Goal: Task Accomplishment & Management: Use online tool/utility

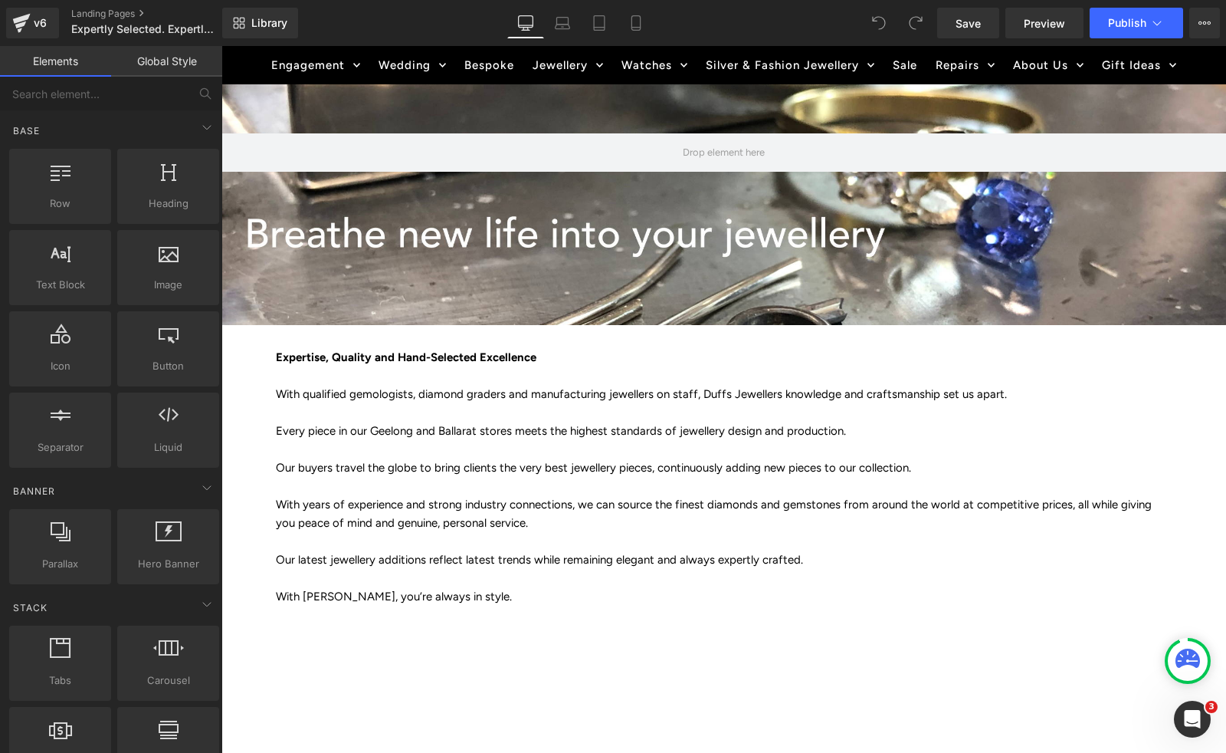
scroll to position [230, 0]
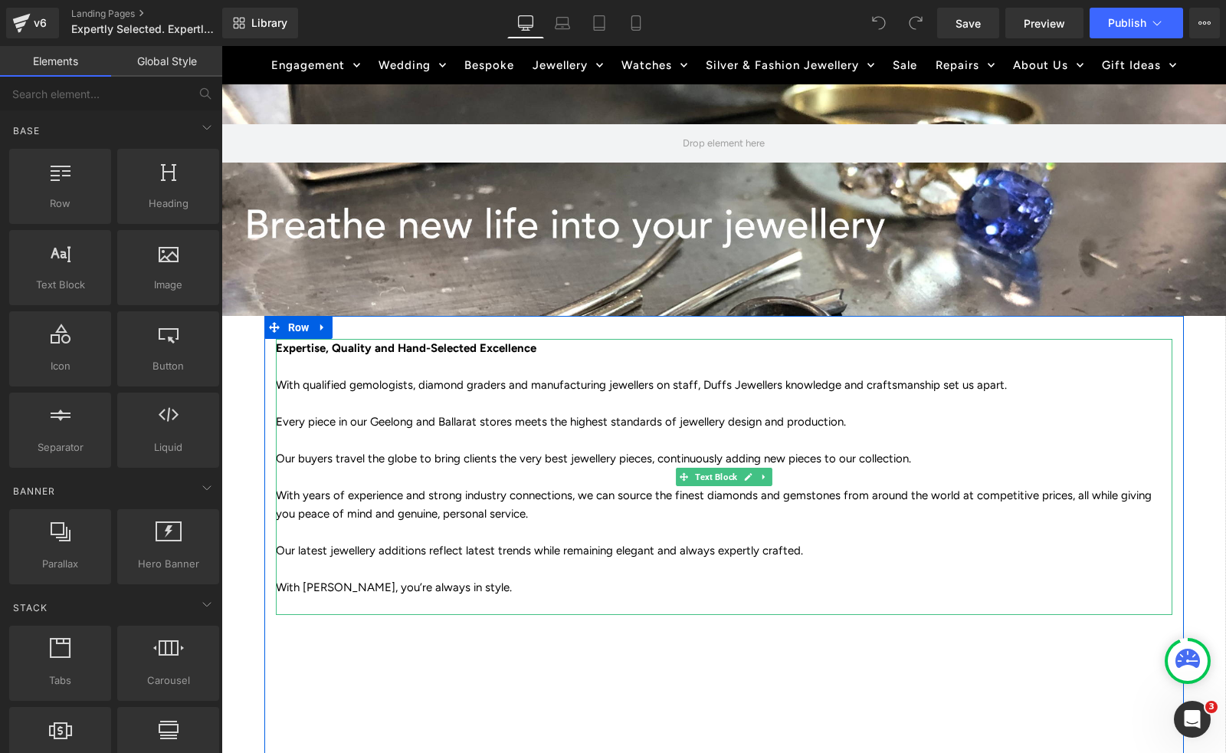
click at [701, 383] on p "With qualified gemologists, diamond graders and manufacturing jewellers on staf…" at bounding box center [724, 385] width 897 height 18
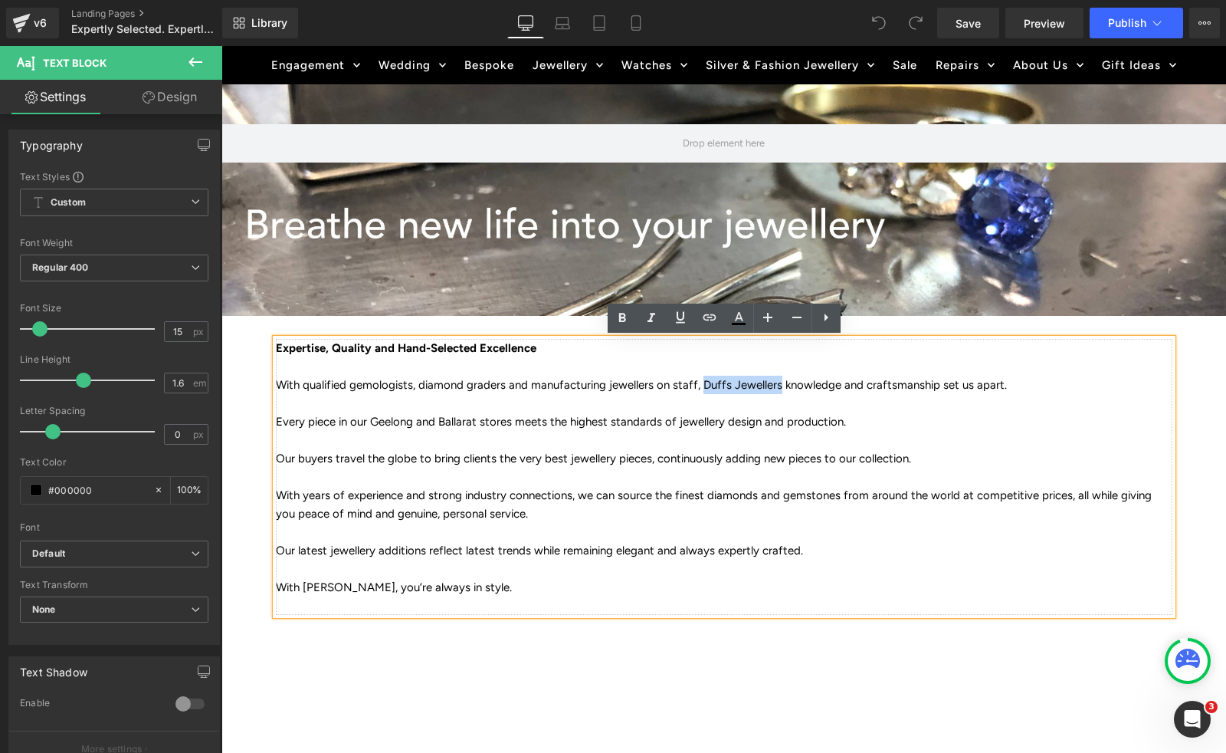
drag, startPoint x: 694, startPoint y: 383, endPoint x: 773, endPoint y: 389, distance: 78.4
click at [773, 389] on p "With qualified gemologists, diamond graders and manufacturing jewellers on staf…" at bounding box center [724, 385] width 897 height 18
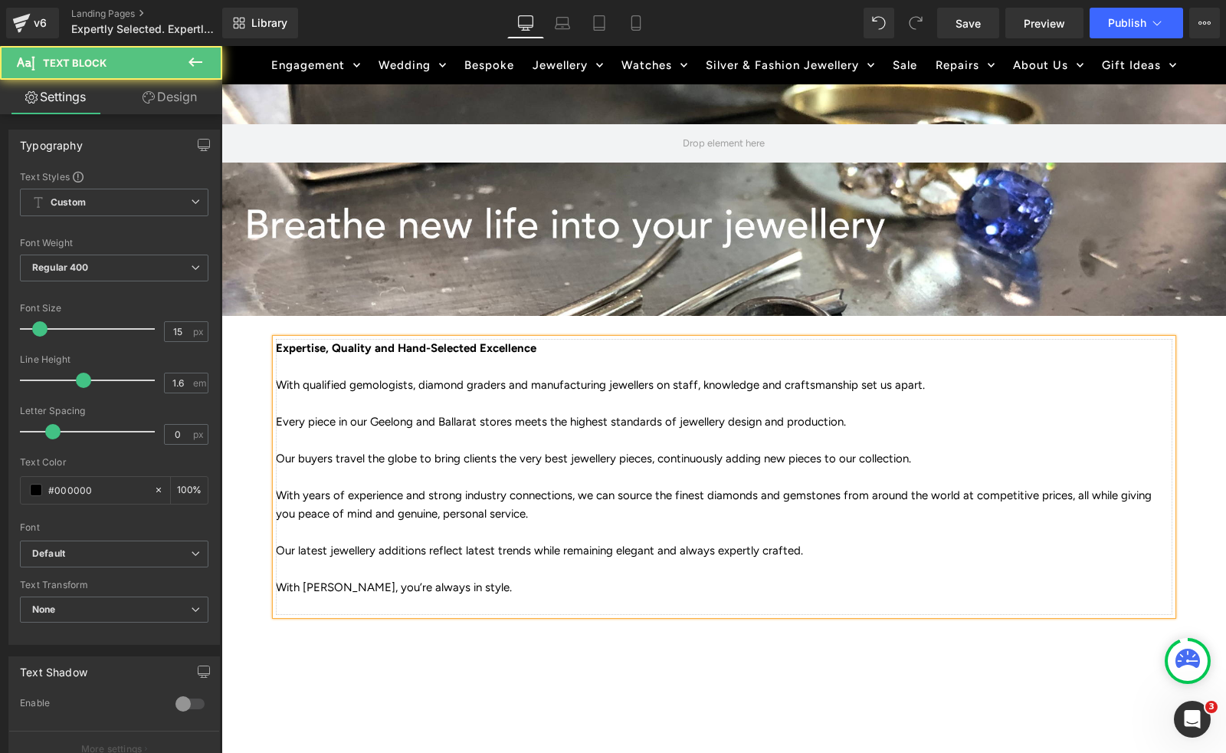
drag, startPoint x: 872, startPoint y: 383, endPoint x: 915, endPoint y: 386, distance: 43.0
click at [915, 386] on p "With qualified gemologists, diamond graders and manufacturing jewellers on staf…" at bounding box center [724, 385] width 897 height 18
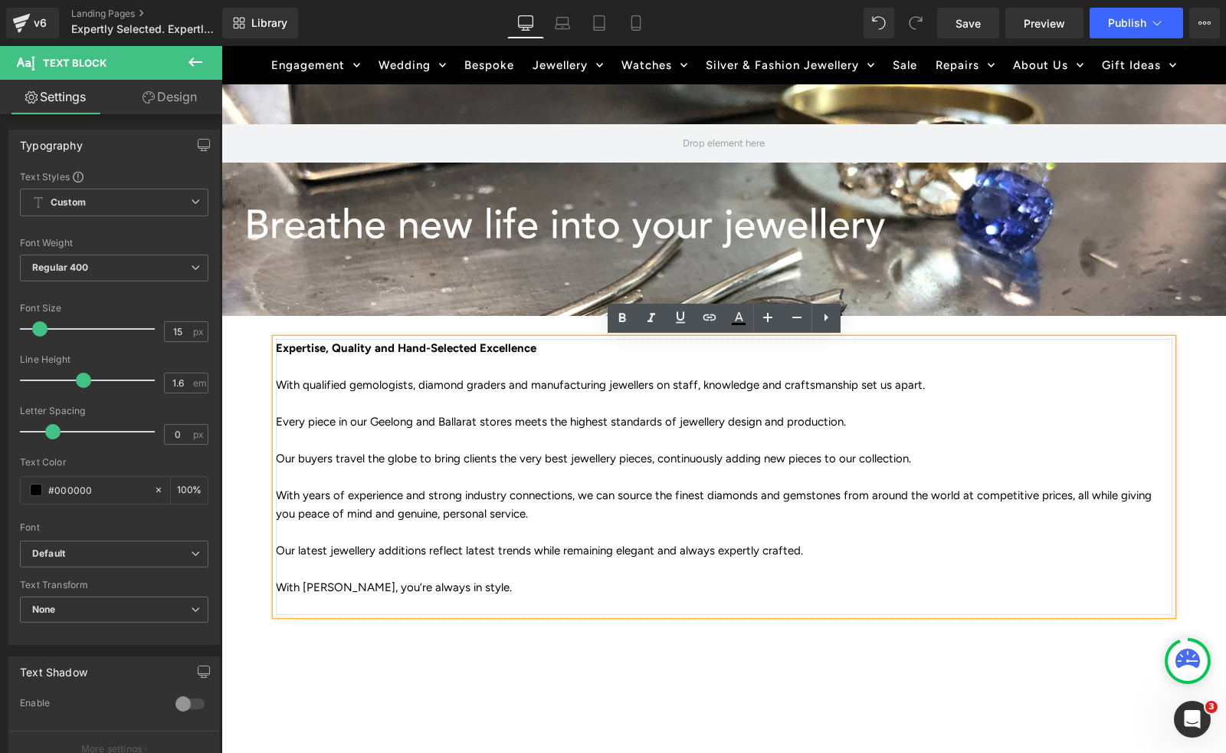
click at [675, 387] on p "With qualified gemologists, diamond graders and manufacturing jewellers on staf…" at bounding box center [724, 385] width 897 height 18
click at [691, 386] on p "With qualified gemologists, diamond graders and manufacturing jewellers on staf…" at bounding box center [724, 385] width 897 height 18
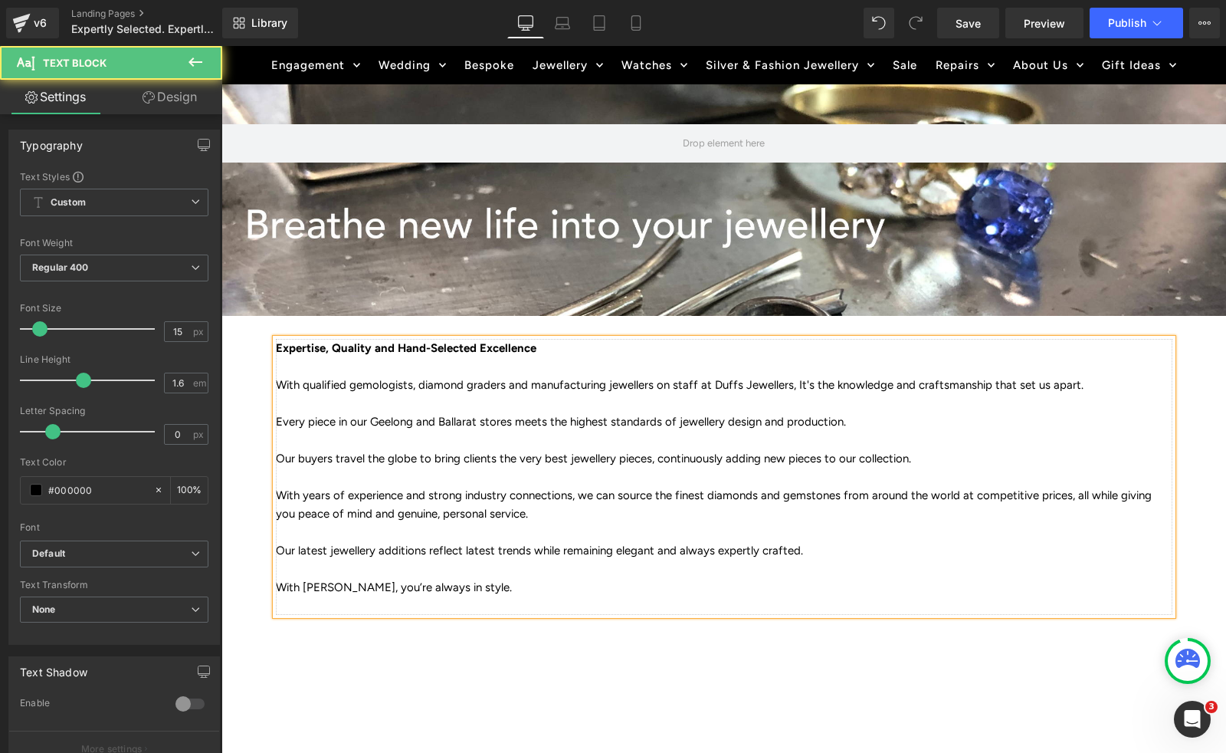
click at [898, 463] on p "Our buyers travel the globe to bring clients the very best jewellery pieces, co…" at bounding box center [724, 458] width 897 height 18
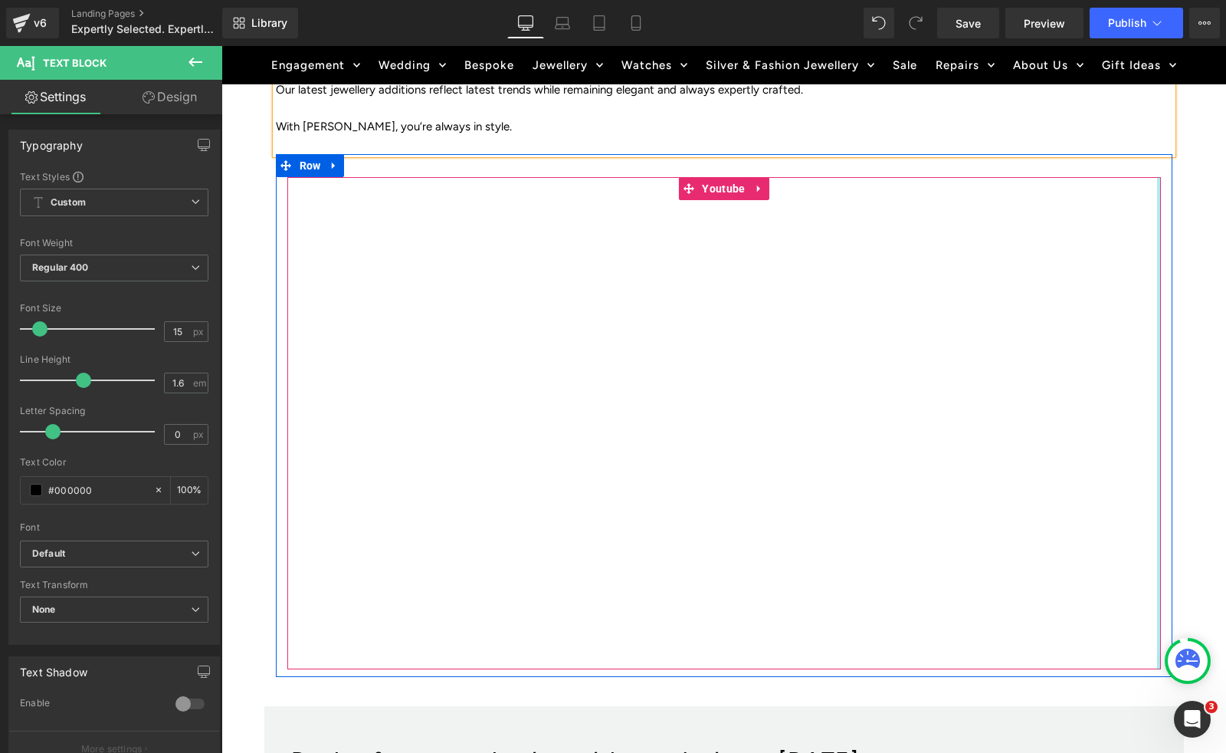
scroll to position [685, 0]
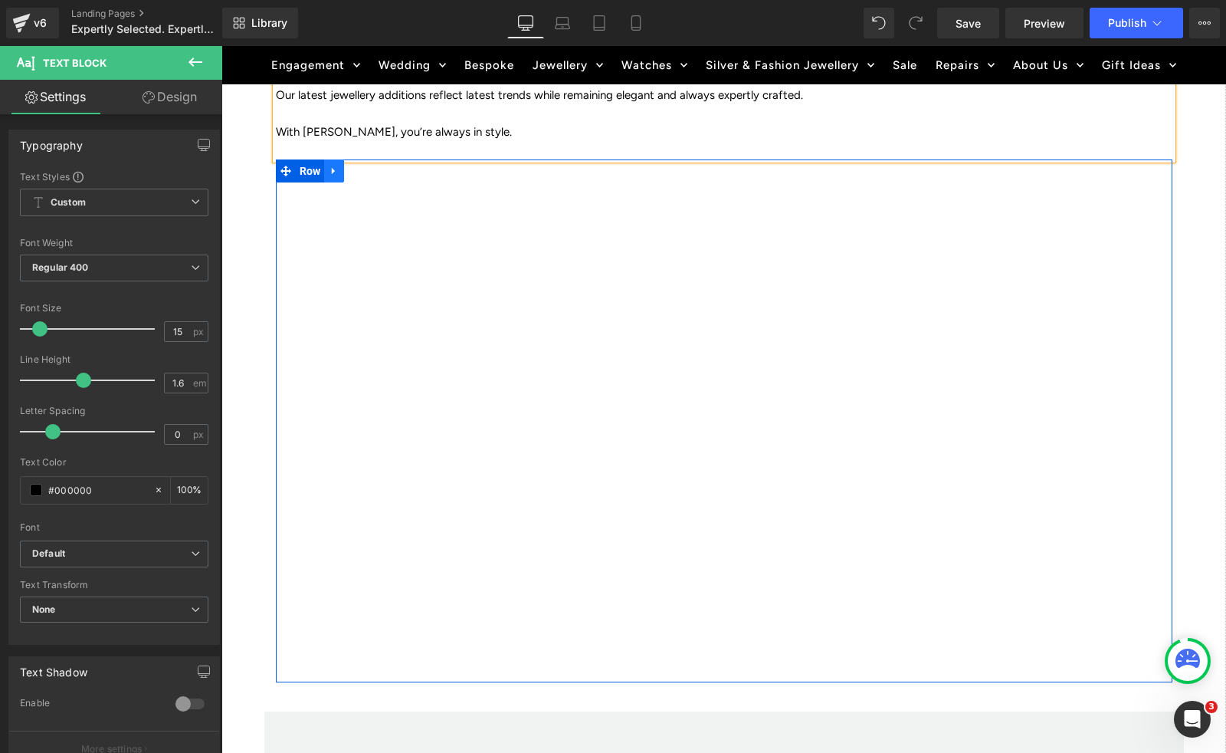
click at [335, 172] on icon at bounding box center [334, 171] width 11 height 11
click at [376, 170] on icon at bounding box center [374, 171] width 11 height 11
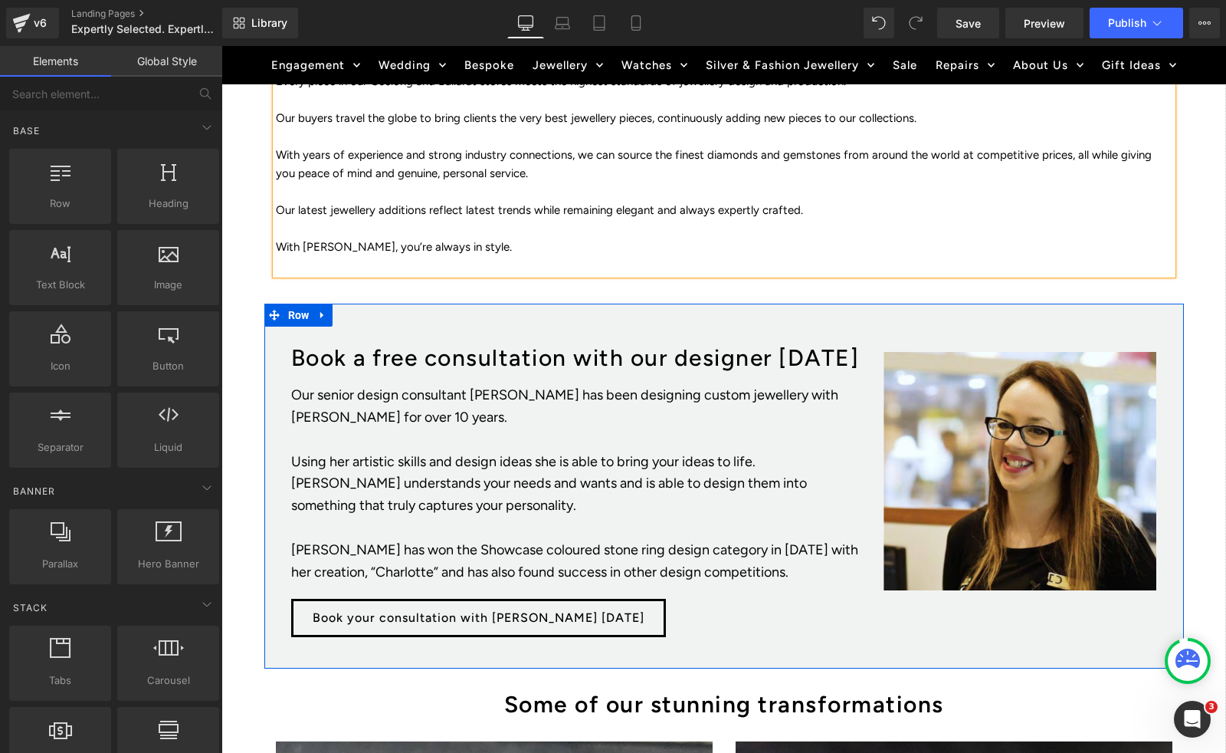
scroll to position [557, 0]
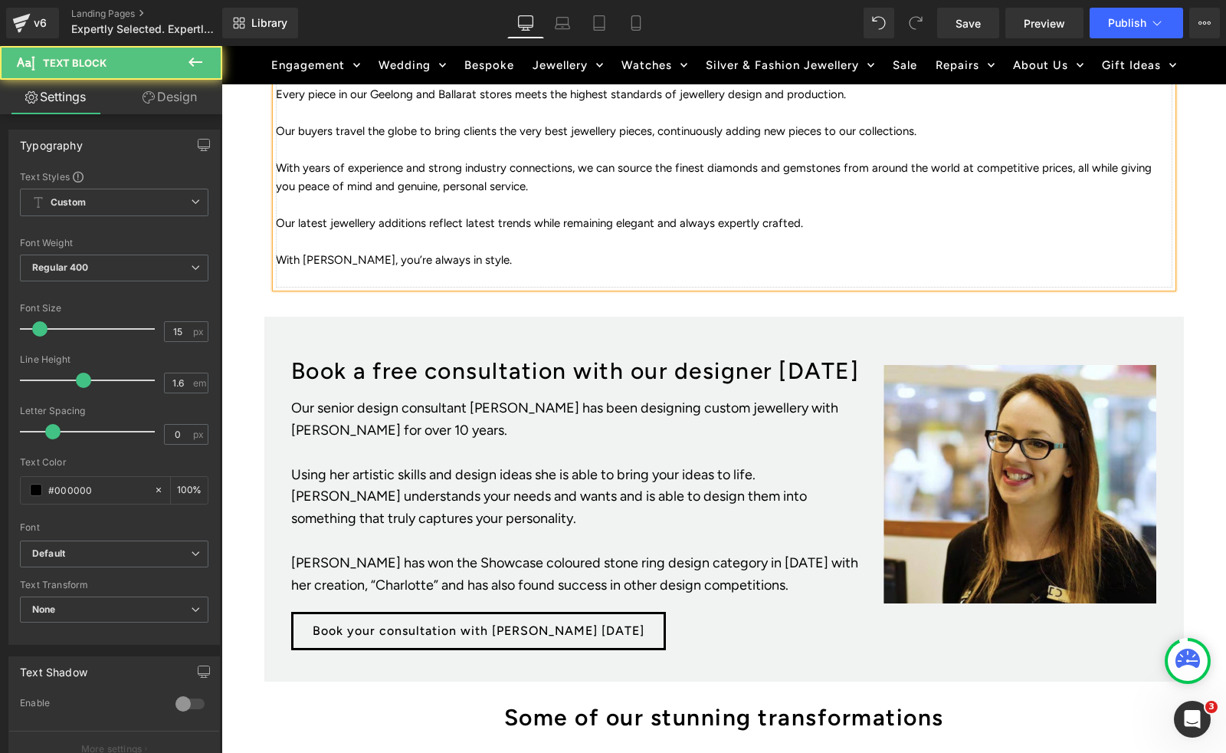
click at [814, 221] on p "Our latest jewellery additions reflect latest trends while remaining elegant an…" at bounding box center [724, 223] width 897 height 18
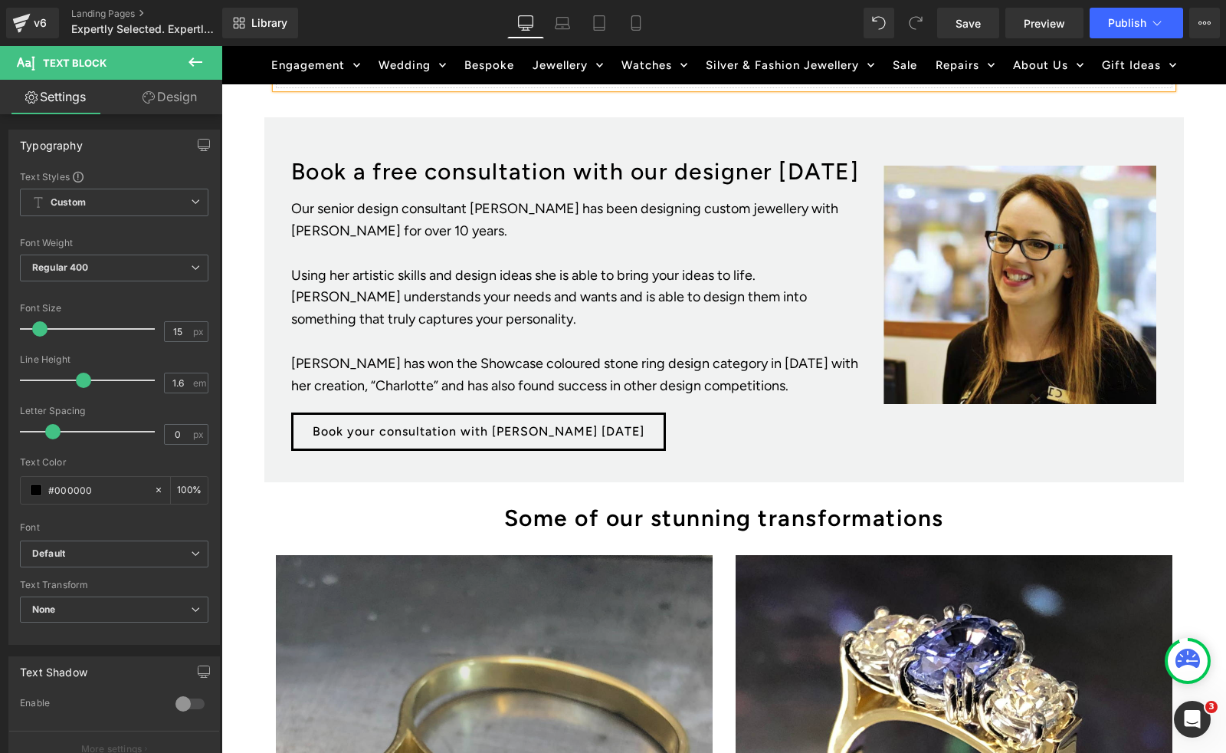
scroll to position [786, 0]
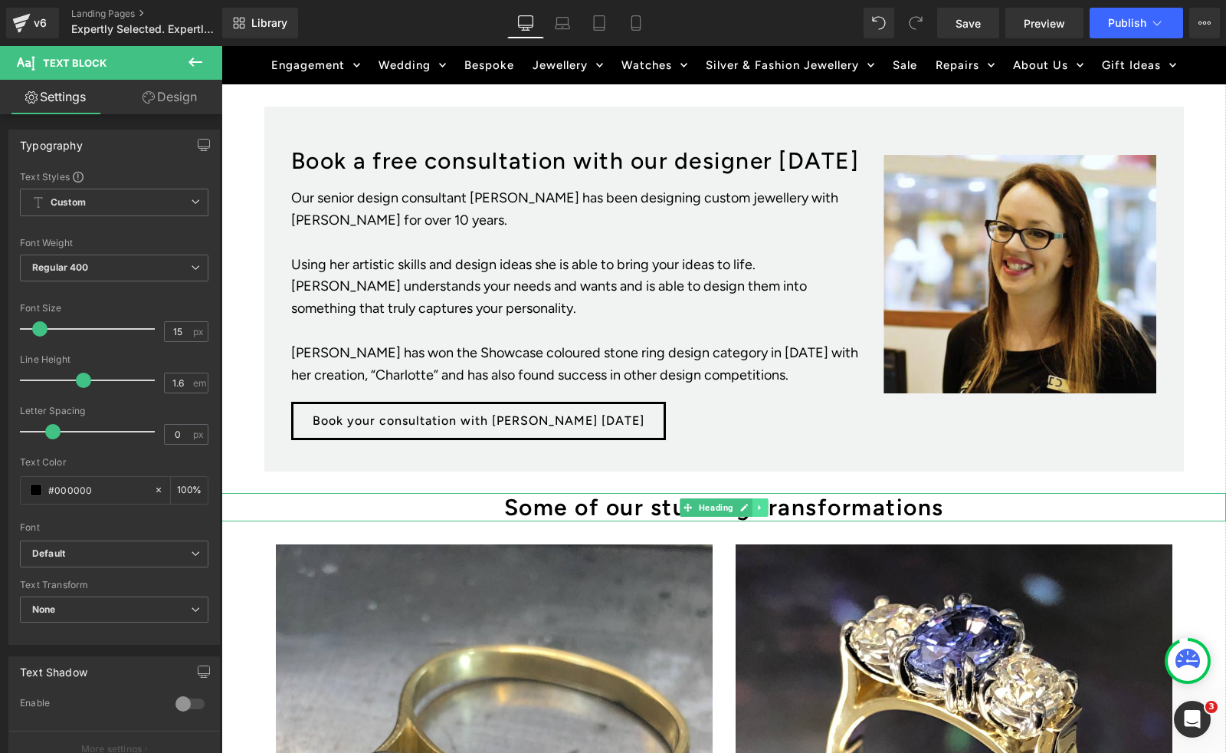
click at [758, 504] on icon at bounding box center [759, 506] width 2 height 5
click at [750, 507] on icon at bounding box center [752, 507] width 8 height 8
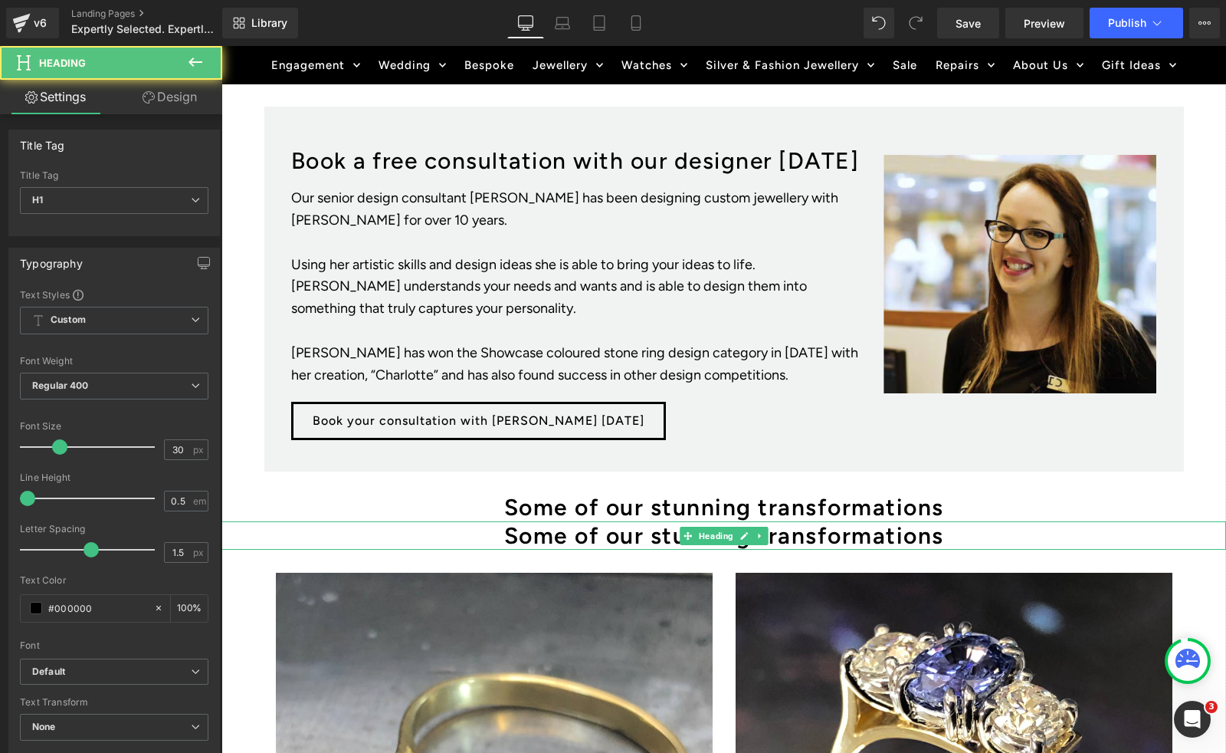
click at [461, 533] on h1 "Some of our stunning transformations" at bounding box center [724, 535] width 1005 height 28
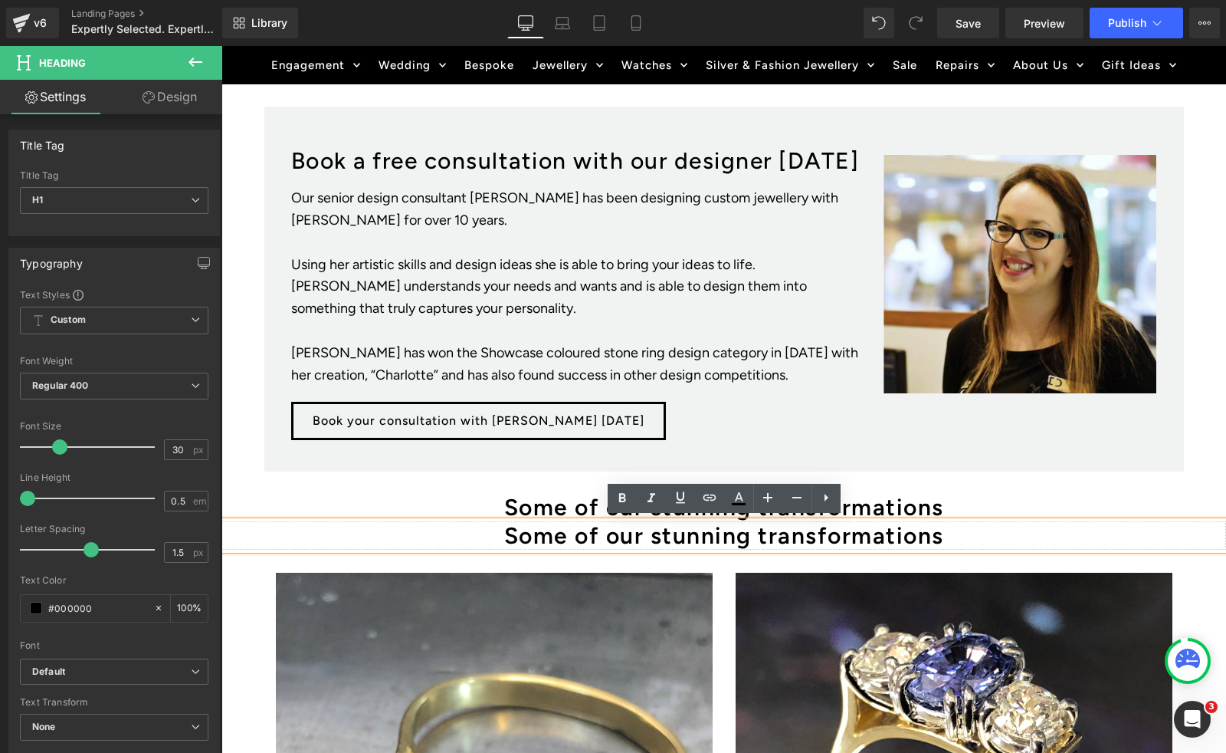
click at [982, 528] on h1 "Some of our stunning transformations" at bounding box center [724, 535] width 1005 height 28
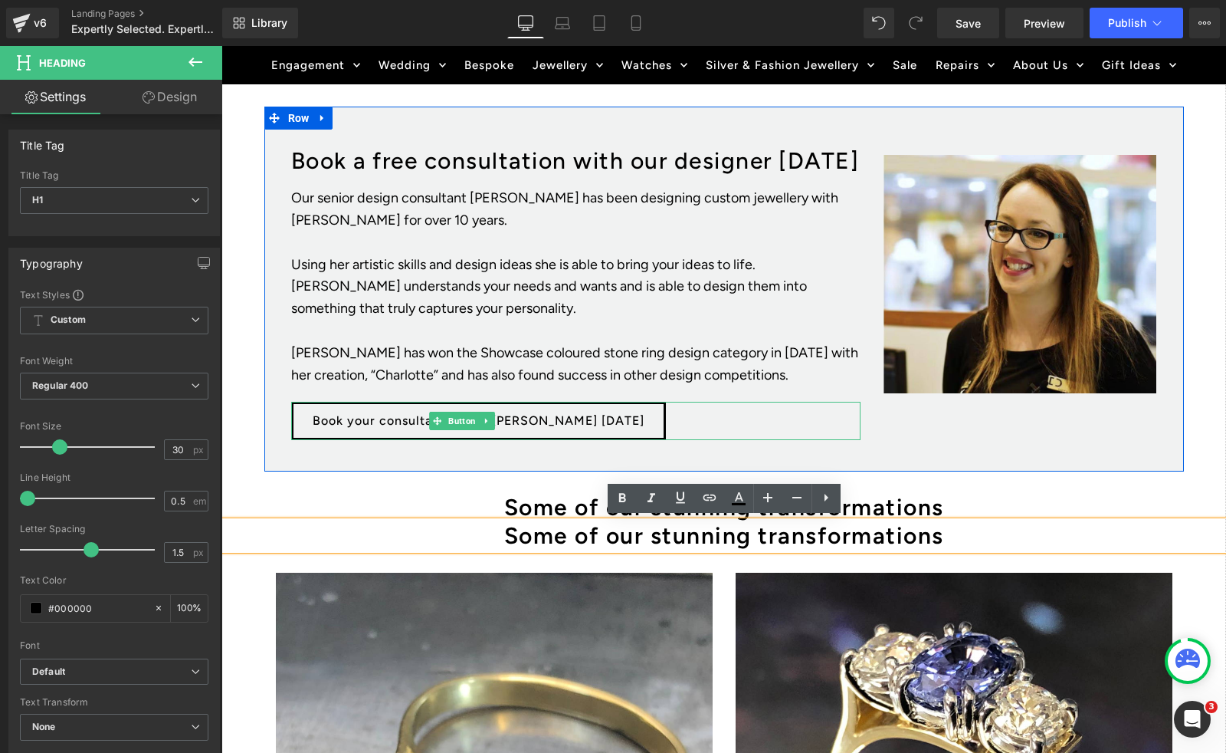
click at [637, 430] on div "Book your consultation with [PERSON_NAME] [DATE]" at bounding box center [576, 421] width 570 height 38
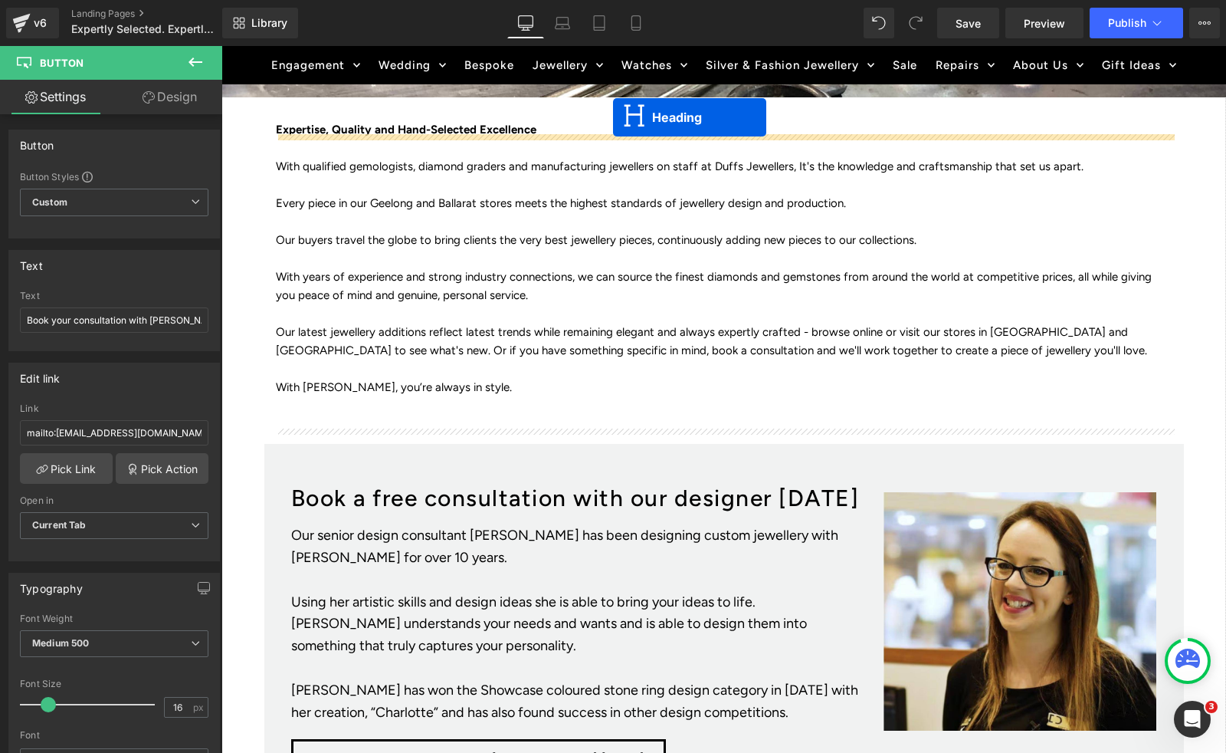
scroll to position [402, 0]
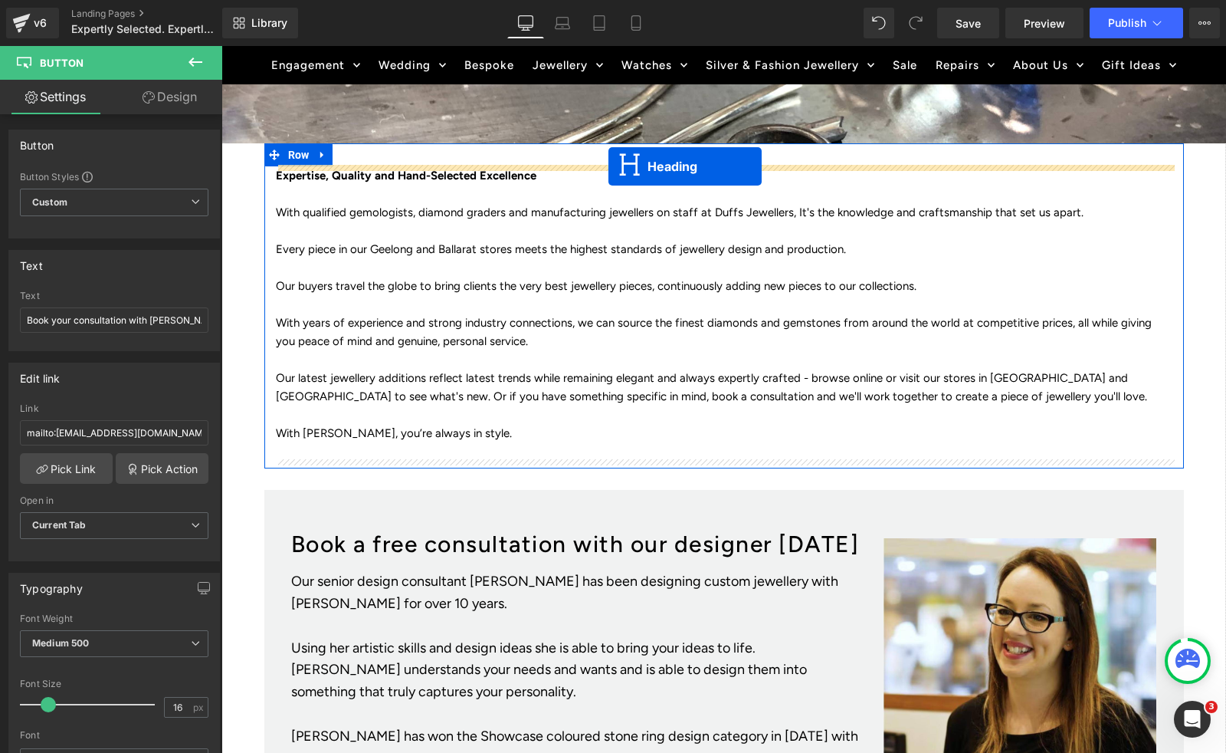
drag, startPoint x: 658, startPoint y: 506, endPoint x: 609, endPoint y: 166, distance: 343.2
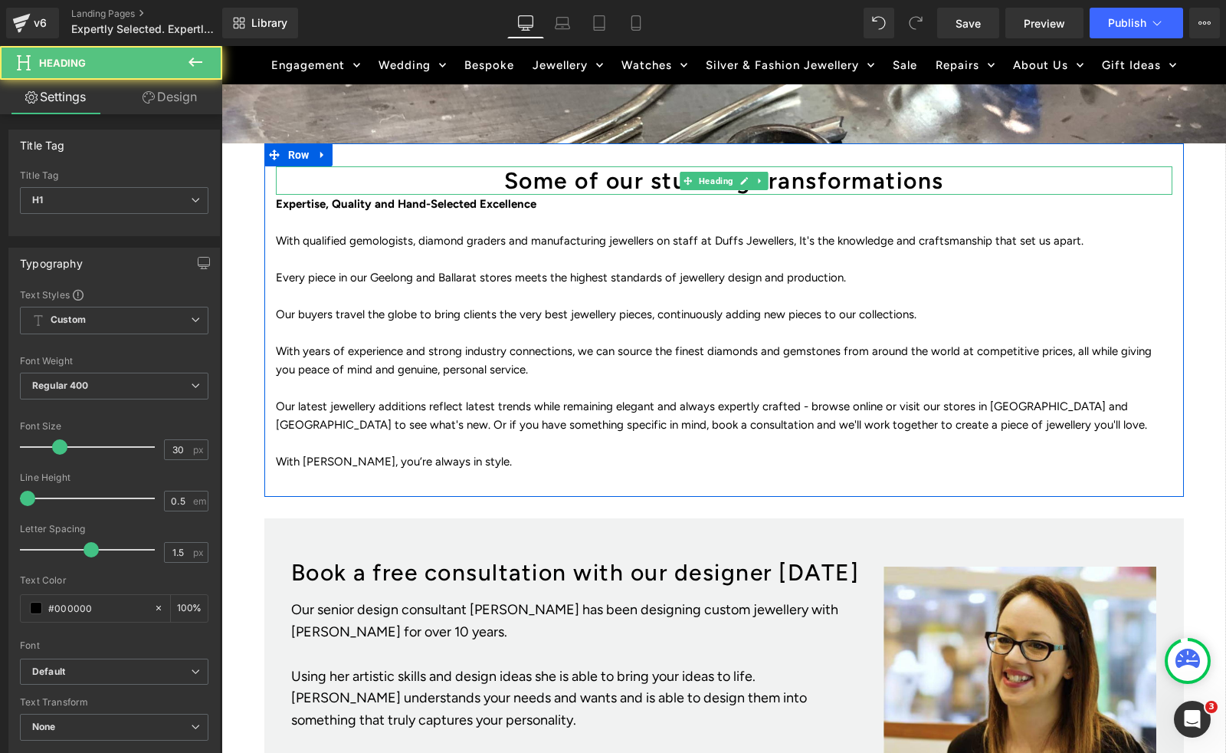
click at [496, 178] on h1 "Some of our stunning transformations" at bounding box center [724, 180] width 897 height 28
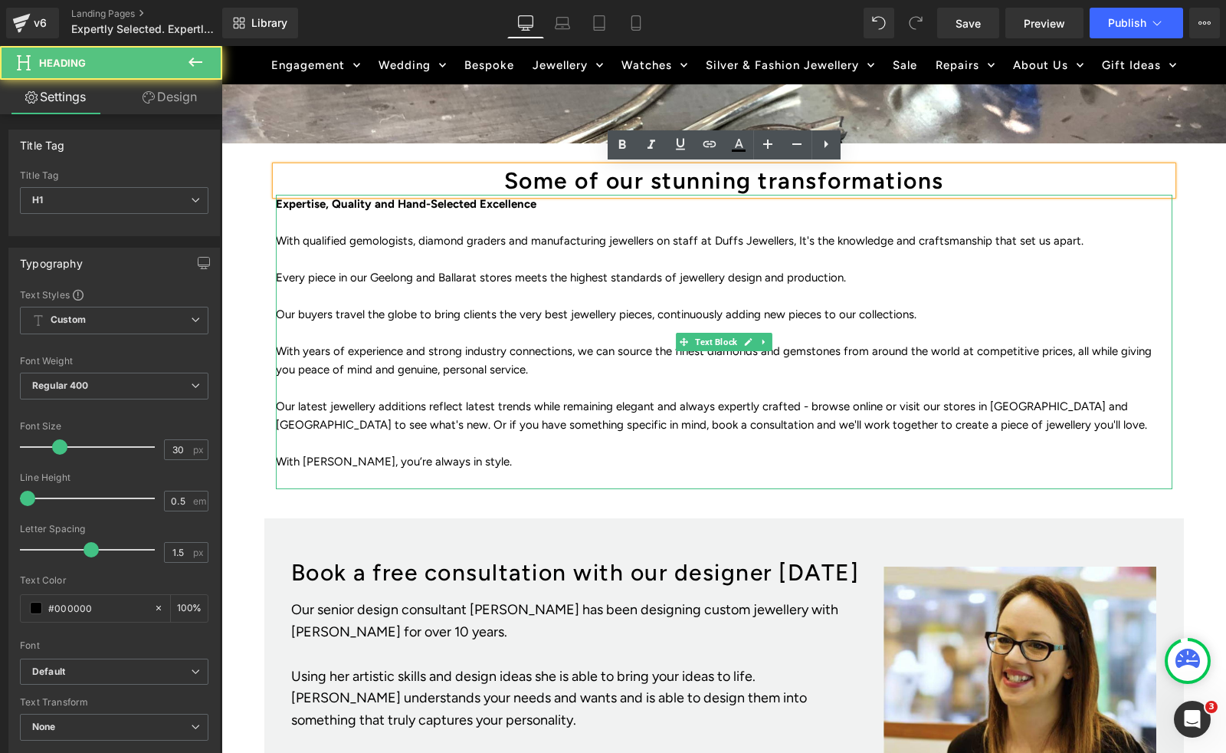
click at [503, 213] on p at bounding box center [724, 222] width 897 height 18
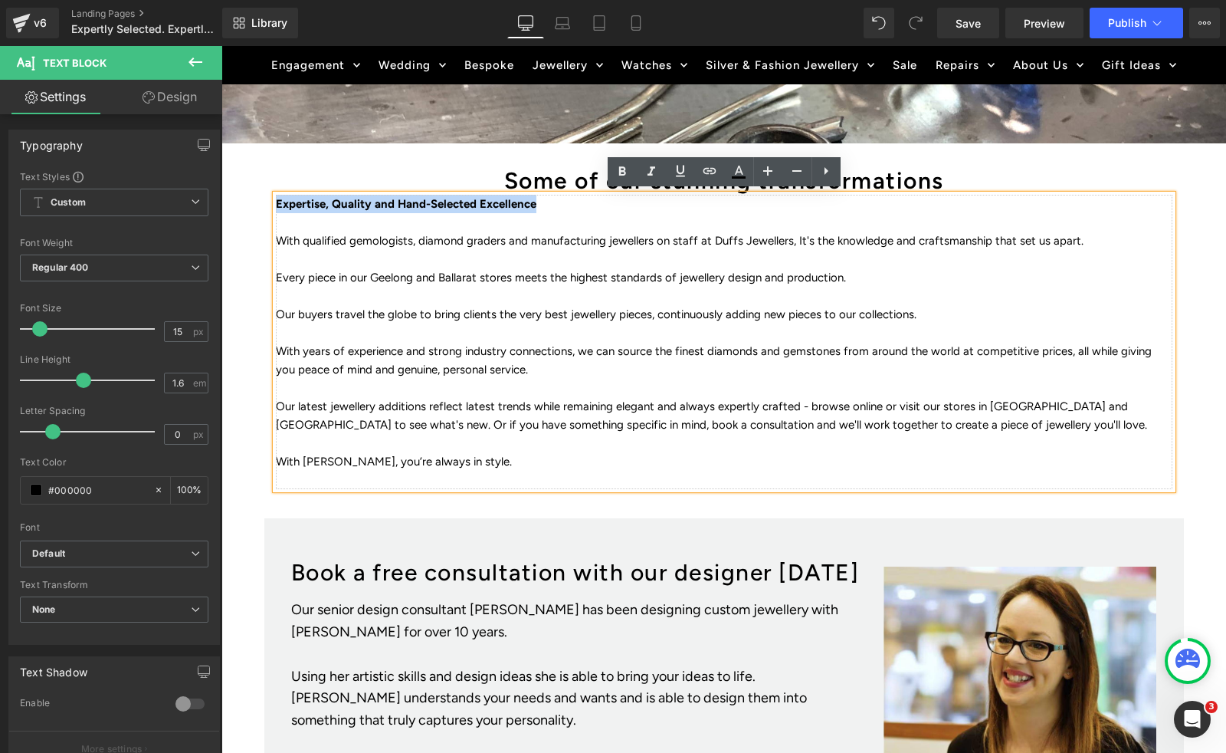
drag, startPoint x: 553, startPoint y: 199, endPoint x: 276, endPoint y: 199, distance: 276.7
click at [270, 197] on div "Some of our stunning transformations Heading Expertise, Quality and Hand-Select…" at bounding box center [724, 327] width 920 height 323
click at [532, 175] on h1 "Some of our stunning transformations" at bounding box center [724, 180] width 897 height 28
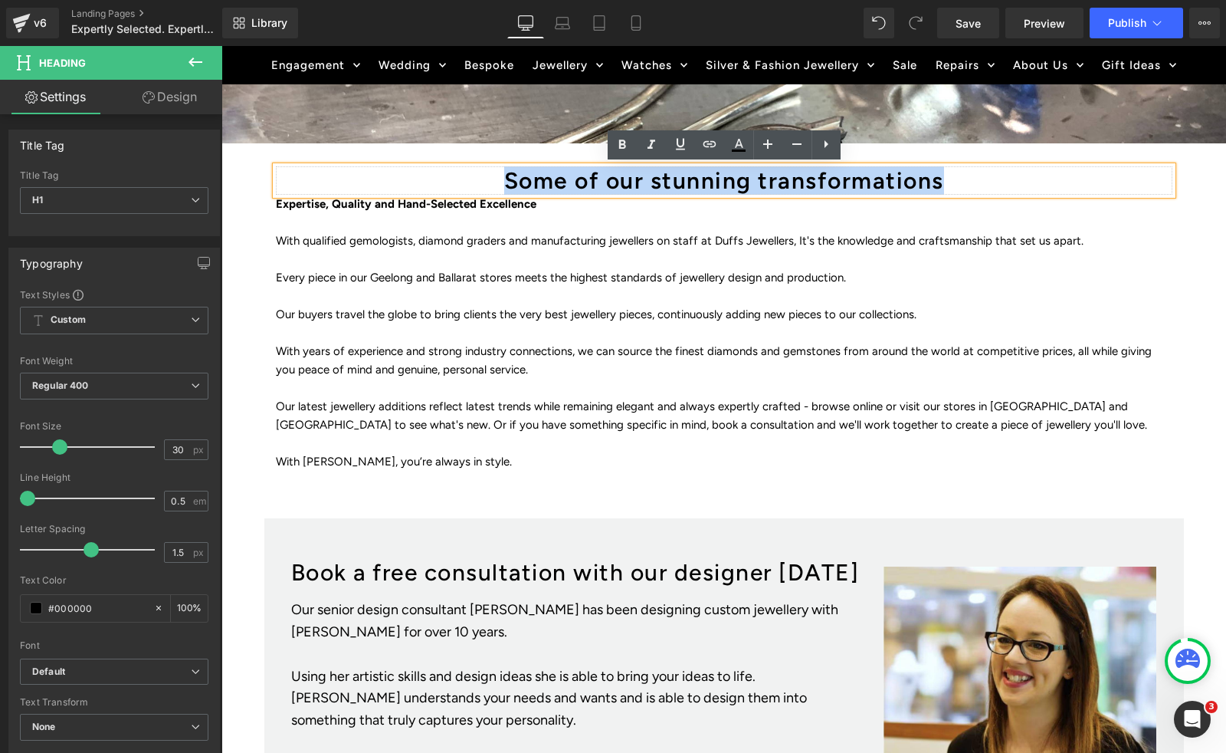
drag, startPoint x: 495, startPoint y: 175, endPoint x: 956, endPoint y: 176, distance: 460.7
click at [956, 176] on h1 "Some of our stunning transformations" at bounding box center [724, 180] width 897 height 28
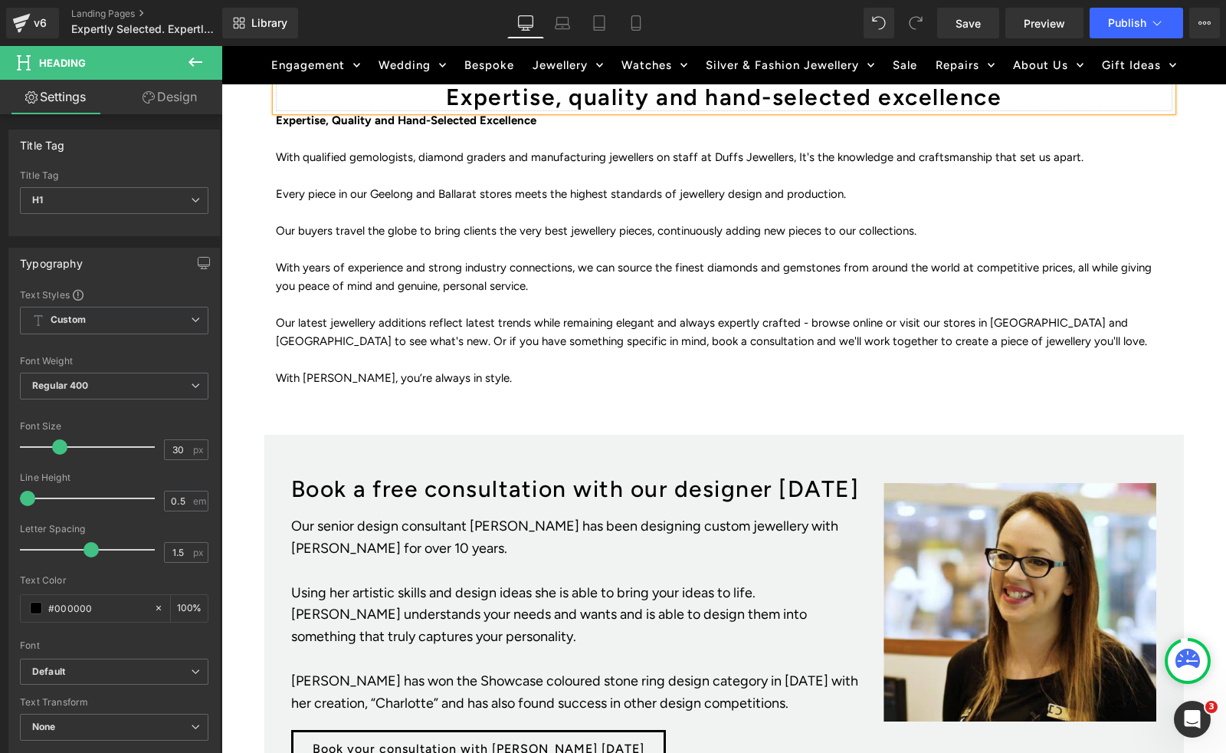
scroll to position [492, 0]
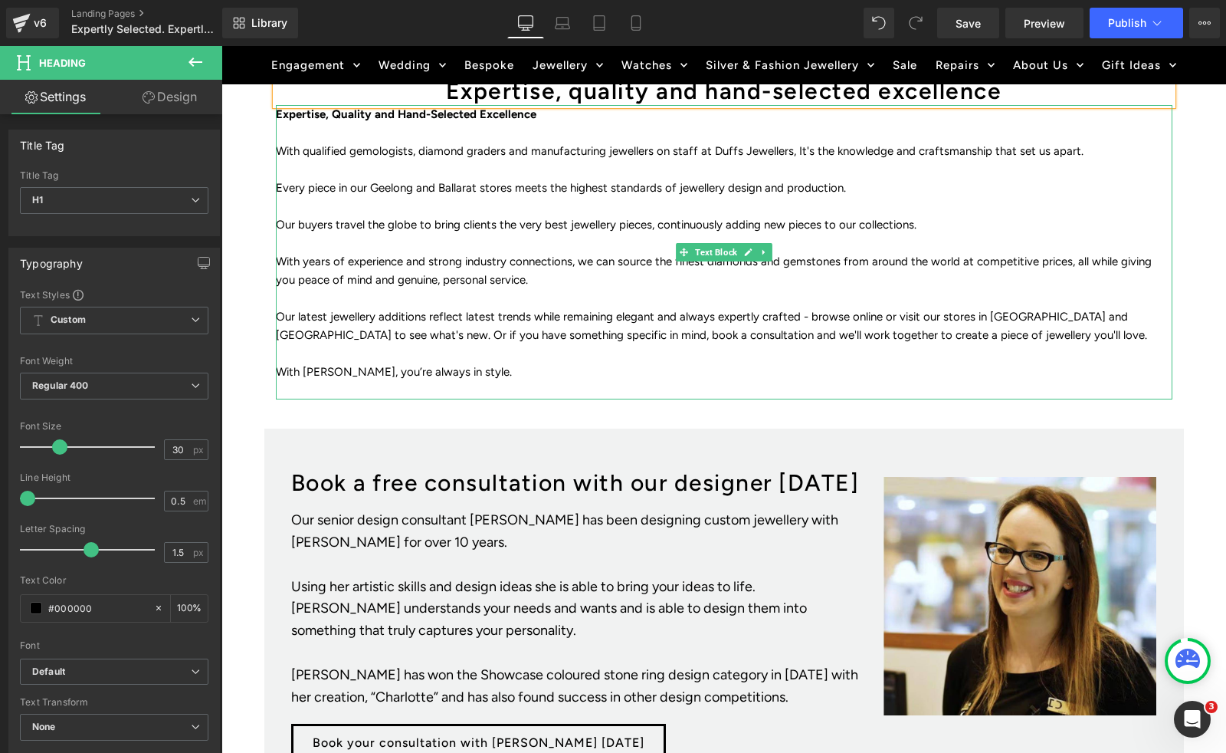
click at [696, 212] on p at bounding box center [724, 206] width 897 height 18
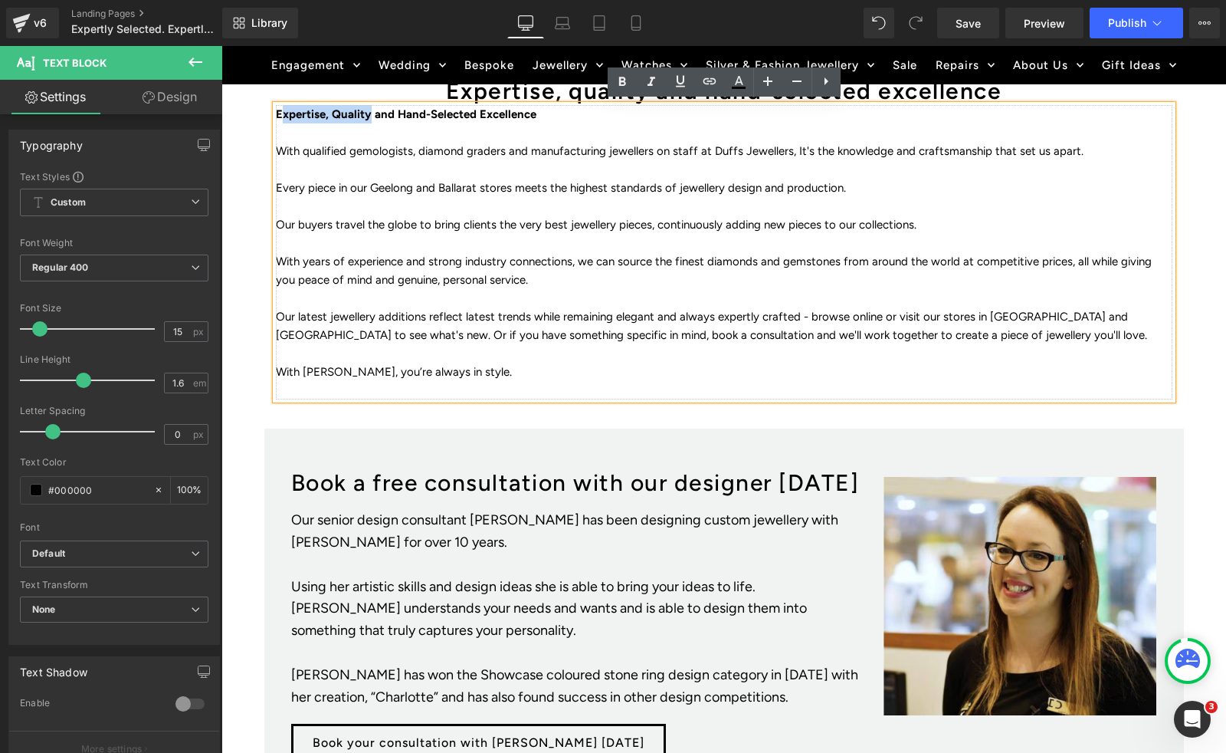
drag, startPoint x: 587, startPoint y: 124, endPoint x: 279, endPoint y: 117, distance: 308.2
click at [279, 117] on div "Expertise, Quality and Hand-Selected Excellence With qualified gemologists, dia…" at bounding box center [724, 252] width 897 height 294
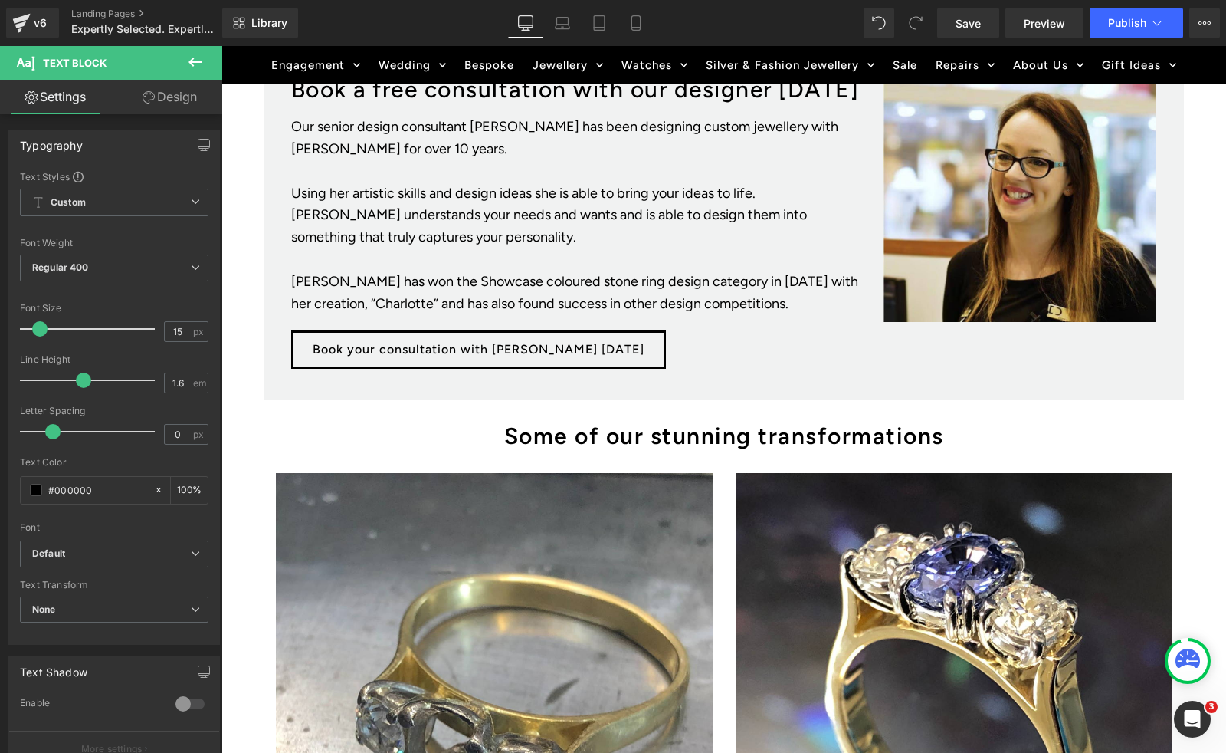
scroll to position [875, 0]
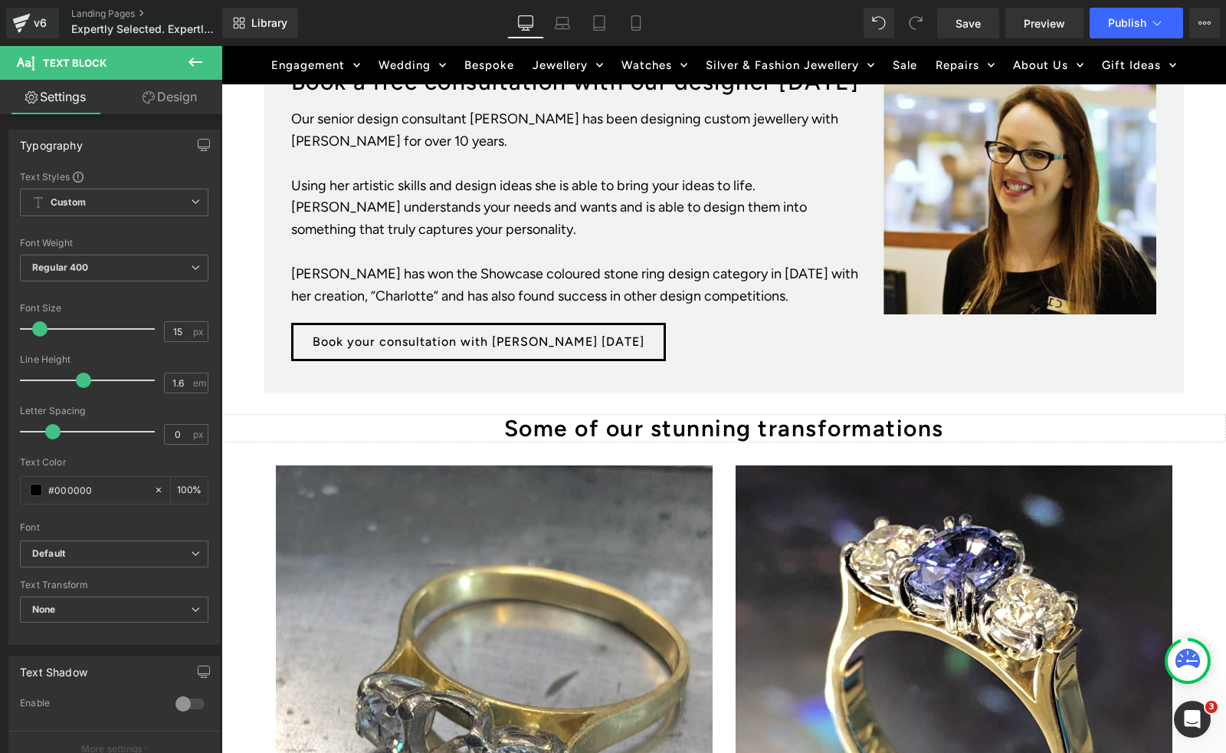
click at [651, 429] on h1 "Some of our stunning transformations" at bounding box center [724, 428] width 1005 height 28
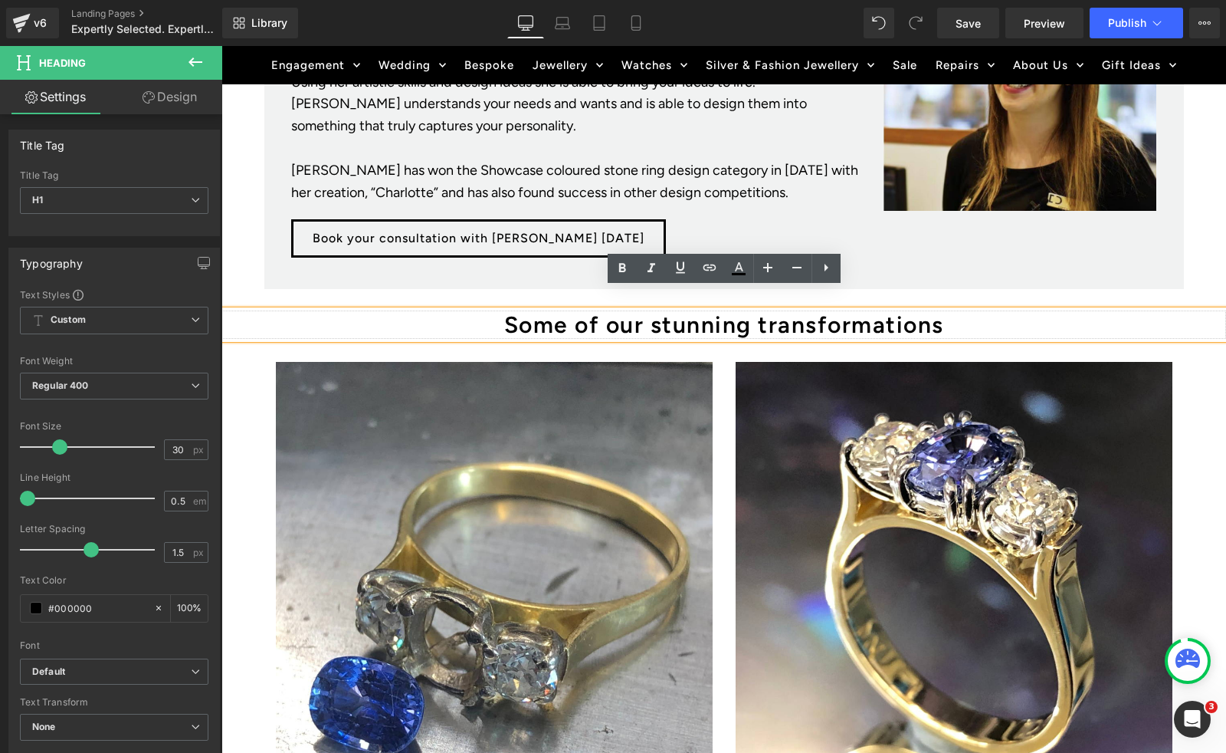
scroll to position [975, 0]
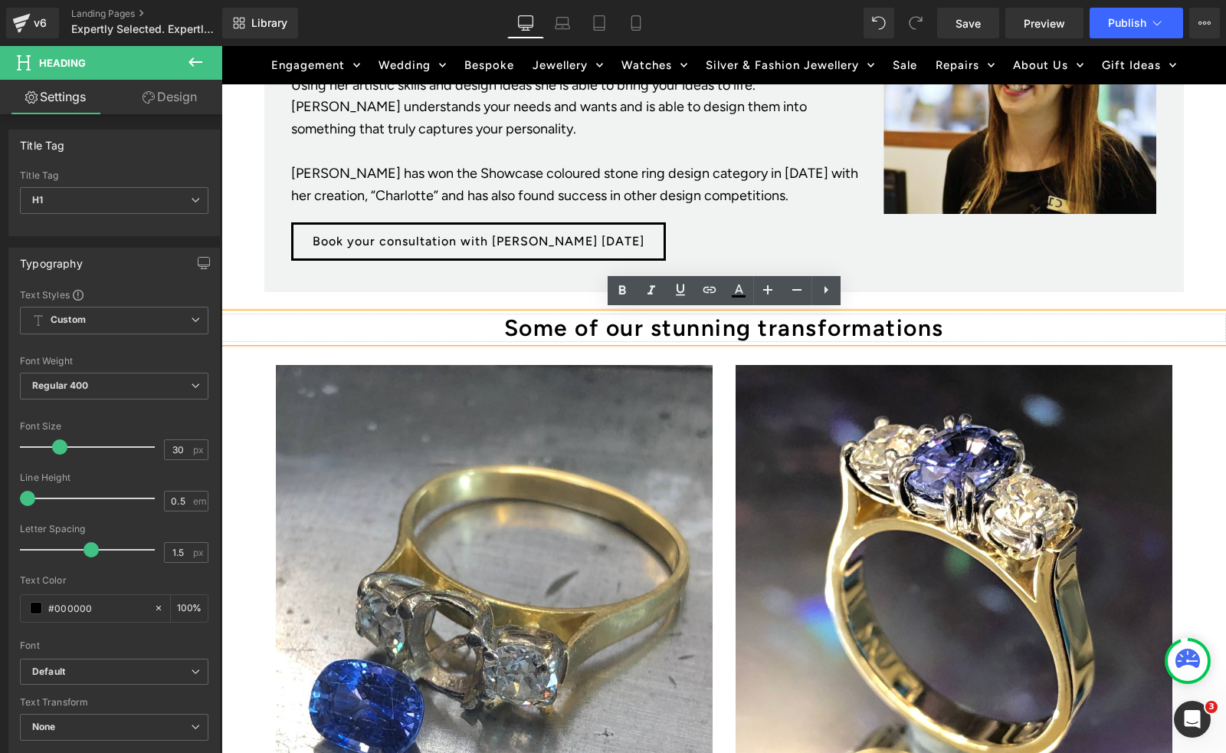
click at [763, 330] on h1 "Some of our stunning transformations" at bounding box center [724, 328] width 1005 height 28
drag, startPoint x: 766, startPoint y: 327, endPoint x: 953, endPoint y: 331, distance: 187.1
click at [953, 331] on h1 "Some of our stunning transformations" at bounding box center [724, 328] width 1005 height 28
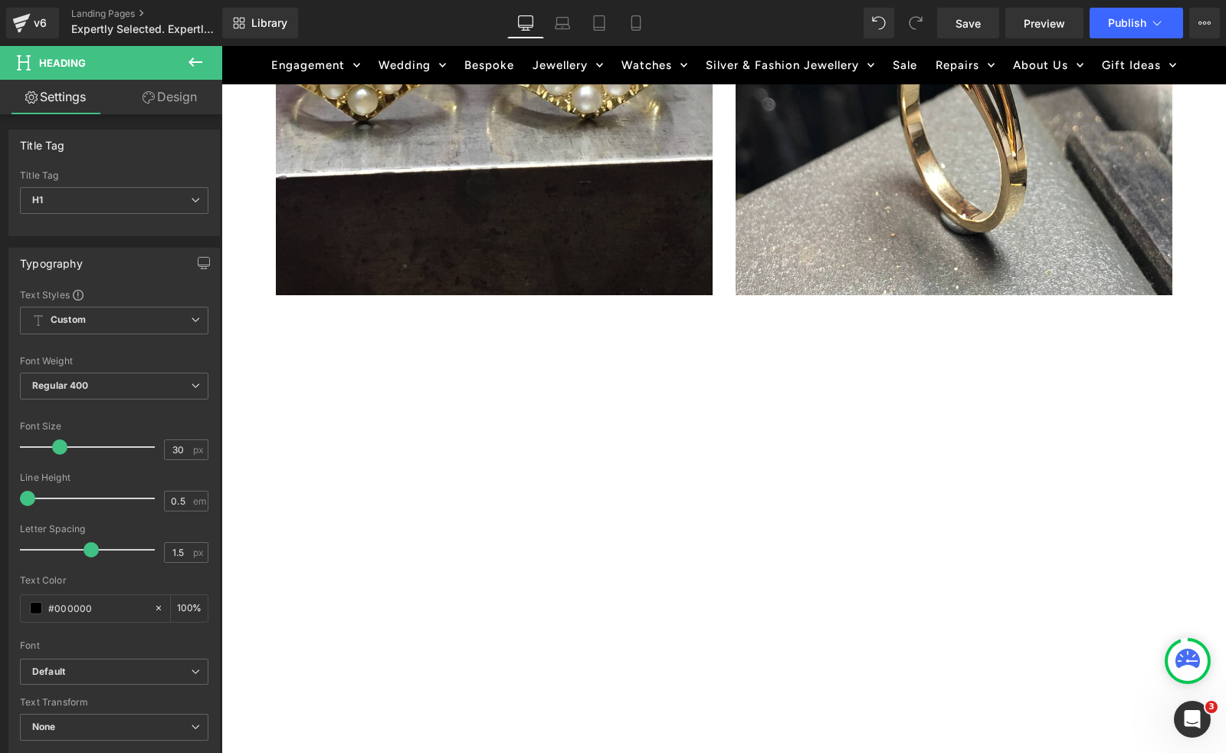
scroll to position [2416, 0]
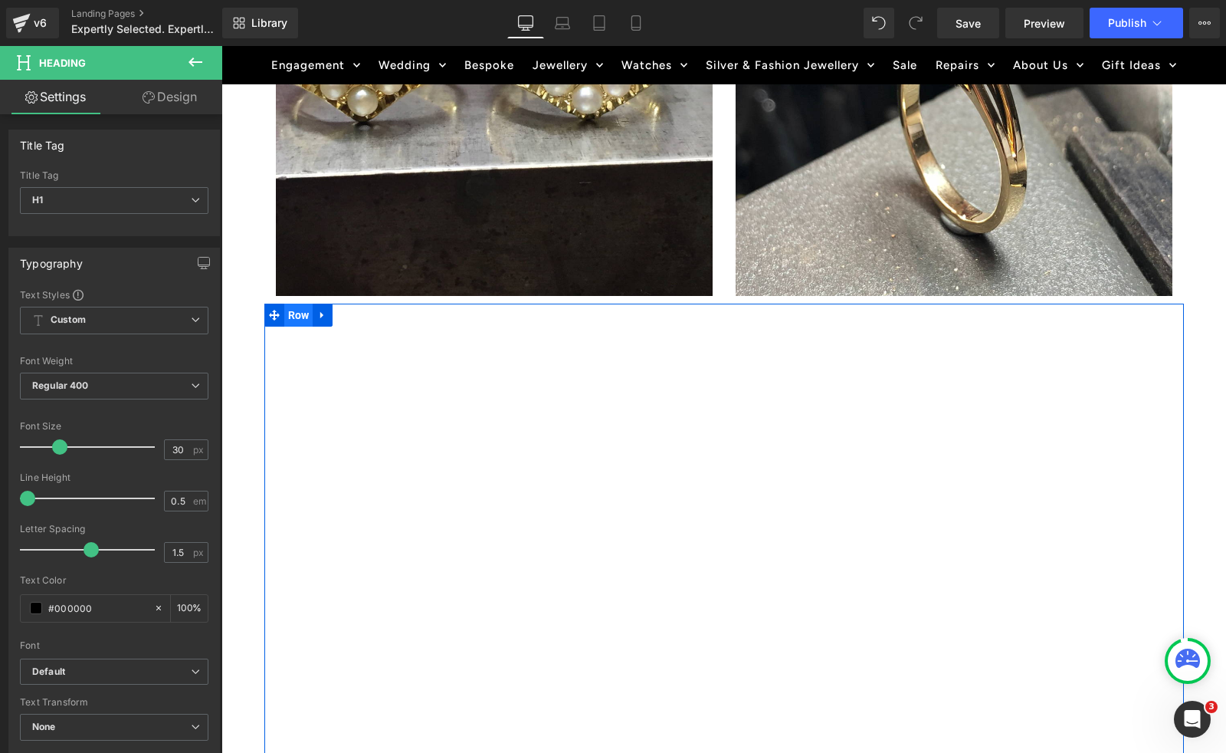
click at [297, 307] on span "Row" at bounding box center [298, 315] width 29 height 23
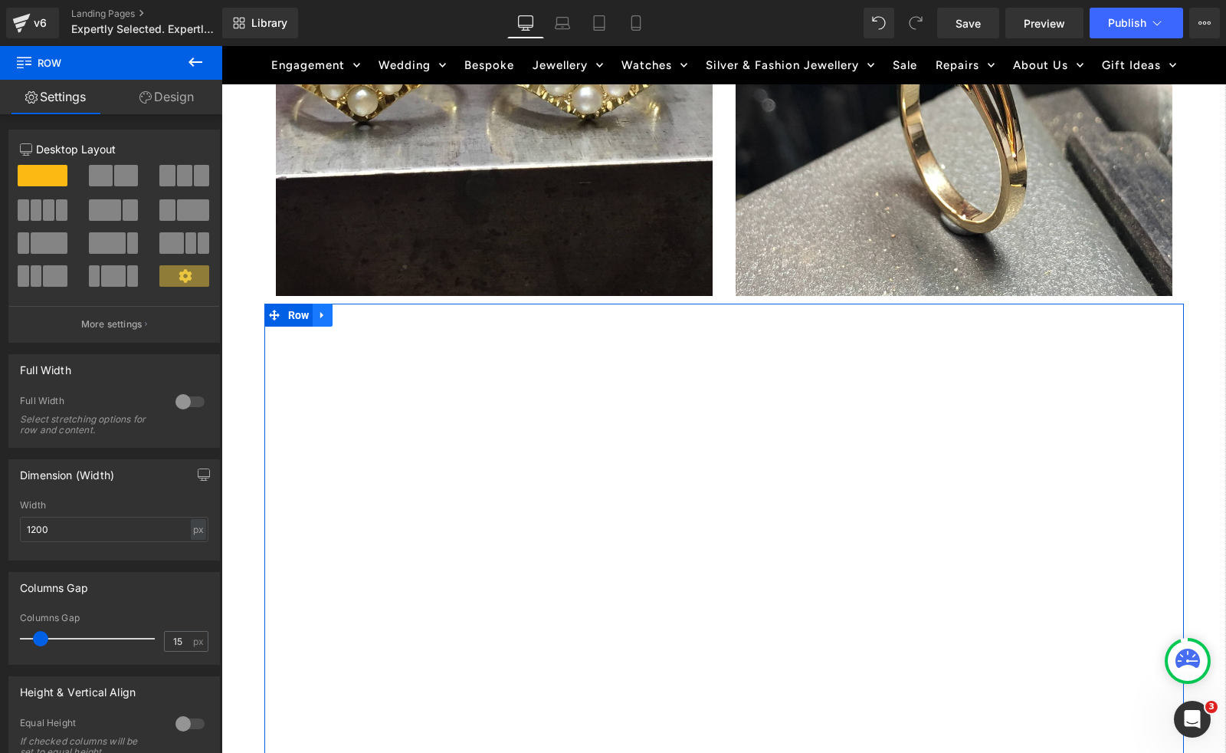
click at [324, 311] on icon at bounding box center [322, 315] width 11 height 11
click at [362, 310] on icon at bounding box center [362, 315] width 11 height 11
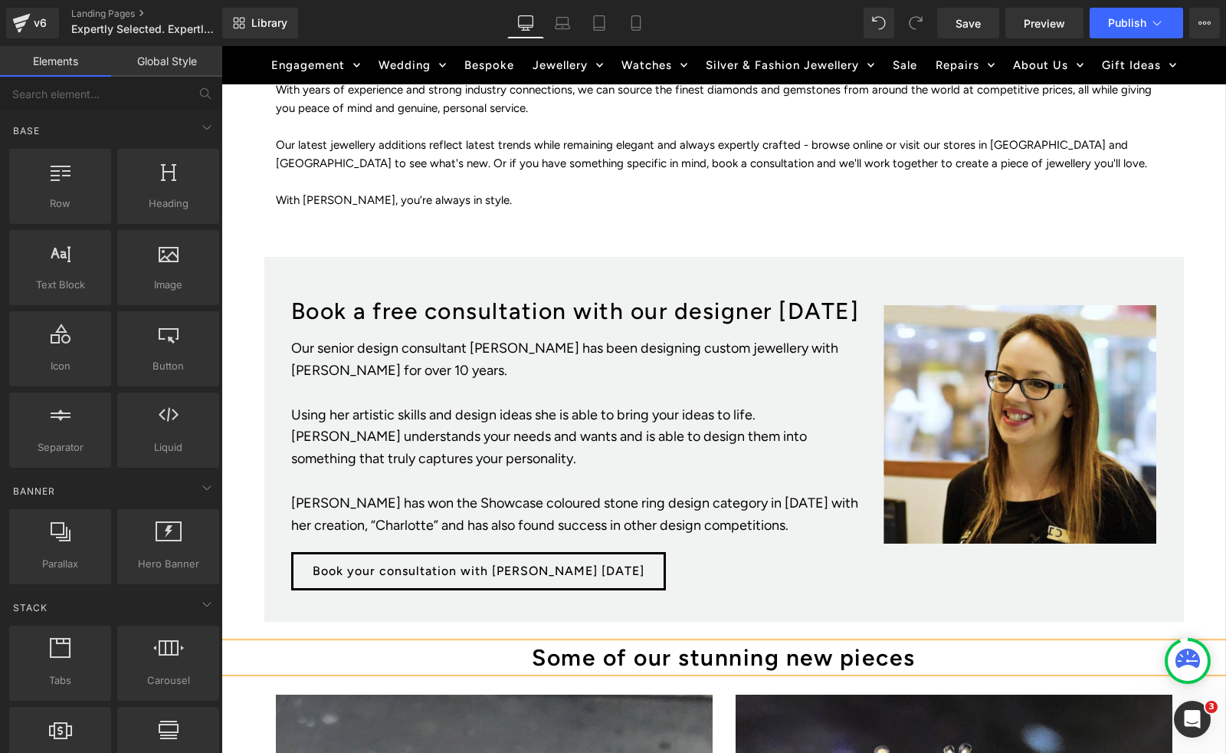
scroll to position [627, 0]
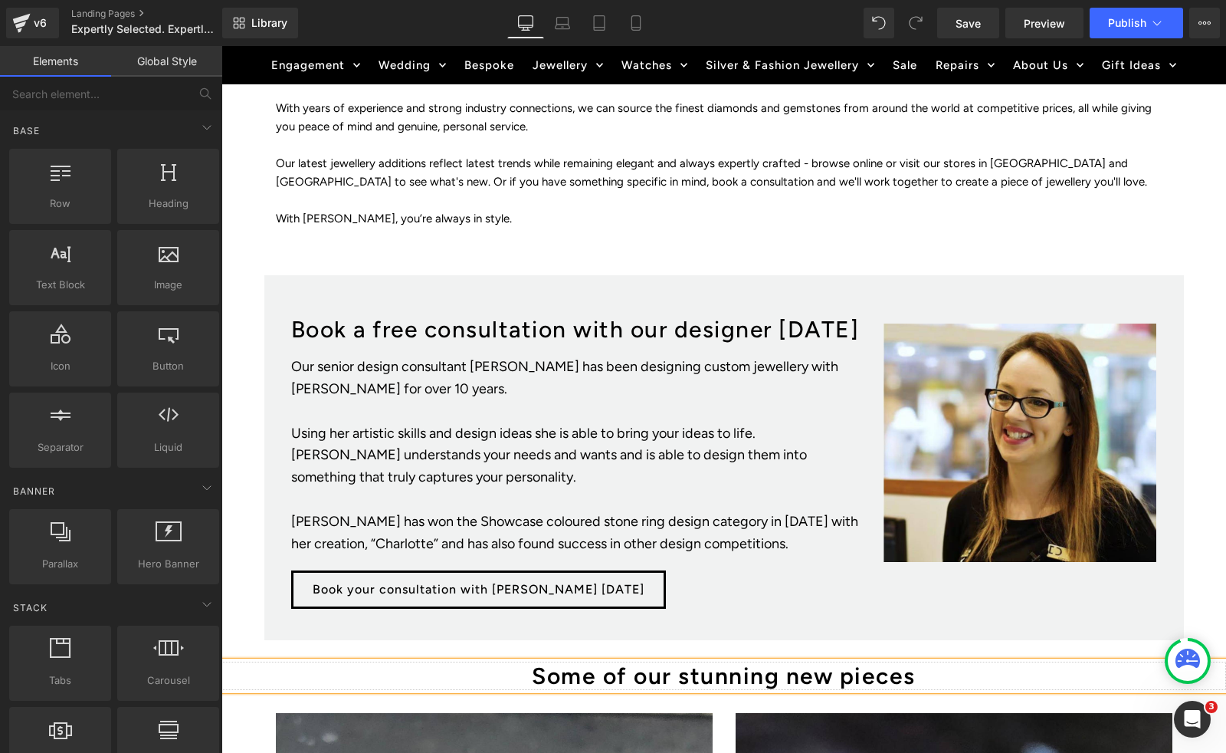
click at [609, 676] on h1 "Some of our stunning new pieces" at bounding box center [724, 676] width 1005 height 28
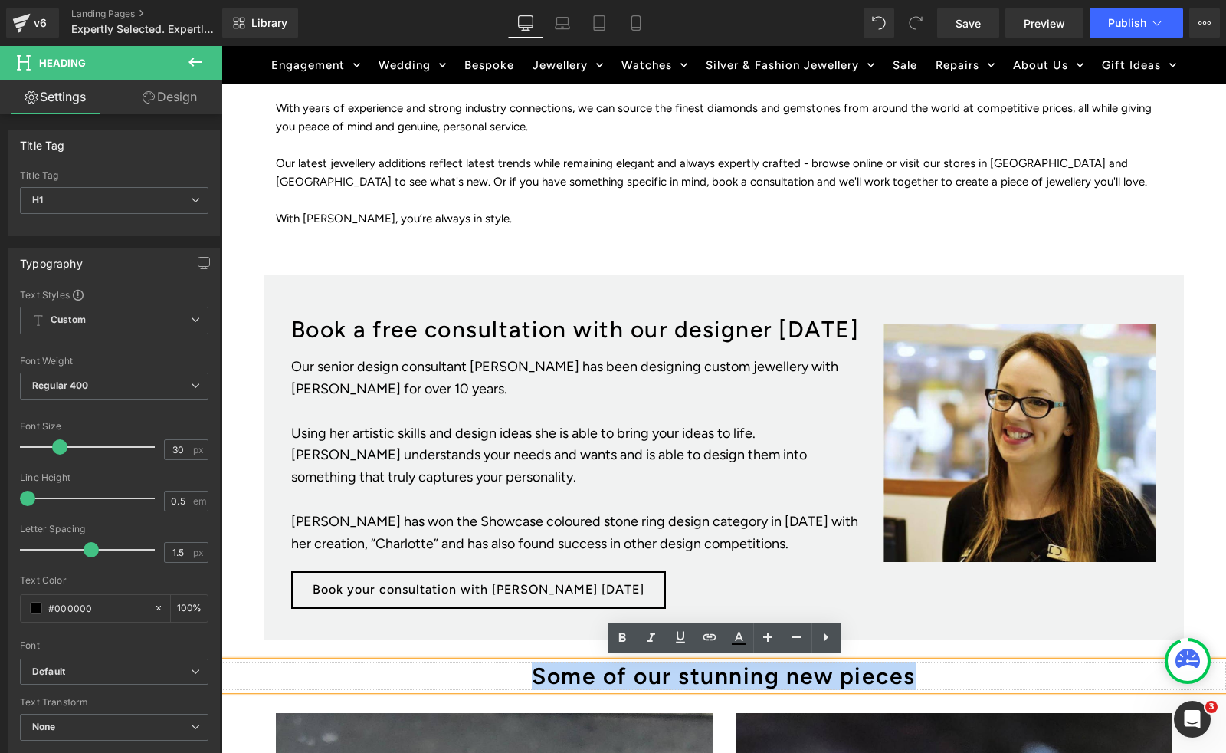
drag, startPoint x: 527, startPoint y: 668, endPoint x: 924, endPoint y: 678, distance: 397.2
click at [924, 678] on h1 "Some of our stunning new pieces" at bounding box center [724, 676] width 1005 height 28
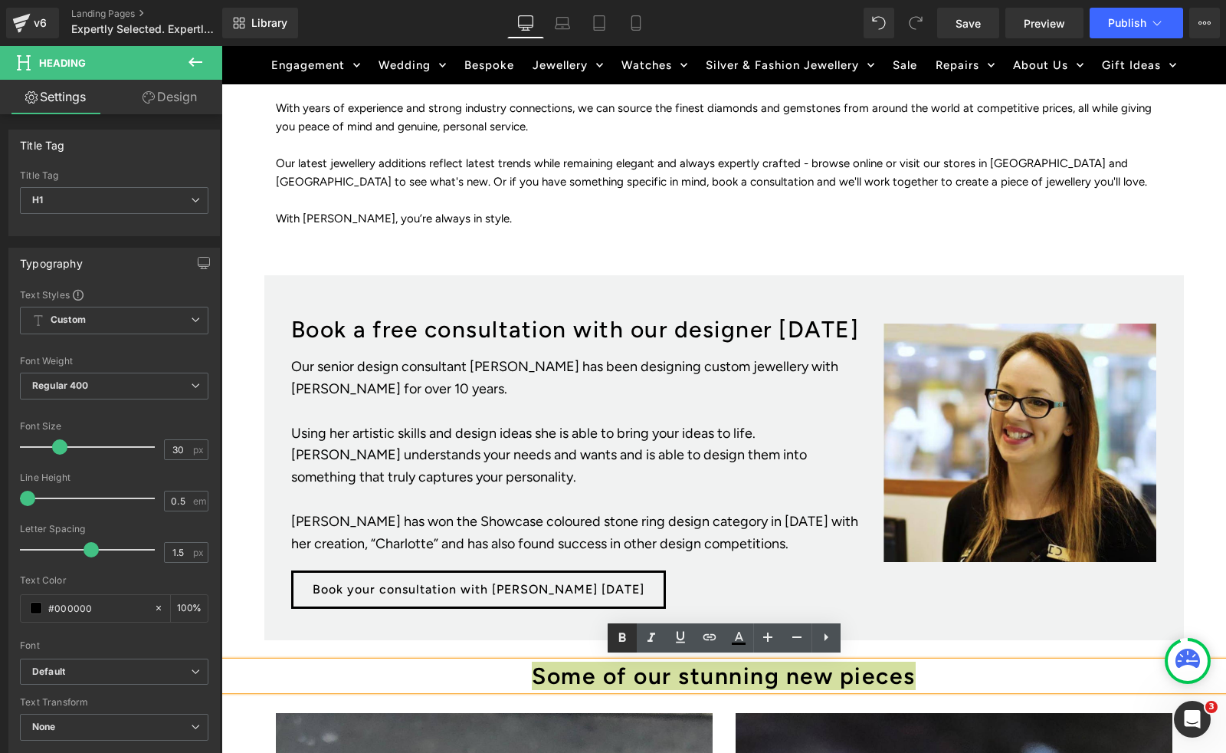
click at [622, 641] on icon at bounding box center [622, 637] width 7 height 9
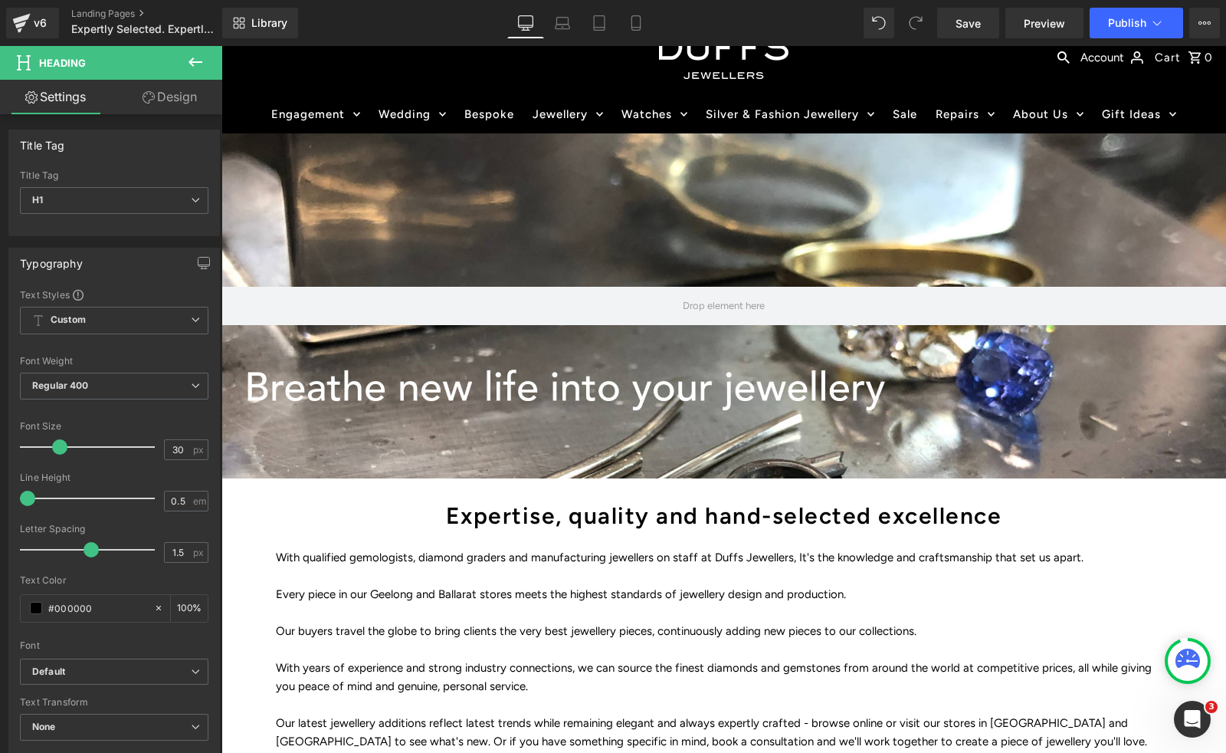
scroll to position [77, 0]
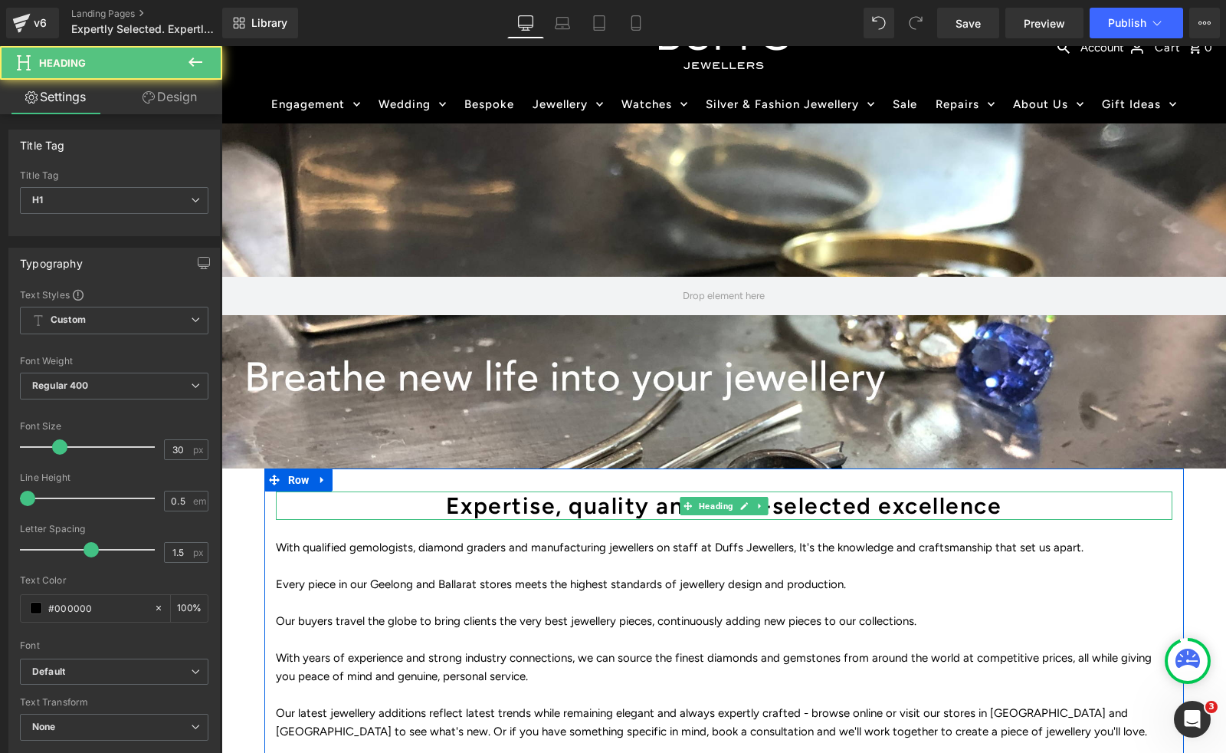
click at [614, 507] on h1 "Expertise, quality and hand-selected excellence" at bounding box center [724, 505] width 897 height 28
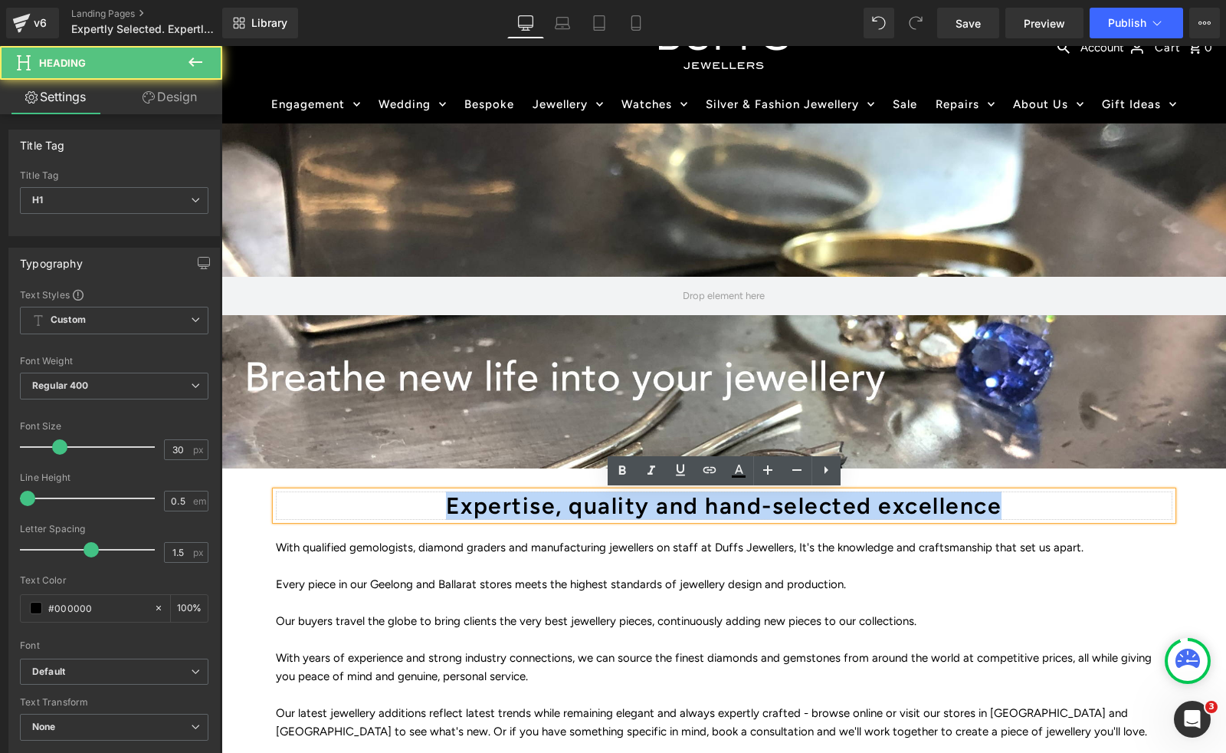
drag, startPoint x: 435, startPoint y: 502, endPoint x: 1072, endPoint y: 513, distance: 637.1
click at [1072, 513] on h1 "Expertise, quality and hand-selected excellence" at bounding box center [724, 505] width 897 height 28
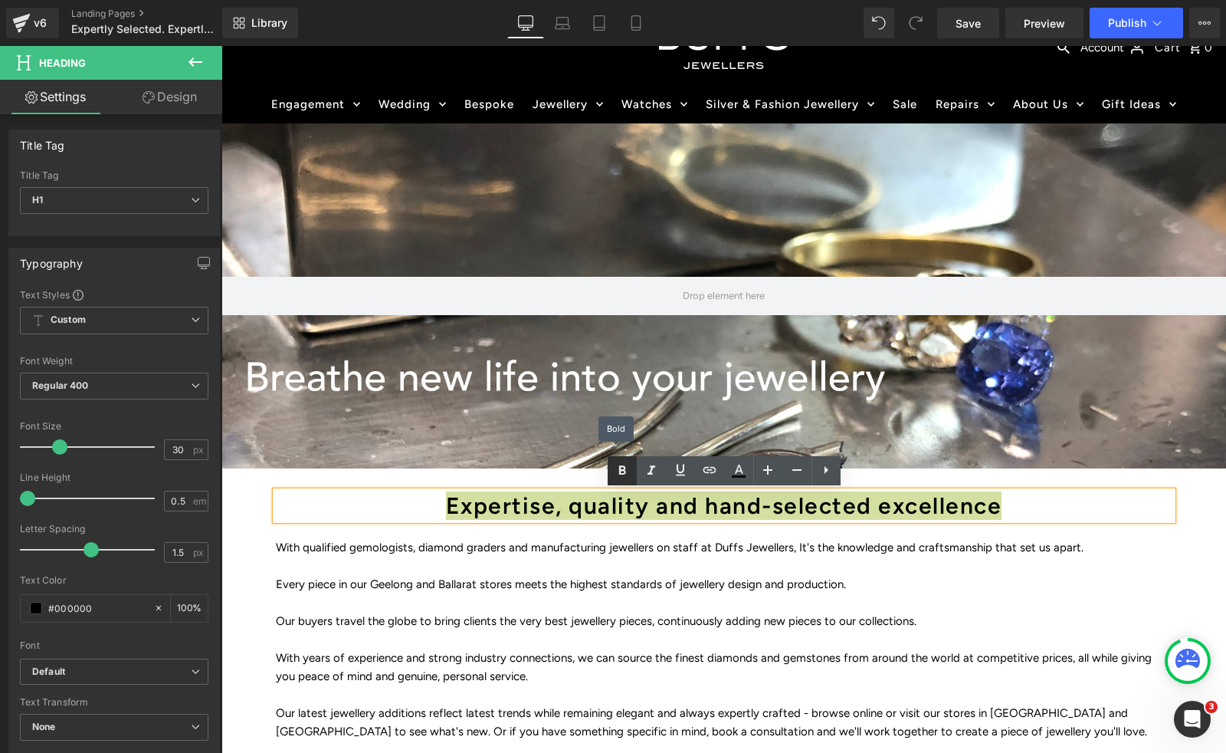
click at [619, 471] on icon at bounding box center [622, 470] width 18 height 18
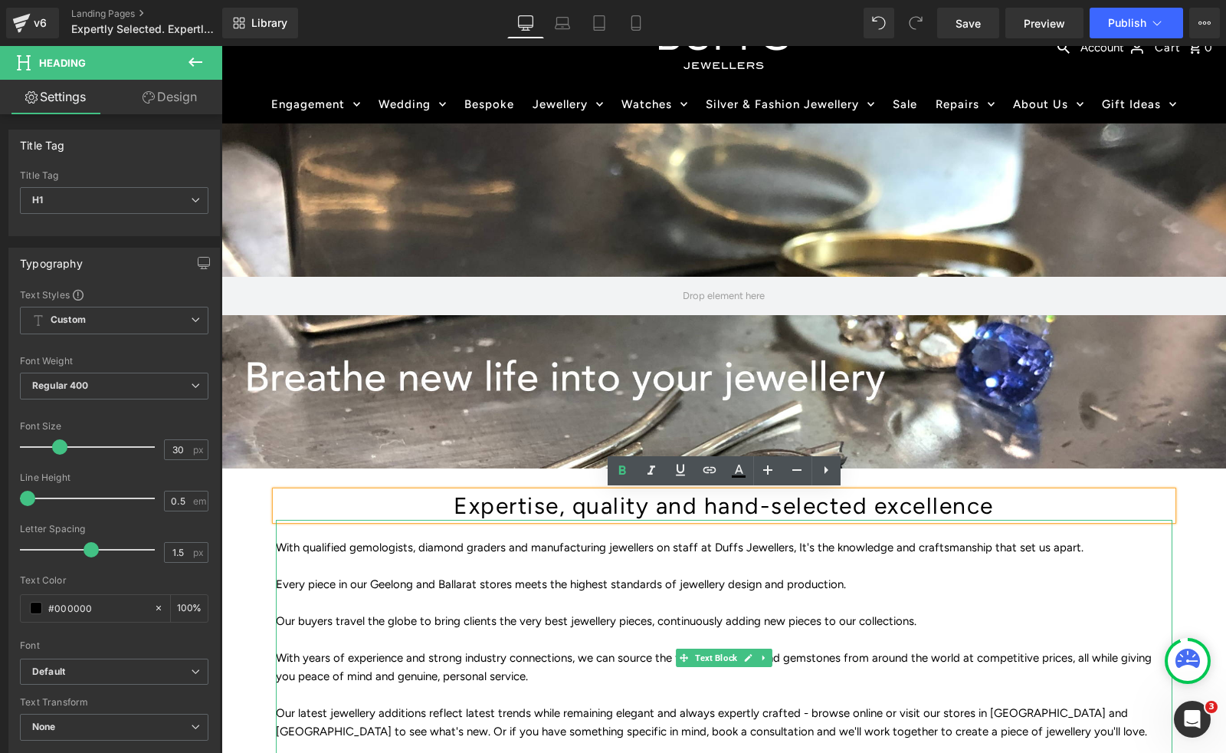
click at [596, 644] on p at bounding box center [724, 639] width 897 height 18
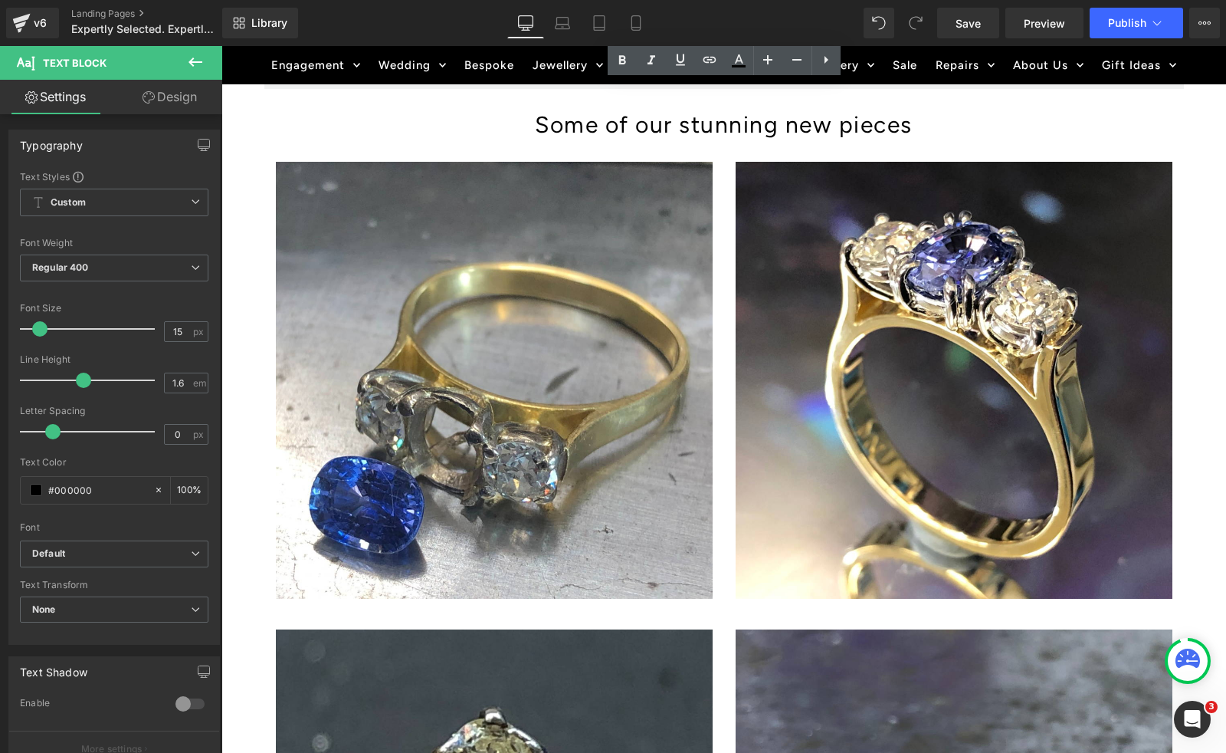
scroll to position [1184, 0]
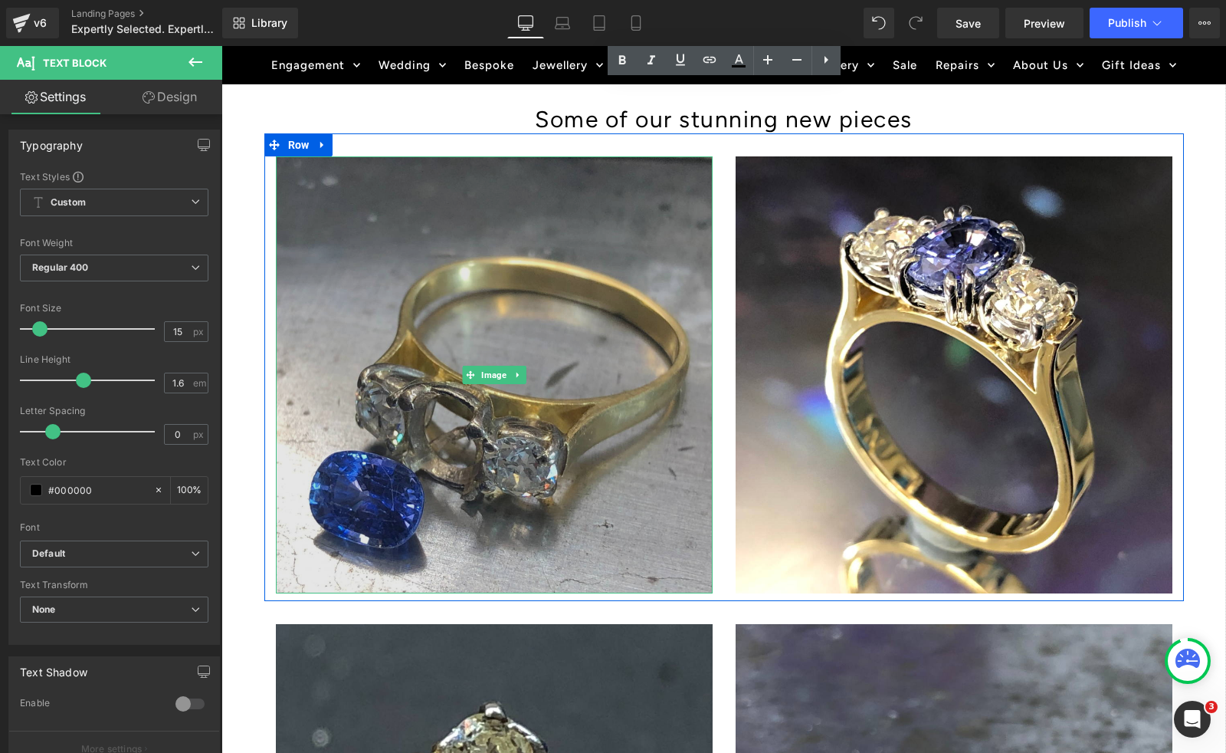
click at [494, 270] on img at bounding box center [494, 374] width 437 height 437
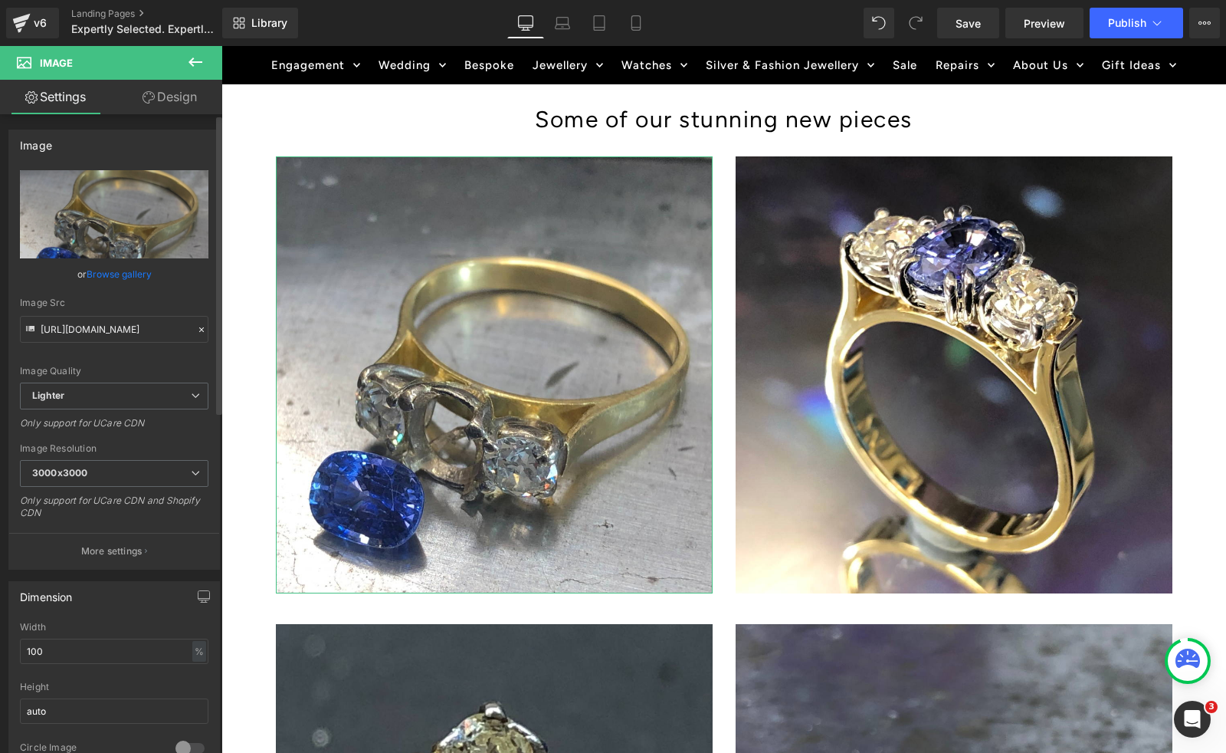
click at [133, 268] on link "Browse gallery" at bounding box center [119, 274] width 65 height 27
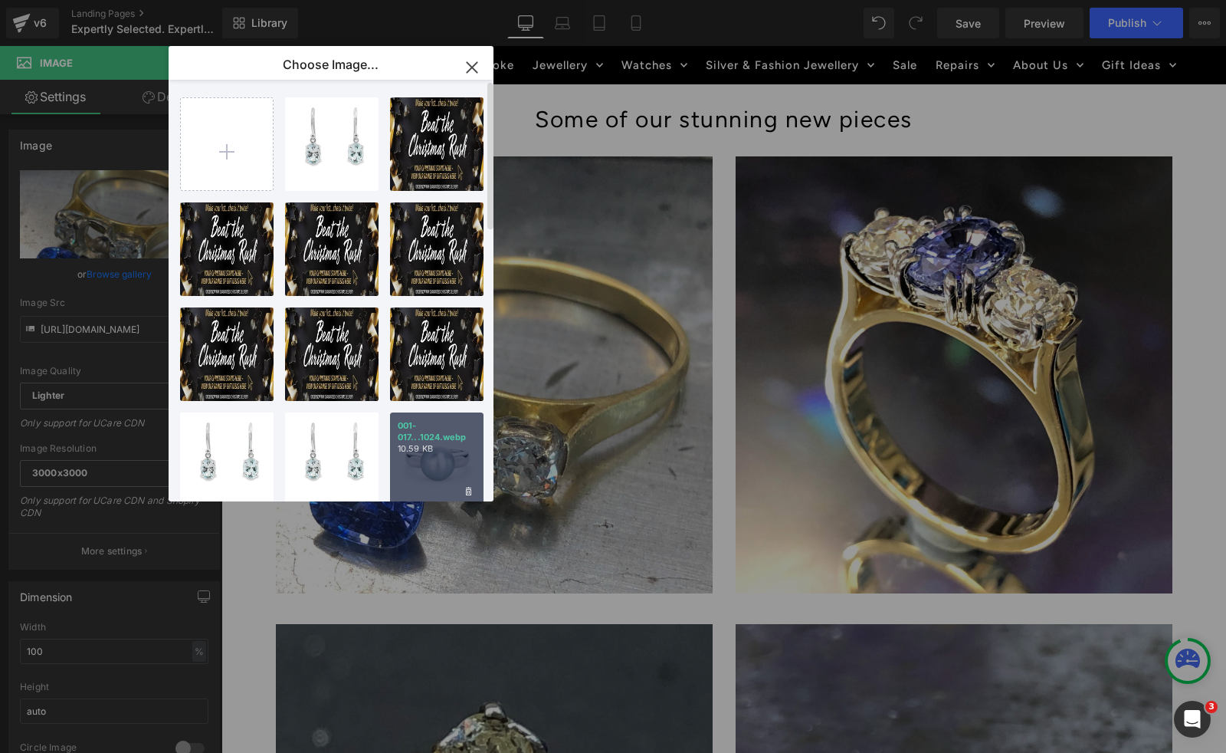
drag, startPoint x: 432, startPoint y: 465, endPoint x: 210, endPoint y: 419, distance: 226.3
click at [432, 465] on div "001-017...1024.webp 10.59 KB" at bounding box center [437, 459] width 94 height 94
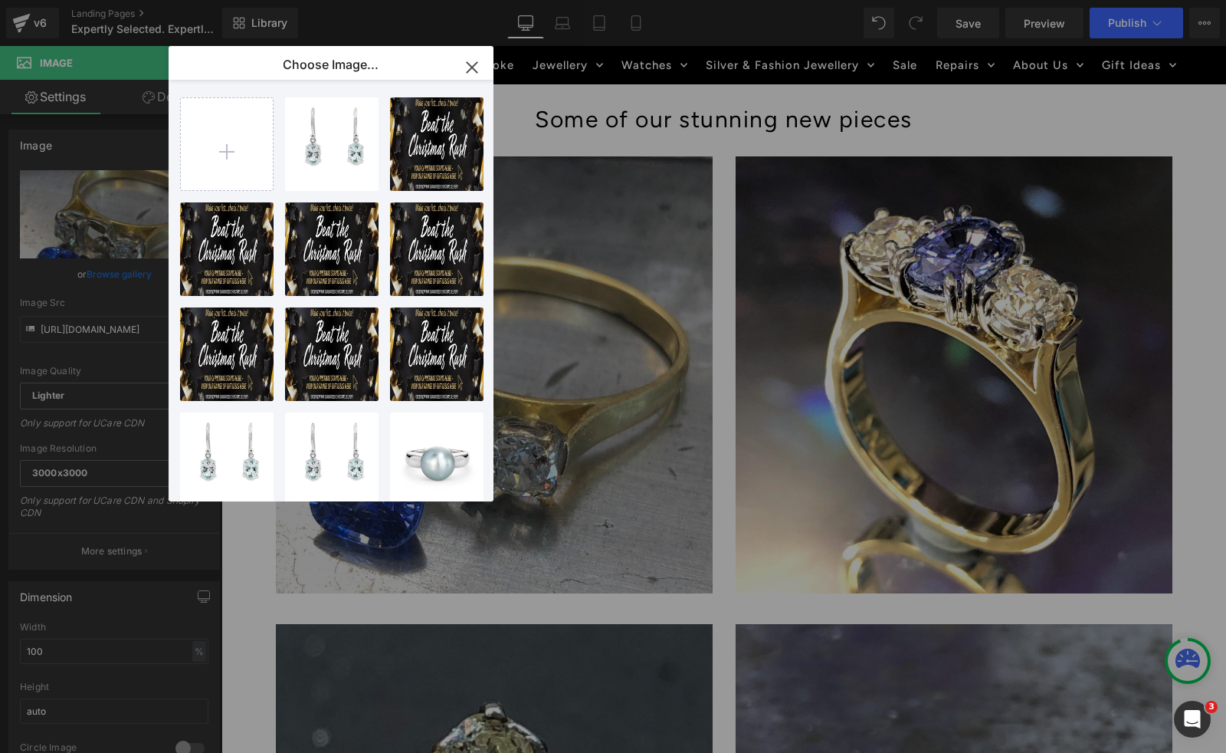
type input "[URL][DOMAIN_NAME]"
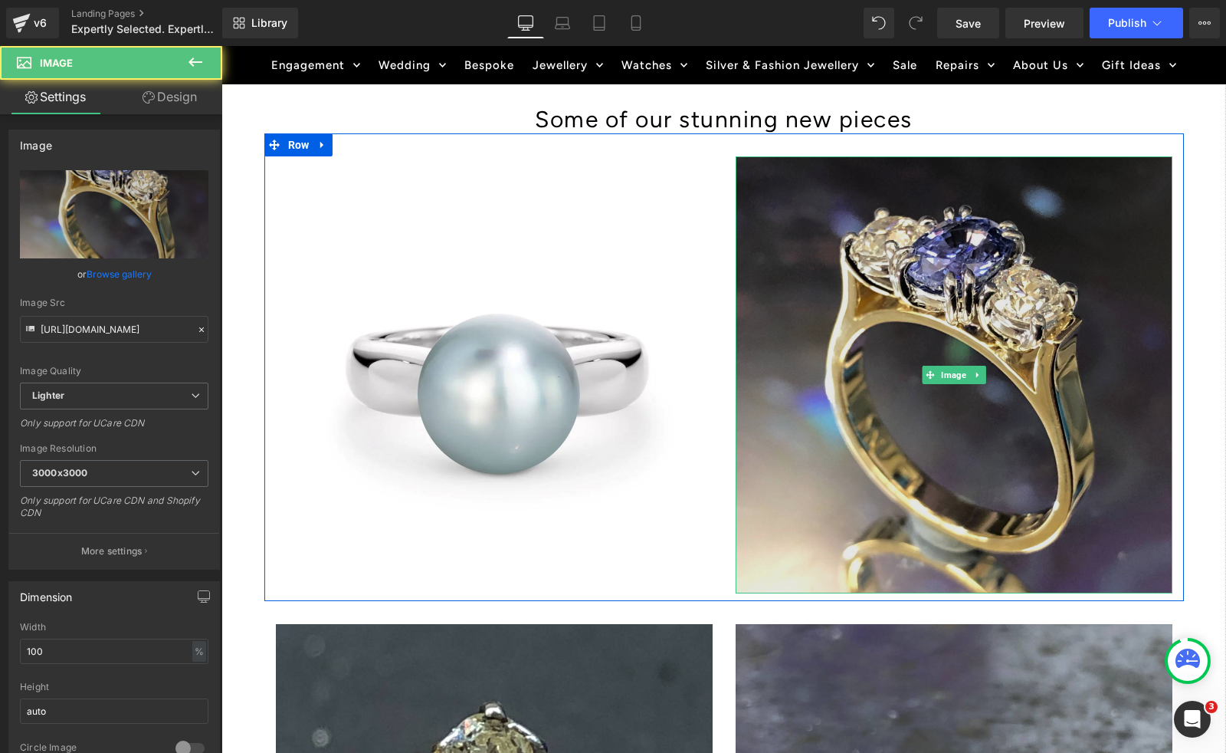
click at [989, 376] on img at bounding box center [954, 374] width 437 height 437
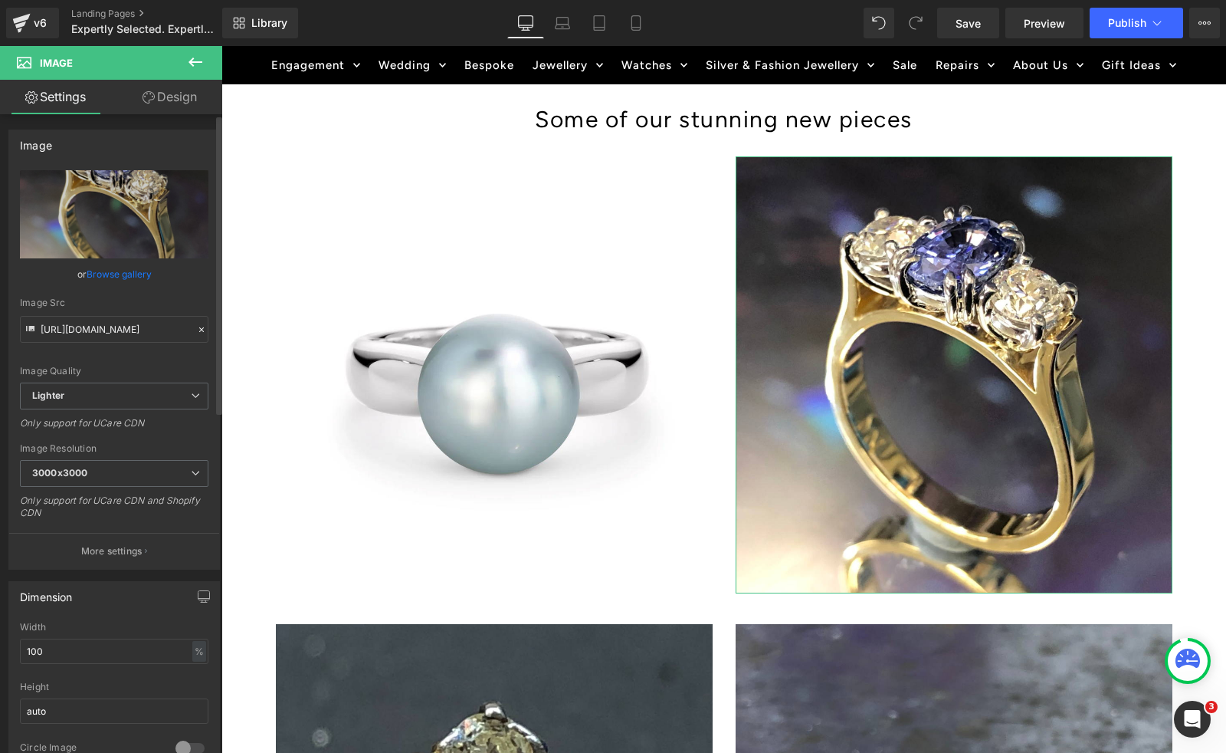
click at [123, 272] on link "Browse gallery" at bounding box center [119, 274] width 65 height 27
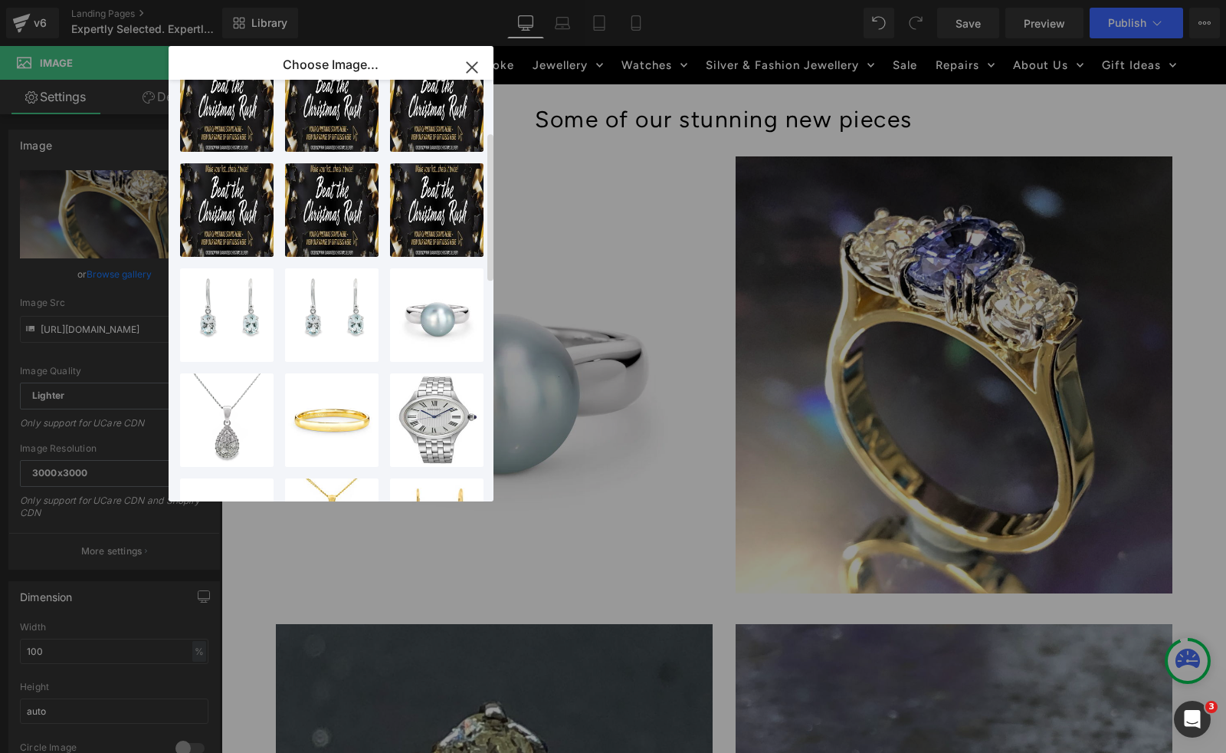
scroll to position [146, 0]
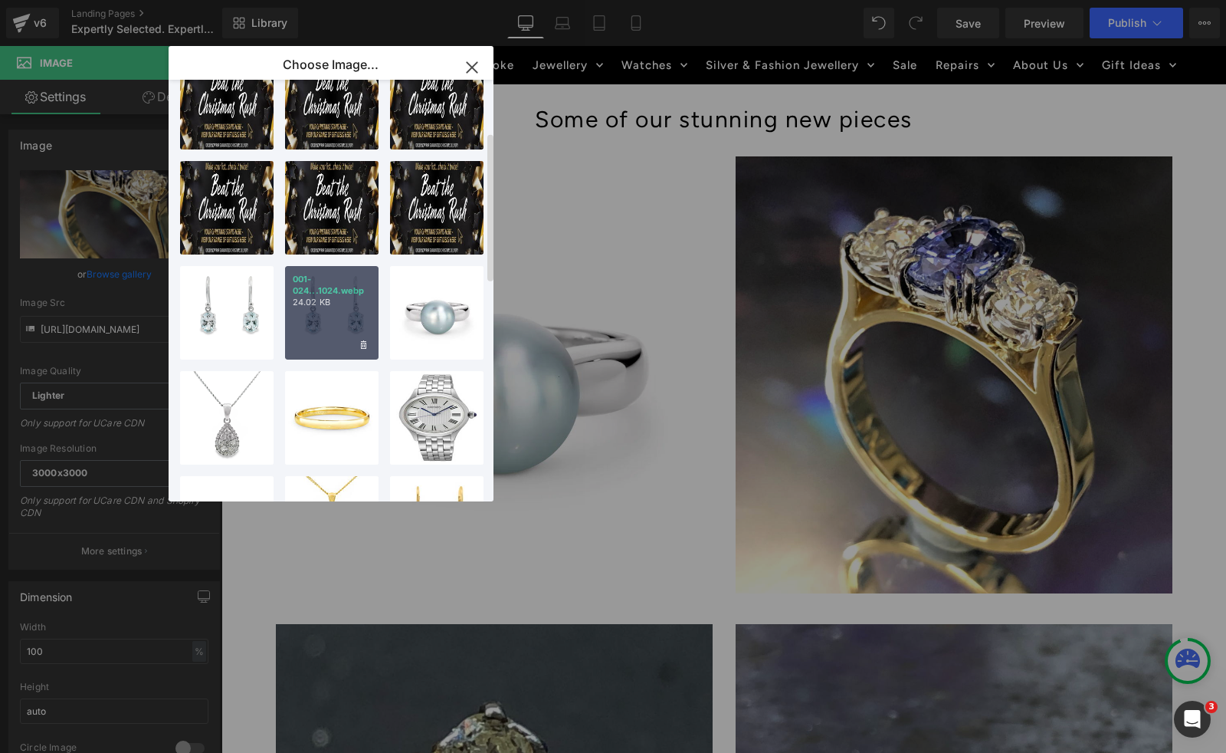
click at [314, 334] on div "001-024...1024.webp 24.02 KB" at bounding box center [332, 313] width 94 height 94
type input "[URL][DOMAIN_NAME]"
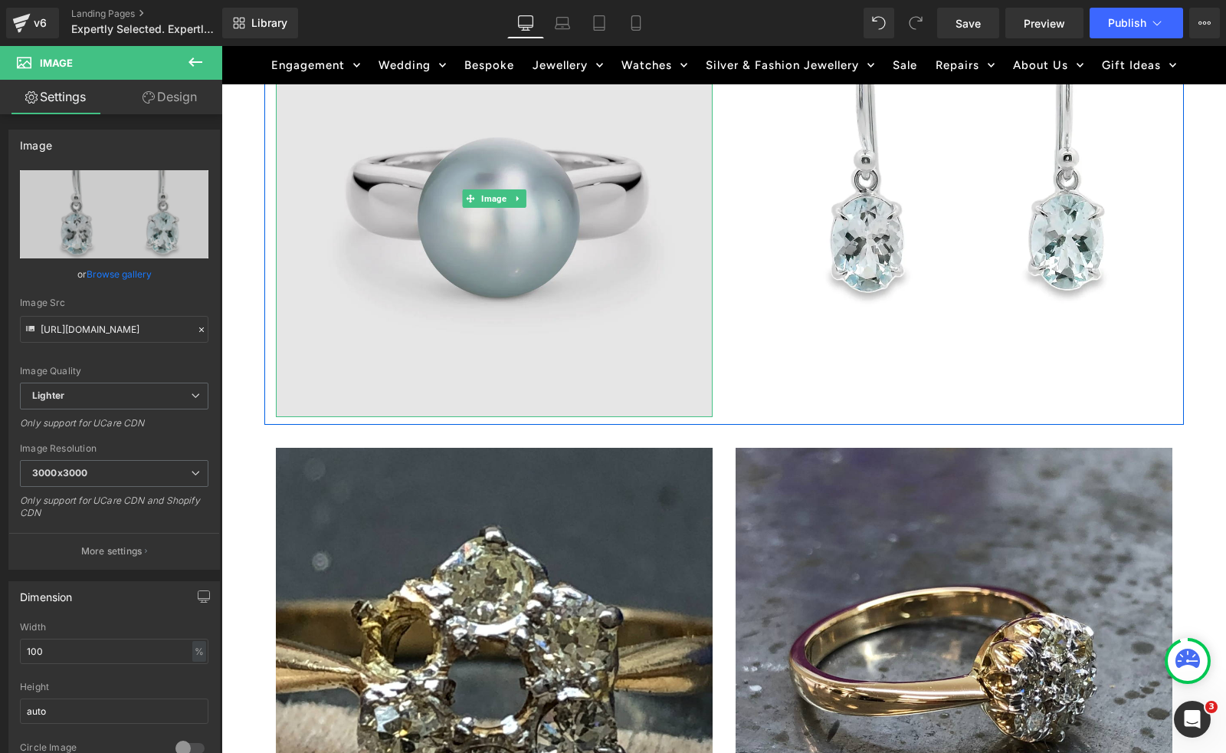
scroll to position [1368, 0]
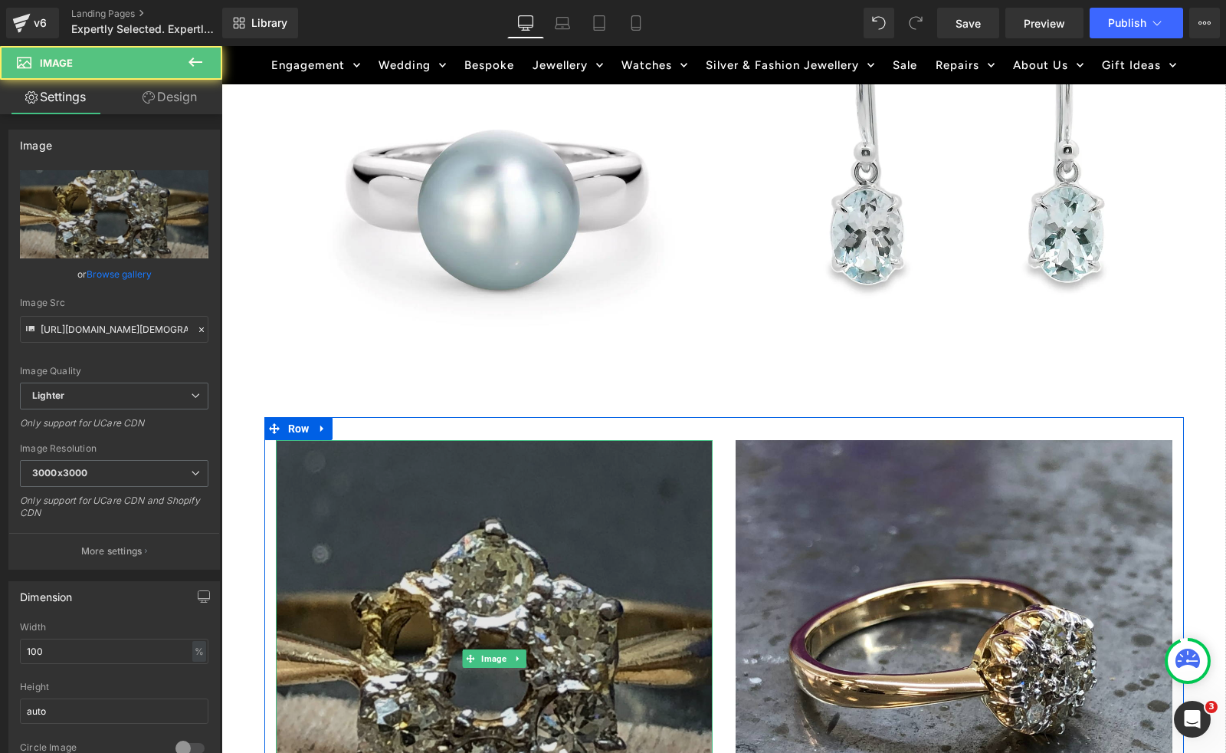
click at [321, 451] on img at bounding box center [494, 658] width 437 height 437
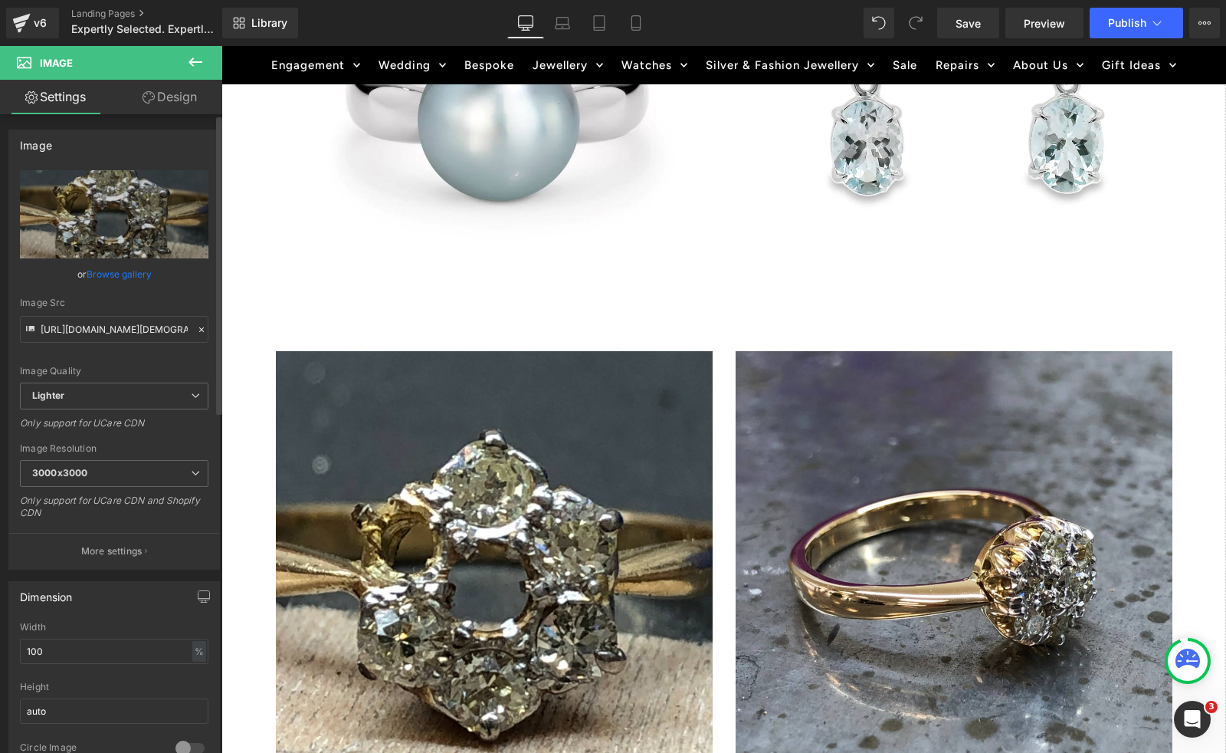
scroll to position [1460, 0]
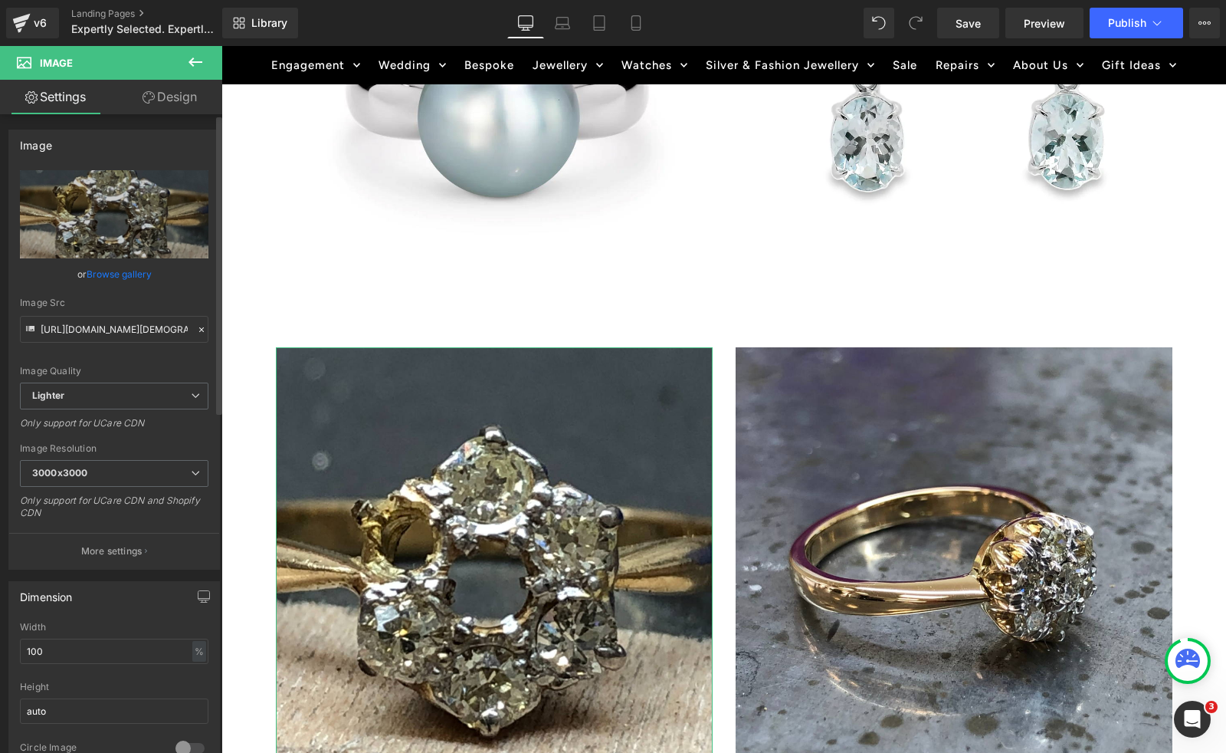
click at [114, 276] on link "Browse gallery" at bounding box center [119, 274] width 65 height 27
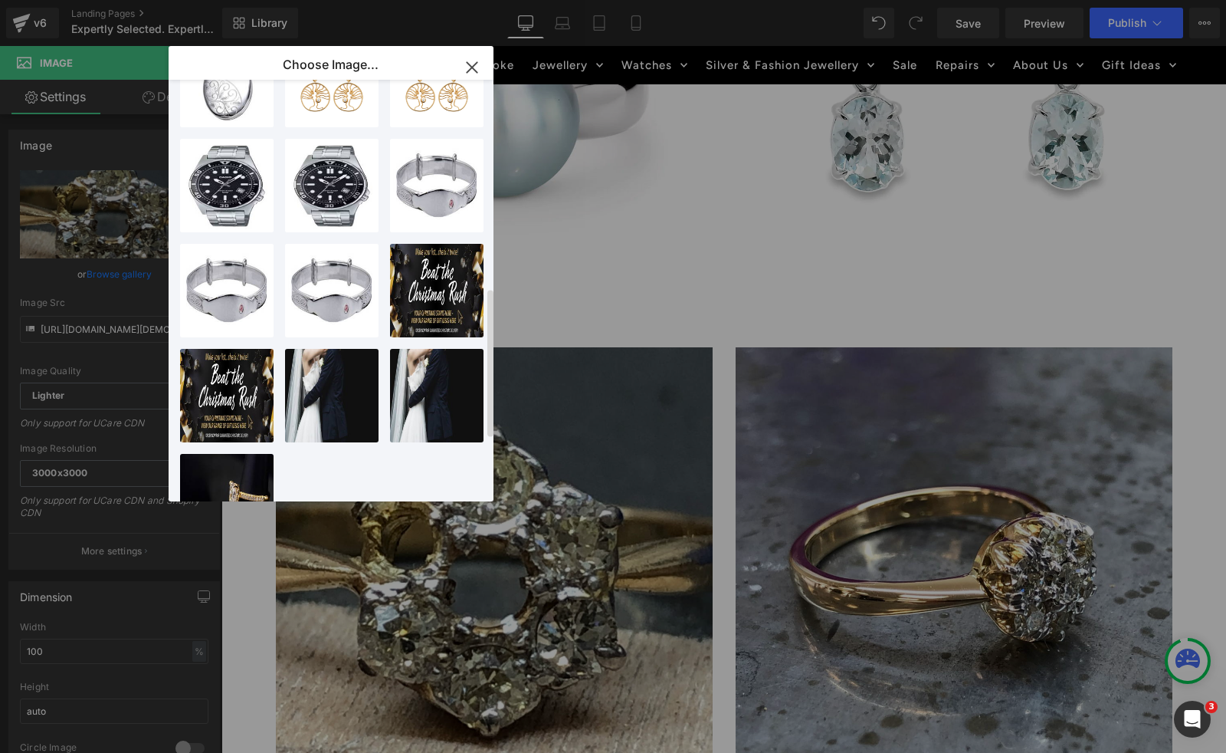
scroll to position [759, 0]
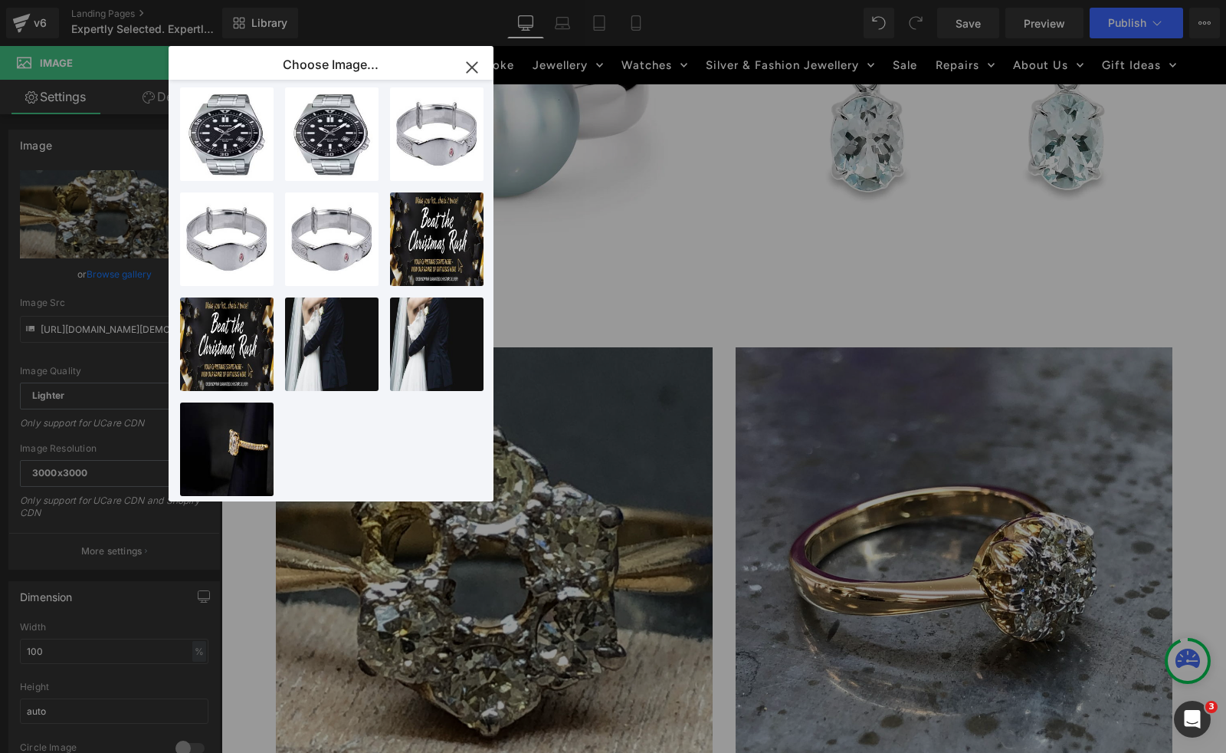
click at [469, 71] on icon "button" at bounding box center [472, 67] width 25 height 25
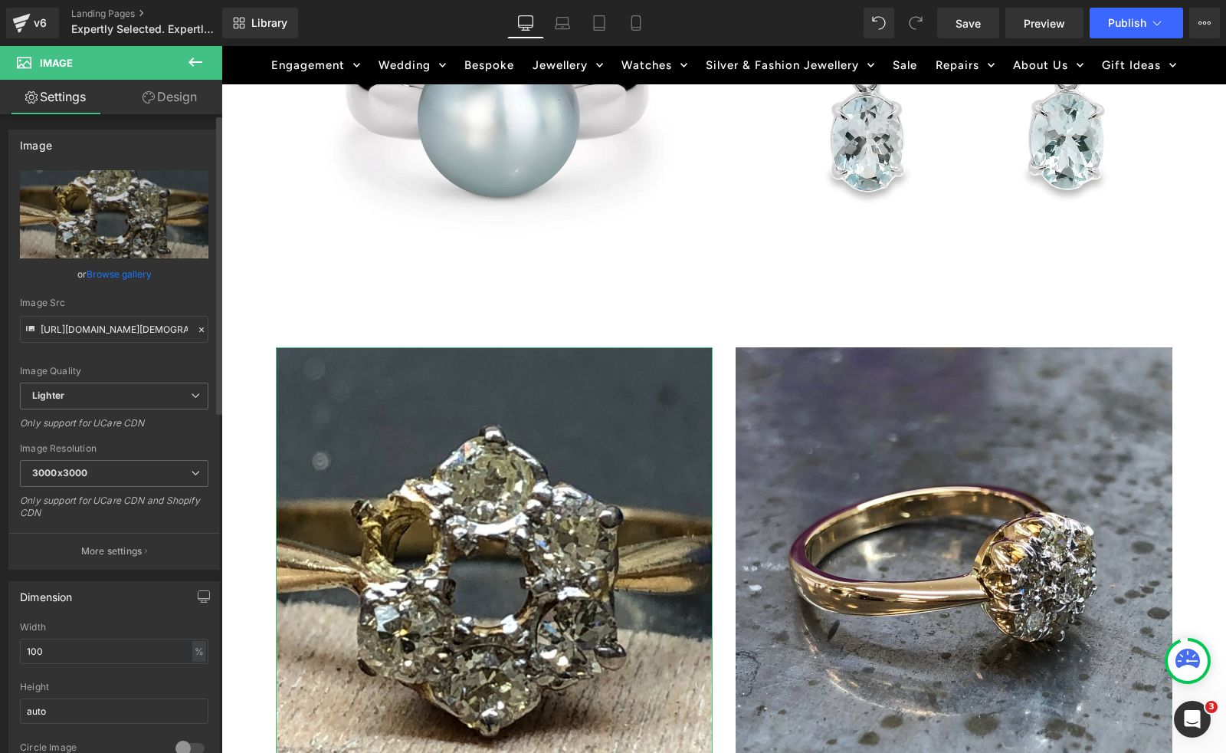
click at [139, 275] on link "Browse gallery" at bounding box center [119, 274] width 65 height 27
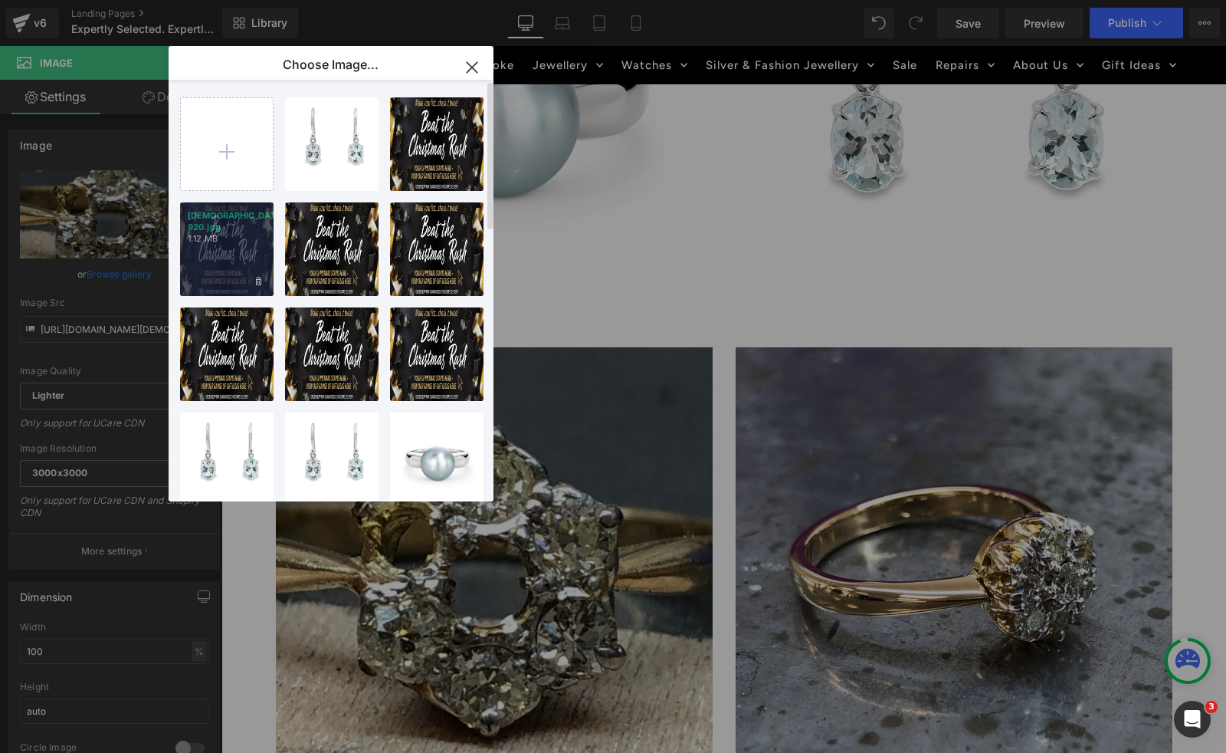
scroll to position [3, 0]
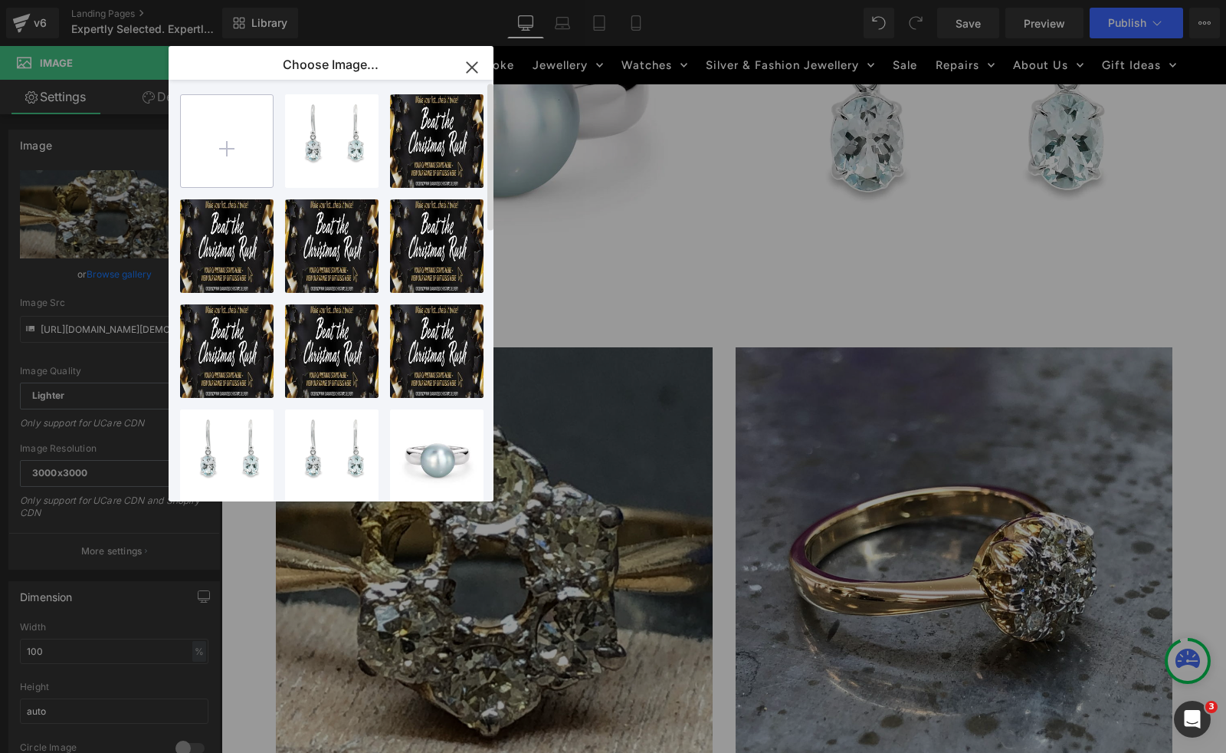
click at [228, 143] on input "file" at bounding box center [227, 141] width 92 height 92
click at [107, 0] on div "Row You are previewing how the will restyle your page. You can not edit Element…" at bounding box center [613, 0] width 1226 height 0
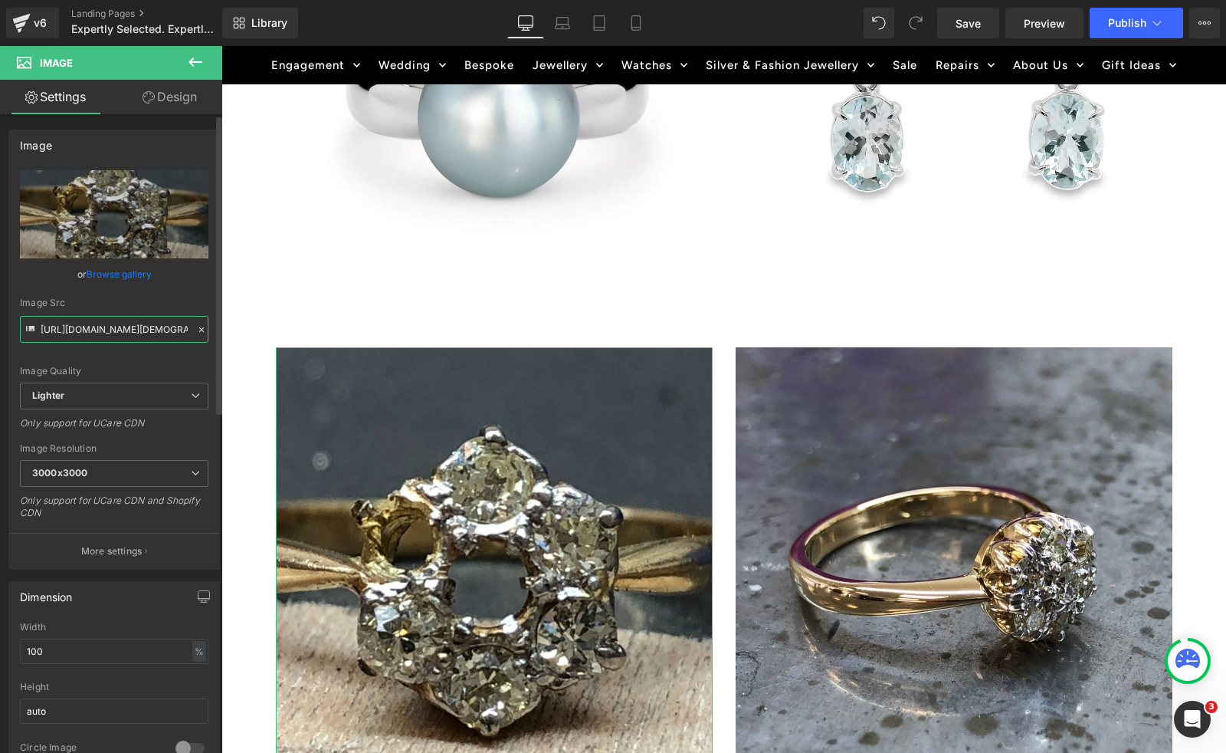
click at [108, 327] on input "[URL][DOMAIN_NAME][DEMOGRAPHIC_DATA]" at bounding box center [114, 329] width 189 height 27
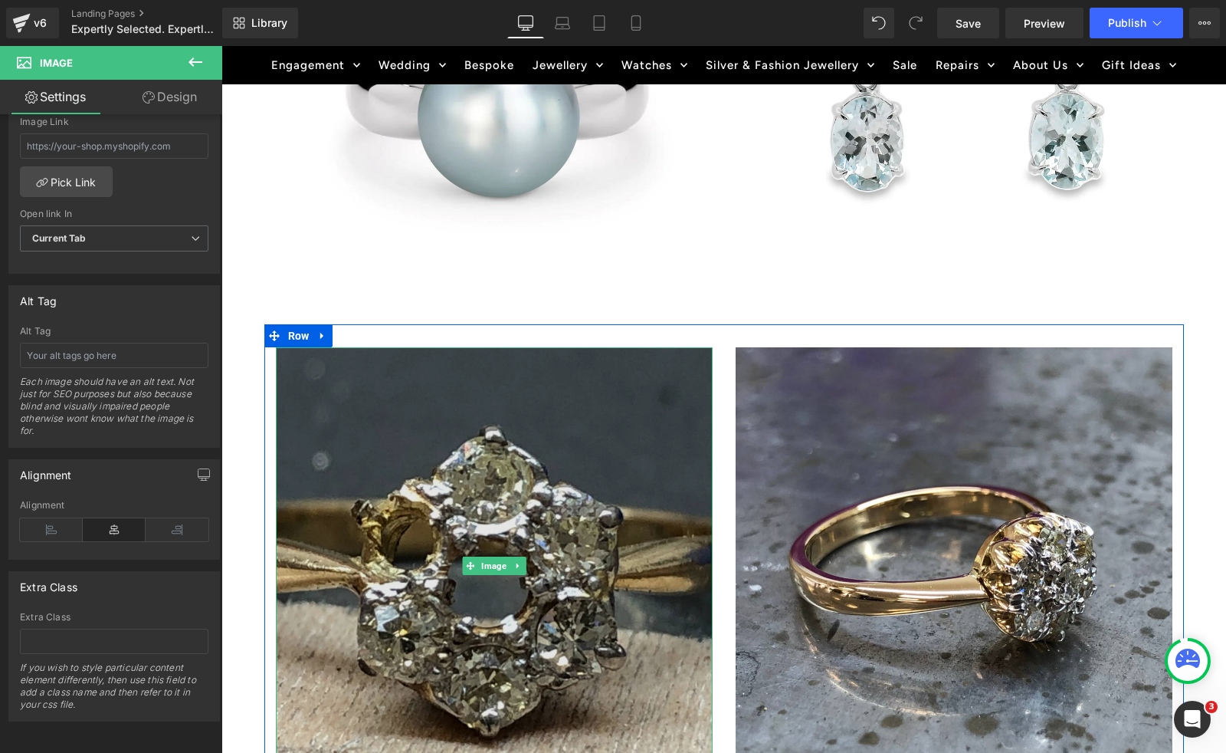
scroll to position [1463, 0]
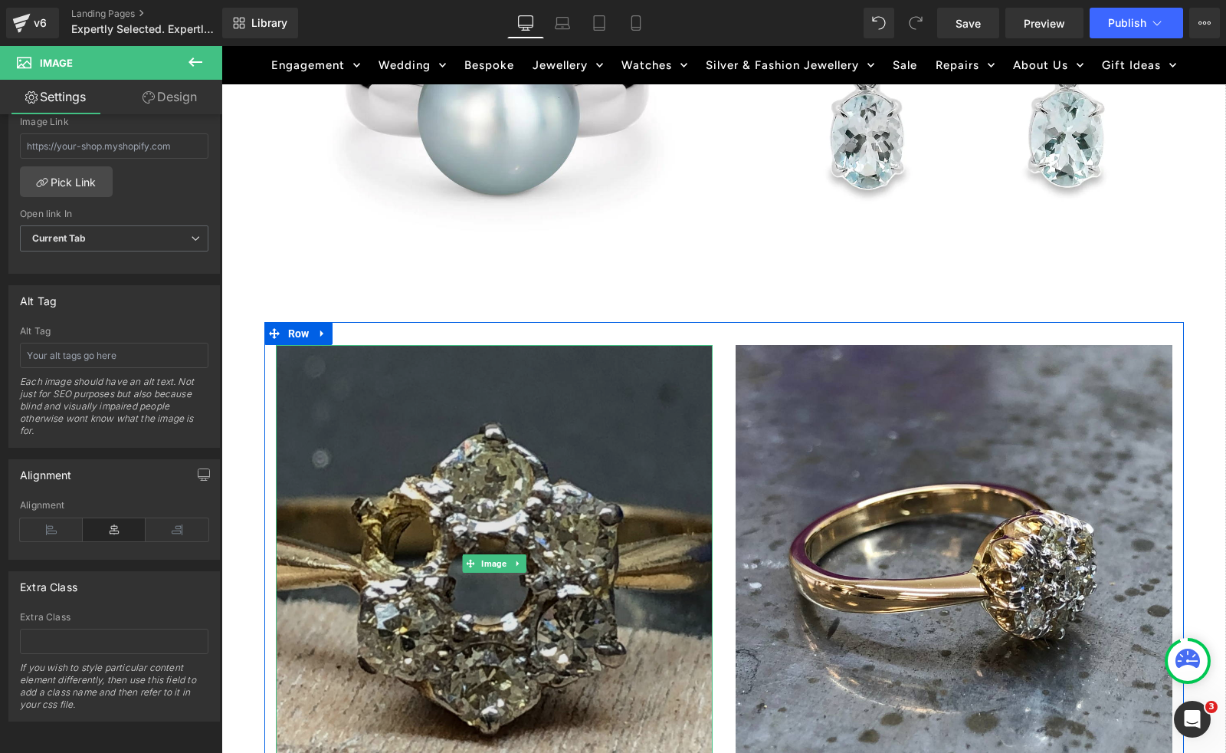
click at [576, 534] on img at bounding box center [494, 563] width 437 height 437
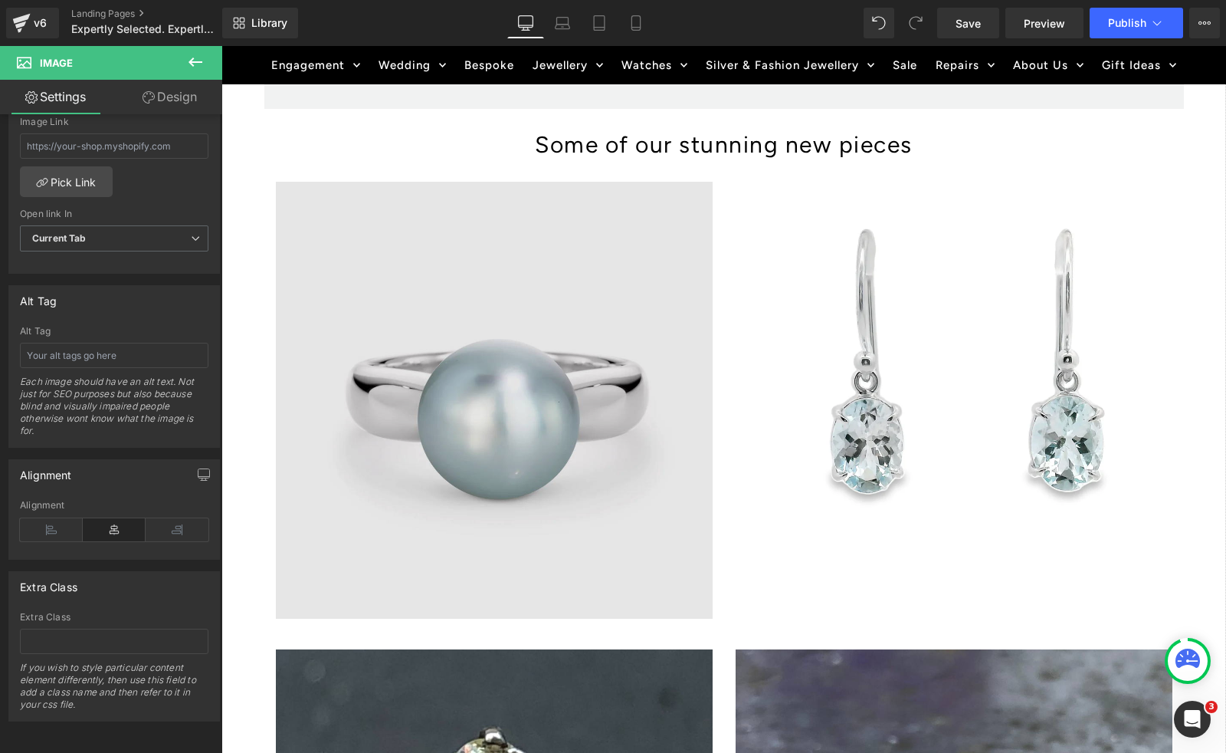
scroll to position [1163, 0]
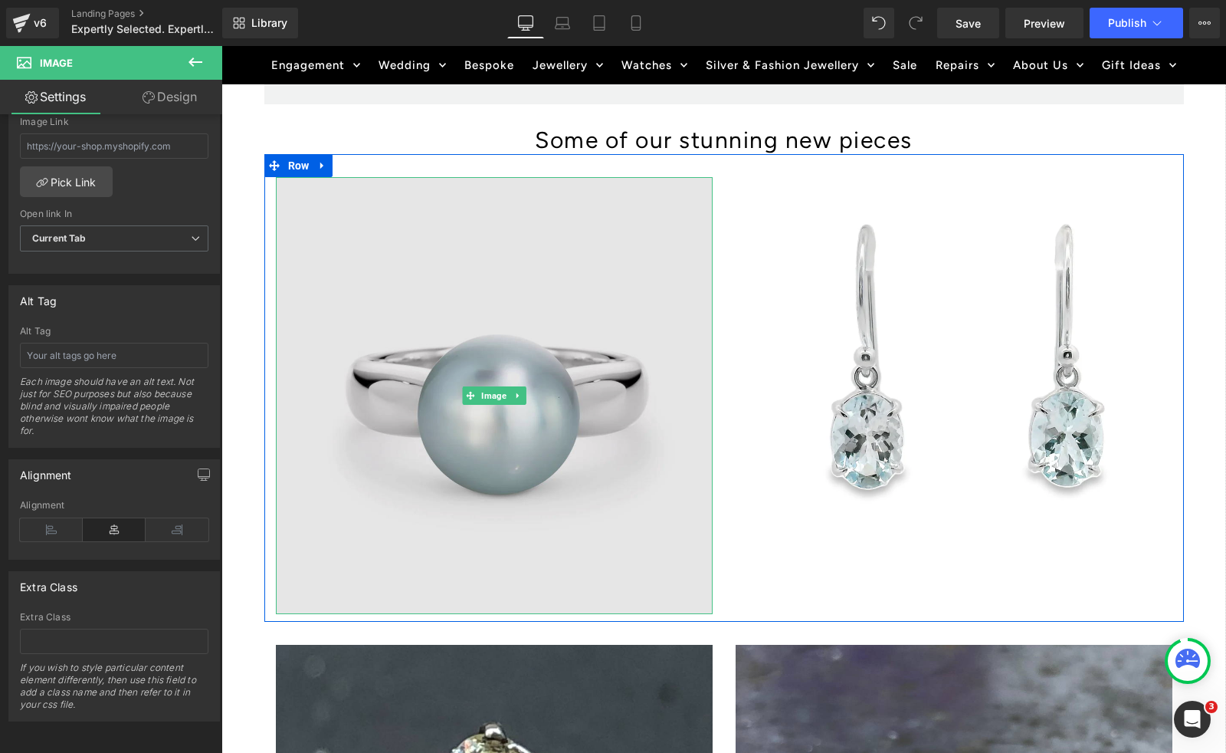
click at [494, 246] on img at bounding box center [494, 395] width 437 height 437
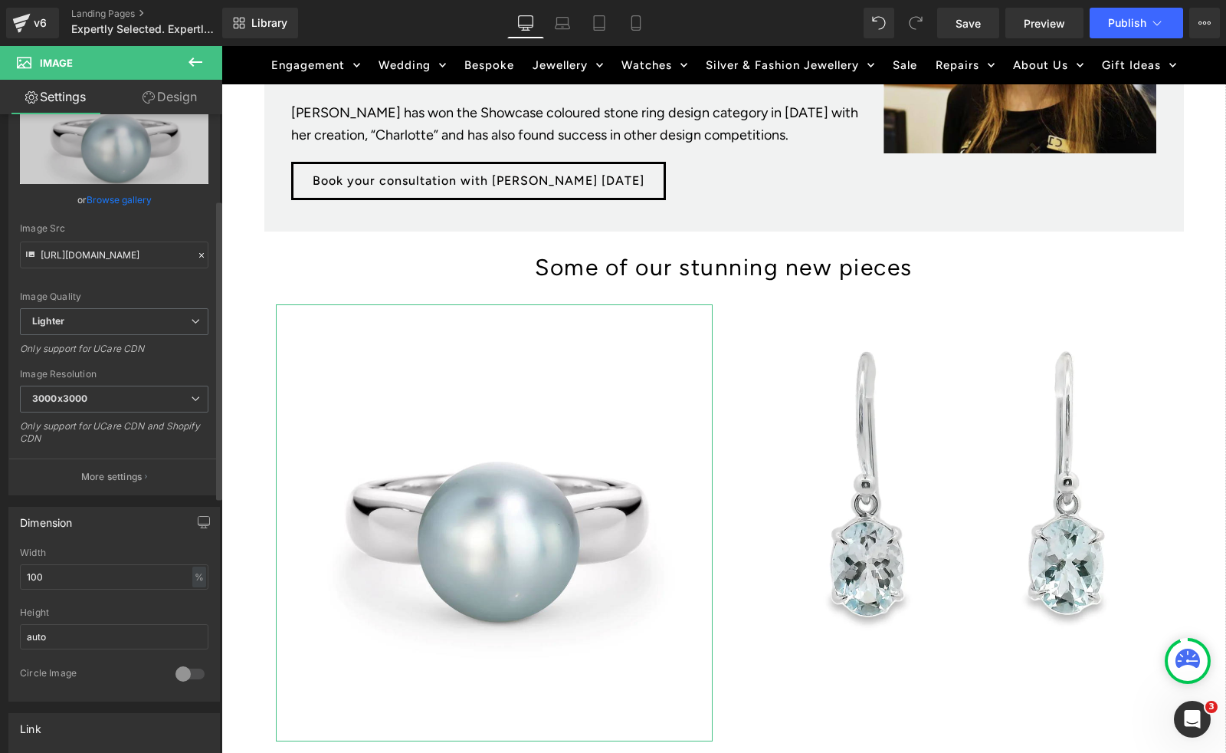
scroll to position [0, 0]
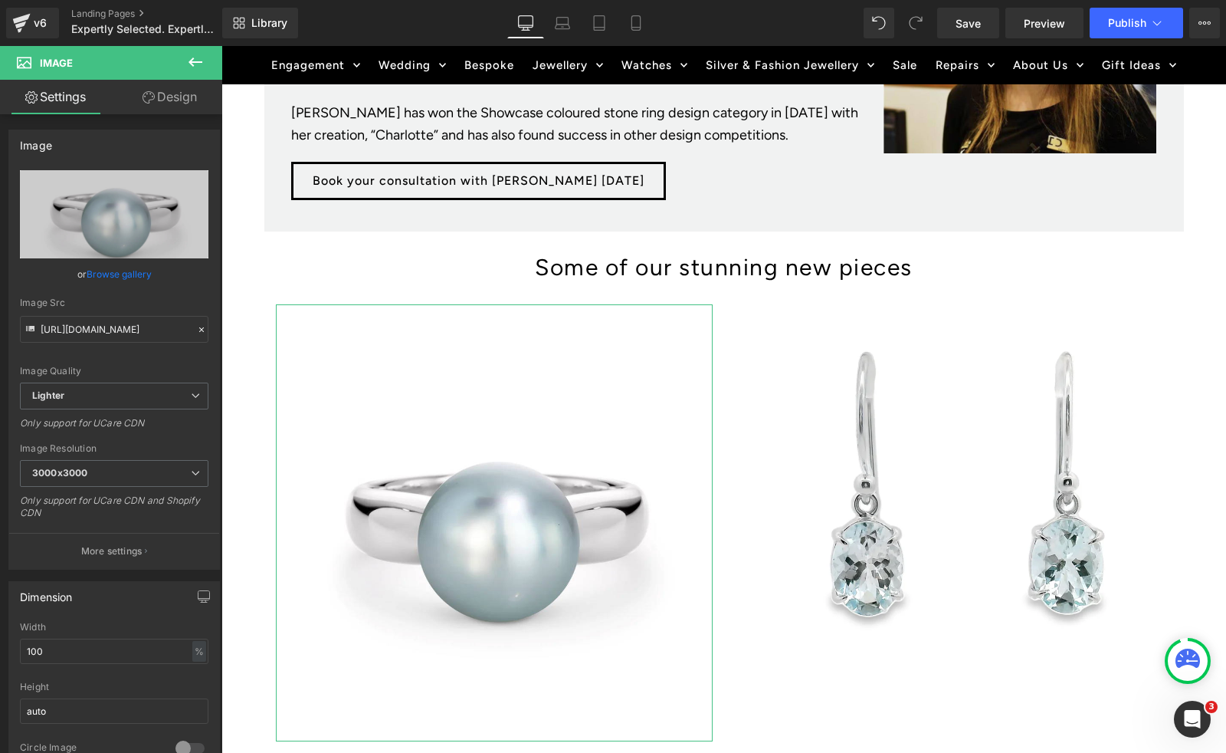
click at [179, 107] on link "Design" at bounding box center [169, 97] width 111 height 34
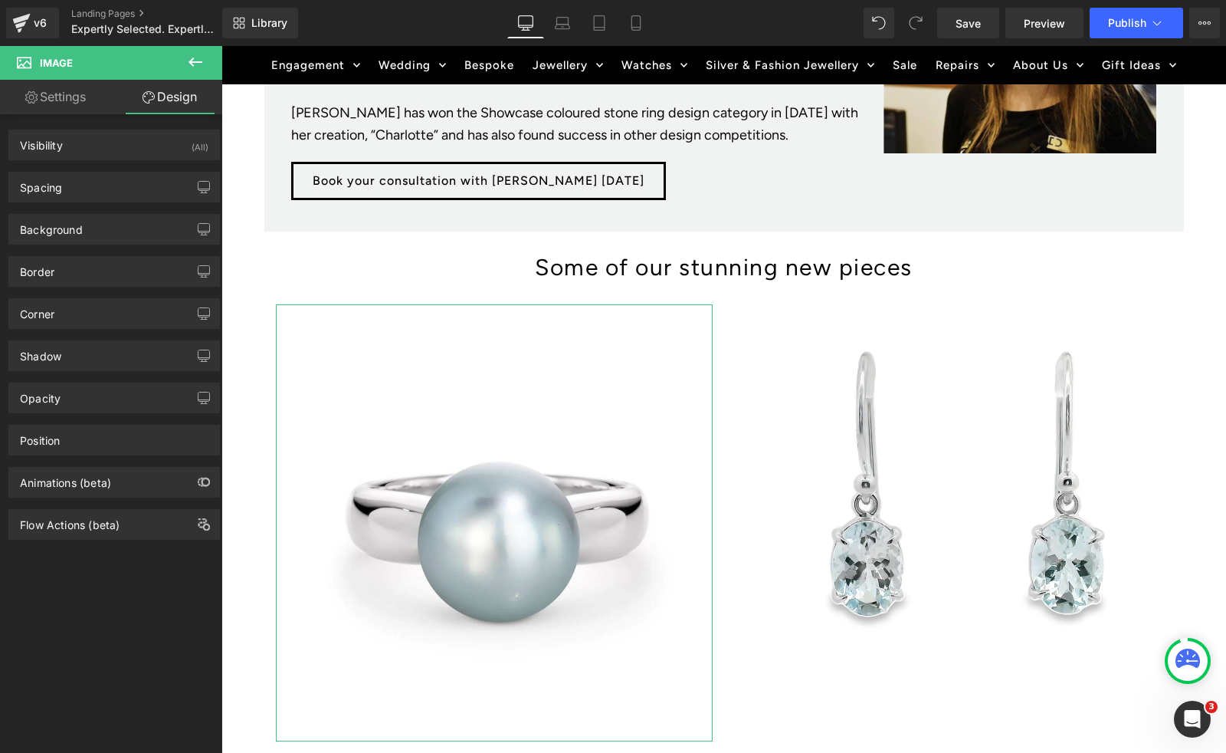
click at [71, 100] on link "Settings" at bounding box center [55, 97] width 111 height 34
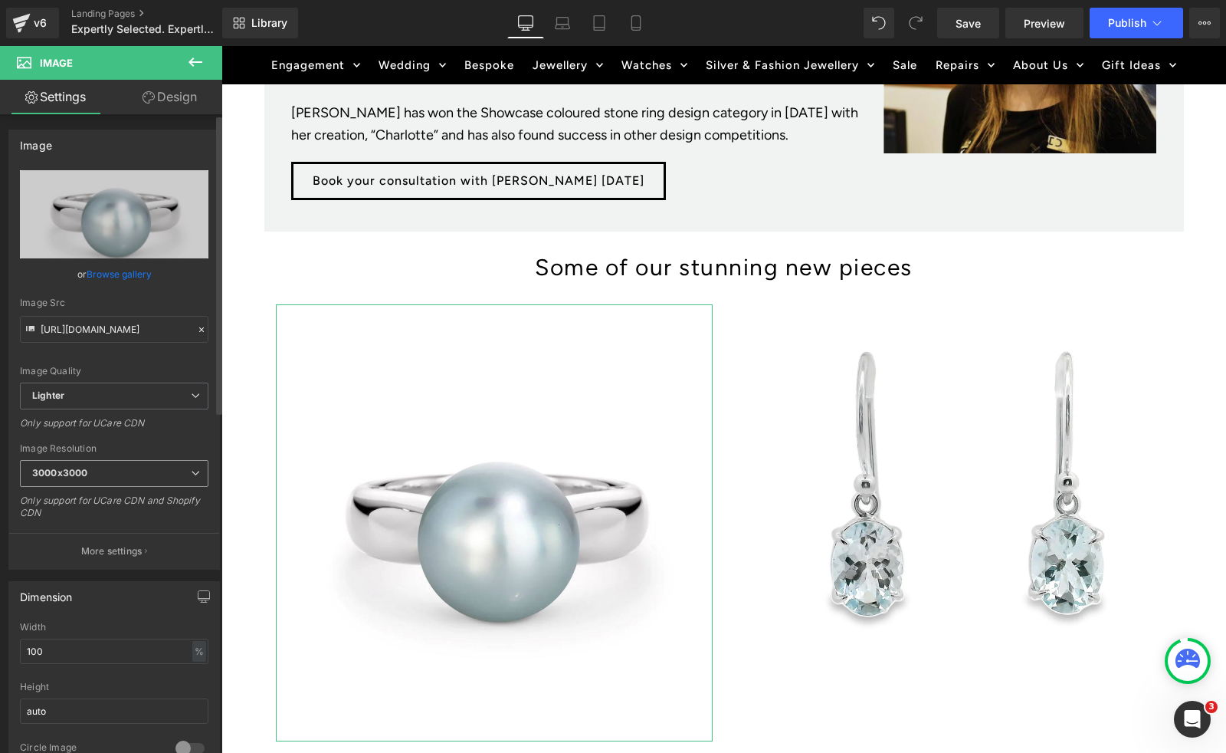
click at [183, 470] on span "3000x3000" at bounding box center [114, 473] width 189 height 27
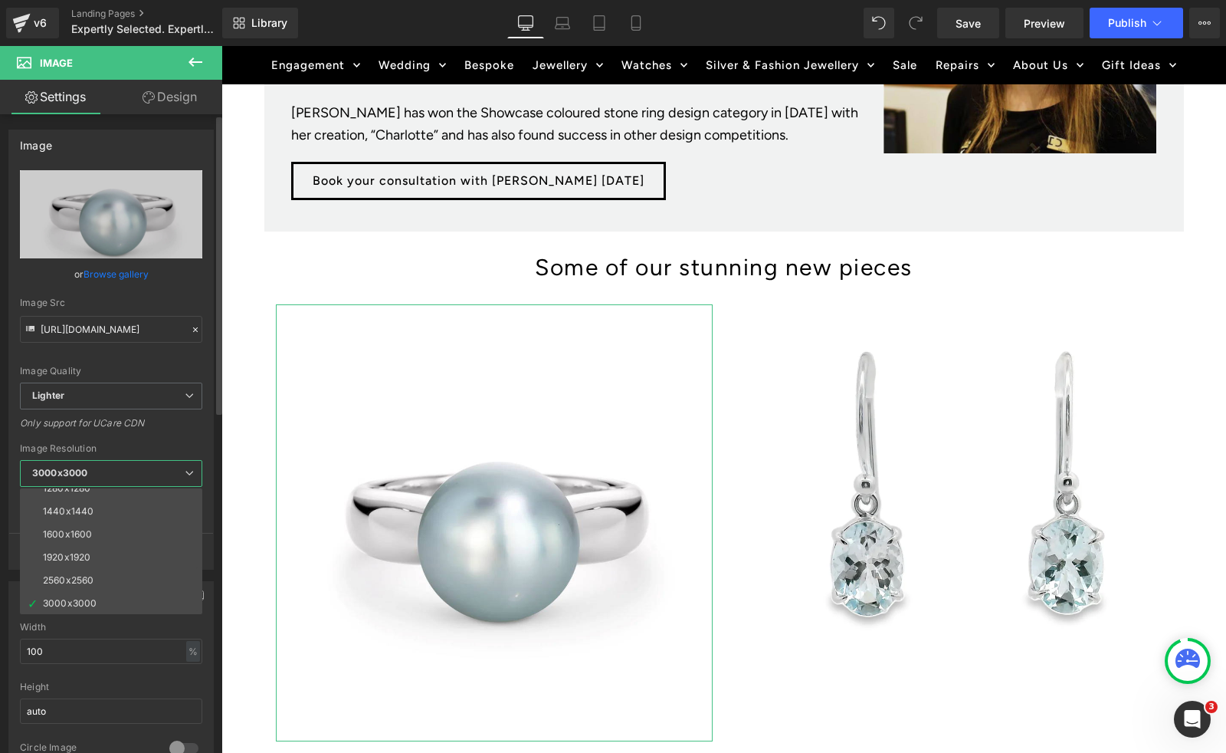
scroll to position [209, 0]
click at [105, 535] on li "1600x1600" at bounding box center [114, 543] width 189 height 23
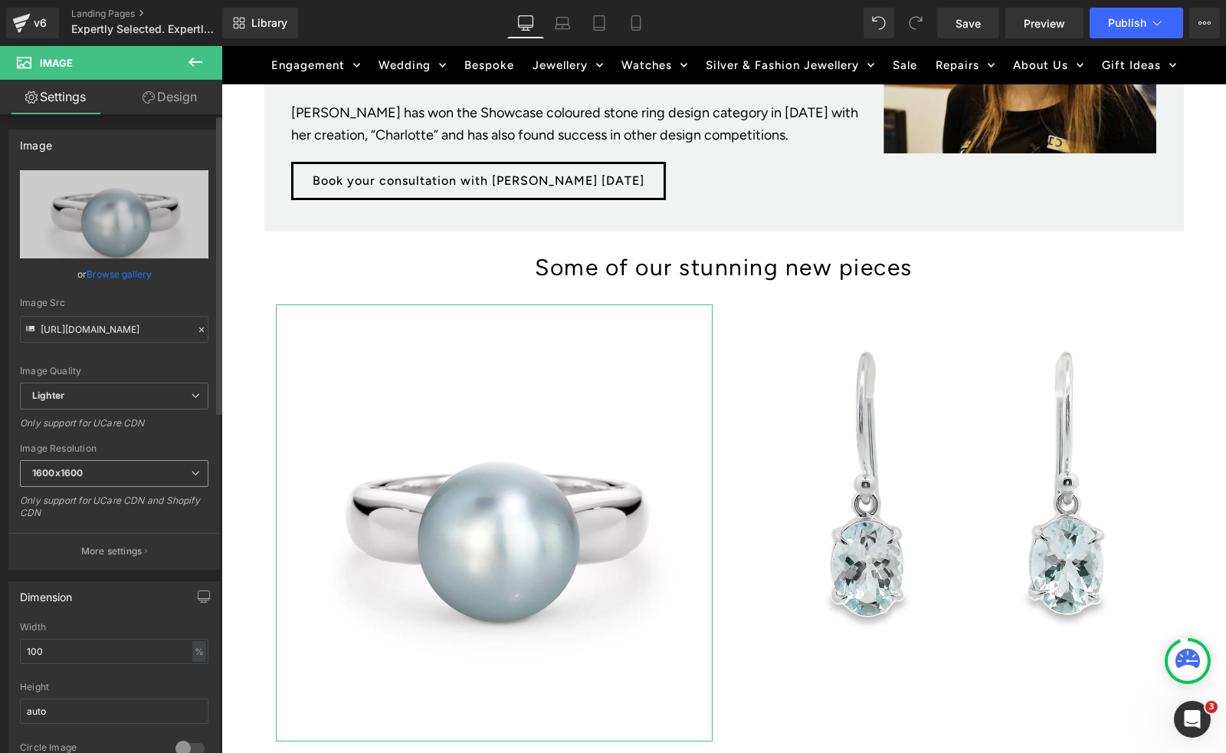
click at [154, 469] on span "1600x1600" at bounding box center [114, 473] width 189 height 27
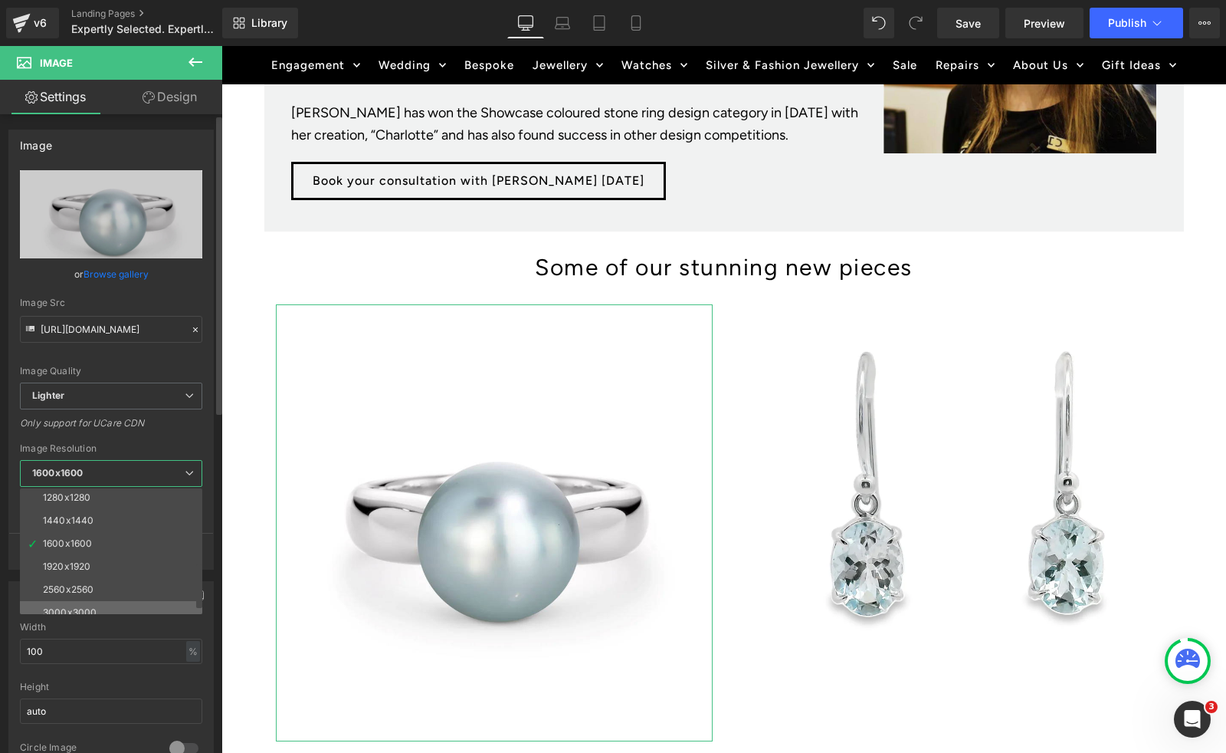
click at [60, 607] on div "3000x3000" at bounding box center [70, 612] width 54 height 11
type input "[URL][DOMAIN_NAME]"
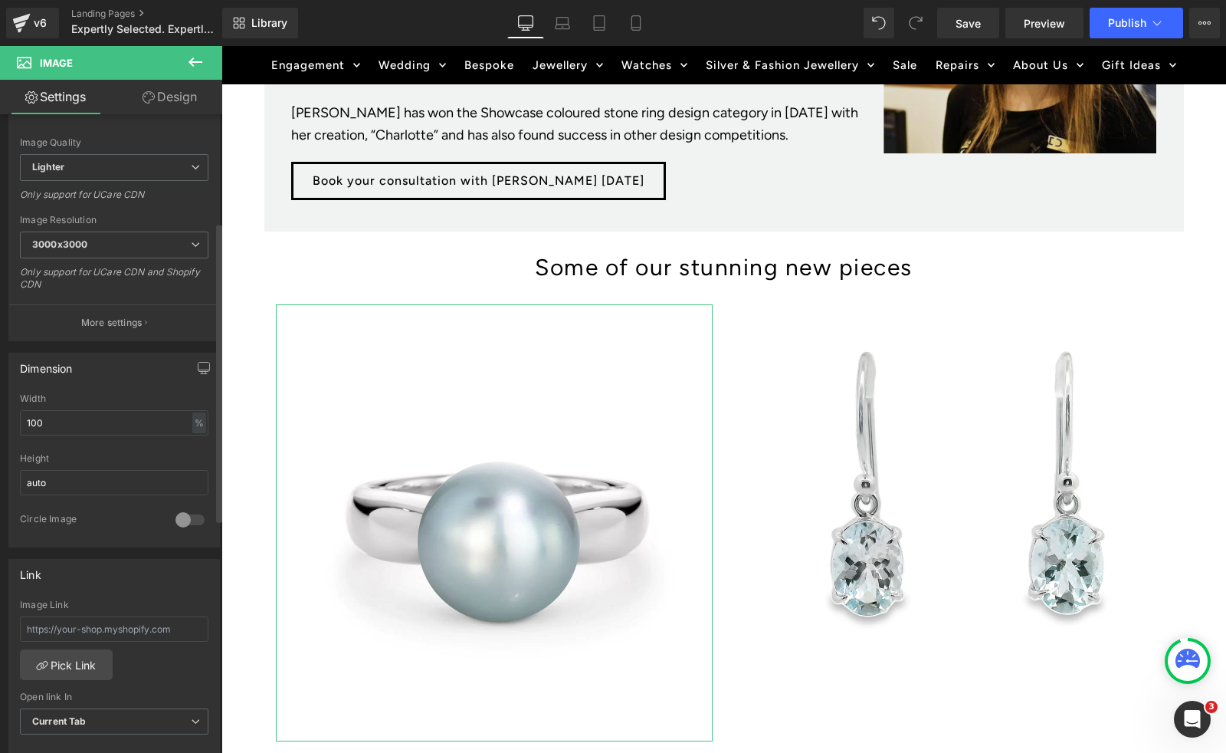
scroll to position [233, 0]
click at [181, 515] on div at bounding box center [190, 515] width 37 height 25
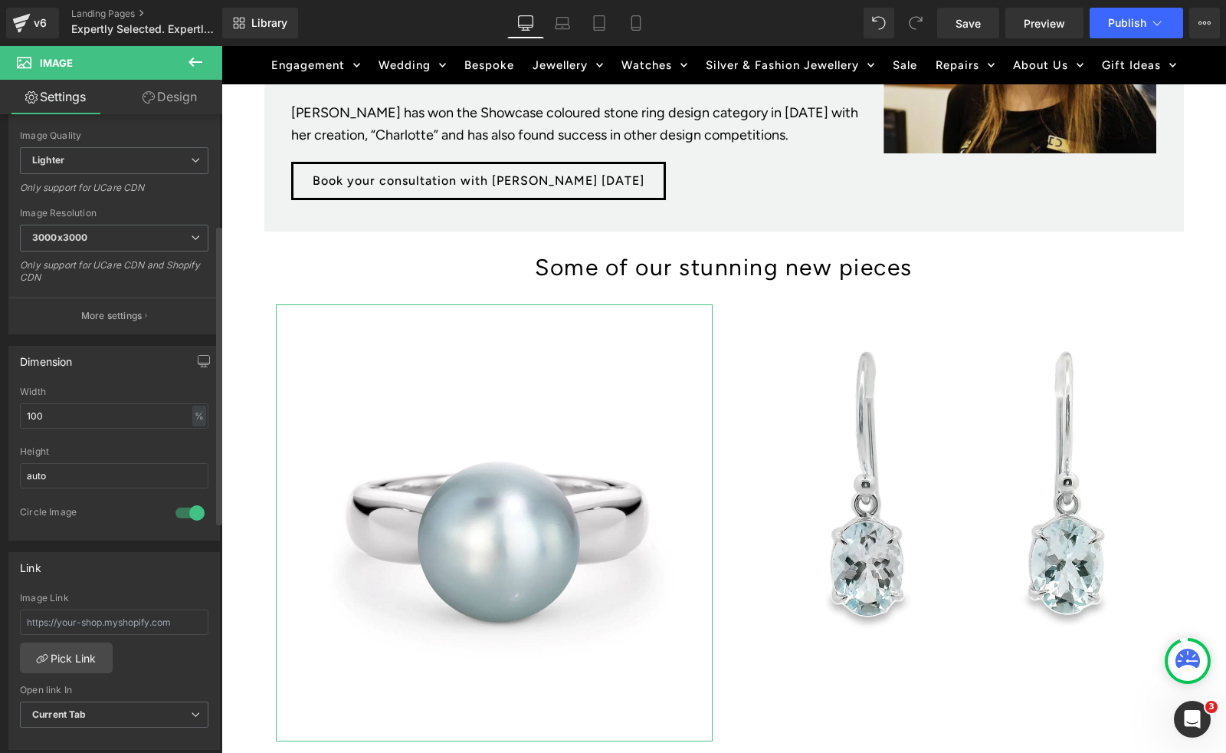
click at [181, 515] on div at bounding box center [190, 513] width 37 height 25
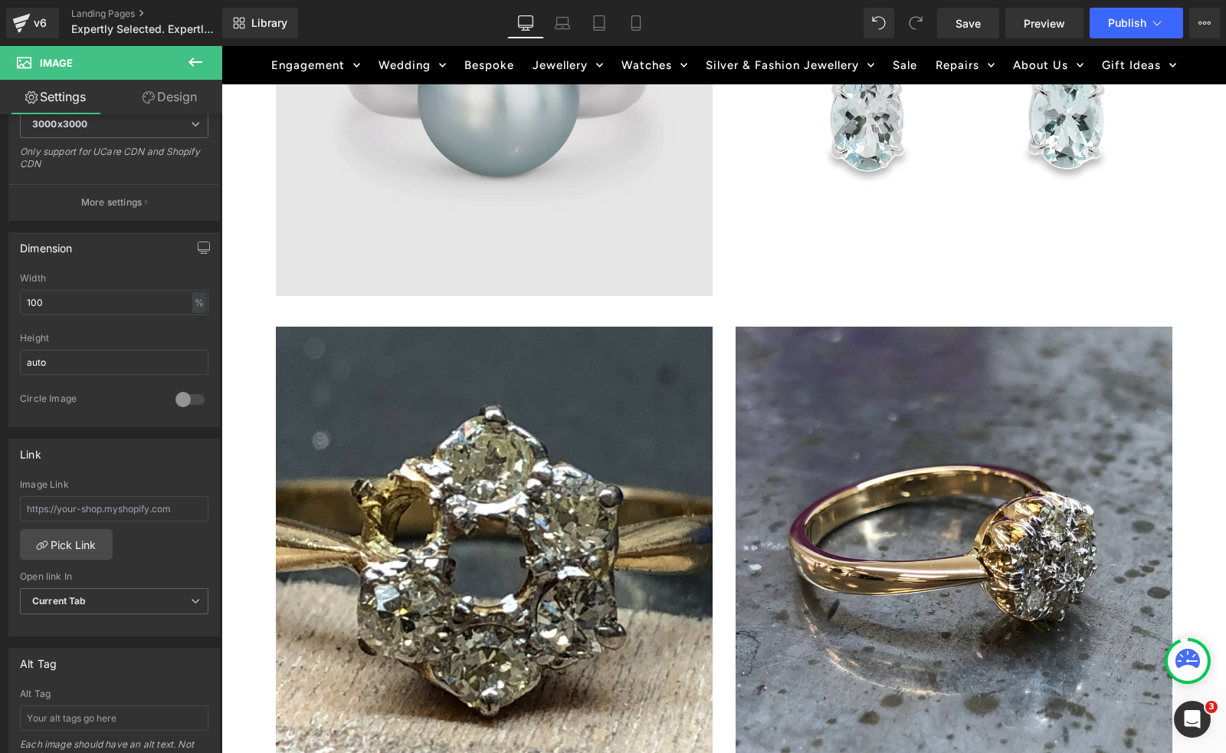
scroll to position [1496, 0]
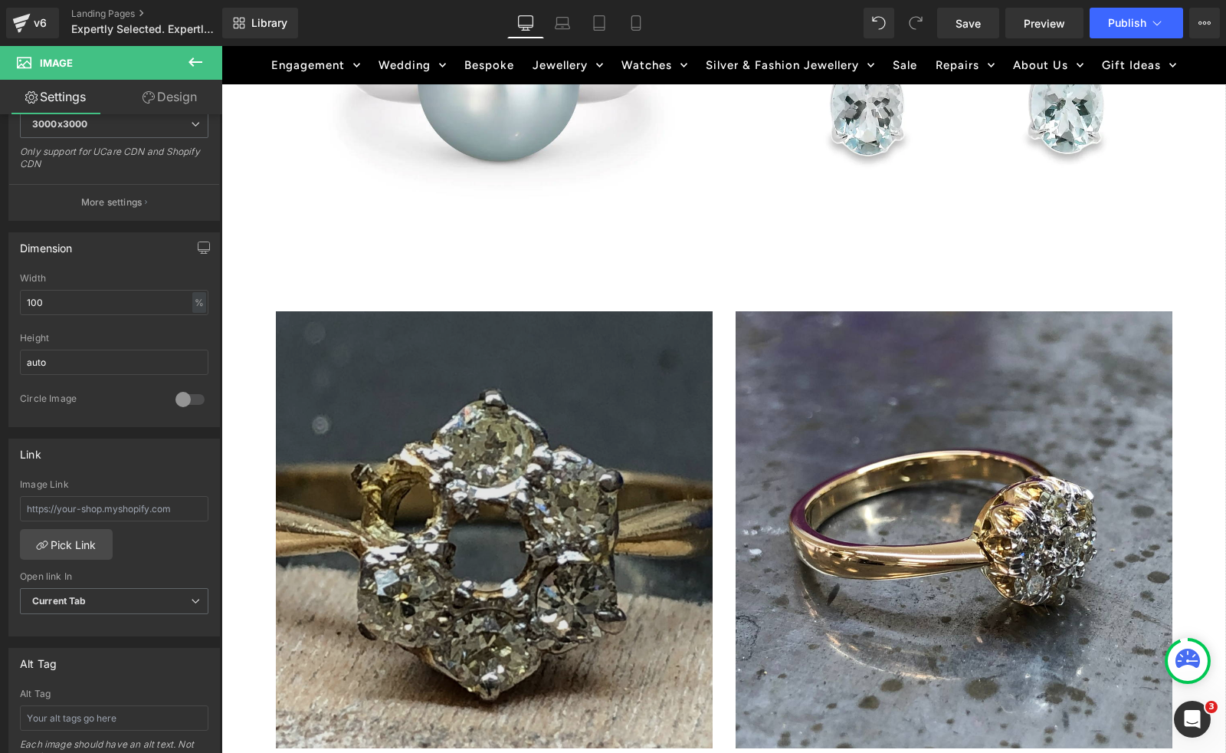
click at [444, 511] on img at bounding box center [494, 529] width 437 height 437
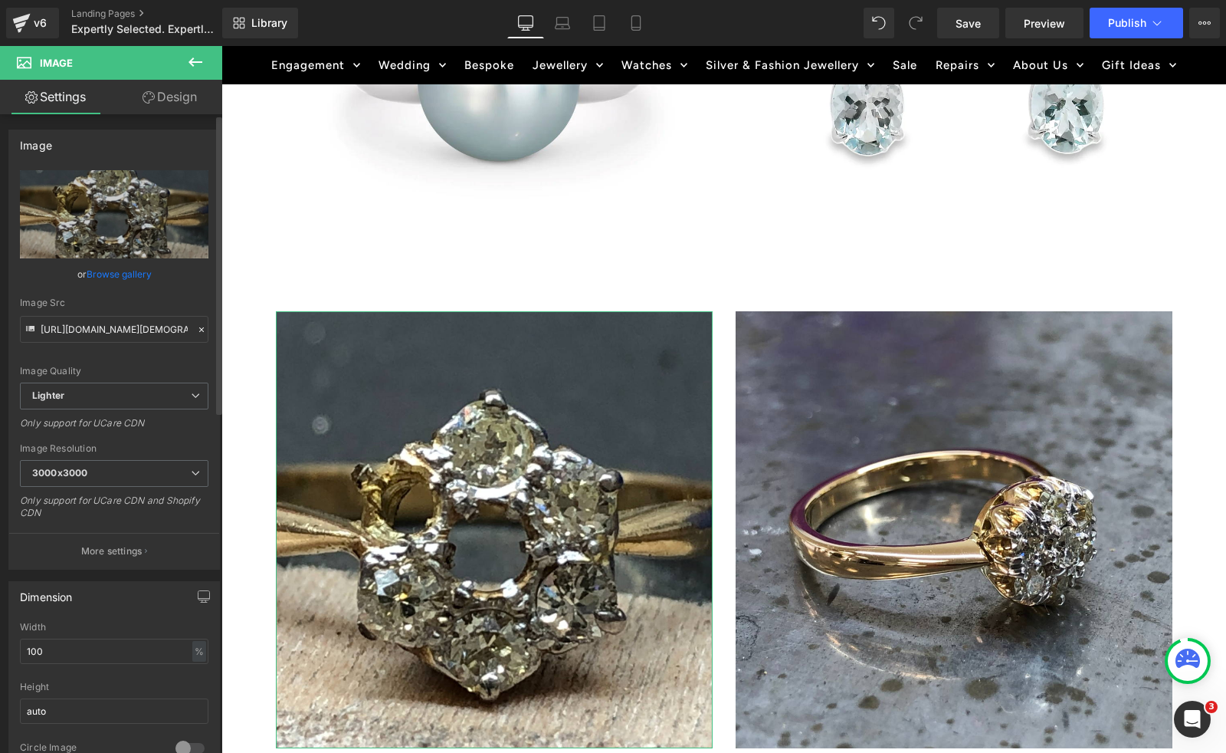
click at [123, 275] on link "Browse gallery" at bounding box center [119, 274] width 65 height 27
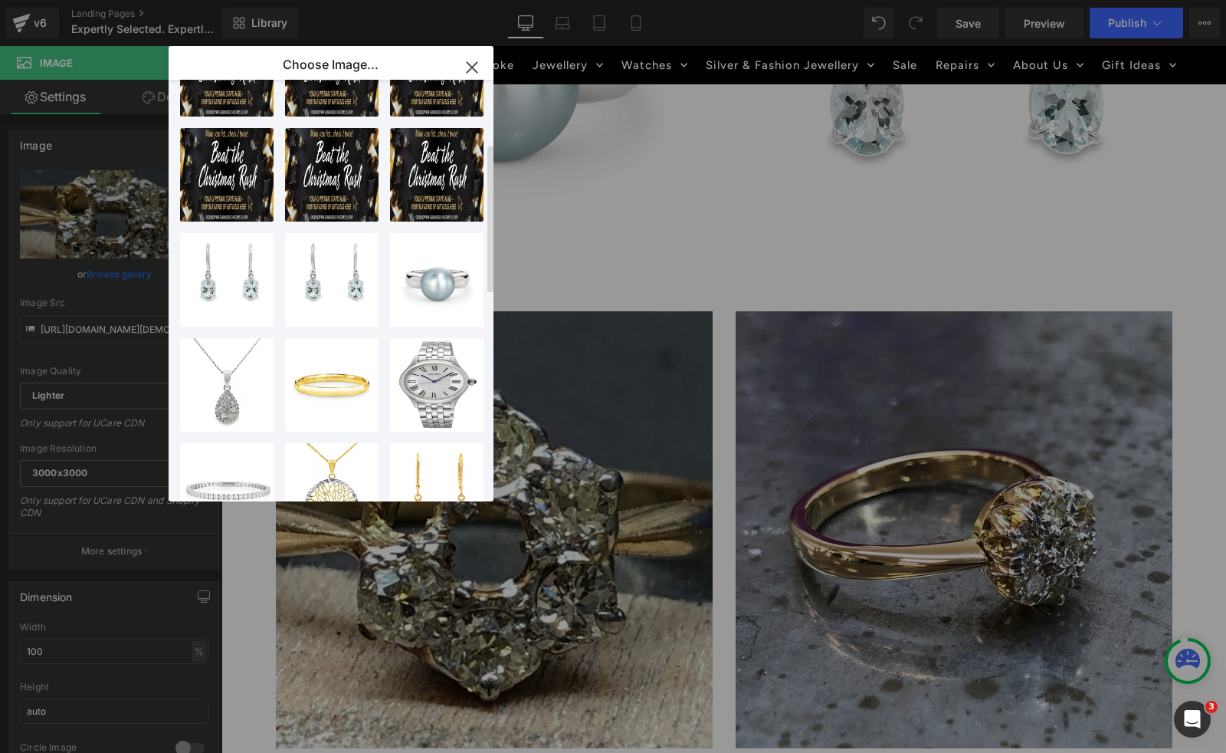
scroll to position [181, 0]
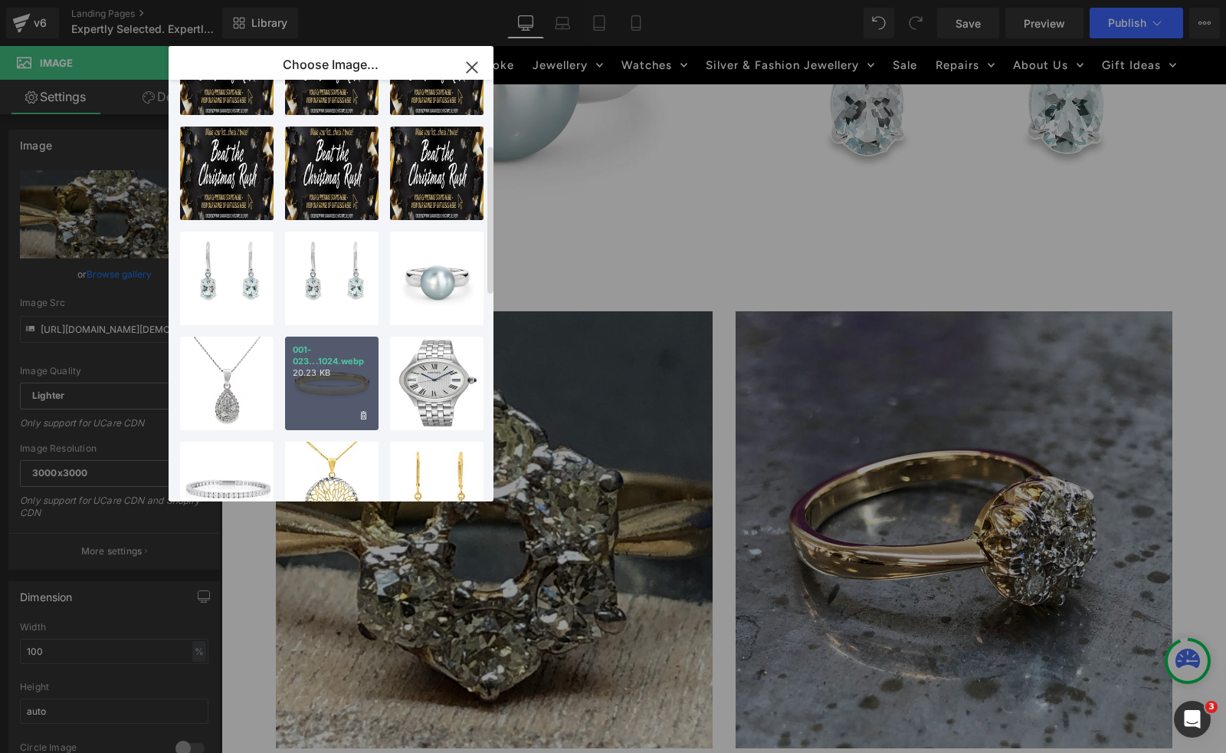
click at [326, 391] on div "001-023...1024.webp 20.23 KB" at bounding box center [332, 384] width 94 height 94
type input "[URL][DOMAIN_NAME]"
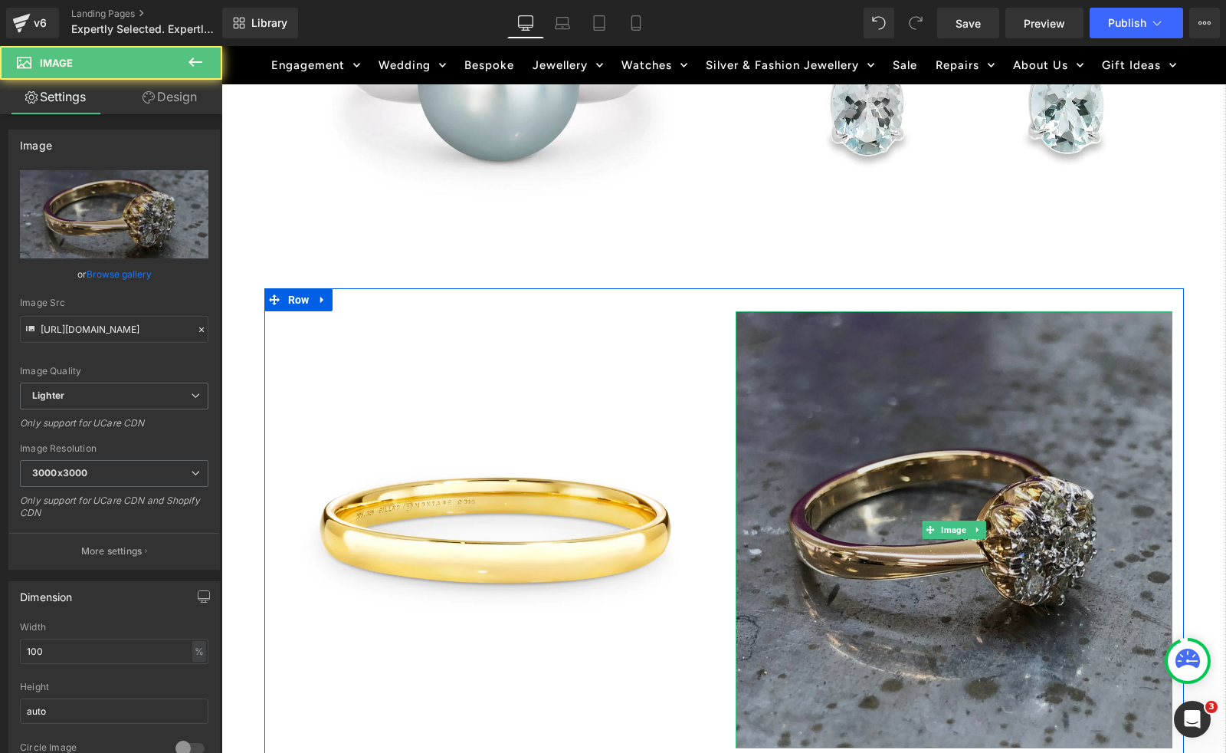
click at [974, 450] on img at bounding box center [954, 529] width 437 height 437
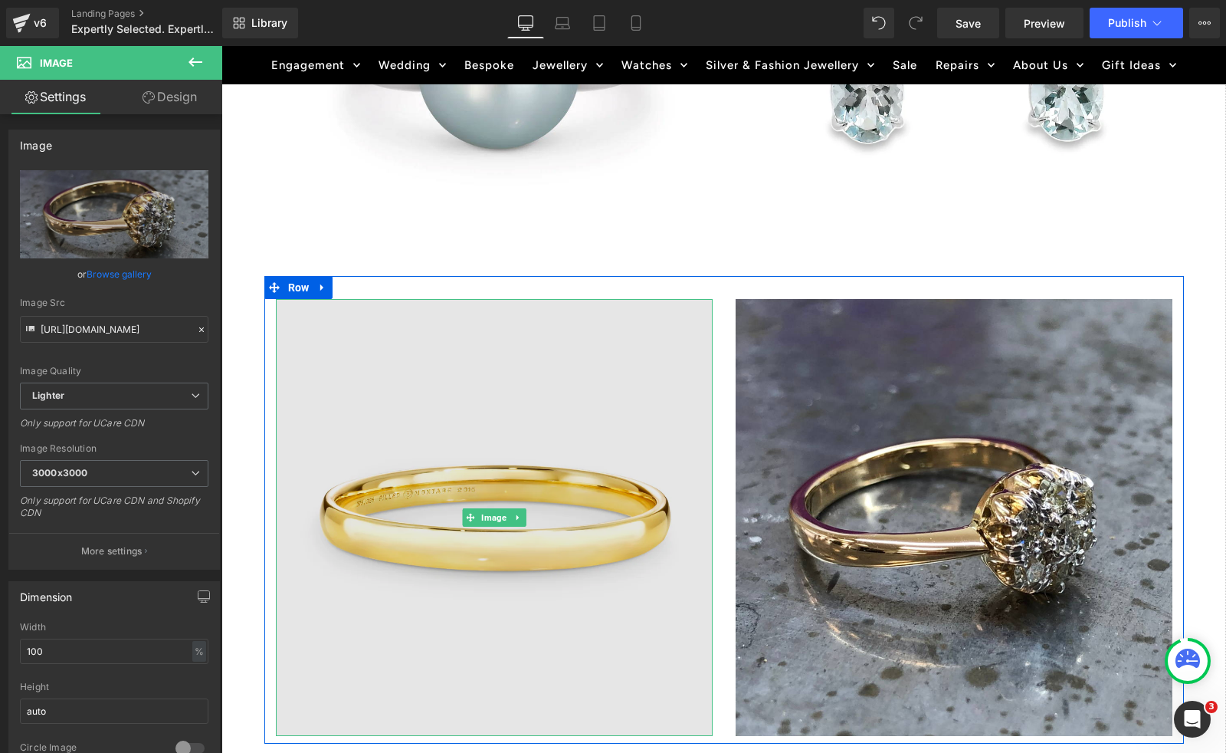
scroll to position [1510, 0]
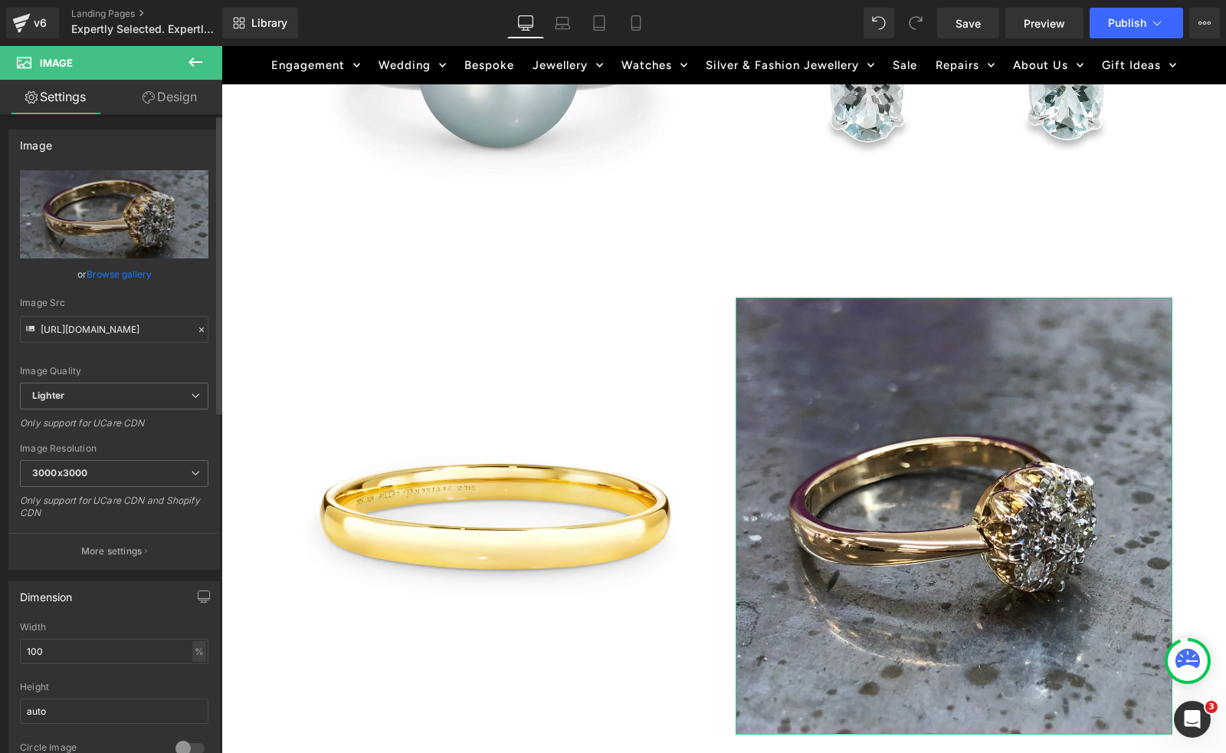
click at [107, 276] on link "Browse gallery" at bounding box center [119, 274] width 65 height 27
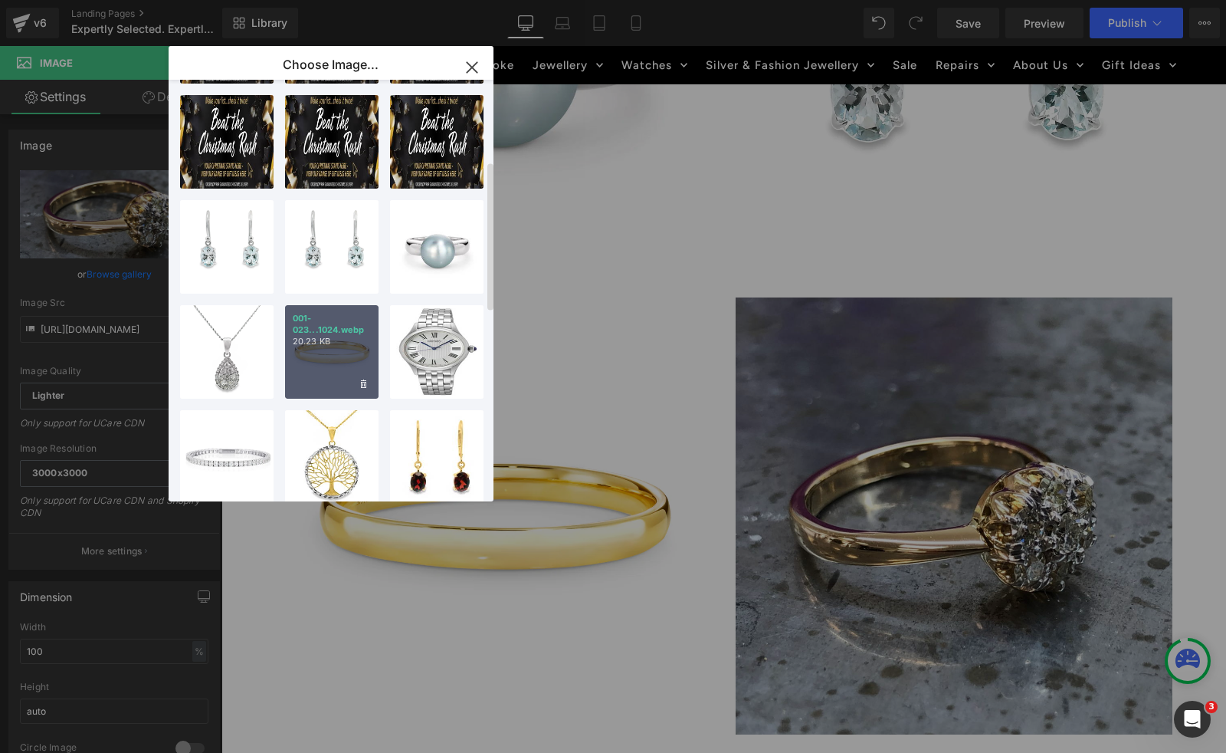
scroll to position [228, 0]
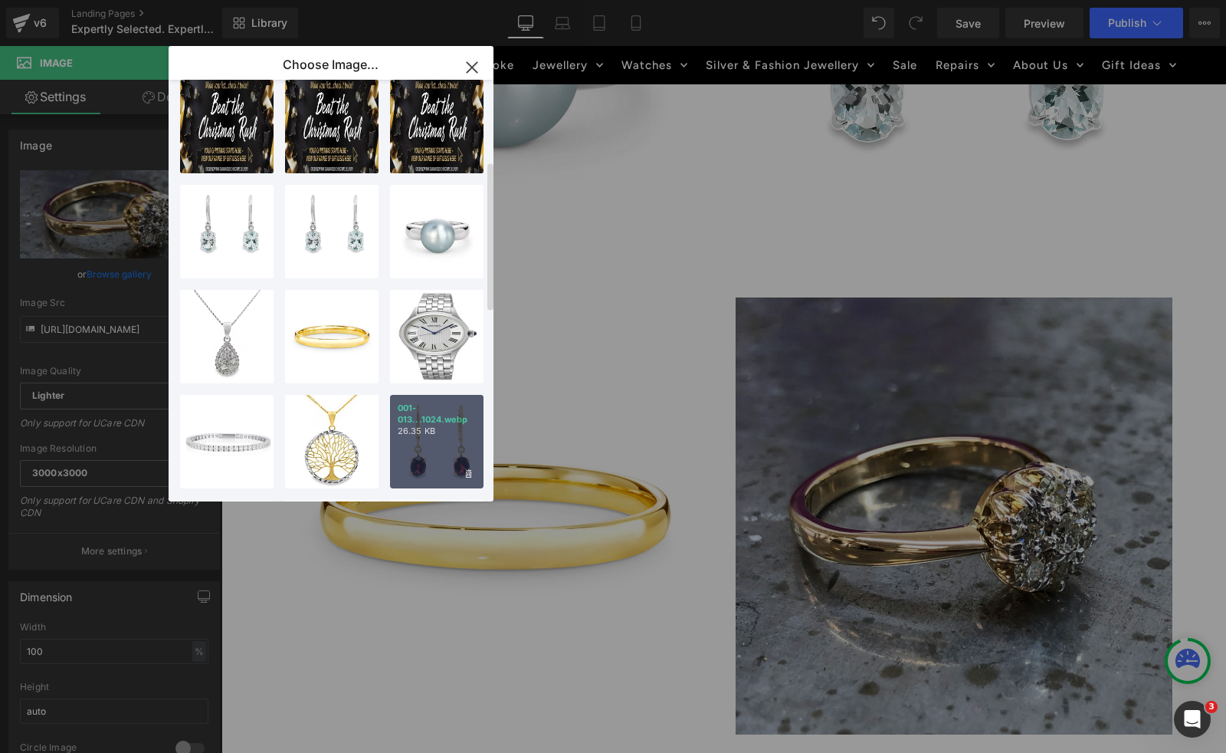
click at [398, 439] on div "001-013...1024.webp 26.35 KB" at bounding box center [437, 442] width 94 height 94
type input "[URL][DOMAIN_NAME]"
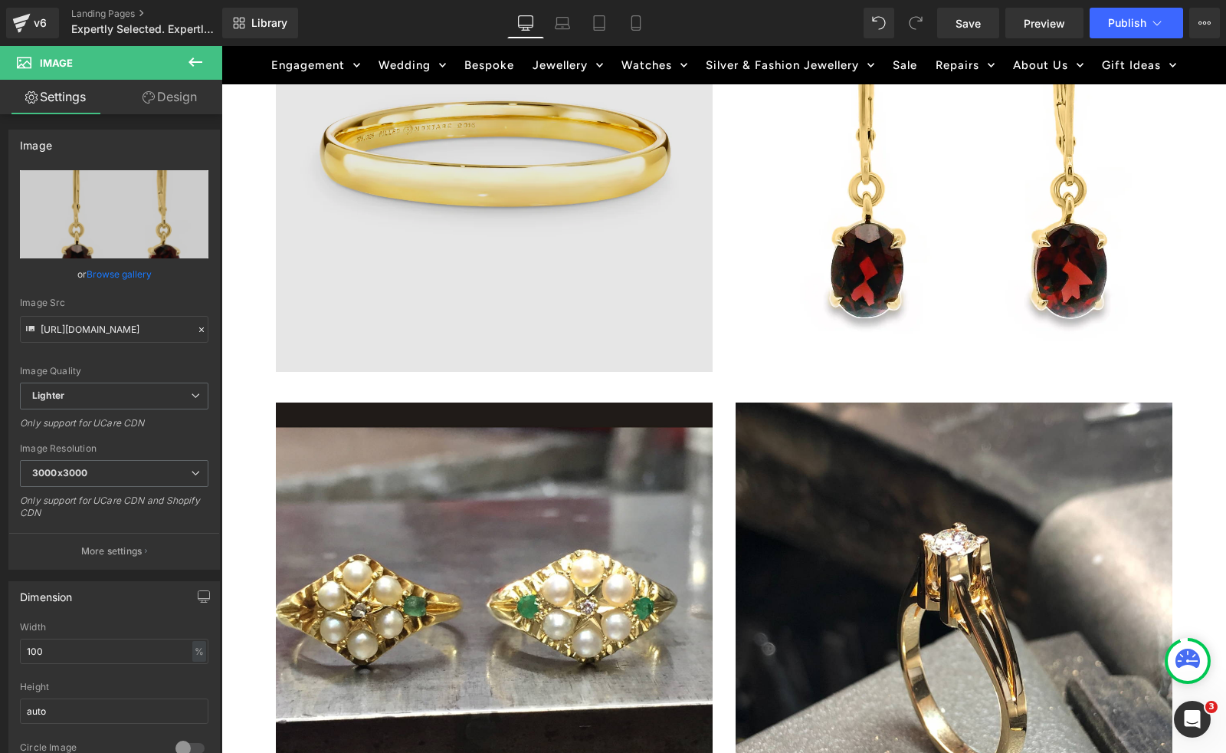
scroll to position [1877, 0]
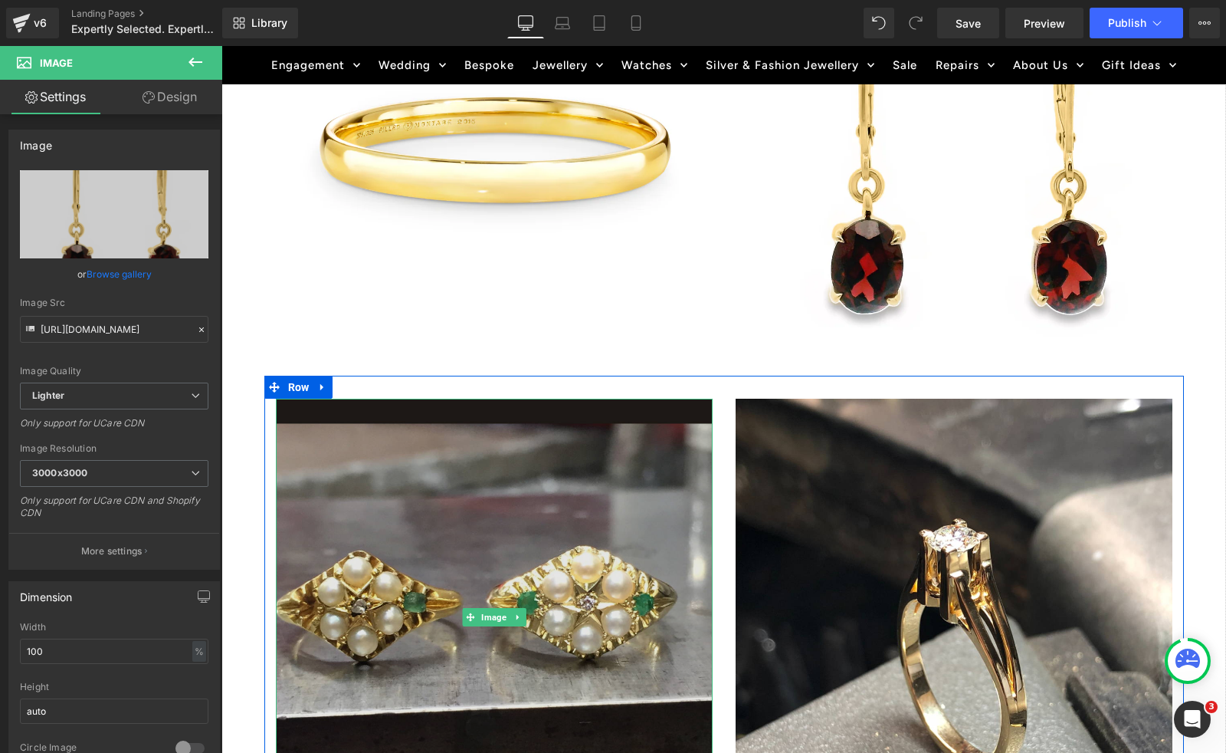
click at [422, 531] on img at bounding box center [494, 617] width 437 height 437
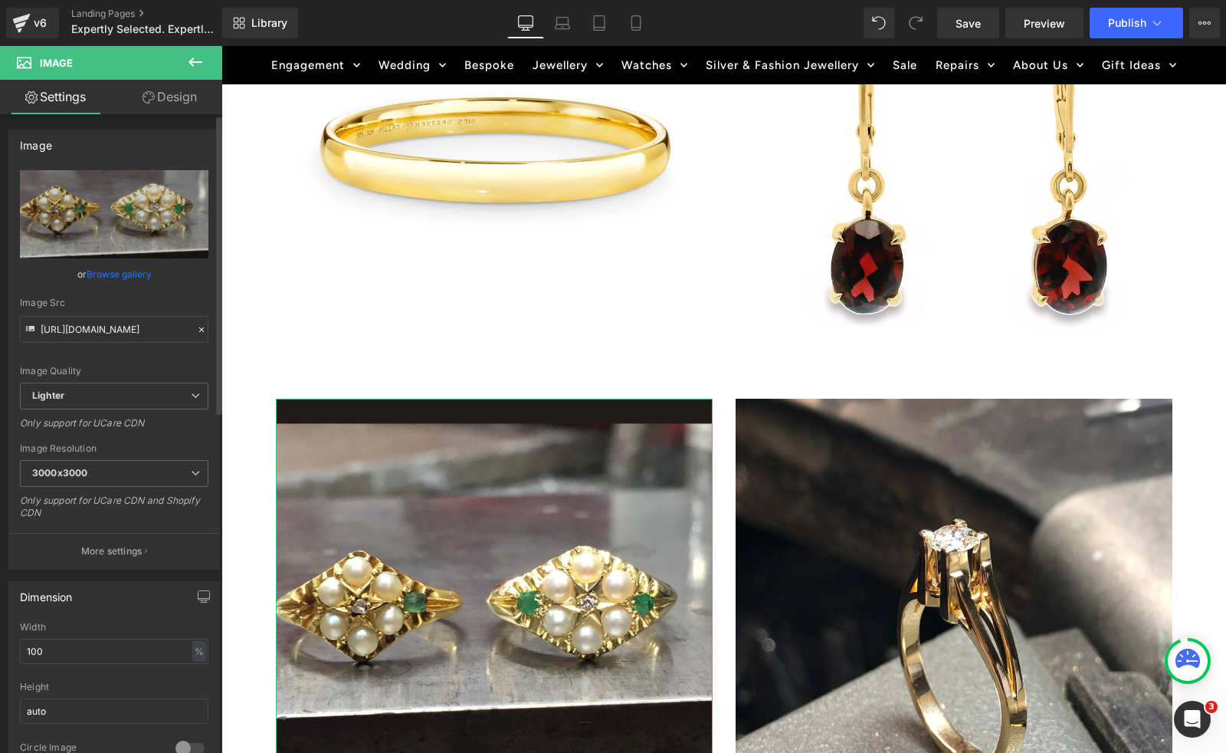
click at [128, 276] on link "Browse gallery" at bounding box center [119, 274] width 65 height 27
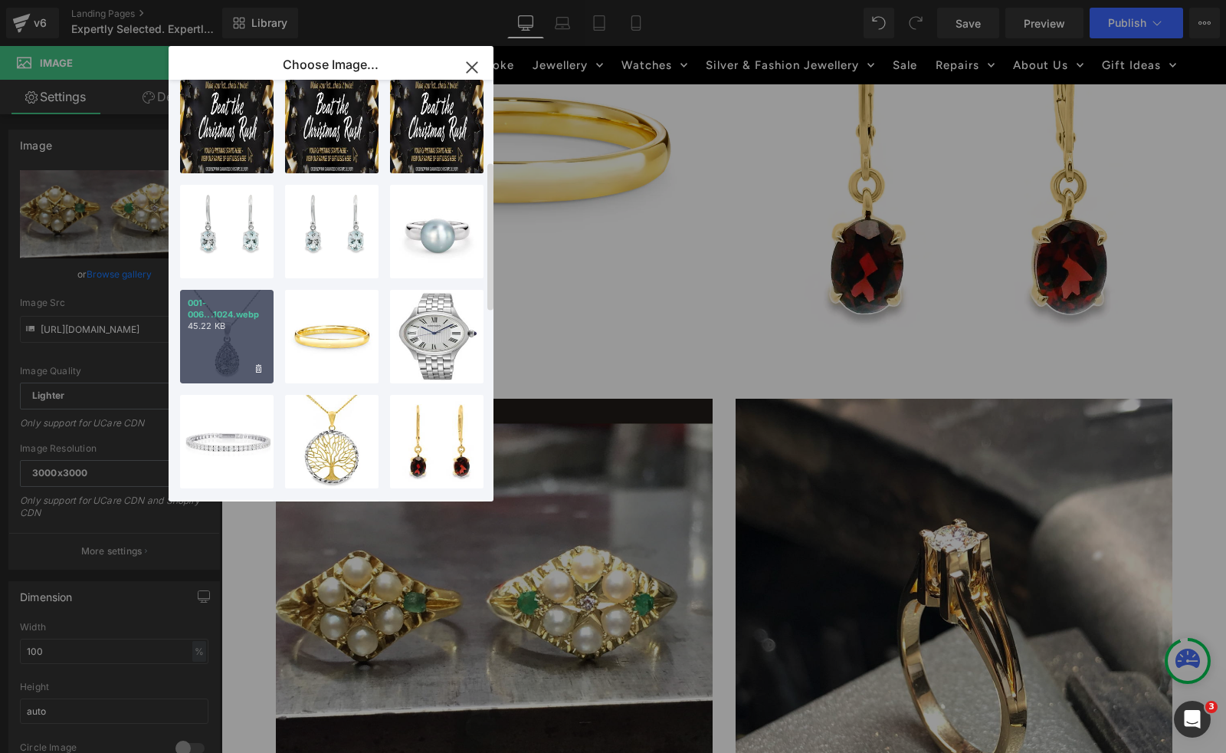
click at [229, 353] on div "001-006...1024.webp 45.22 KB" at bounding box center [227, 337] width 94 height 94
type input "[URL][DOMAIN_NAME]"
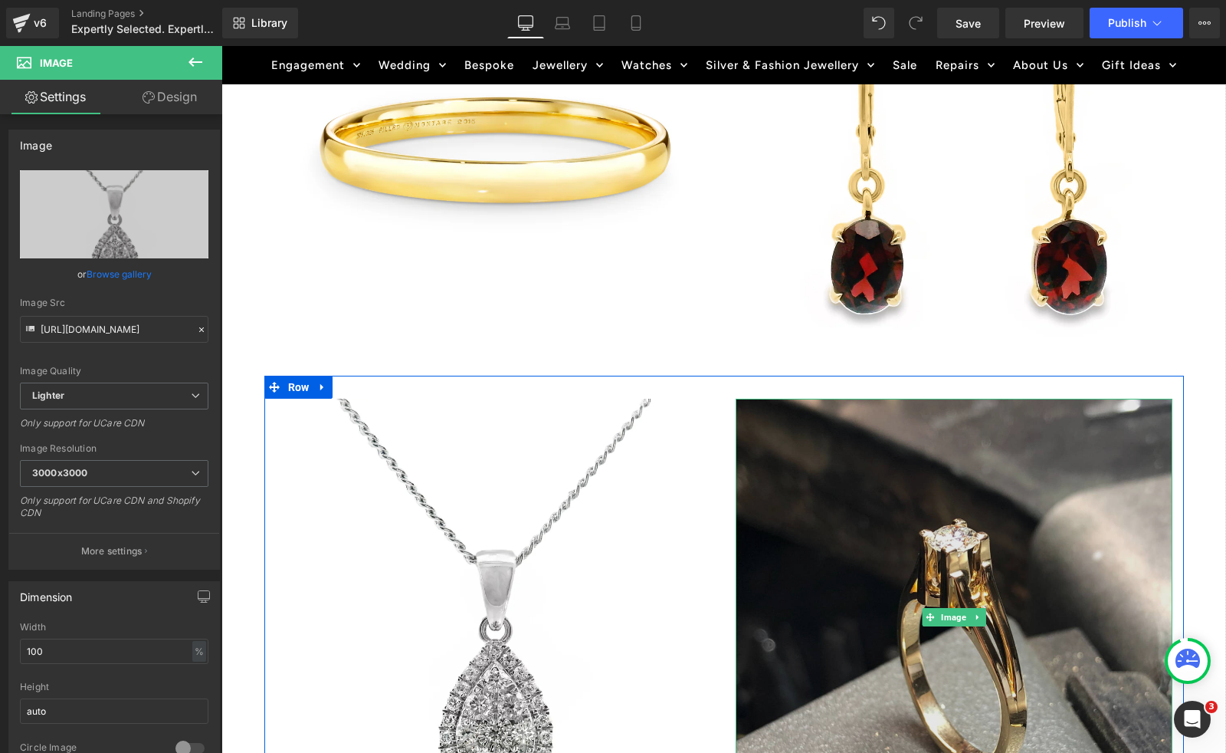
click at [888, 570] on img at bounding box center [954, 617] width 437 height 437
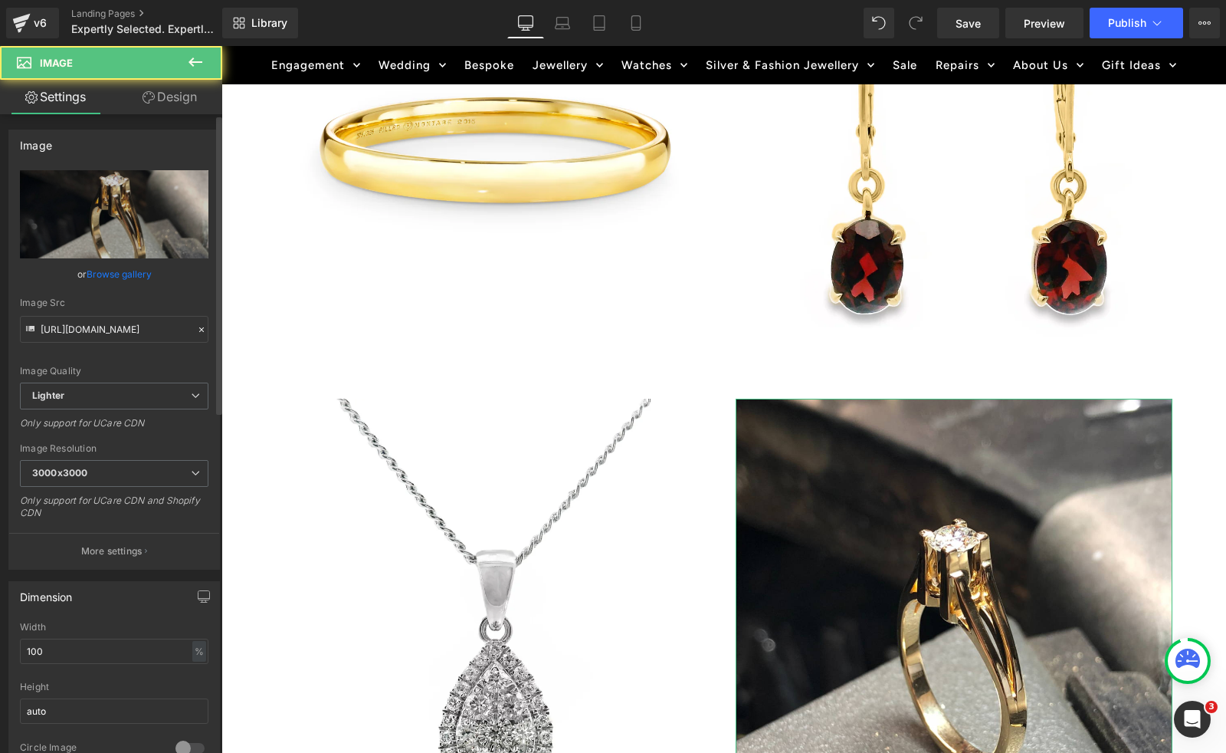
click at [123, 274] on link "Browse gallery" at bounding box center [119, 274] width 65 height 27
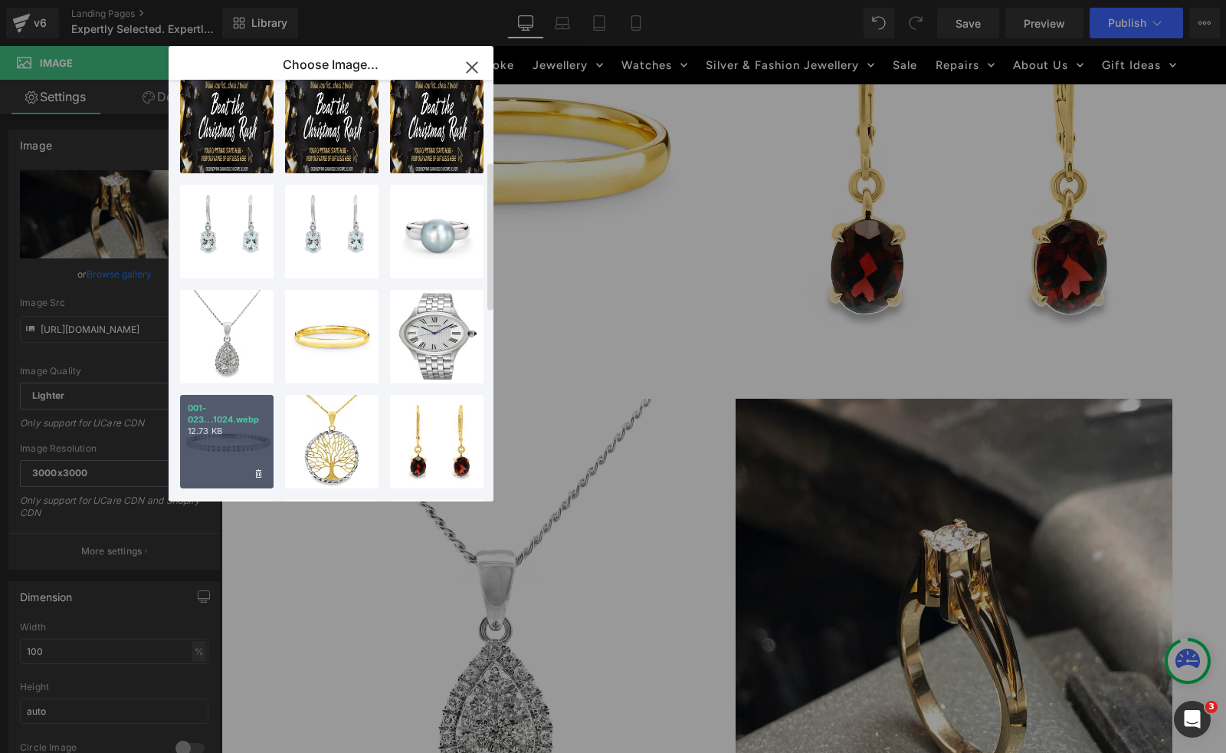
click at [235, 432] on p "12.73 KB" at bounding box center [227, 430] width 78 height 11
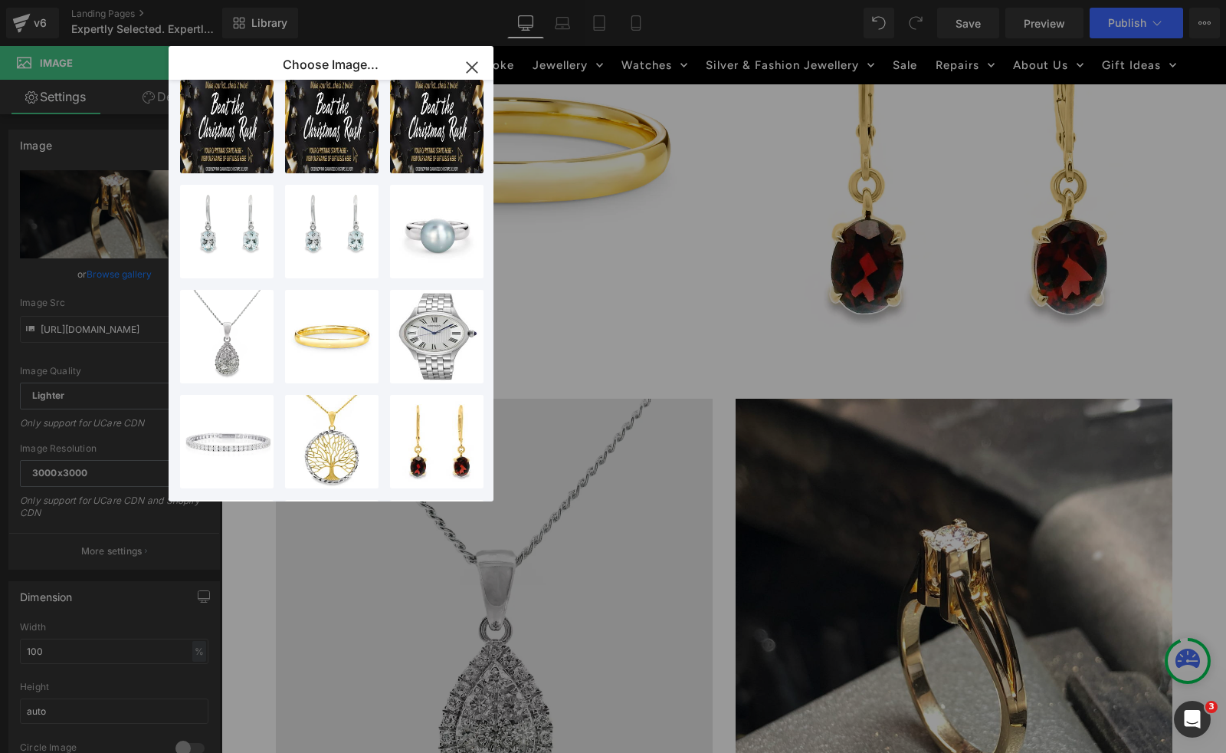
type input "[URL][DOMAIN_NAME]"
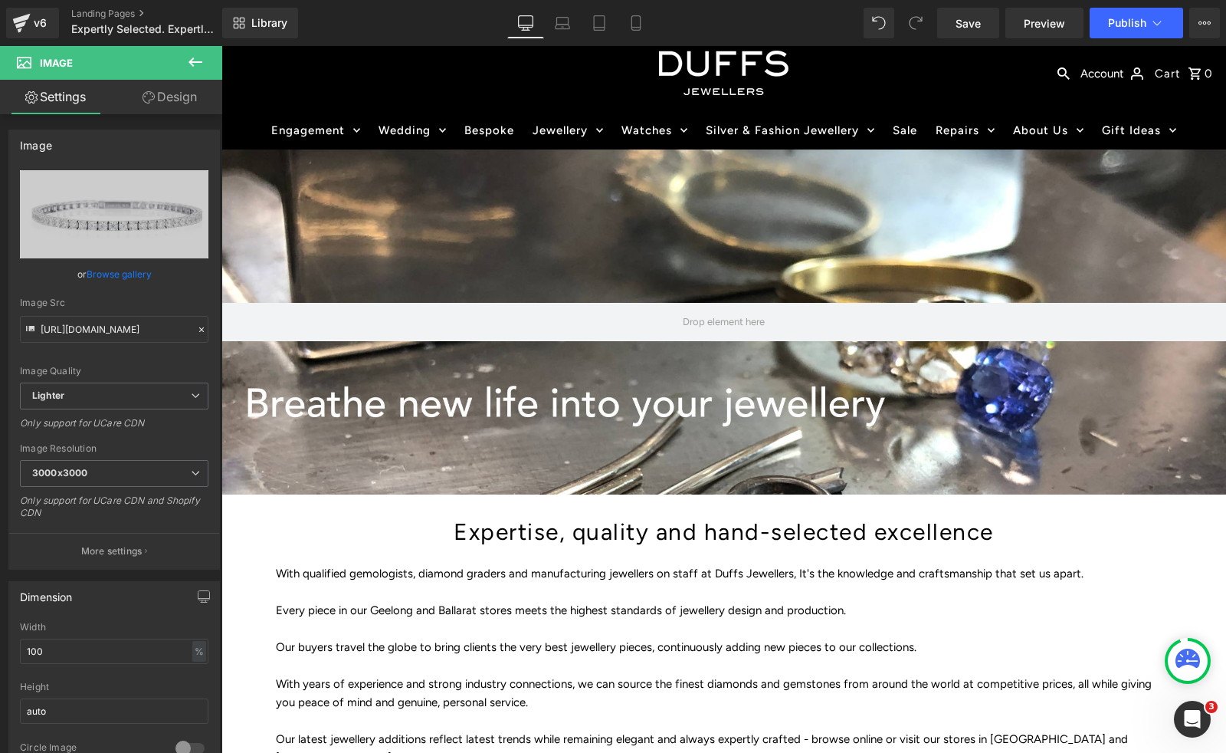
scroll to position [0, 0]
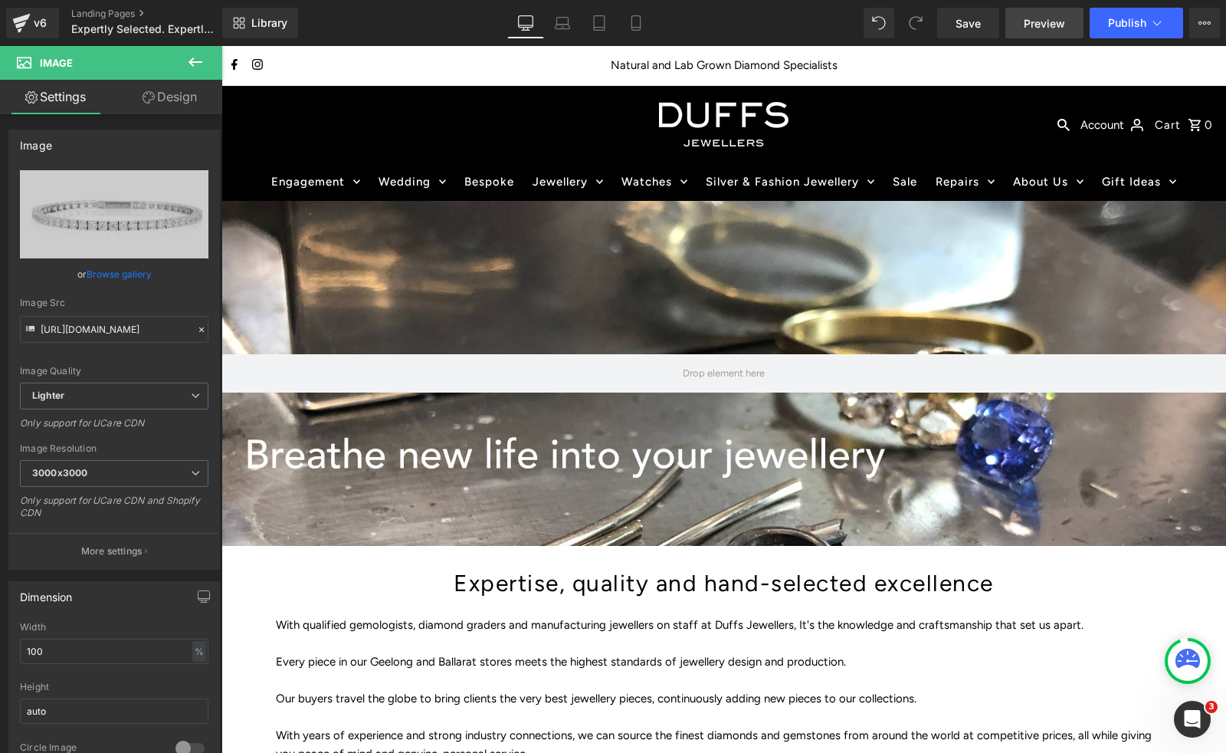
click at [1031, 23] on span "Preview" at bounding box center [1044, 23] width 41 height 16
click at [972, 30] on span "Save" at bounding box center [968, 23] width 25 height 16
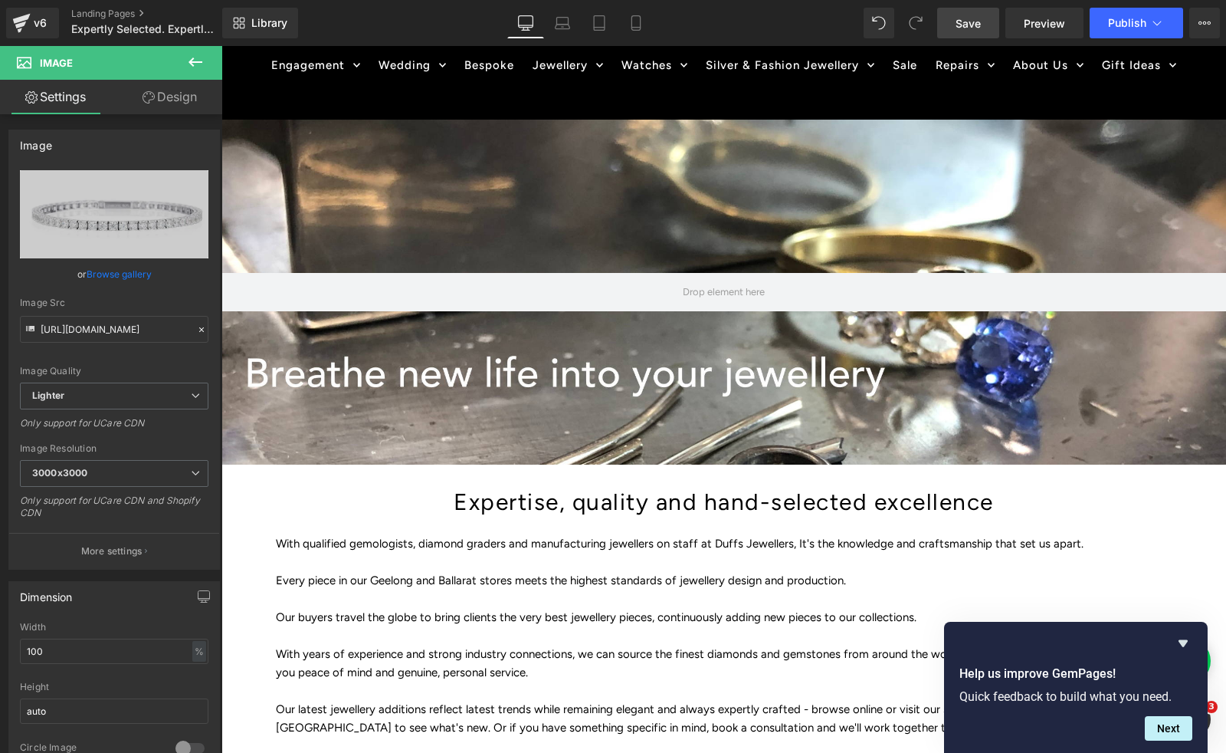
scroll to position [55, 0]
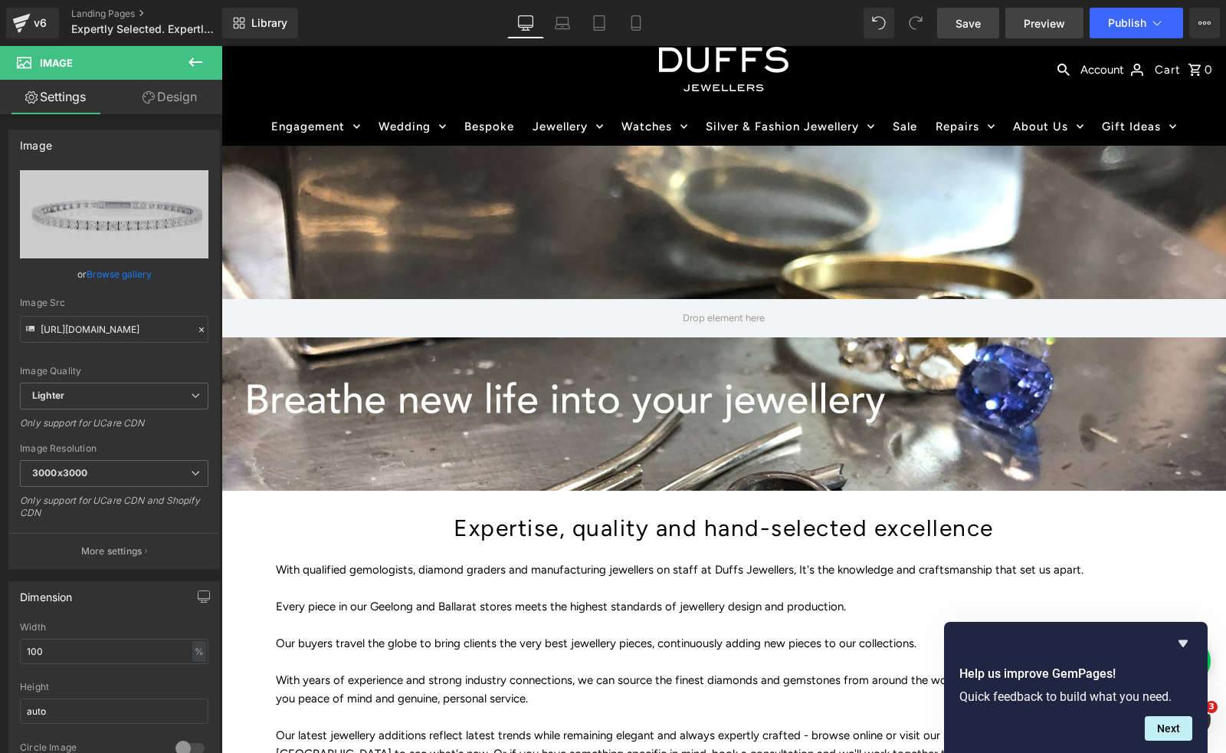
click at [1066, 24] on link "Preview" at bounding box center [1045, 23] width 78 height 31
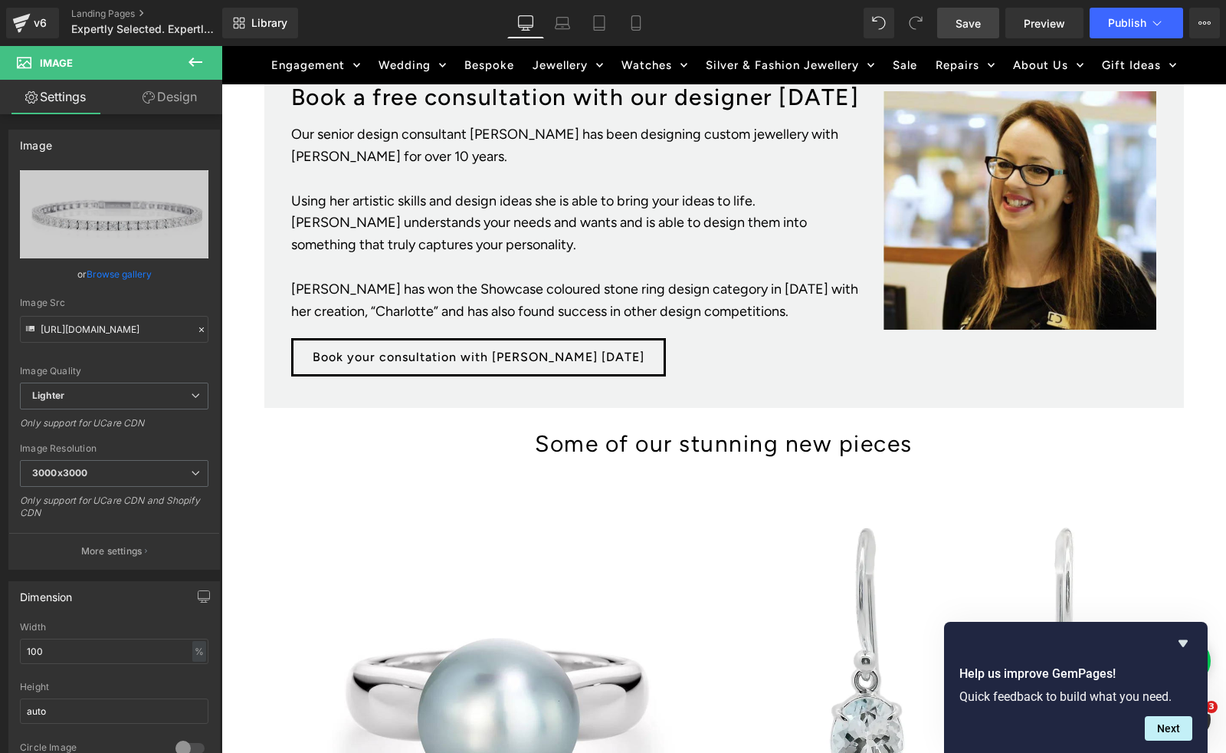
scroll to position [929, 0]
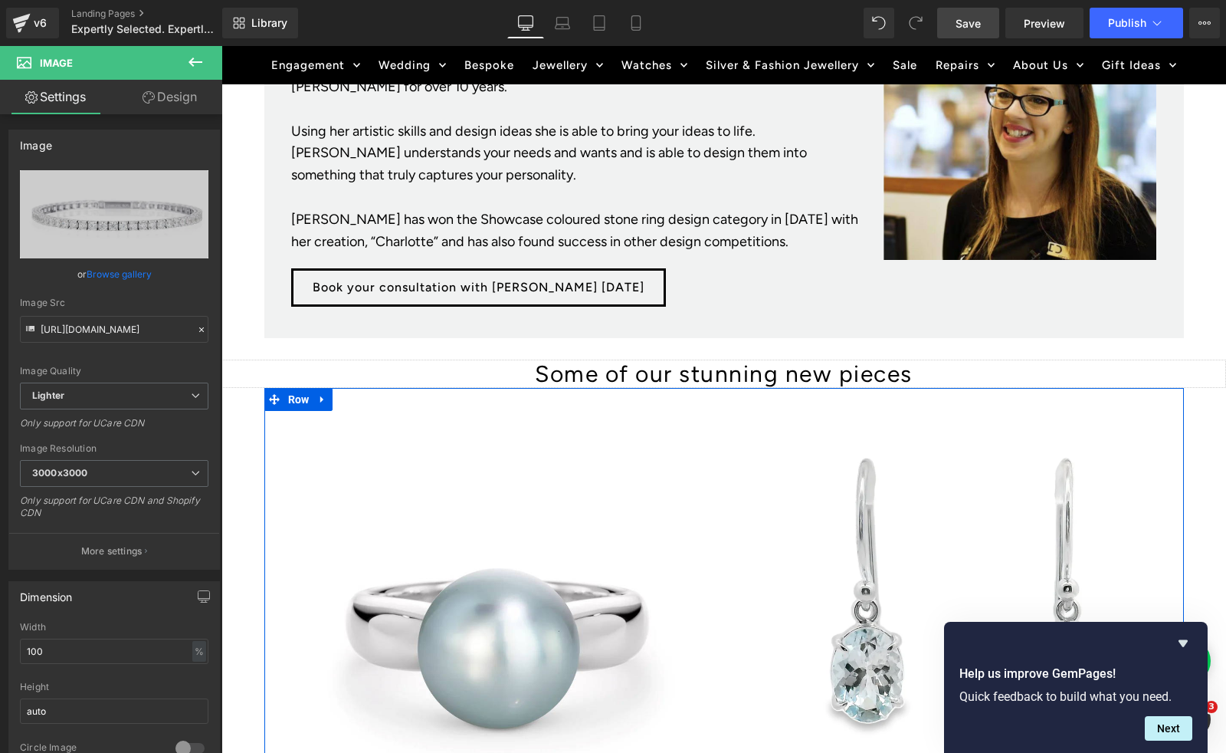
click at [623, 368] on span "Some of our stunning new pieces" at bounding box center [724, 374] width 378 height 28
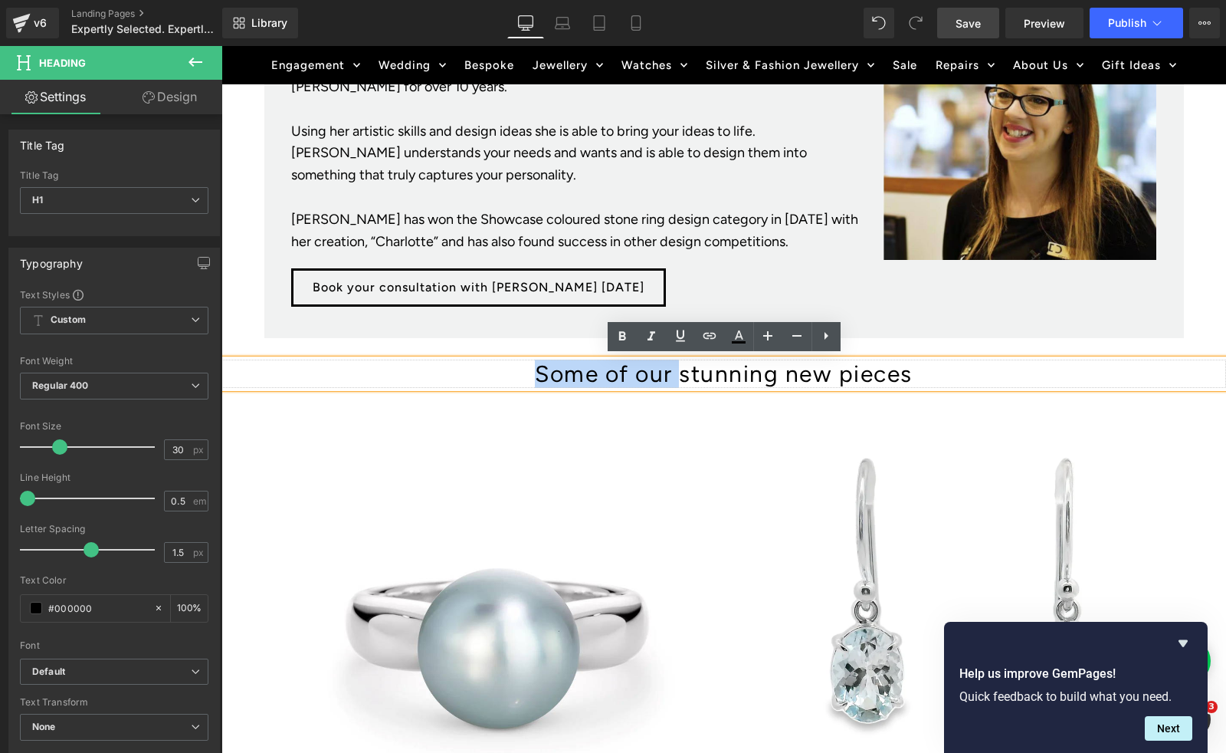
drag, startPoint x: 682, startPoint y: 371, endPoint x: 532, endPoint y: 371, distance: 150.2
click at [532, 371] on h1 "Some of our stunning new pieces" at bounding box center [724, 374] width 1005 height 28
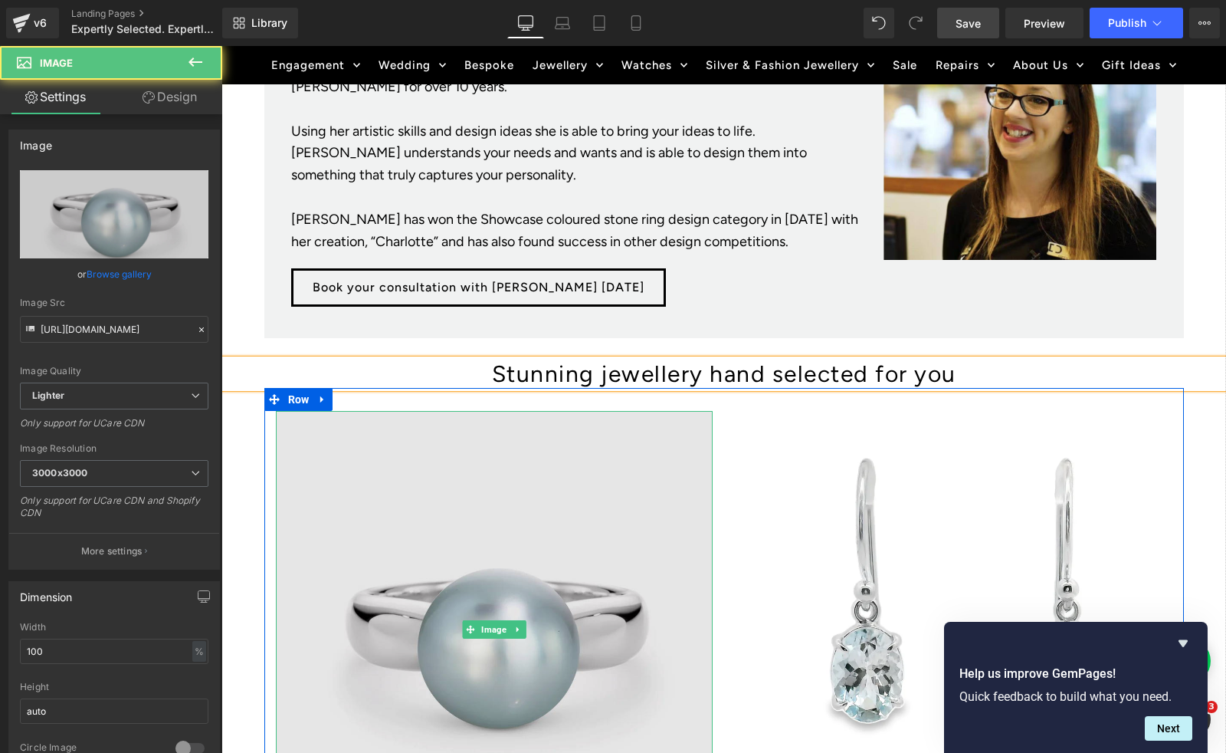
click at [461, 581] on img at bounding box center [494, 629] width 437 height 437
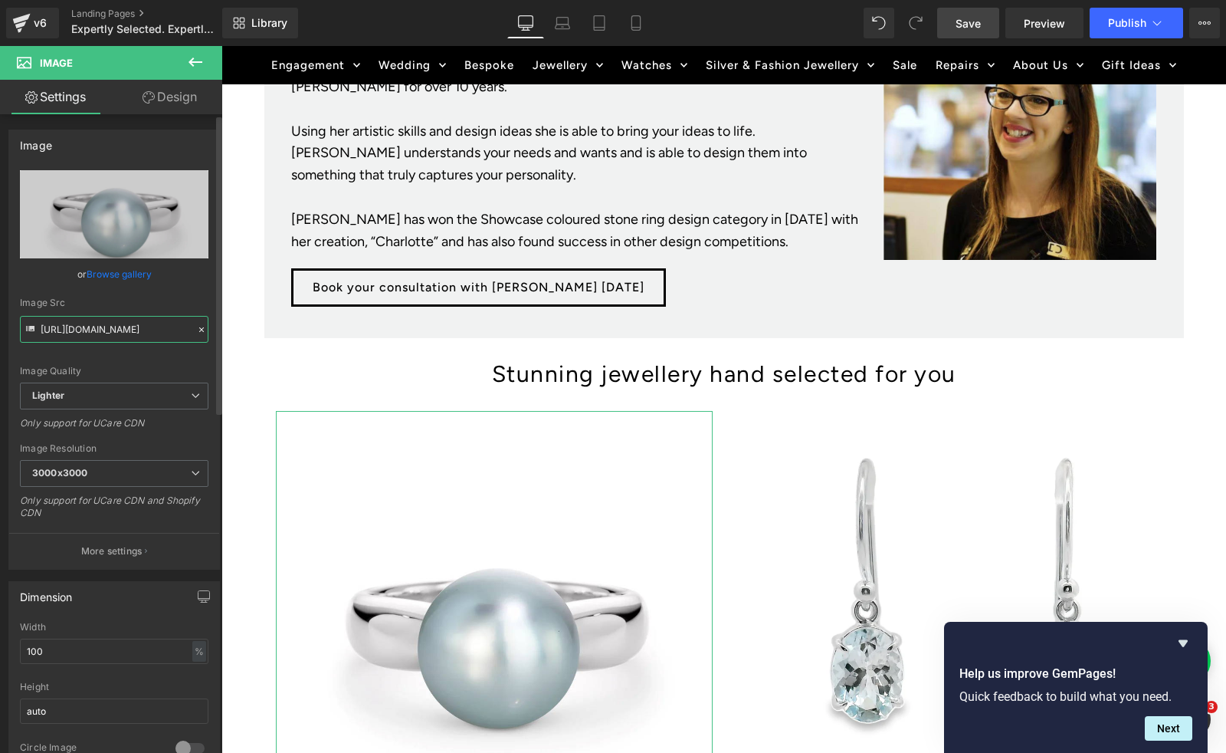
click at [109, 333] on input "[URL][DOMAIN_NAME]" at bounding box center [114, 329] width 189 height 27
click at [196, 329] on icon at bounding box center [201, 329] width 11 height 11
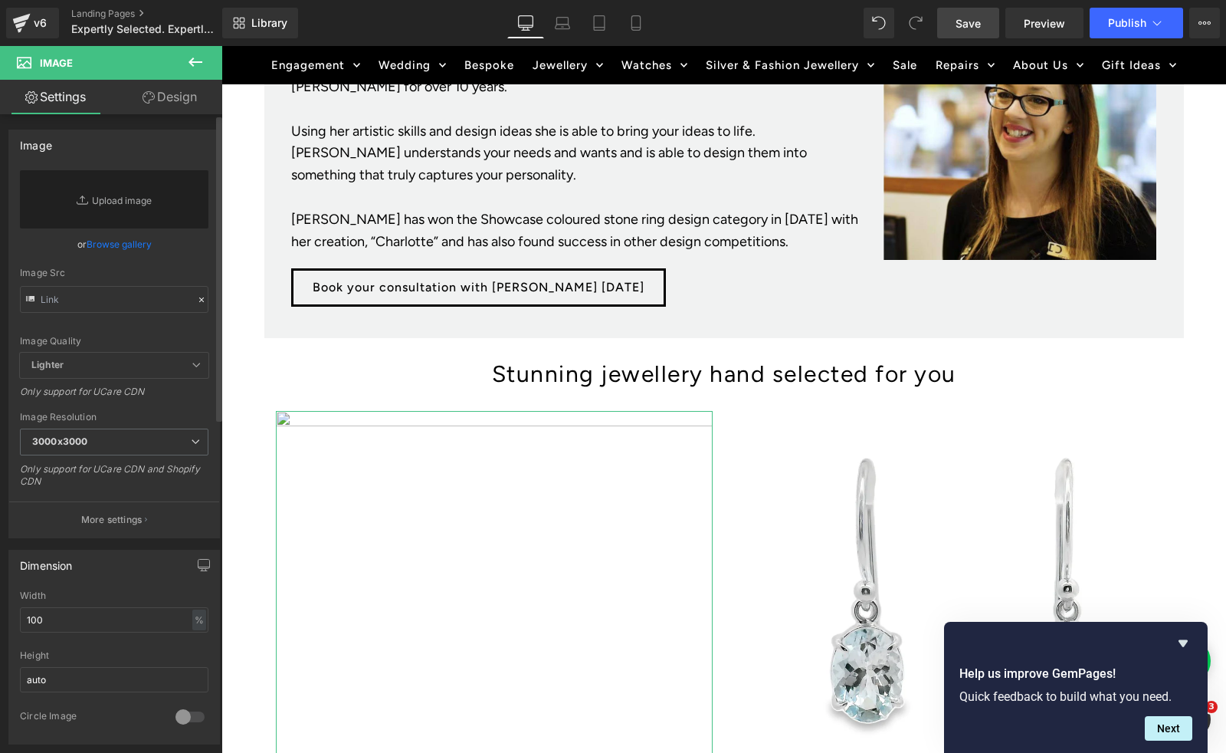
click at [95, 245] on link "Browse gallery" at bounding box center [119, 244] width 65 height 27
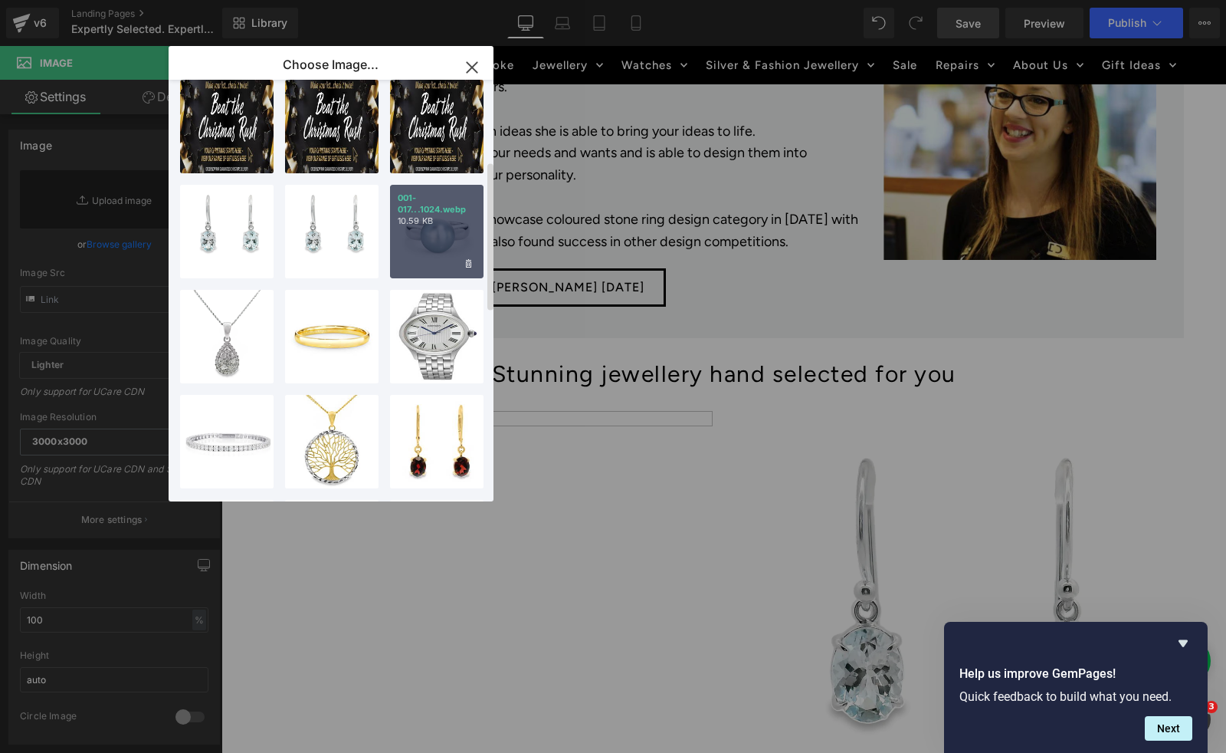
click at [432, 247] on div "001-017...1024.webp 10.59 KB" at bounding box center [437, 232] width 94 height 94
type input "[URL][DOMAIN_NAME]"
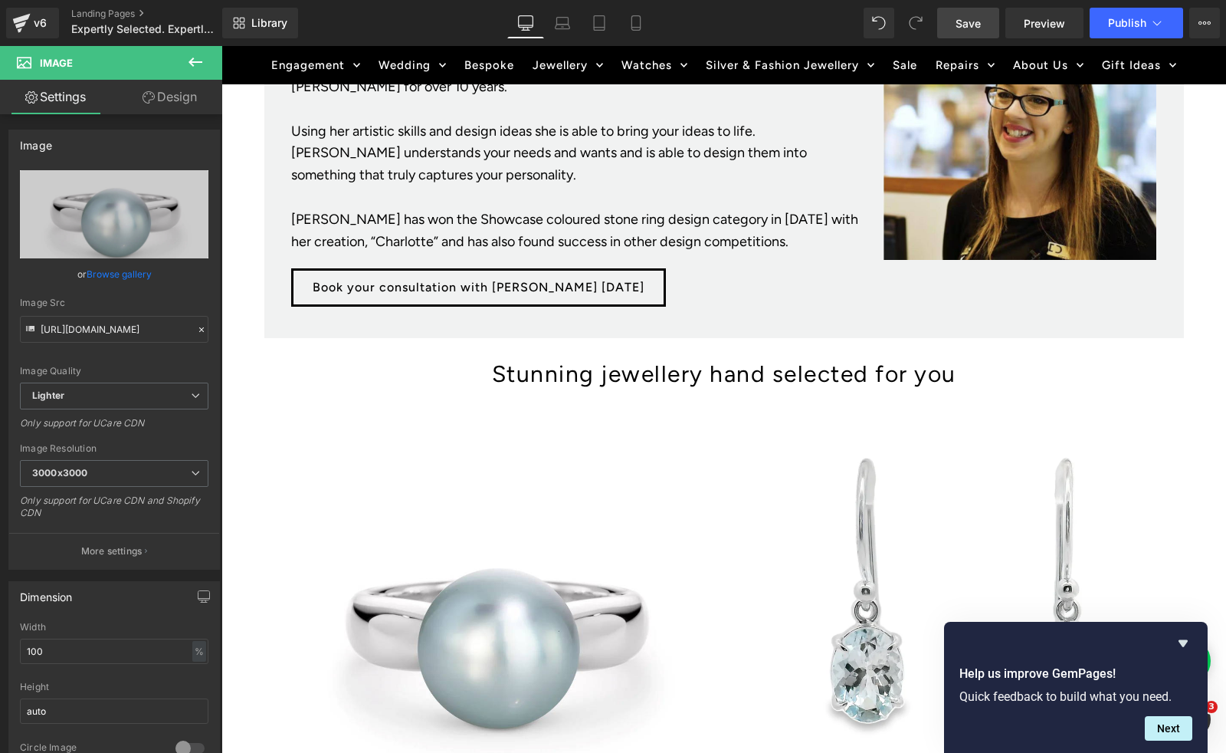
click at [973, 21] on span "Save" at bounding box center [968, 23] width 25 height 16
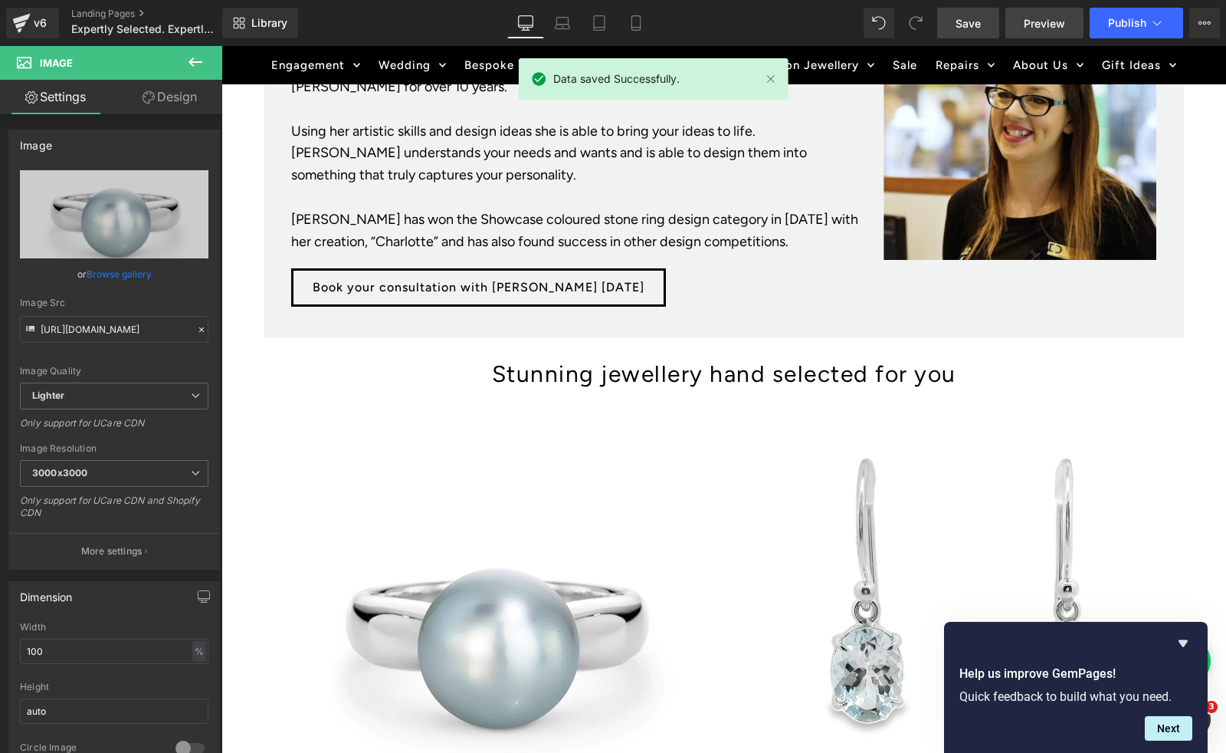
click at [1037, 25] on span "Preview" at bounding box center [1044, 23] width 41 height 16
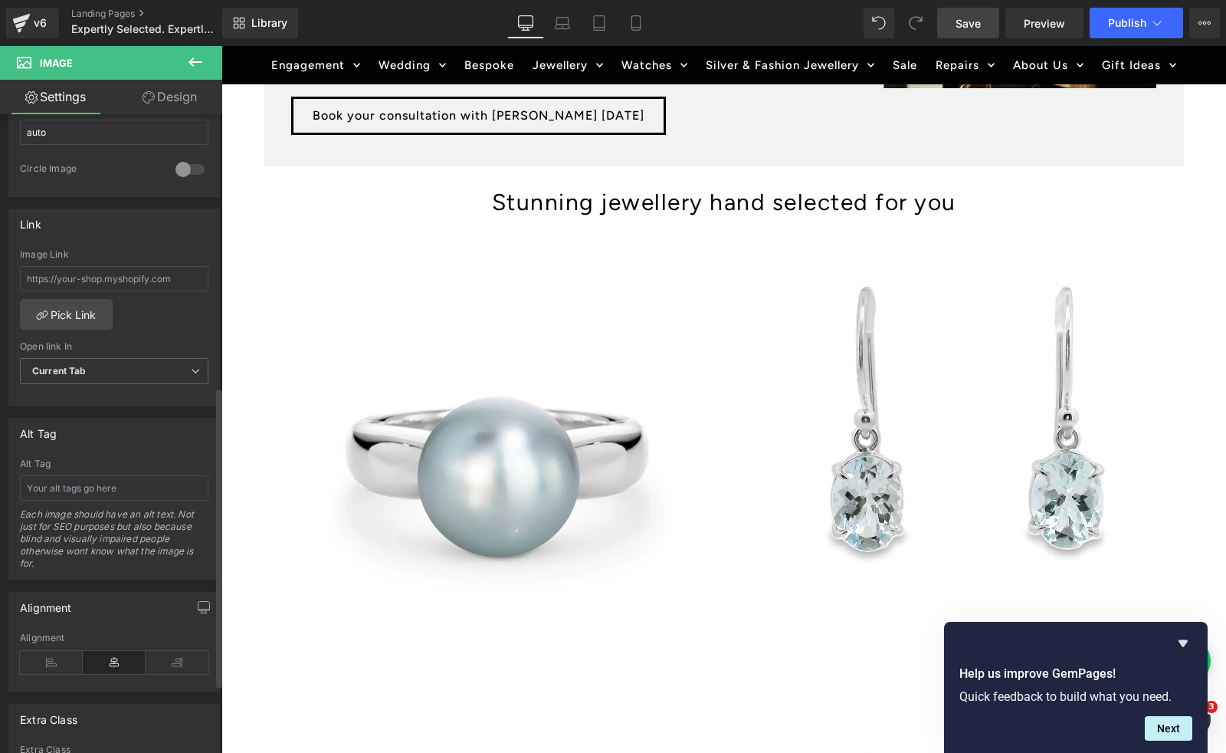
scroll to position [1102, 0]
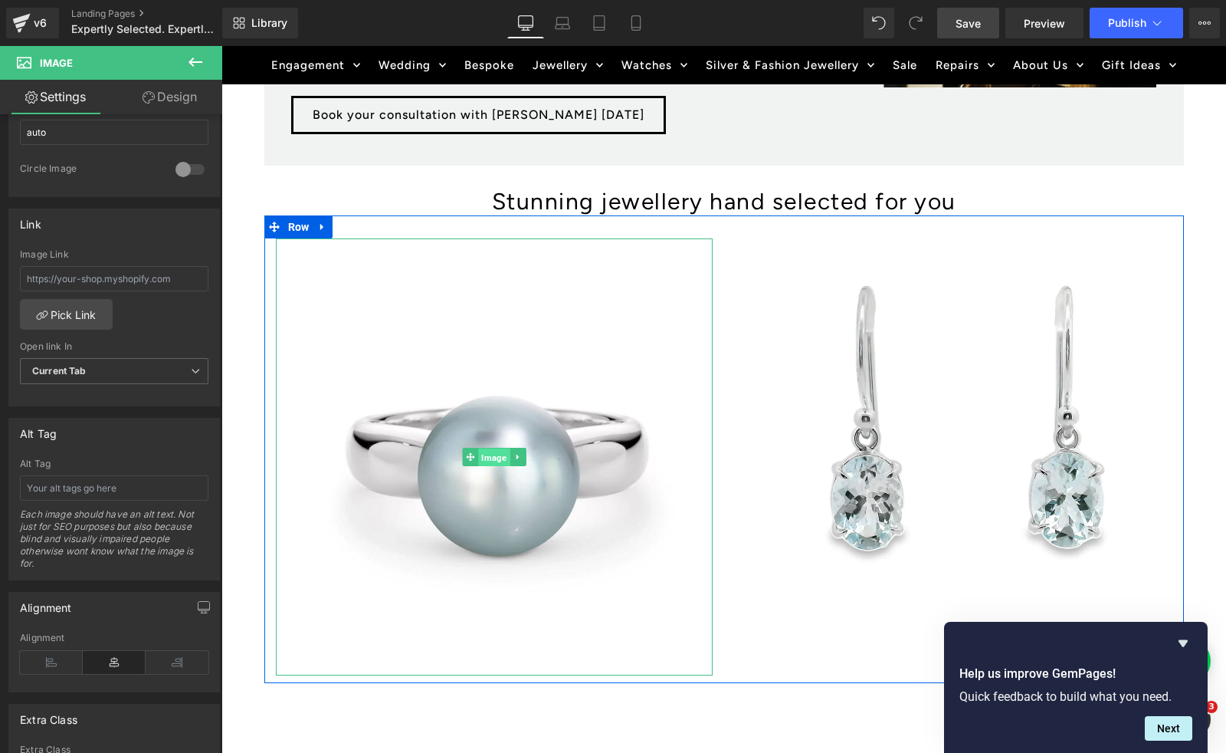
click at [498, 448] on span "Image" at bounding box center [493, 457] width 31 height 18
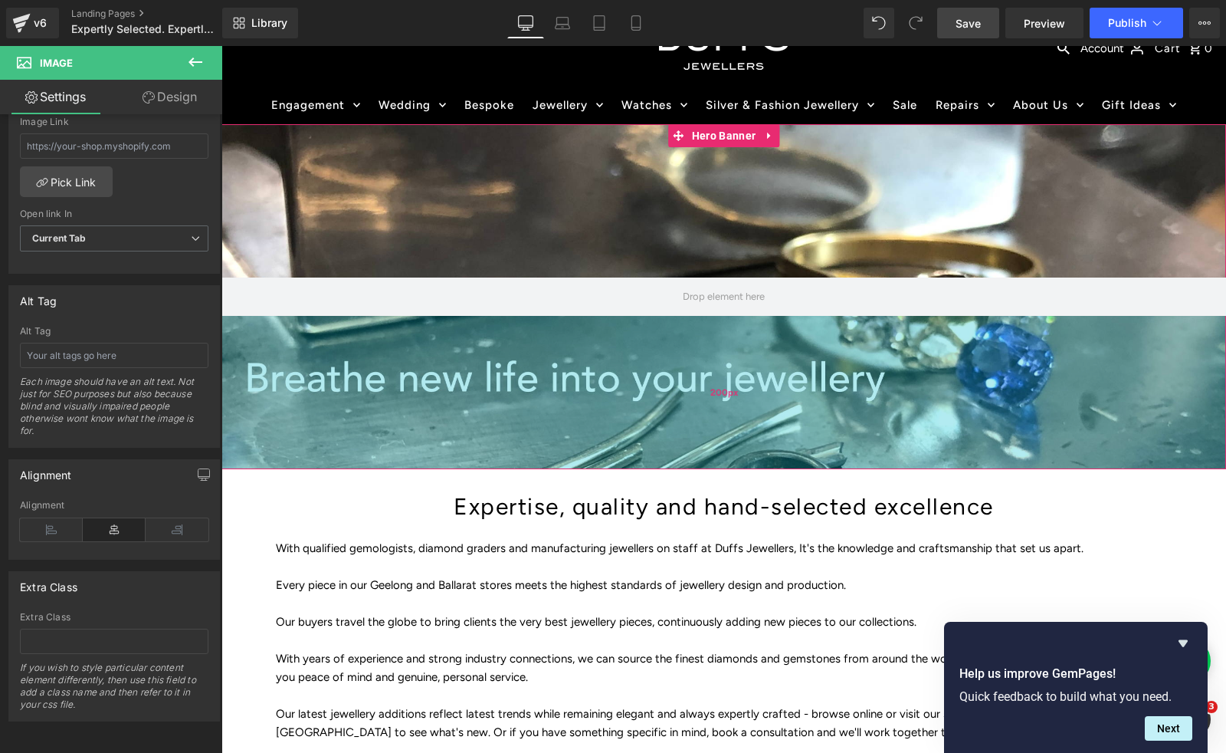
scroll to position [0, 0]
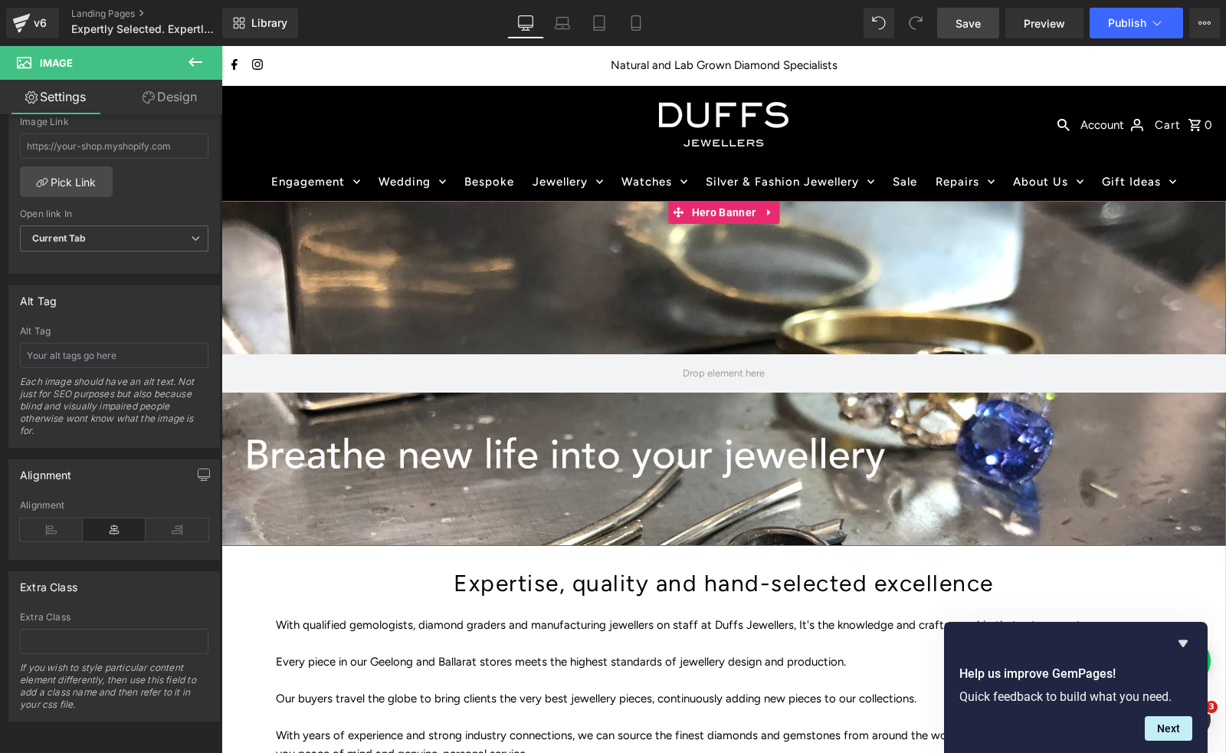
click at [502, 254] on div at bounding box center [724, 373] width 1005 height 345
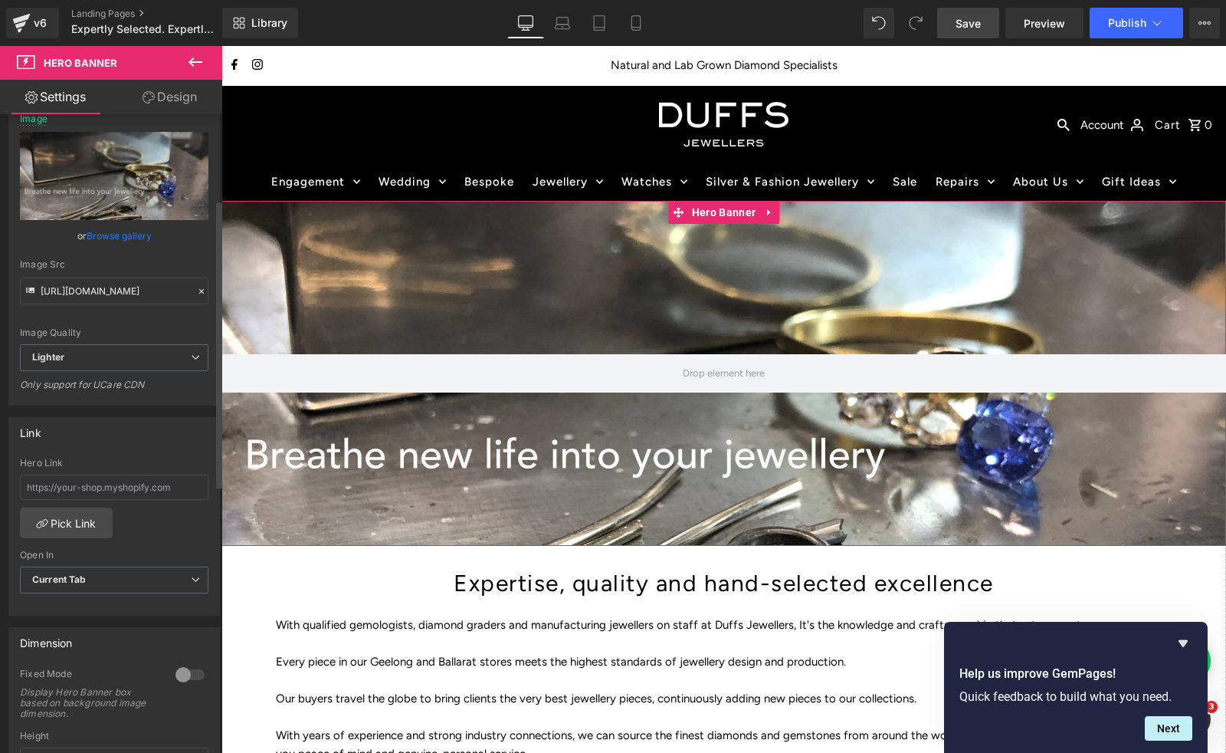
scroll to position [169, 0]
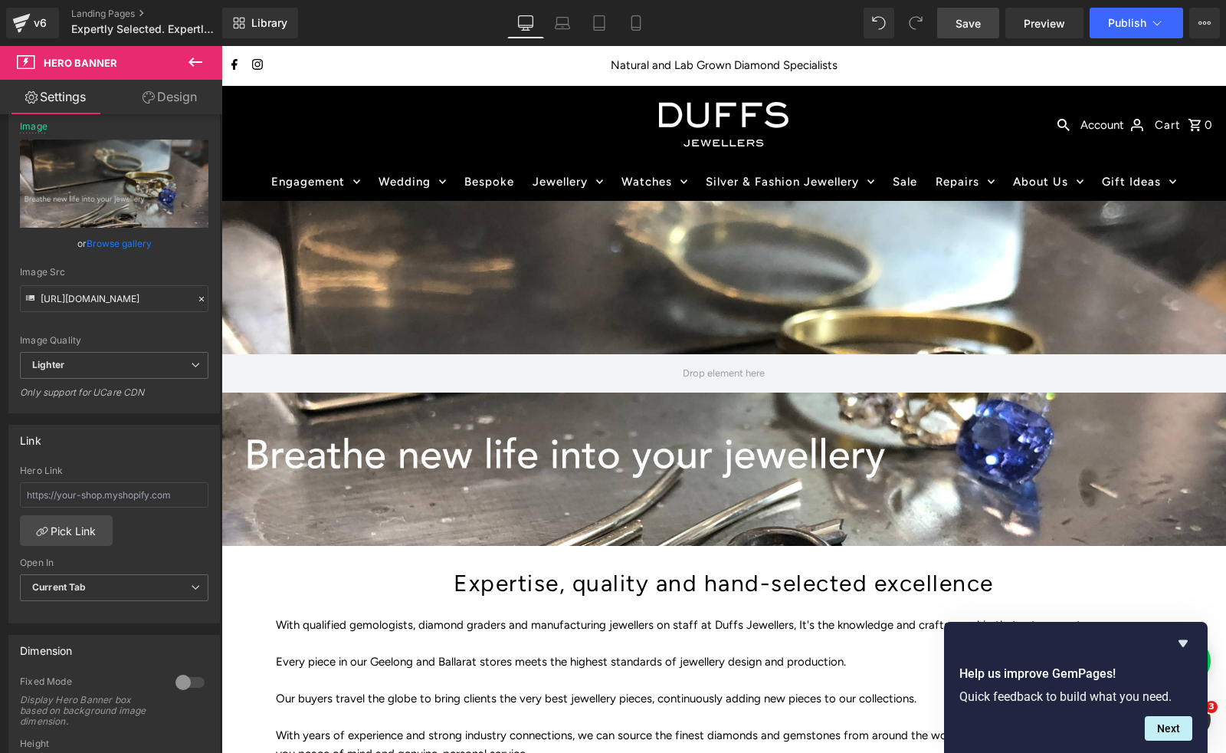
click at [973, 21] on span "Save" at bounding box center [968, 23] width 25 height 16
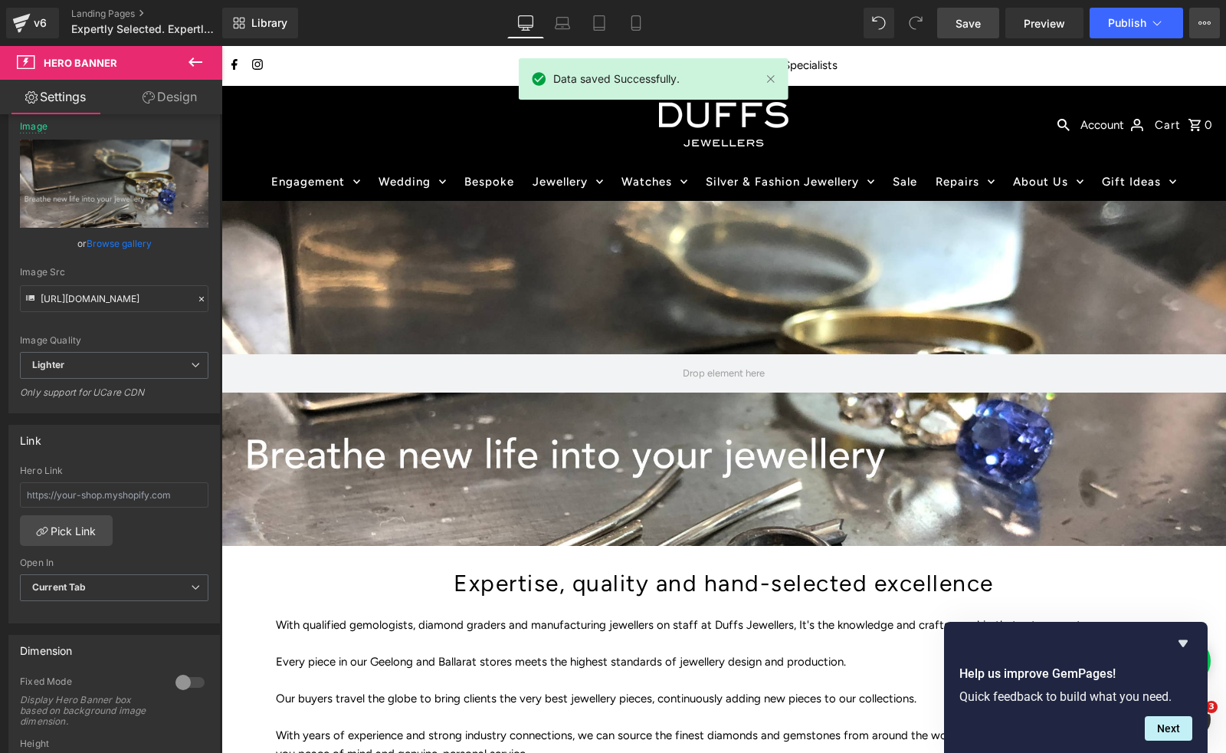
click at [1208, 24] on icon at bounding box center [1210, 22] width 4 height 3
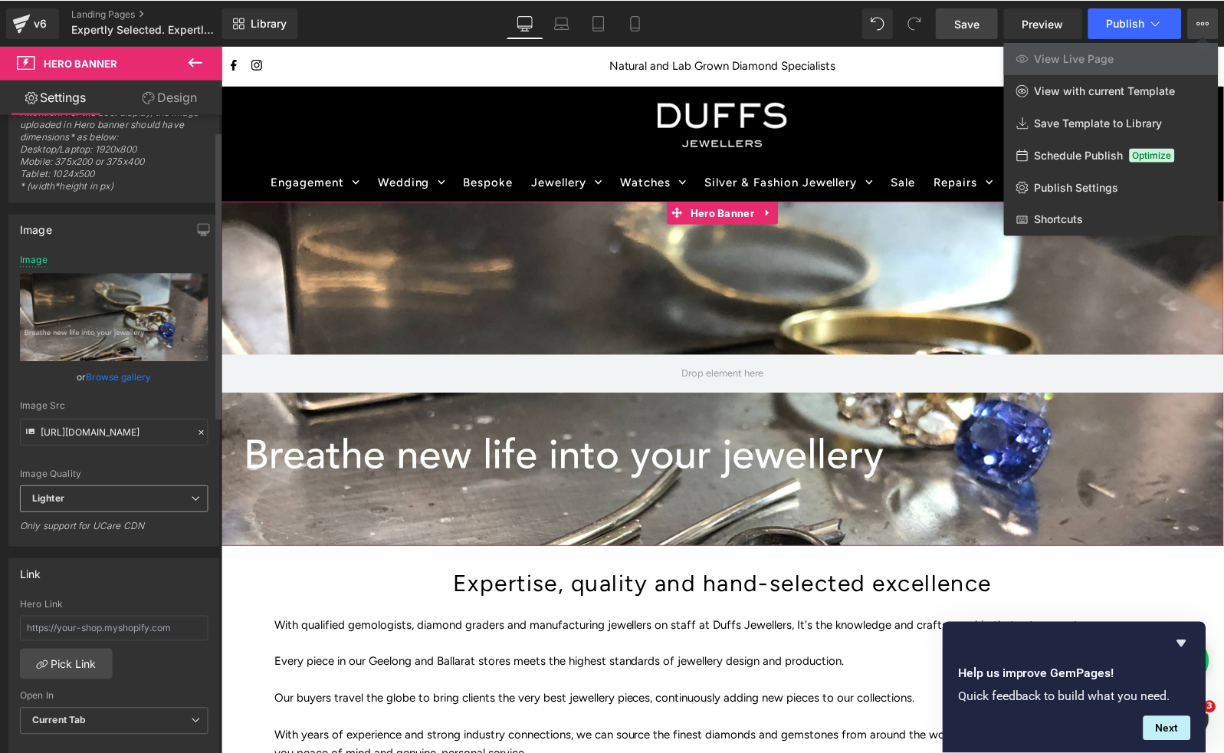
scroll to position [0, 0]
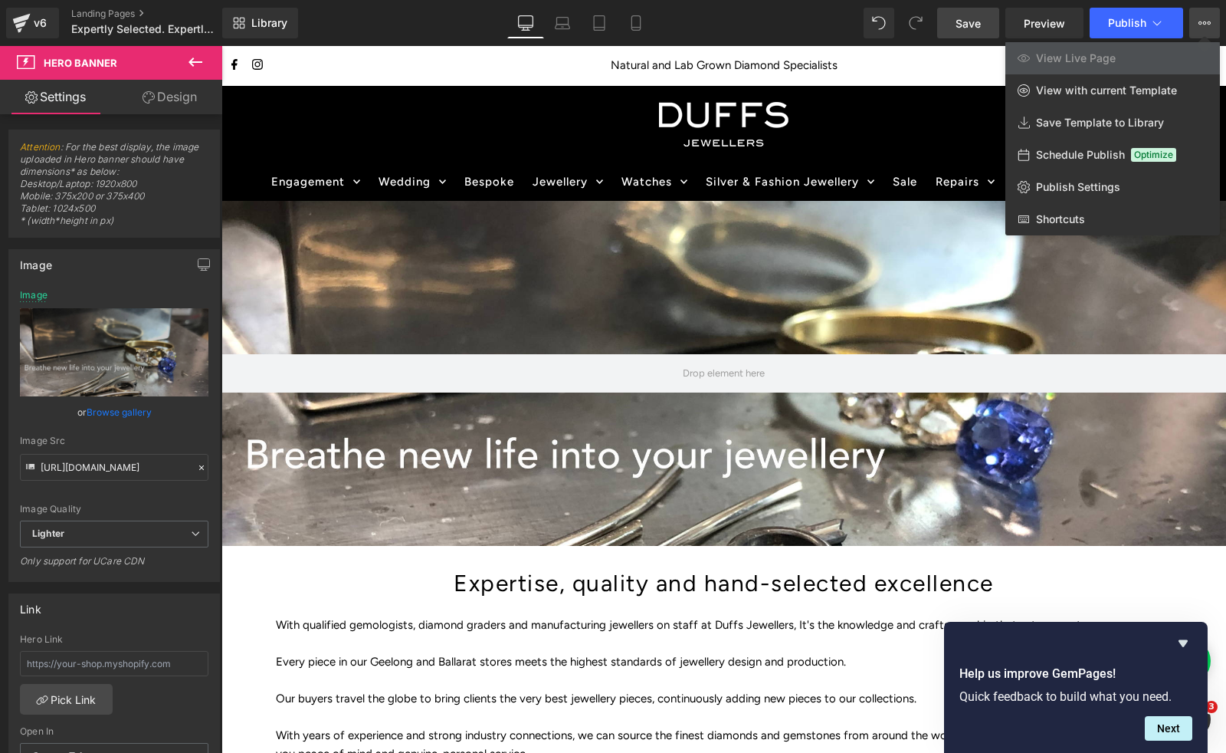
click at [960, 21] on span "Save" at bounding box center [968, 23] width 25 height 16
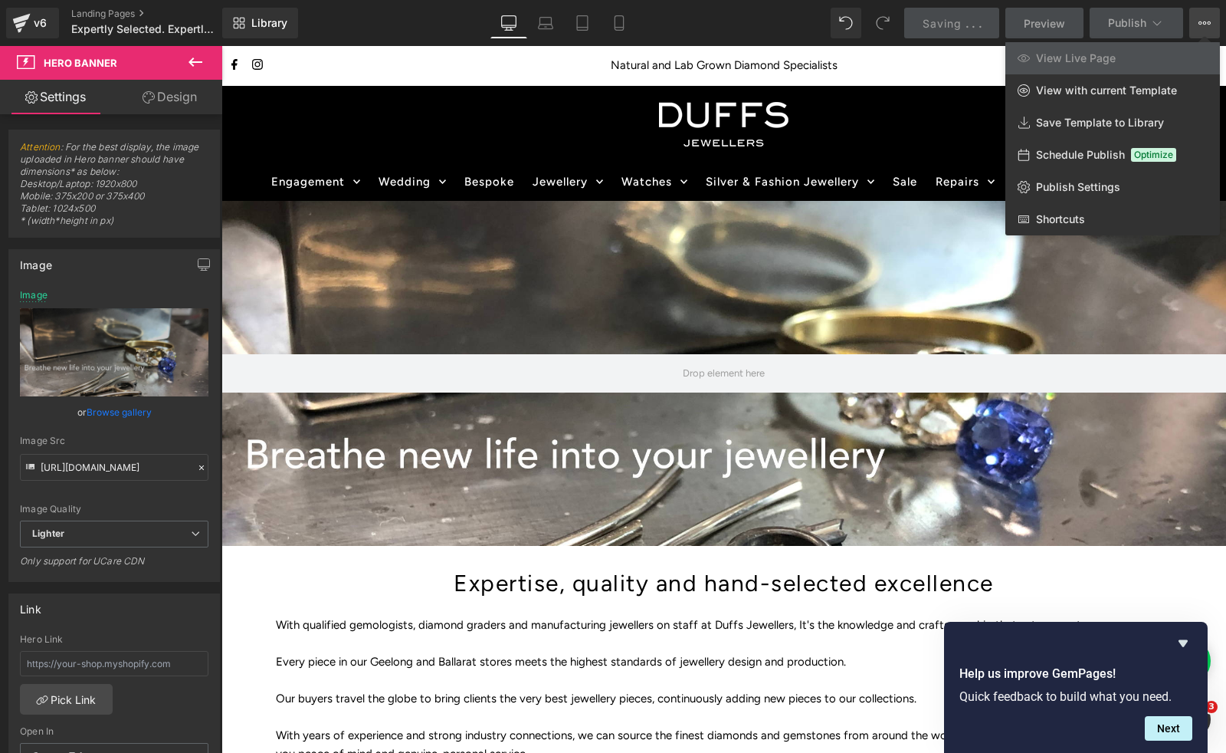
click at [1043, 23] on span "Preview" at bounding box center [1044, 23] width 41 height 16
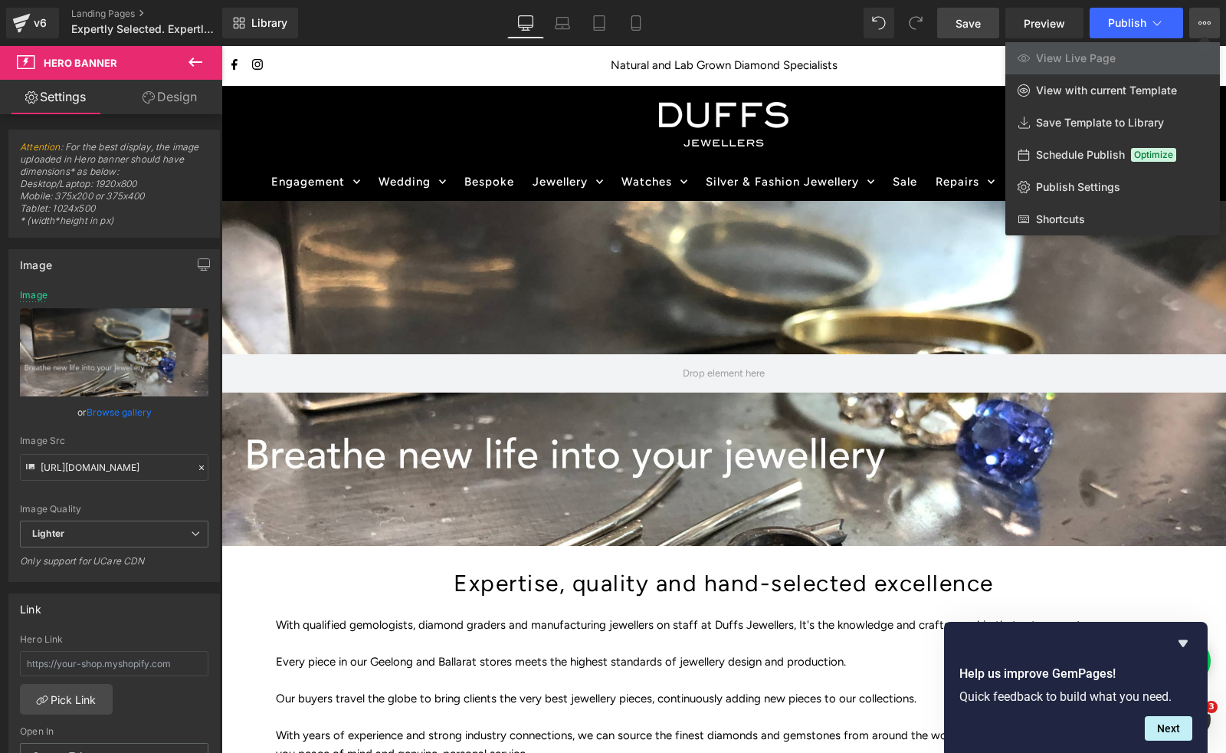
click at [461, 119] on div at bounding box center [724, 399] width 1005 height 707
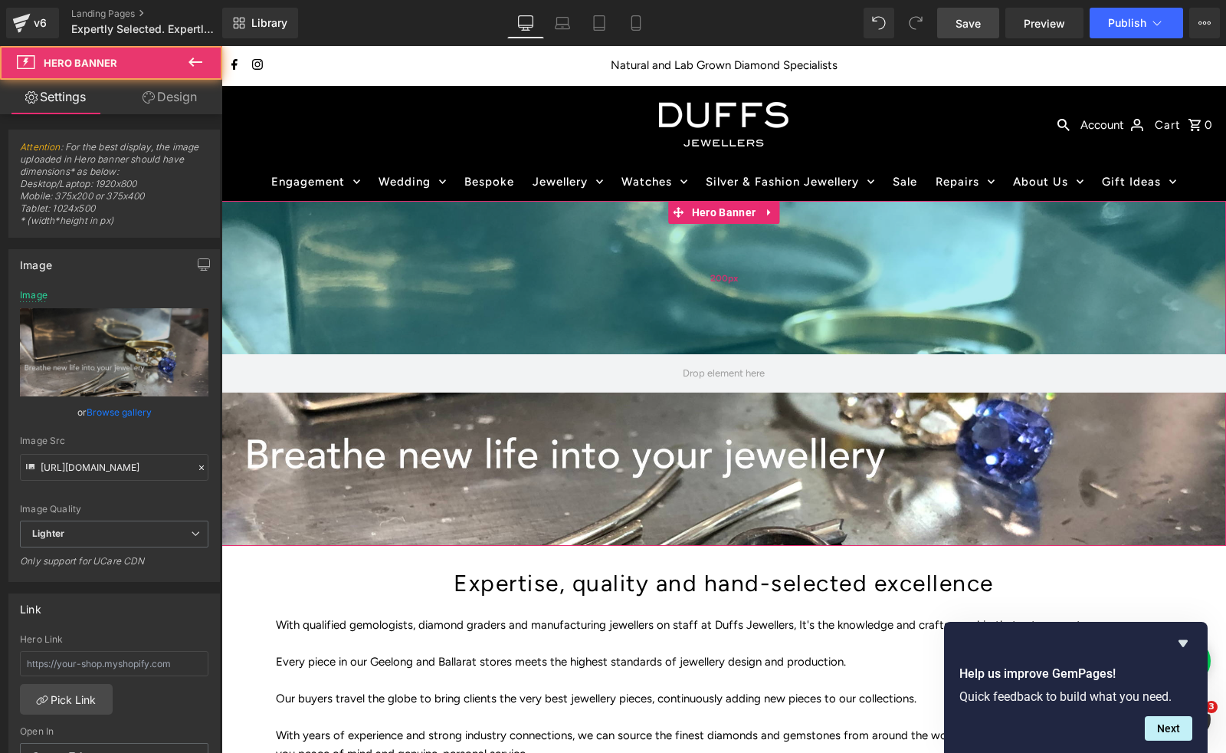
click at [485, 299] on div "200px" at bounding box center [724, 277] width 1005 height 153
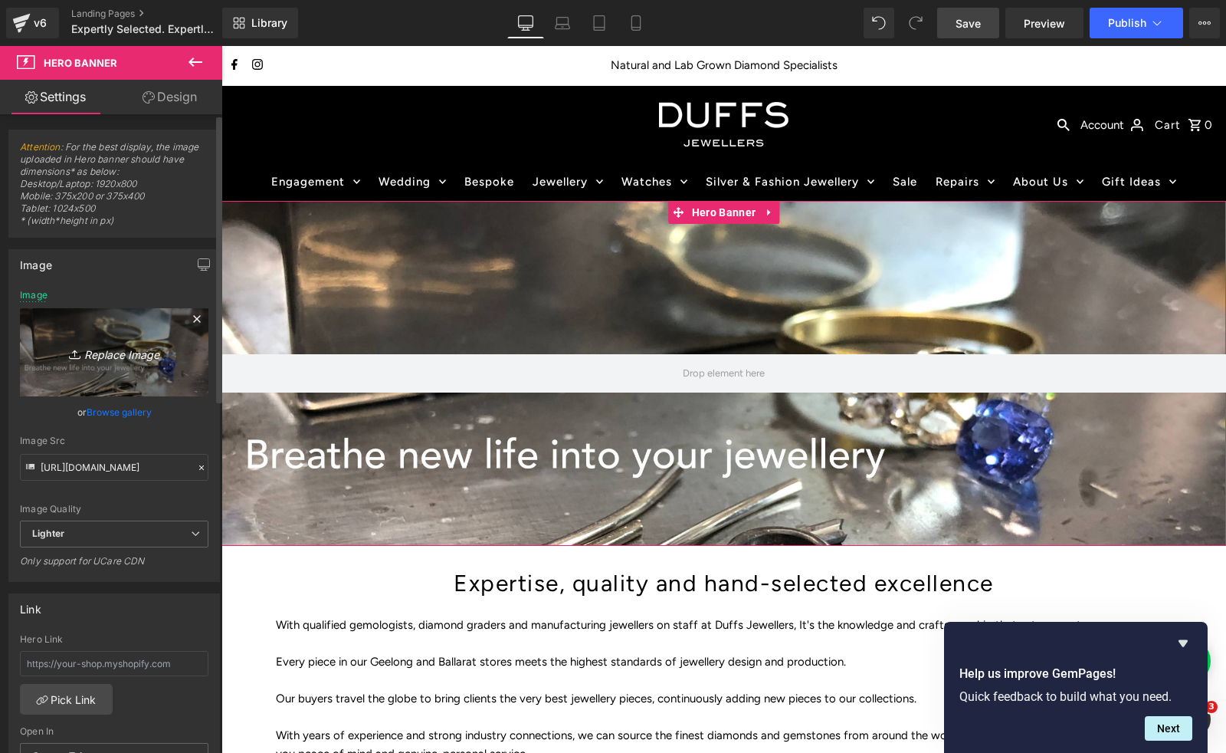
click at [103, 353] on icon "Replace Image" at bounding box center [114, 352] width 123 height 19
type input "C:\fakepath\Duffs_Expertly_Selected_2025_website_banner.jpg"
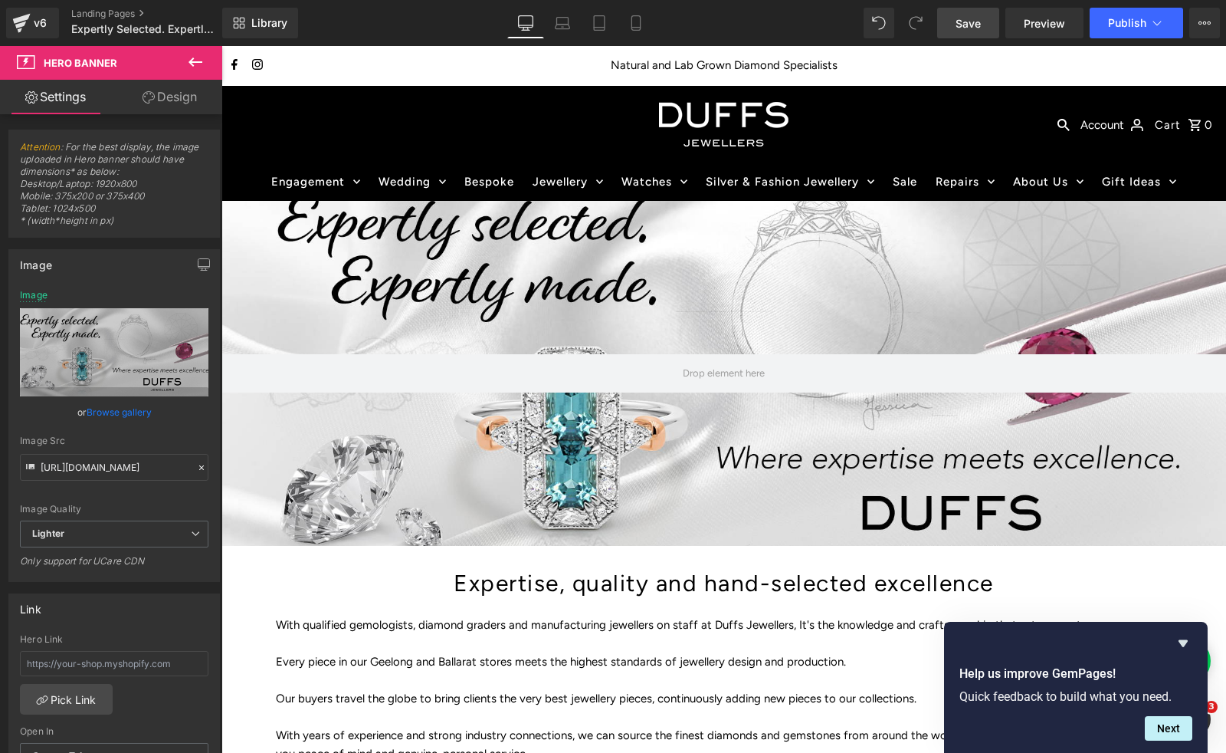
click at [968, 21] on span "Save" at bounding box center [968, 23] width 25 height 16
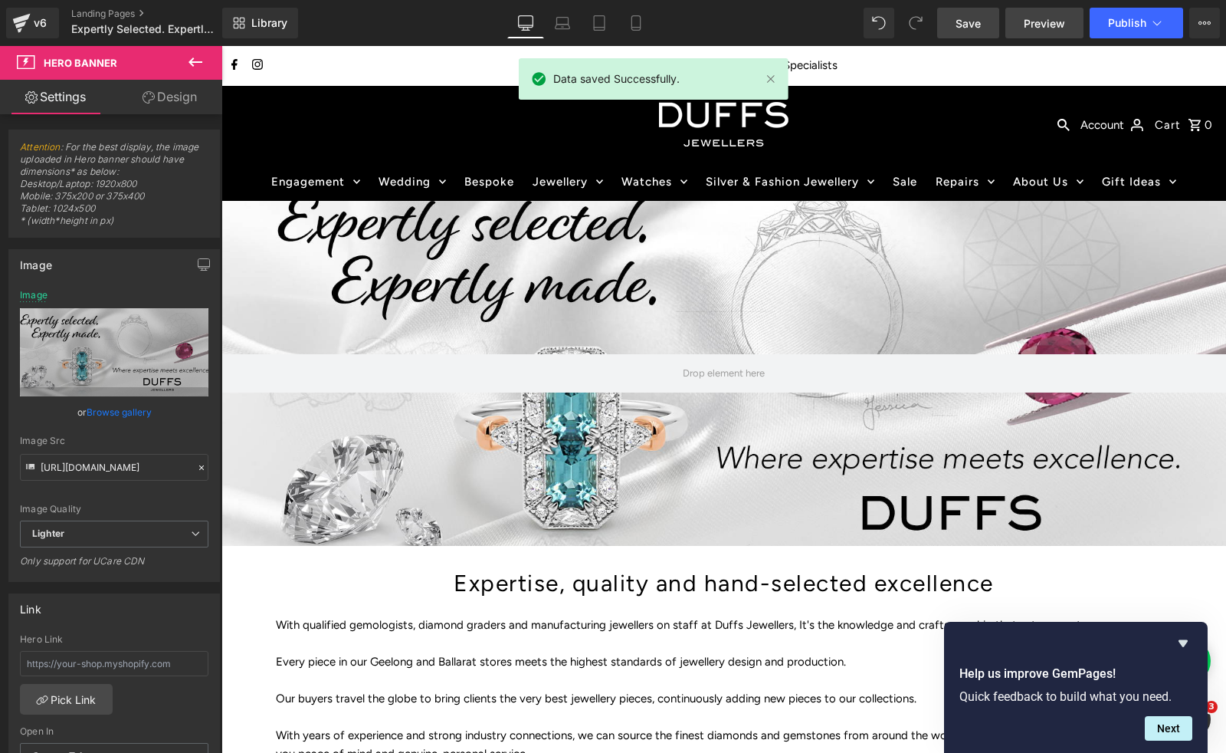
click at [1038, 18] on span "Preview" at bounding box center [1044, 23] width 41 height 16
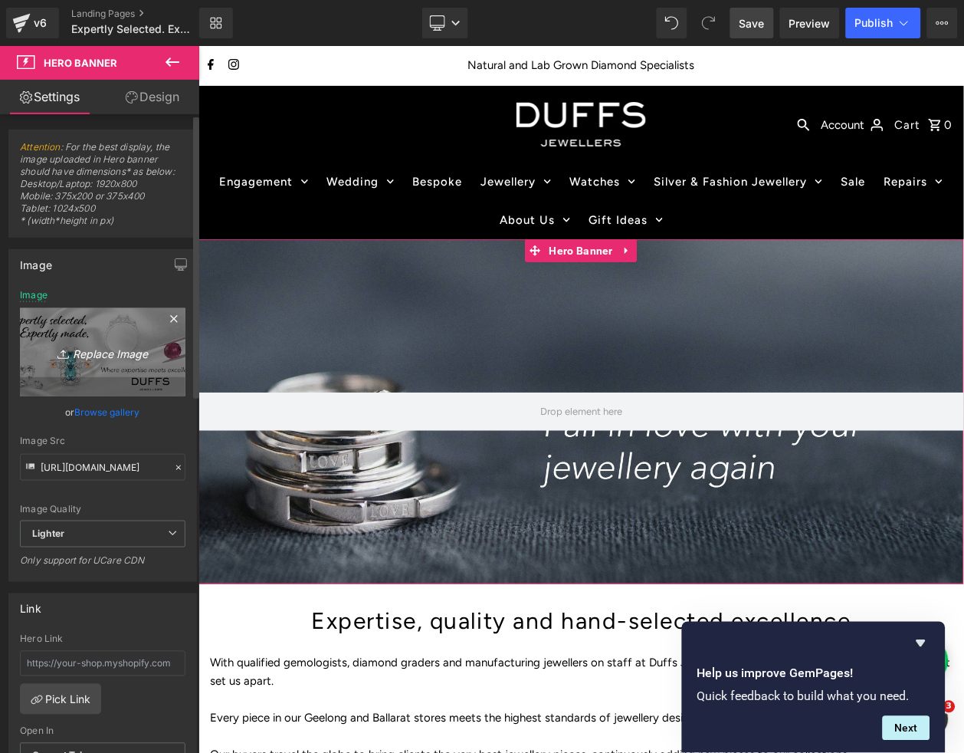
click at [93, 332] on link "Replace Image" at bounding box center [103, 352] width 166 height 88
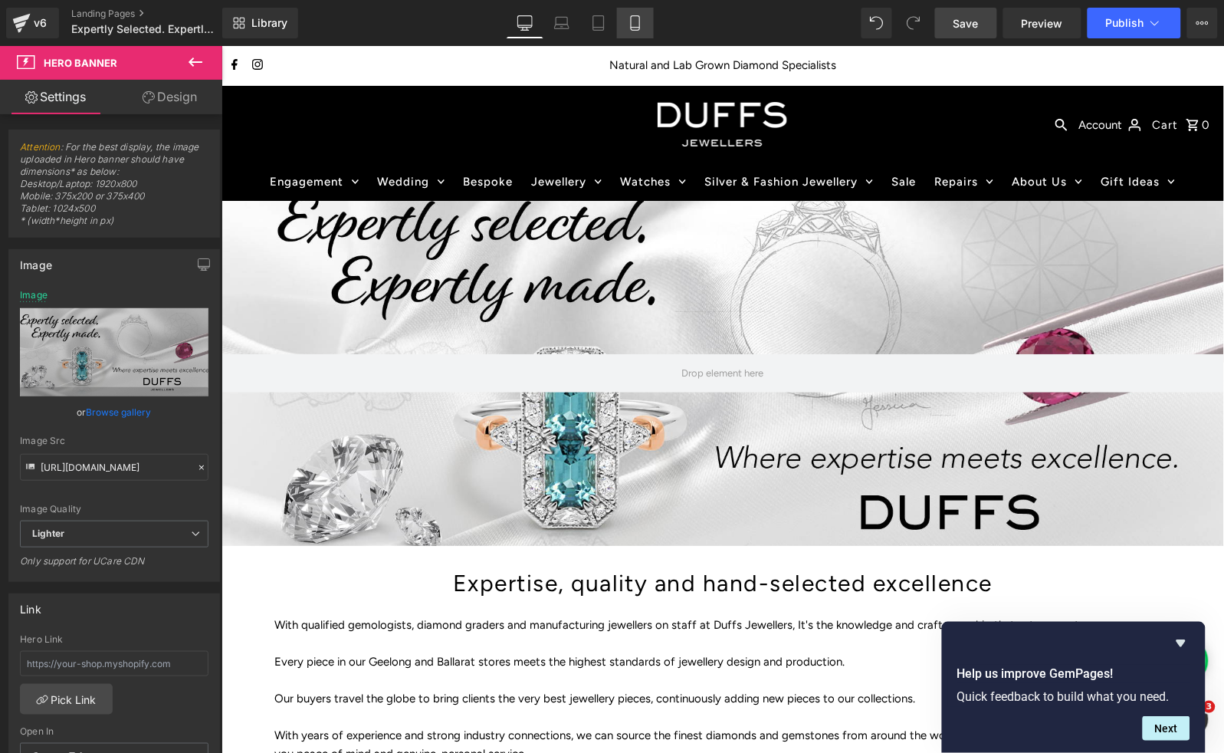
click at [640, 25] on icon at bounding box center [635, 22] width 15 height 15
type input "[URL][DOMAIN_NAME]"
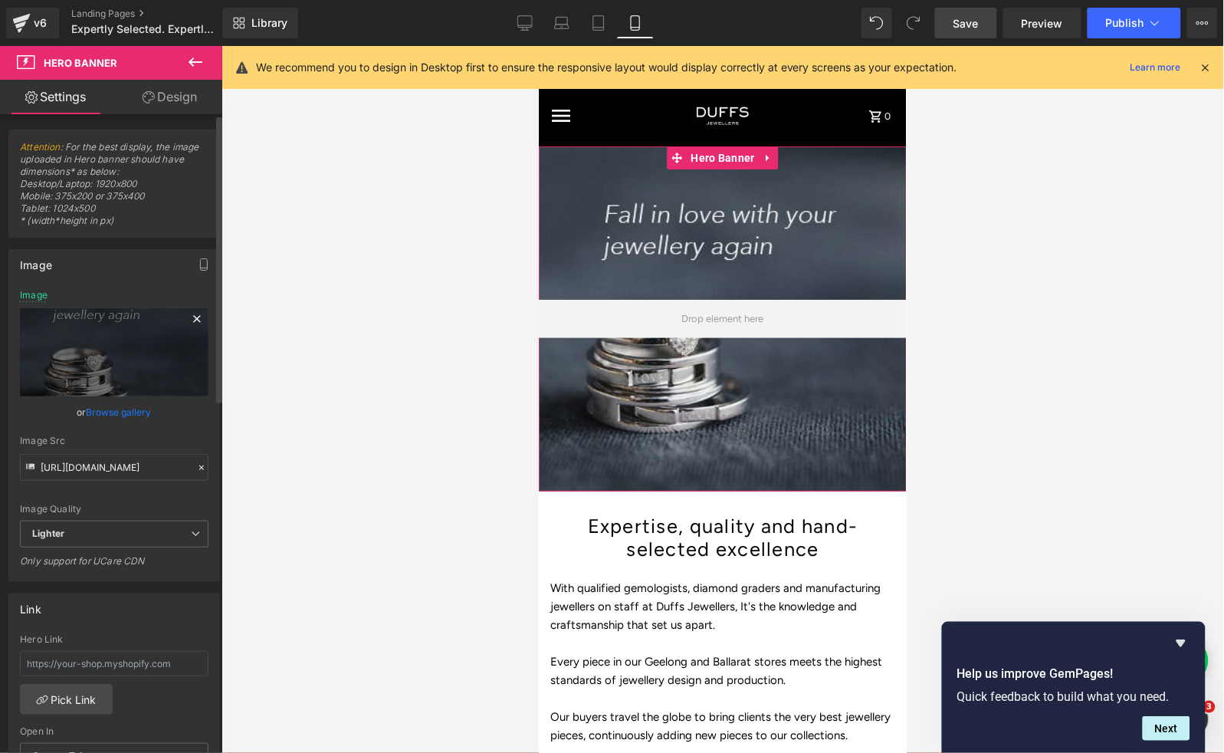
click at [195, 317] on icon at bounding box center [197, 319] width 18 height 18
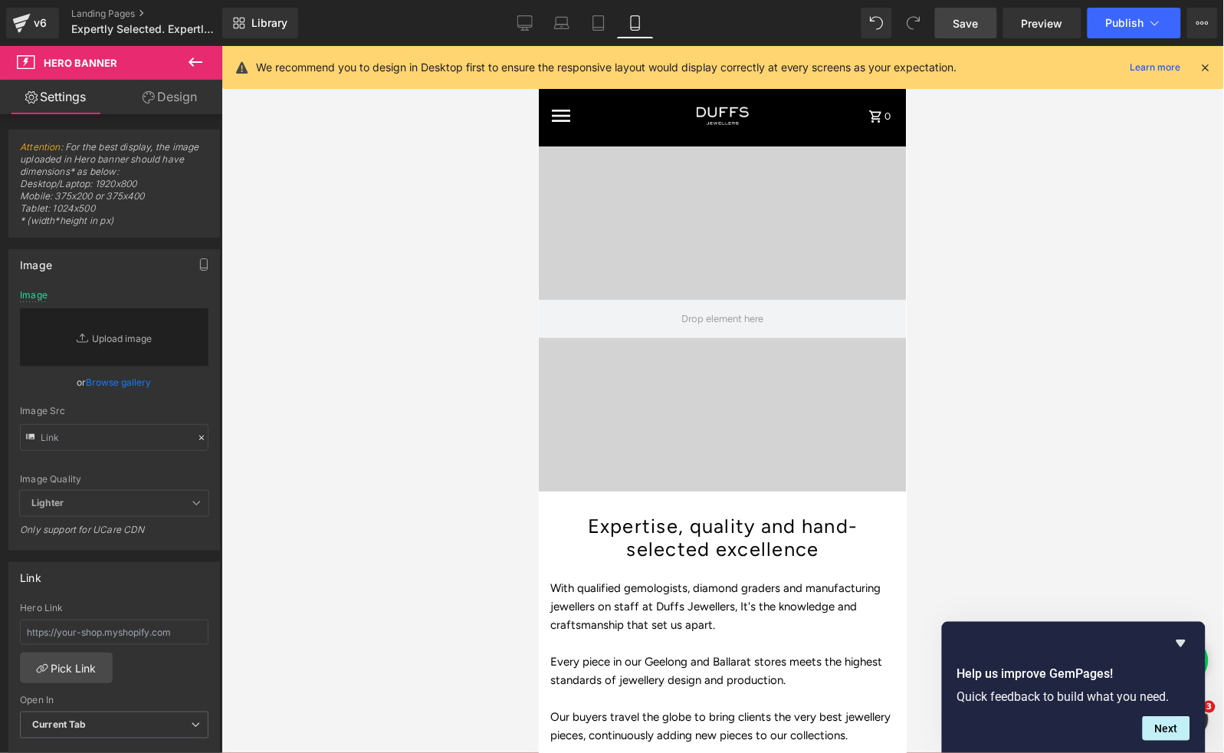
scroll to position [2, 0]
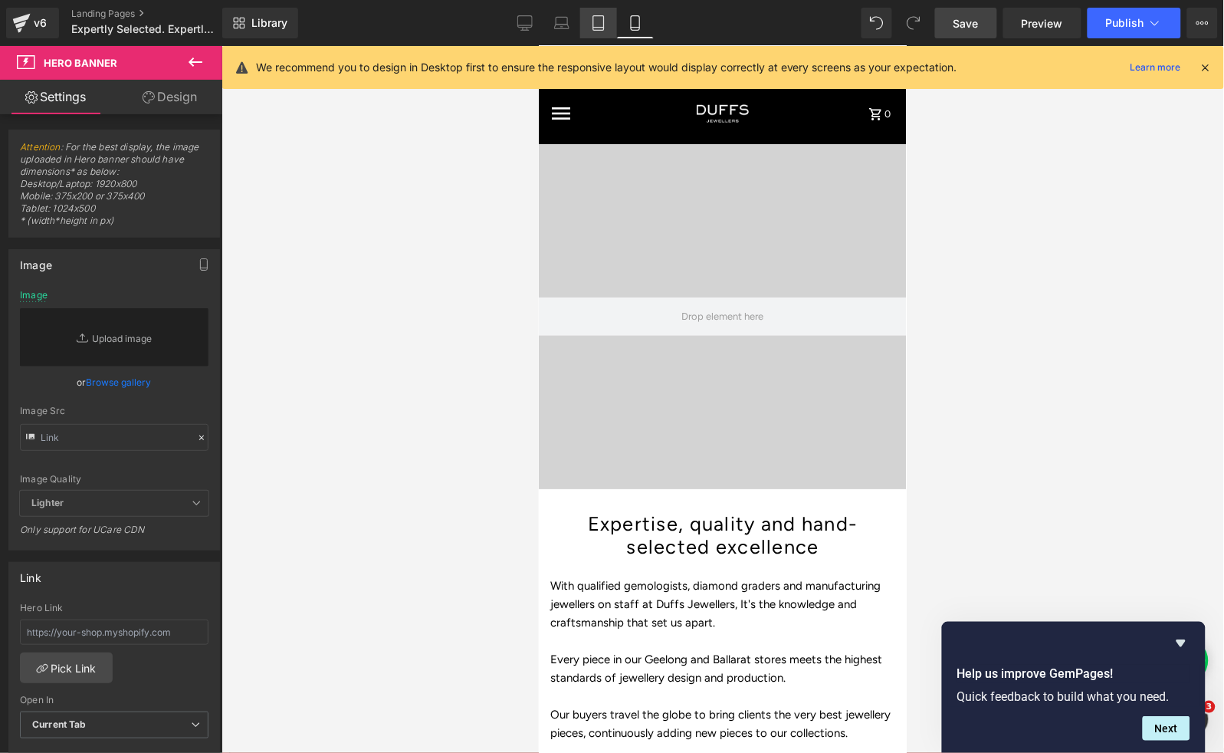
click at [602, 28] on icon at bounding box center [598, 28] width 11 height 0
type input "[URL][DOMAIN_NAME]"
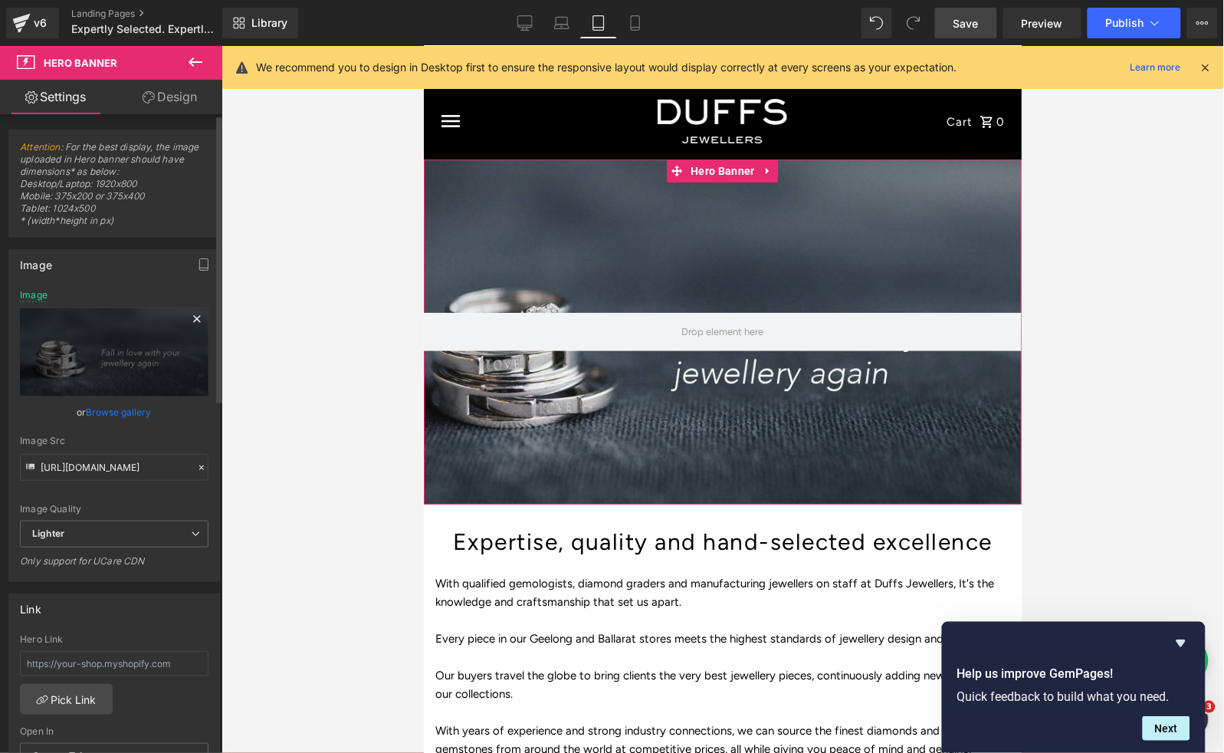
click at [193, 321] on icon at bounding box center [196, 318] width 7 height 7
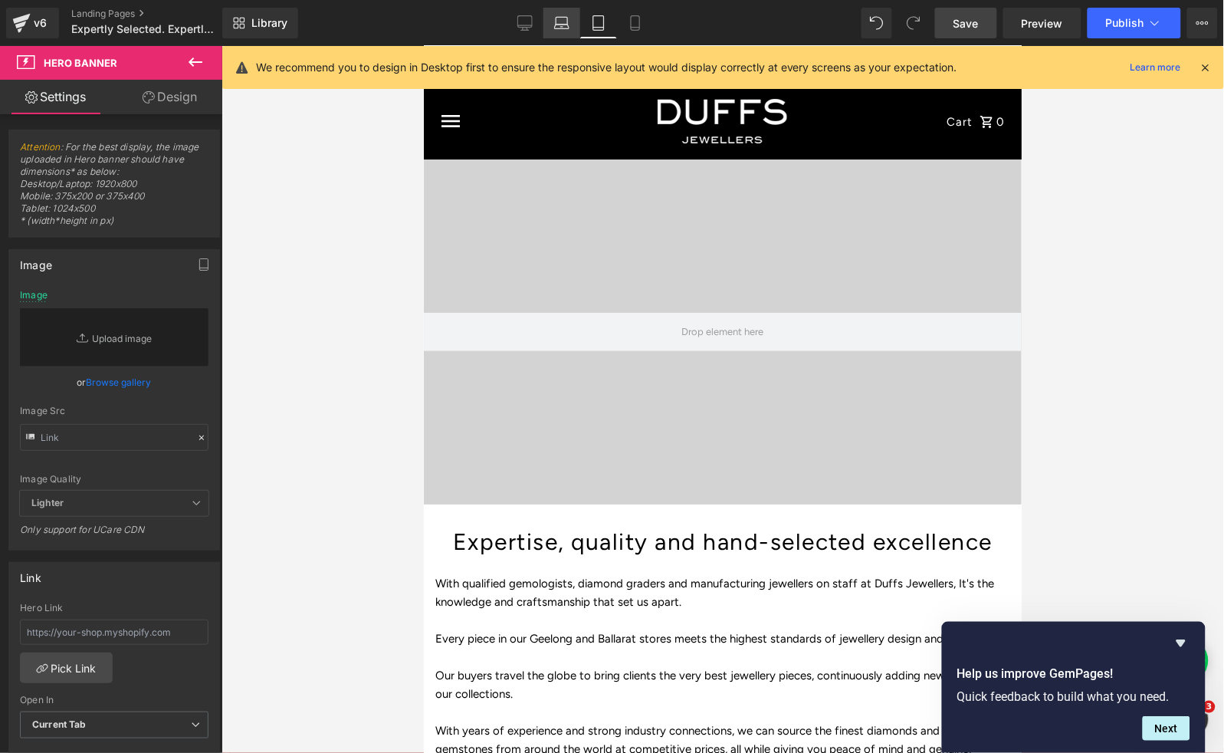
click at [567, 28] on icon at bounding box center [561, 22] width 15 height 15
type input "[URL][DOMAIN_NAME]"
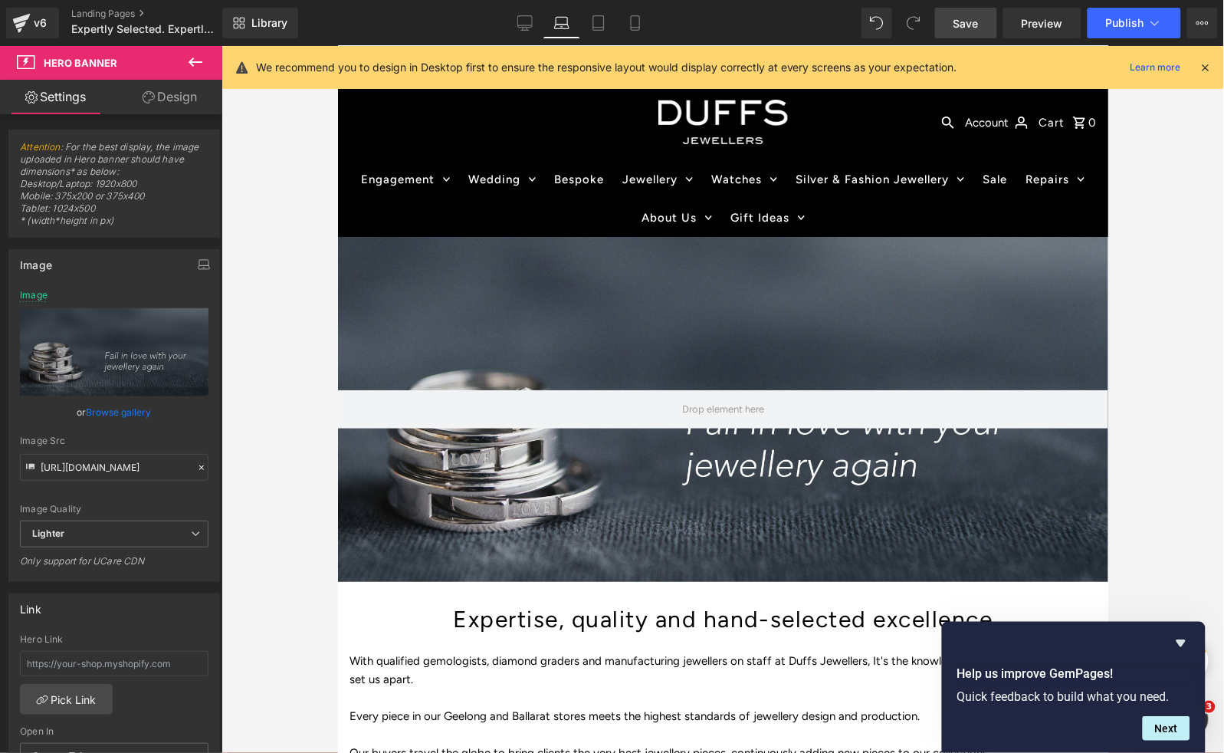
scroll to position [79, 0]
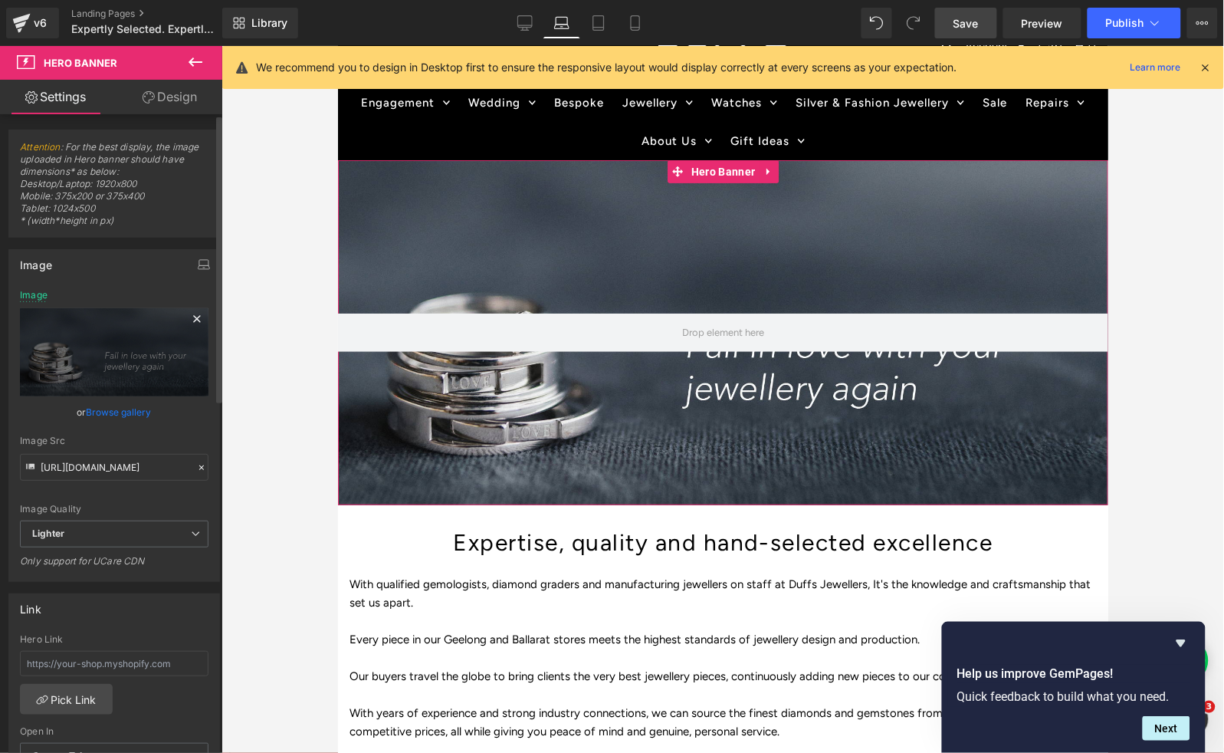
click at [188, 319] on icon at bounding box center [197, 319] width 18 height 18
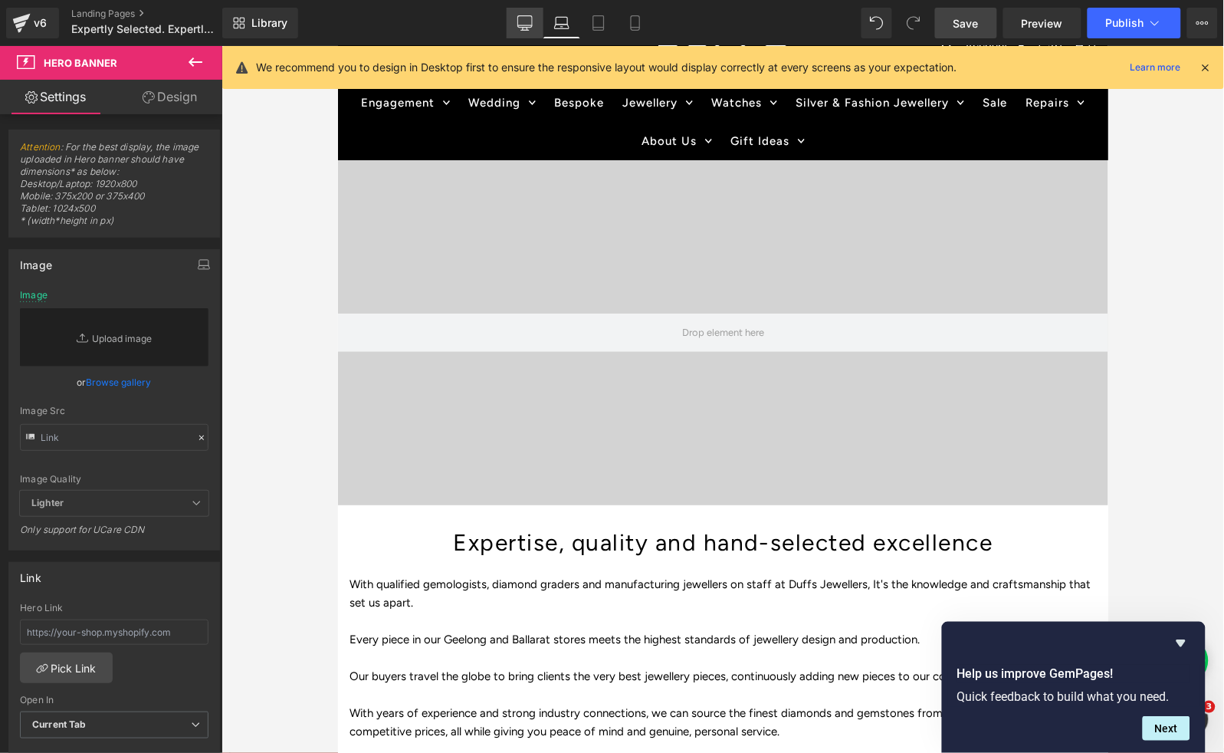
click at [522, 21] on icon at bounding box center [524, 22] width 15 height 15
type input "[URL][DOMAIN_NAME]"
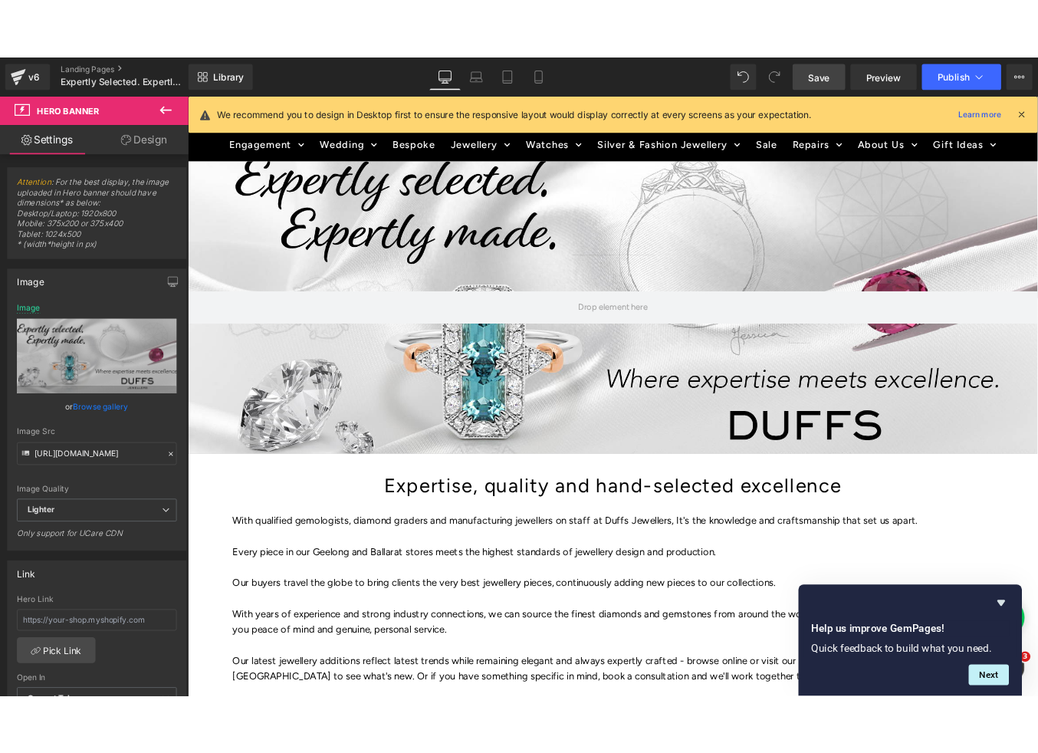
scroll to position [41, 0]
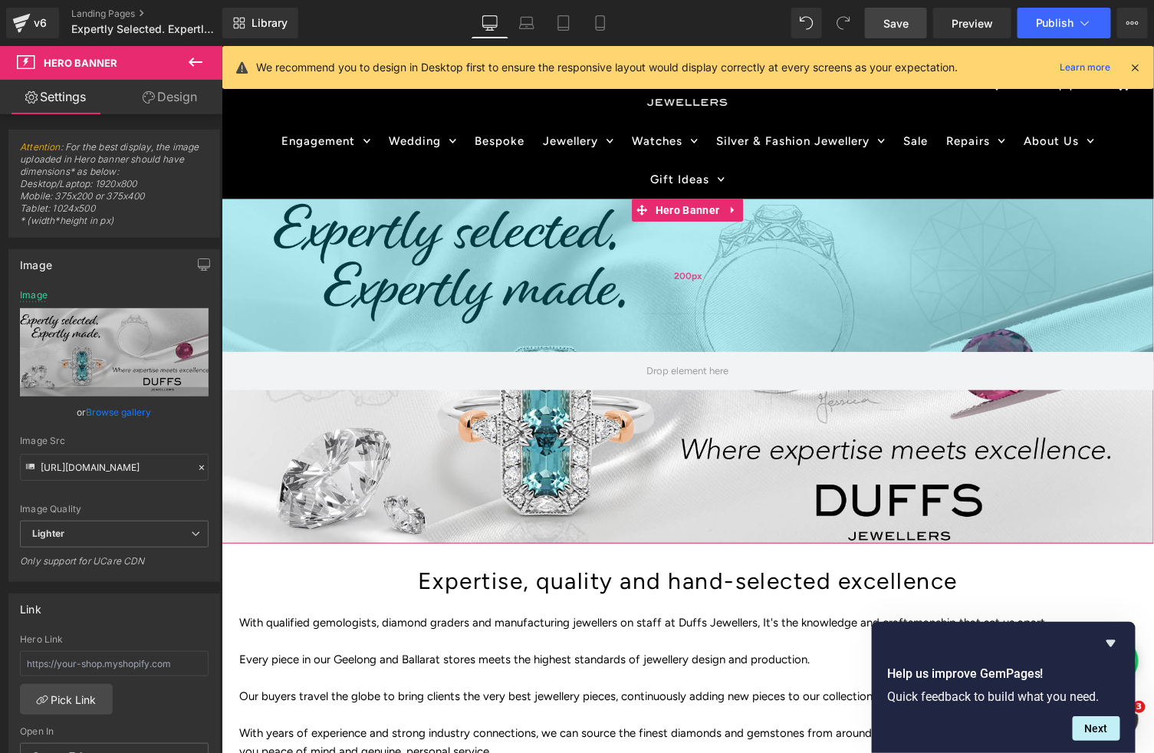
click at [942, 247] on div "200px" at bounding box center [687, 274] width 932 height 153
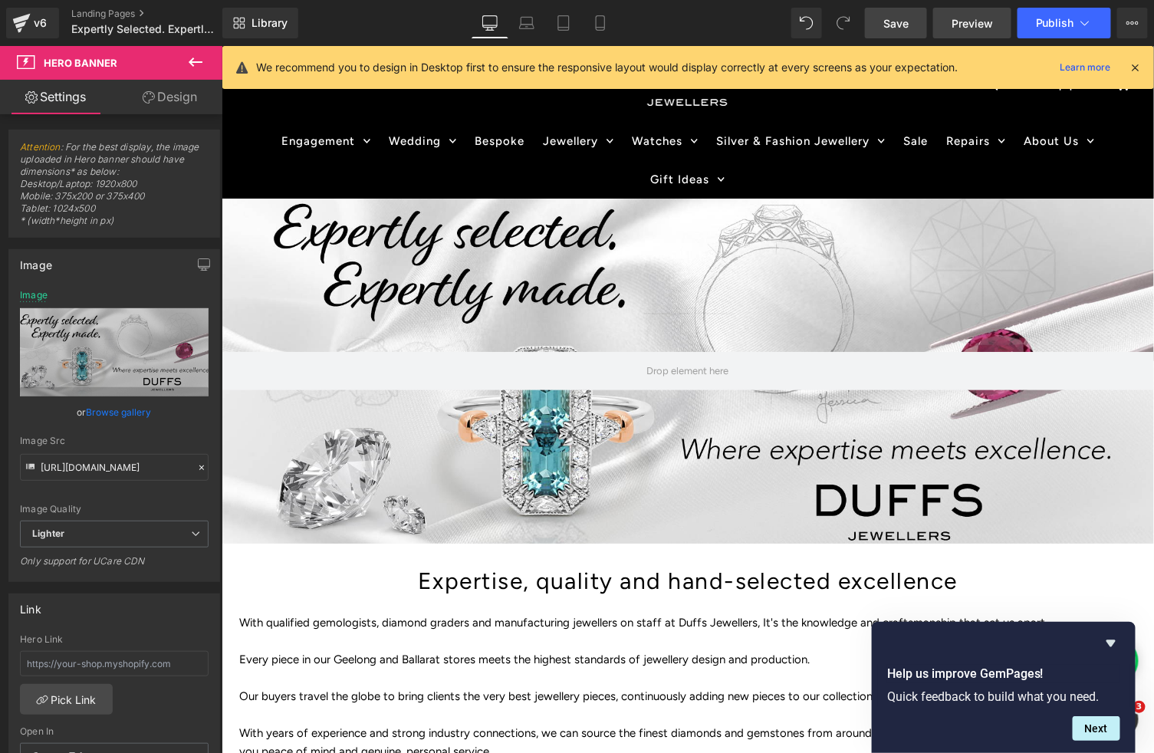
click at [987, 26] on span "Preview" at bounding box center [971, 23] width 41 height 16
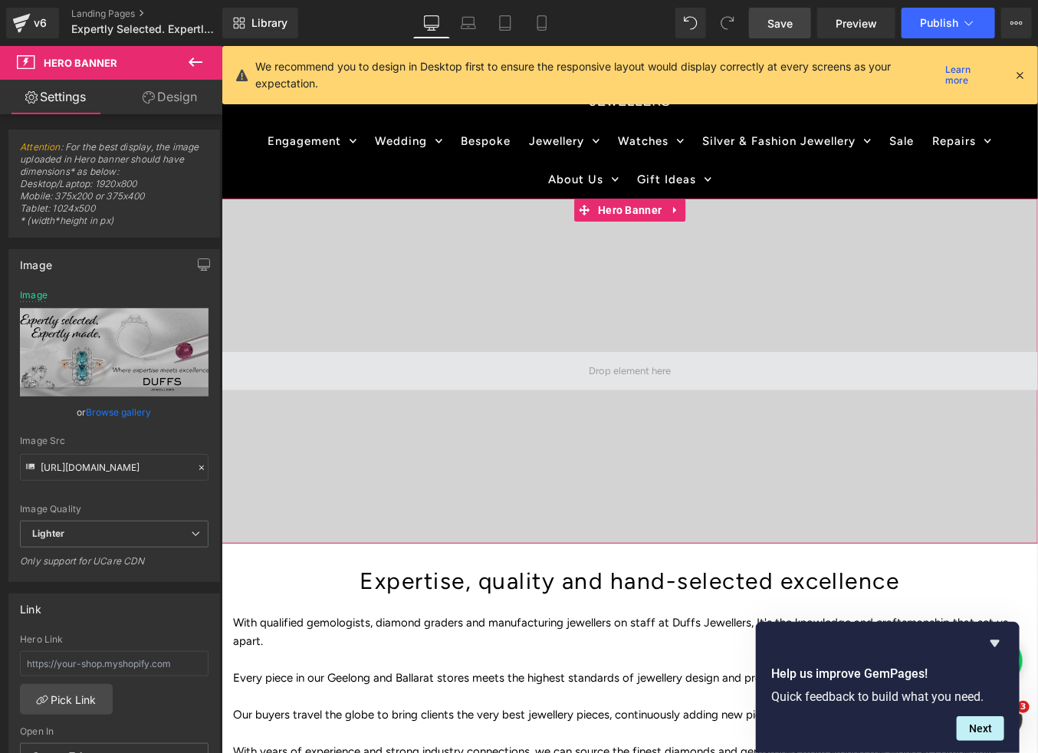
click at [567, 366] on span at bounding box center [629, 370] width 816 height 38
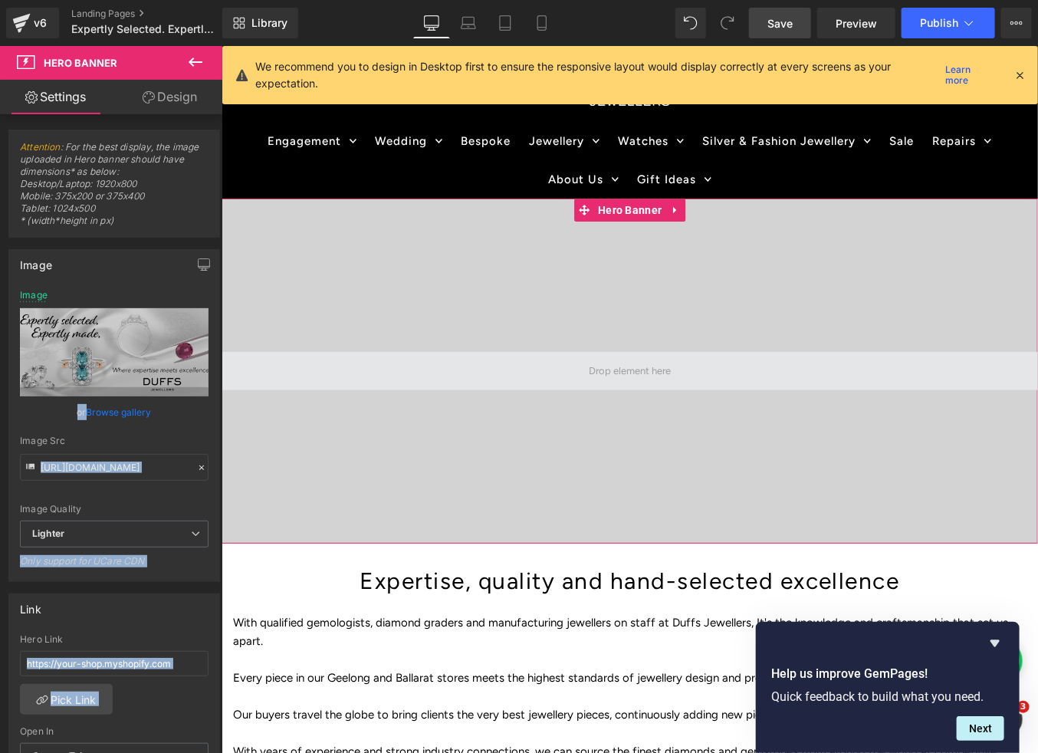
drag, startPoint x: 343, startPoint y: 399, endPoint x: 579, endPoint y: 360, distance: 239.4
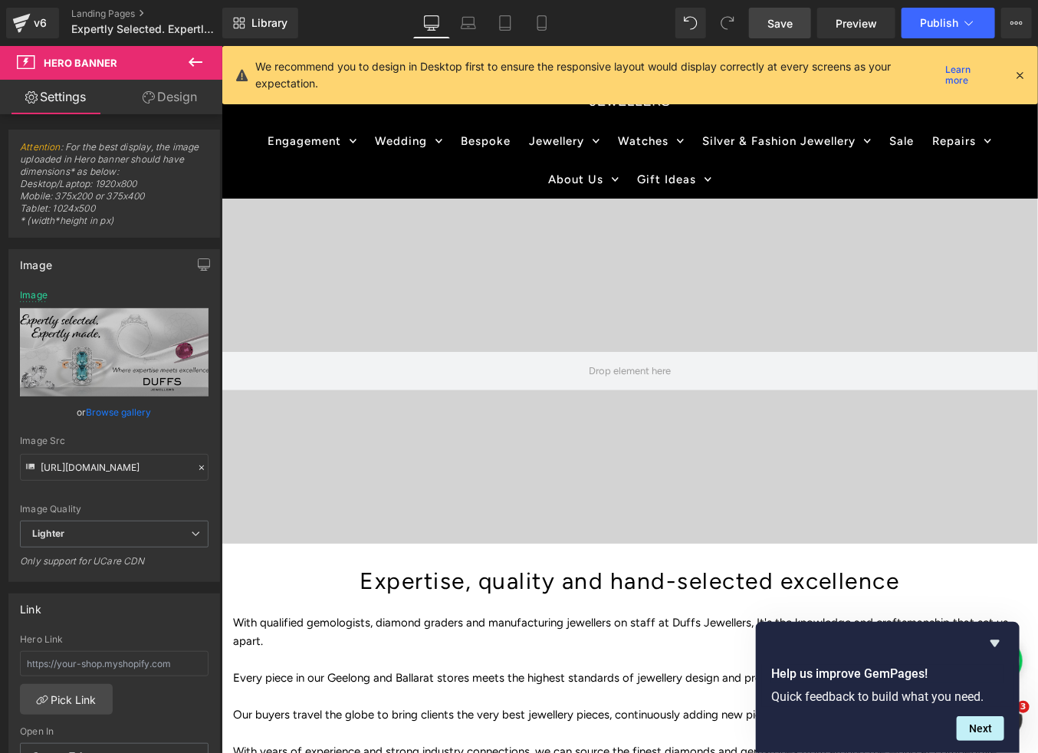
click at [432, 20] on icon at bounding box center [431, 22] width 15 height 15
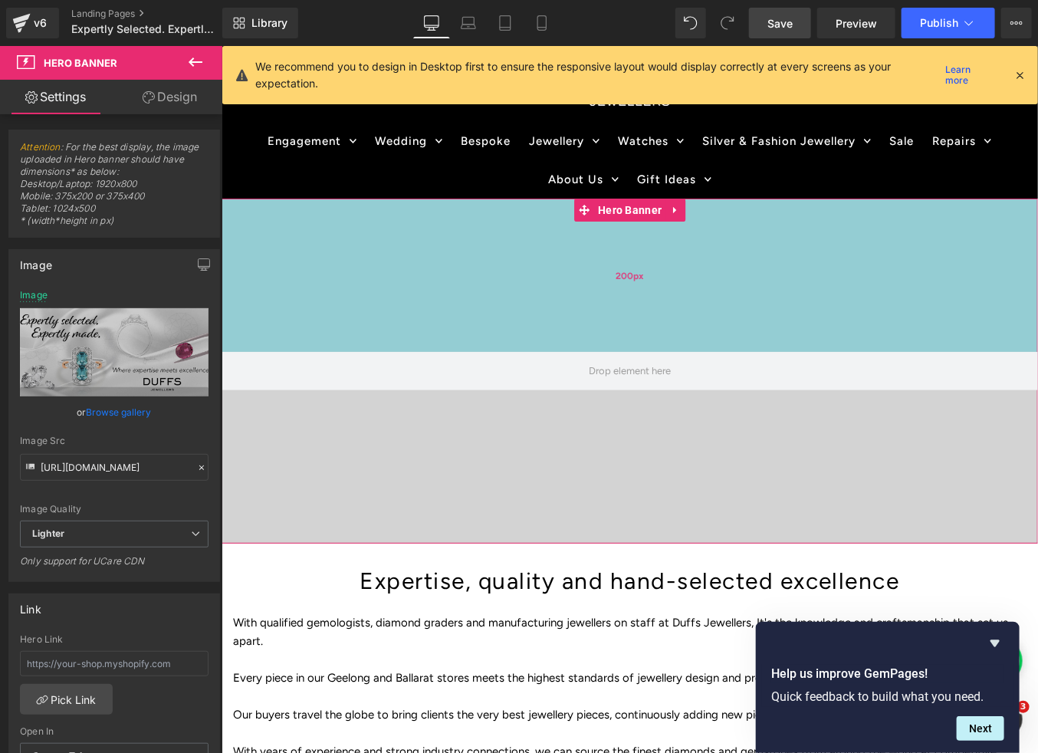
click at [448, 270] on div "200px" at bounding box center [629, 274] width 816 height 153
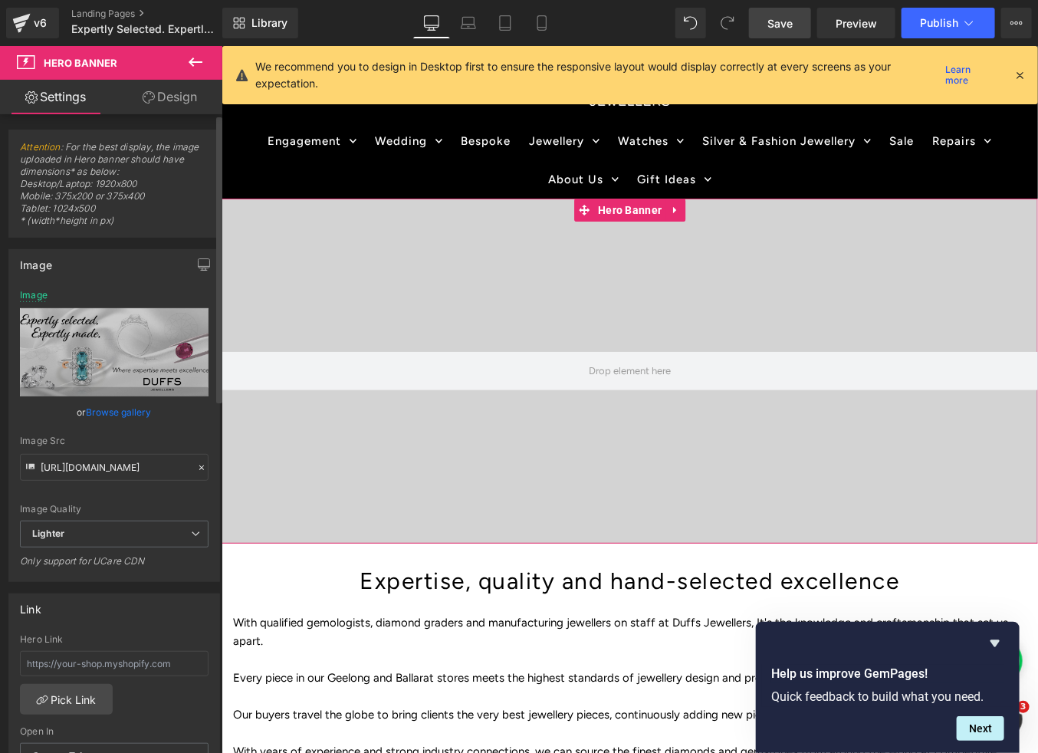
click at [112, 412] on link "Browse gallery" at bounding box center [119, 412] width 65 height 27
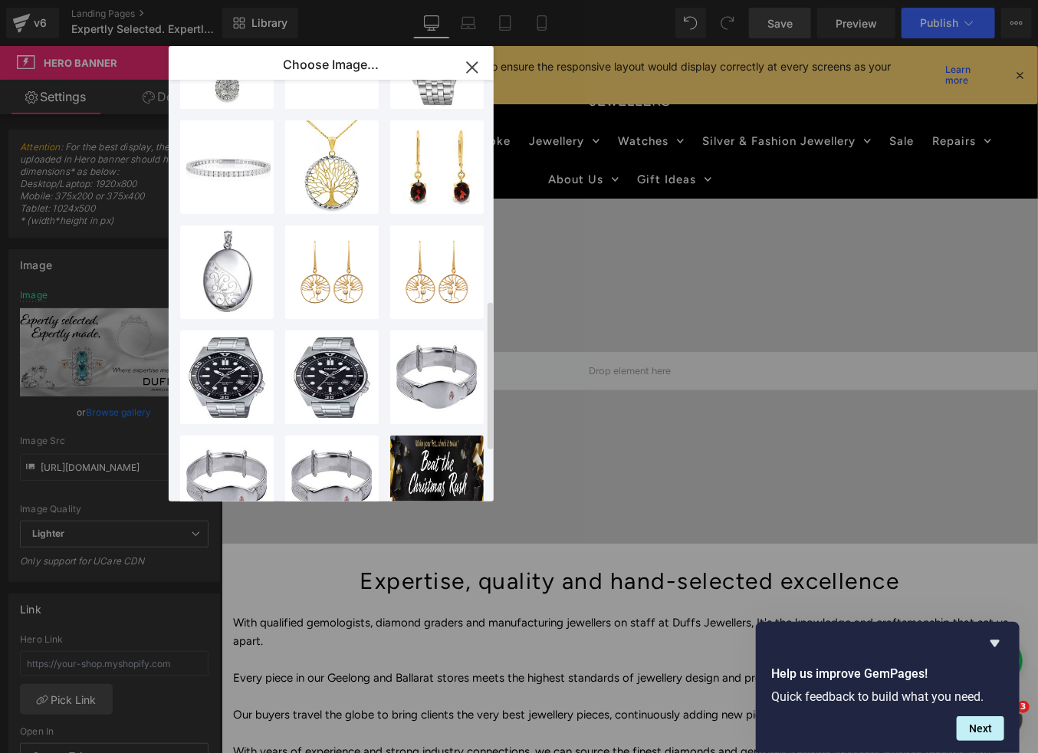
scroll to position [759, 0]
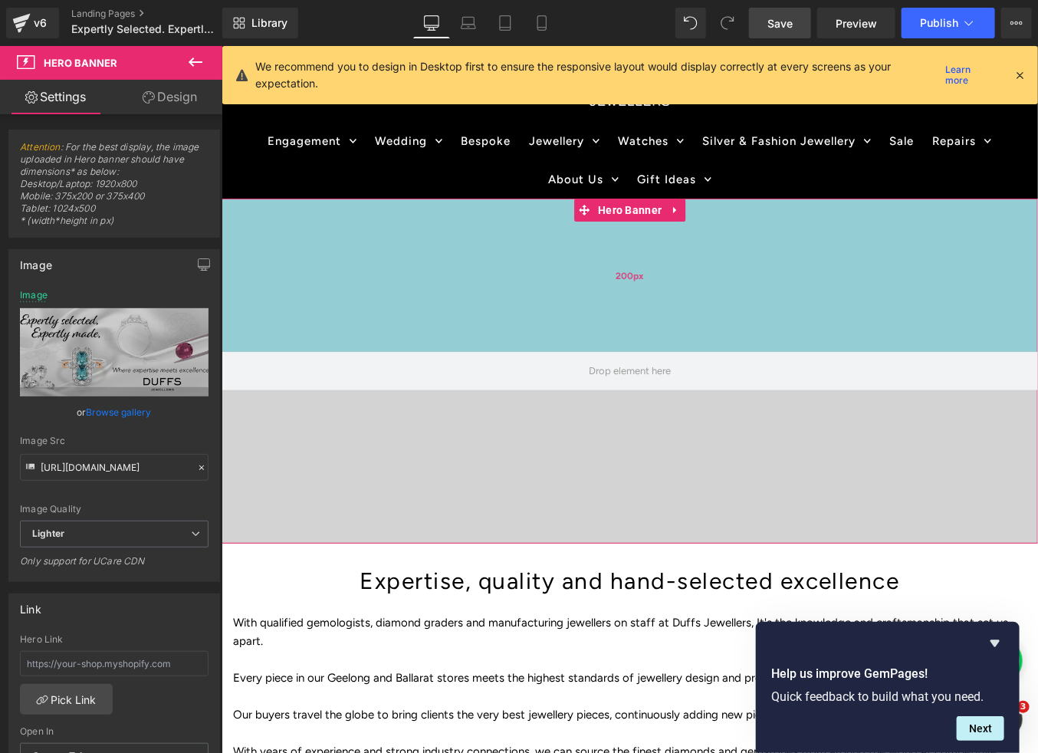
click at [487, 301] on div "200px" at bounding box center [629, 274] width 816 height 153
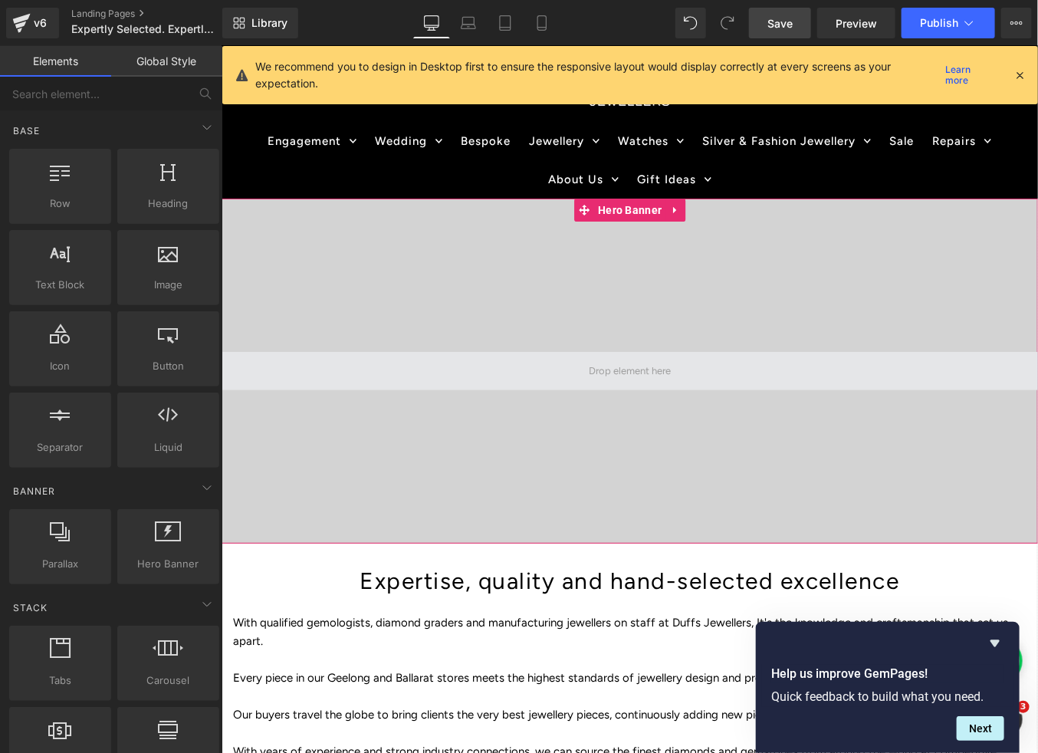
click at [608, 374] on span at bounding box center [629, 370] width 93 height 26
click at [619, 367] on span at bounding box center [629, 370] width 93 height 26
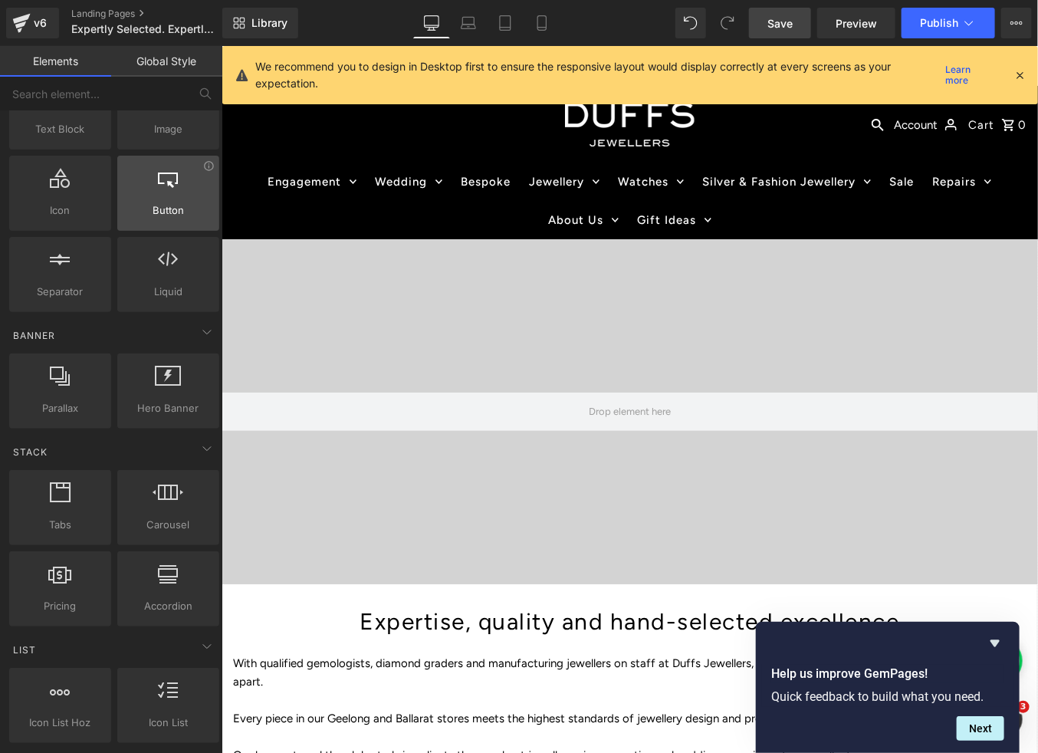
scroll to position [0, 0]
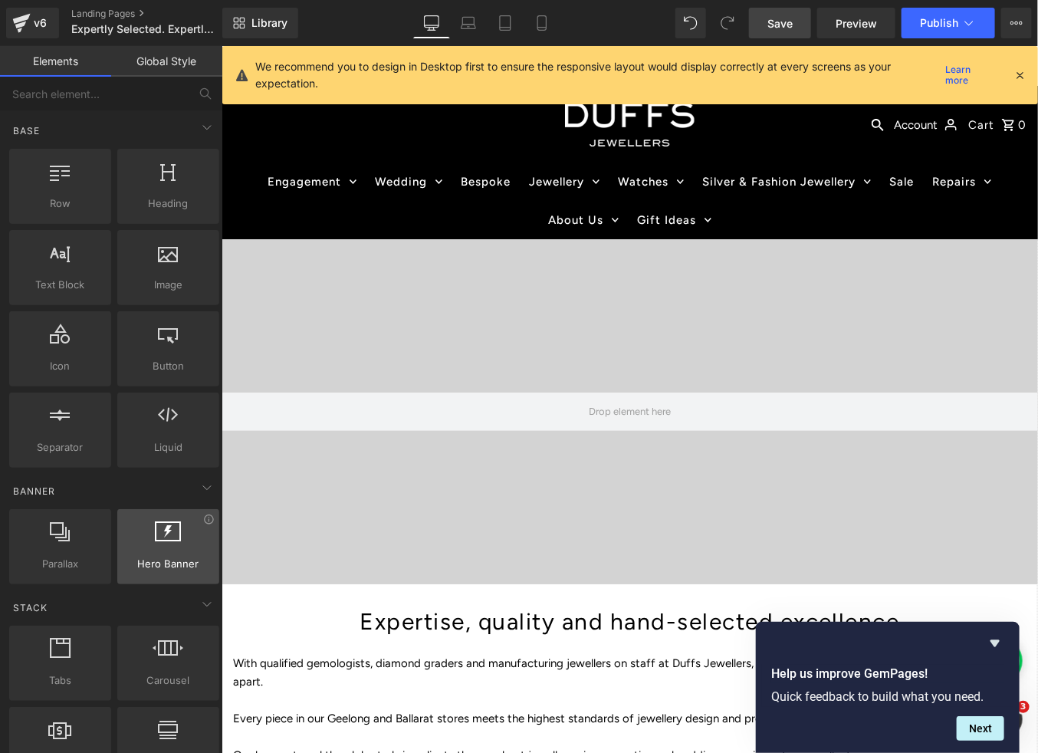
click at [157, 545] on div at bounding box center [168, 538] width 93 height 34
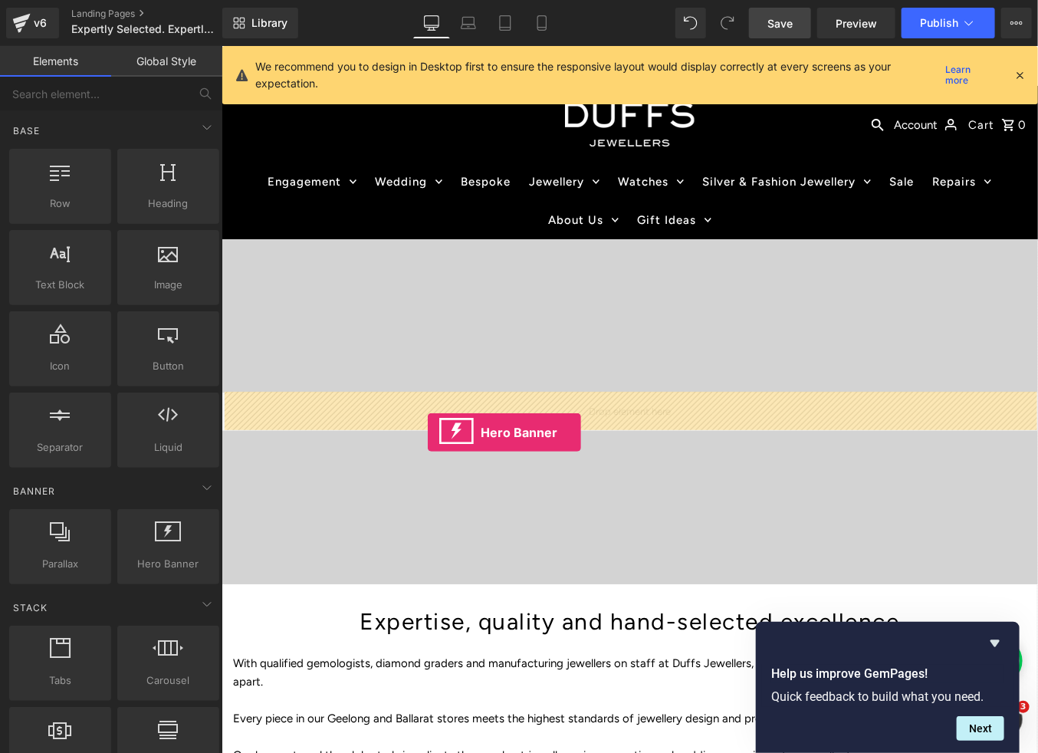
drag, startPoint x: 379, startPoint y: 588, endPoint x: 431, endPoint y: 429, distance: 166.8
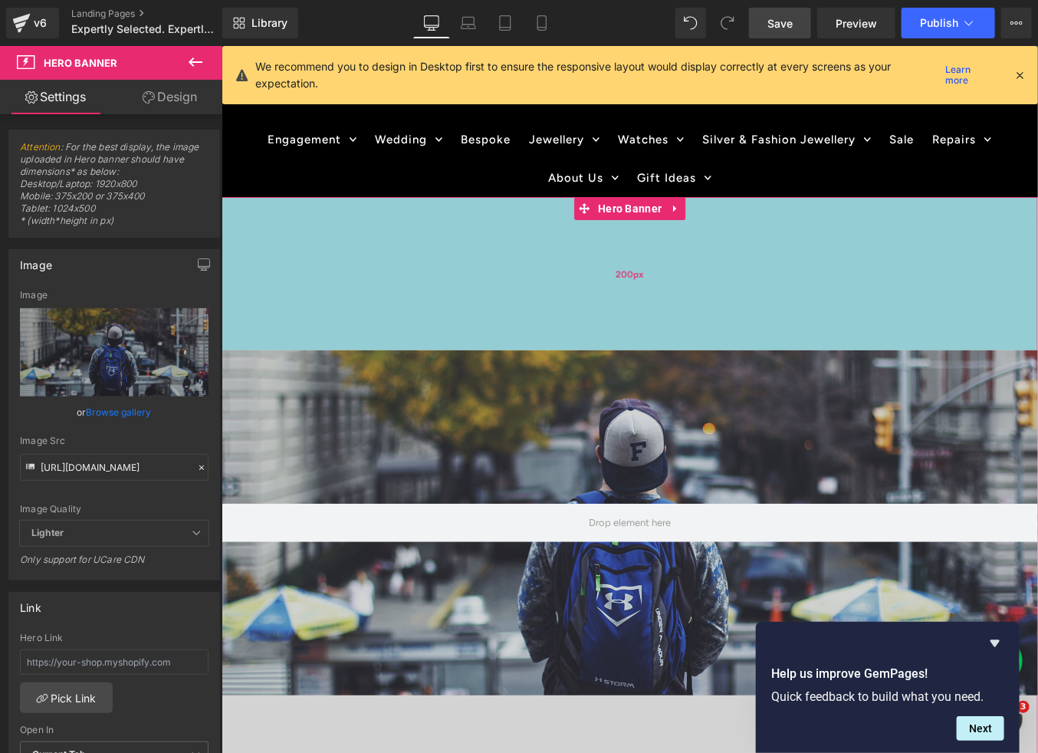
click at [495, 268] on div "200px" at bounding box center [629, 272] width 816 height 153
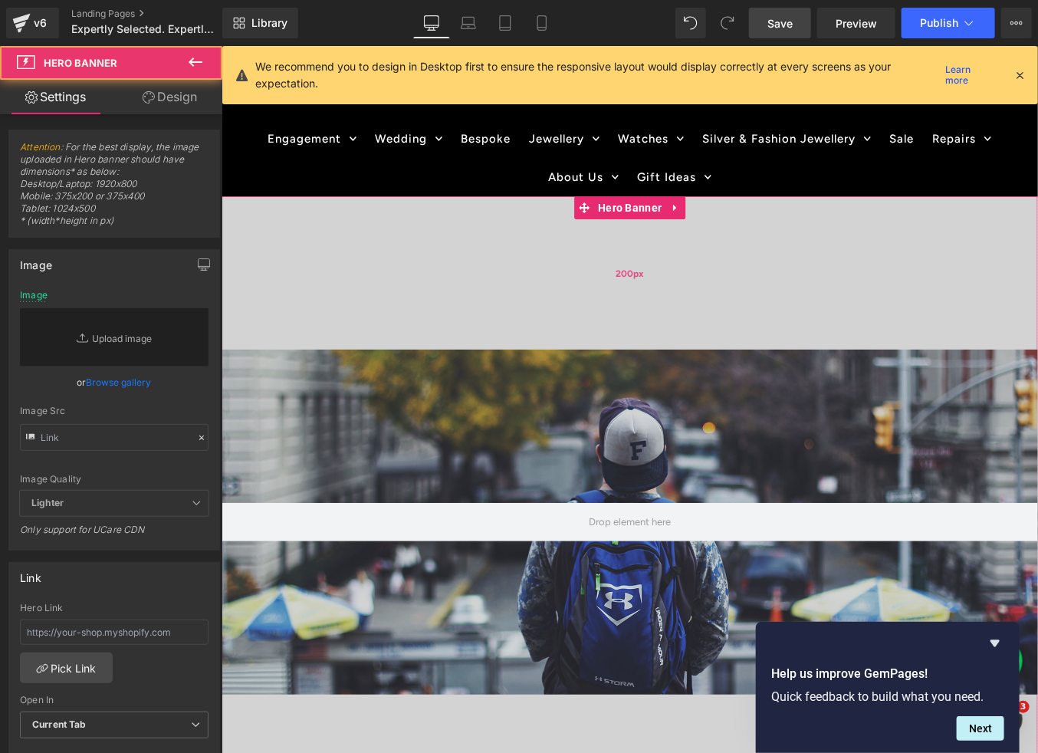
scroll to position [44, 0]
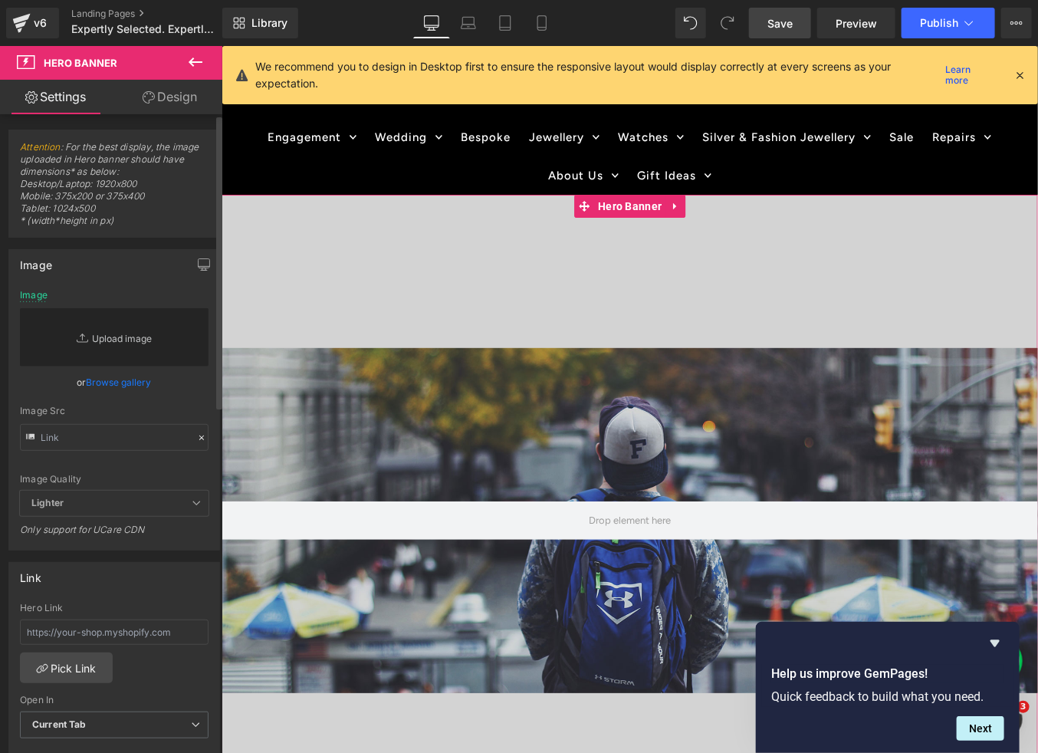
click at [119, 344] on link "Replace Image" at bounding box center [114, 337] width 189 height 58
type input "C:\fakepath\Duffs_Expertly_Selected_2025_website_banner.jpg"
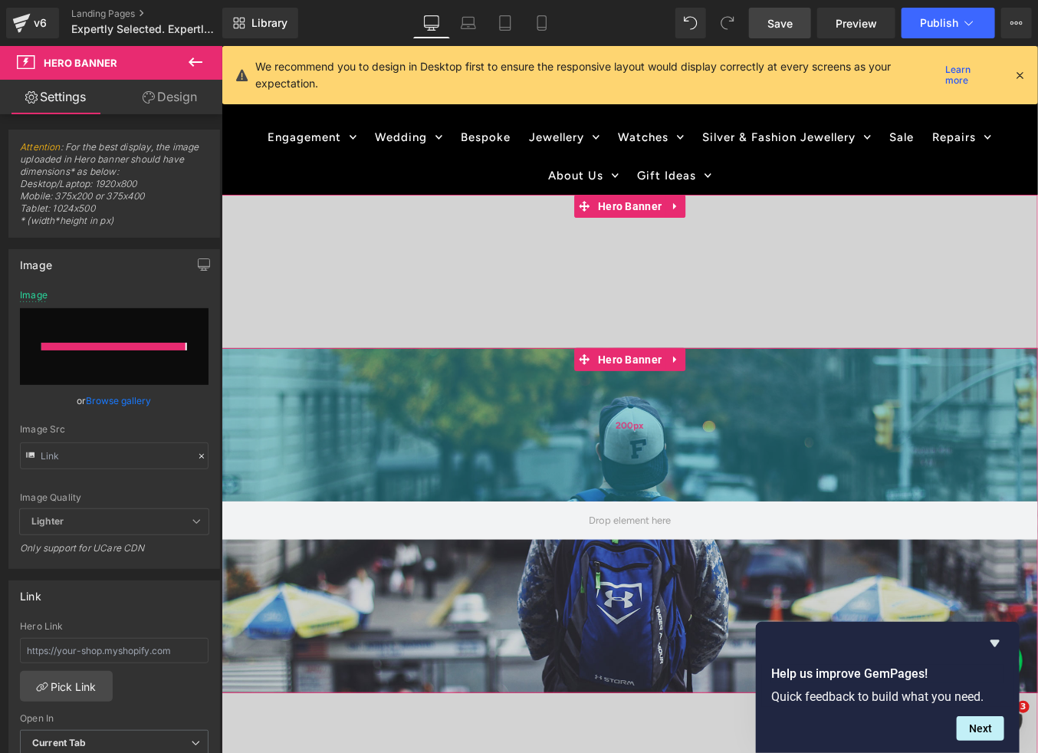
type input "[URL][DOMAIN_NAME]"
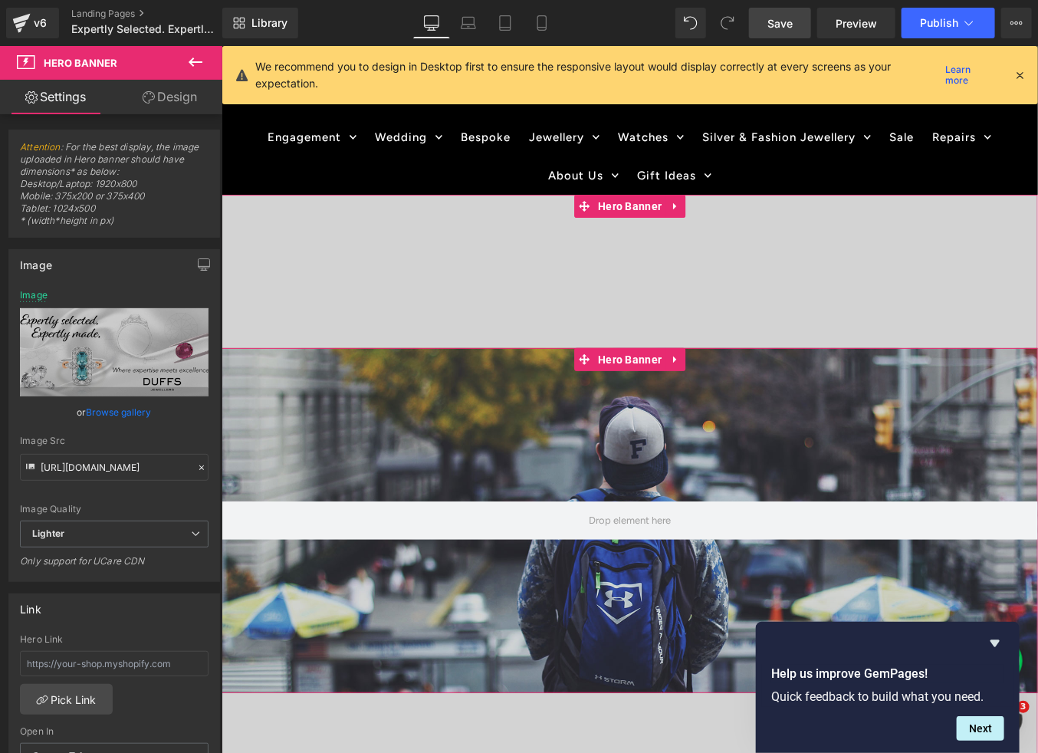
scroll to position [46, 0]
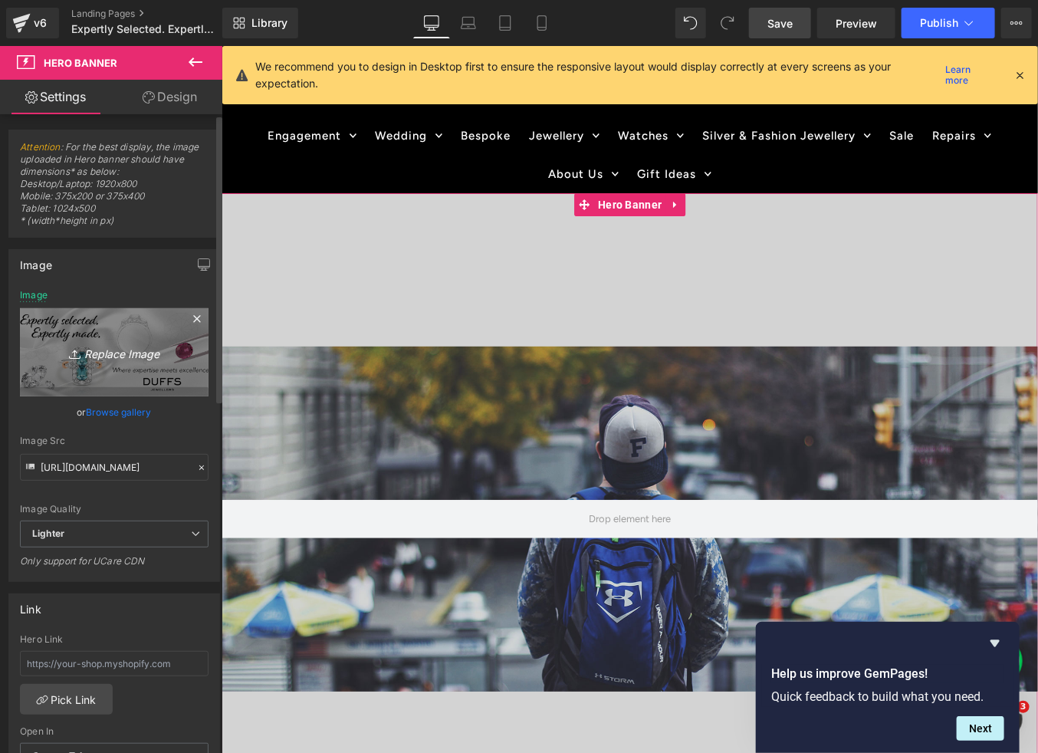
click at [118, 343] on icon "Replace Image" at bounding box center [114, 352] width 123 height 19
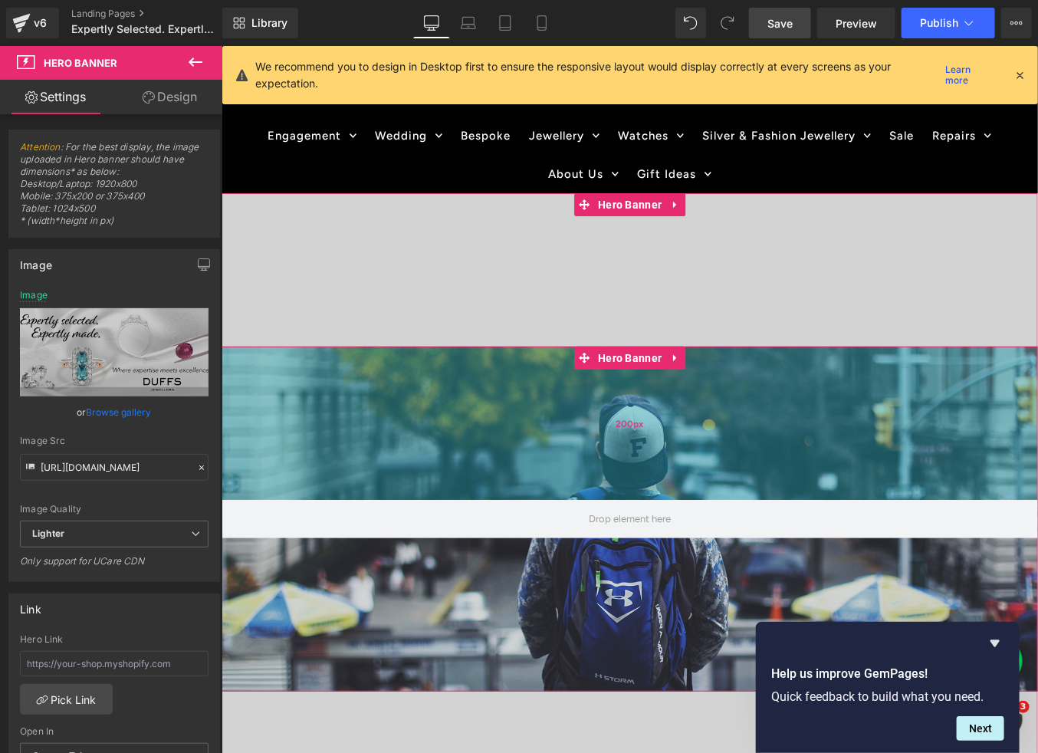
click at [538, 445] on div "200px" at bounding box center [629, 422] width 816 height 153
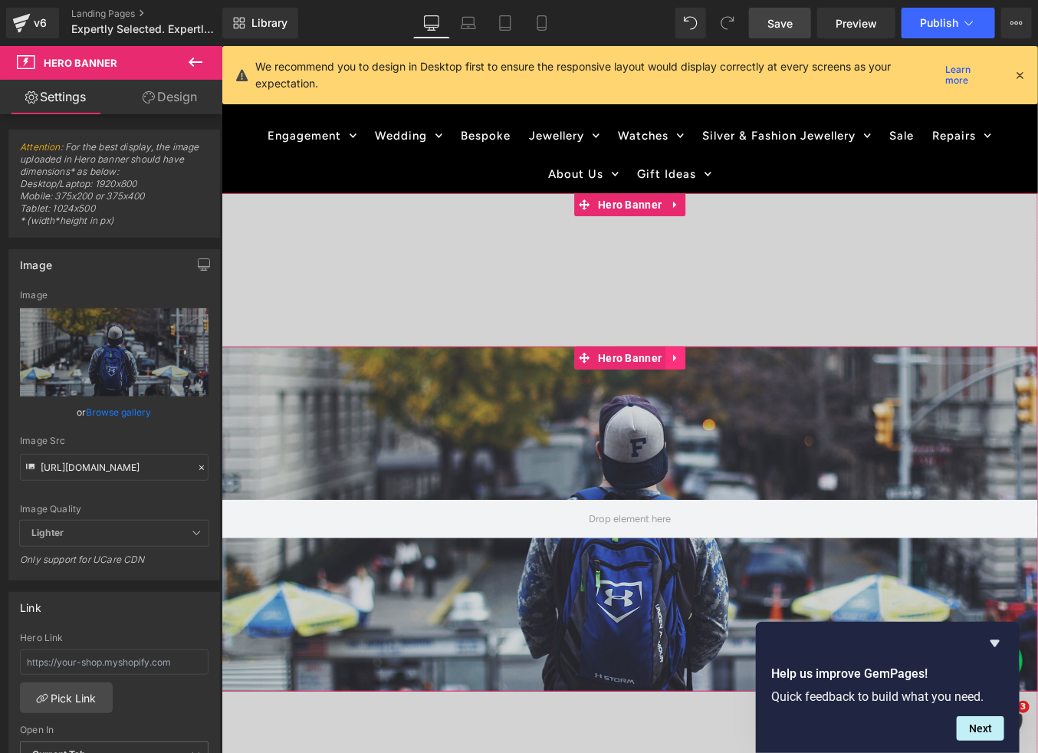
click at [678, 354] on icon at bounding box center [674, 357] width 11 height 11
click at [687, 358] on icon at bounding box center [684, 357] width 11 height 11
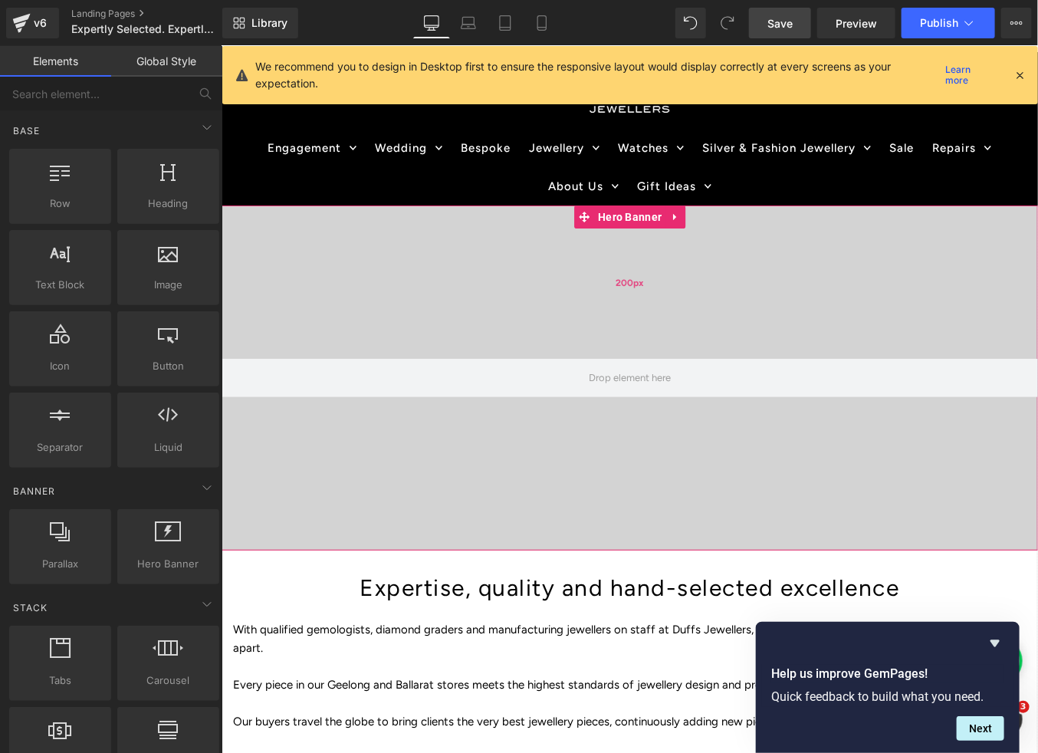
scroll to position [31, 0]
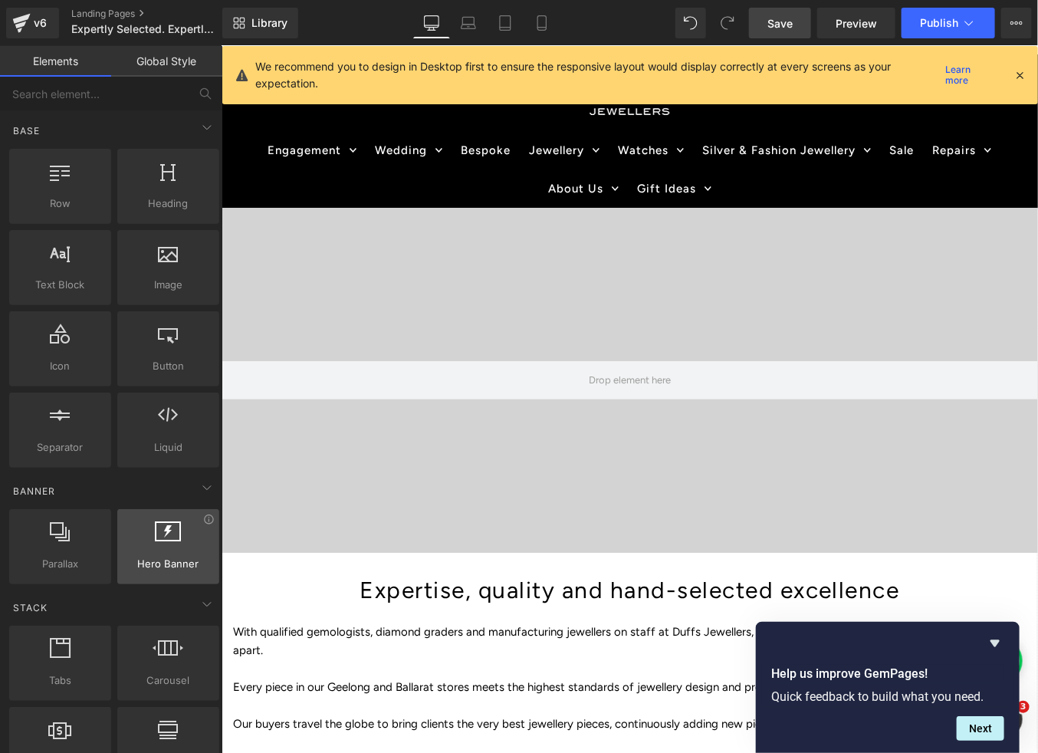
click at [167, 536] on icon at bounding box center [169, 531] width 26 height 20
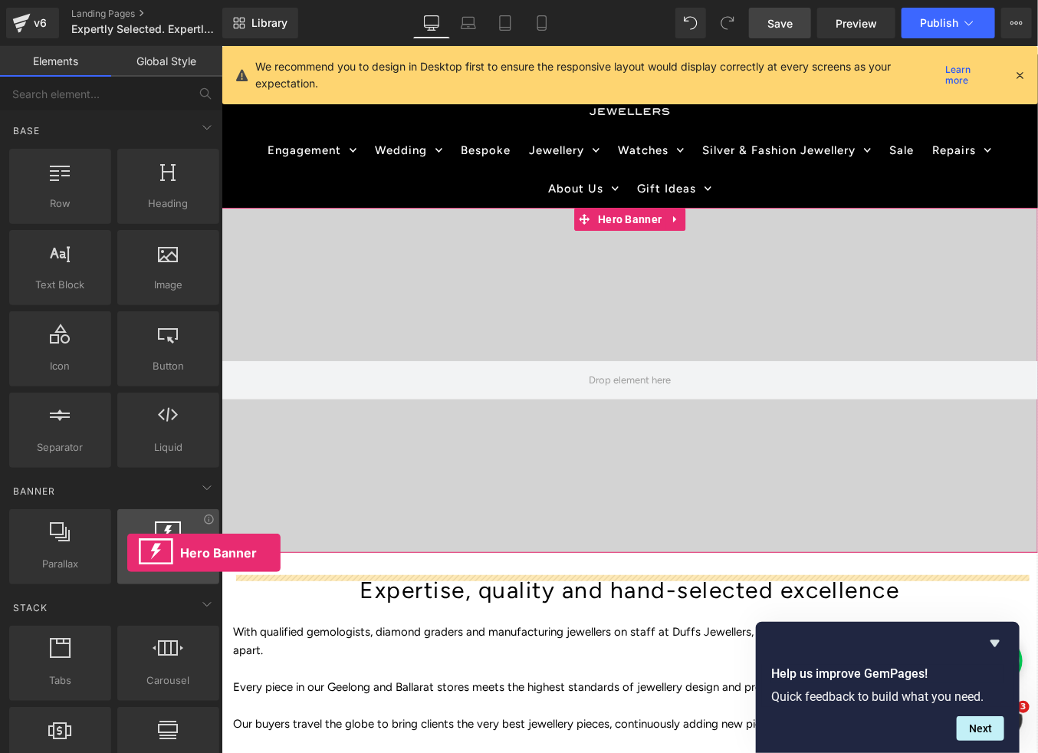
drag, startPoint x: 166, startPoint y: 536, endPoint x: 127, endPoint y: 553, distance: 42.6
click at [127, 553] on div at bounding box center [168, 538] width 93 height 34
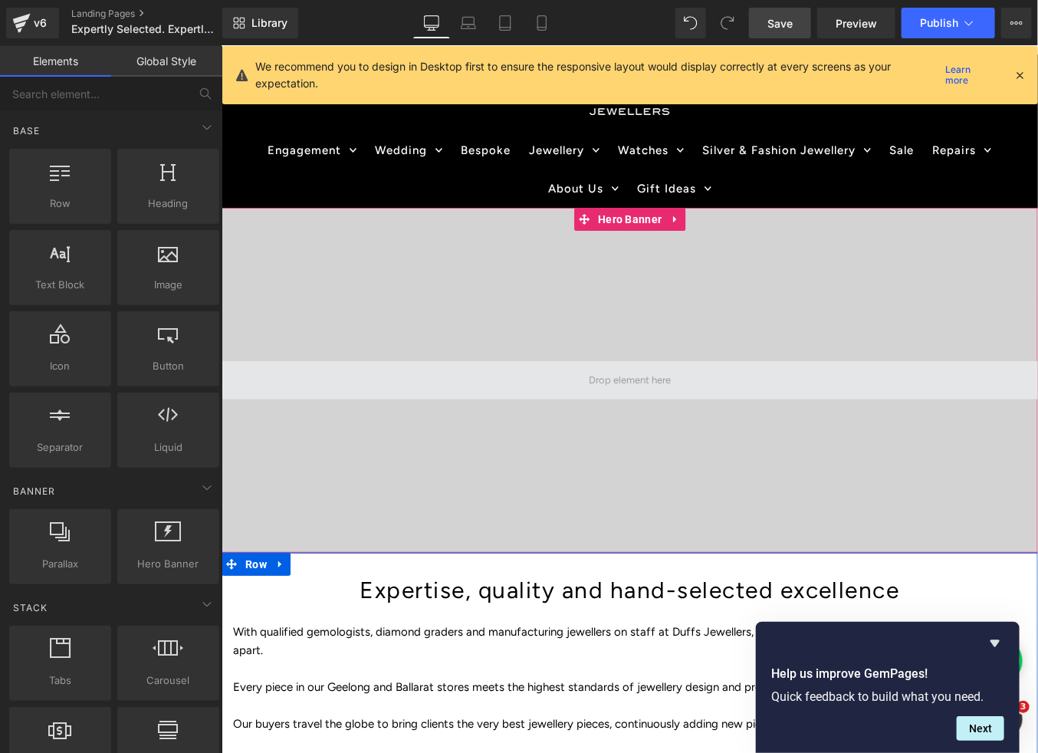
click at [566, 369] on span at bounding box center [629, 379] width 816 height 38
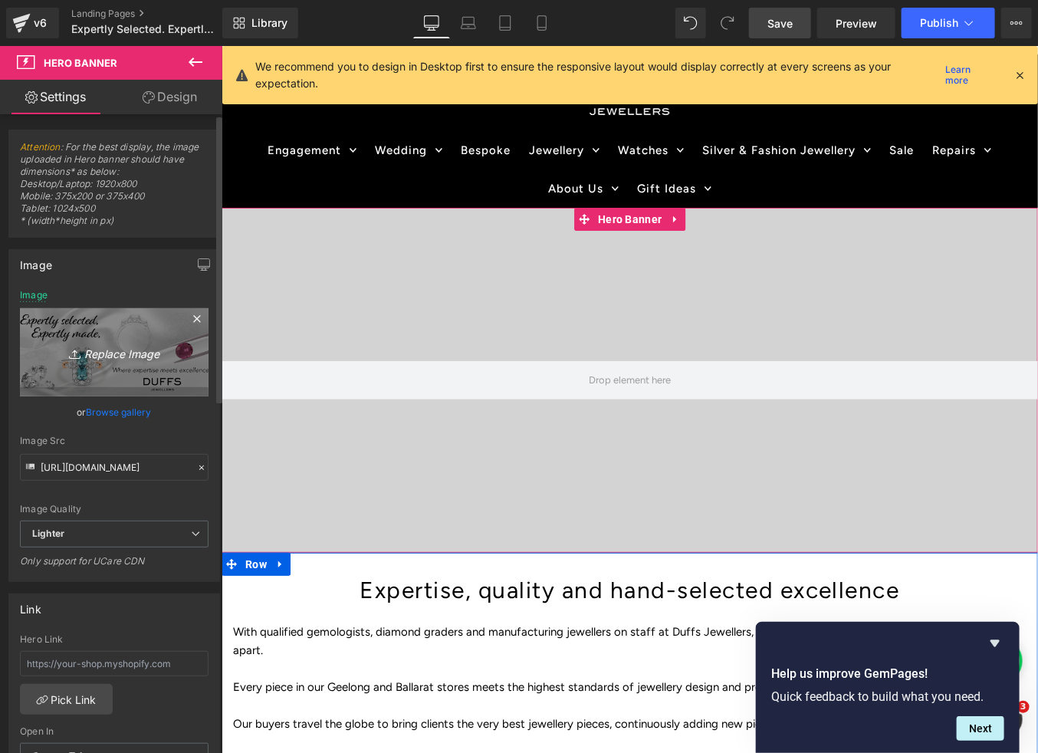
click at [113, 365] on link "Replace Image" at bounding box center [114, 352] width 189 height 88
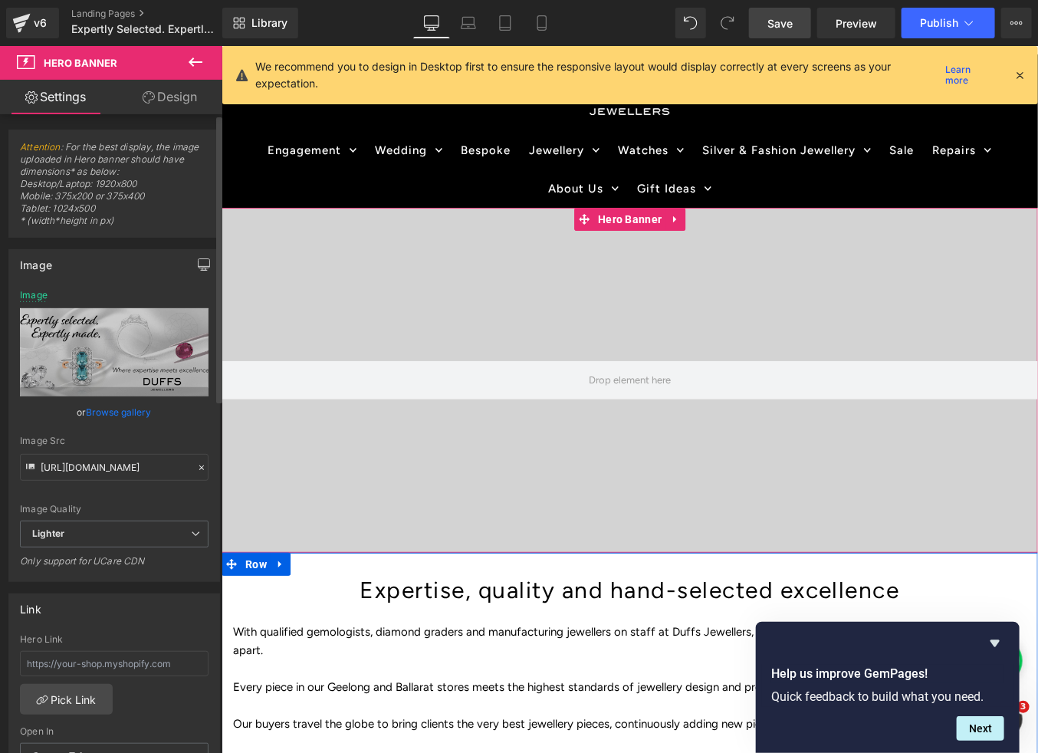
click at [198, 264] on icon "button" at bounding box center [204, 264] width 12 height 12
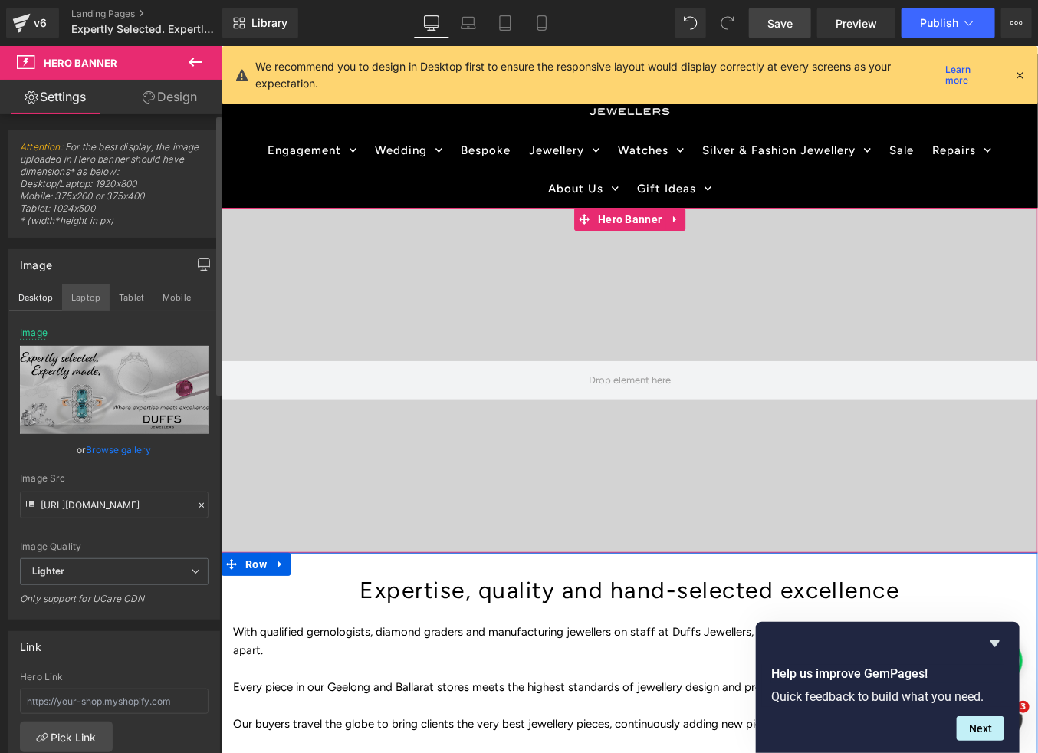
click at [84, 297] on button "Laptop" at bounding box center [86, 297] width 48 height 26
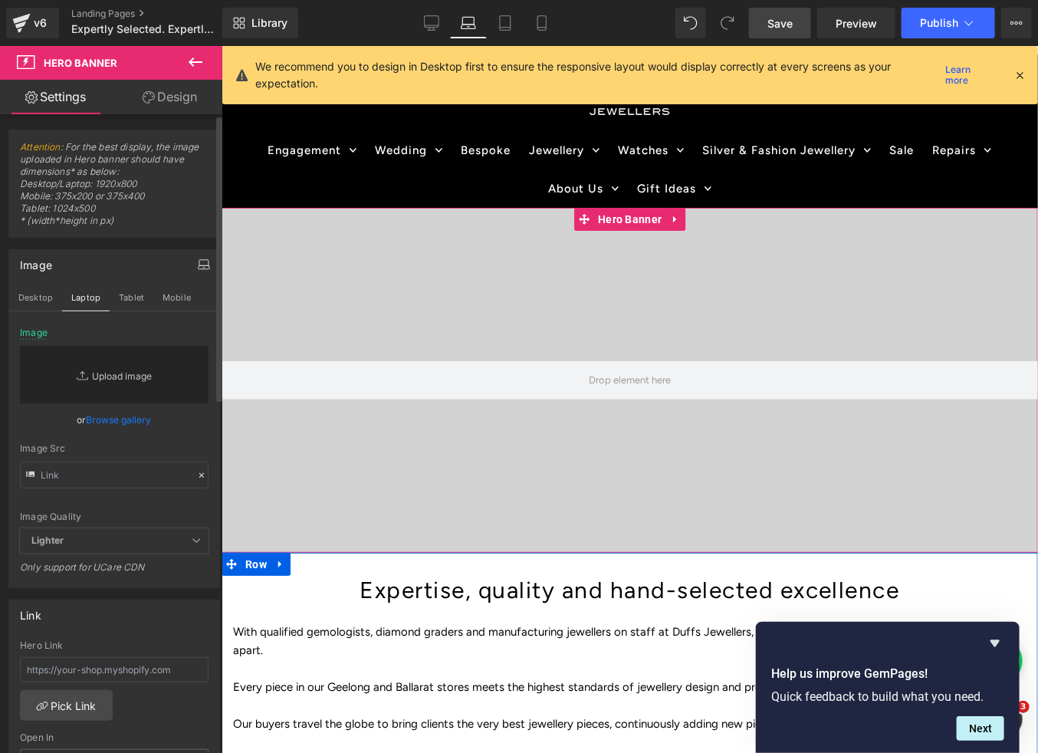
click at [106, 377] on link "Replace Image" at bounding box center [114, 375] width 189 height 58
type input "C:\fakepath\Duffs_Expertly_Selected_2025_website_banner.jpg"
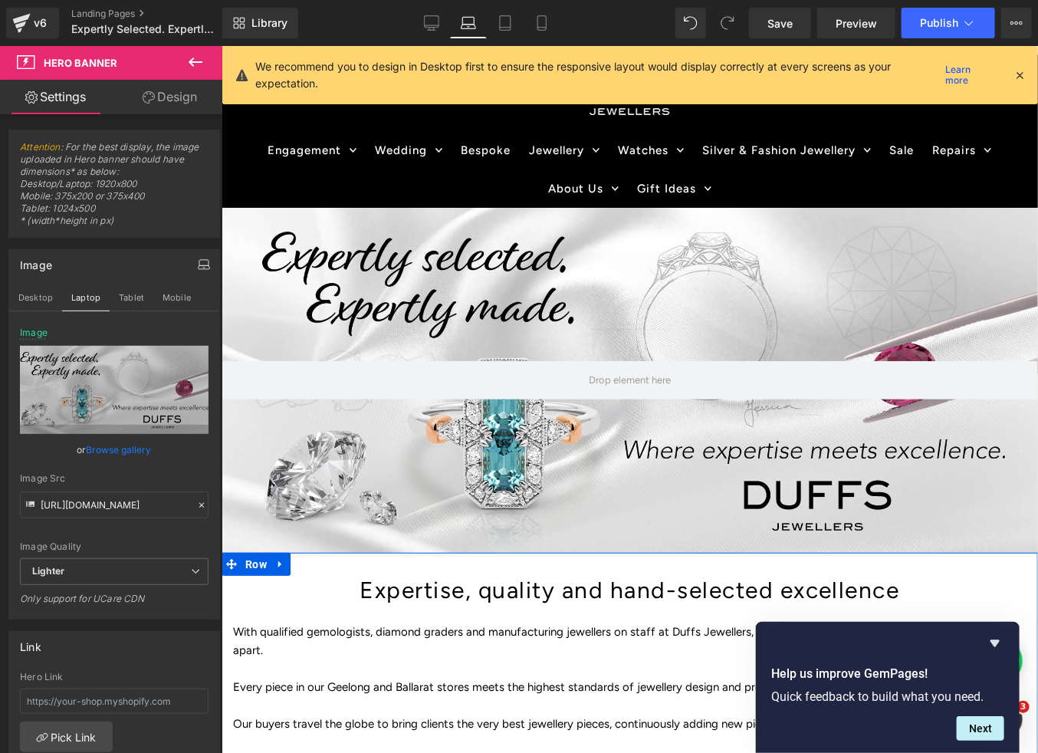
drag, startPoint x: 773, startPoint y: 28, endPoint x: 796, endPoint y: 58, distance: 38.2
click at [774, 31] on link "Save" at bounding box center [780, 23] width 62 height 31
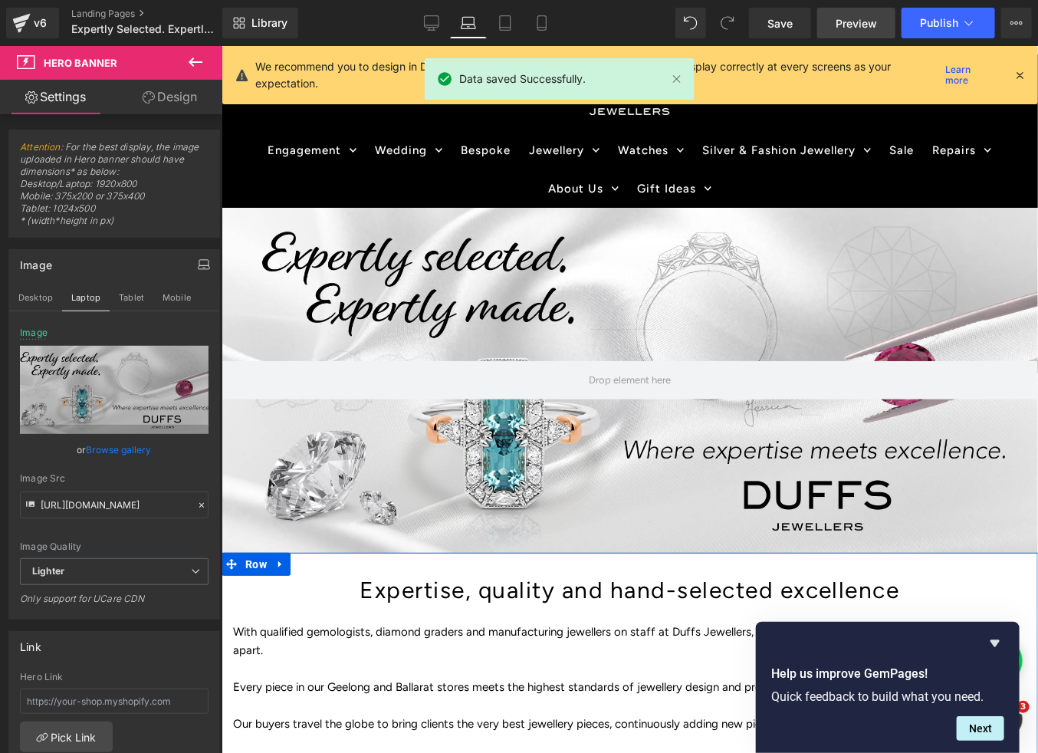
click at [856, 26] on span "Preview" at bounding box center [856, 23] width 41 height 16
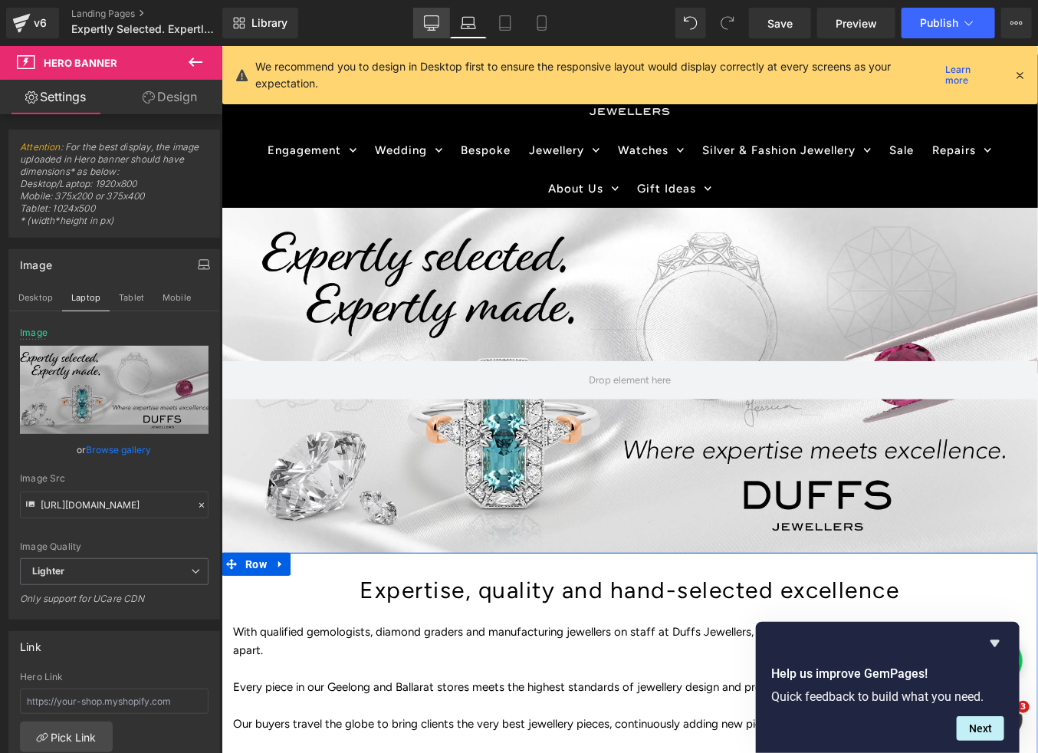
click at [435, 22] on icon at bounding box center [431, 22] width 15 height 15
type input "[URL][DOMAIN_NAME]"
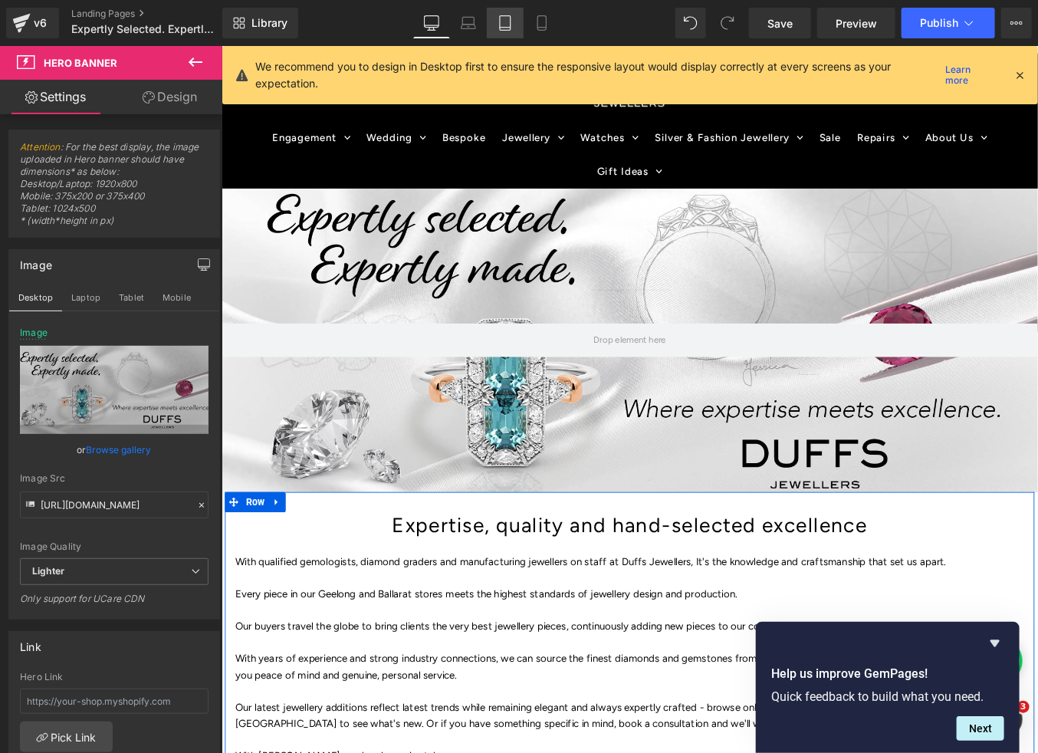
click at [511, 21] on icon at bounding box center [505, 23] width 11 height 15
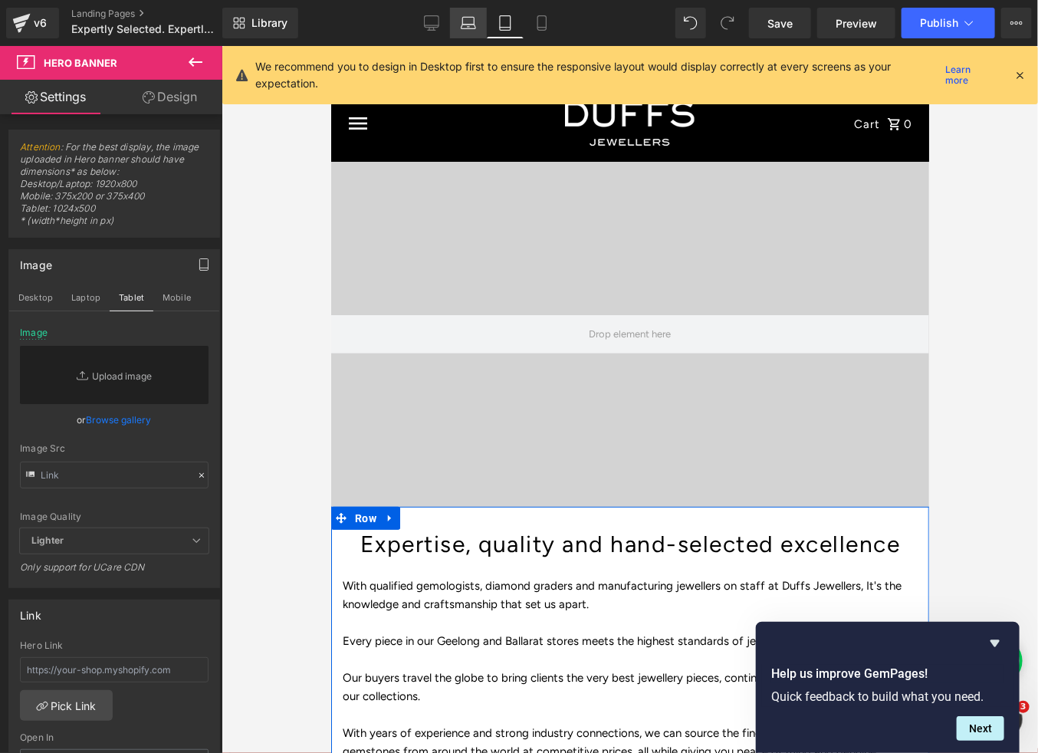
click at [460, 24] on link "Laptop" at bounding box center [468, 23] width 37 height 31
type input "[URL][DOMAIN_NAME]"
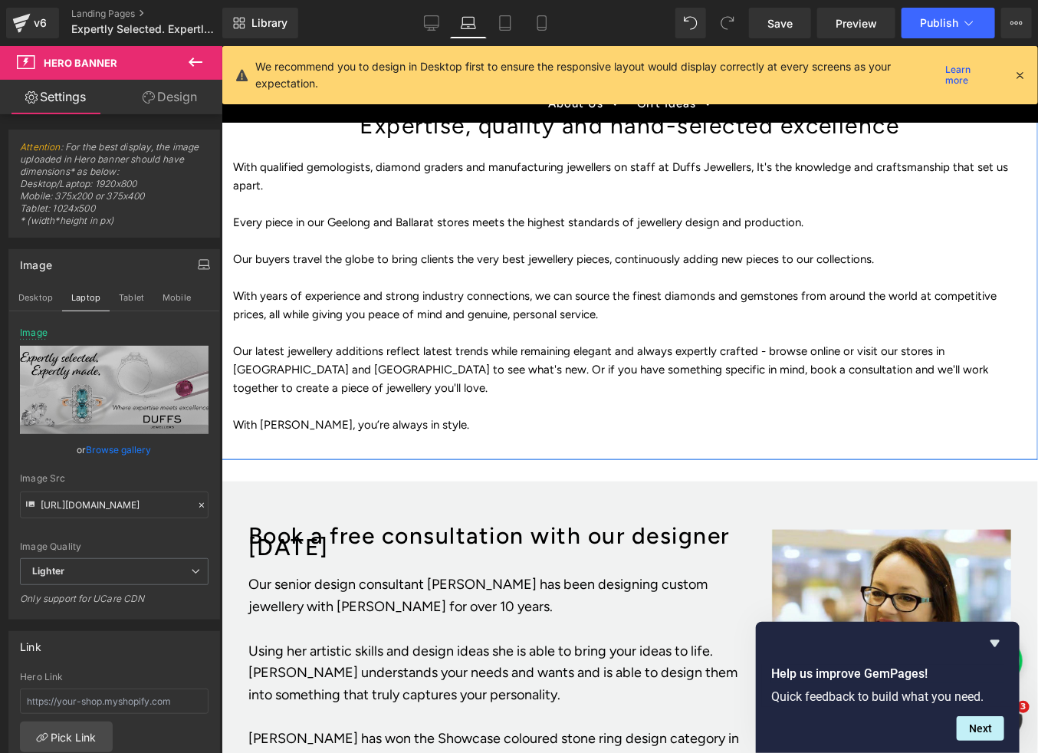
scroll to position [347, 0]
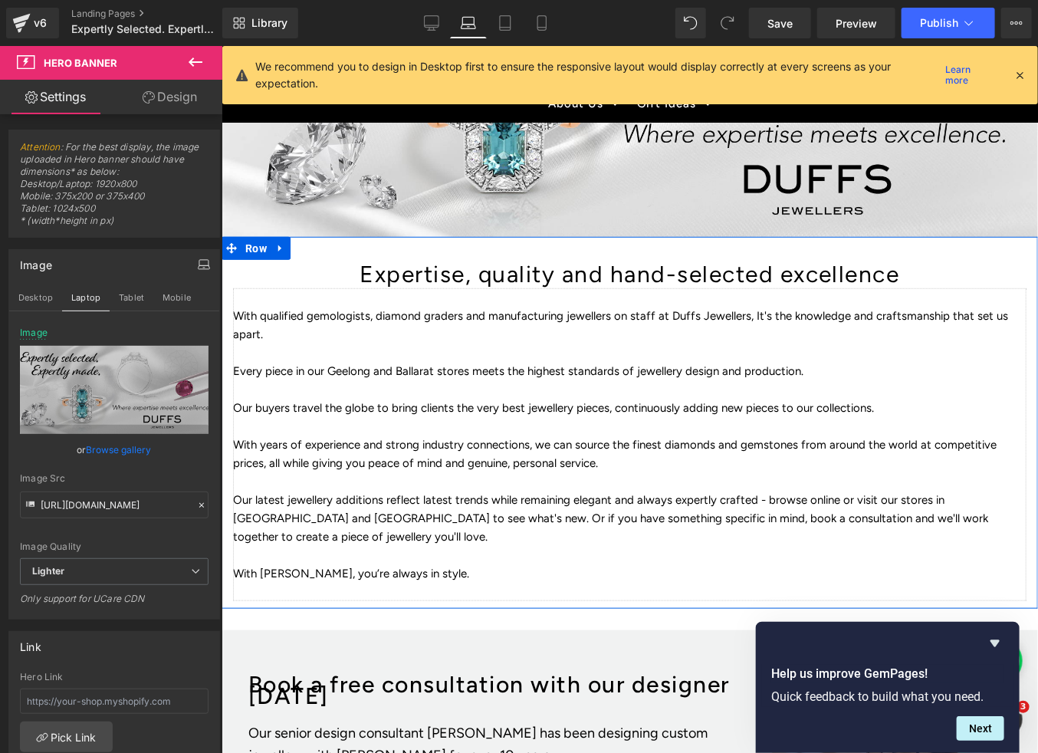
click at [527, 436] on p "With years of experience and strong industry connections, we can source the fin…" at bounding box center [628, 453] width 793 height 37
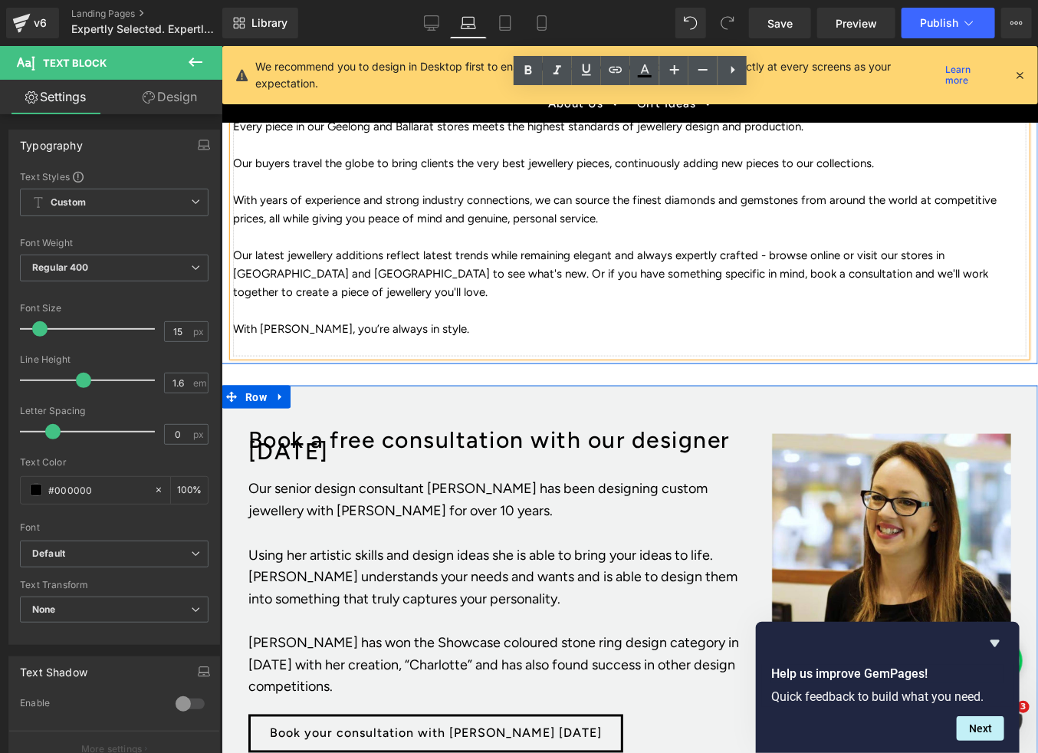
scroll to position [606, 0]
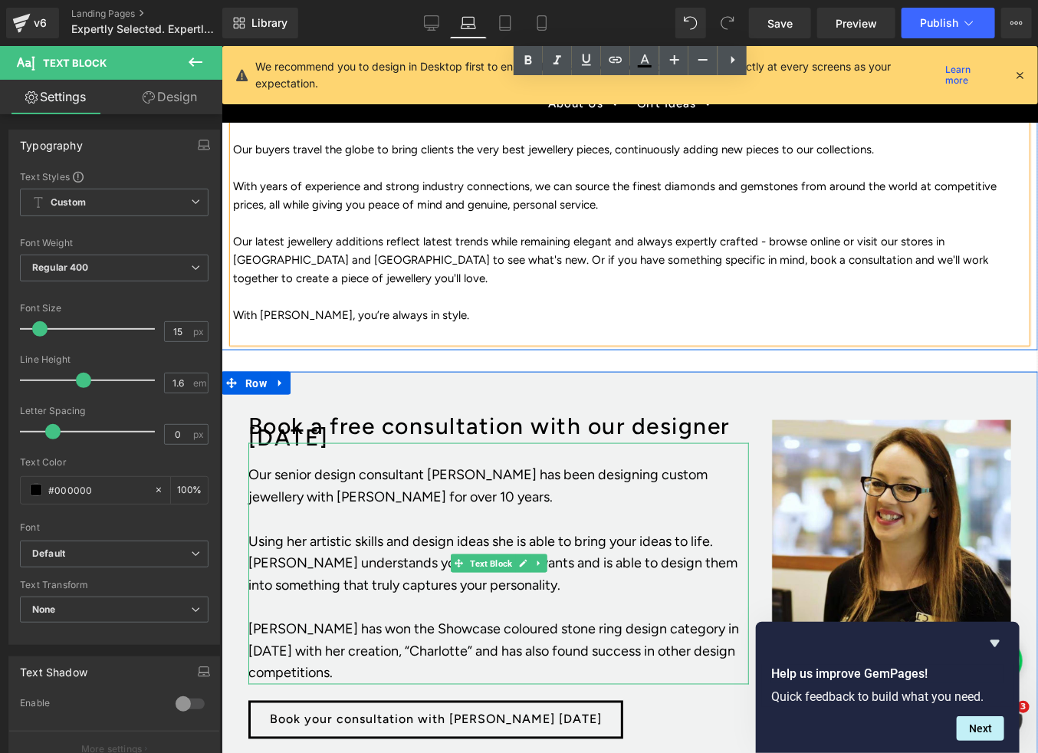
click at [438, 530] on p "Using her artistic skills and design ideas she is able to bring your ideas to l…" at bounding box center [498, 563] width 501 height 66
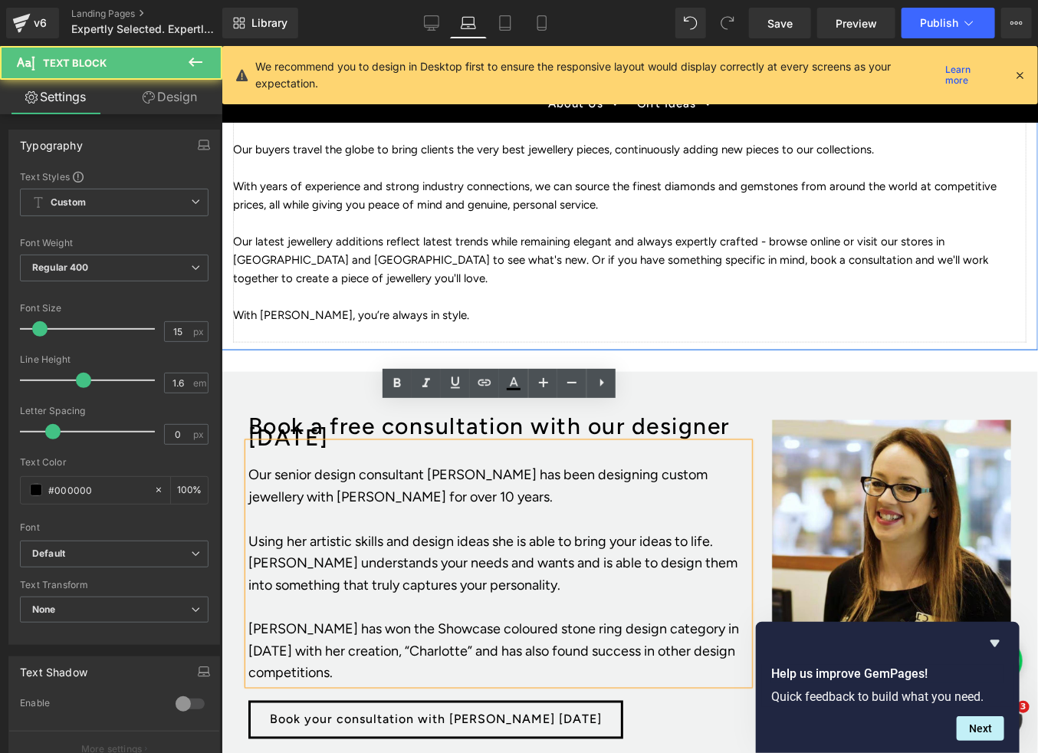
click at [445, 287] on p at bounding box center [628, 296] width 793 height 18
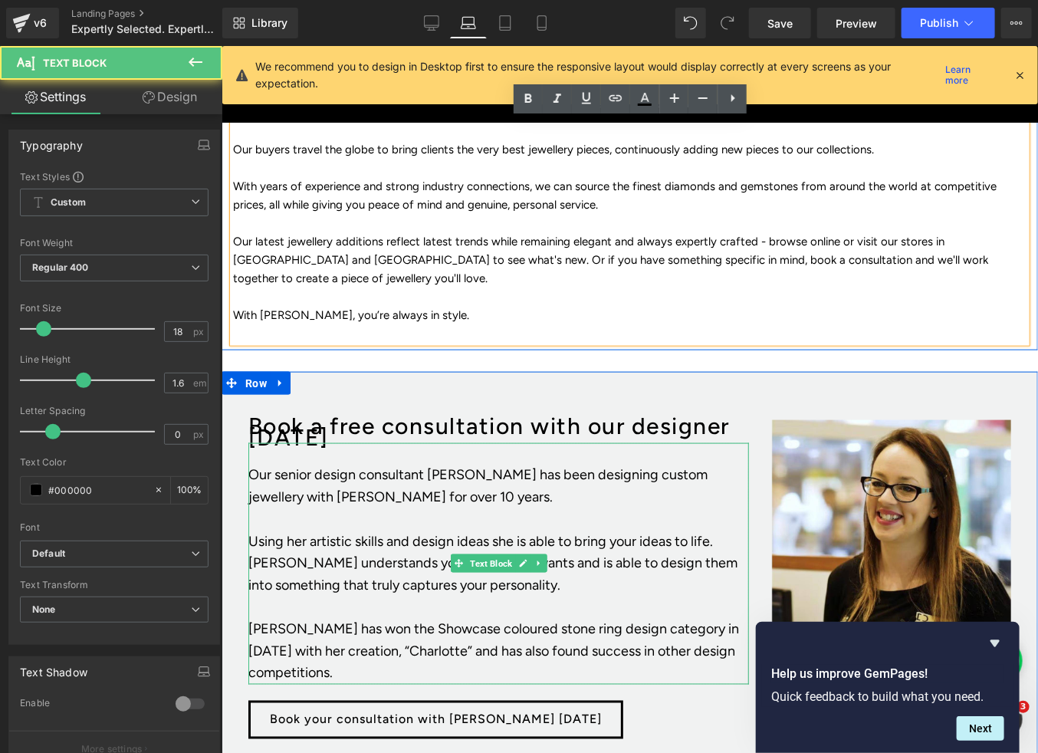
click at [394, 507] on p at bounding box center [498, 518] width 501 height 22
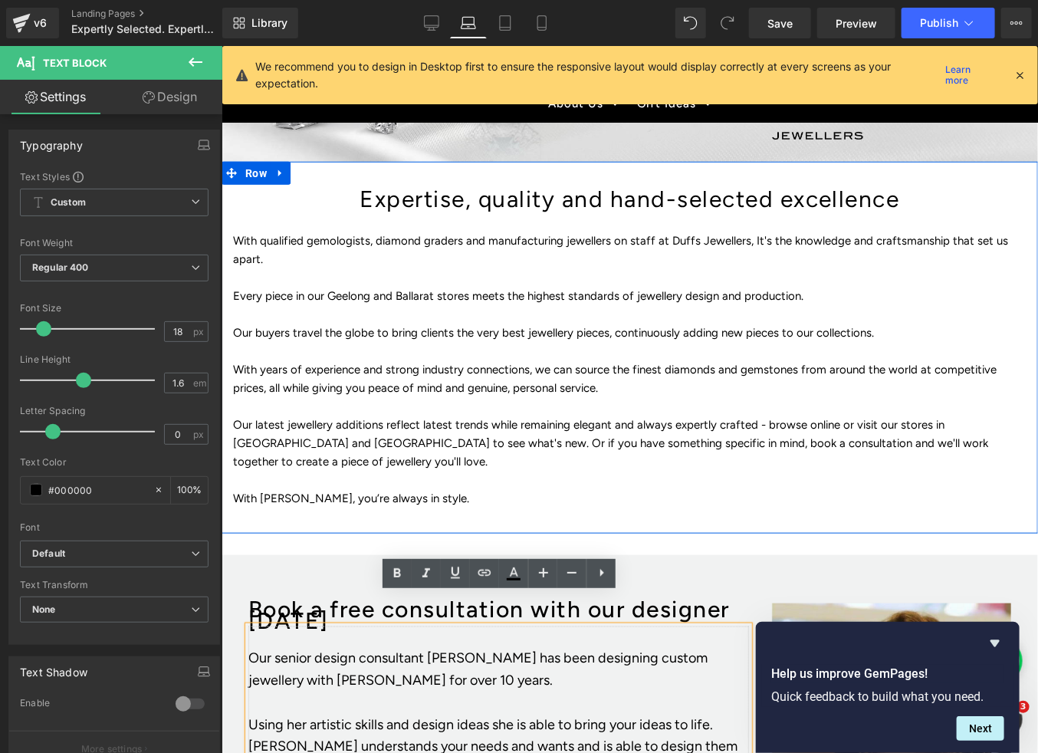
scroll to position [405, 0]
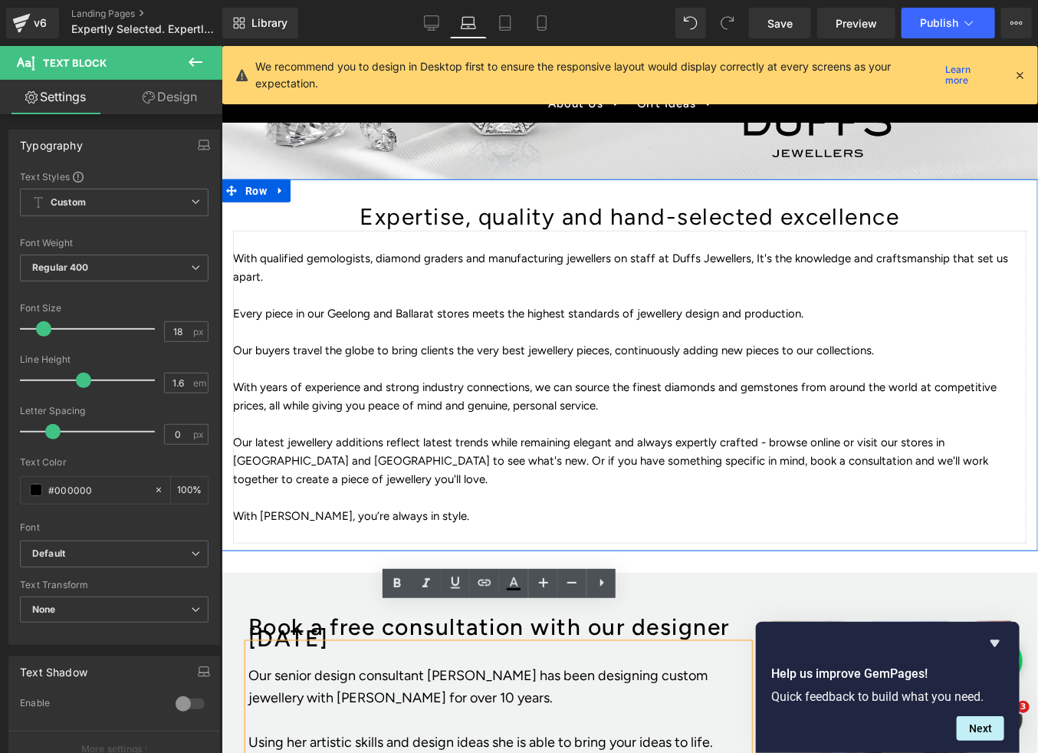
click at [389, 381] on p "With years of experience and strong industry connections, we can source the fin…" at bounding box center [628, 395] width 793 height 37
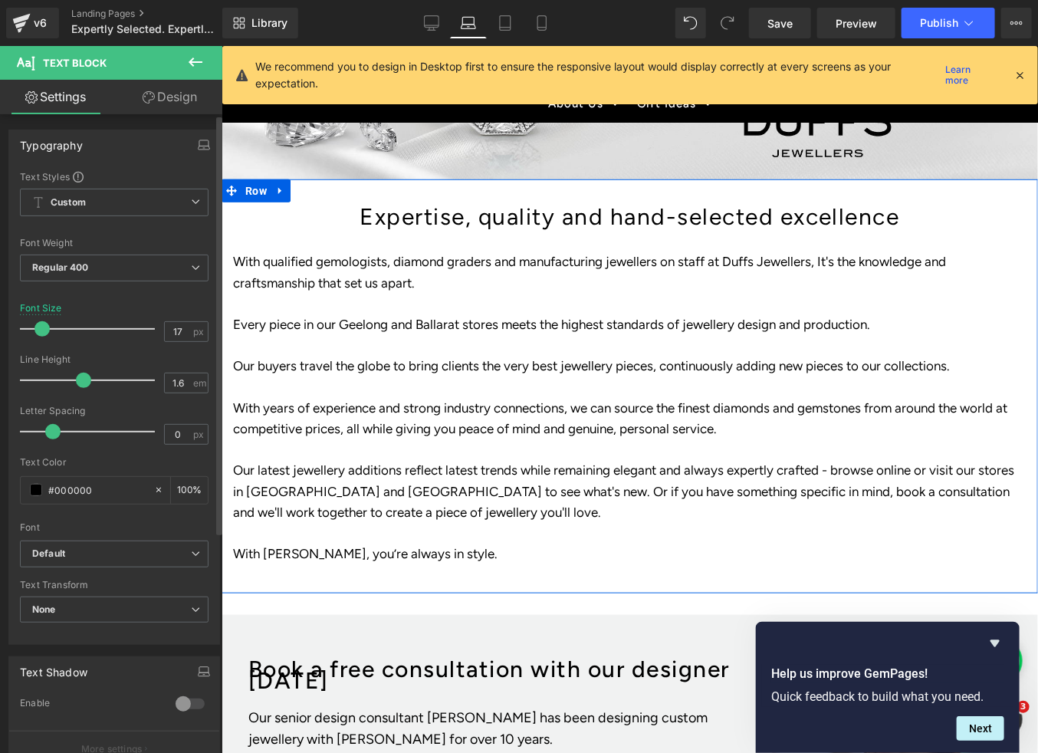
type input "18"
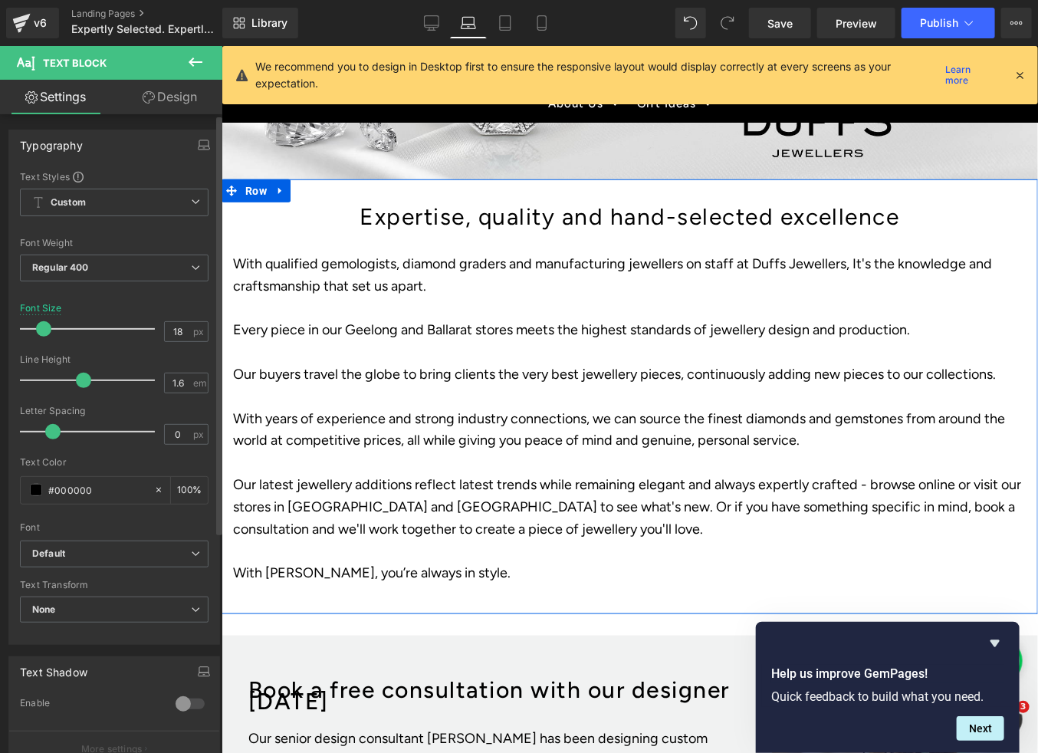
click at [45, 334] on span at bounding box center [43, 328] width 15 height 15
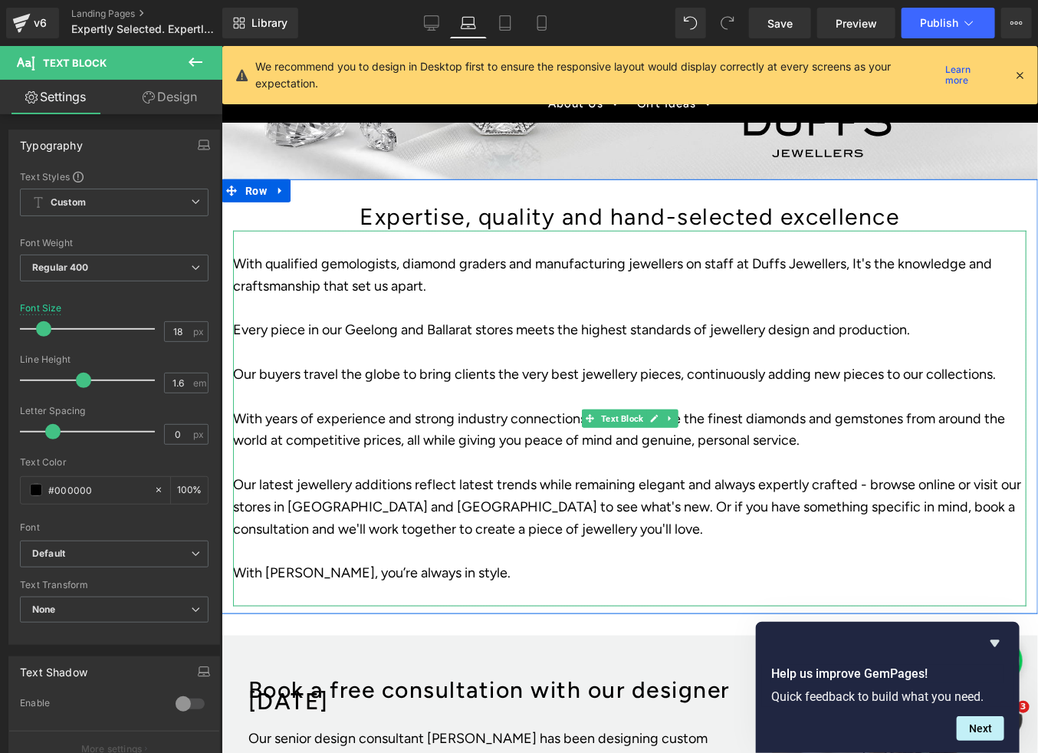
click at [536, 432] on p "With years of experience and strong industry connections, we can source the fin…" at bounding box center [628, 429] width 793 height 44
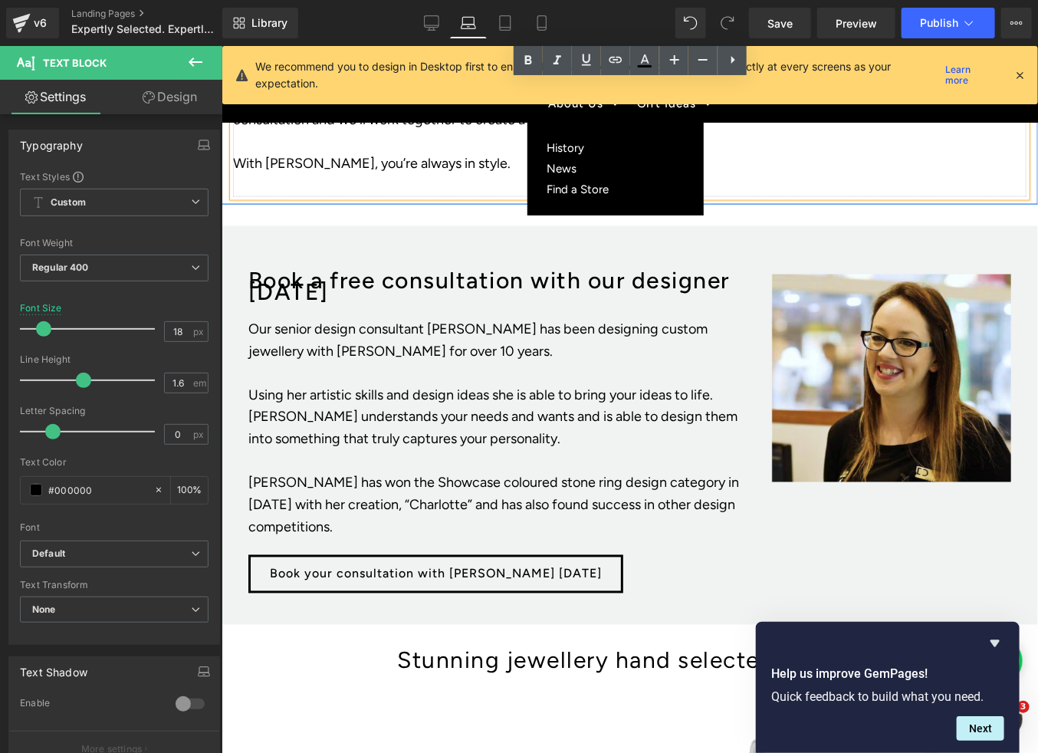
scroll to position [820, 0]
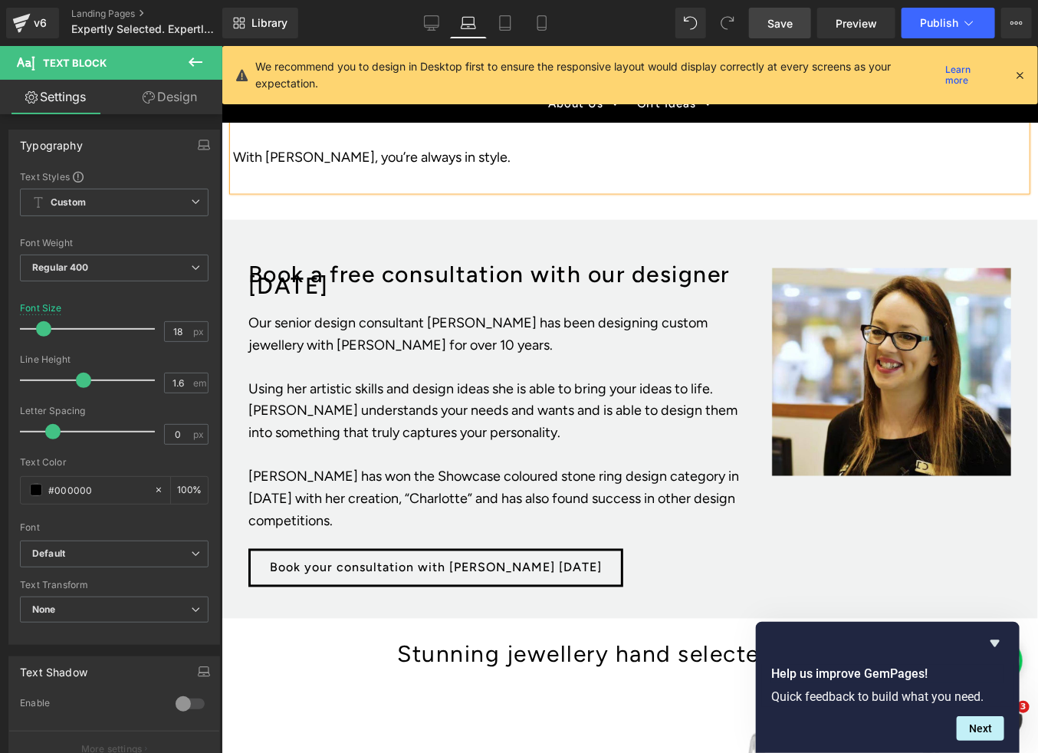
click at [775, 30] on span "Save" at bounding box center [779, 23] width 25 height 16
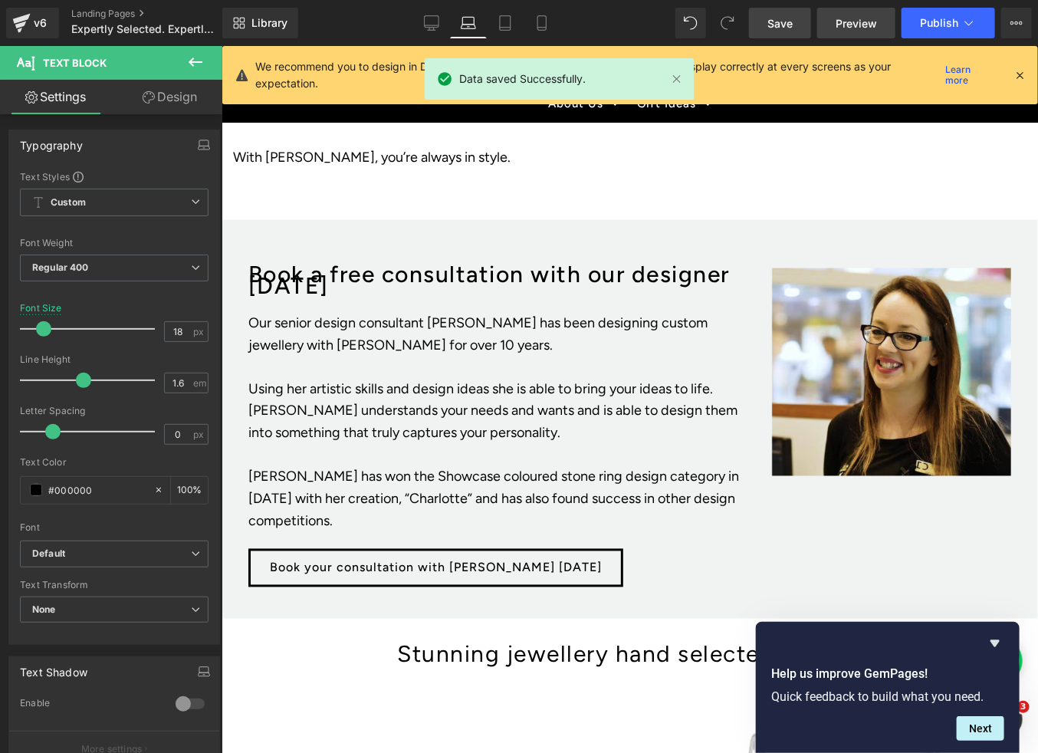
click at [852, 27] on span "Preview" at bounding box center [856, 23] width 41 height 16
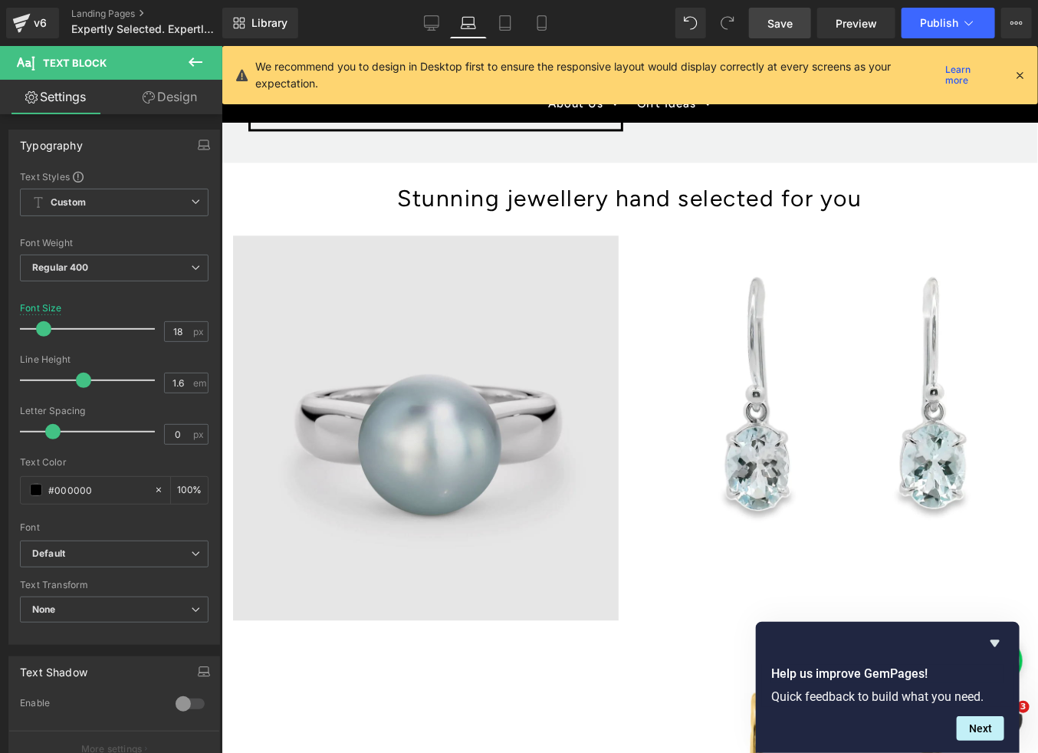
scroll to position [1306, 0]
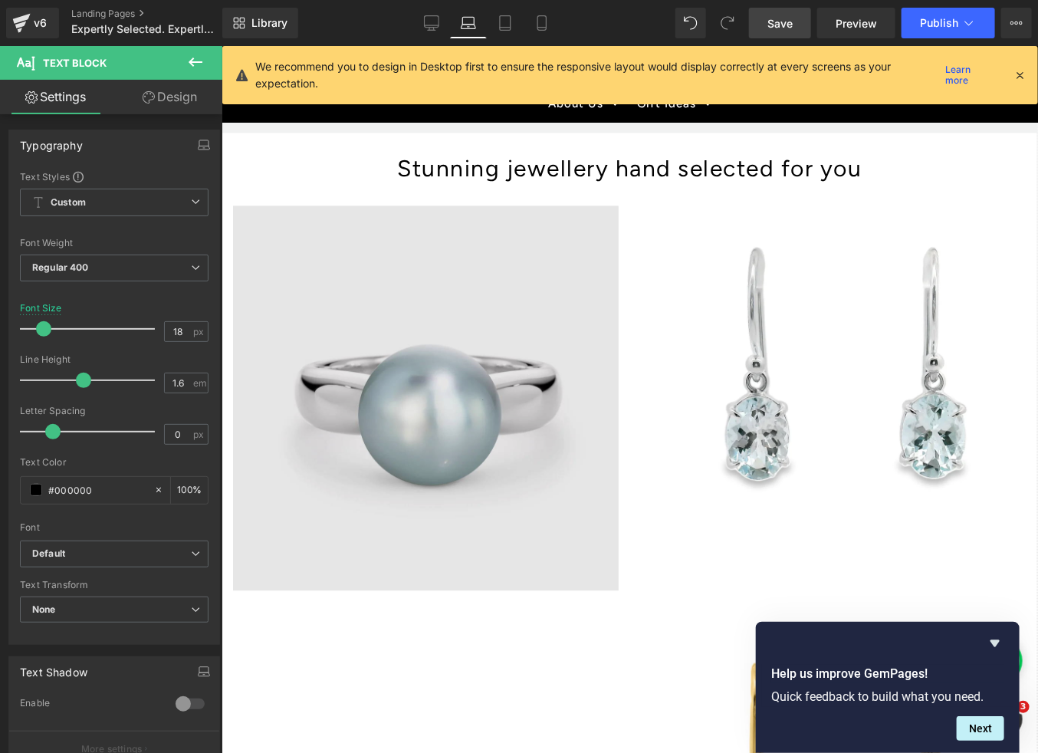
click at [616, 379] on div "Image" at bounding box center [425, 398] width 386 height 386
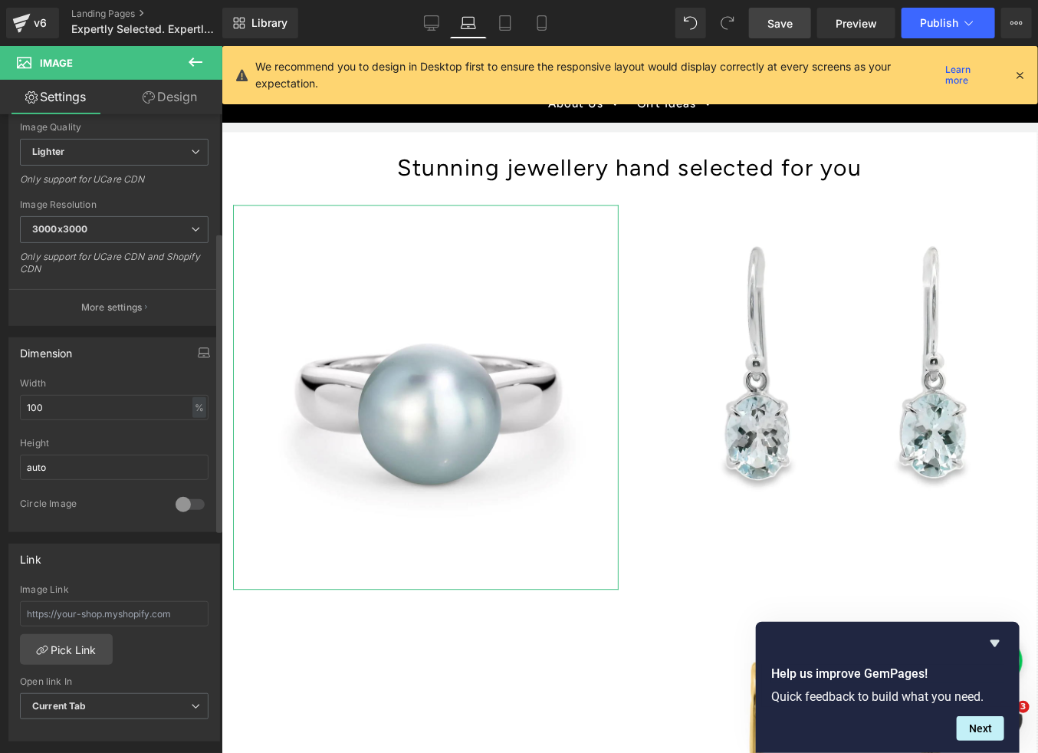
scroll to position [251, 0]
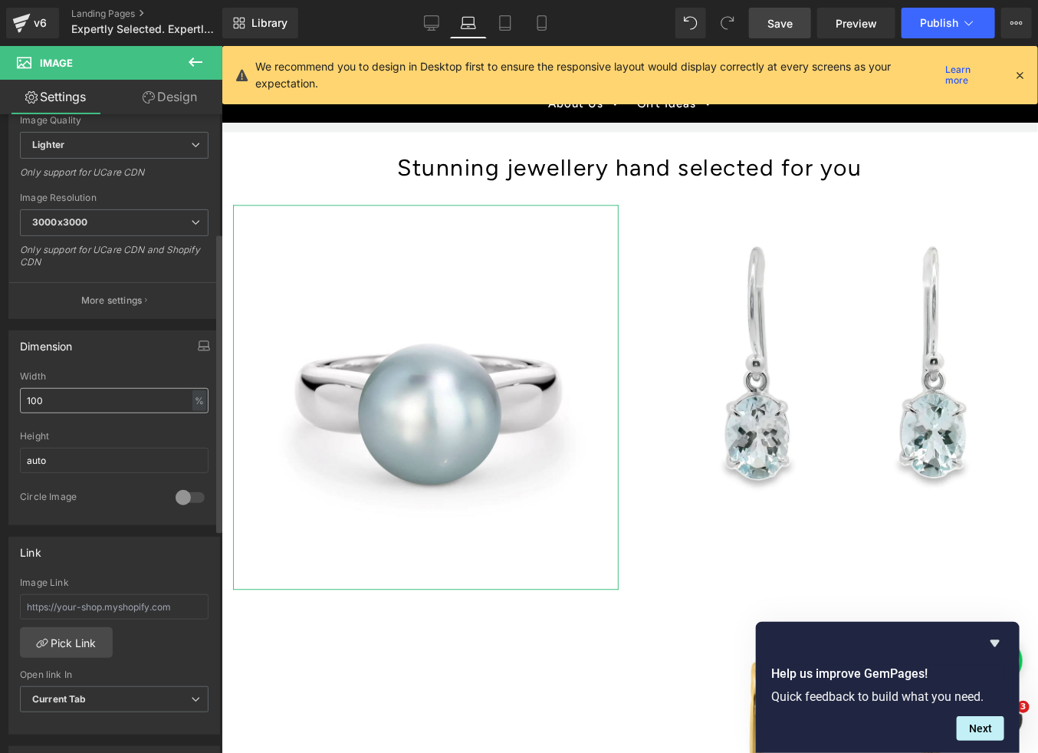
click at [180, 406] on input "100" at bounding box center [114, 400] width 189 height 25
click at [192, 404] on div "%" at bounding box center [199, 400] width 14 height 21
drag, startPoint x: 64, startPoint y: 403, endPoint x: 16, endPoint y: 397, distance: 48.7
click at [16, 397] on div "100% Width 100 % % px auto Height auto 0 Circle Image" at bounding box center [114, 447] width 210 height 153
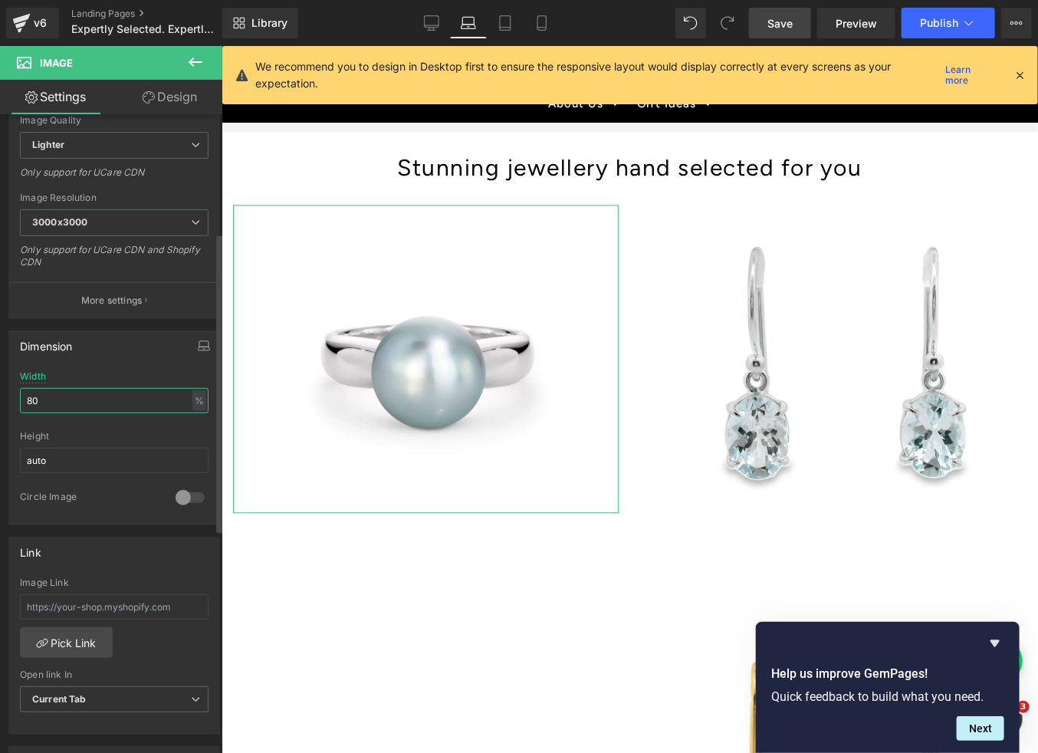
type input "80"
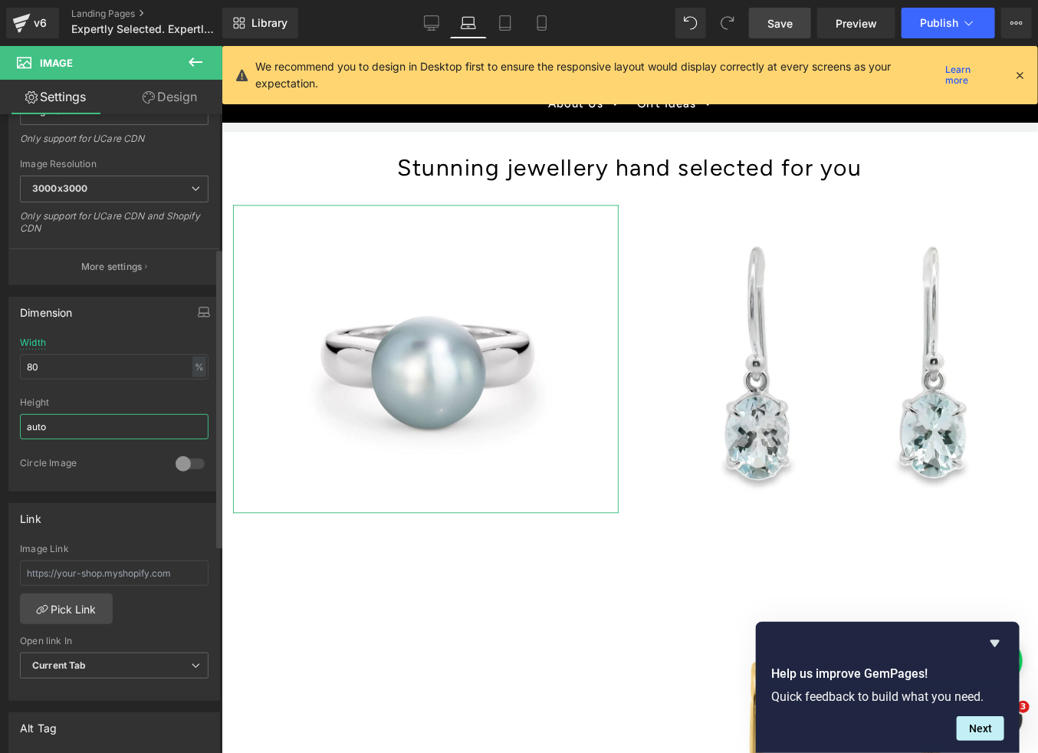
scroll to position [287, 0]
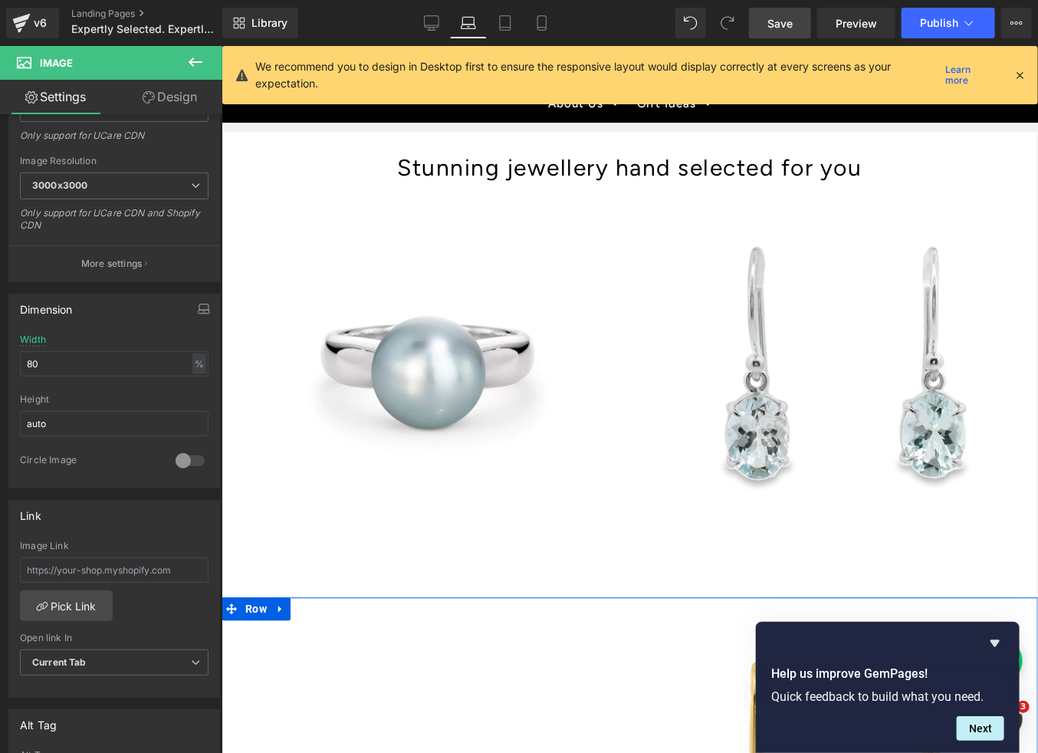
click at [271, 596] on link at bounding box center [280, 607] width 20 height 23
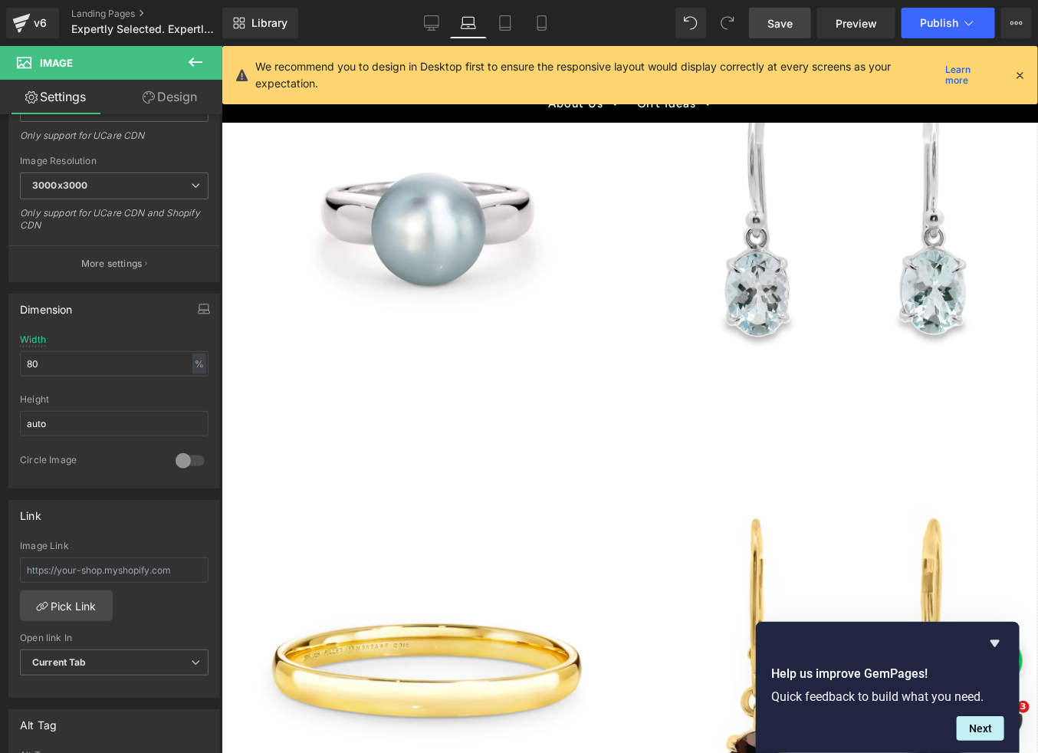
scroll to position [1451, 0]
click at [310, 563] on img at bounding box center [425, 668] width 386 height 386
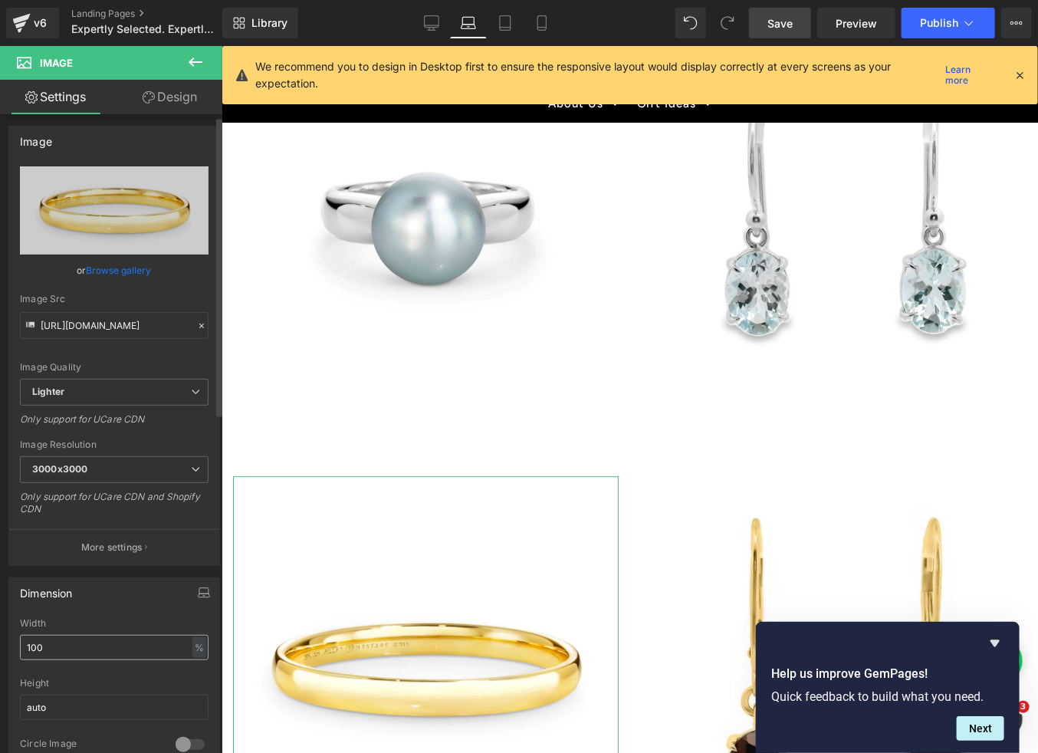
scroll to position [2, 0]
click at [166, 644] on input "100" at bounding box center [114, 649] width 189 height 25
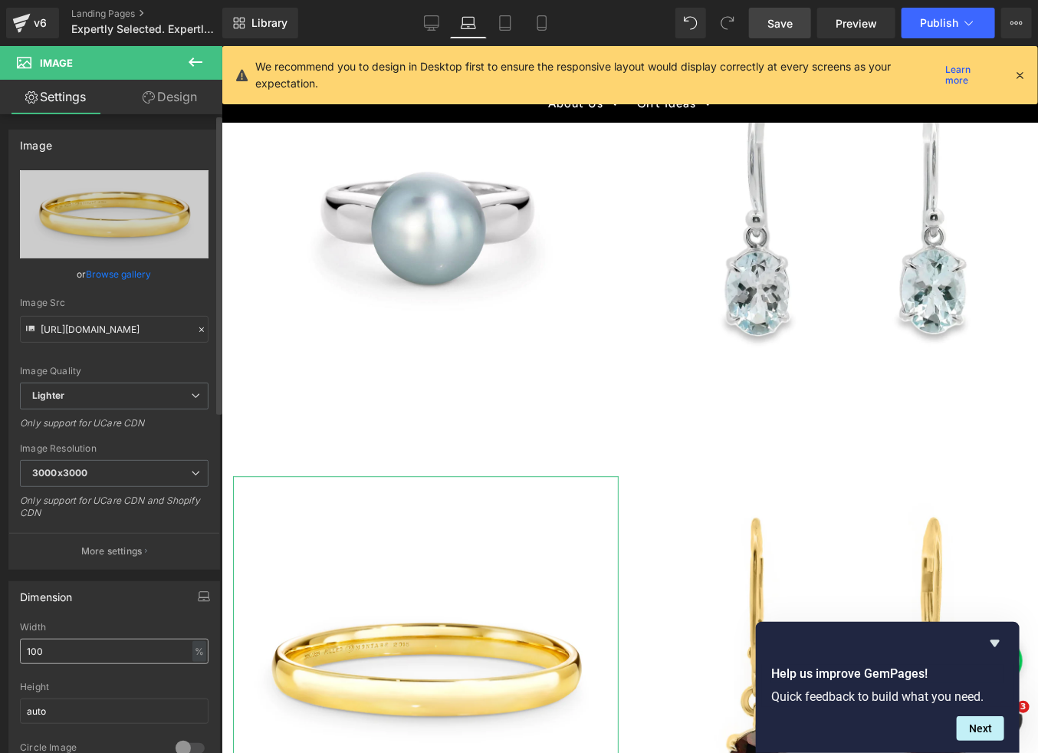
drag, startPoint x: 147, startPoint y: 654, endPoint x: 37, endPoint y: 648, distance: 110.6
click at [37, 648] on input "100" at bounding box center [114, 651] width 189 height 25
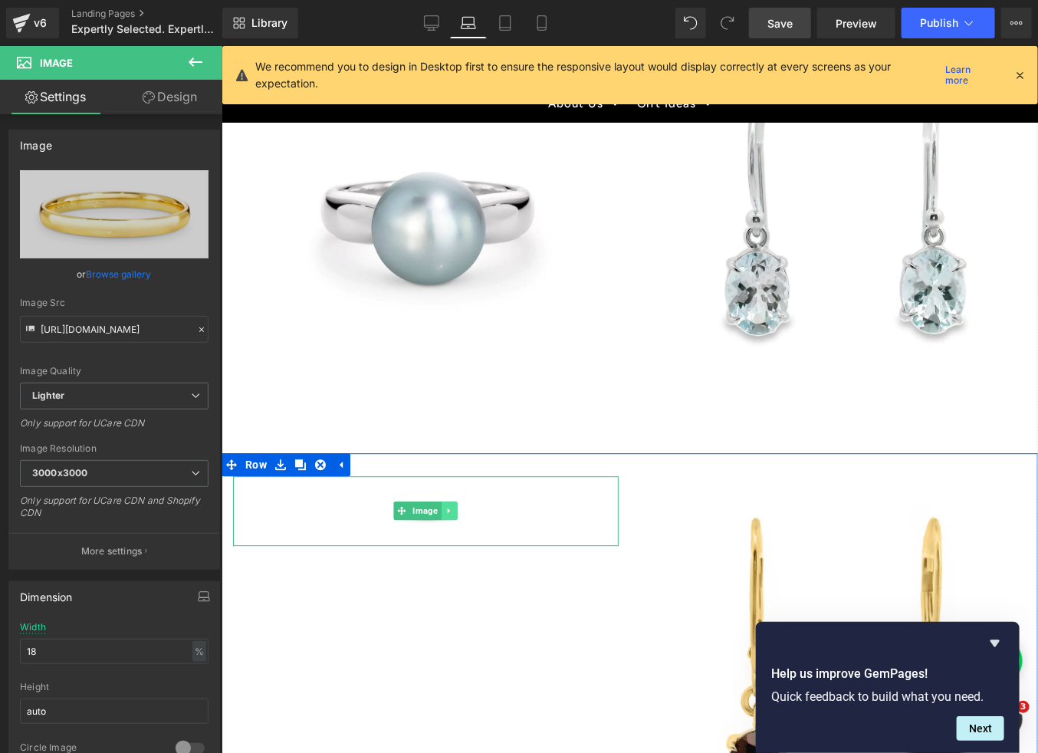
click at [442, 501] on link at bounding box center [449, 510] width 16 height 18
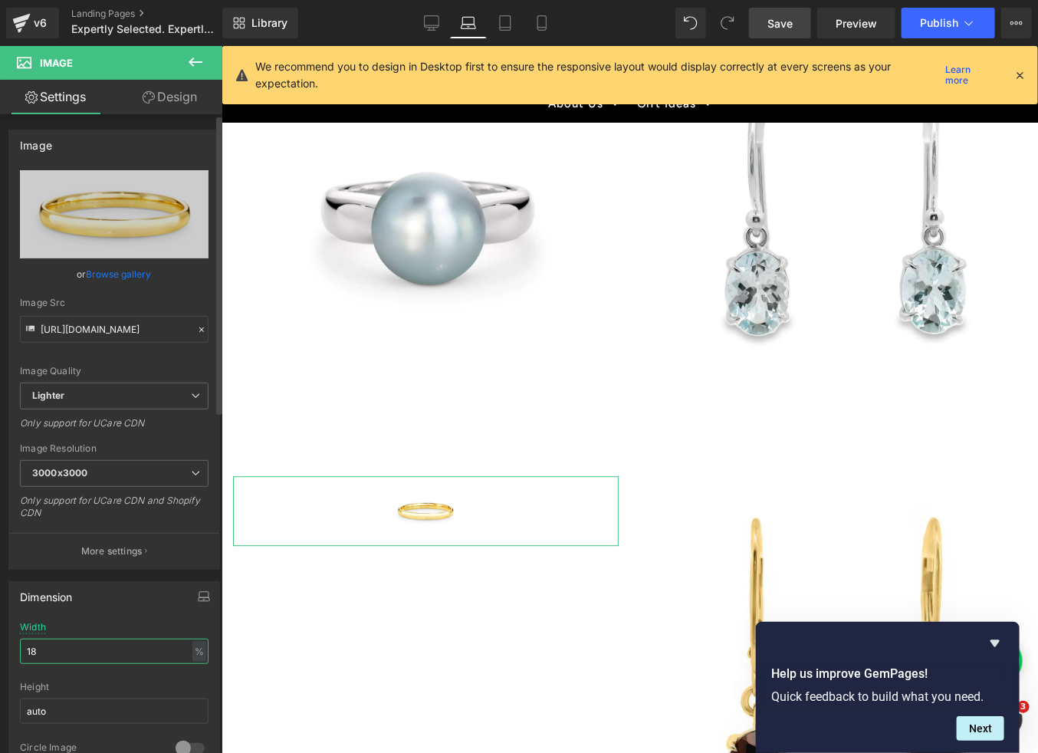
drag, startPoint x: 74, startPoint y: 647, endPoint x: 3, endPoint y: 649, distance: 70.6
click at [3, 649] on div "Dimension 18% Width 18 % % px auto Height auto 0 Circle Image" at bounding box center [114, 673] width 229 height 206
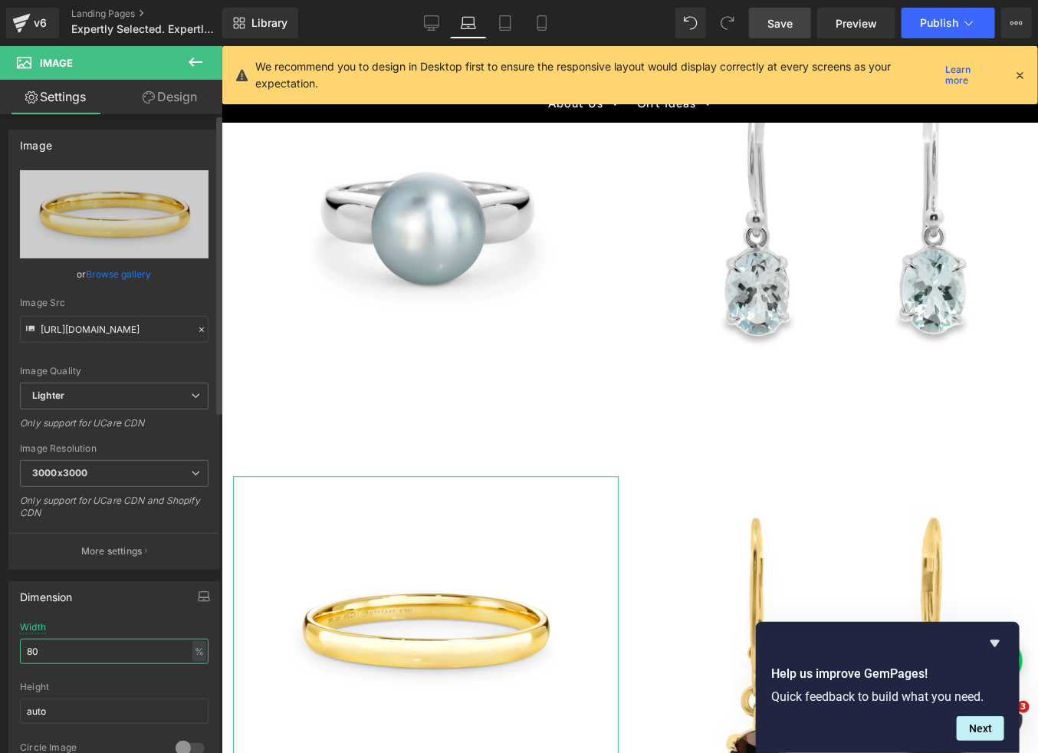
type input "80"
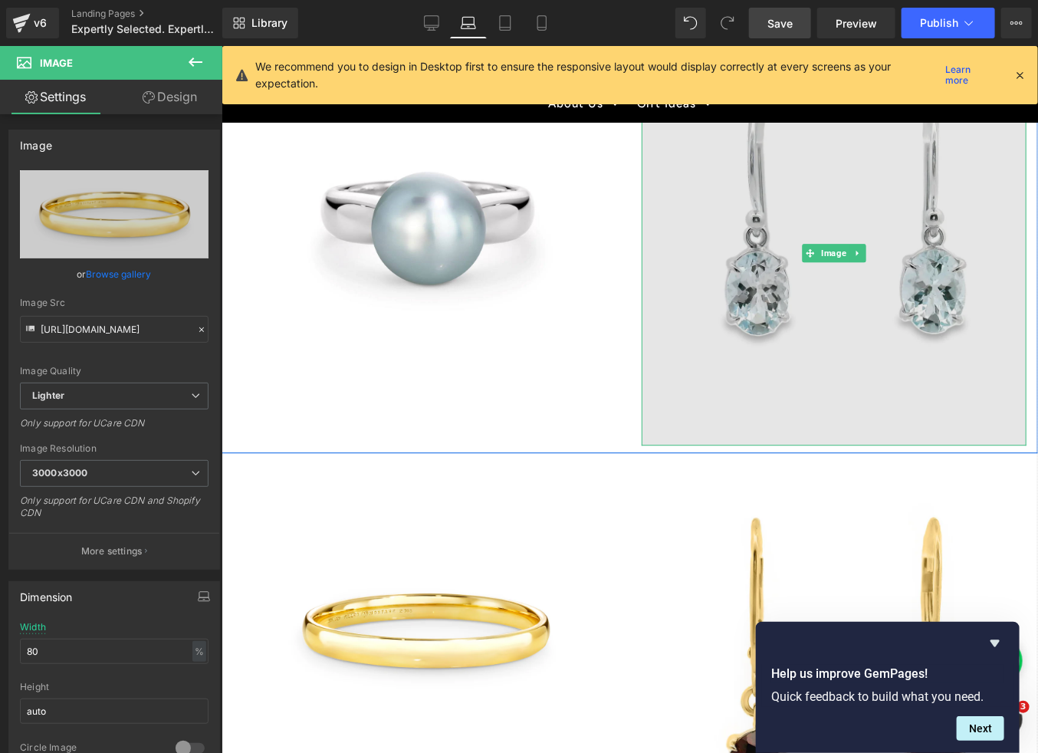
click at [770, 264] on img at bounding box center [834, 253] width 386 height 386
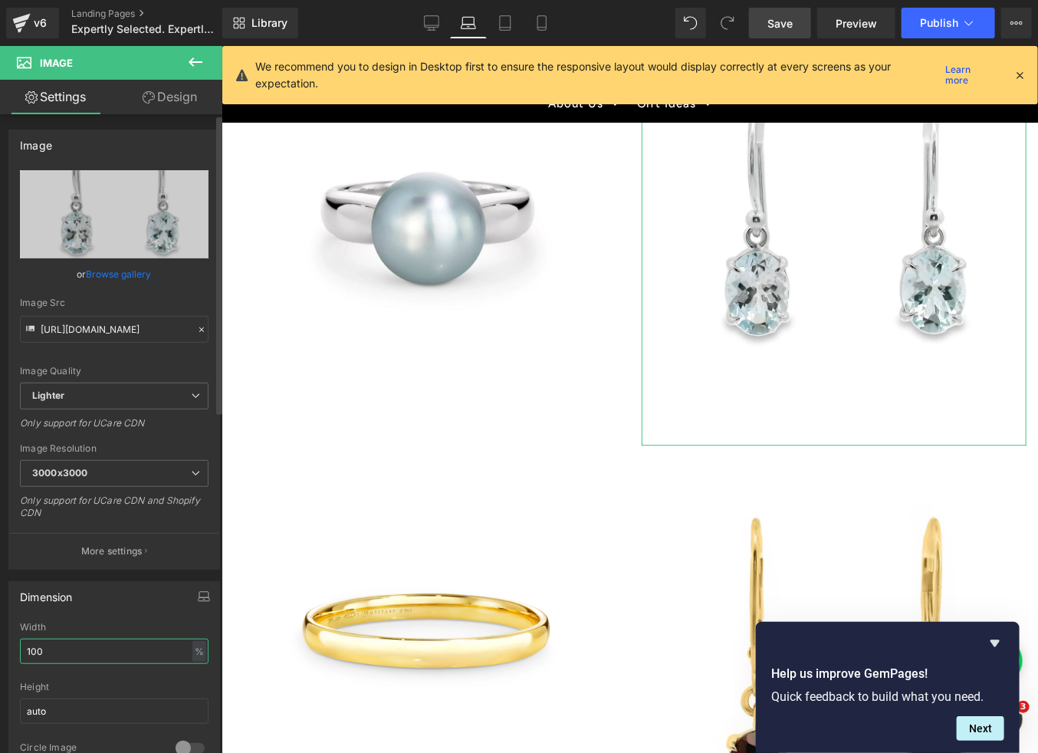
drag, startPoint x: 61, startPoint y: 652, endPoint x: 15, endPoint y: 648, distance: 46.2
click at [15, 648] on div "100% Width 100 % % px auto Height auto 0 Circle Image" at bounding box center [114, 698] width 210 height 153
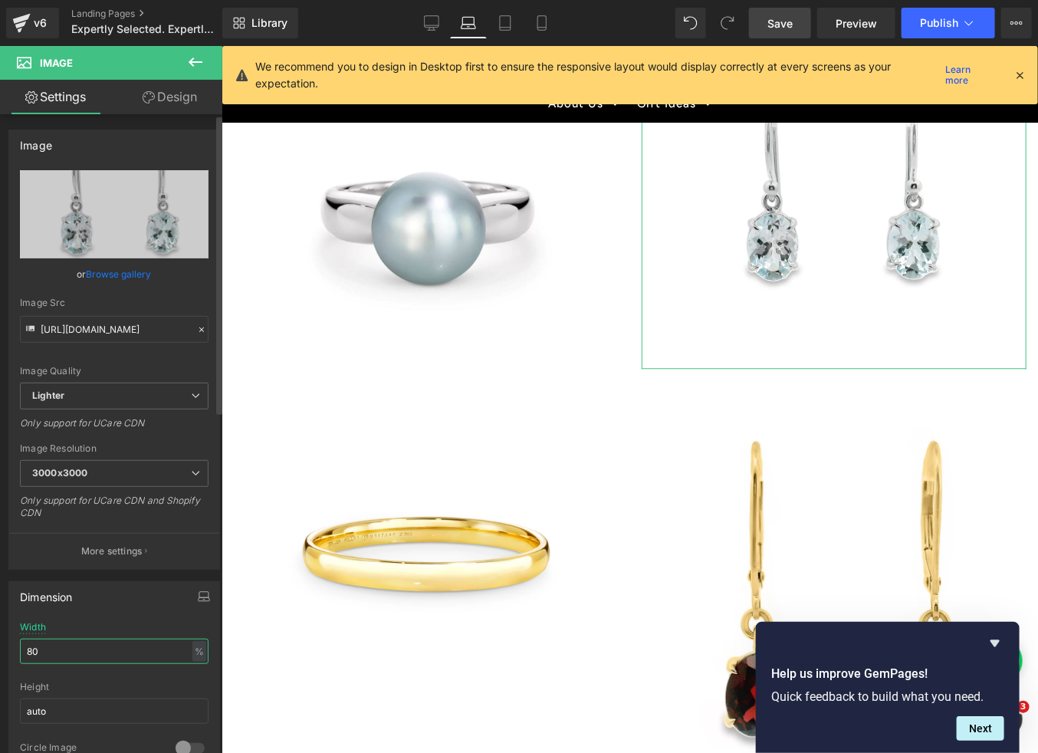
type input "80"
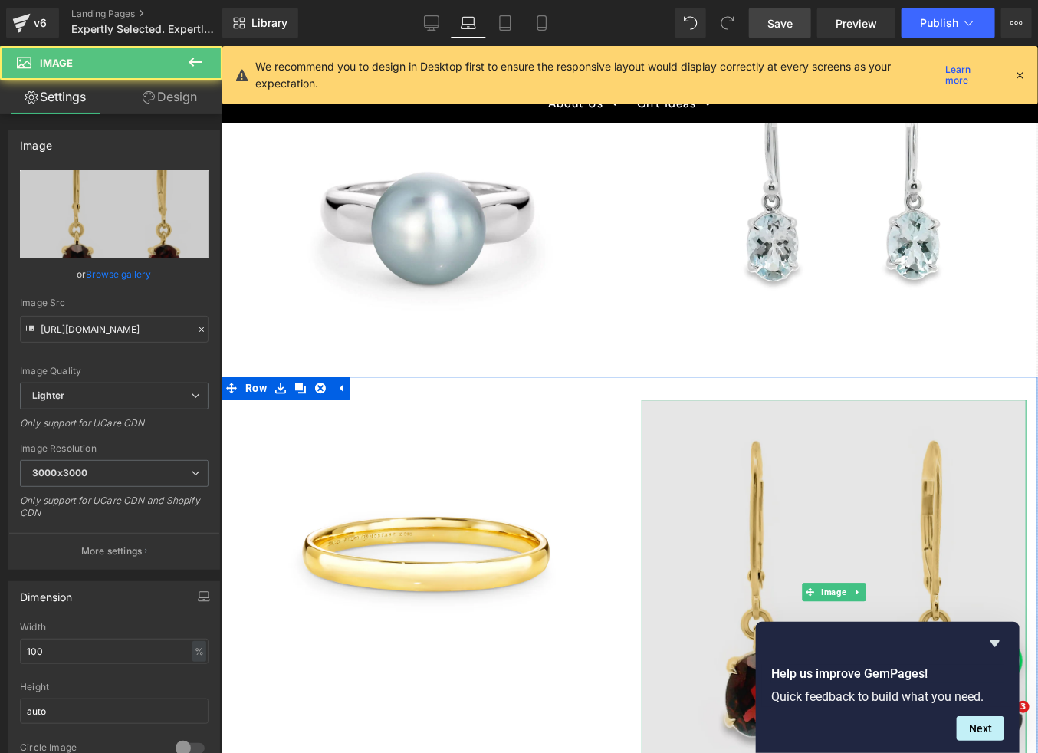
click at [734, 547] on img at bounding box center [834, 592] width 386 height 386
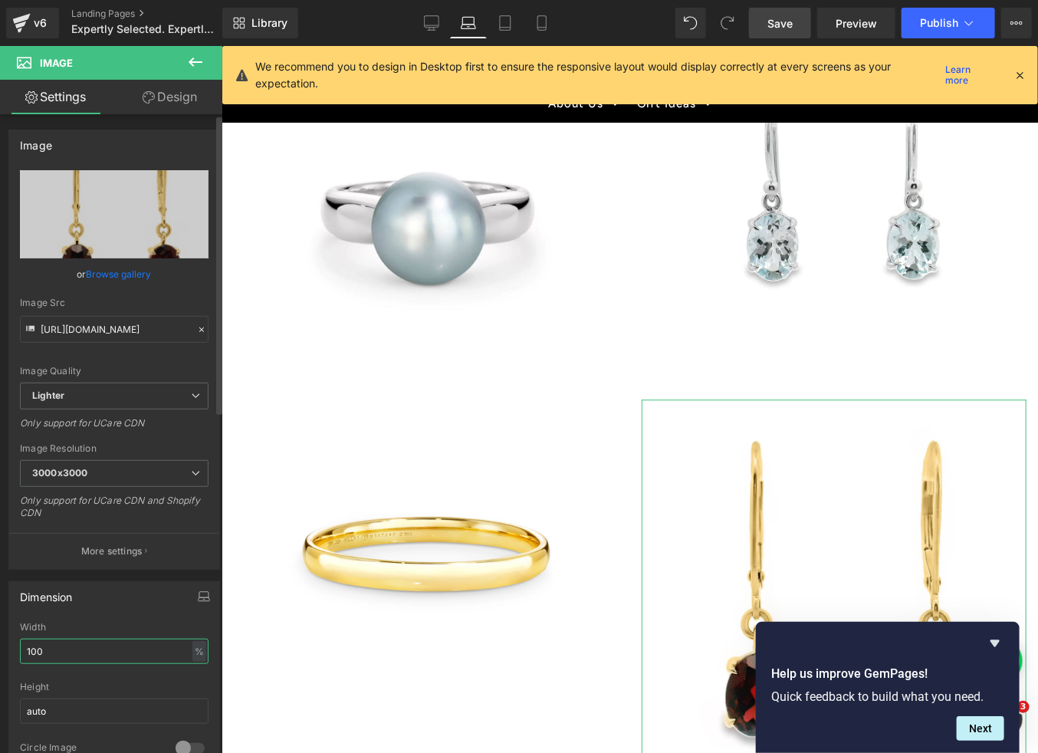
click at [22, 649] on input "100" at bounding box center [114, 651] width 189 height 25
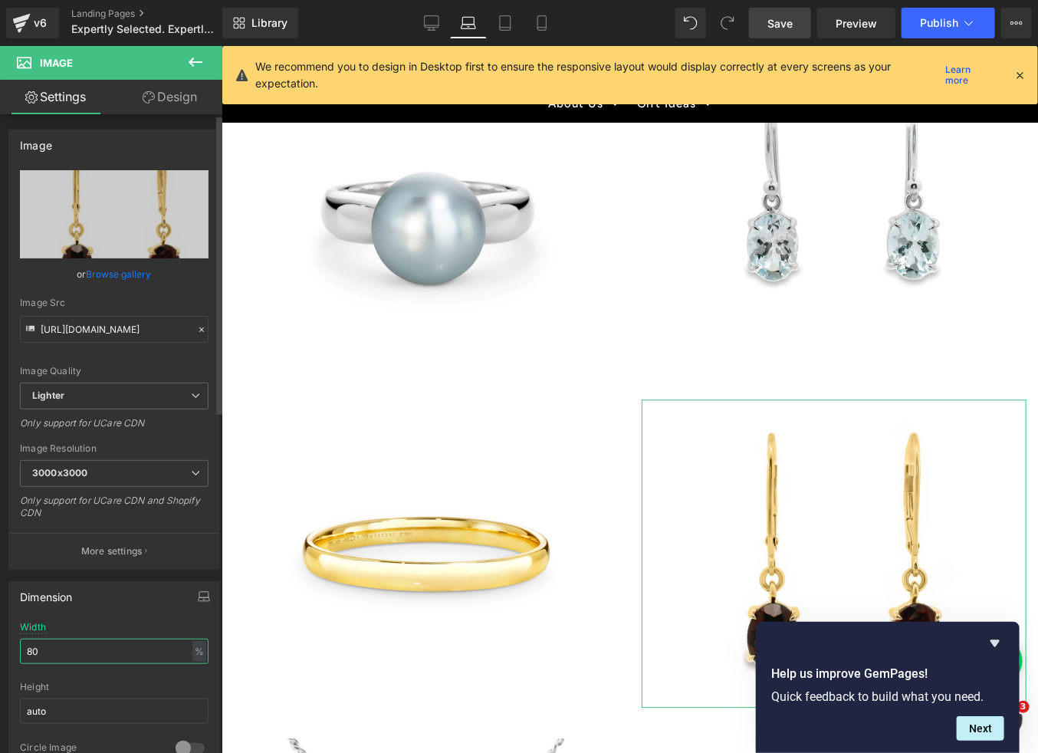
type input "80"
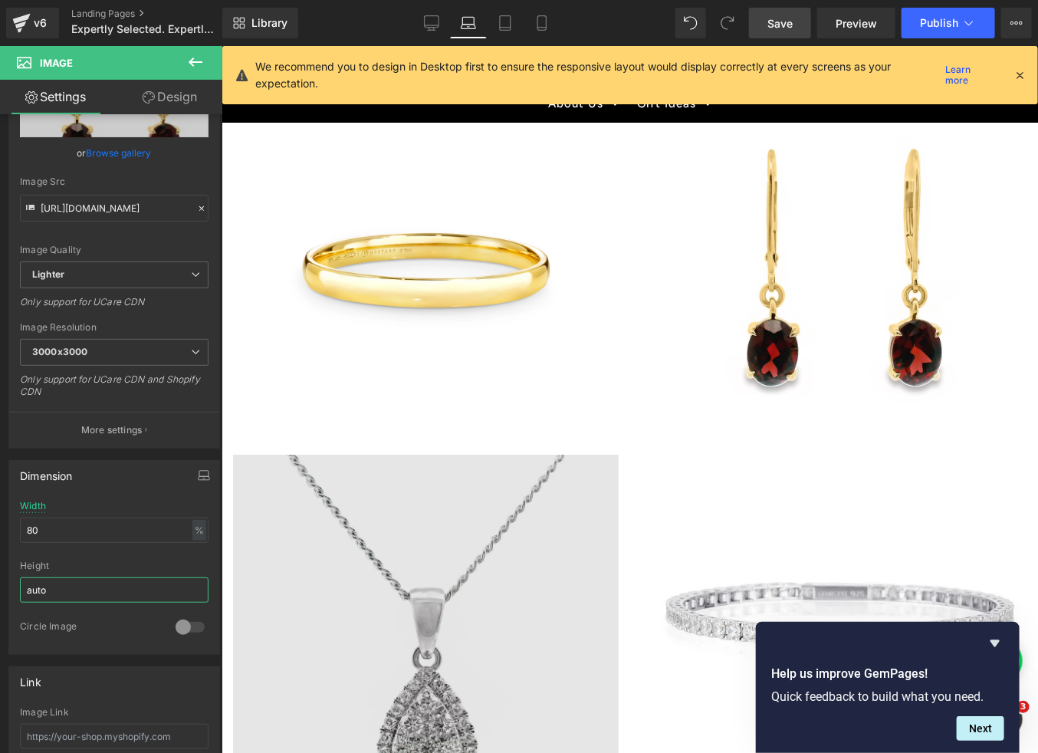
scroll to position [1740, 0]
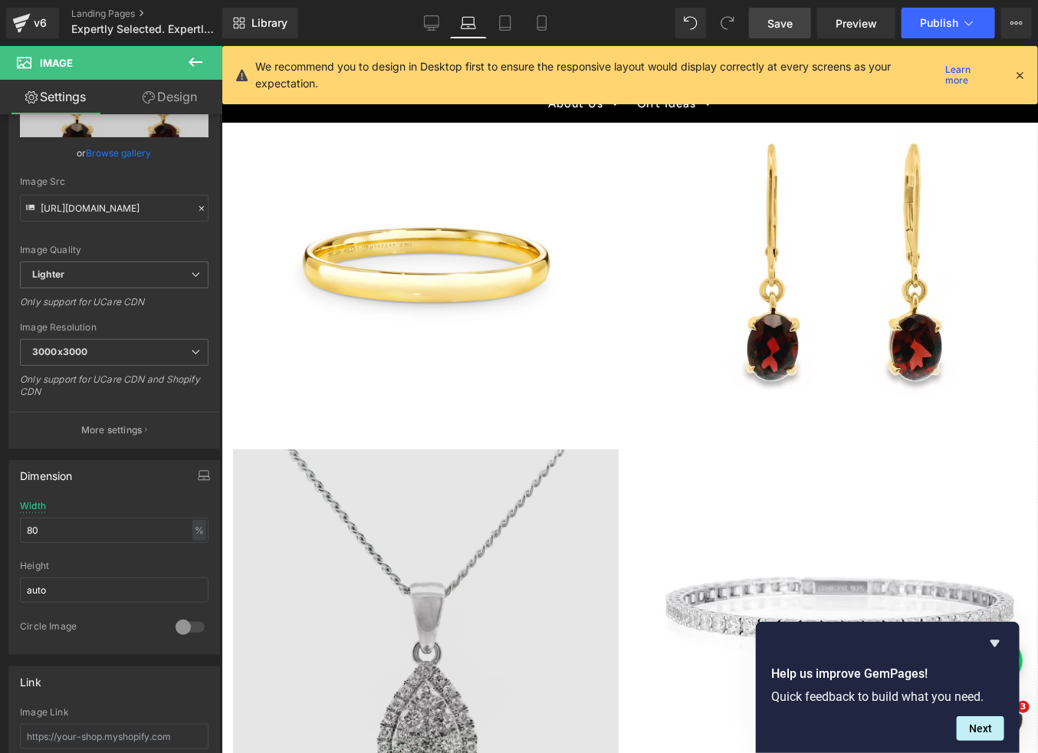
click at [448, 586] on img at bounding box center [425, 641] width 386 height 386
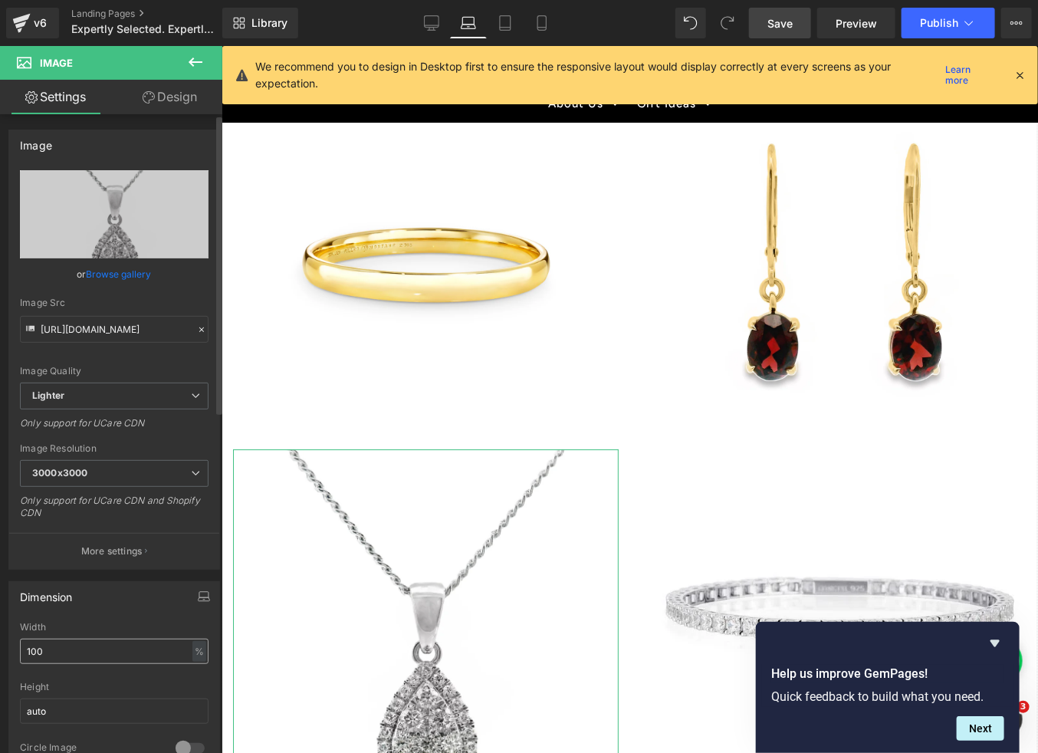
scroll to position [1, 0]
drag, startPoint x: 61, startPoint y: 645, endPoint x: 15, endPoint y: 644, distance: 46.8
click at [15, 644] on div "100% Width 100 % % px auto Height auto 0 Circle Image" at bounding box center [114, 697] width 210 height 153
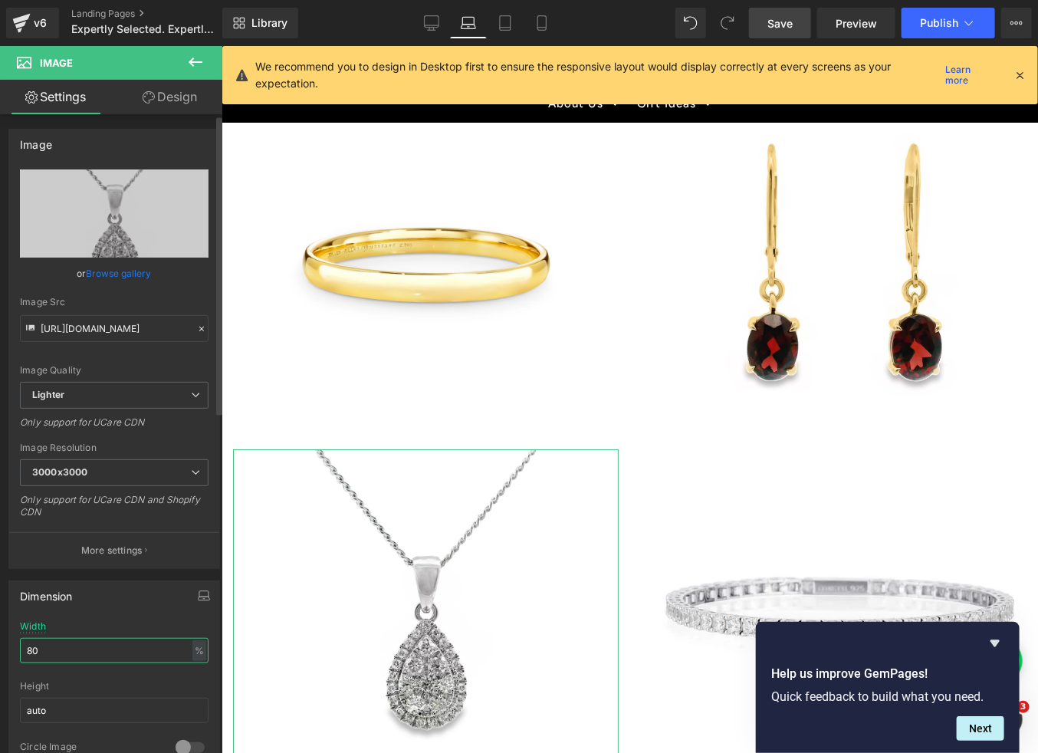
type input "80"
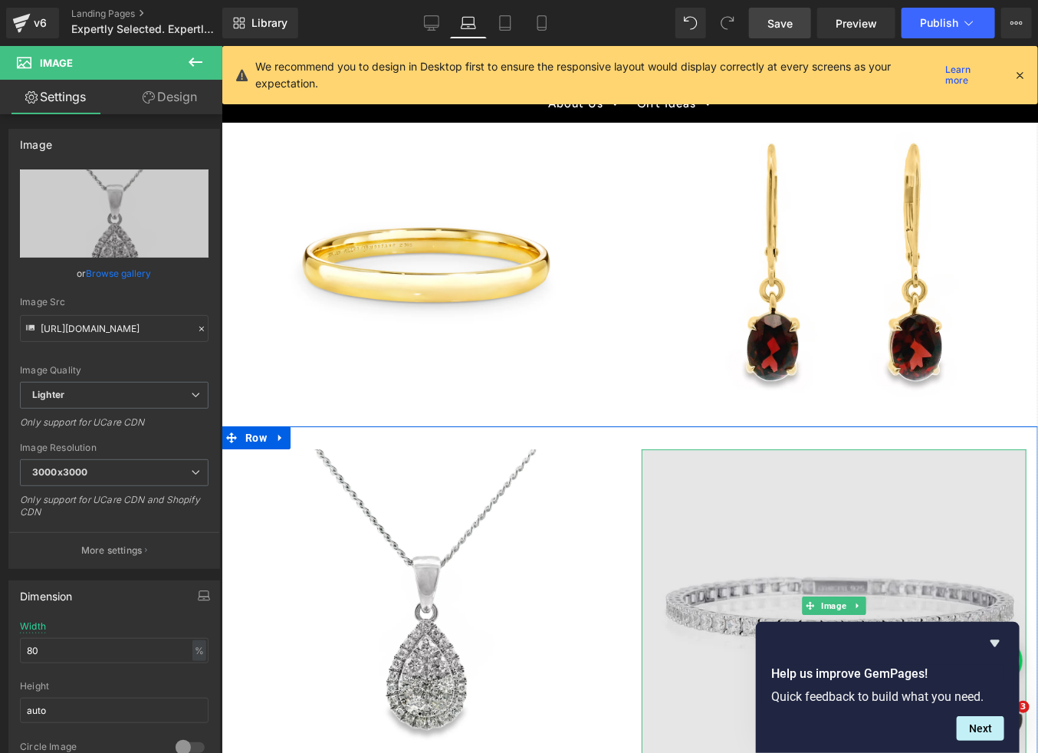
click at [809, 568] on img at bounding box center [834, 605] width 386 height 314
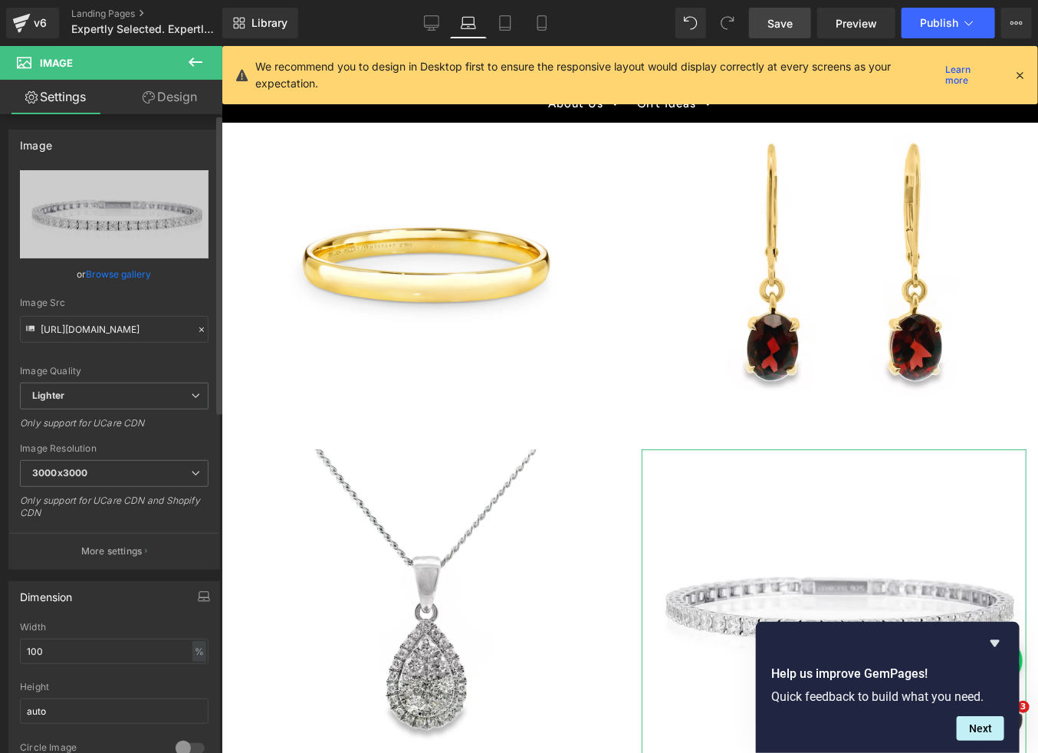
drag, startPoint x: 67, startPoint y: 647, endPoint x: 3, endPoint y: 646, distance: 64.4
click at [3, 646] on div "Dimension 100% Width 100 % % px auto Height auto 0 Circle Image" at bounding box center [114, 673] width 229 height 206
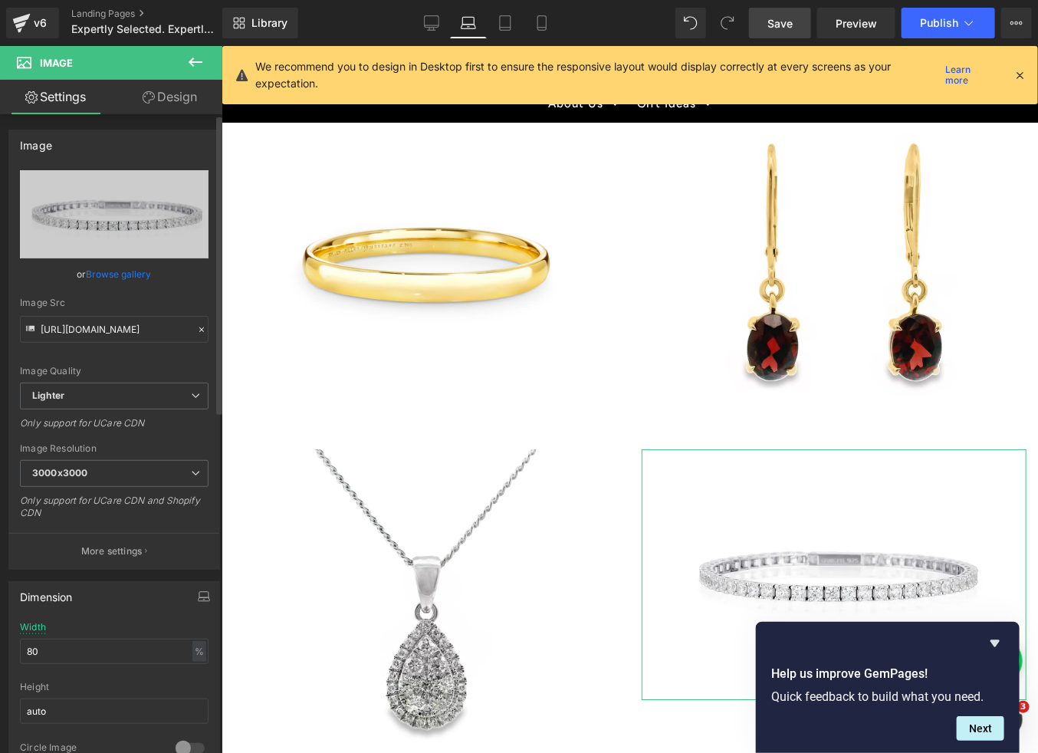
type input "80"
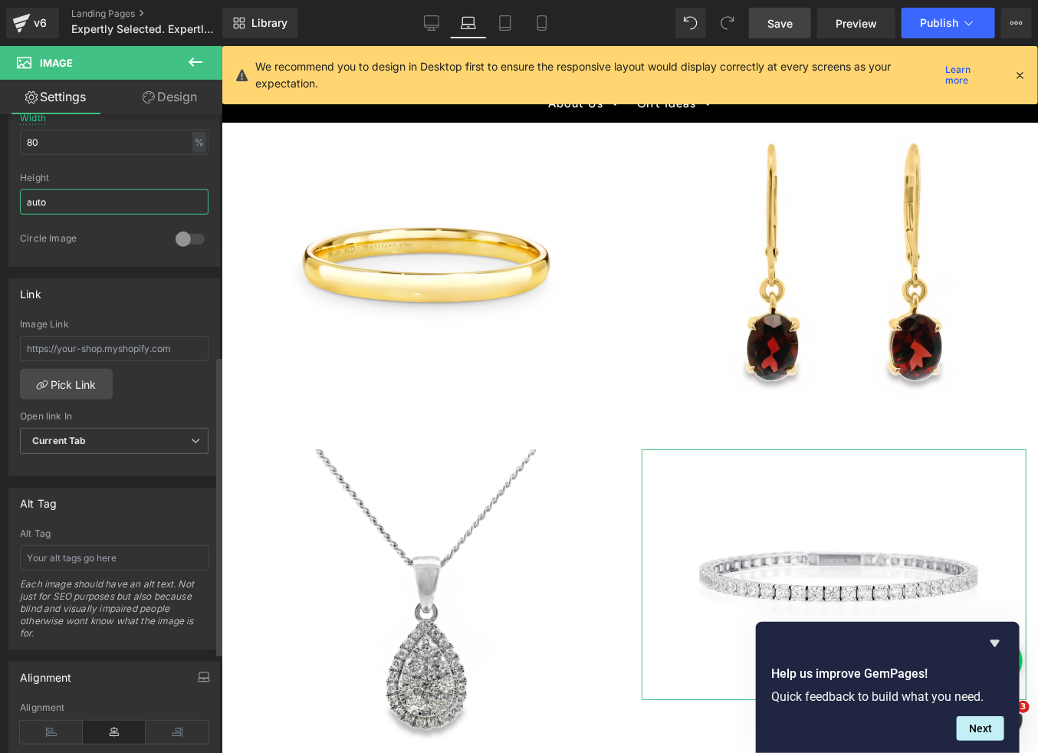
scroll to position [514, 0]
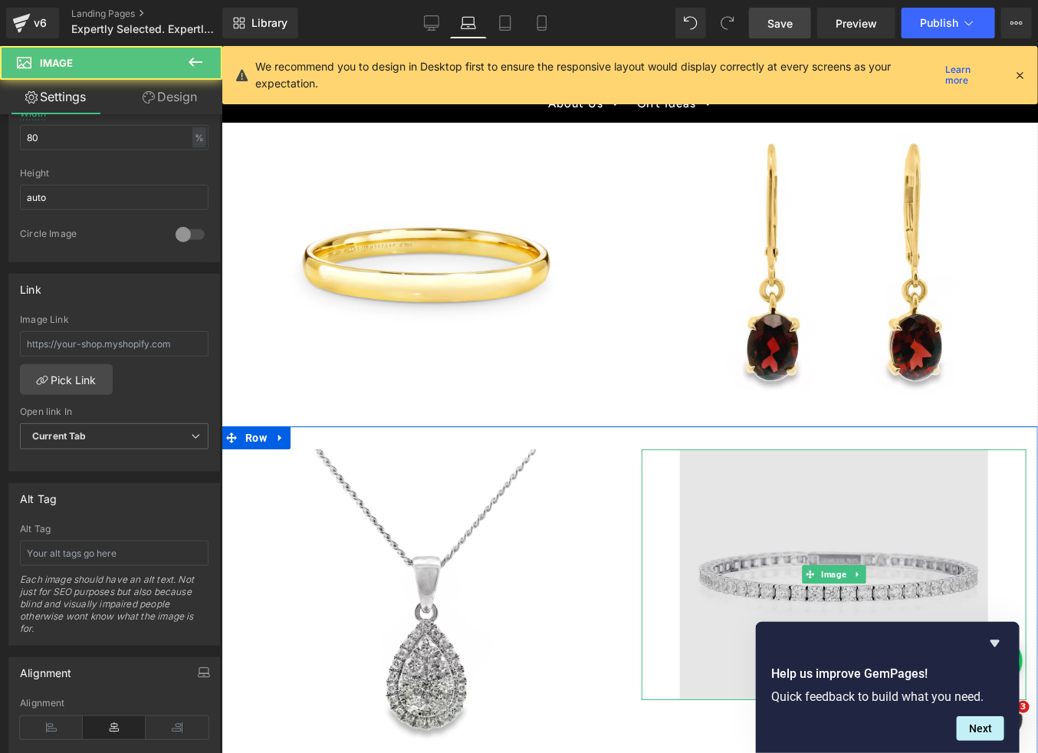
click at [737, 547] on img at bounding box center [833, 573] width 308 height 251
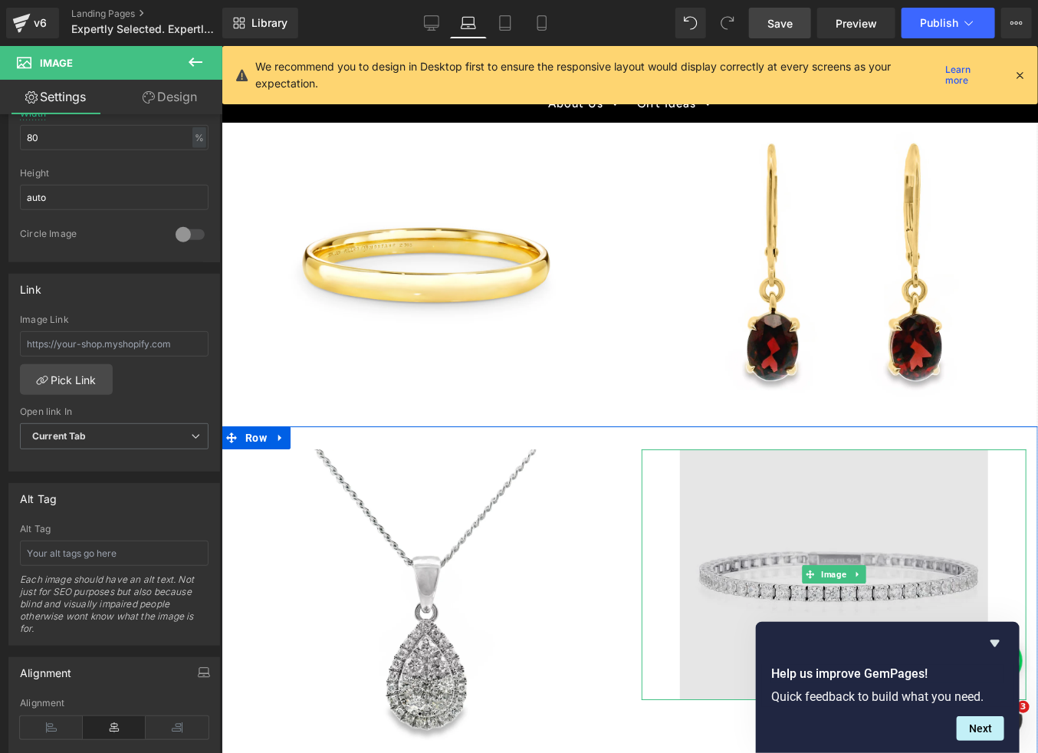
click at [780, 545] on img at bounding box center [833, 573] width 308 height 251
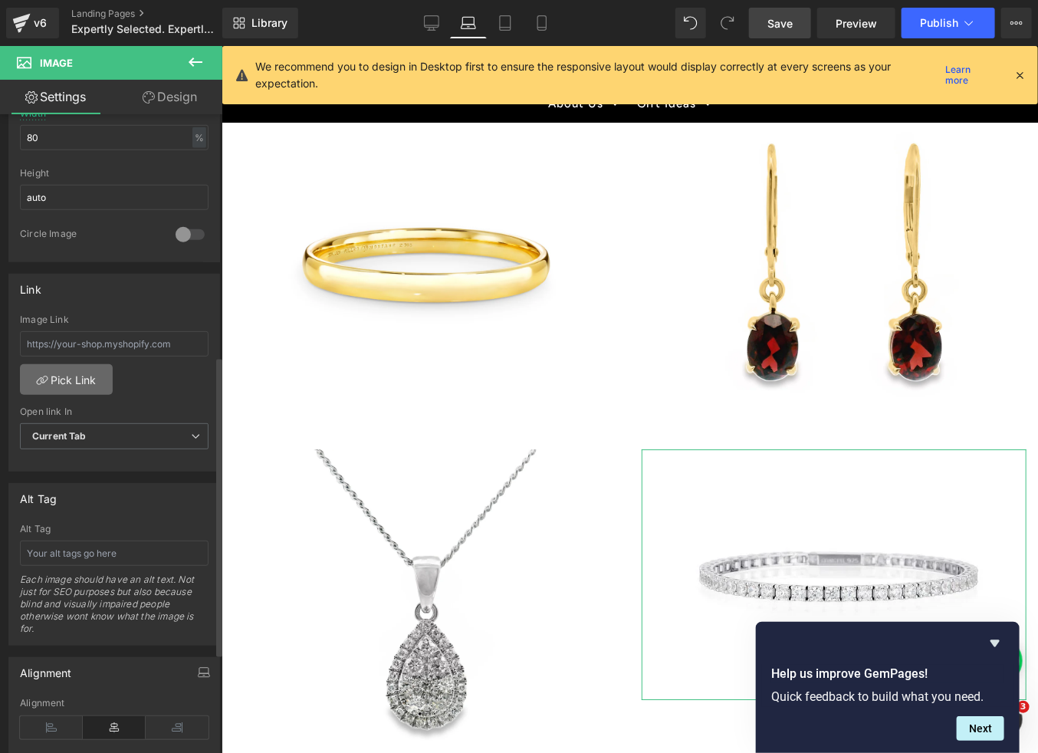
click at [88, 373] on link "Pick Link" at bounding box center [66, 379] width 93 height 31
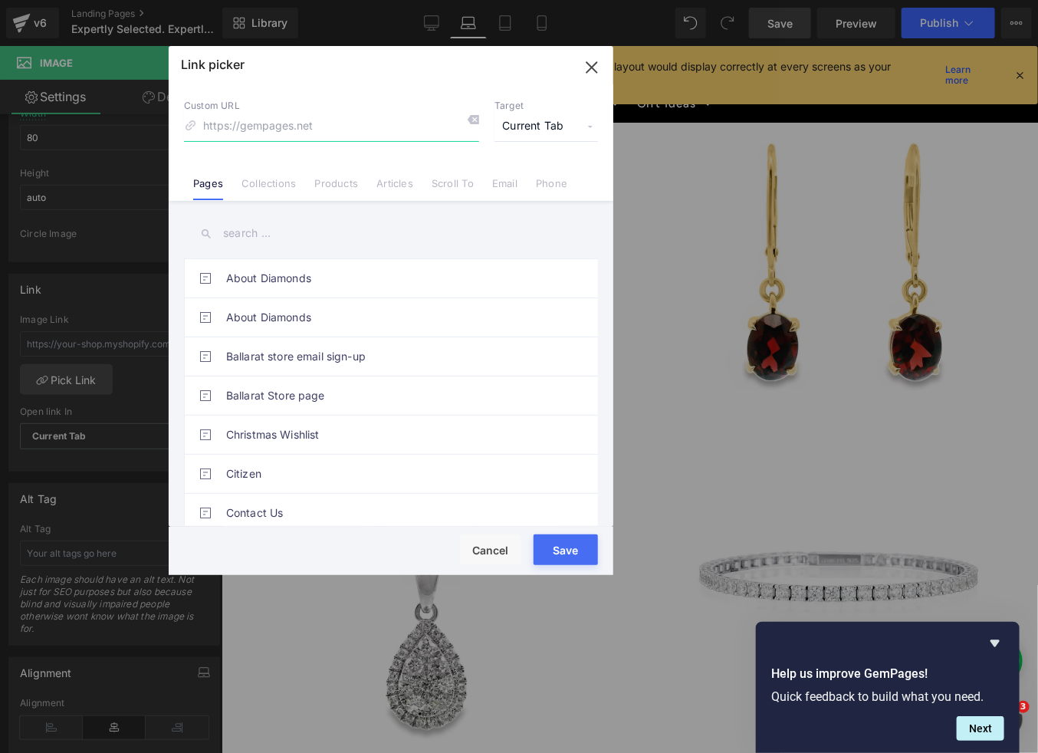
paste input "[URL][DOMAIN_NAME]"
type input "[URL][DOMAIN_NAME]"
click at [560, 552] on button "Save" at bounding box center [566, 549] width 64 height 31
type input "[URL][DOMAIN_NAME]"
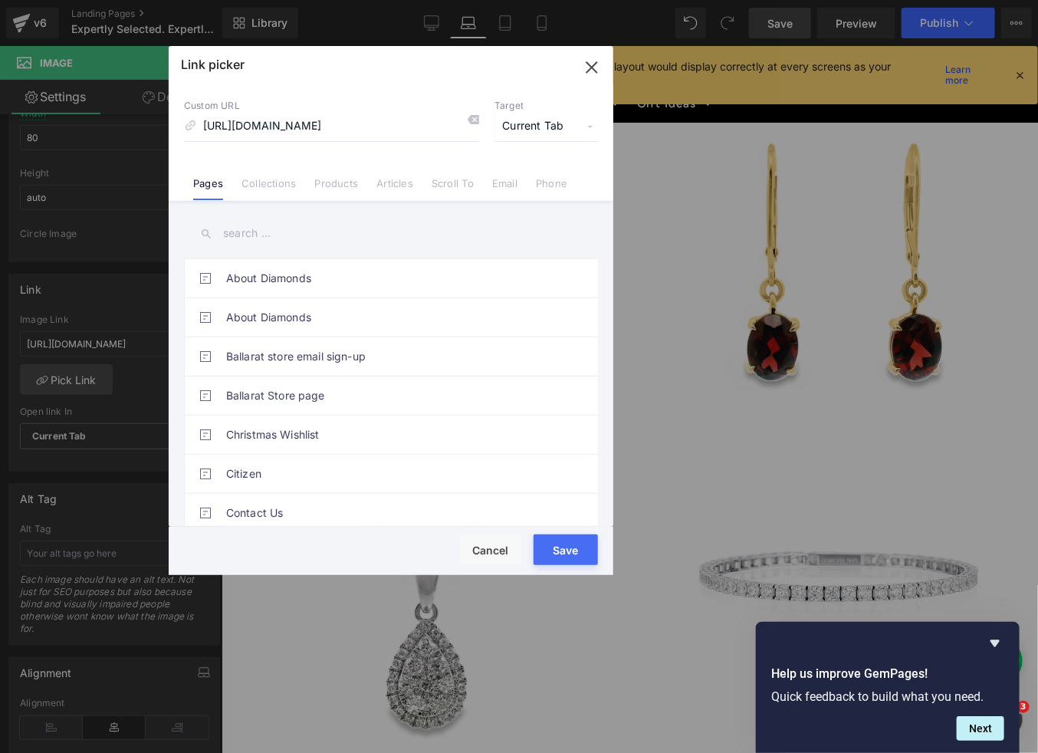
scroll to position [0, 0]
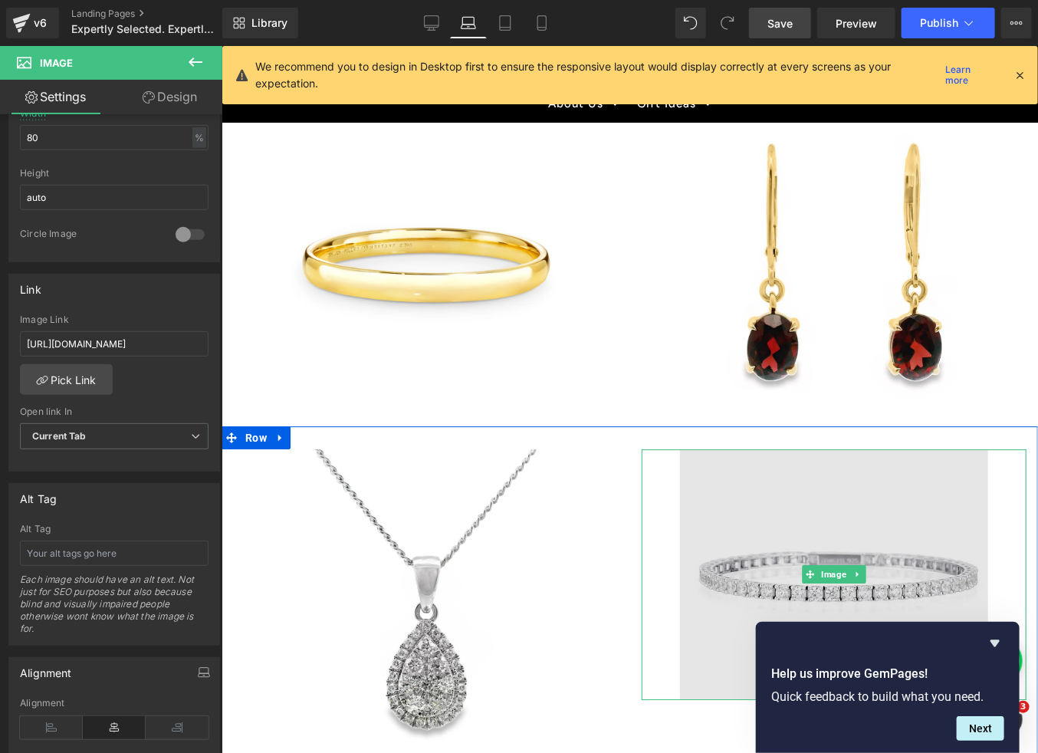
click at [752, 543] on img at bounding box center [833, 573] width 308 height 251
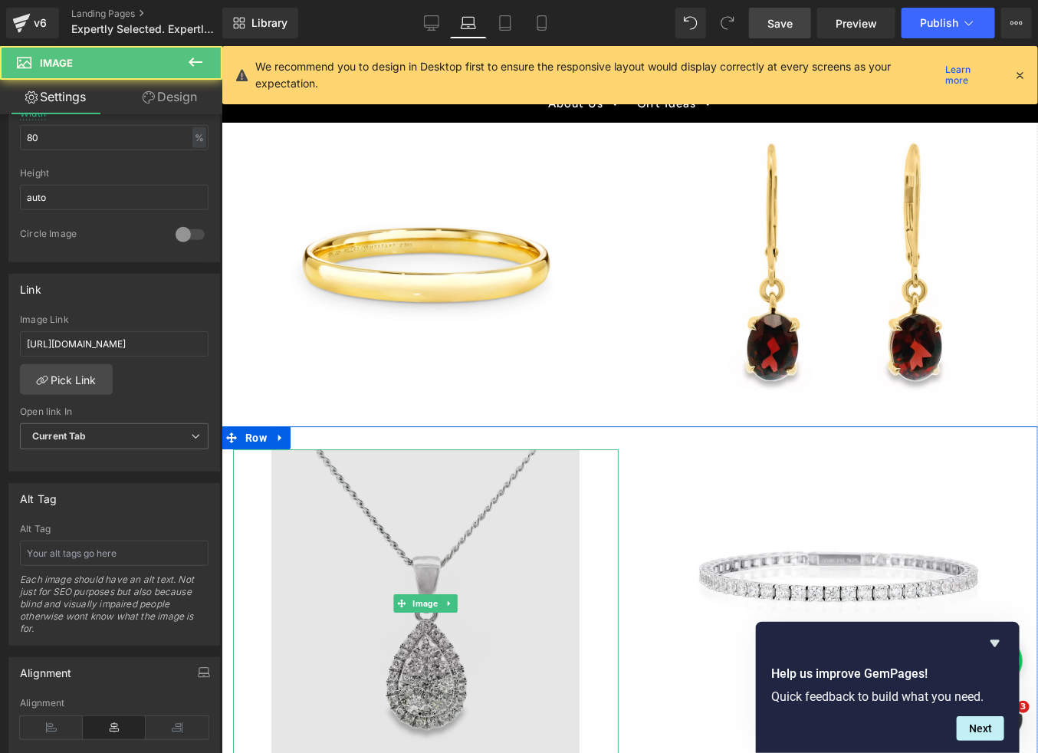
click at [450, 559] on img at bounding box center [425, 602] width 308 height 308
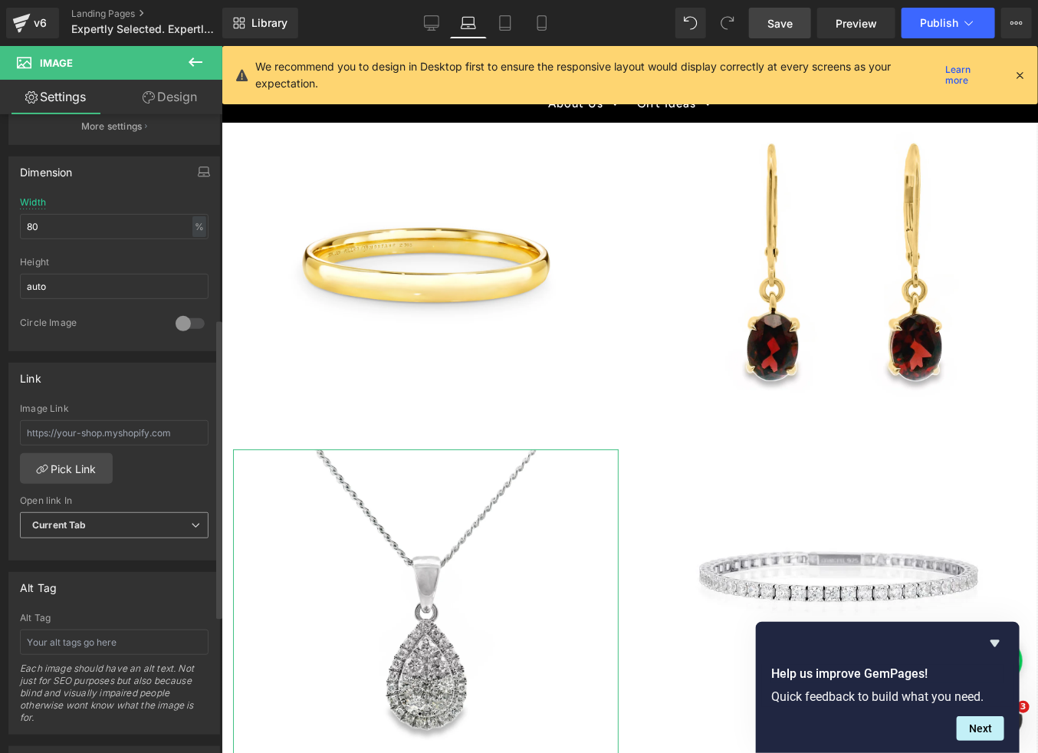
scroll to position [434, 0]
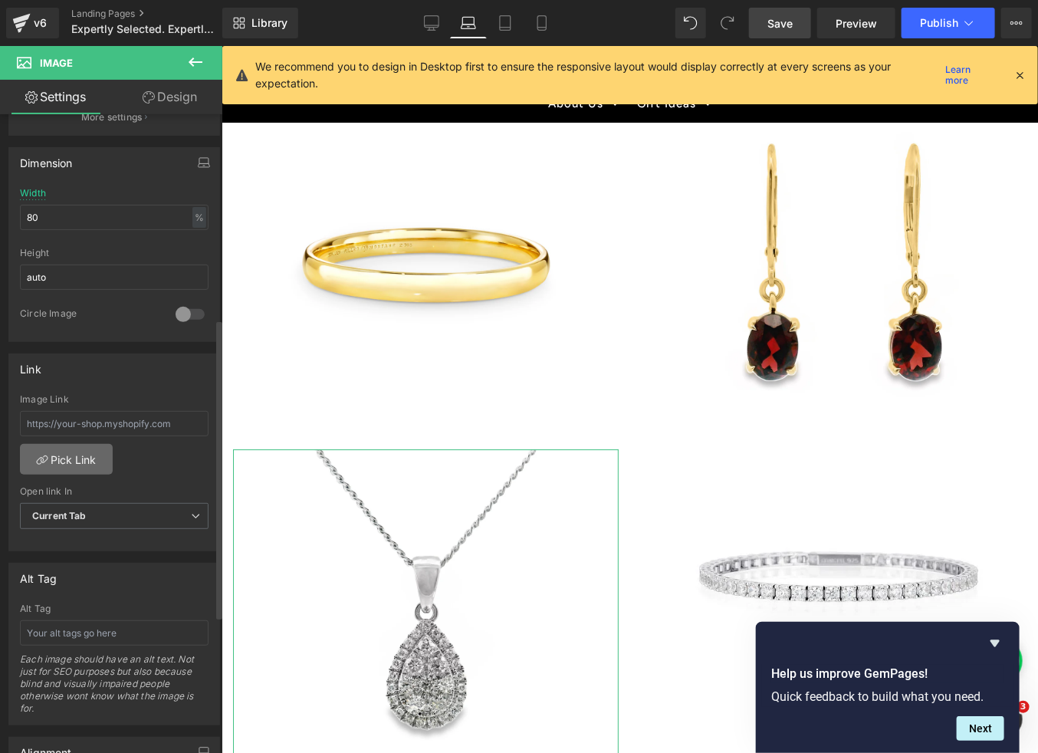
click at [79, 464] on link "Pick Link" at bounding box center [66, 459] width 93 height 31
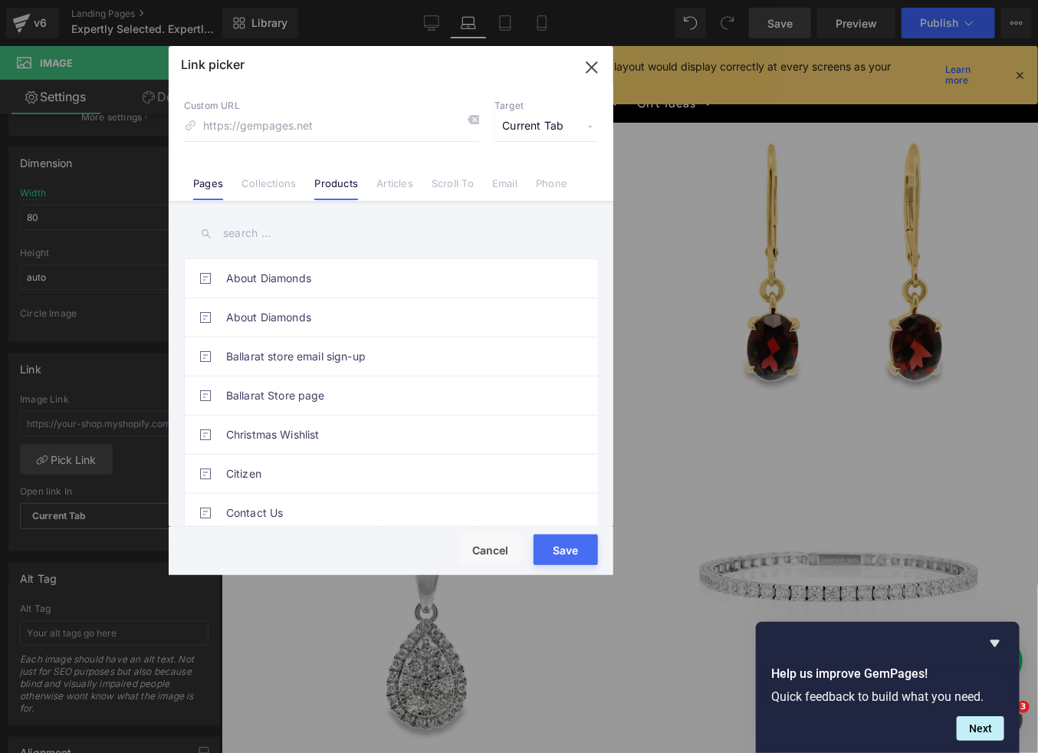
click at [320, 182] on link "Products" at bounding box center [336, 188] width 44 height 23
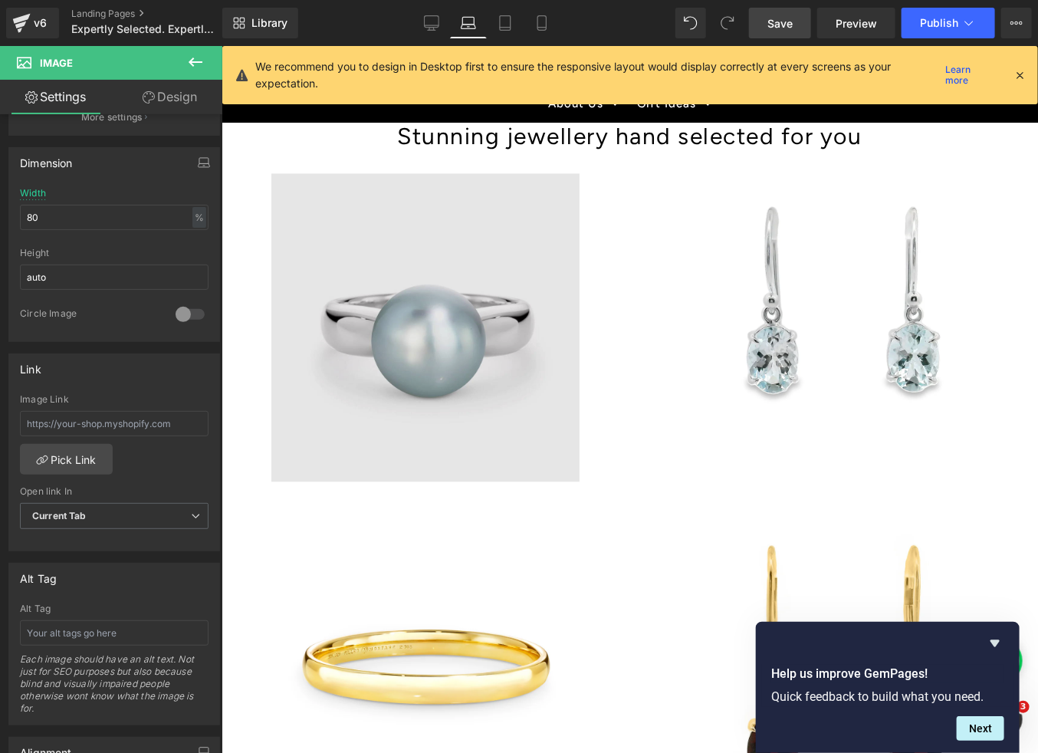
scroll to position [1339, 0]
click at [416, 326] on img at bounding box center [425, 326] width 308 height 308
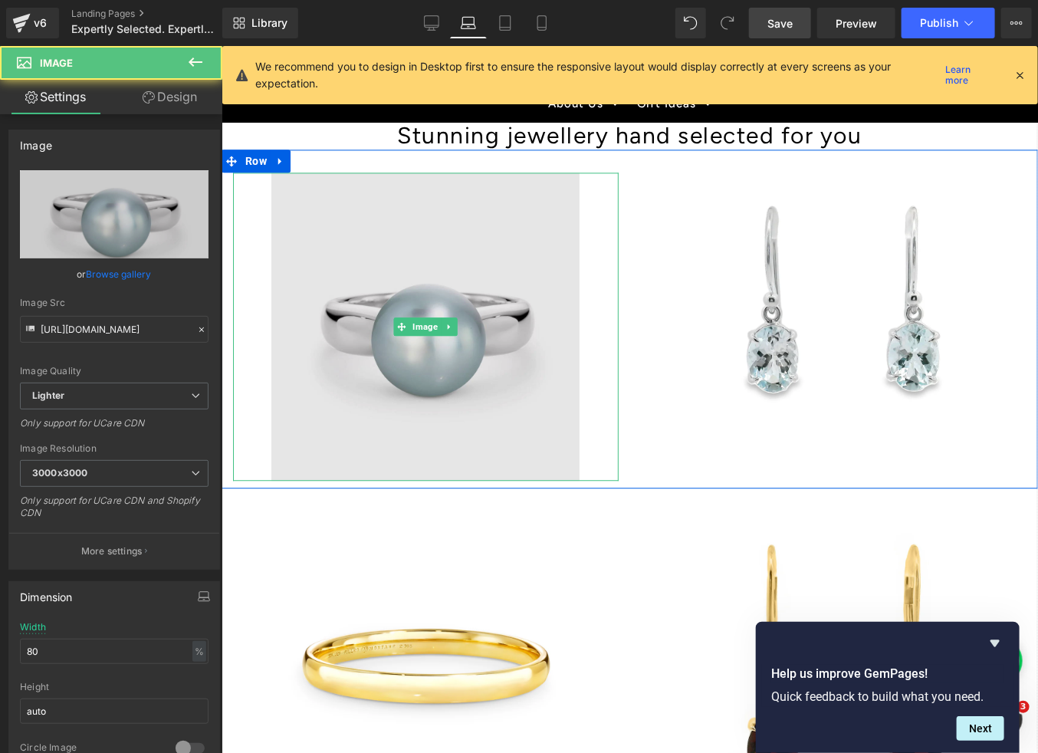
click at [366, 238] on img at bounding box center [425, 326] width 308 height 308
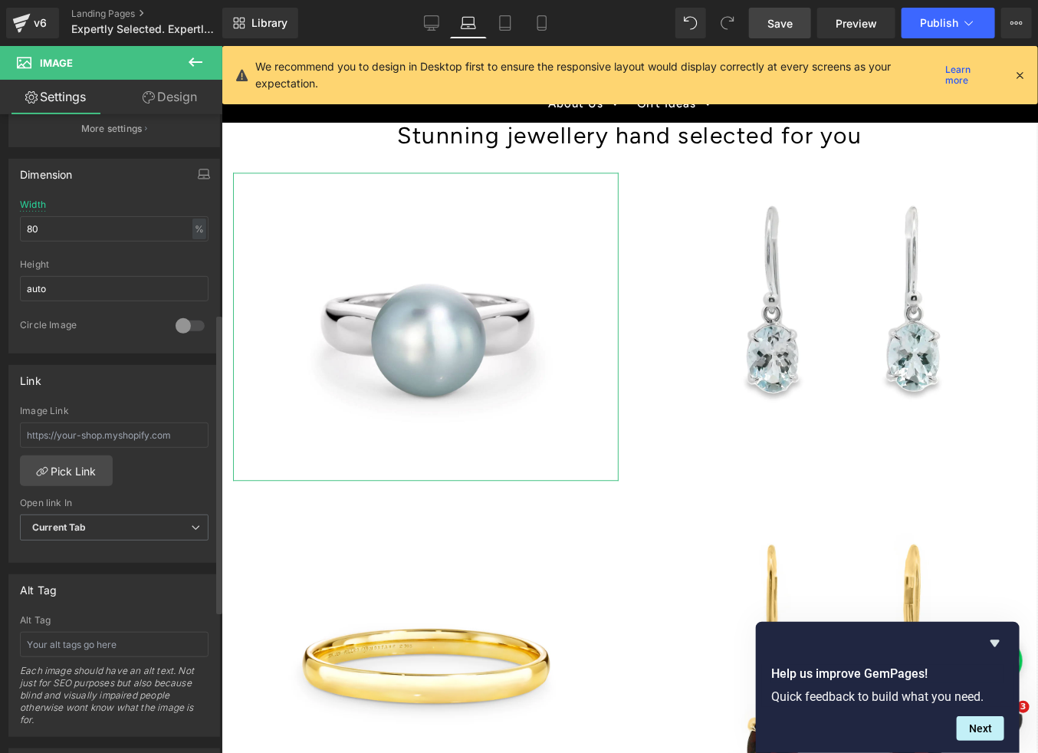
scroll to position [423, 0]
click at [77, 473] on link "Pick Link" at bounding box center [66, 470] width 93 height 31
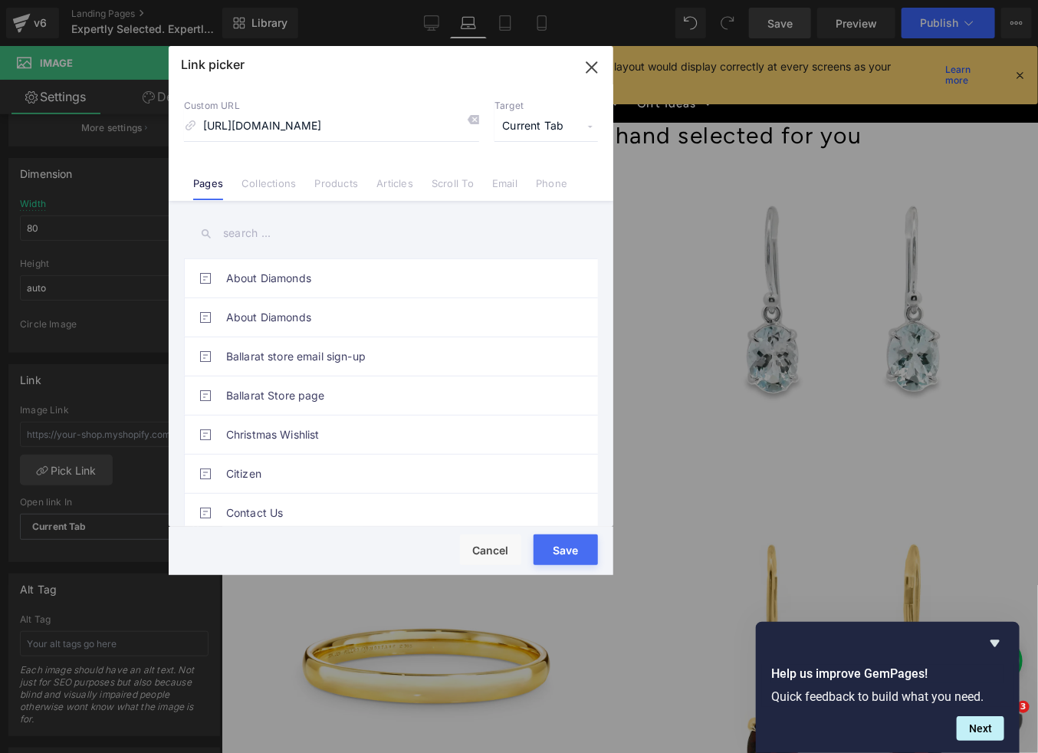
scroll to position [0, 288]
type input "[URL][DOMAIN_NAME]"
click at [580, 549] on button "Save" at bounding box center [566, 549] width 64 height 31
type input "[URL][DOMAIN_NAME]"
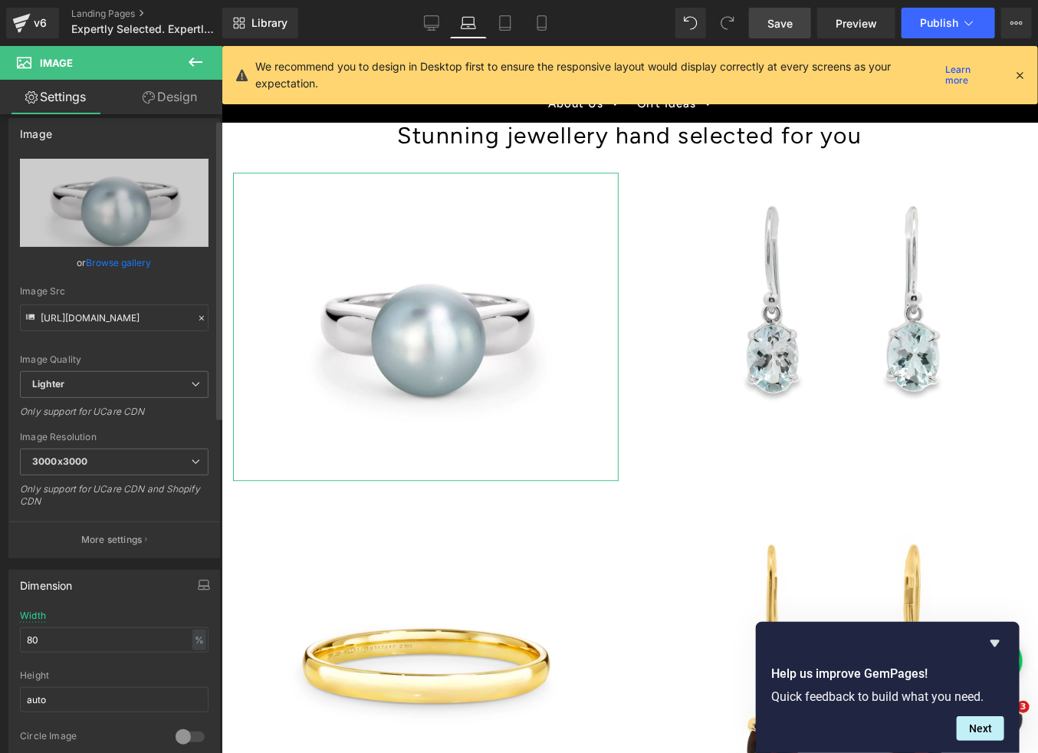
scroll to position [8, 0]
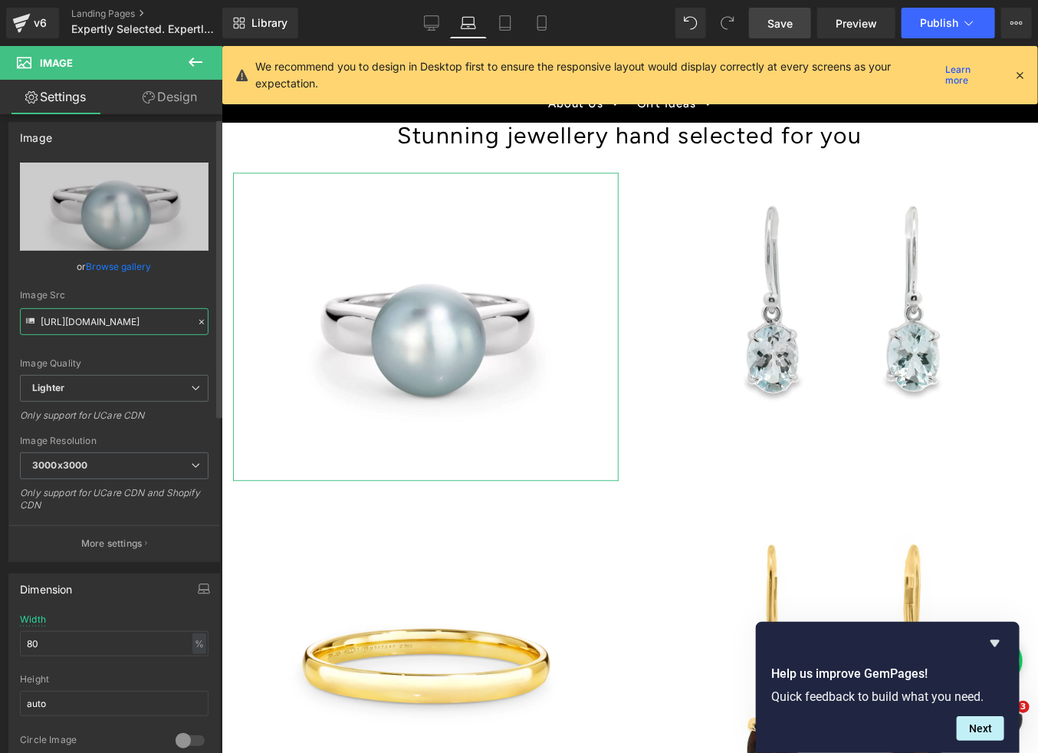
click at [76, 320] on input "[URL][DOMAIN_NAME]" at bounding box center [114, 321] width 189 height 27
click at [196, 321] on icon at bounding box center [201, 322] width 11 height 11
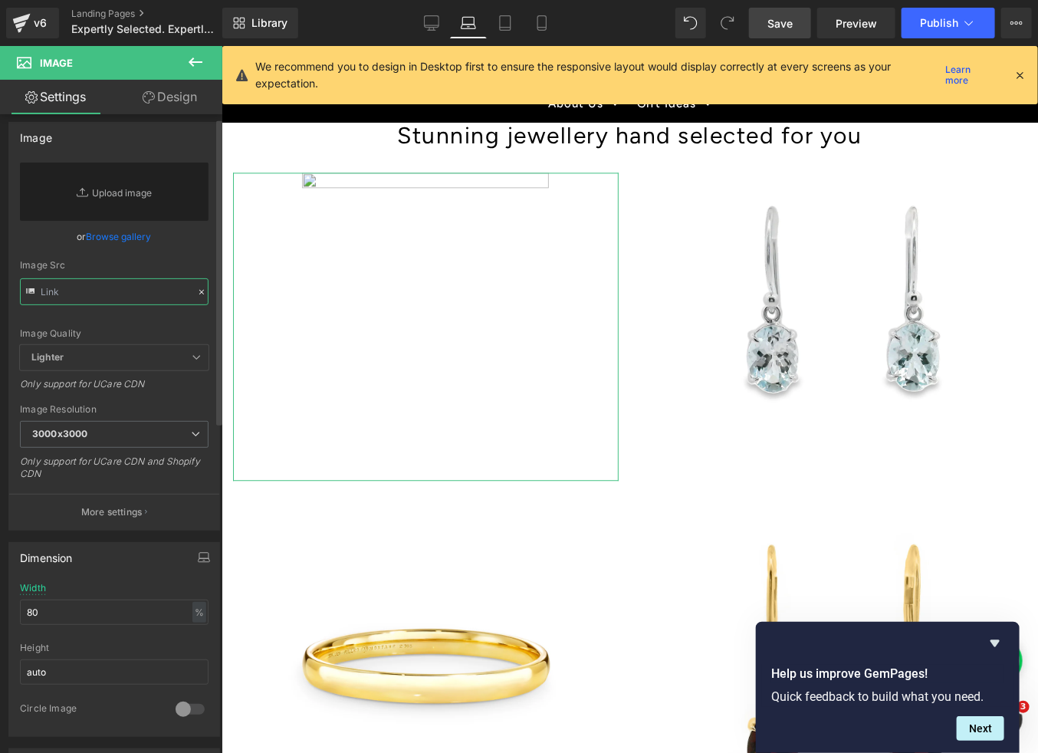
click at [64, 293] on input "text" at bounding box center [114, 291] width 189 height 27
paste input "[URL][DOMAIN_NAME]"
type input "[URL][DOMAIN_NAME]"
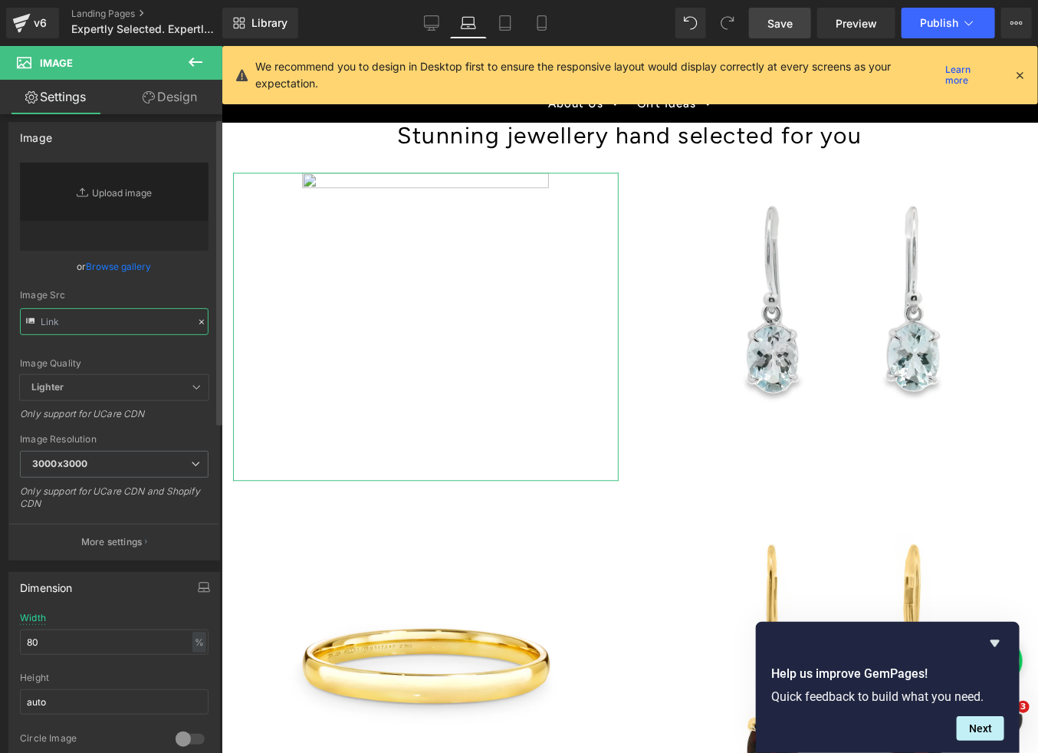
scroll to position [0, 0]
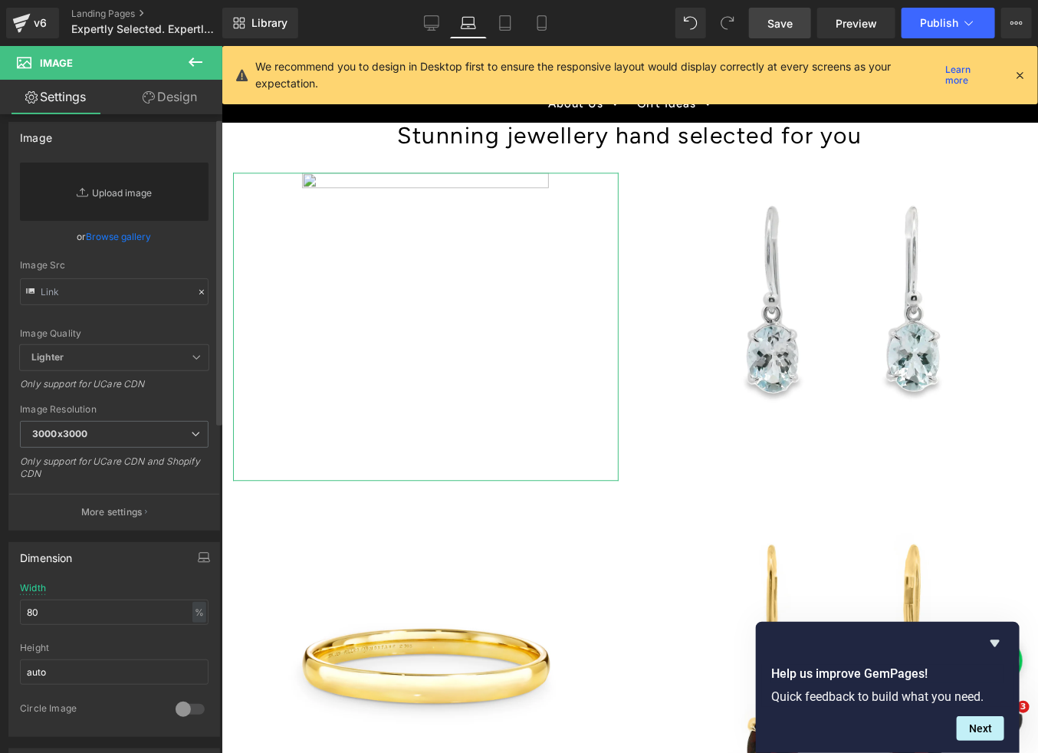
click at [104, 197] on link "Replace Image" at bounding box center [114, 192] width 189 height 58
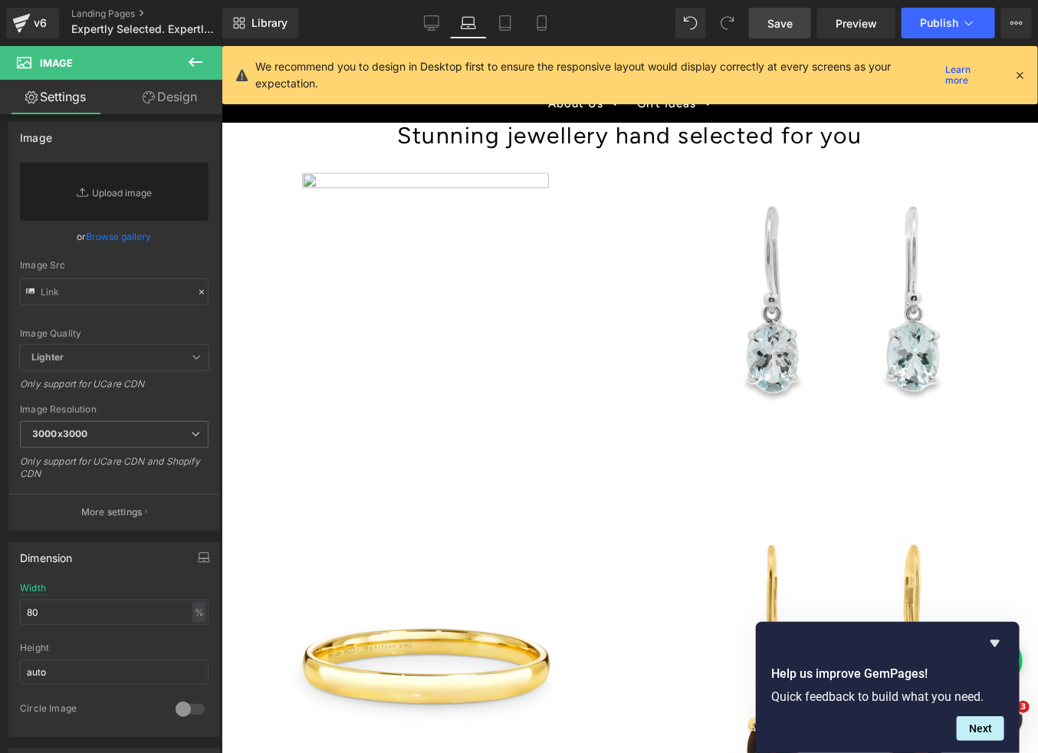
scroll to position [8, 0]
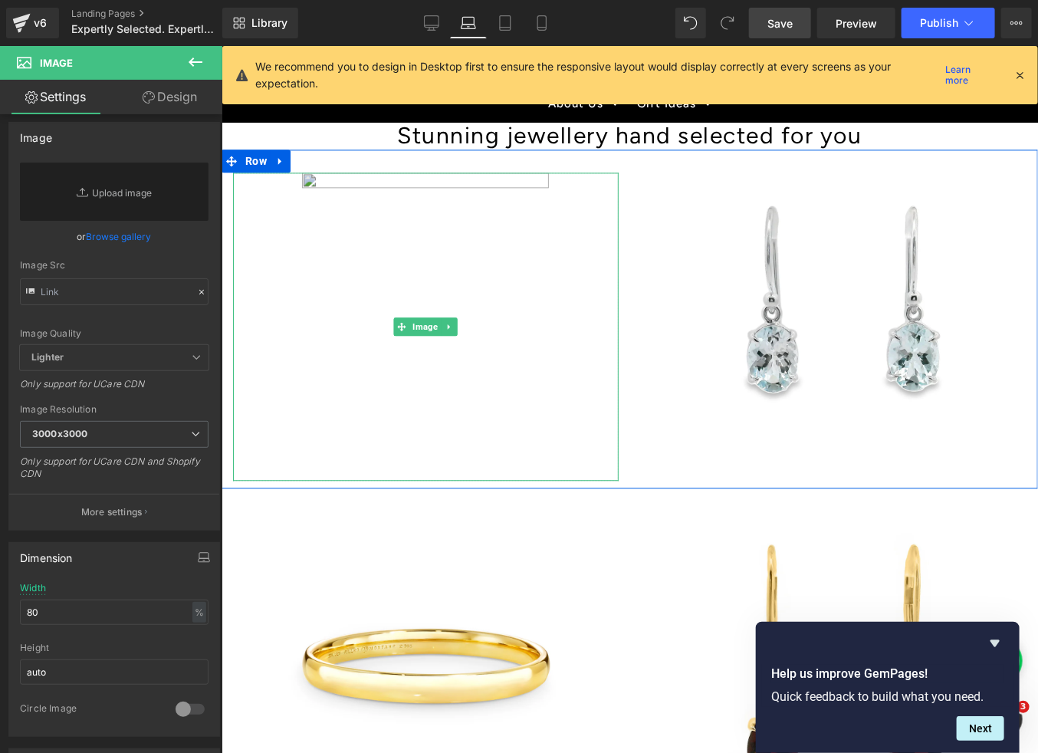
click at [367, 328] on img at bounding box center [425, 326] width 308 height 308
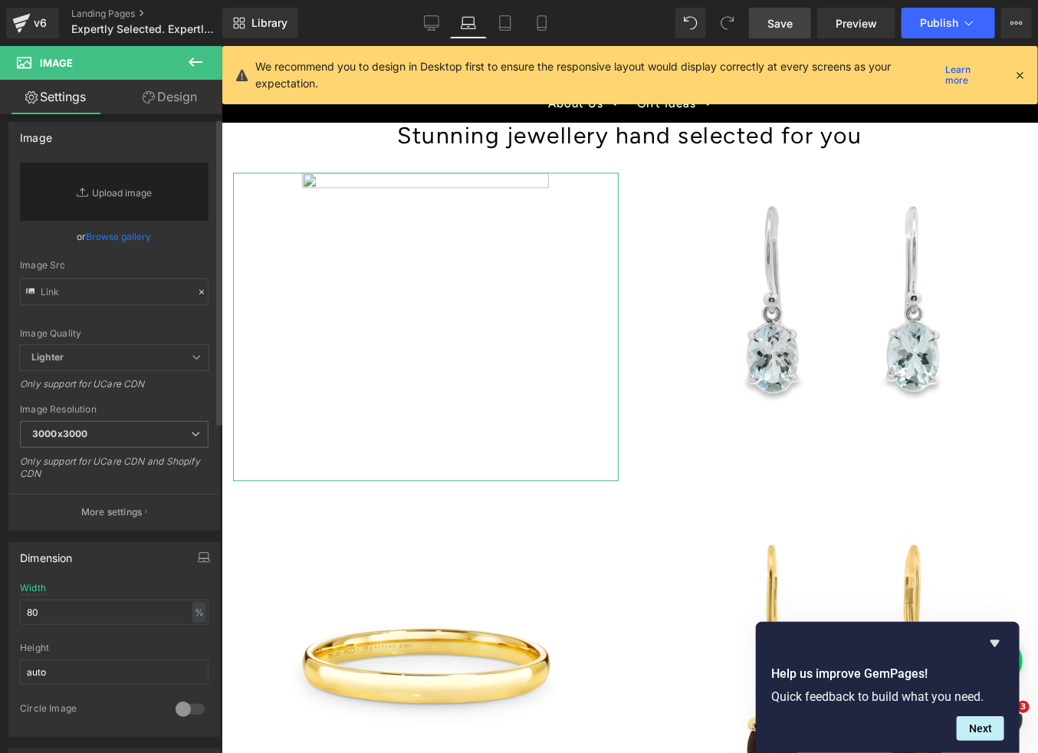
click at [93, 237] on link "Browse gallery" at bounding box center [119, 236] width 65 height 27
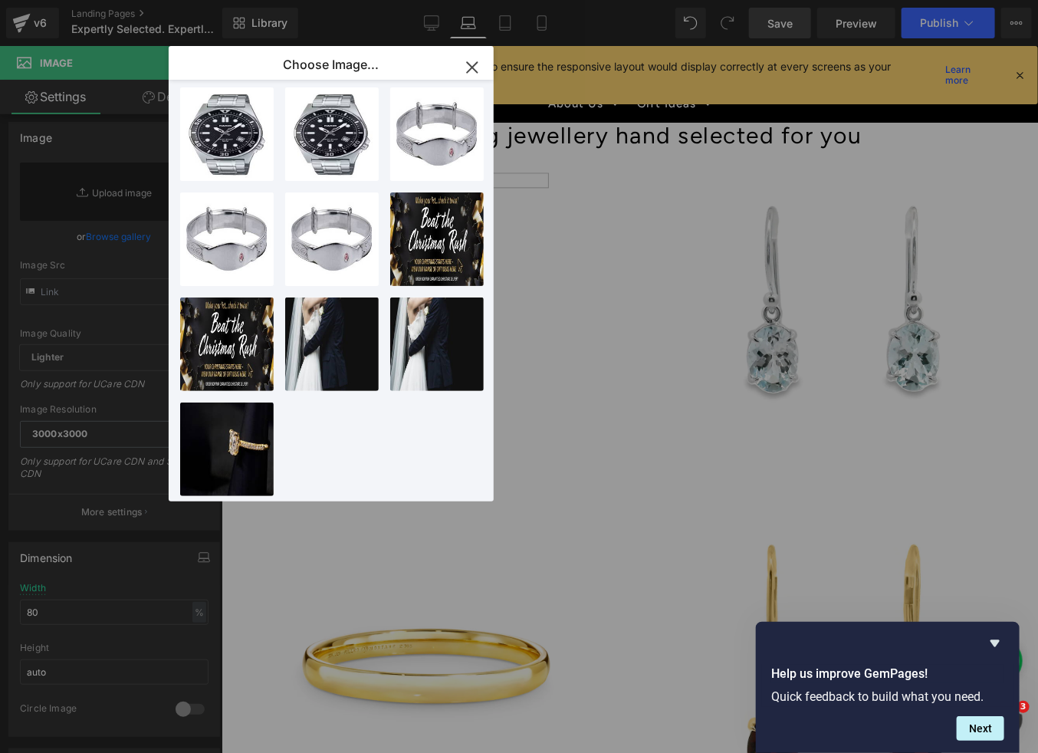
click at [105, 0] on div "Hero Banner You are previewing how the will restyle your page. You can not edit…" at bounding box center [519, 0] width 1038 height 0
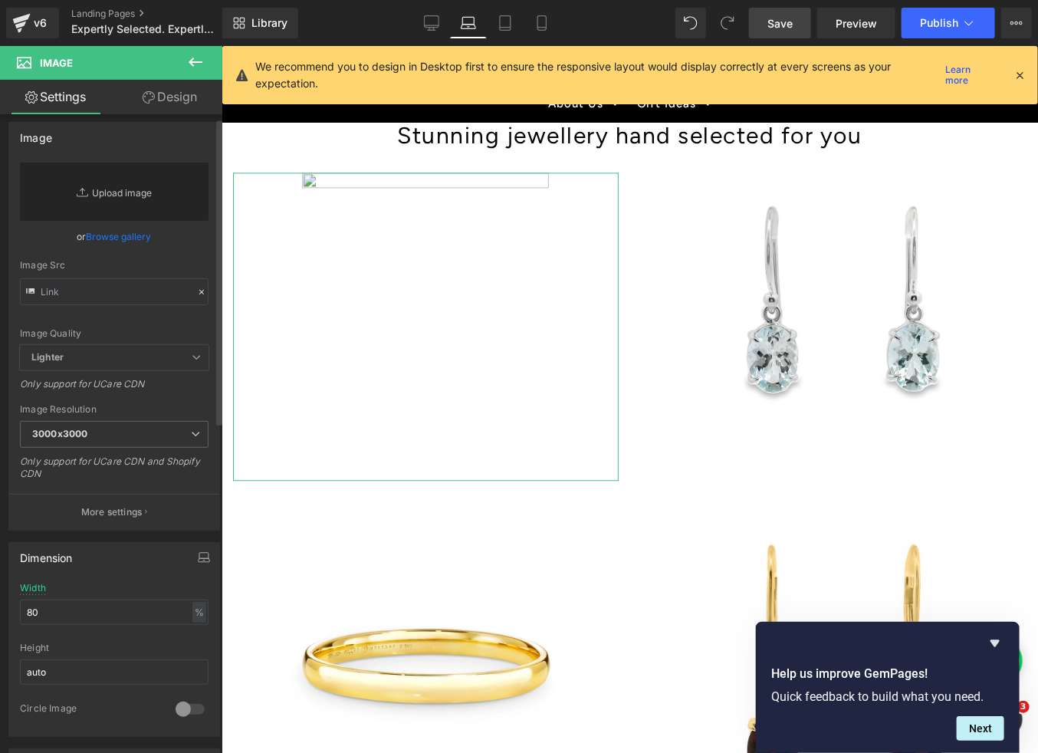
click at [107, 196] on link "Replace Image" at bounding box center [114, 192] width 189 height 58
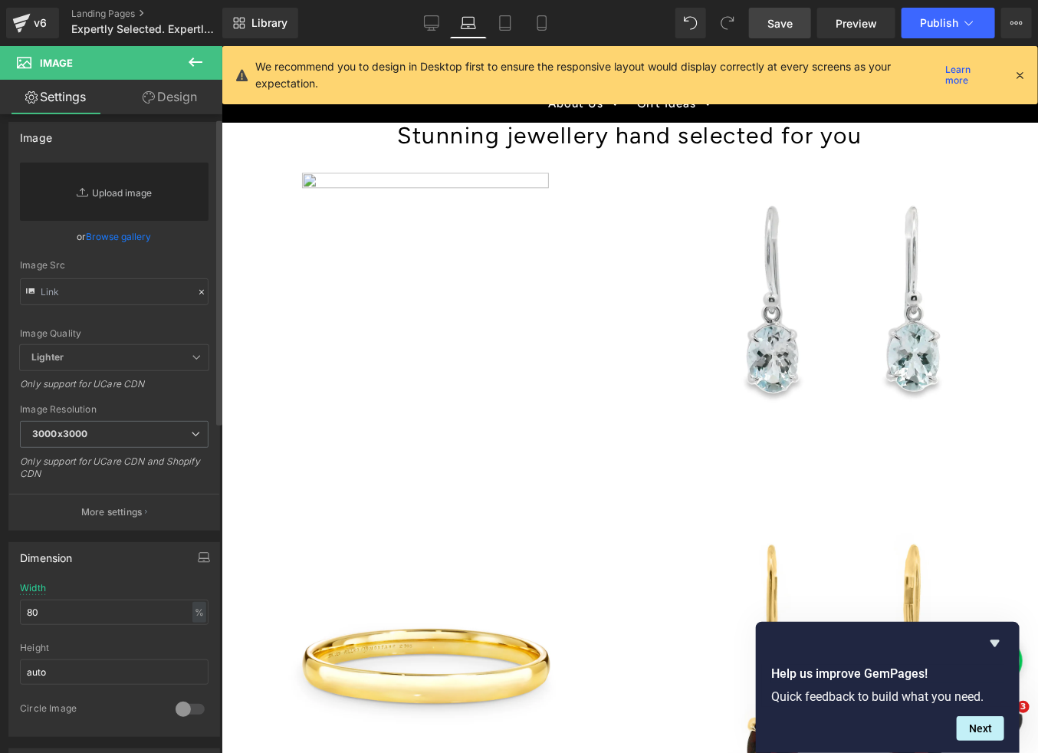
type input "C:\fakepath\001-017-04061-image-1_1024x1024.webp"
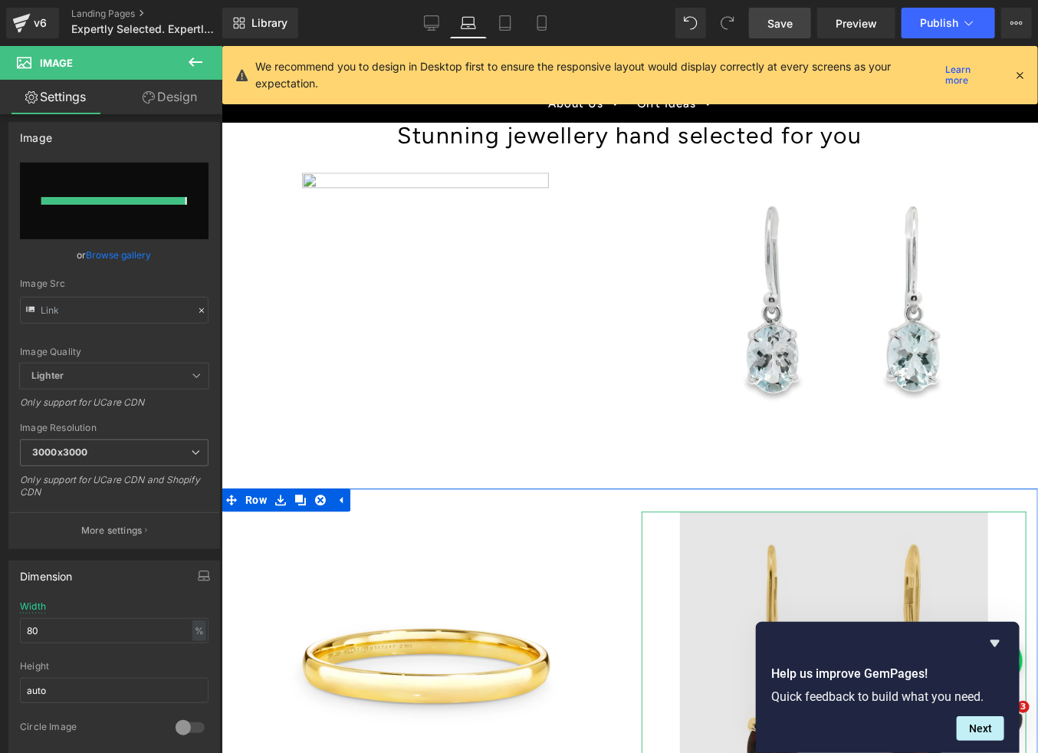
type input "[URL][DOMAIN_NAME]"
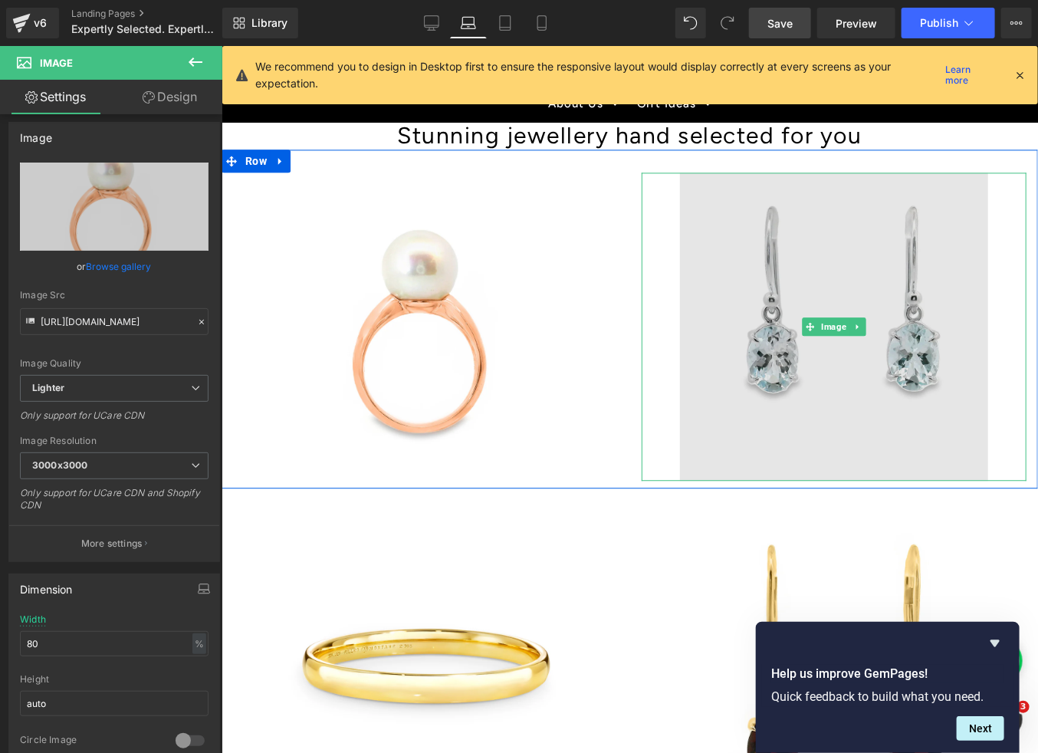
scroll to position [1320, 0]
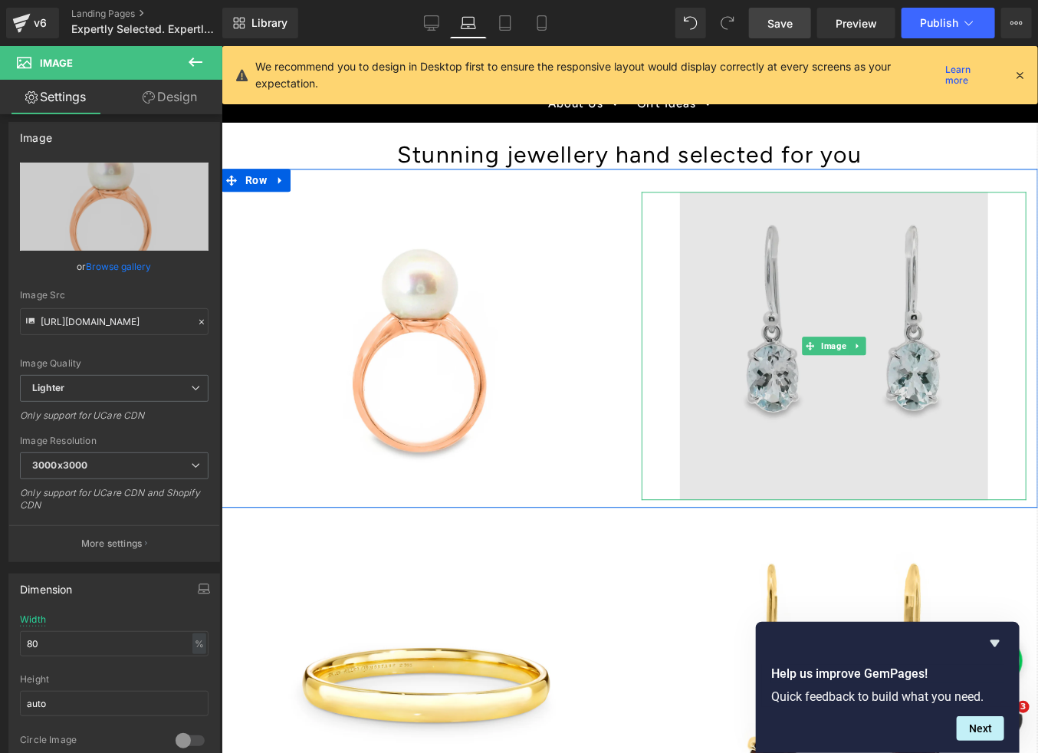
click at [835, 372] on img at bounding box center [833, 345] width 308 height 308
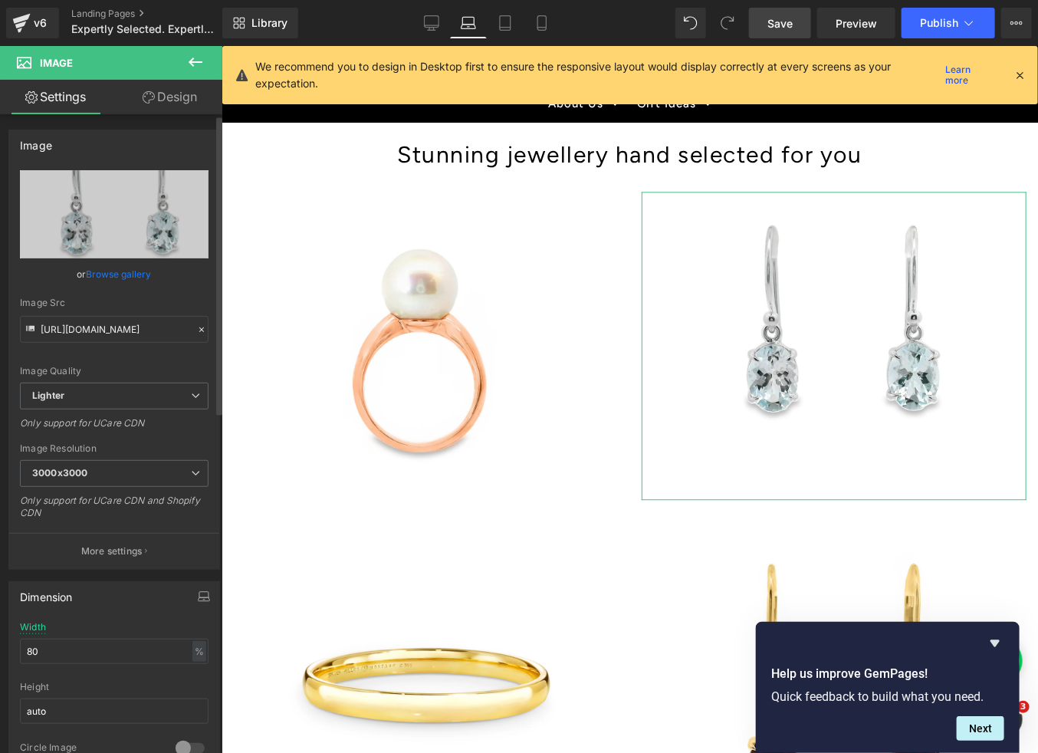
scroll to position [2, 0]
click at [110, 277] on link "Browse gallery" at bounding box center [119, 272] width 65 height 27
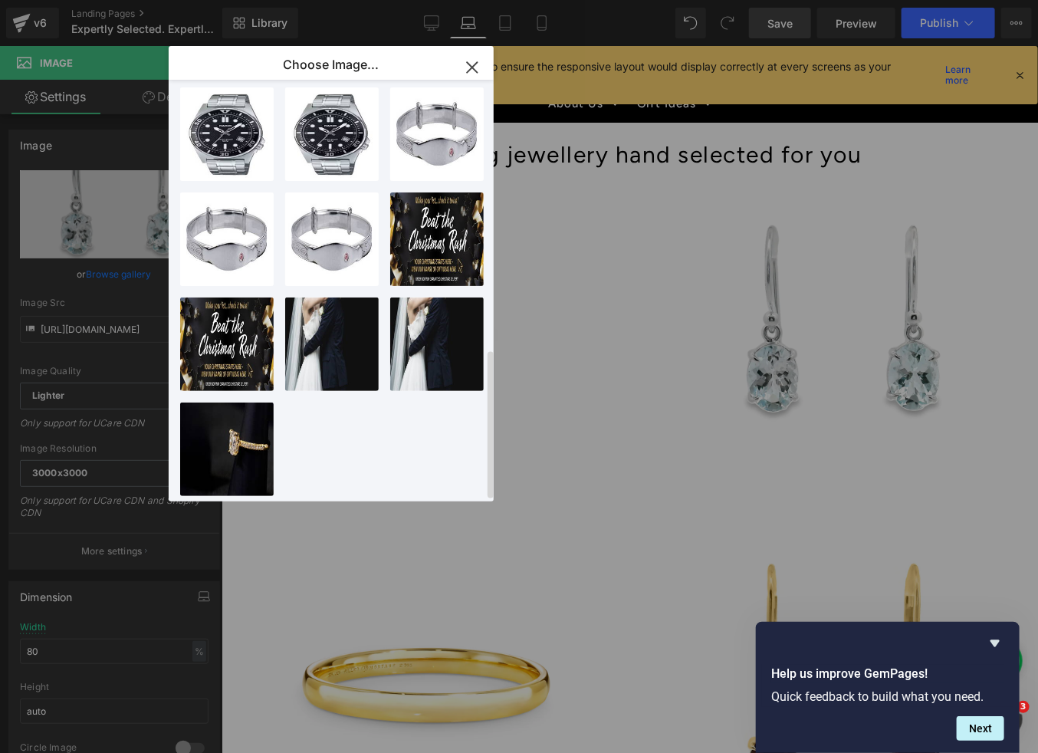
click at [360, 445] on div "001-024...1024.webp 24.02 KB Delete image? Yes No Christm... 920.jpg 1.12 MB De…" at bounding box center [340, 294] width 320 height 428
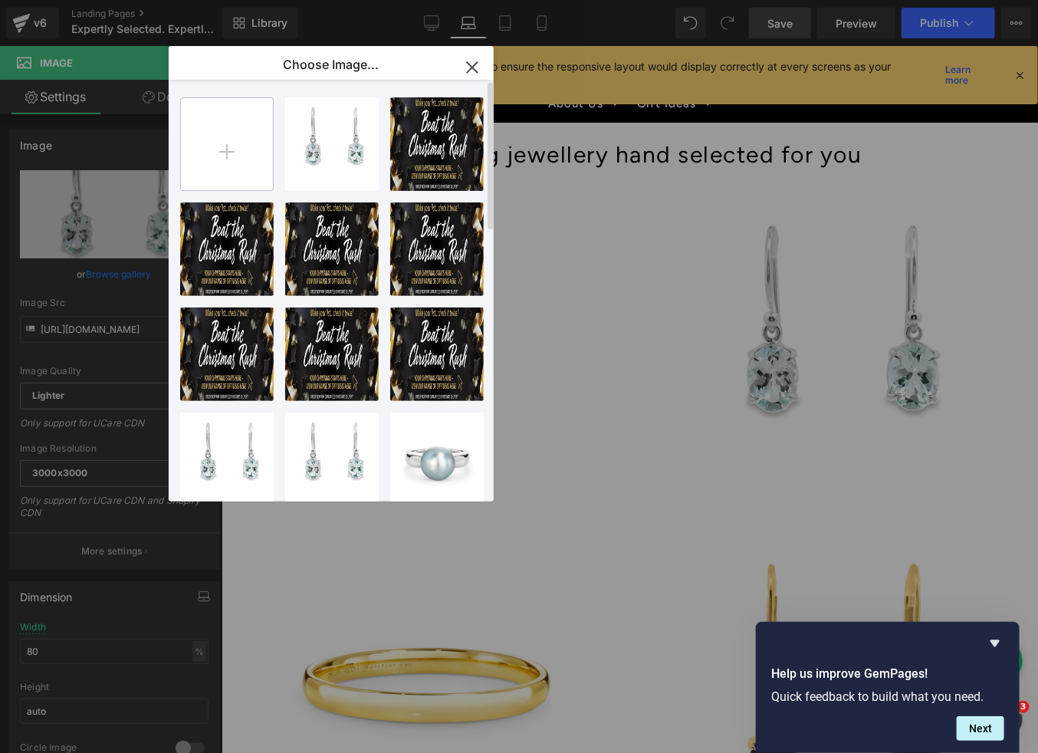
click at [217, 159] on input "file" at bounding box center [227, 144] width 92 height 92
type input "C:\fakepath\BPDVE-WG-PENDANT_1024x1024.webp"
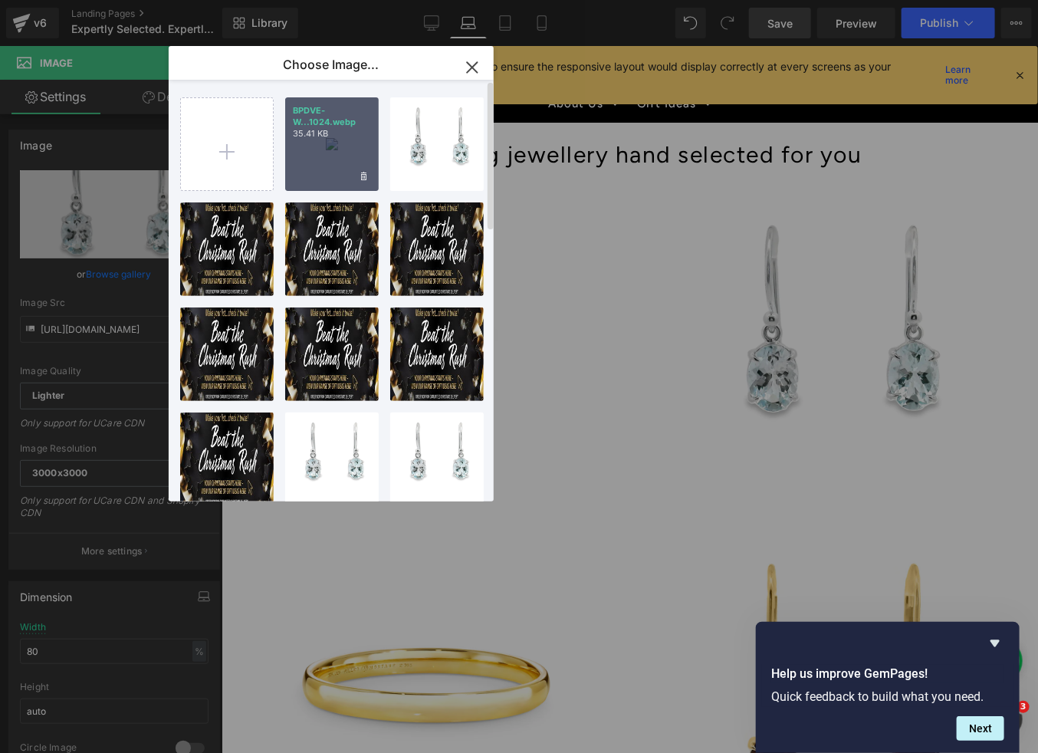
drag, startPoint x: 337, startPoint y: 174, endPoint x: 115, endPoint y: 131, distance: 225.7
click at [337, 174] on div "BPDVE-W...1024.webp 35.41 KB" at bounding box center [332, 144] width 94 height 94
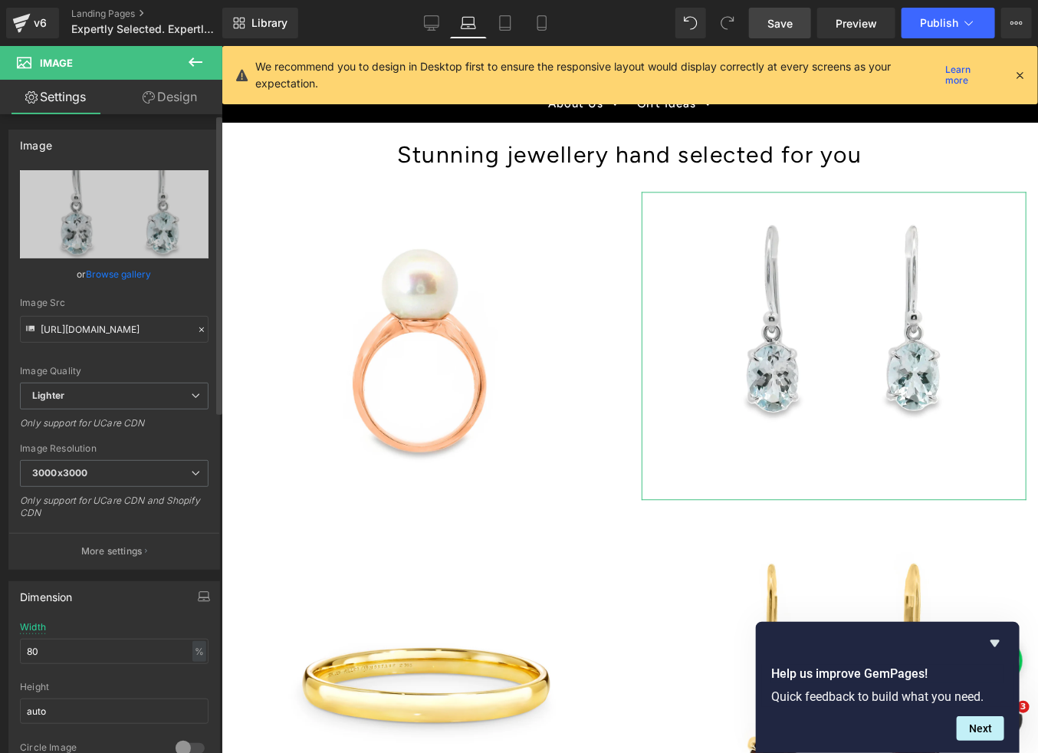
click at [95, 271] on link "Browse gallery" at bounding box center [119, 274] width 65 height 27
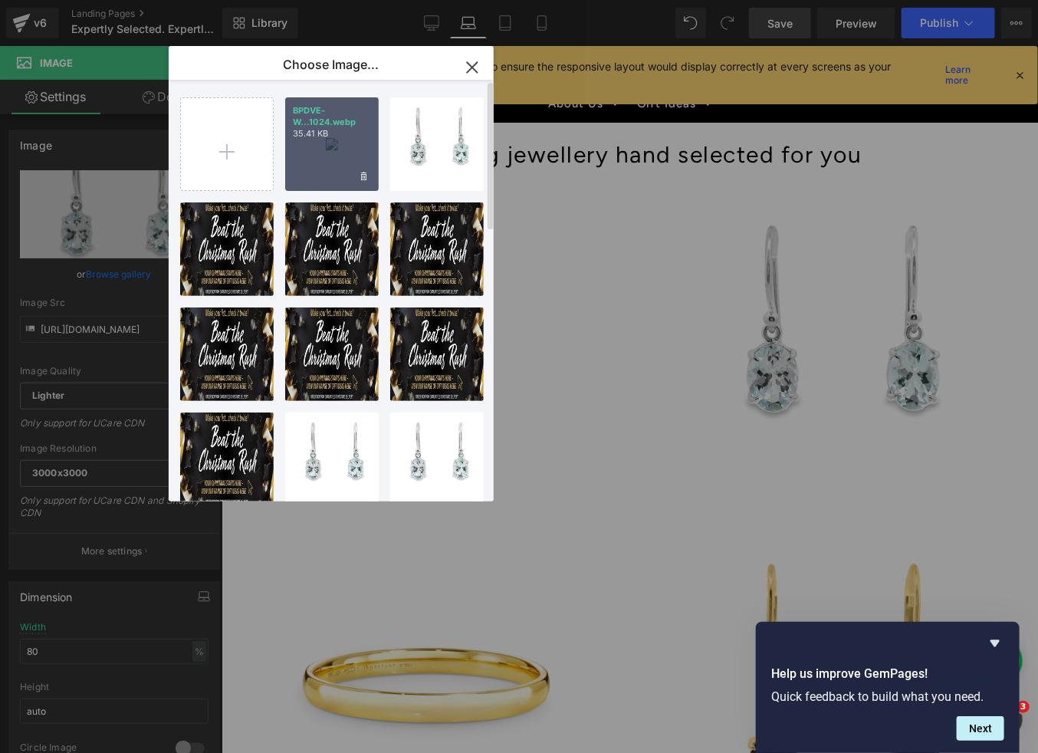
click at [311, 160] on div "BPDVE-W...1024.webp 35.41 KB" at bounding box center [332, 144] width 94 height 94
type input "[URL][DOMAIN_NAME]"
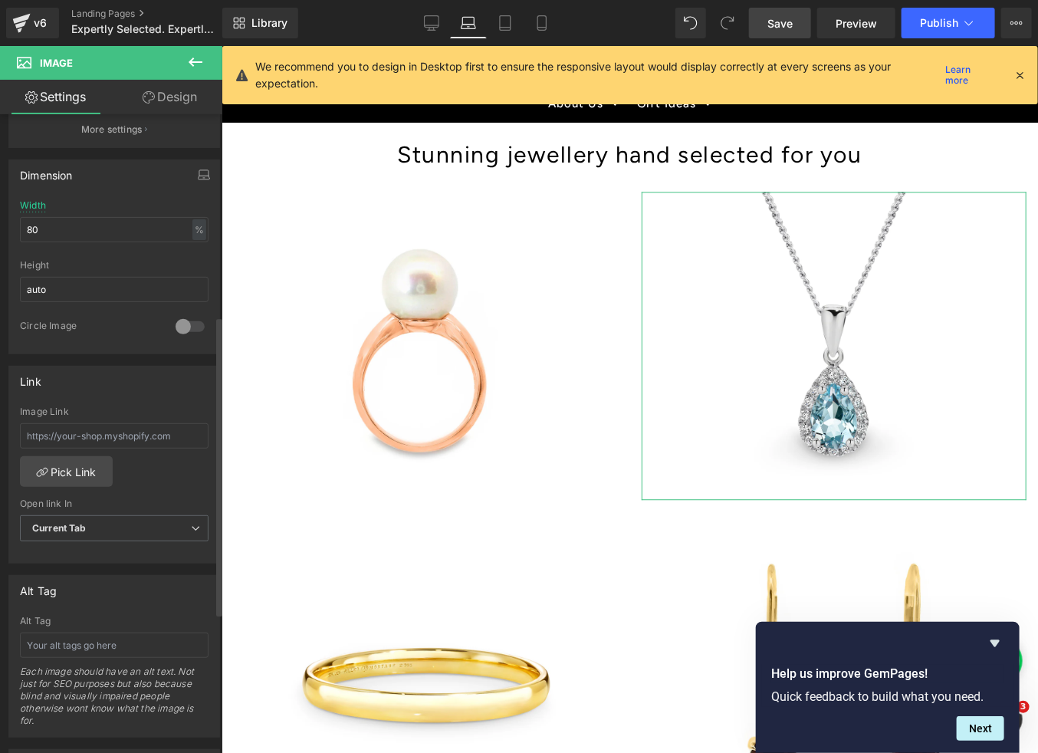
scroll to position [435, 0]
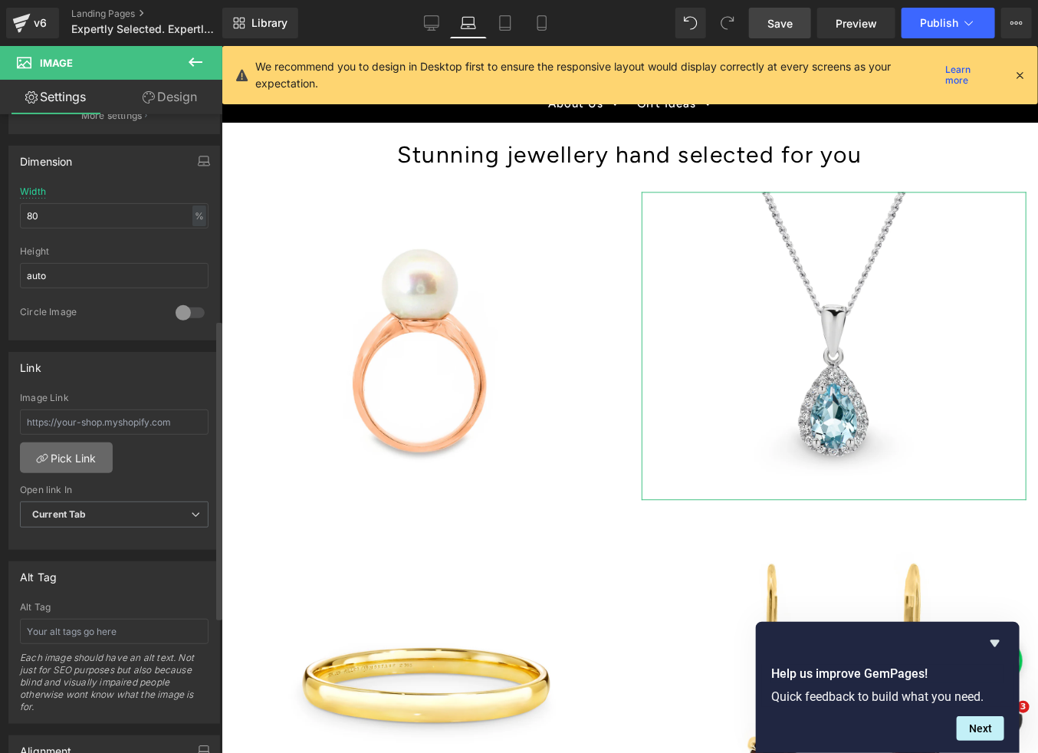
click at [73, 456] on link "Pick Link" at bounding box center [66, 457] width 93 height 31
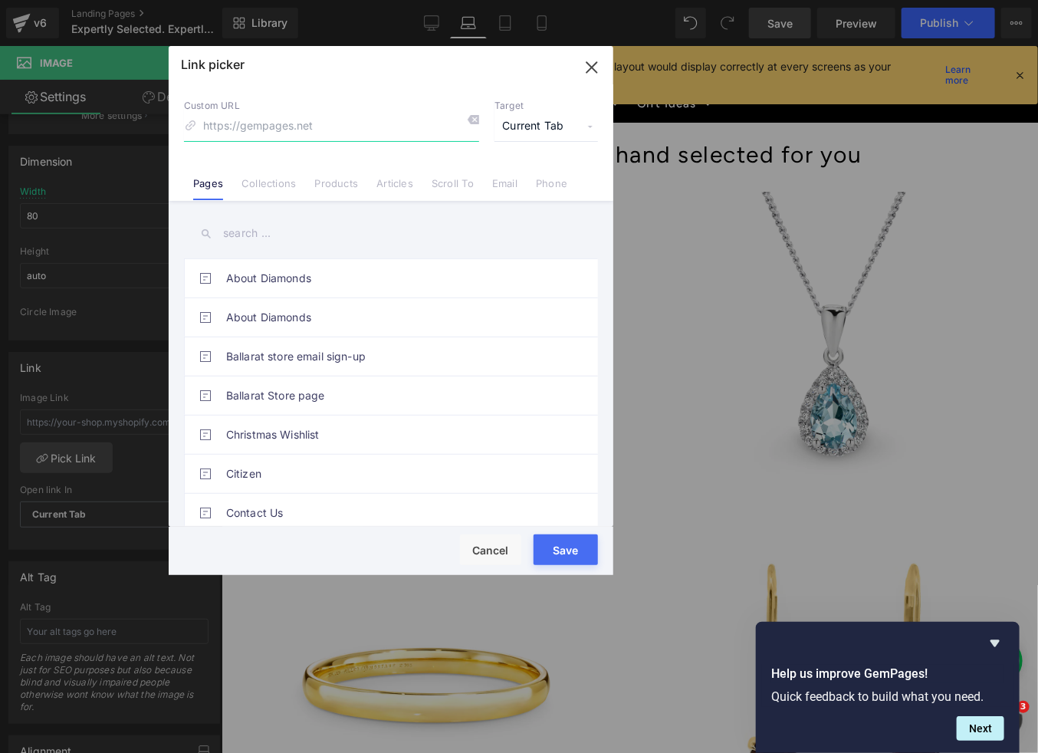
paste input "[URL][DOMAIN_NAME]"
type input "[URL][DOMAIN_NAME]"
click at [562, 557] on button "Save" at bounding box center [566, 549] width 64 height 31
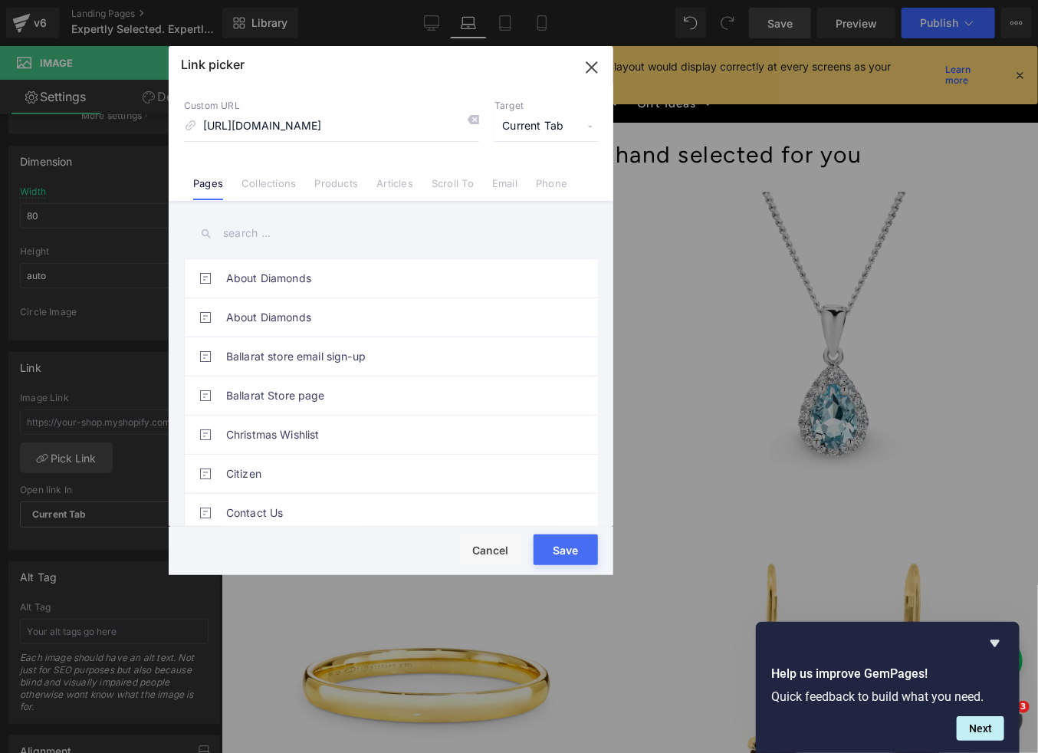
type input "[URL][DOMAIN_NAME]"
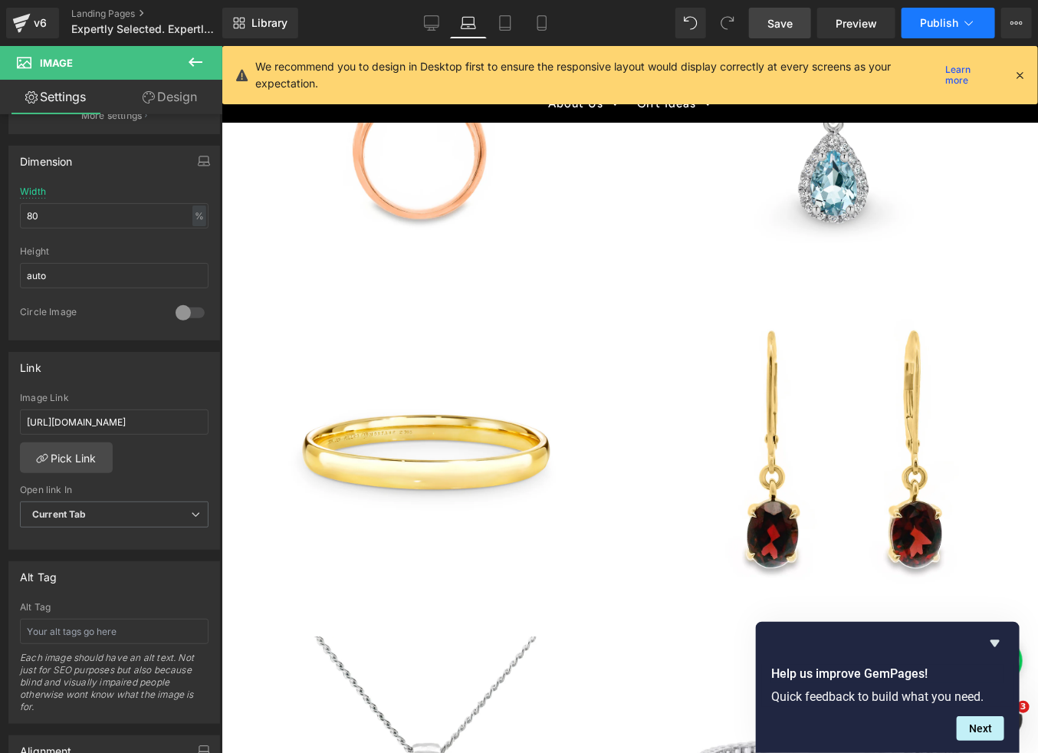
scroll to position [435, 0]
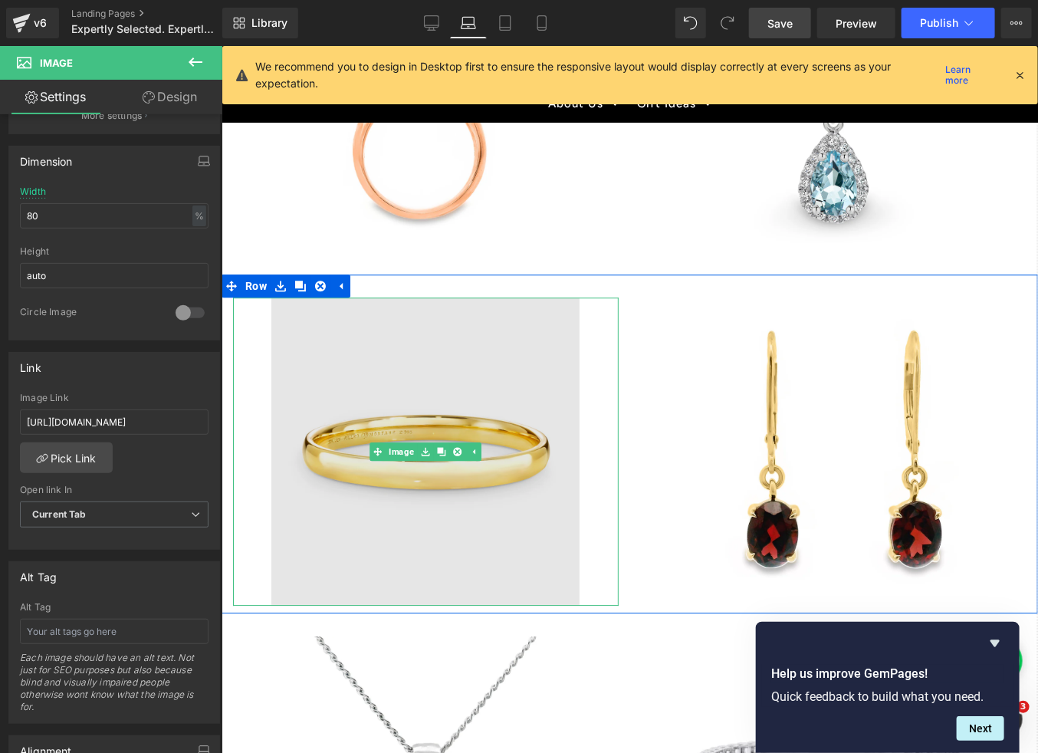
click at [372, 448] on img at bounding box center [425, 451] width 308 height 308
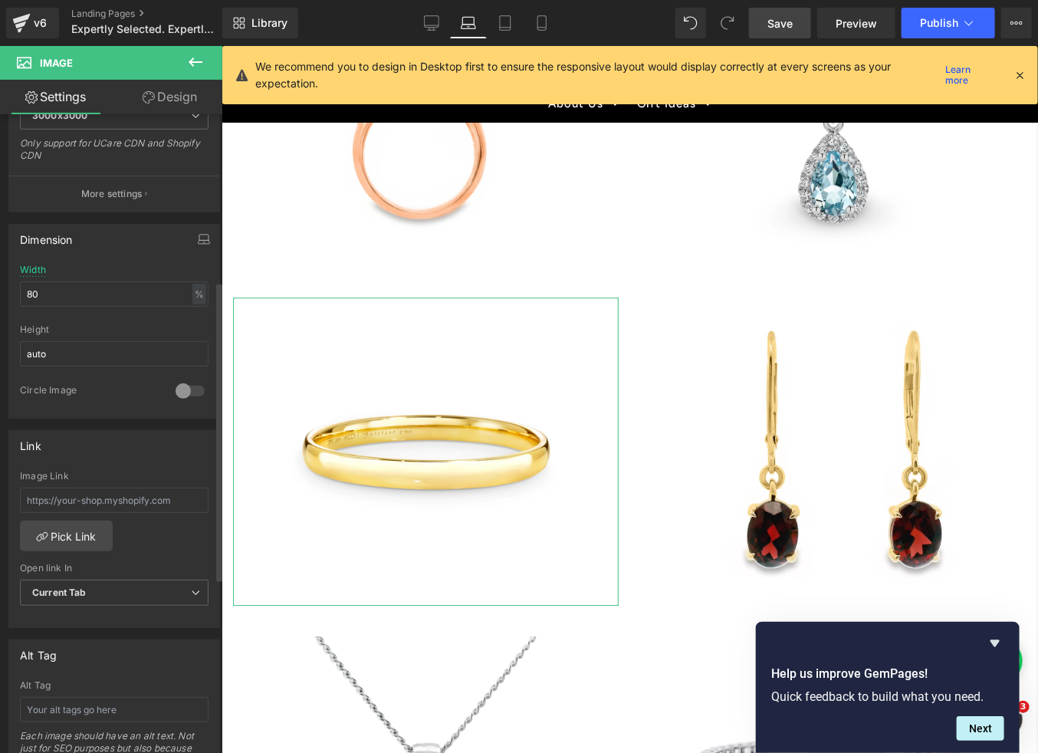
scroll to position [363, 0]
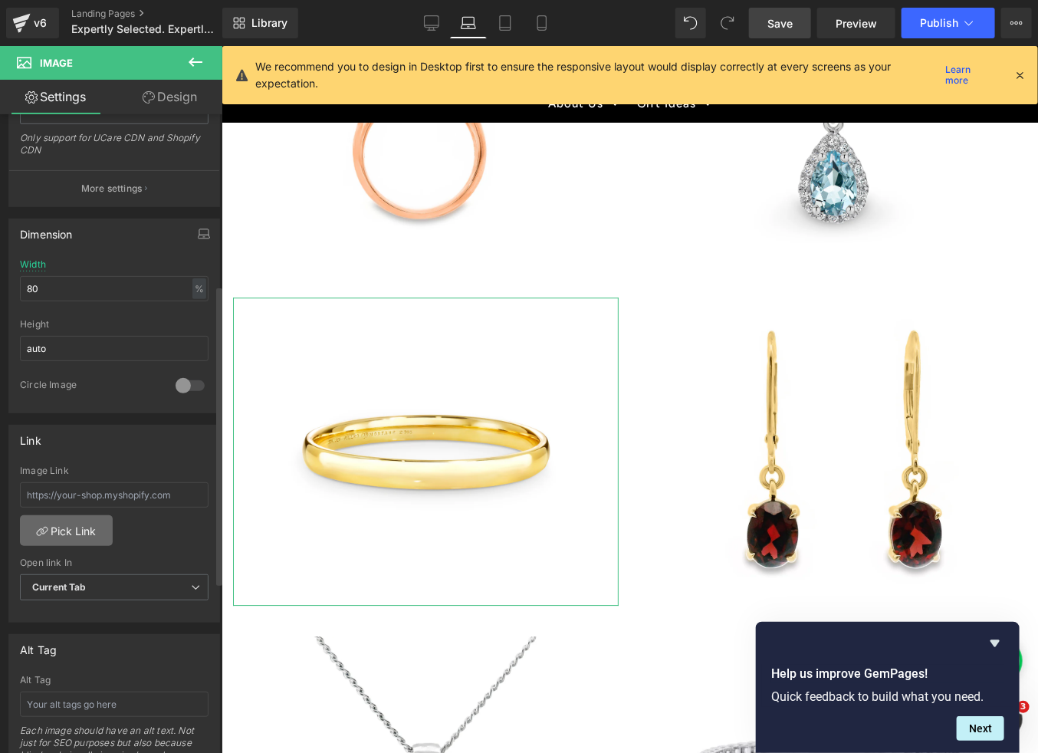
click at [84, 534] on link "Pick Link" at bounding box center [66, 530] width 93 height 31
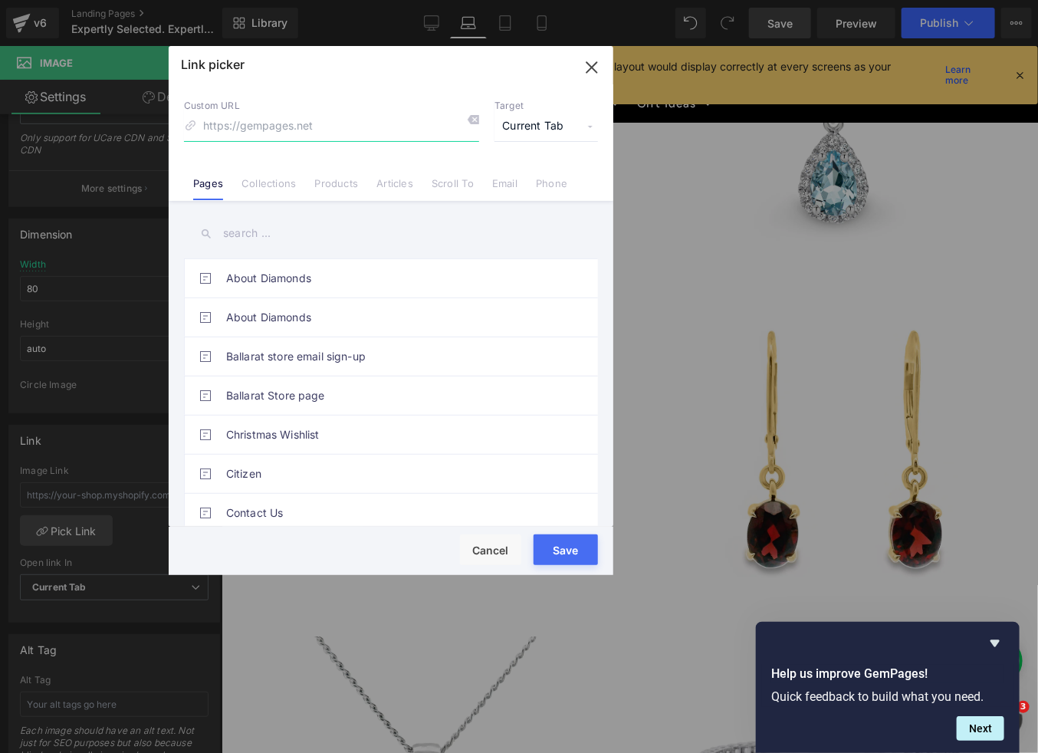
paste input "[URL][DOMAIN_NAME]"
type input "[URL][DOMAIN_NAME]"
click at [576, 550] on button "Save" at bounding box center [566, 549] width 64 height 31
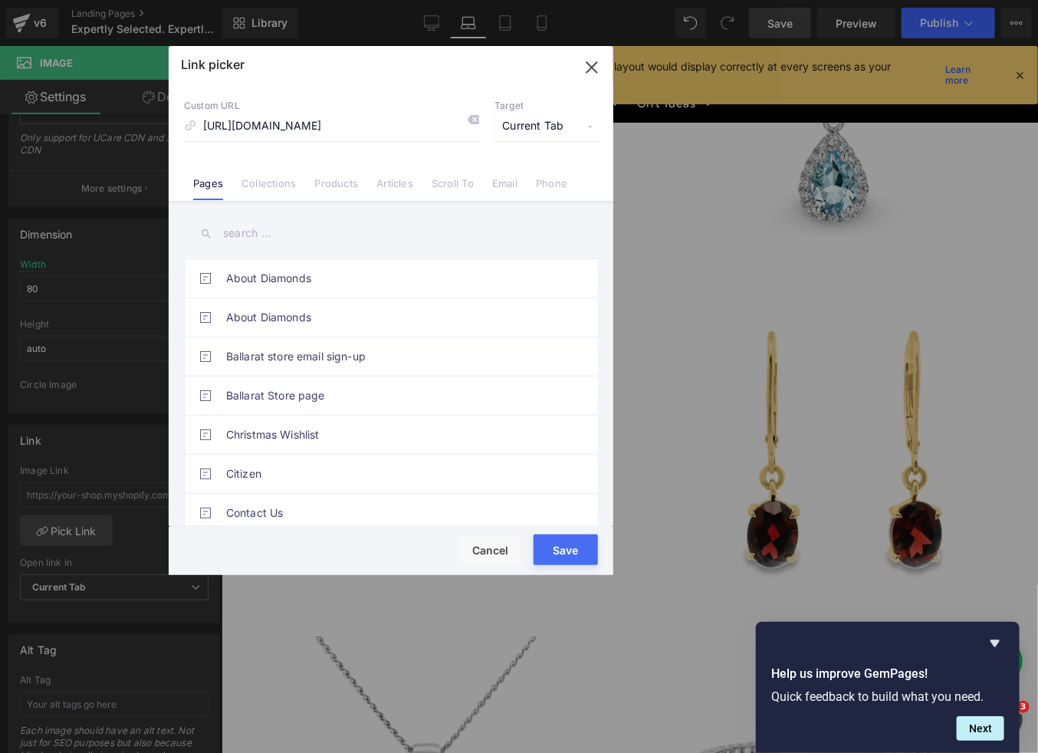
type input "[URL][DOMAIN_NAME]"
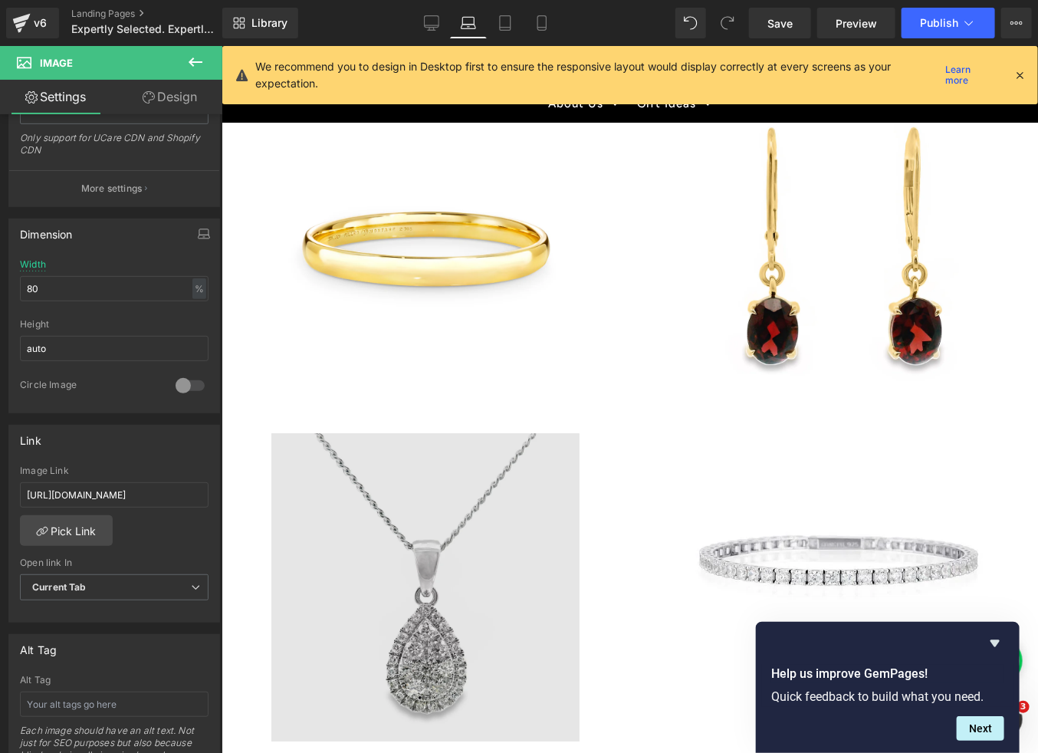
scroll to position [1757, 0]
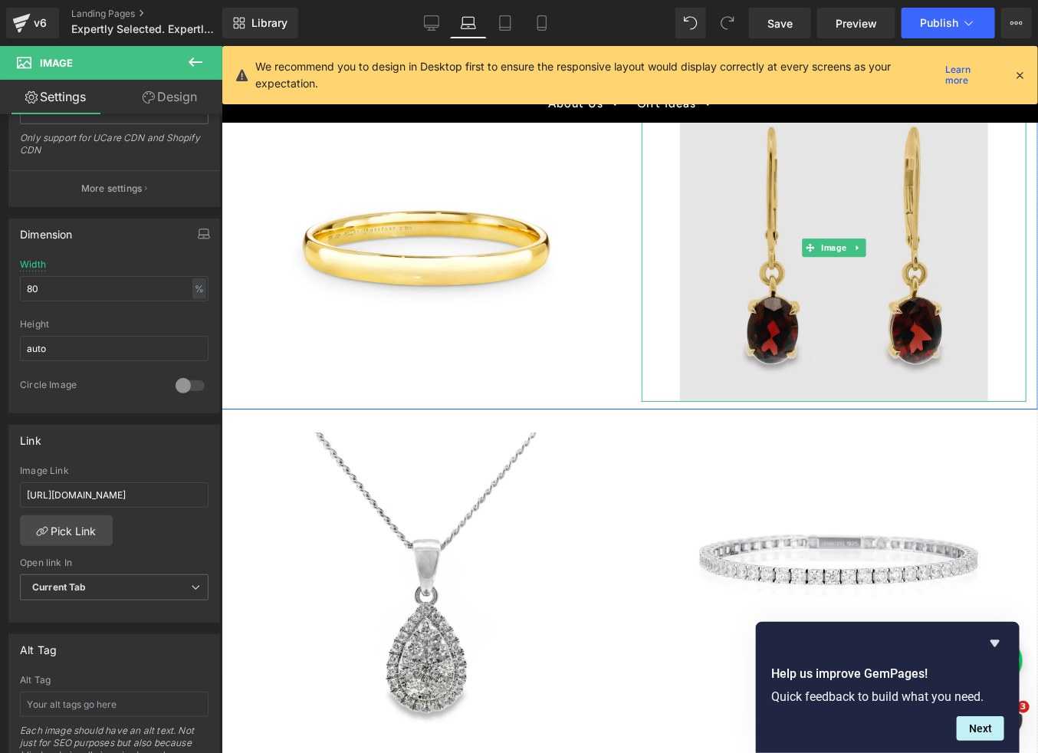
click at [817, 238] on img at bounding box center [833, 247] width 308 height 308
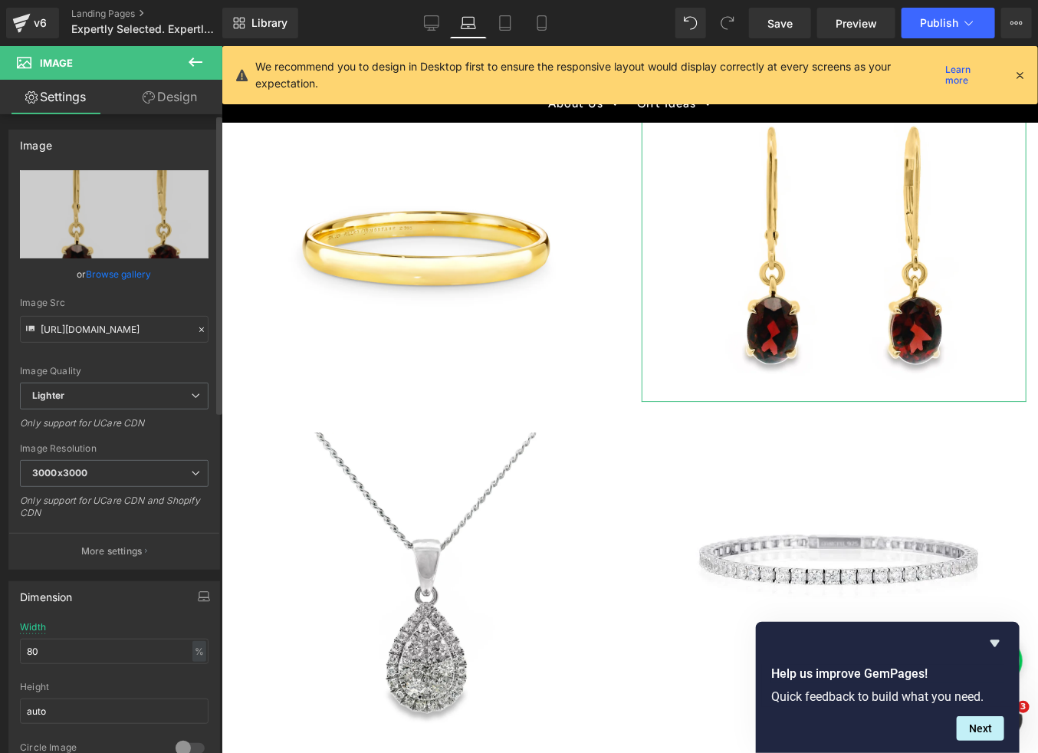
click at [121, 277] on link "Browse gallery" at bounding box center [119, 274] width 65 height 27
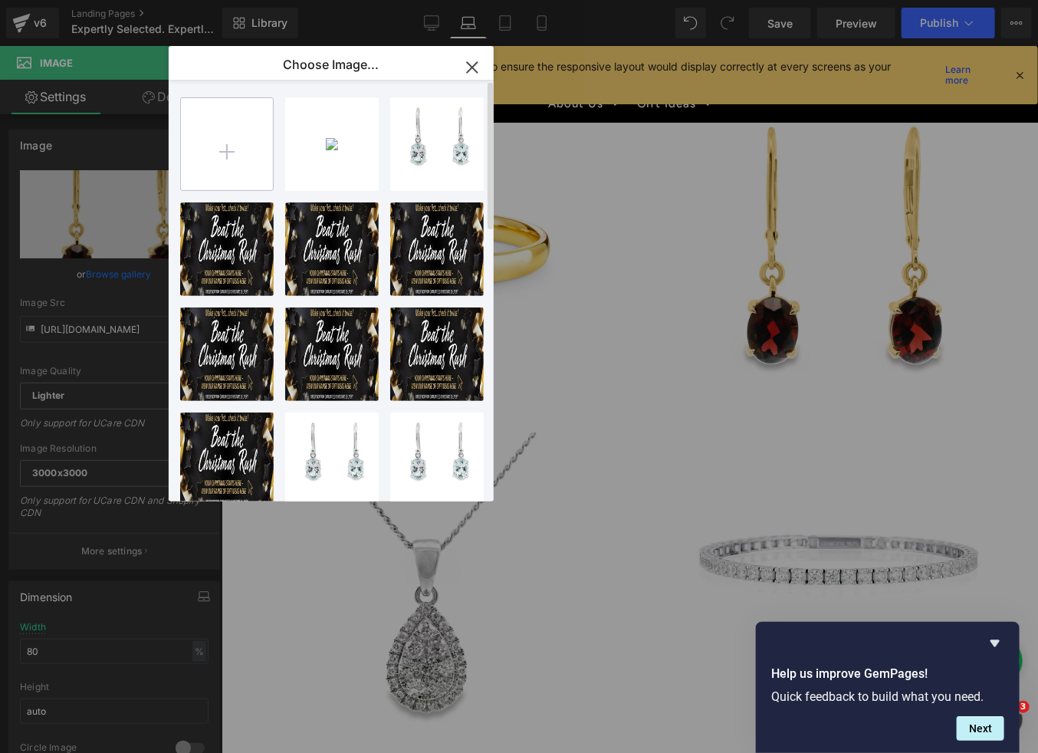
click at [235, 143] on input "file" at bounding box center [227, 144] width 92 height 92
type input "C:\fakepath\001-002-04528-image-1_1024x1024.webp"
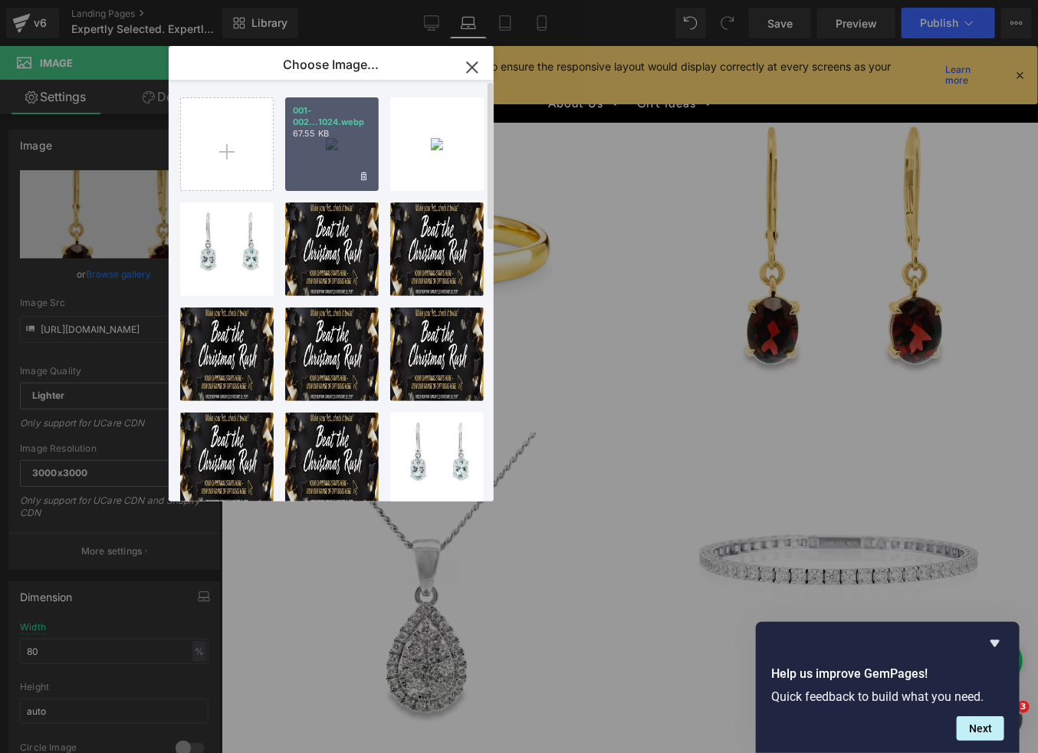
click at [317, 154] on div "001-002...1024.webp 67.55 KB" at bounding box center [332, 144] width 94 height 94
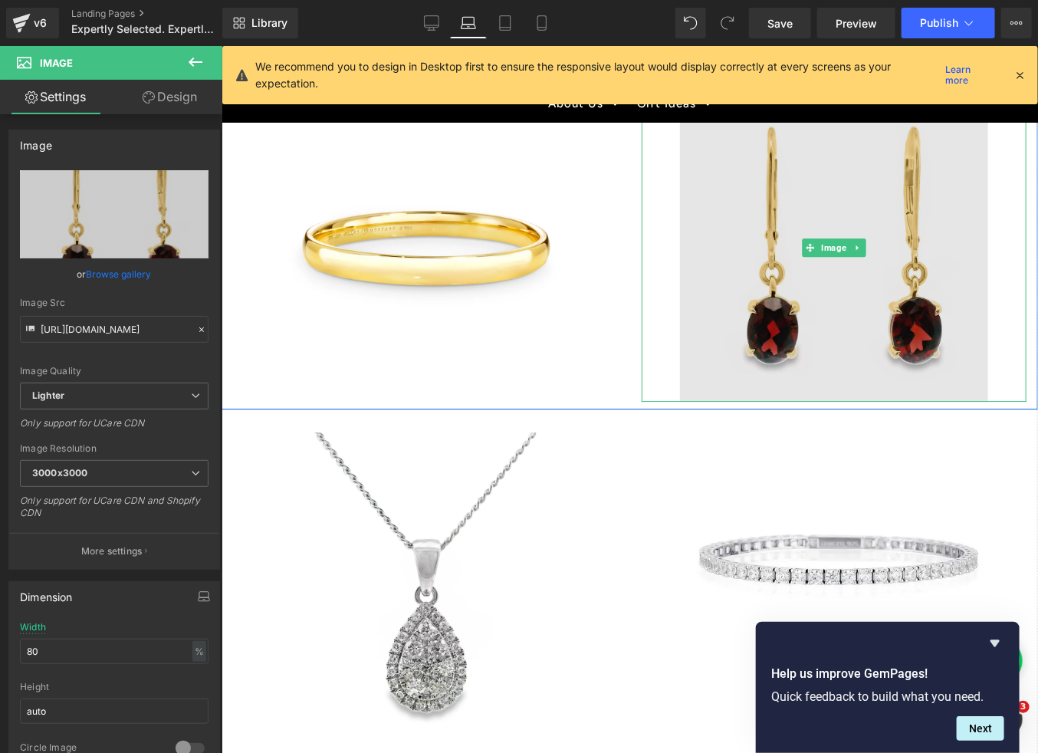
click at [839, 240] on img at bounding box center [833, 247] width 308 height 308
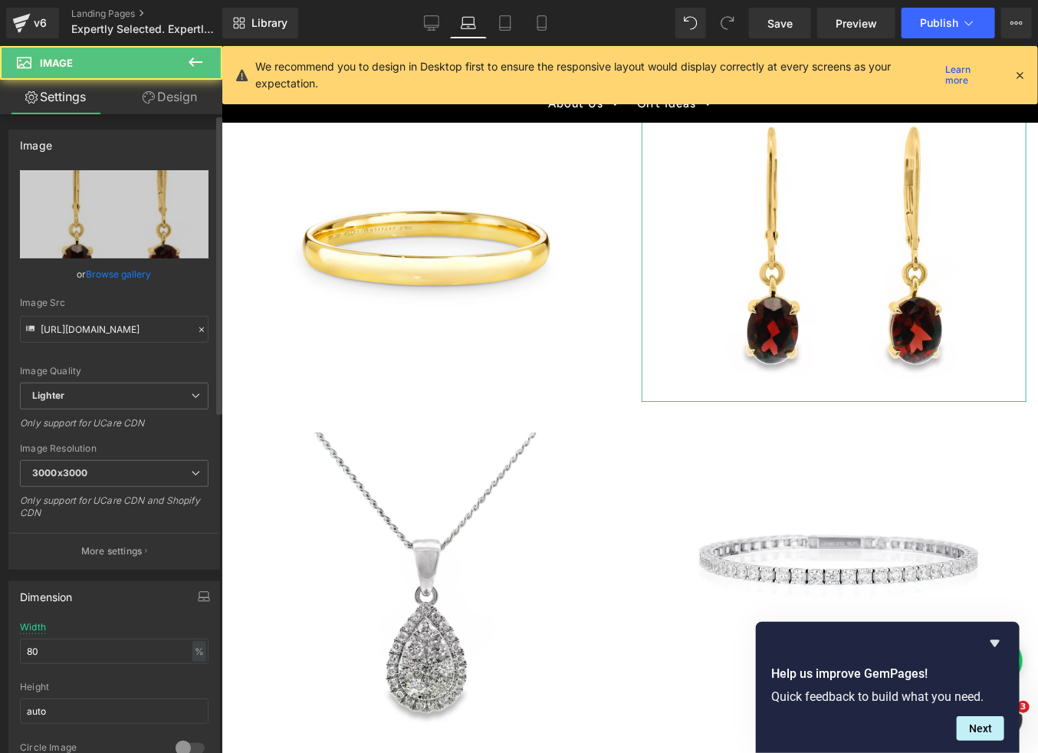
click at [127, 276] on link "Browse gallery" at bounding box center [119, 274] width 65 height 27
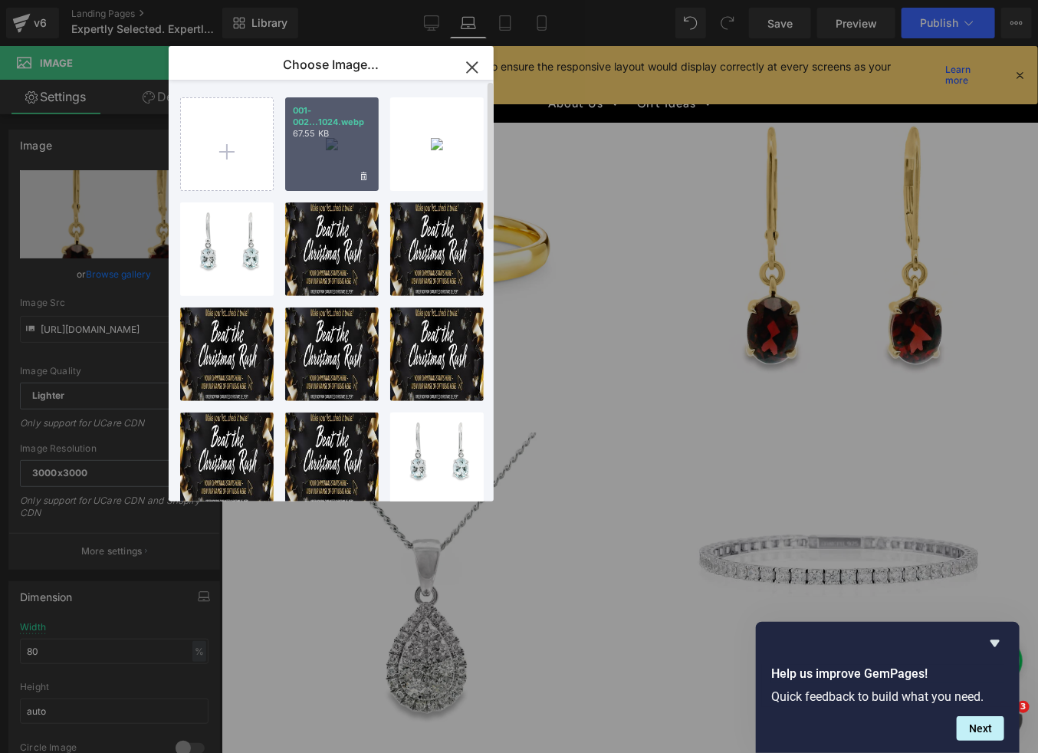
click at [320, 157] on div "001-002...1024.webp 67.55 KB" at bounding box center [332, 144] width 94 height 94
type input "[URL][DOMAIN_NAME]"
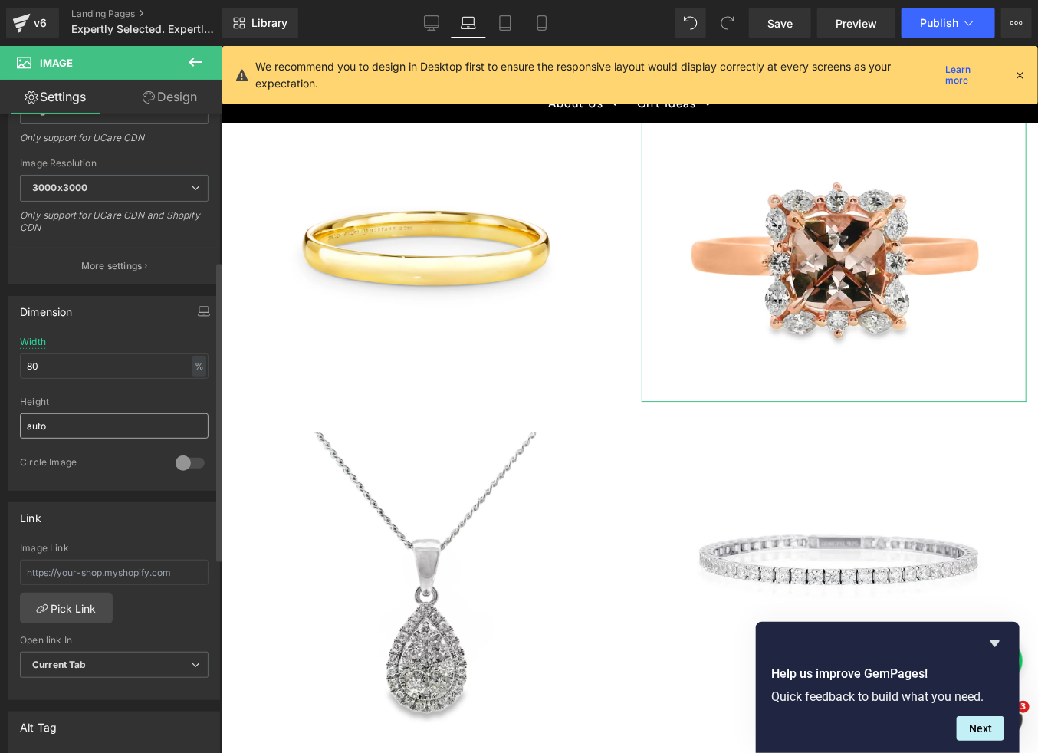
scroll to position [340, 0]
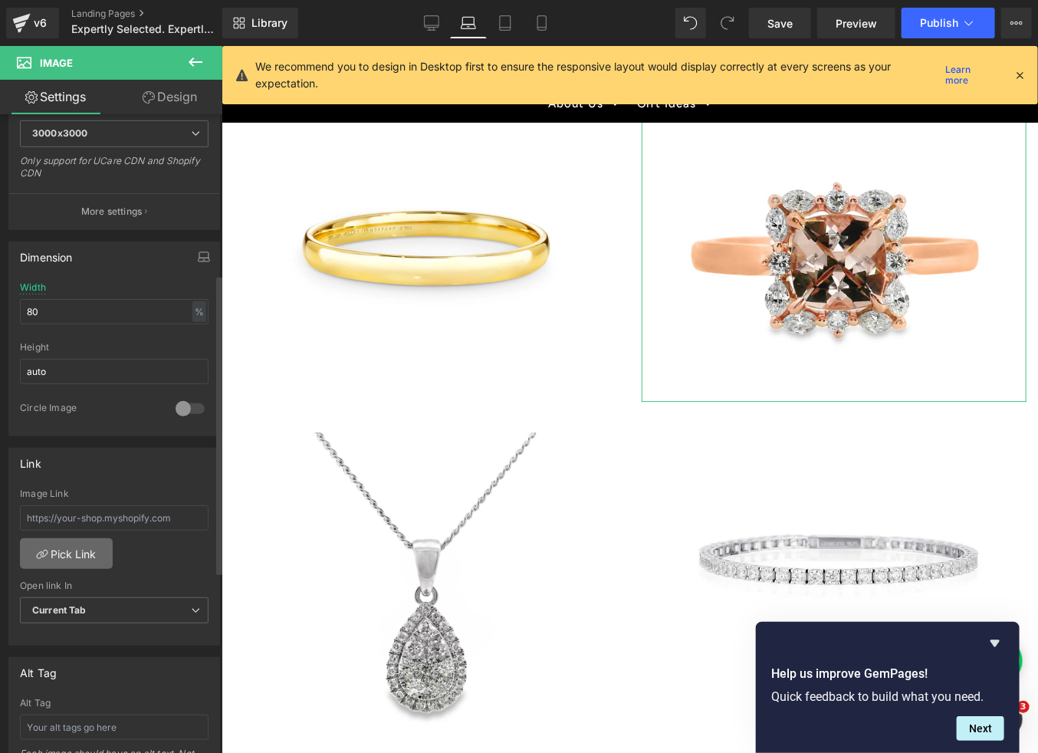
click at [83, 559] on link "Pick Link" at bounding box center [66, 553] width 93 height 31
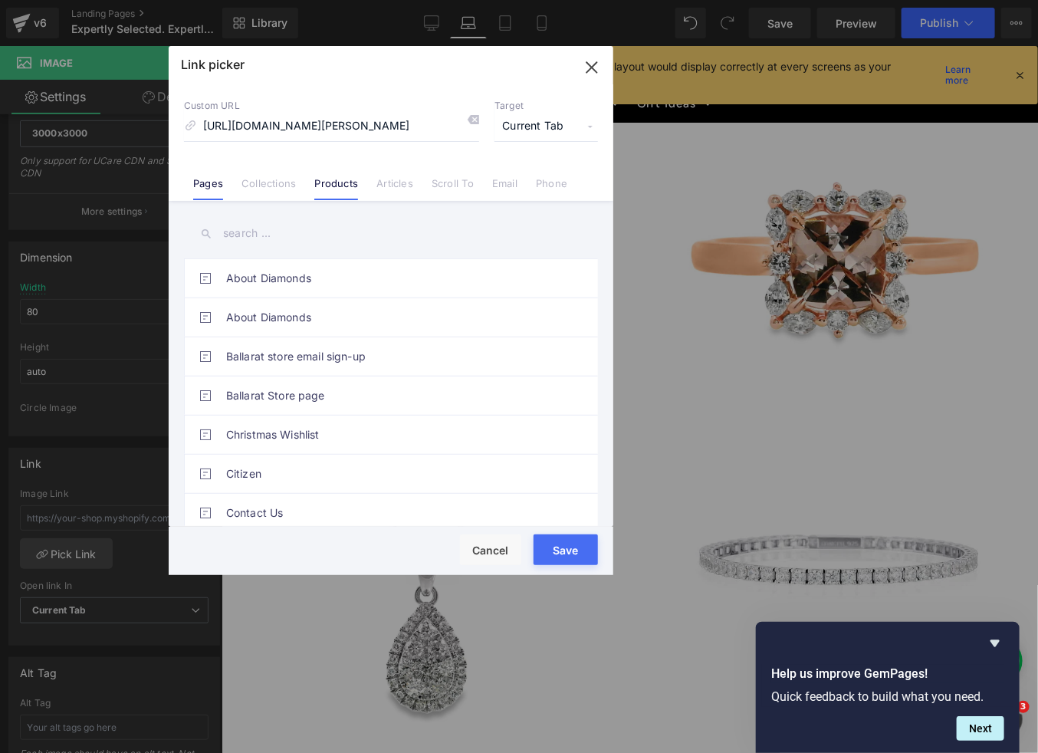
scroll to position [0, 448]
type input "[URL][DOMAIN_NAME][PERSON_NAME]"
click at [565, 553] on button "Save" at bounding box center [566, 549] width 64 height 31
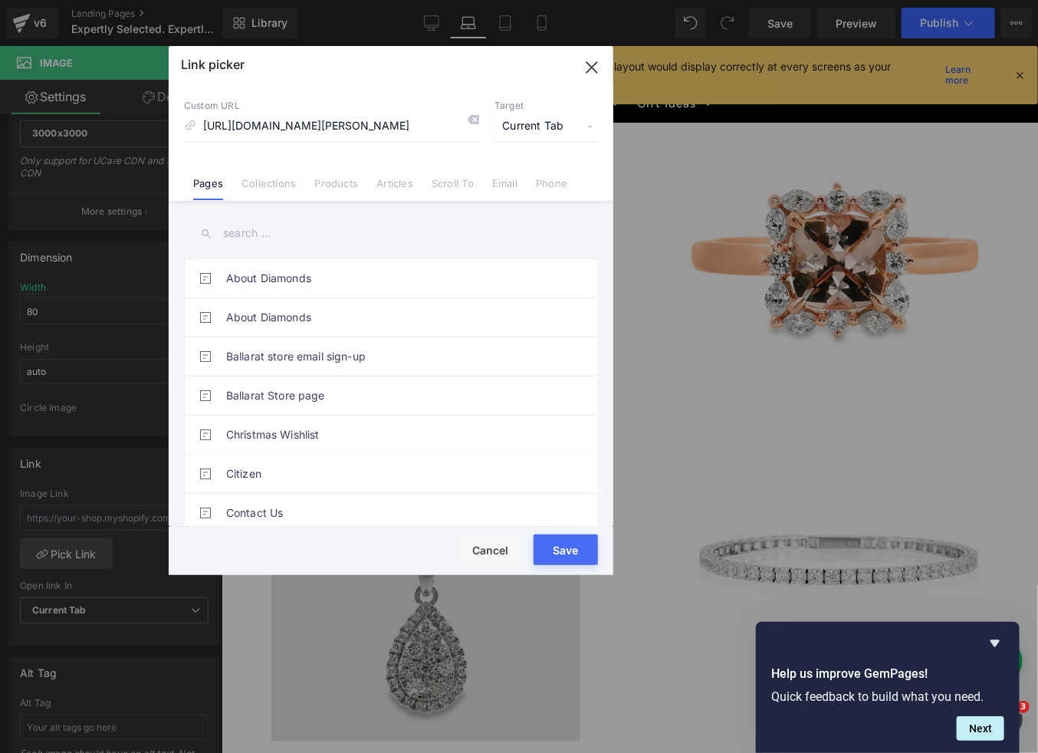
type input "[URL][DOMAIN_NAME][PERSON_NAME]"
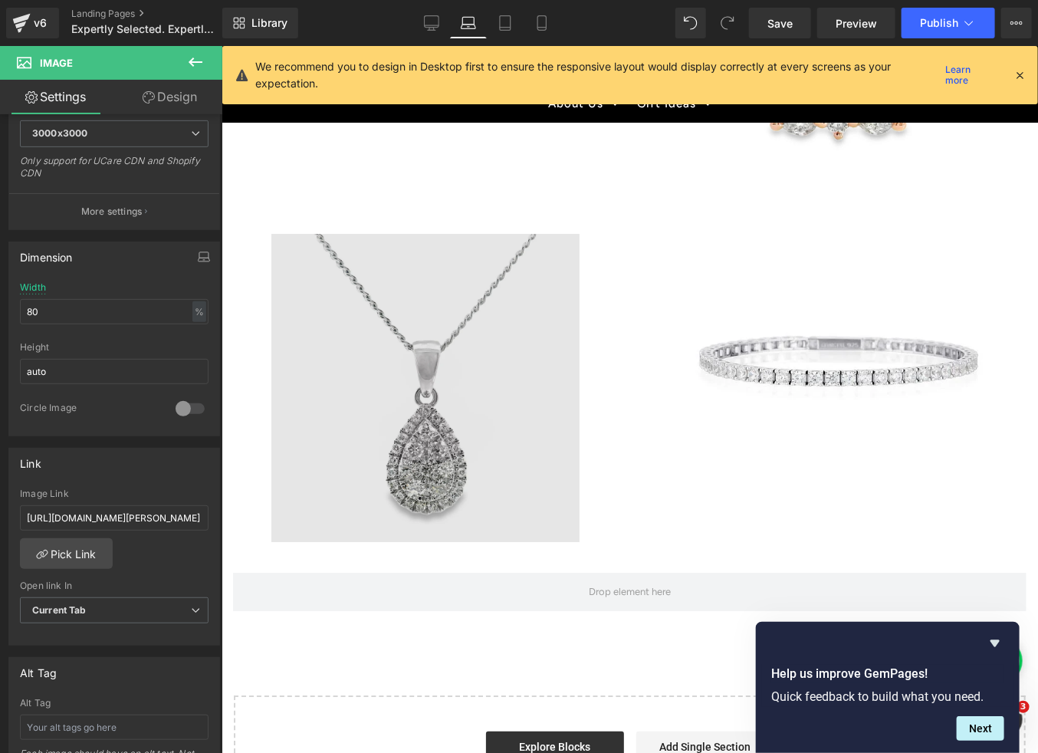
scroll to position [1959, 0]
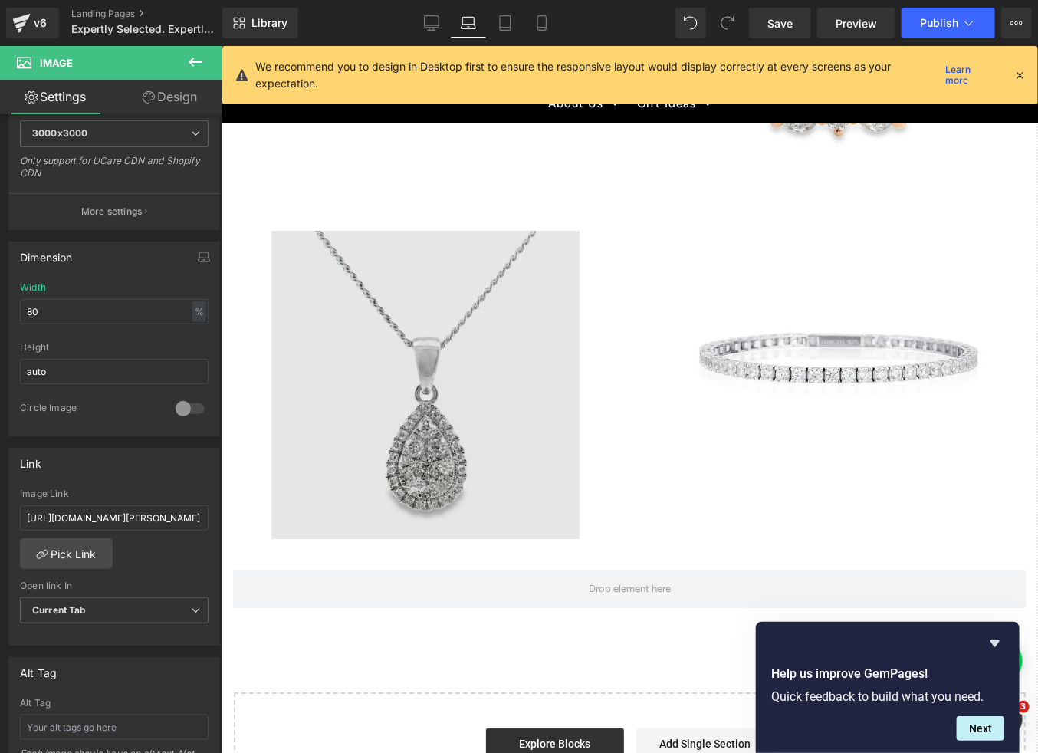
click at [419, 461] on img at bounding box center [425, 384] width 308 height 308
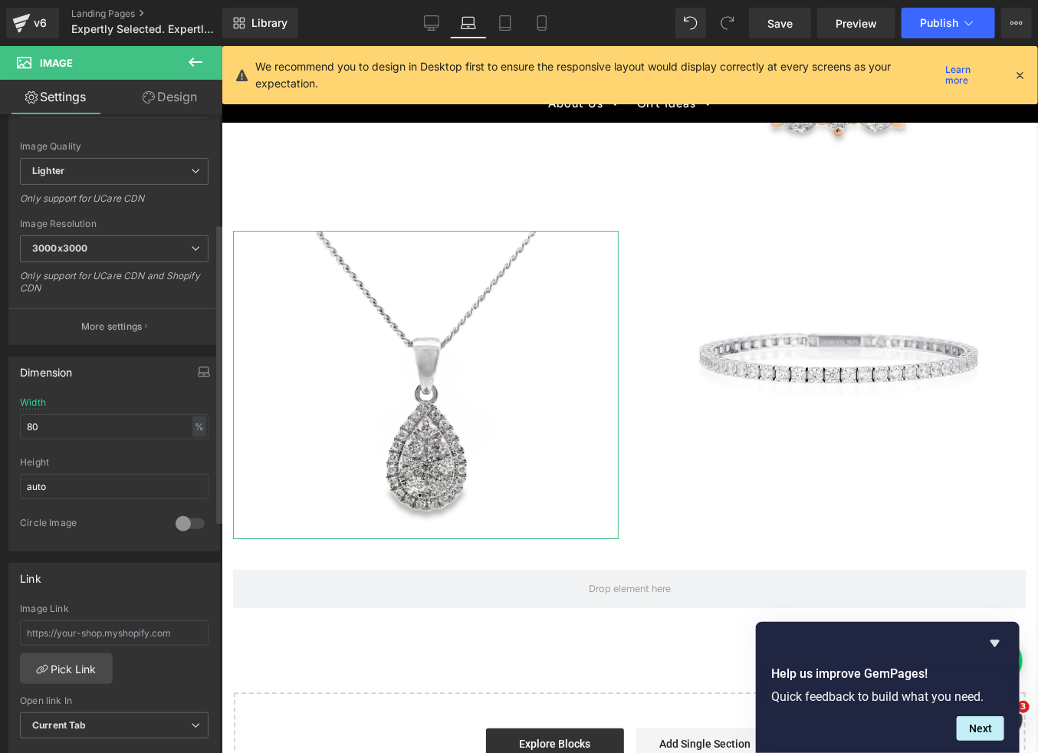
scroll to position [234, 0]
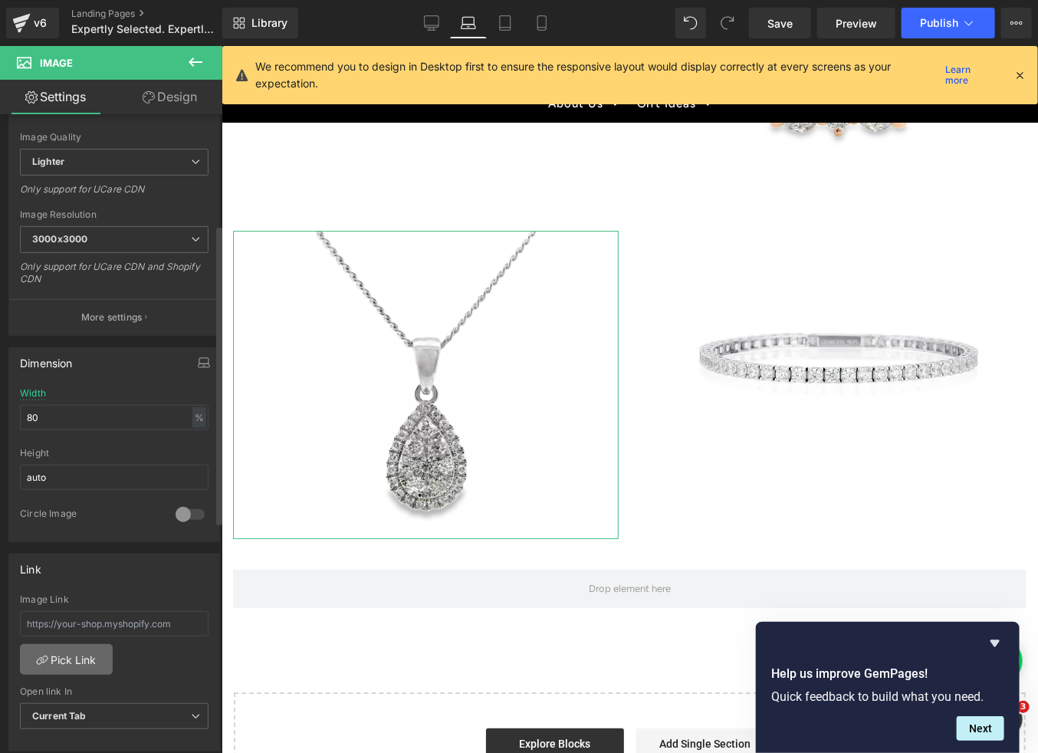
click at [61, 659] on link "Pick Link" at bounding box center [66, 659] width 93 height 31
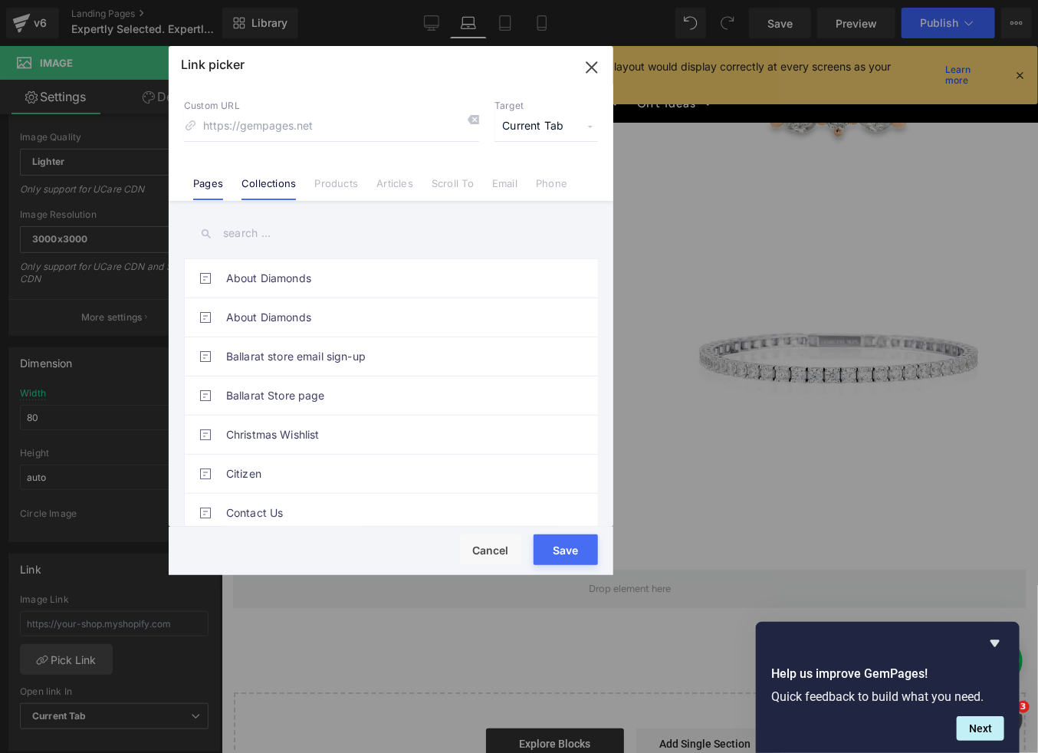
click at [285, 181] on link "Collections" at bounding box center [268, 188] width 54 height 23
click at [342, 187] on link "Products" at bounding box center [336, 188] width 44 height 23
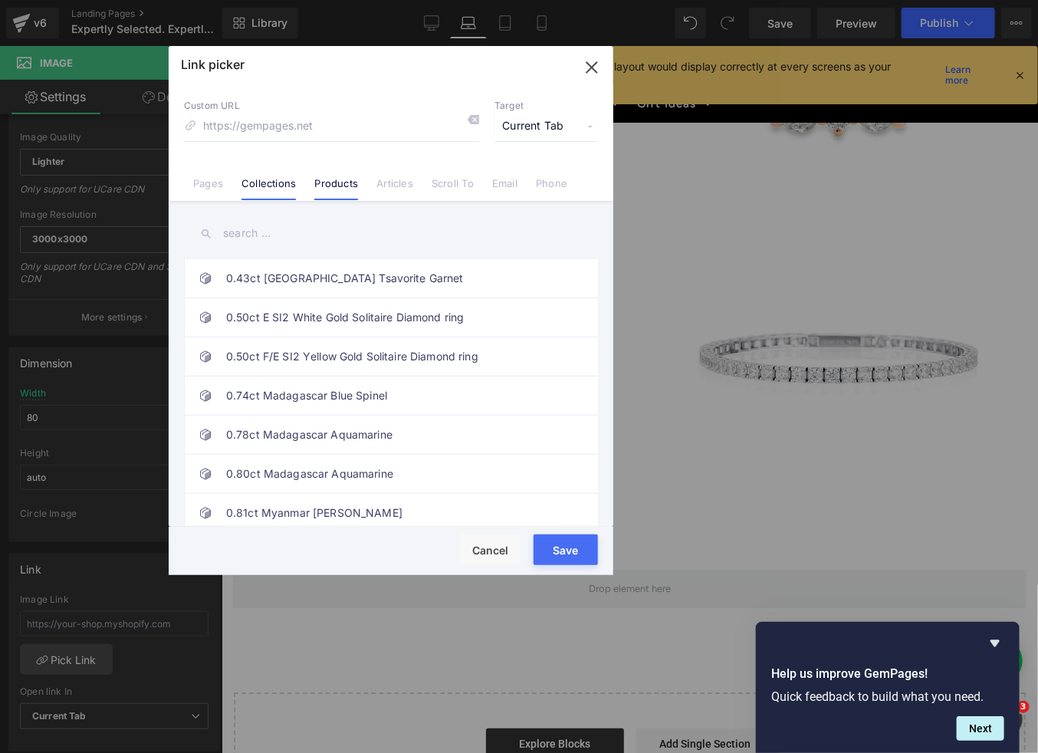
click at [279, 191] on link "Collections" at bounding box center [268, 188] width 54 height 23
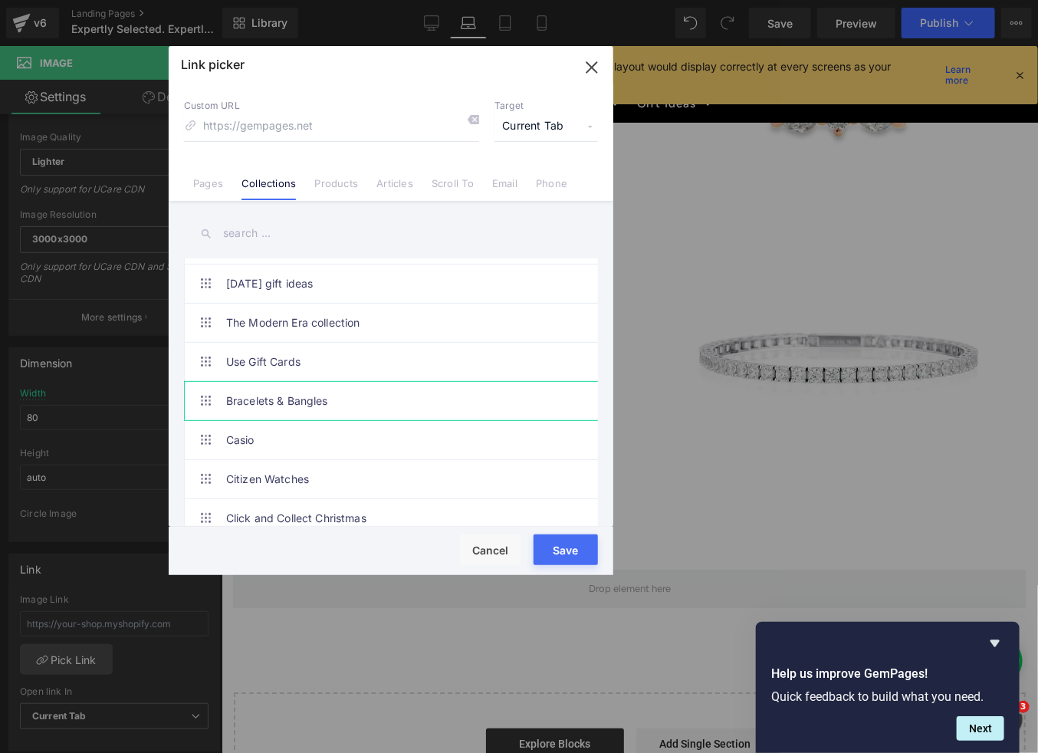
scroll to position [195, 0]
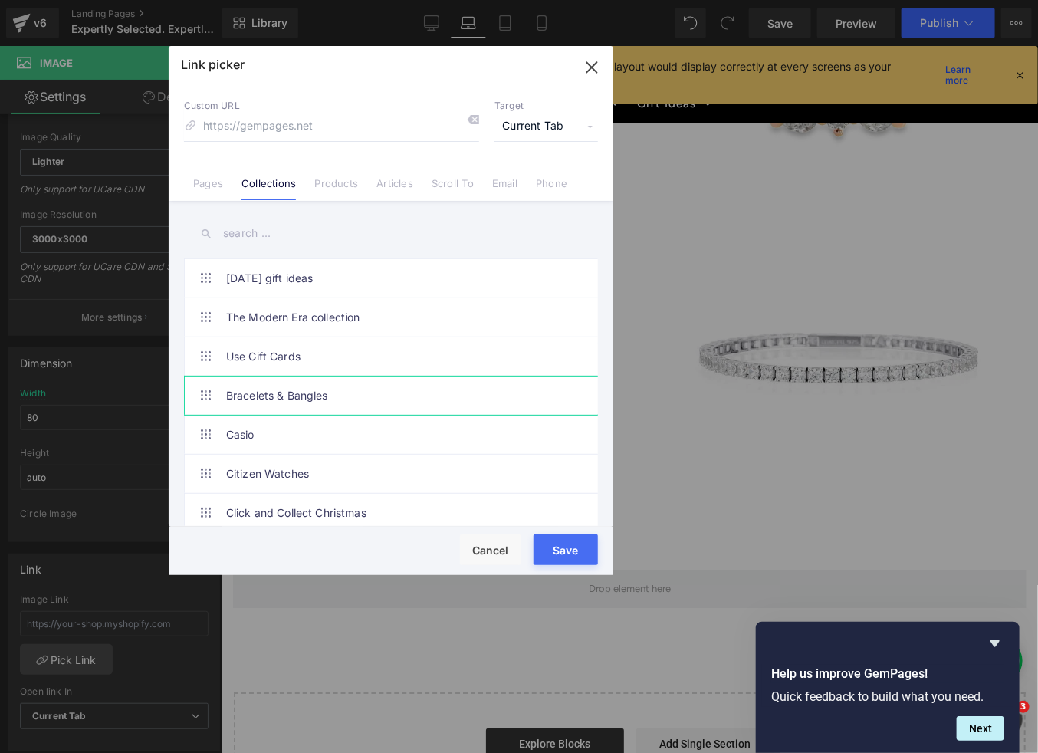
click at [290, 395] on link "Bracelets & Bangles" at bounding box center [394, 395] width 337 height 38
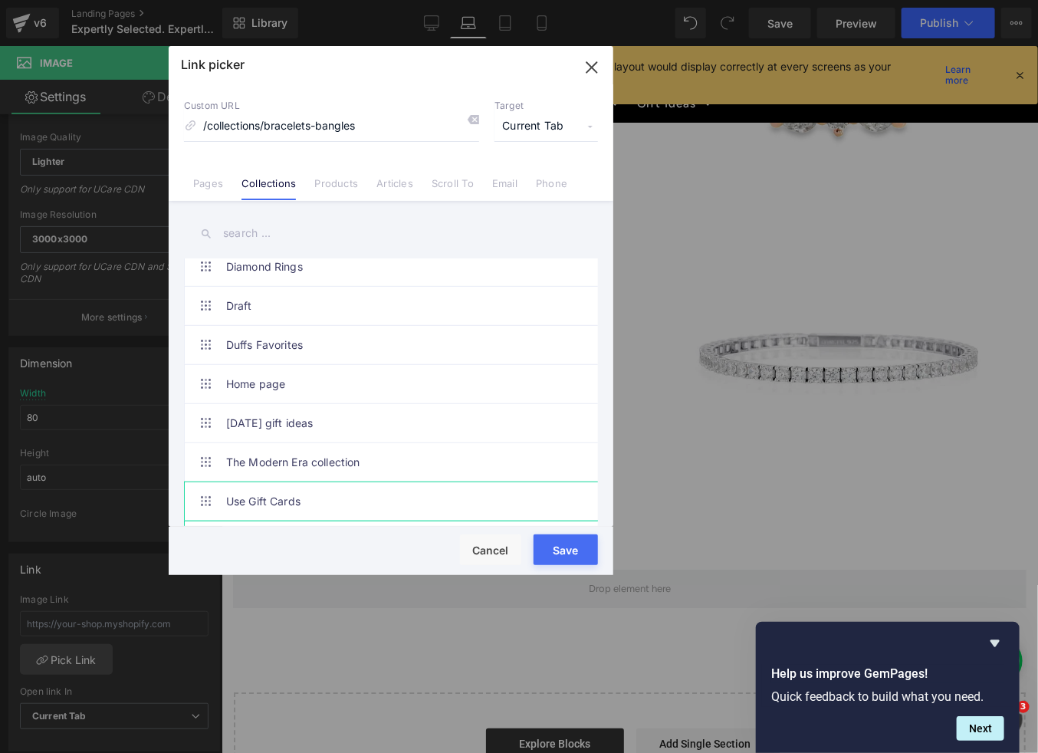
scroll to position [0, 0]
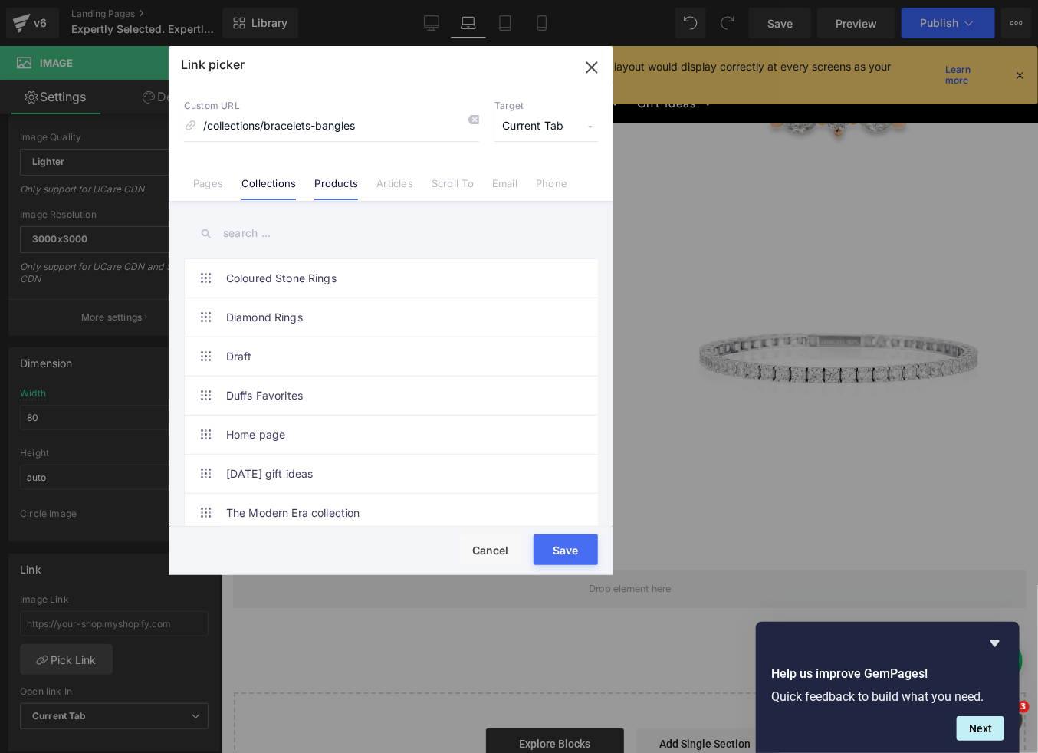
click at [336, 189] on link "Products" at bounding box center [336, 188] width 44 height 23
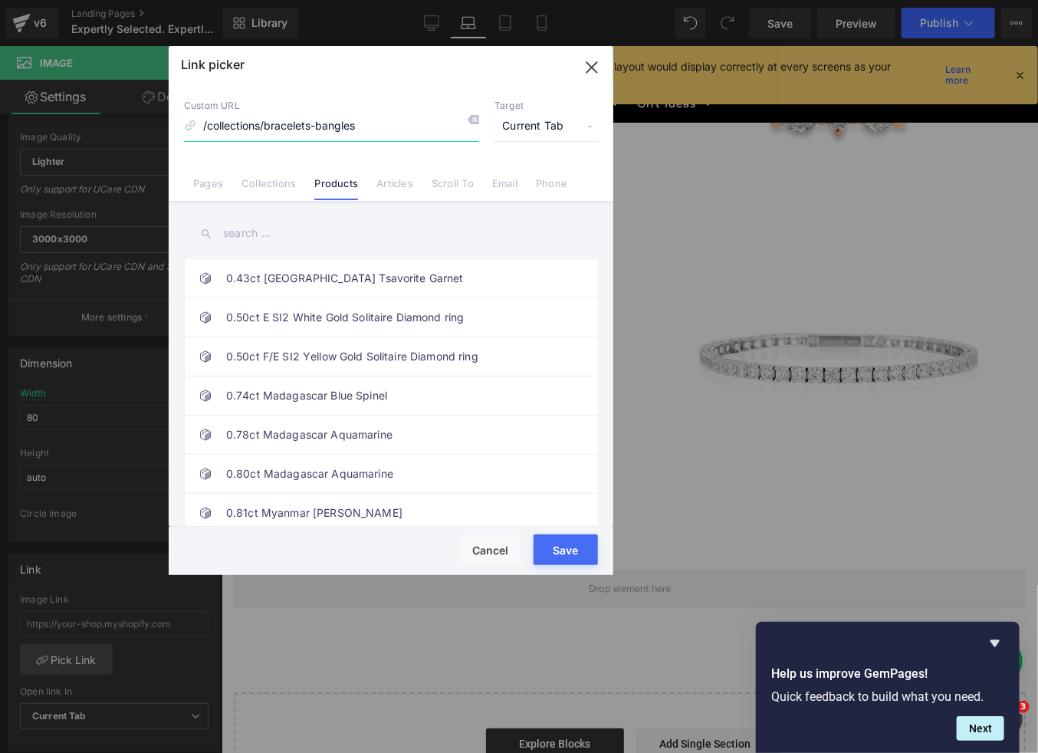
click at [364, 127] on input "/collections/bracelets-bangles" at bounding box center [331, 126] width 295 height 29
drag, startPoint x: 364, startPoint y: 127, endPoint x: 205, endPoint y: 114, distance: 159.2
click at [205, 114] on input "/collections/bracelets-bangles" at bounding box center [331, 126] width 295 height 29
type input "garnet pendant"
drag, startPoint x: 303, startPoint y: 121, endPoint x: 188, endPoint y: 117, distance: 115.0
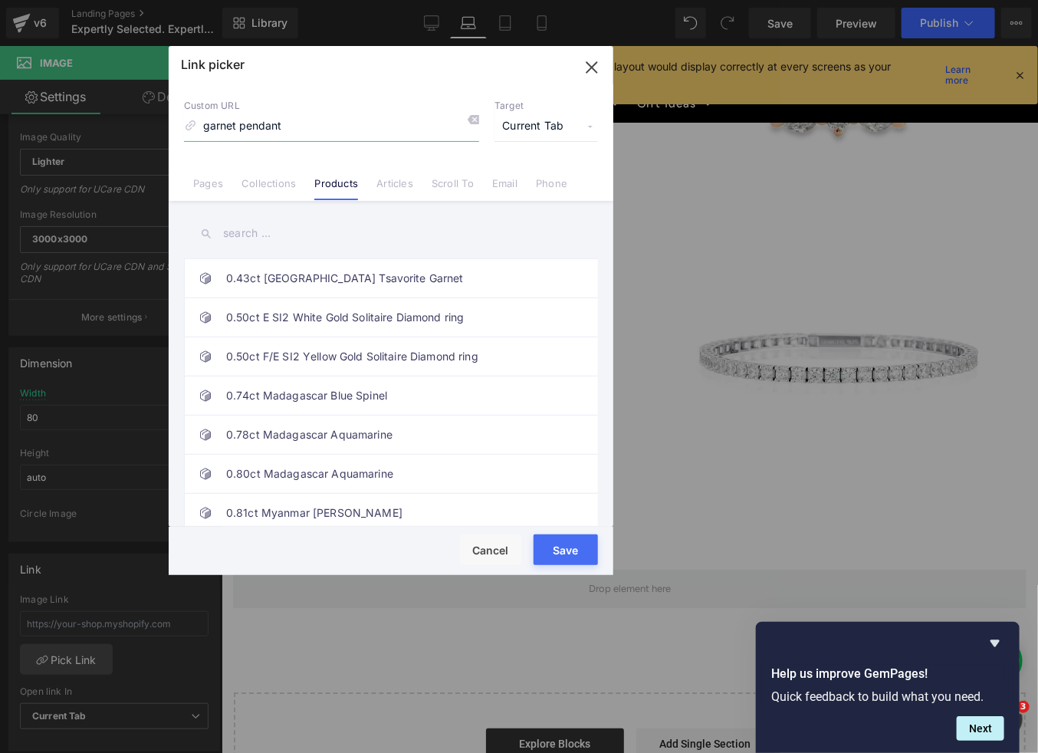
click at [188, 117] on input "garnet pendant" at bounding box center [331, 126] width 295 height 29
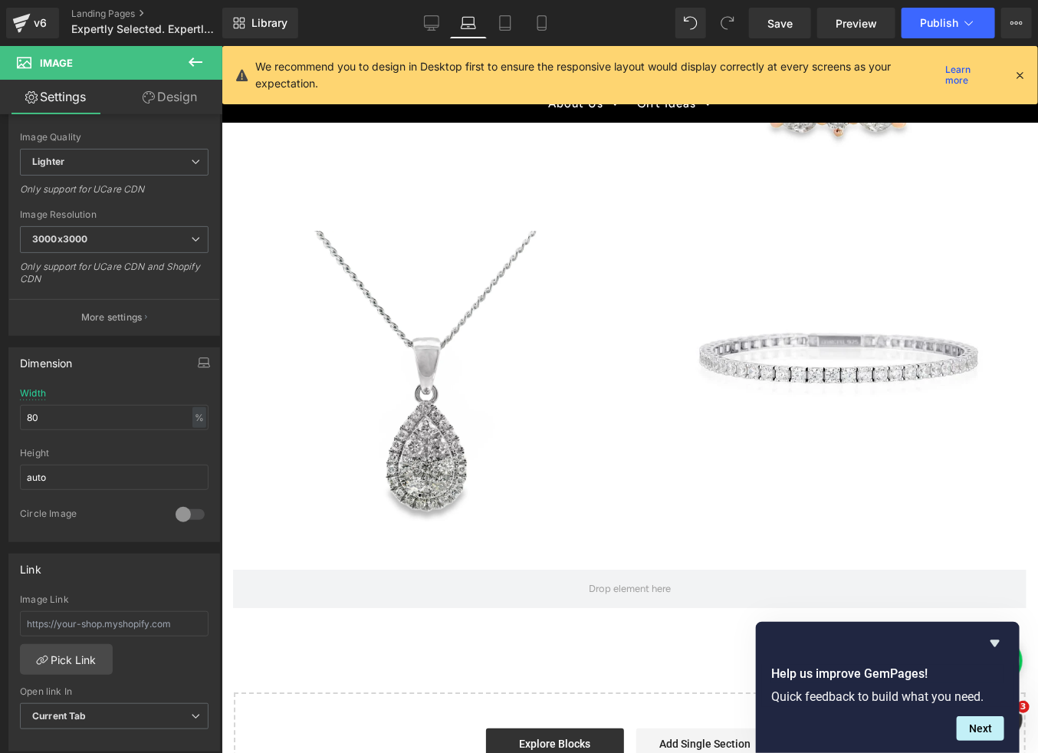
scroll to position [234, 0]
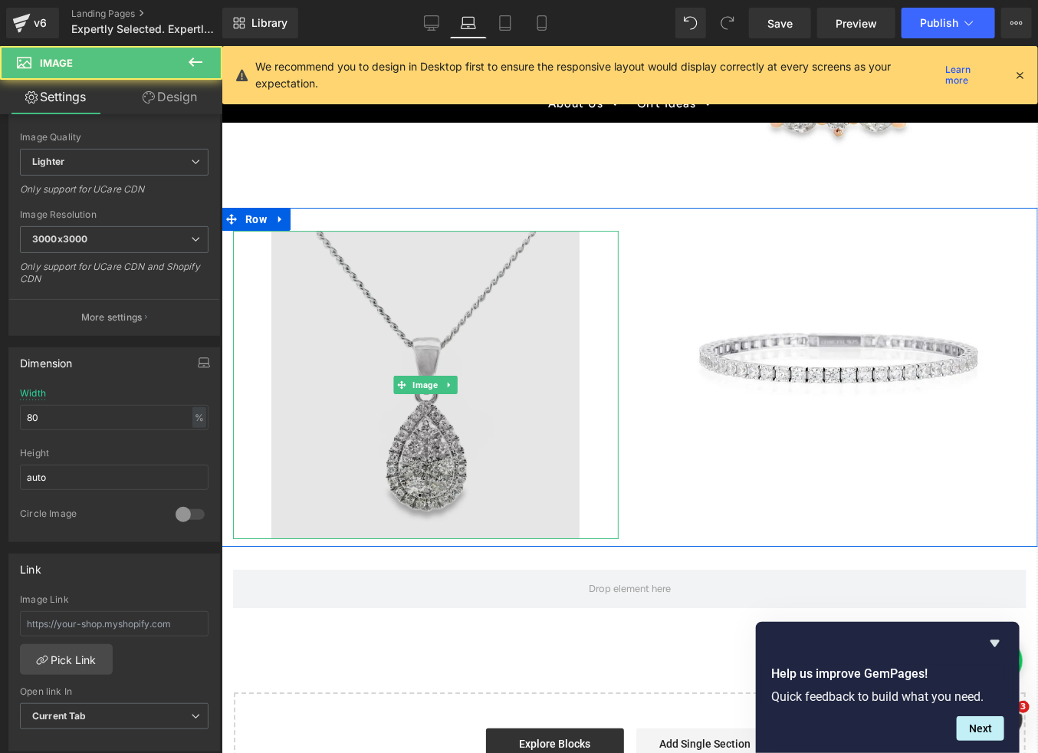
click at [403, 427] on img at bounding box center [425, 384] width 308 height 308
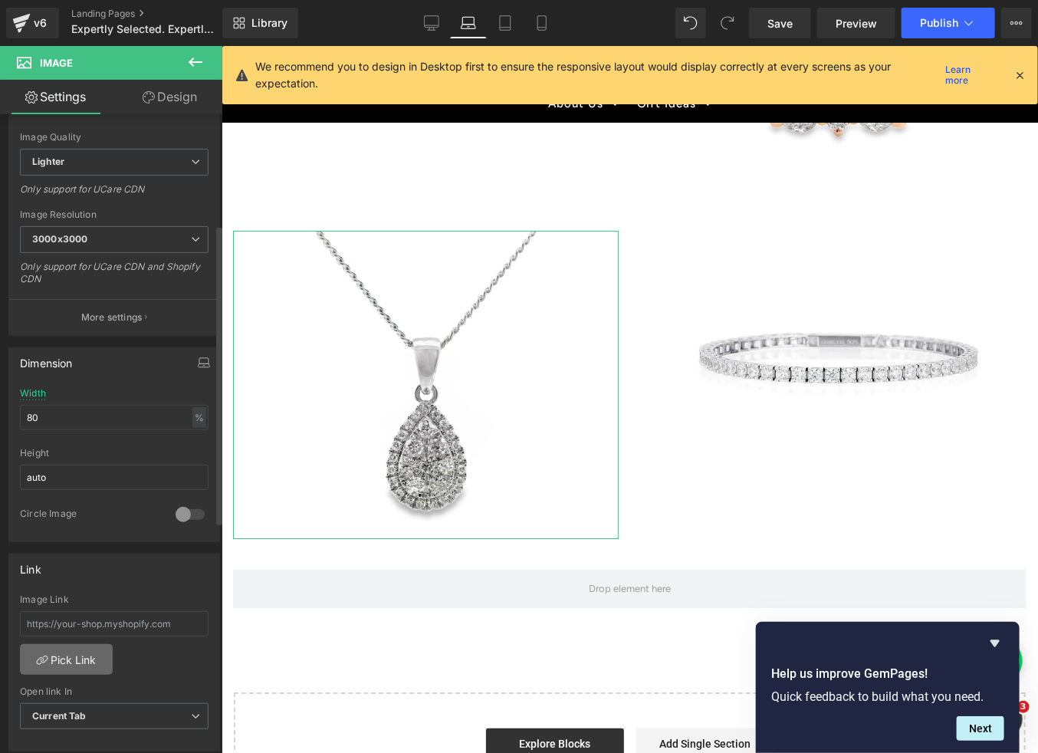
click at [92, 650] on link "Pick Link" at bounding box center [66, 659] width 93 height 31
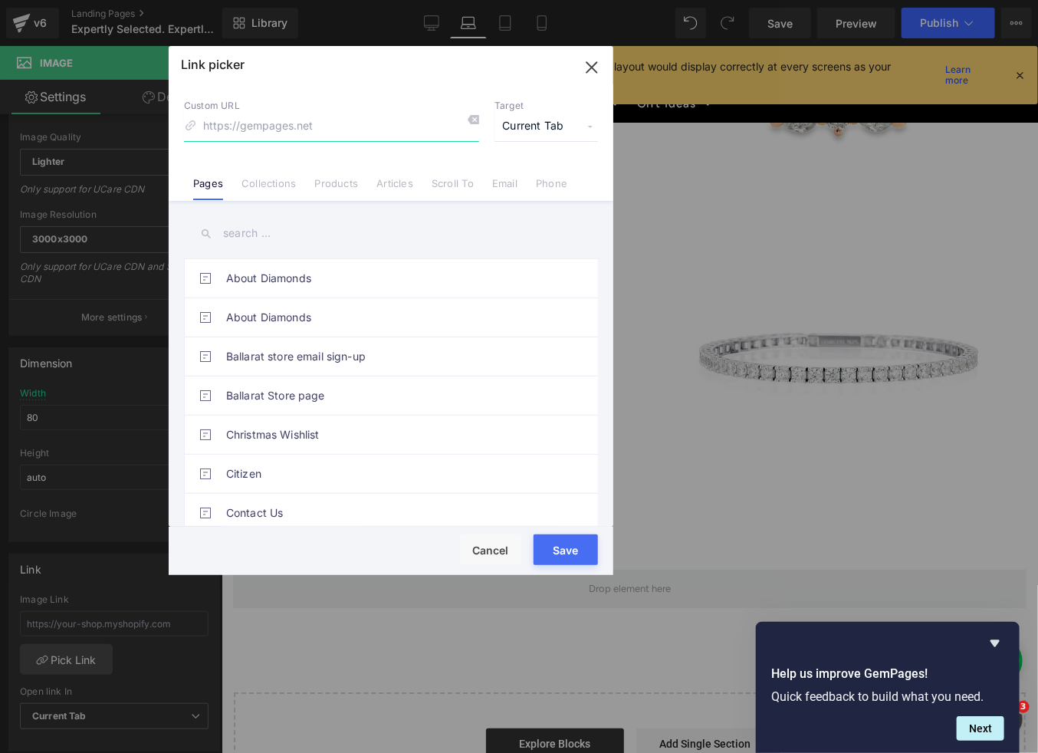
paste input "[URL][DOMAIN_NAME]"
type input "[URL][DOMAIN_NAME]"
click at [550, 543] on button "Save" at bounding box center [566, 549] width 64 height 31
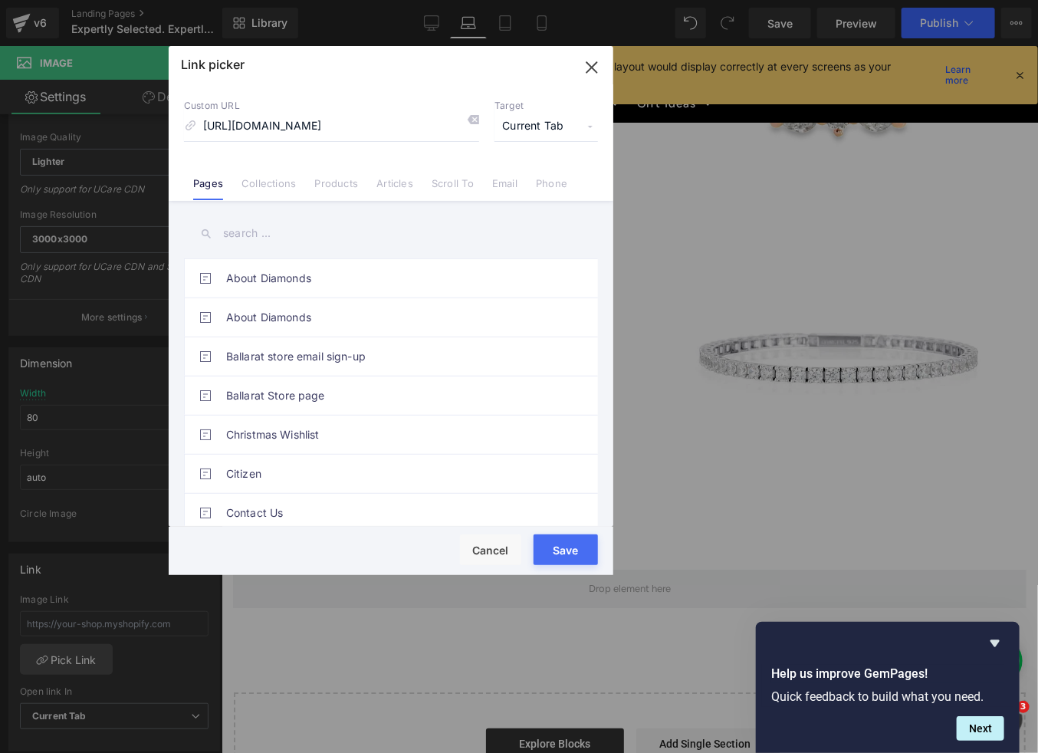
type input "[URL][DOMAIN_NAME]"
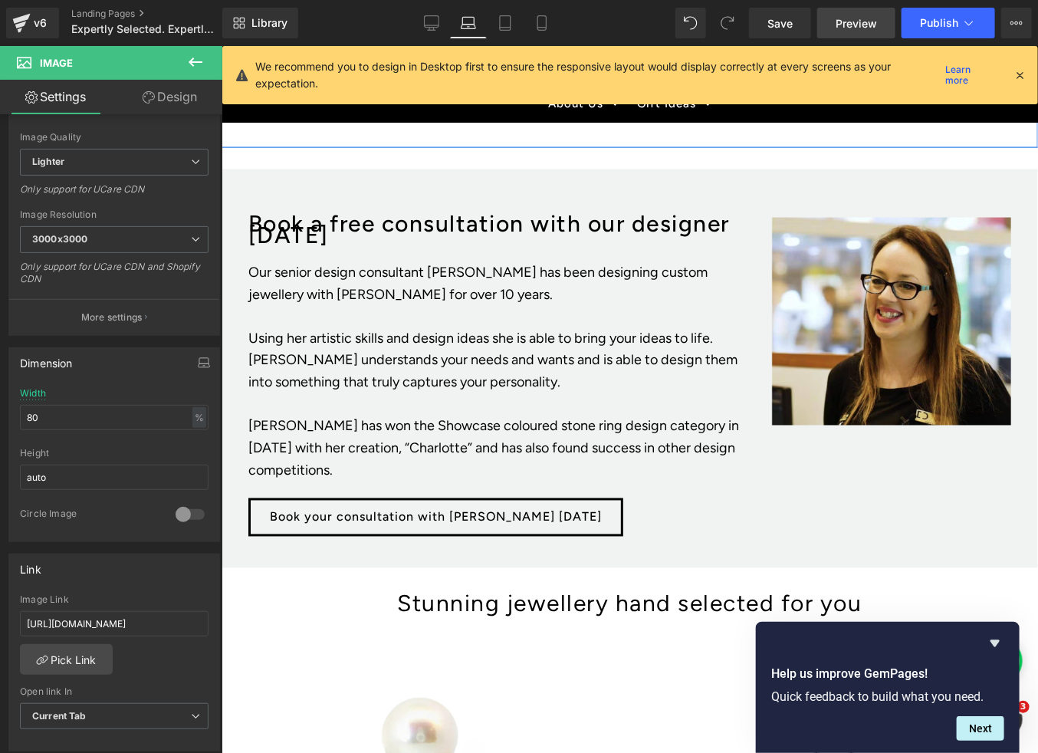
scroll to position [863, 0]
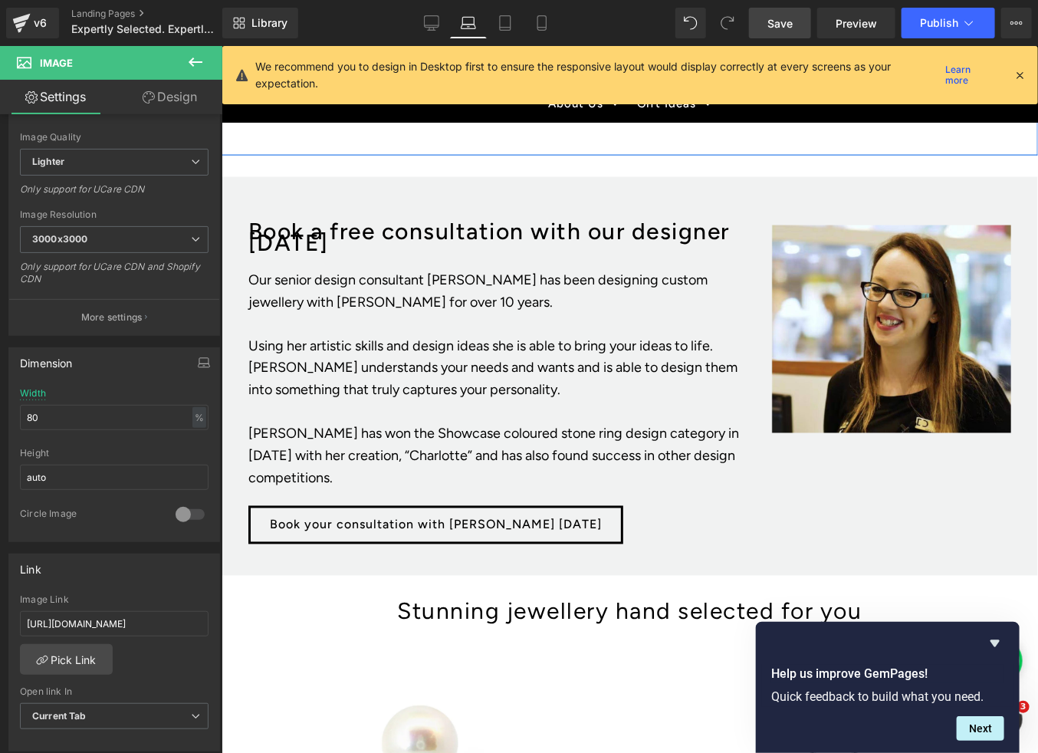
click at [783, 17] on span "Save" at bounding box center [779, 23] width 25 height 16
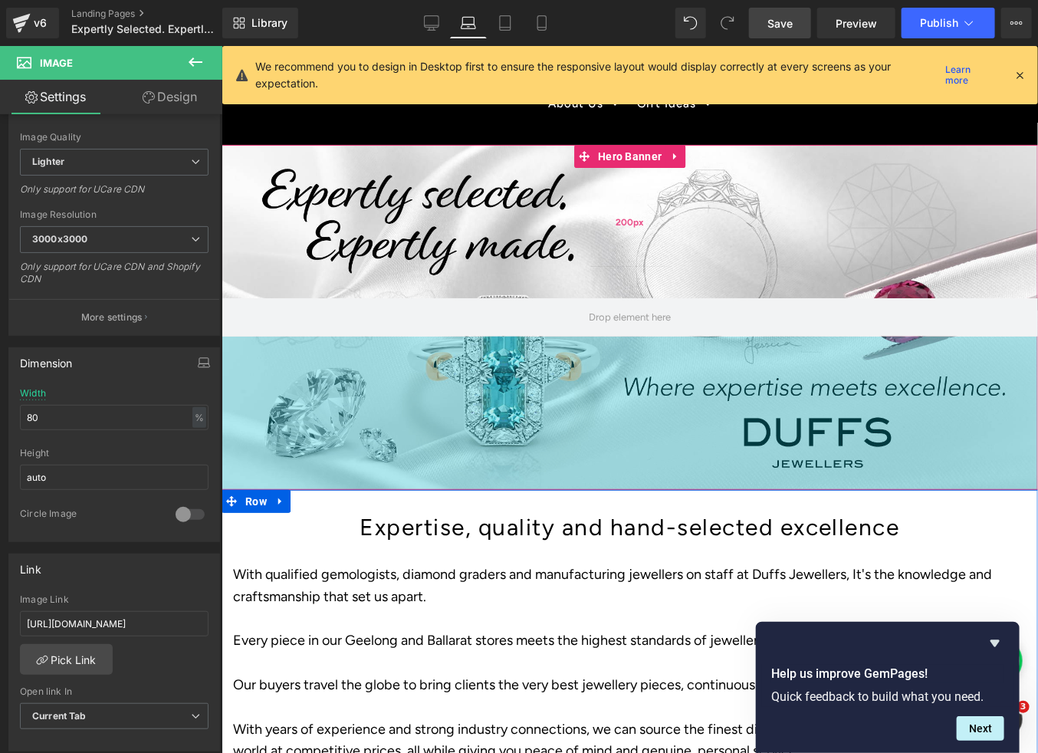
scroll to position [0, 0]
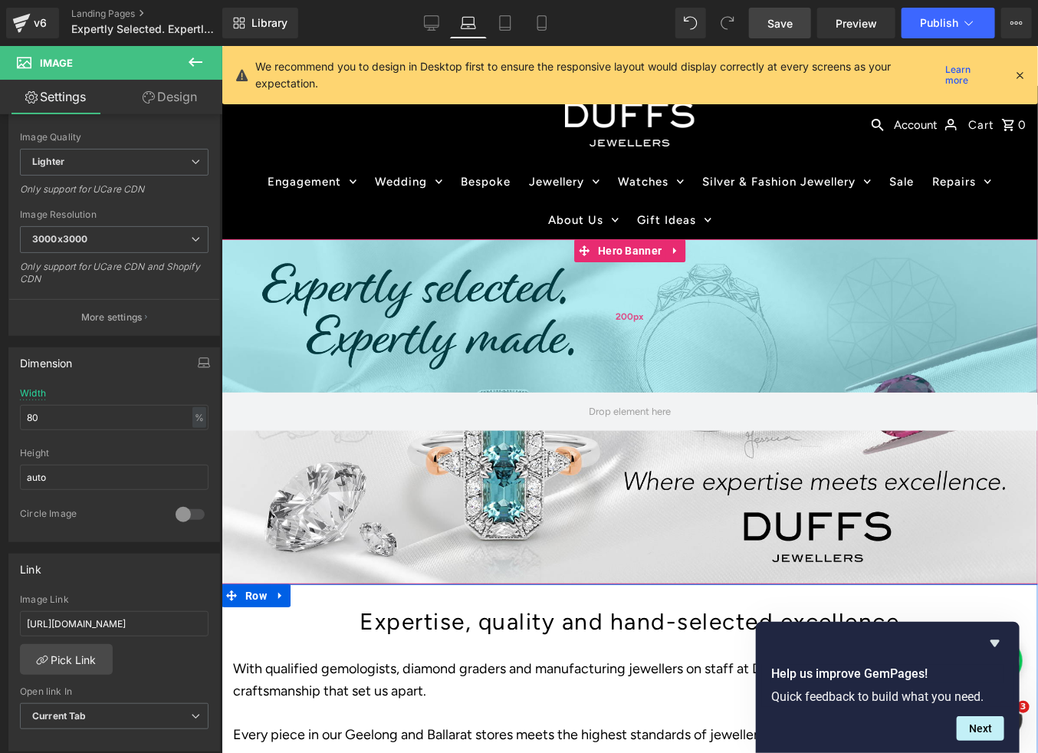
click at [486, 309] on div "200px" at bounding box center [629, 314] width 816 height 153
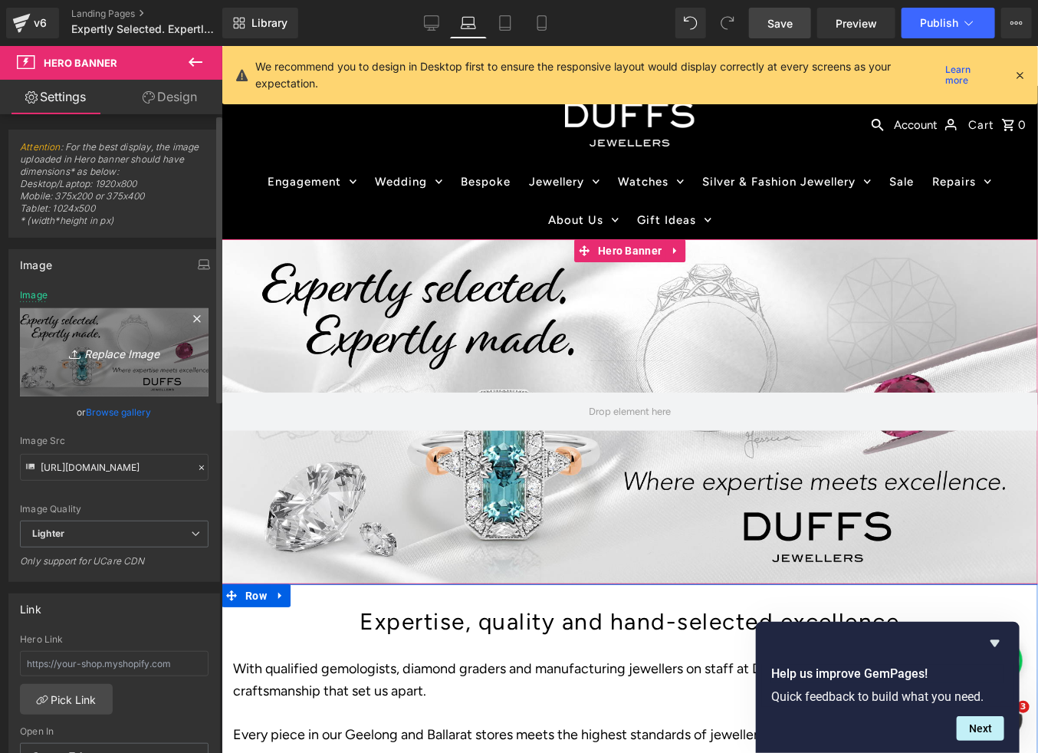
click at [90, 354] on icon "Replace Image" at bounding box center [114, 352] width 123 height 19
type input "C:\fakepath\Duffs_Expertly_Selected_2025_website_banner.jpg"
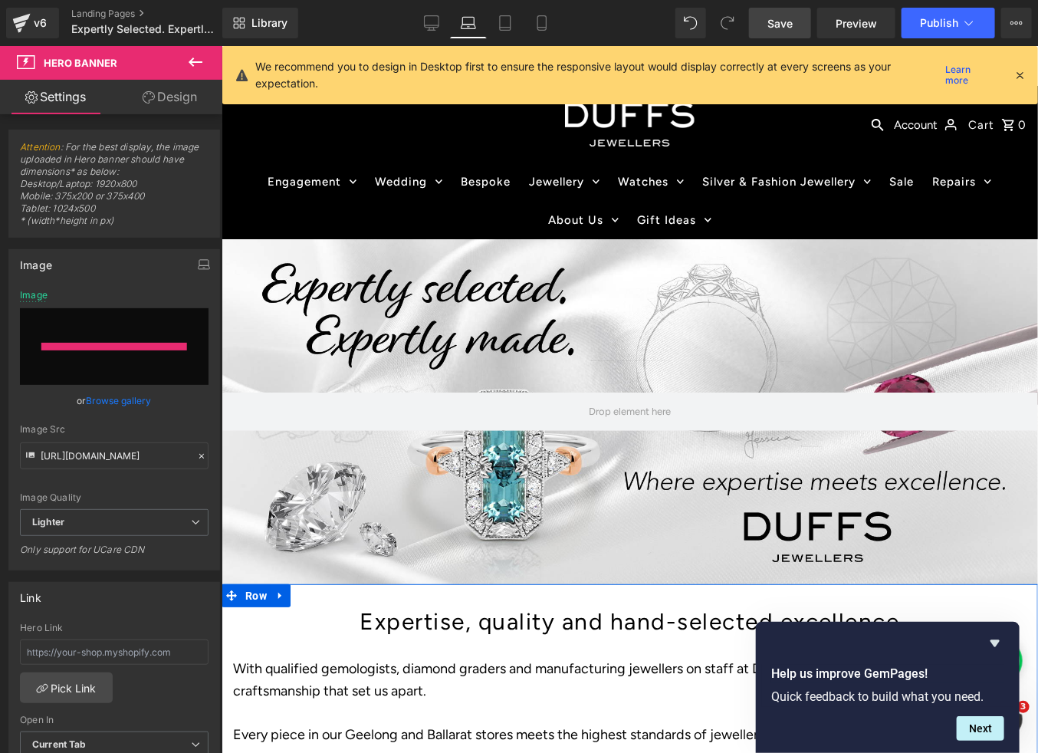
type input "[URL][DOMAIN_NAME]"
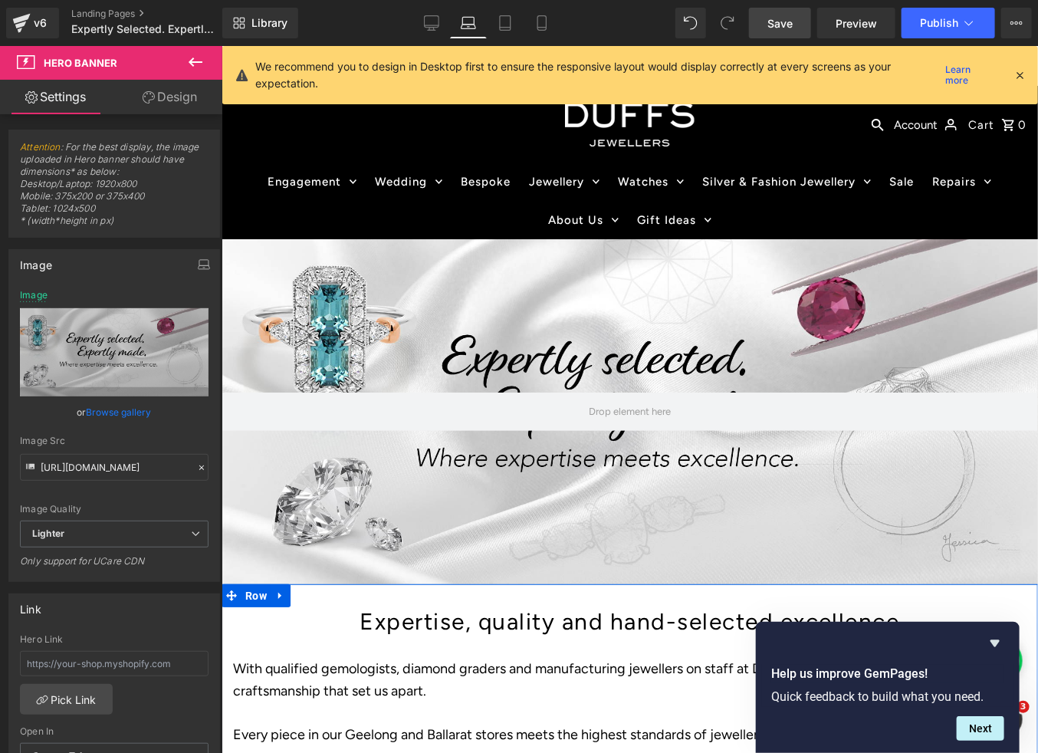
click at [771, 21] on span "Save" at bounding box center [779, 23] width 25 height 16
click at [506, 19] on icon at bounding box center [504, 22] width 15 height 15
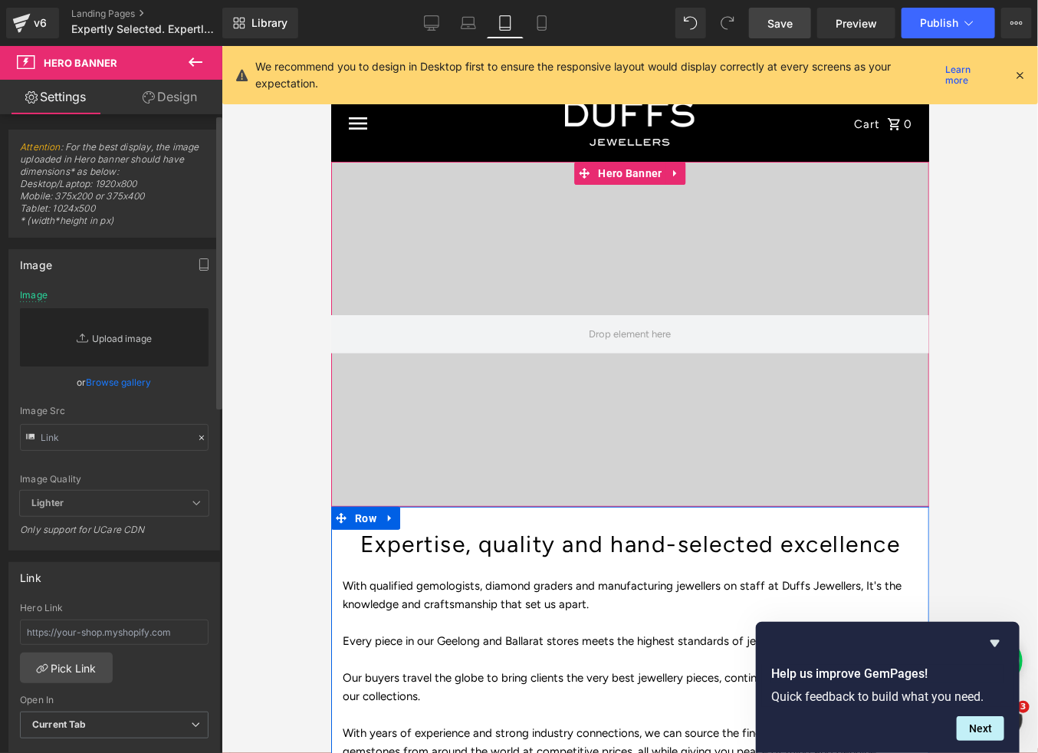
click at [118, 343] on link "Replace Image" at bounding box center [114, 337] width 189 height 58
type input "C:\fakepath\Duffs_Expertly_Selected_2025_website_banner.jpg"
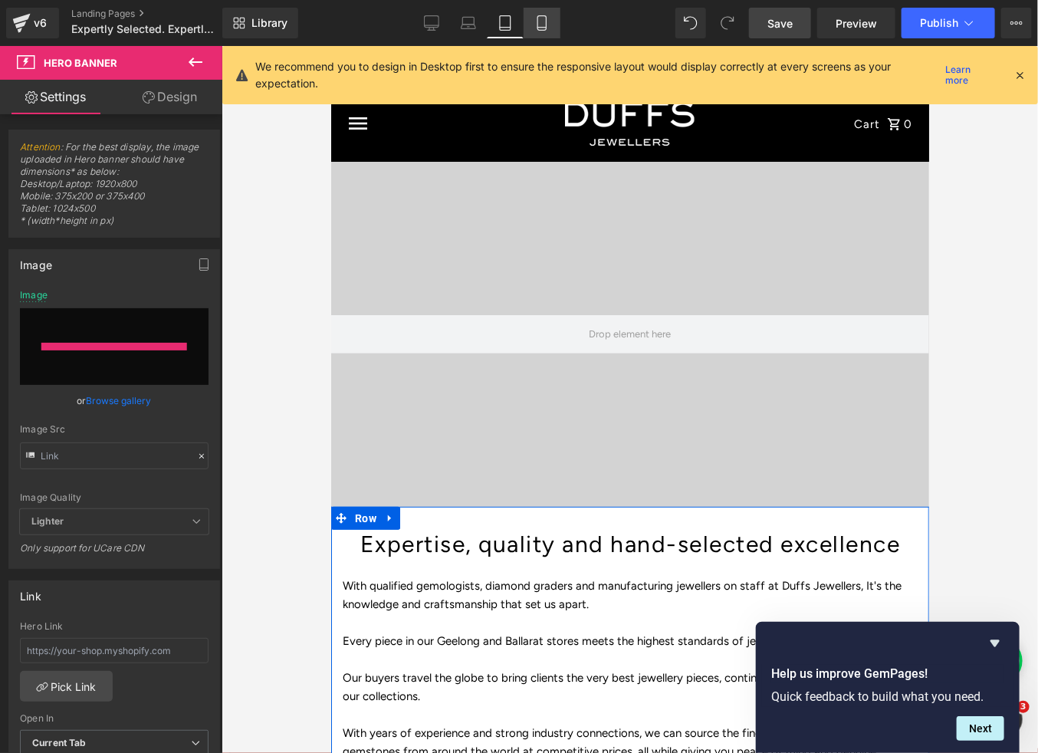
type input "[URL][DOMAIN_NAME]"
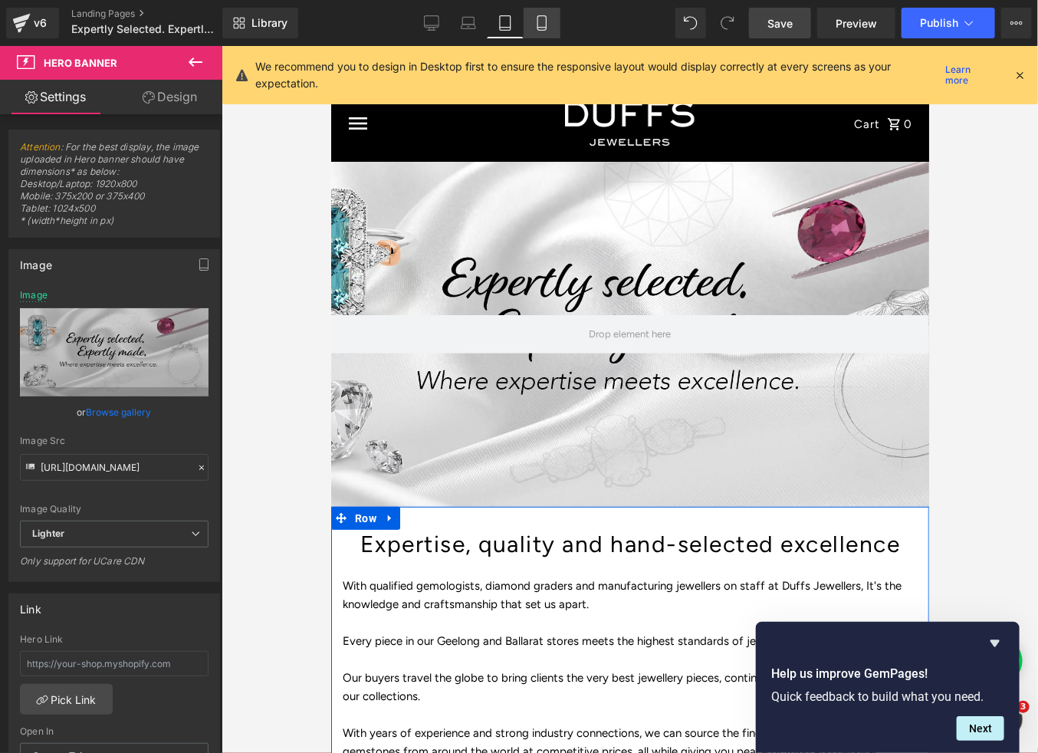
click at [537, 22] on icon at bounding box center [541, 23] width 8 height 15
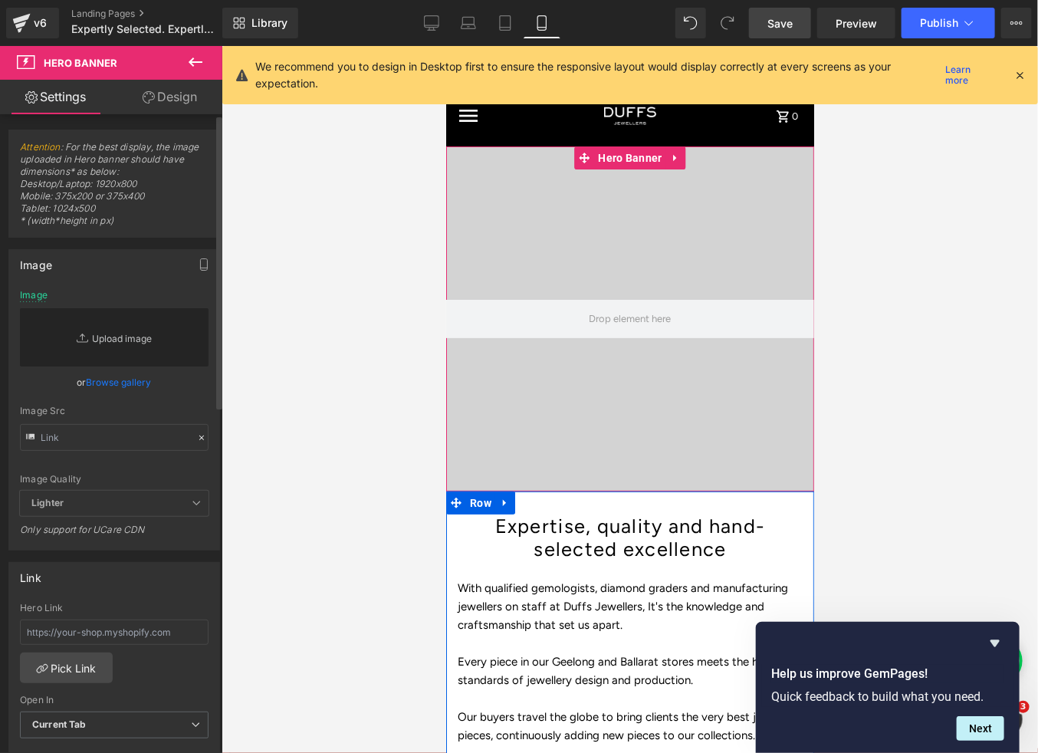
click at [133, 330] on link "Replace Image" at bounding box center [114, 337] width 189 height 58
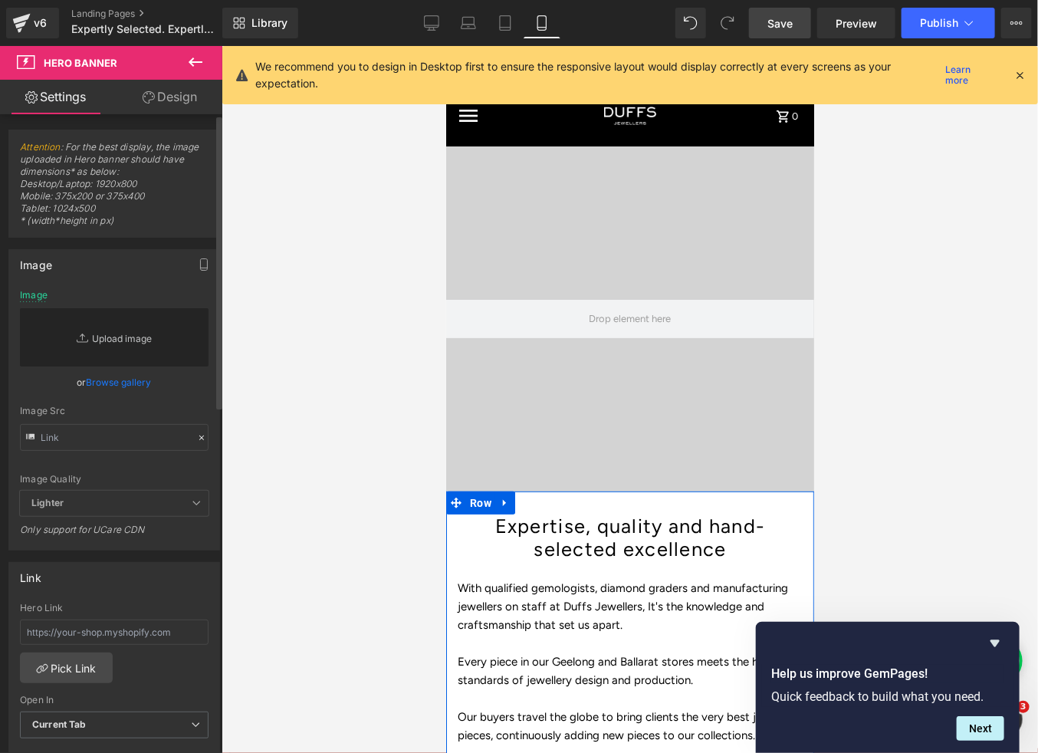
type input "C:\fakepath\Duffs_Expertly_Selected_2025_website_banner.jpg"
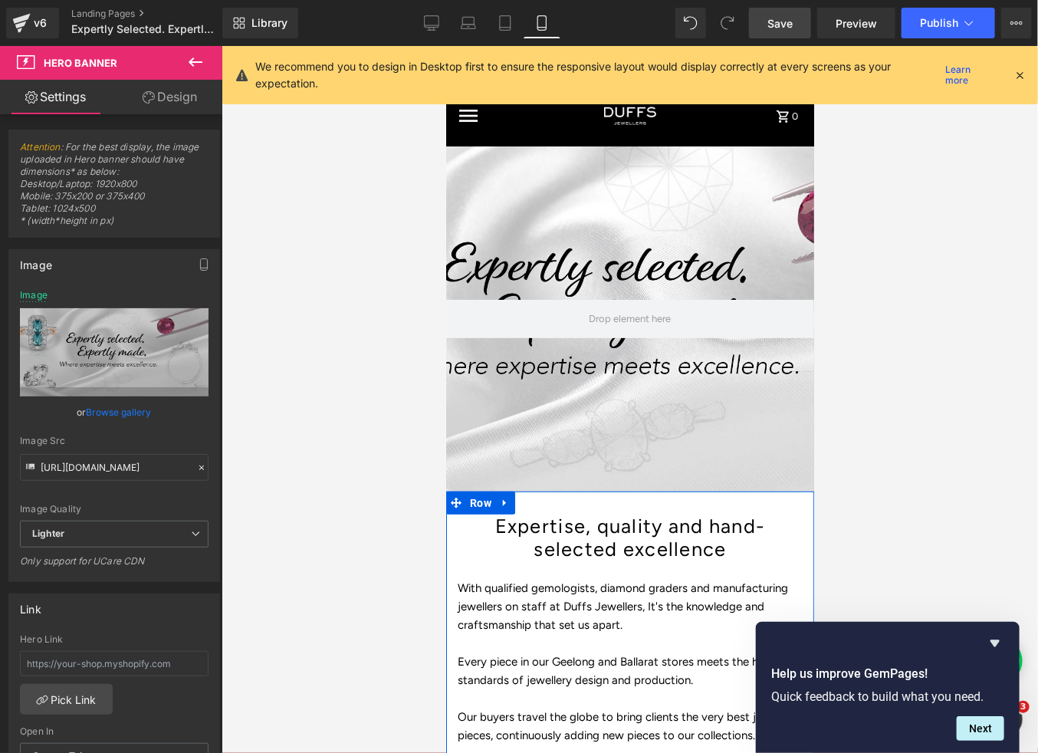
click at [778, 23] on span "Save" at bounding box center [779, 23] width 25 height 16
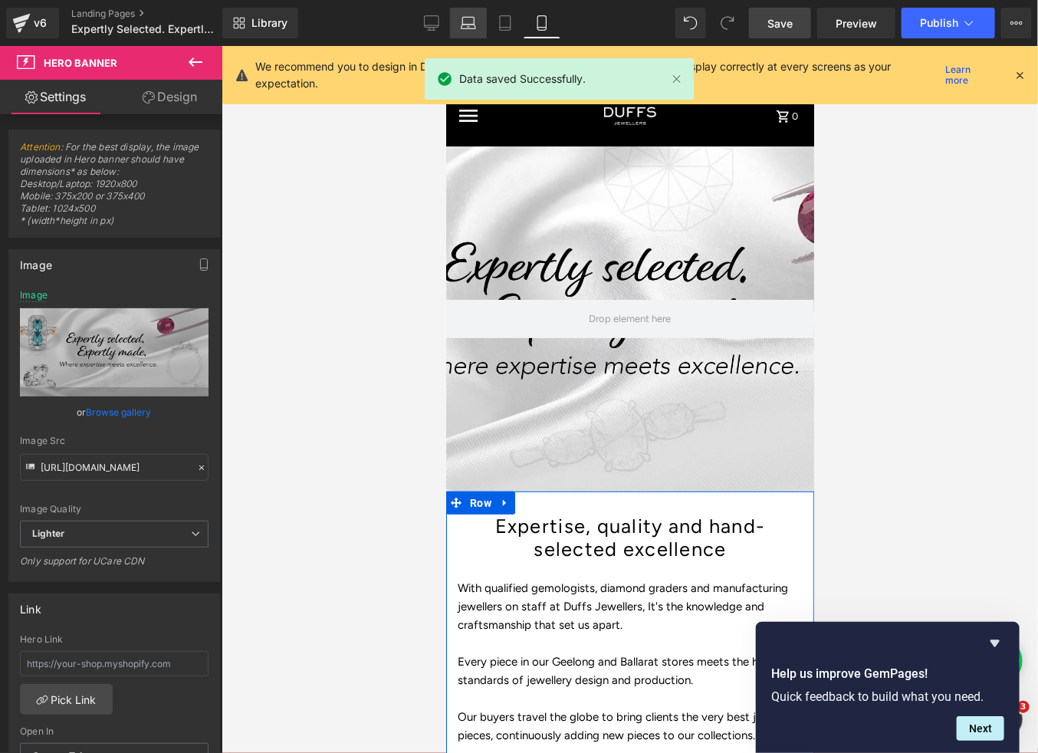
click at [472, 22] on icon at bounding box center [468, 22] width 15 height 15
type input "[URL][DOMAIN_NAME]"
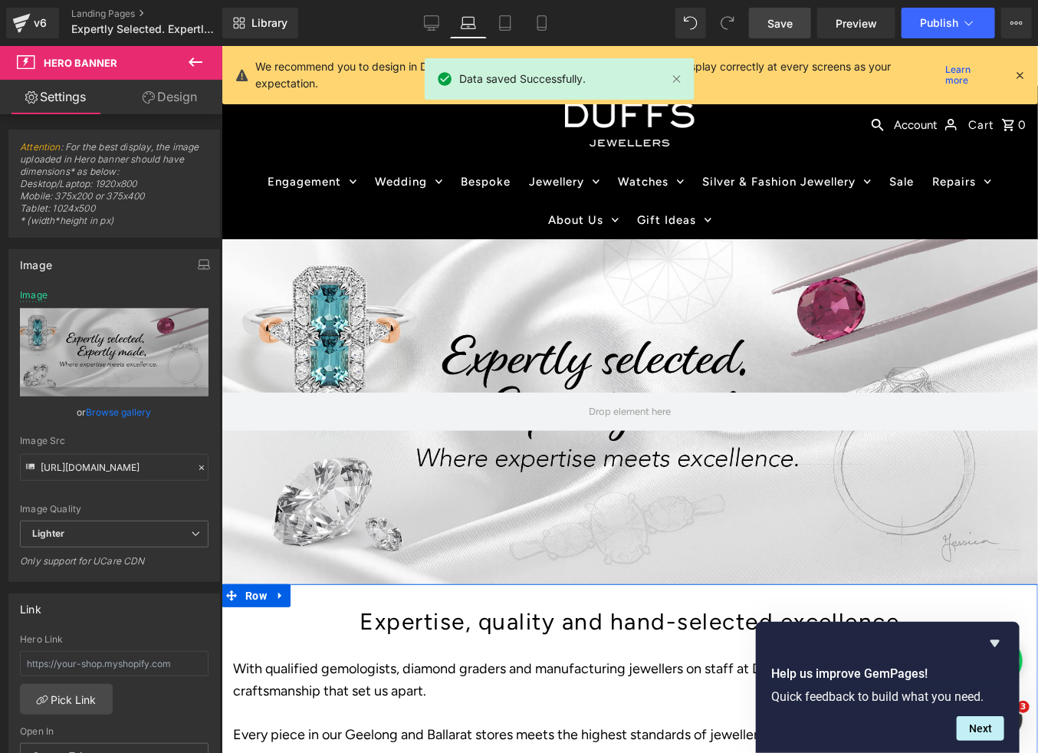
scroll to position [77, 0]
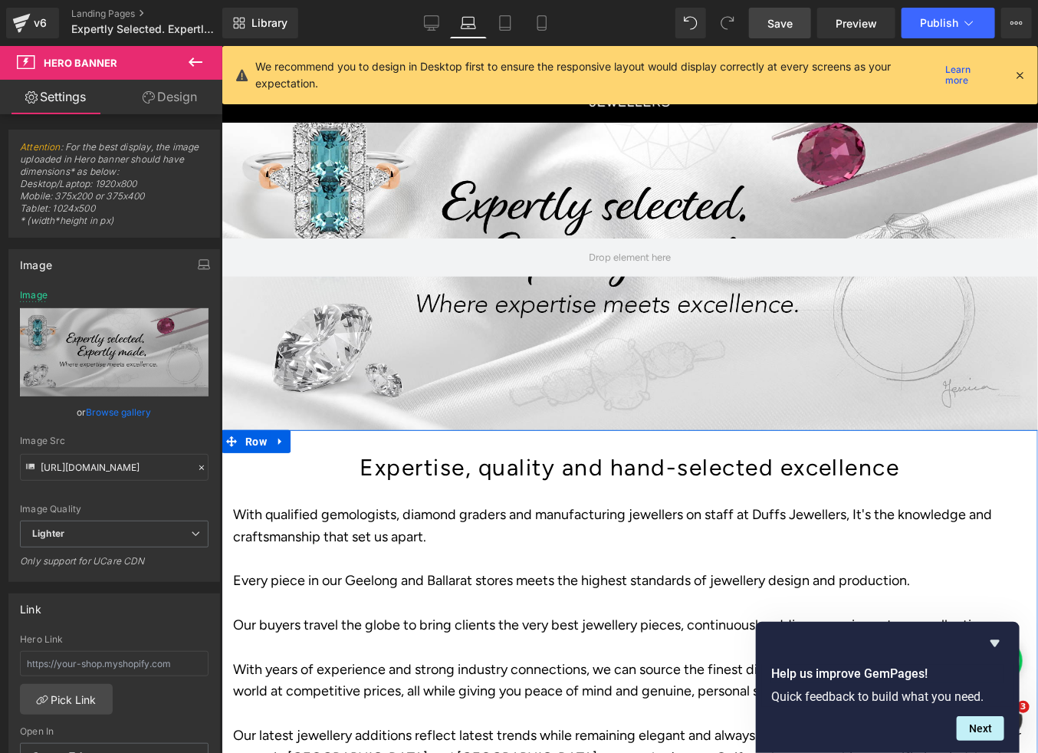
click at [791, 26] on span "Save" at bounding box center [779, 23] width 25 height 16
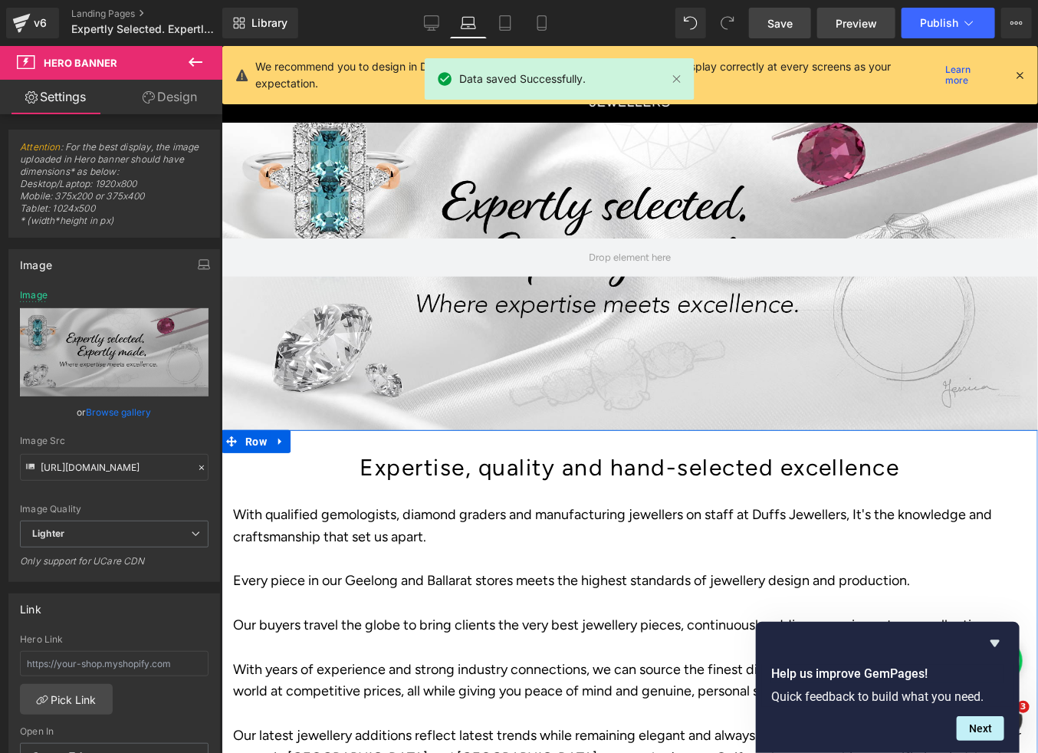
click at [846, 22] on span "Preview" at bounding box center [856, 23] width 41 height 16
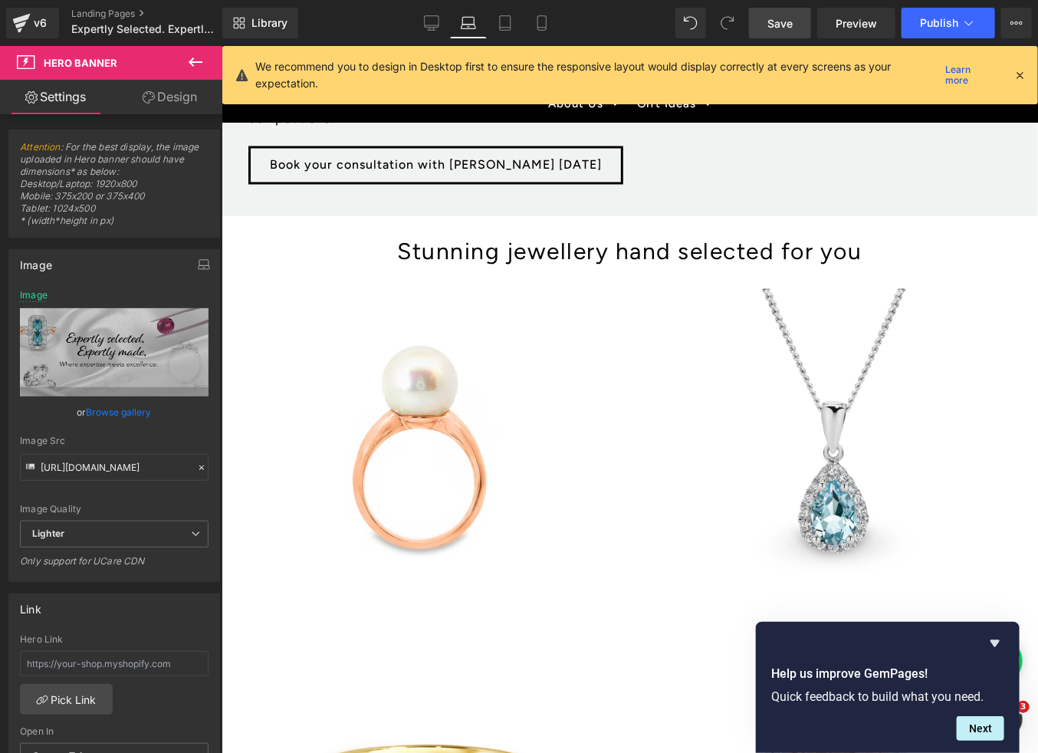
scroll to position [1138, 0]
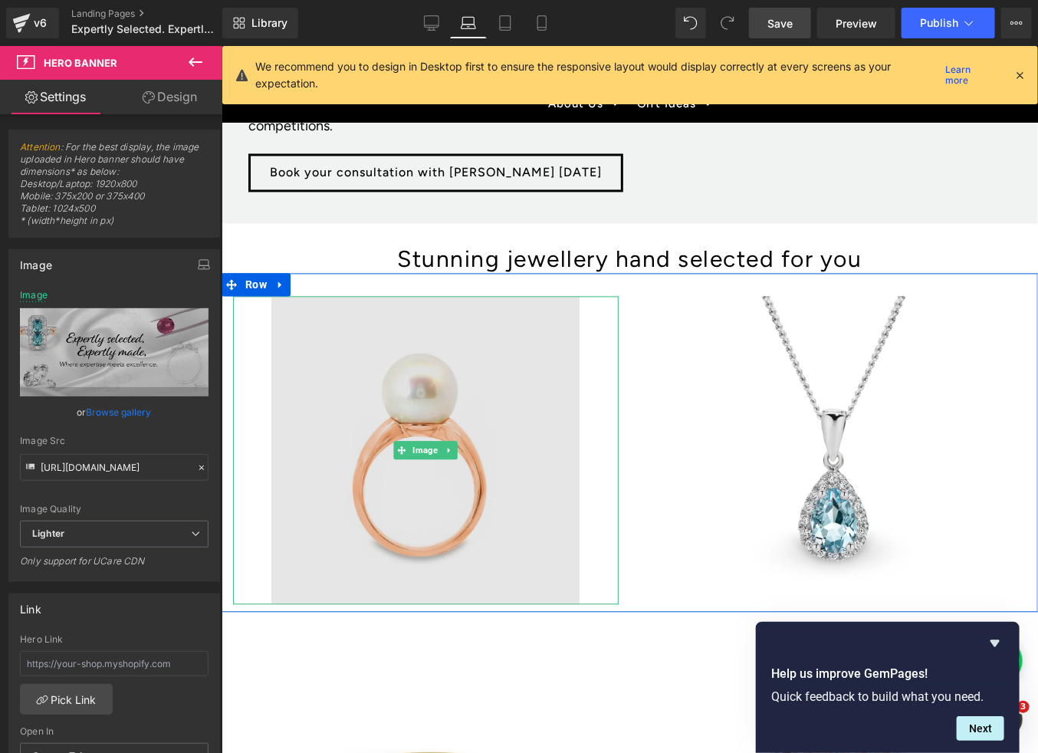
click at [448, 497] on img at bounding box center [425, 450] width 308 height 308
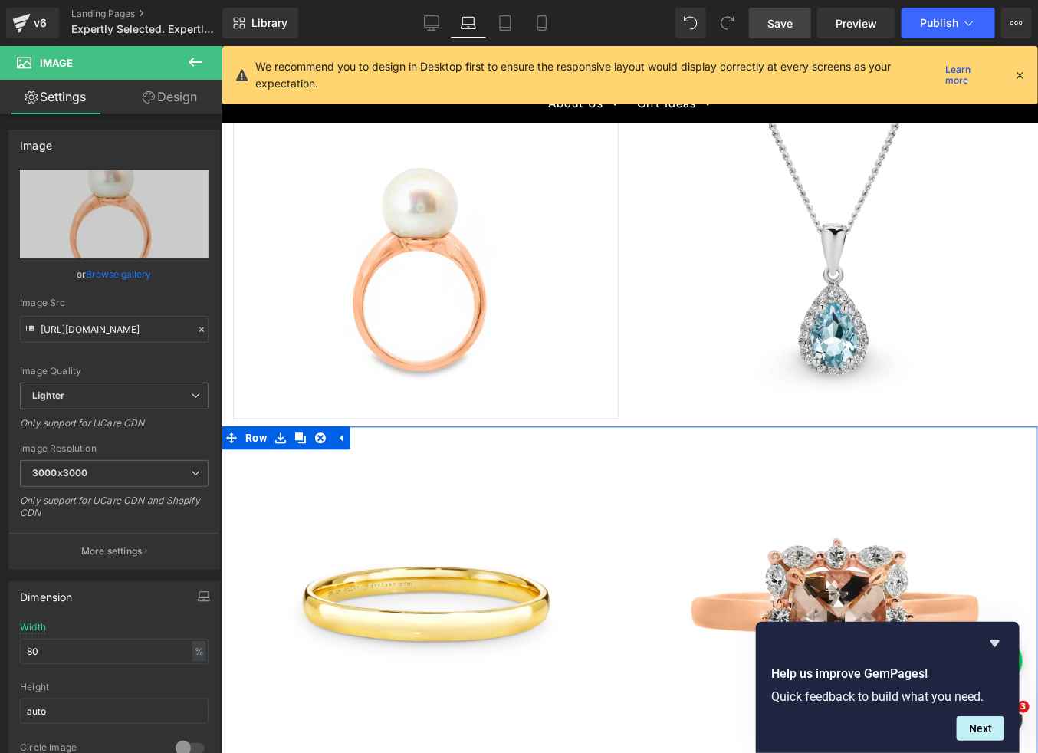
scroll to position [1347, 0]
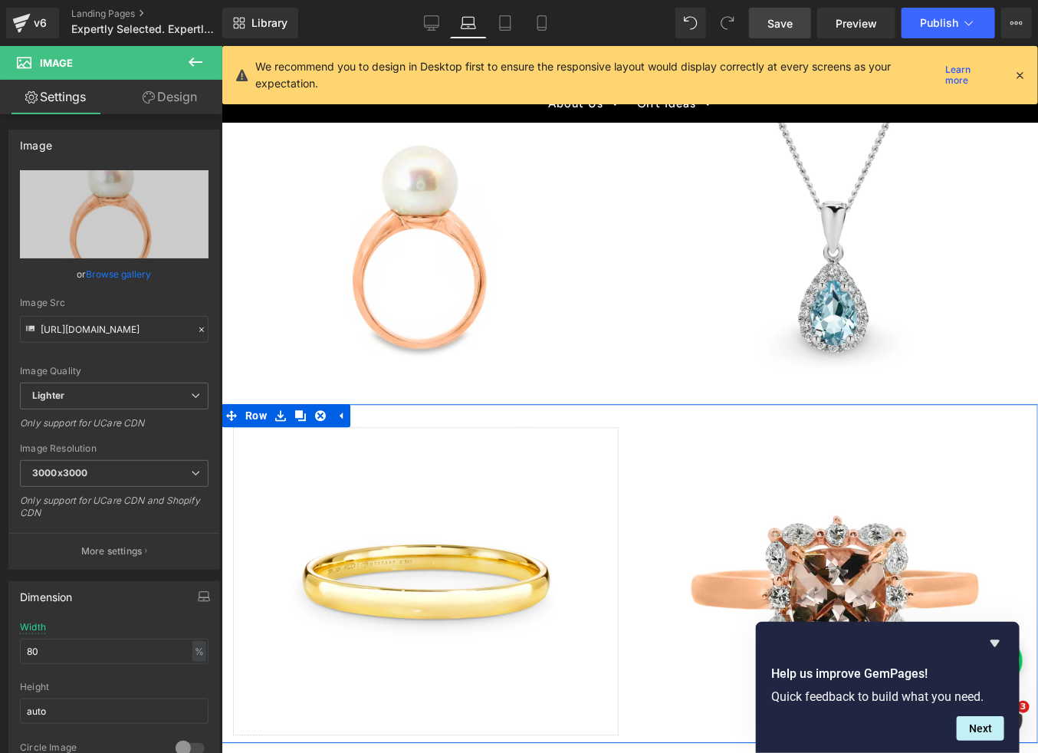
click at [376, 586] on img at bounding box center [425, 580] width 308 height 308
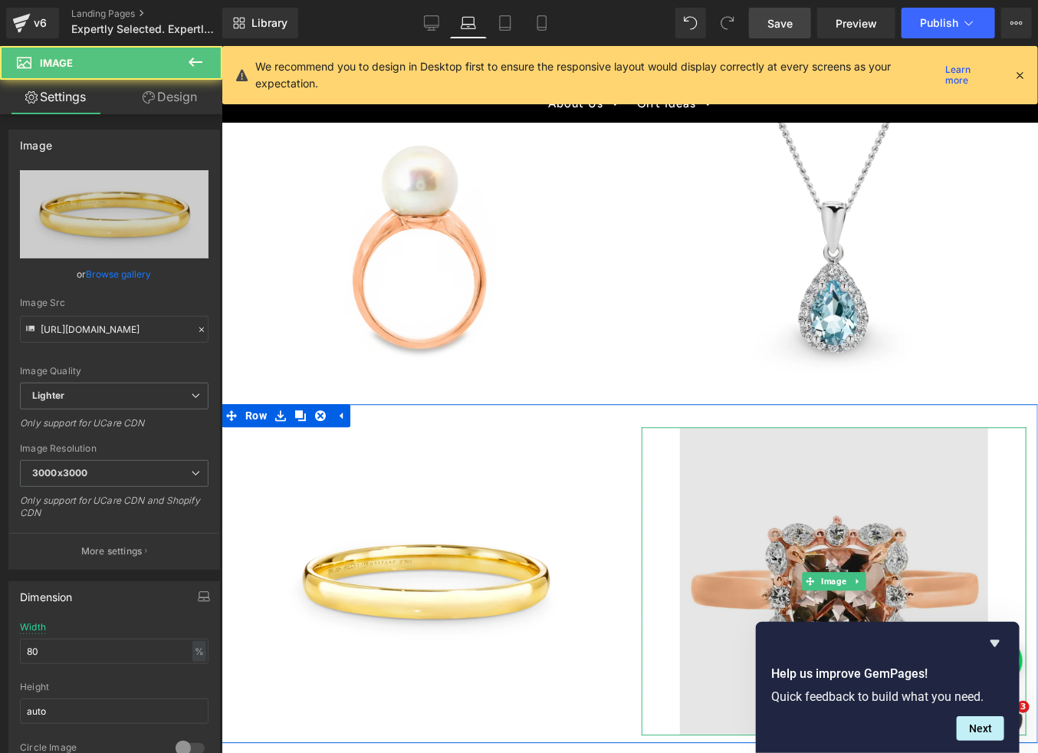
click at [869, 564] on img at bounding box center [833, 580] width 308 height 308
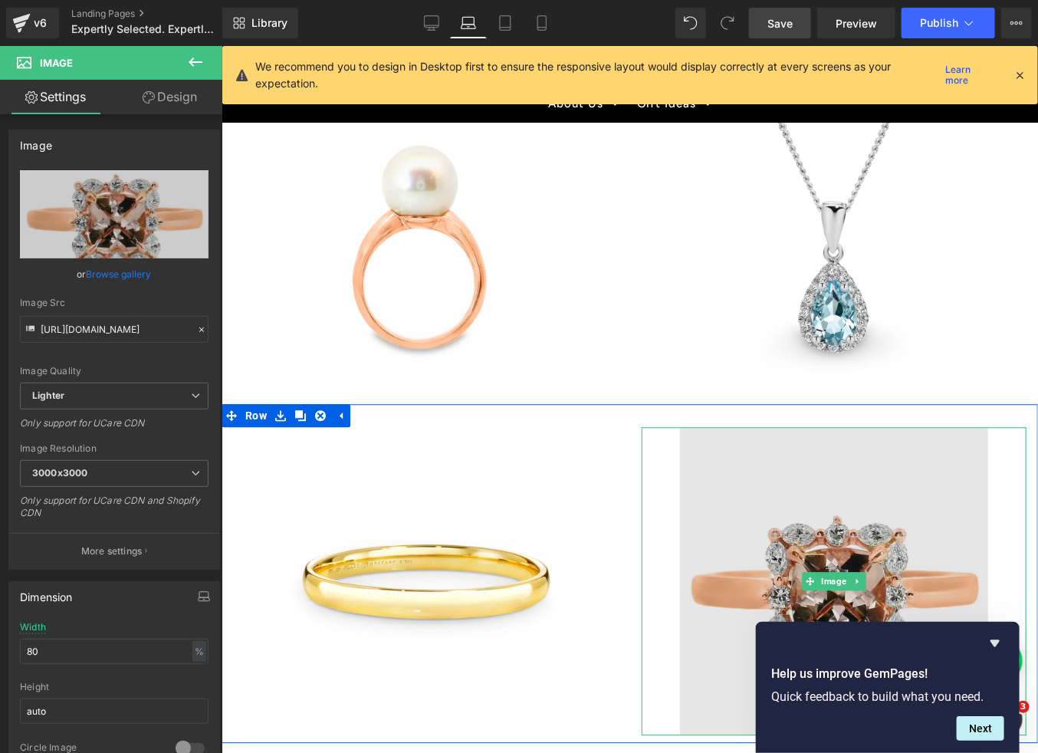
click at [786, 543] on img at bounding box center [833, 580] width 308 height 308
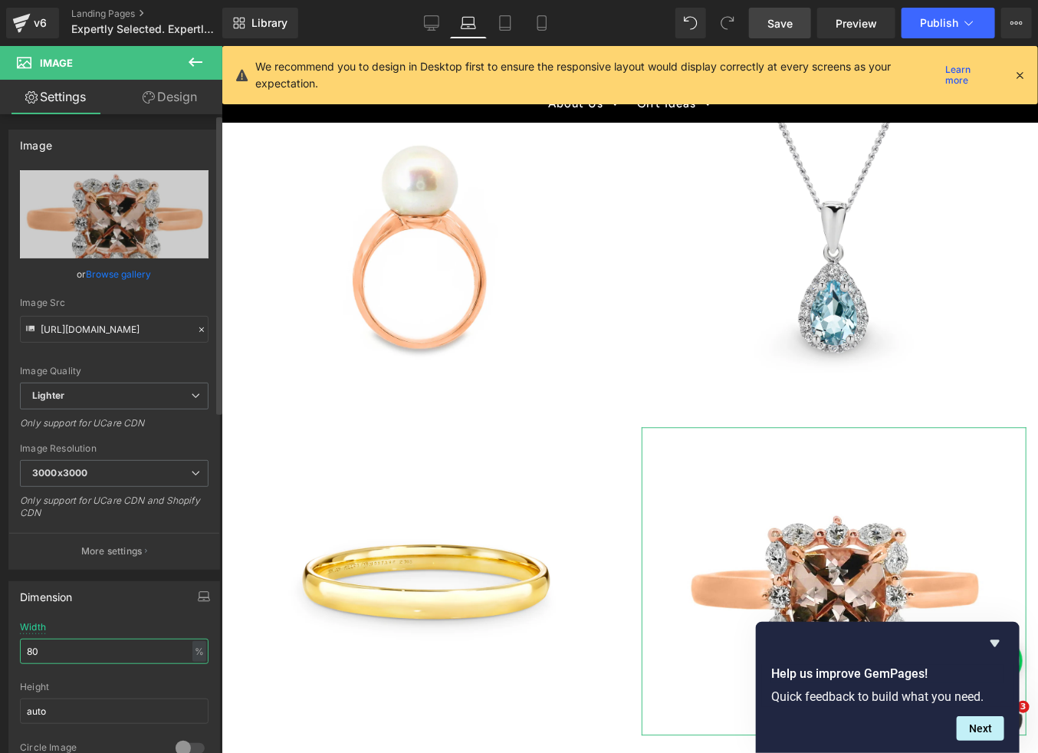
drag, startPoint x: 75, startPoint y: 652, endPoint x: 13, endPoint y: 651, distance: 62.1
click at [13, 651] on div "80% Width 80 % % px auto Height auto 0 Circle Image" at bounding box center [114, 698] width 210 height 153
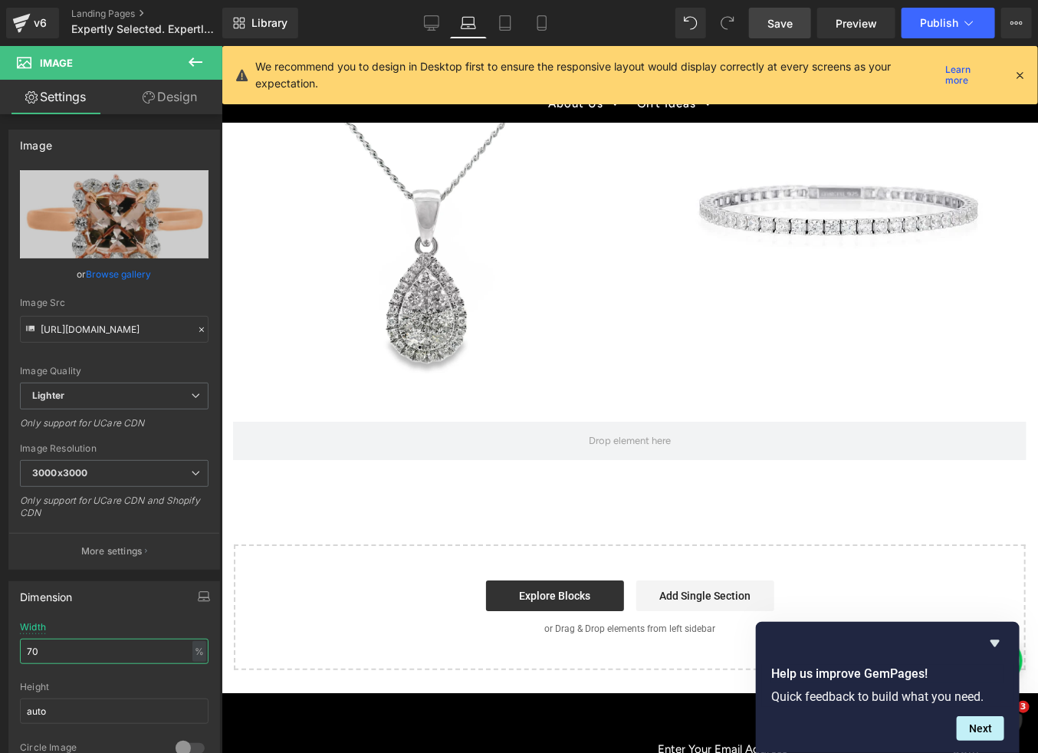
scroll to position [2040, 0]
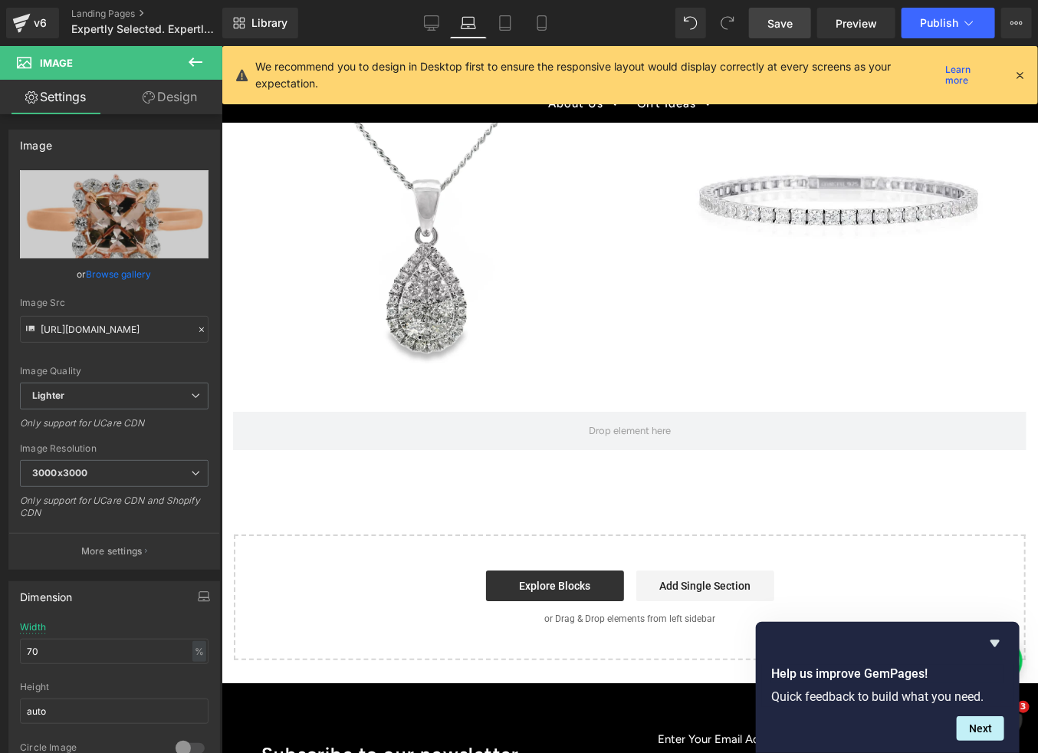
click at [780, 18] on span "Save" at bounding box center [779, 23] width 25 height 16
click at [877, 27] on span "Preview" at bounding box center [856, 23] width 41 height 16
click at [783, 21] on span "Save" at bounding box center [779, 23] width 25 height 16
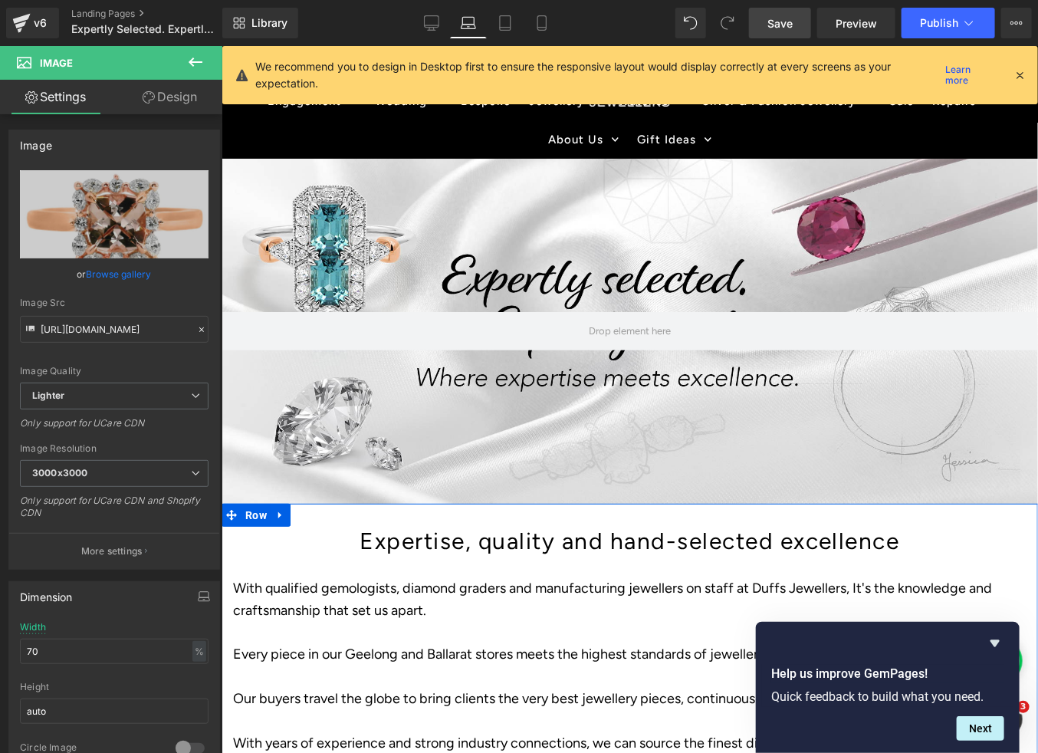
scroll to position [0, 0]
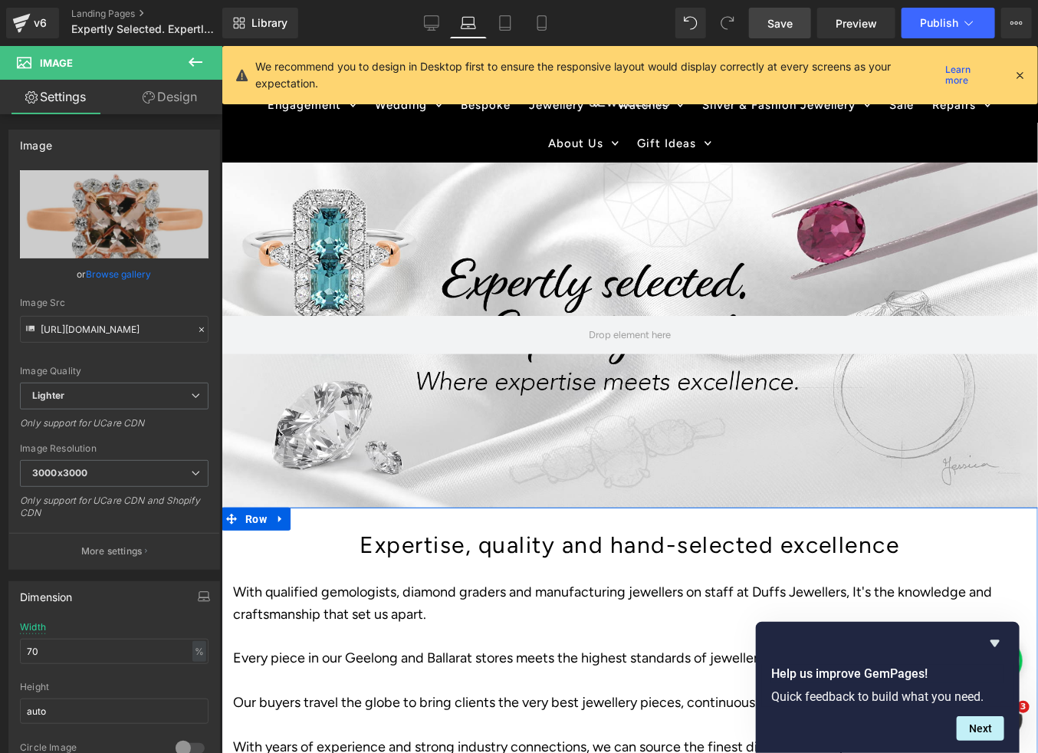
click at [782, 21] on span "Save" at bounding box center [779, 23] width 25 height 16
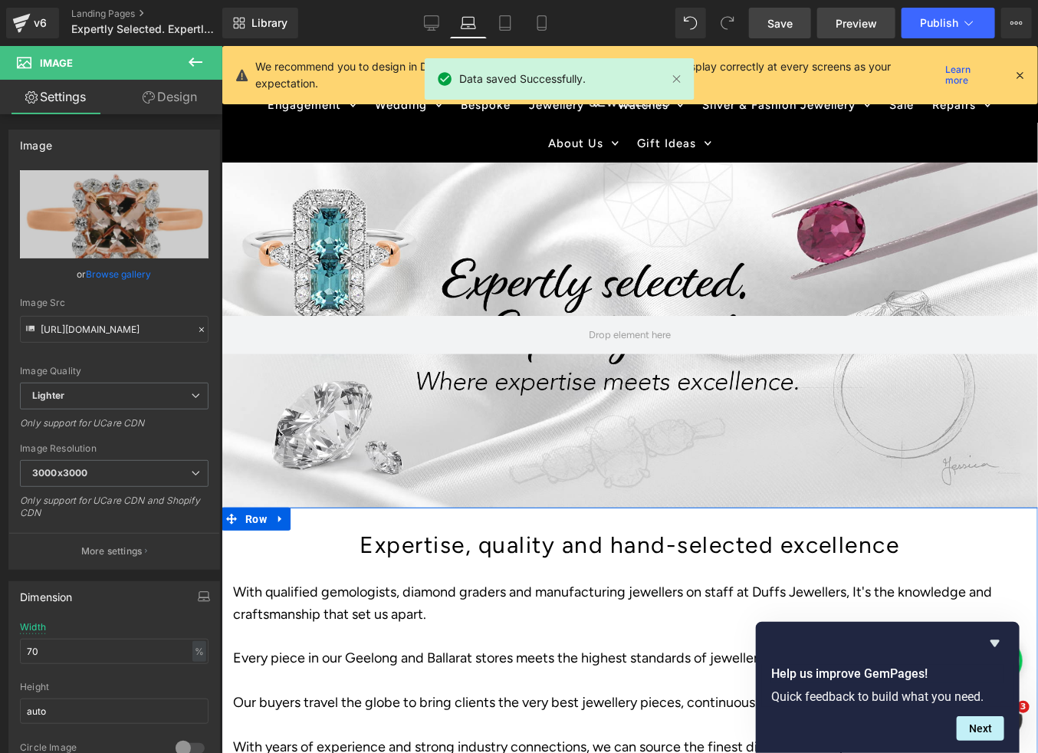
click at [852, 25] on span "Preview" at bounding box center [856, 23] width 41 height 16
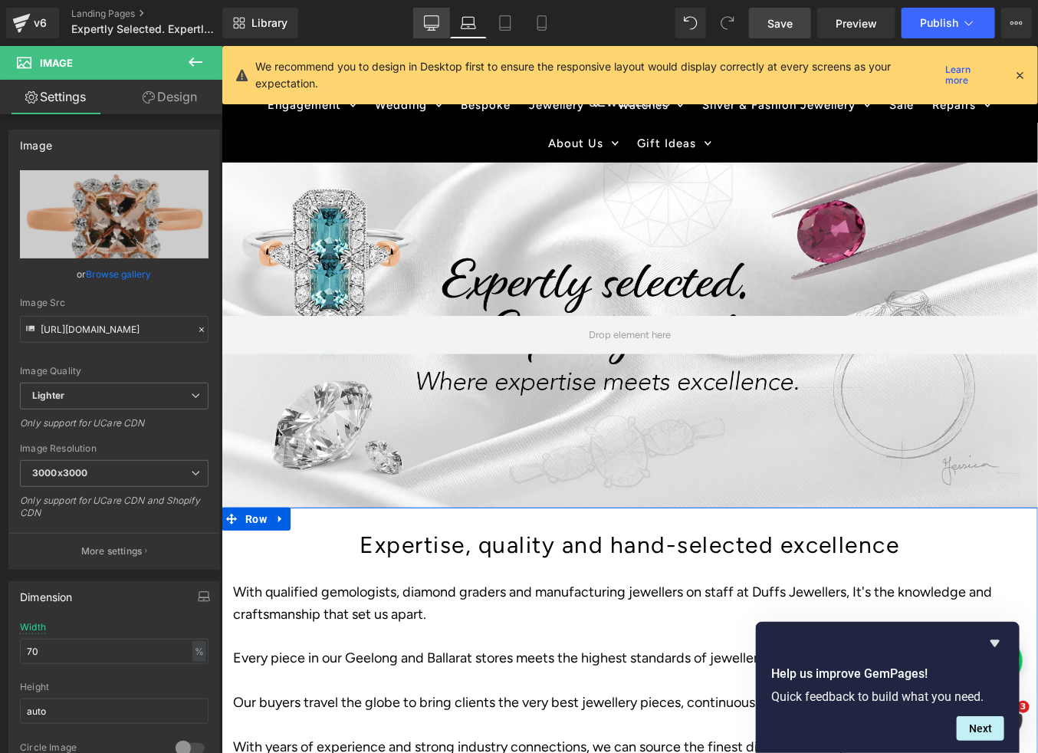
click at [434, 22] on icon at bounding box center [431, 22] width 15 height 15
type input "100"
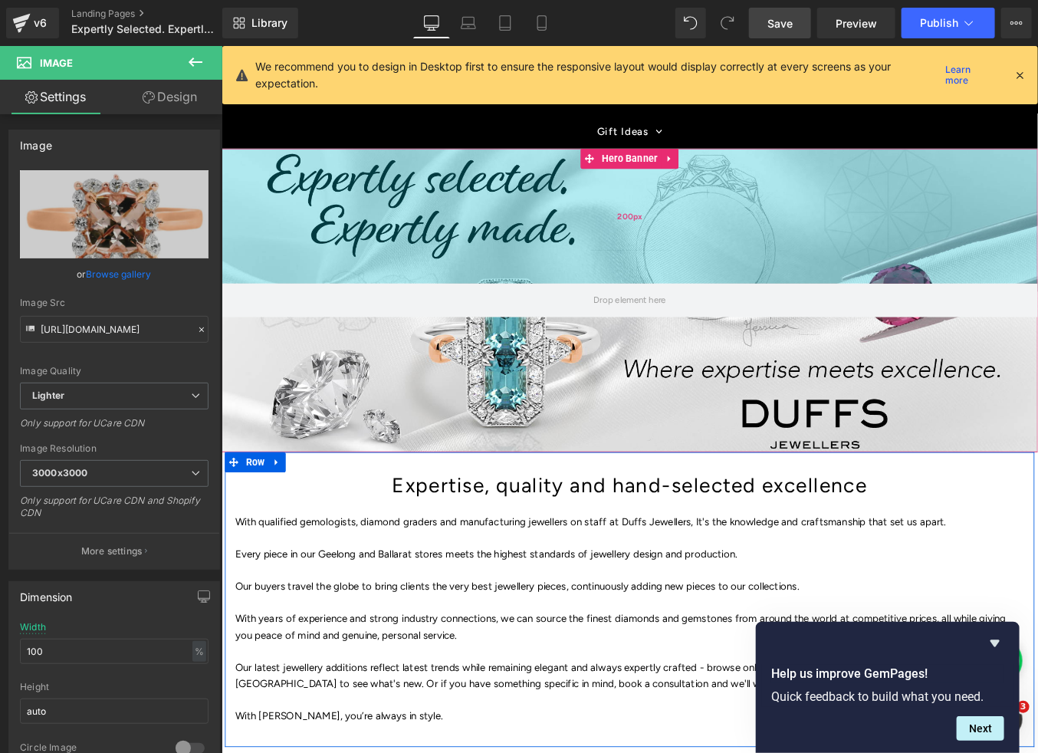
click at [525, 258] on div "200px" at bounding box center [685, 238] width 928 height 153
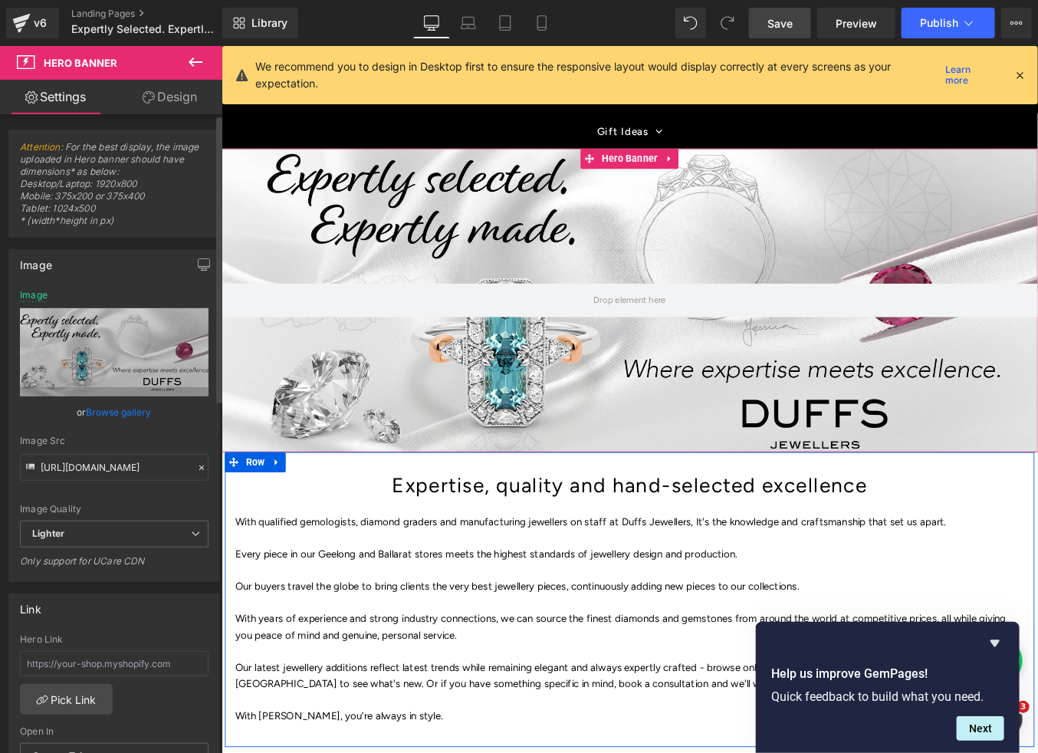
click at [120, 410] on link "Browse gallery" at bounding box center [119, 412] width 65 height 27
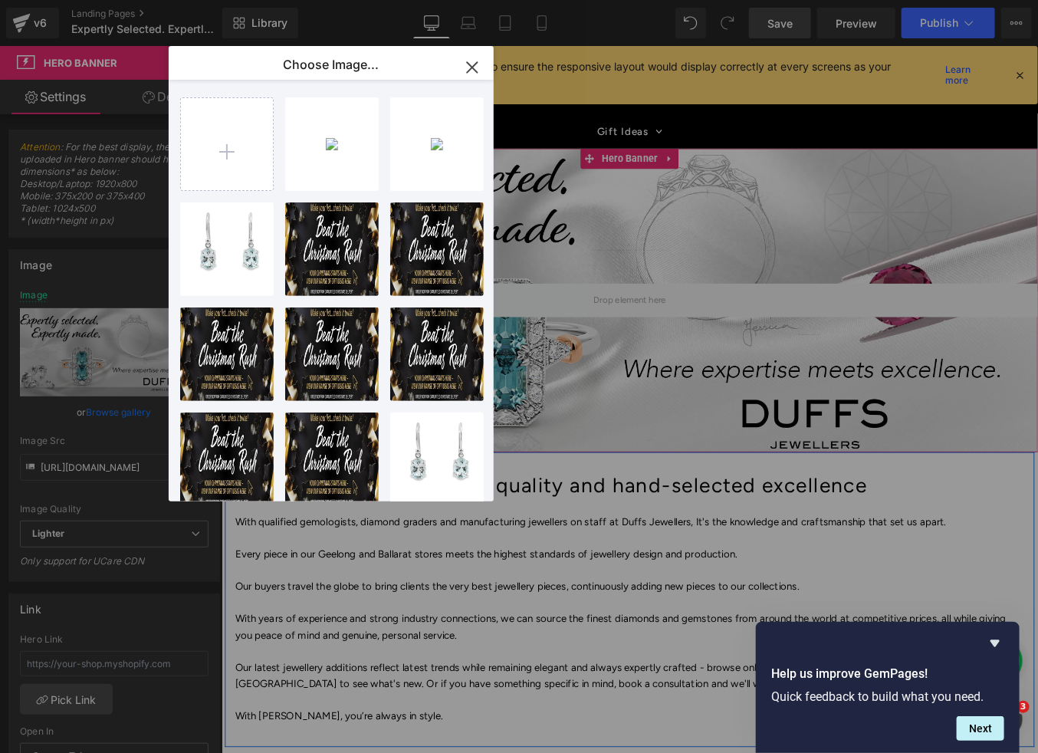
click at [79, 0] on div "Hero Banner You are previewing how the will restyle your page. You can not edit…" at bounding box center [519, 0] width 1038 height 0
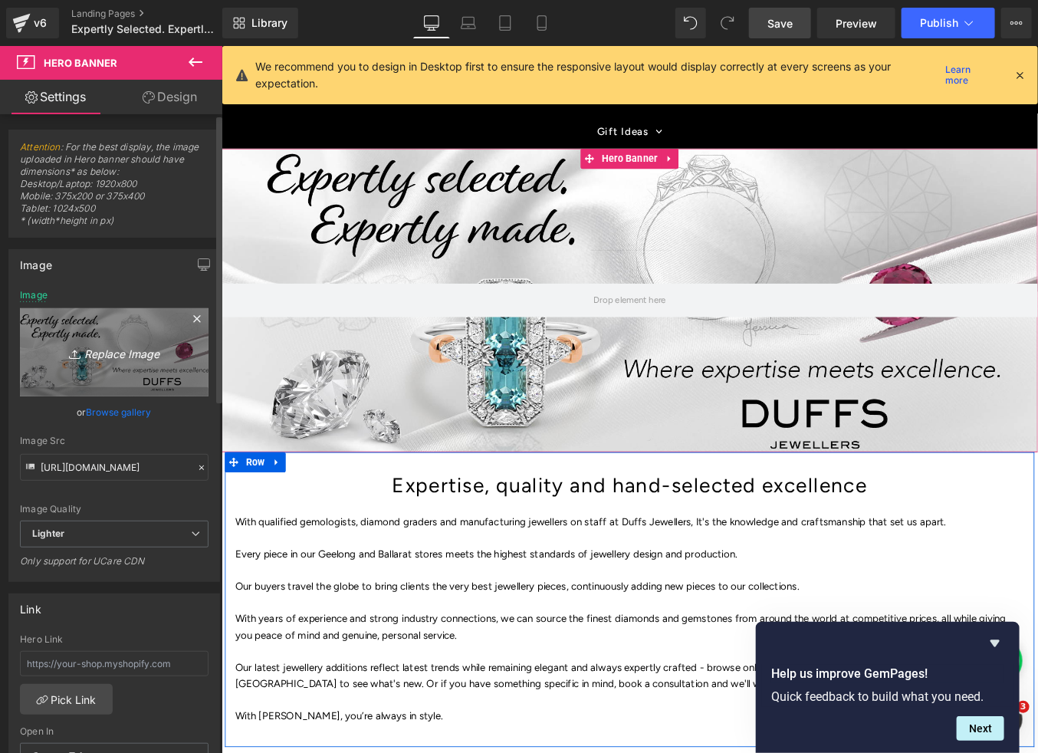
click at [97, 348] on icon "Replace Image" at bounding box center [114, 352] width 123 height 19
type input "C:\fakepath\Duffs_Expertly_Selected_2025_website_banner.jpg"
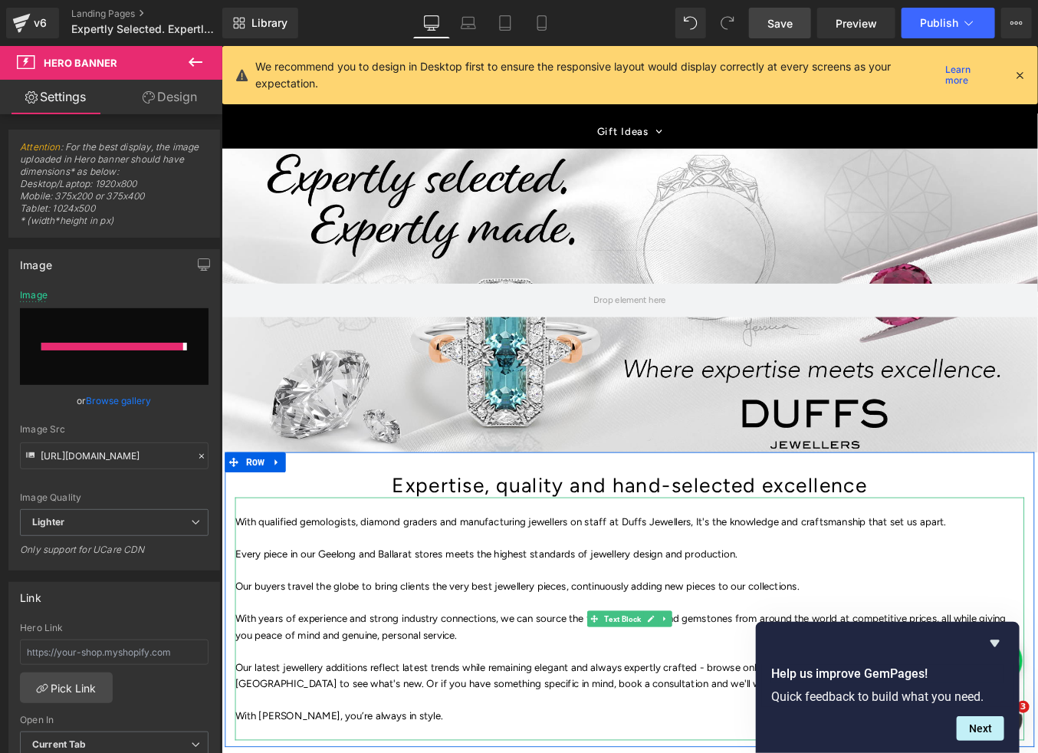
type input "[URL][DOMAIN_NAME]"
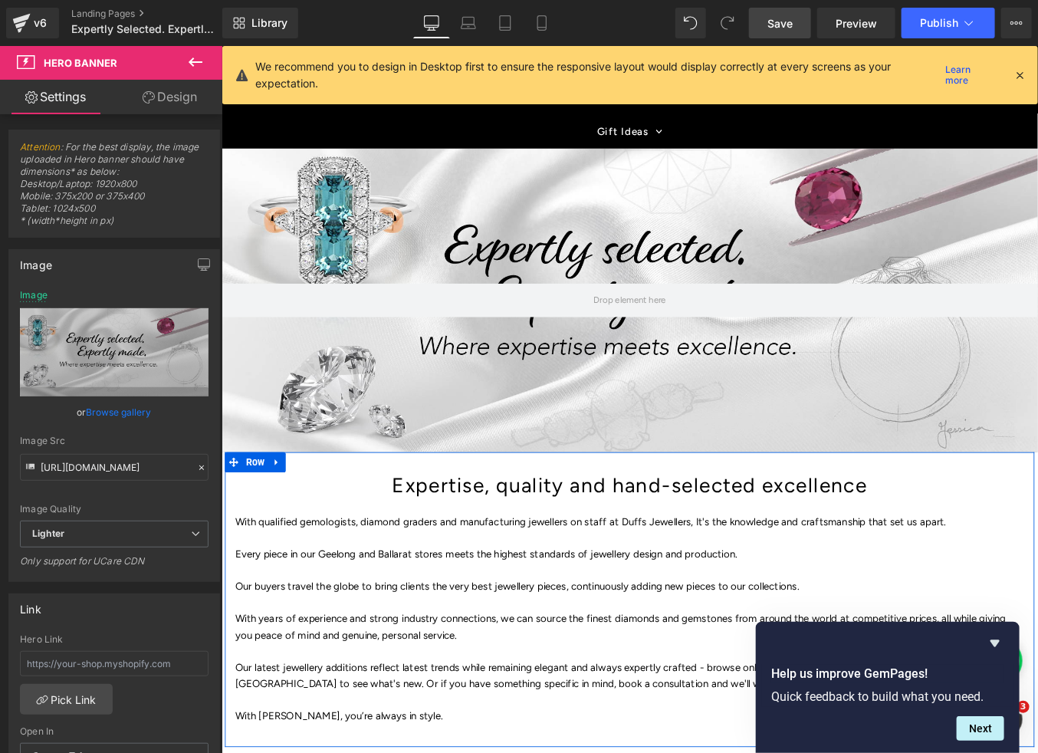
click at [796, 23] on link "Save" at bounding box center [780, 23] width 62 height 31
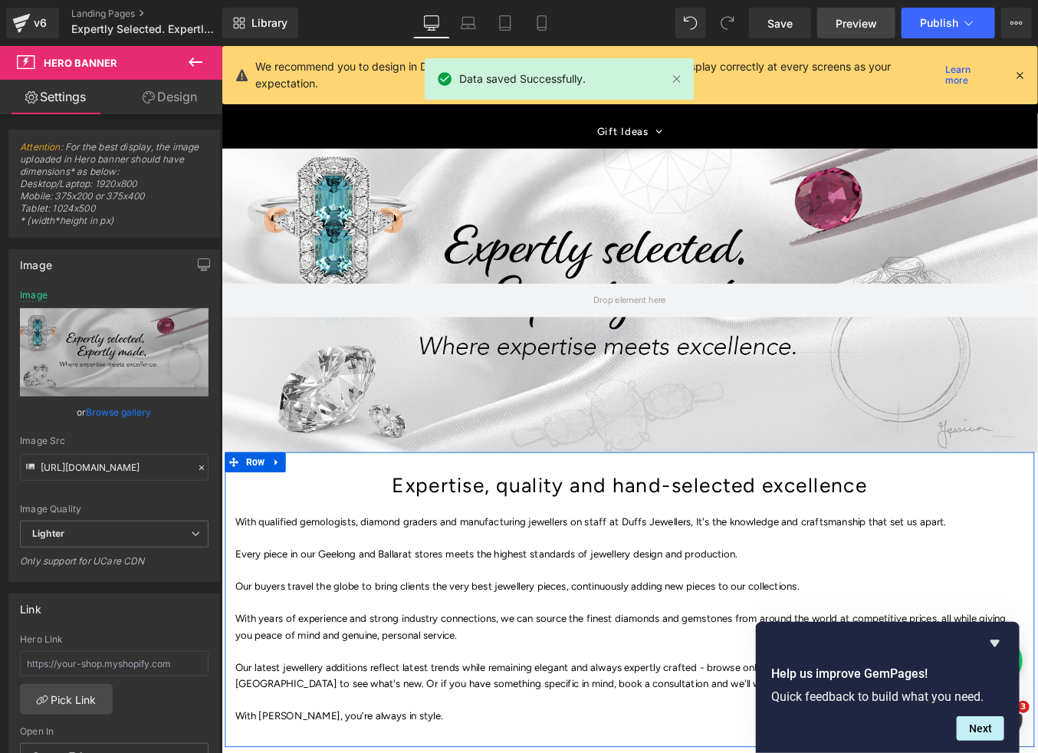
click at [867, 24] on span "Preview" at bounding box center [856, 23] width 41 height 16
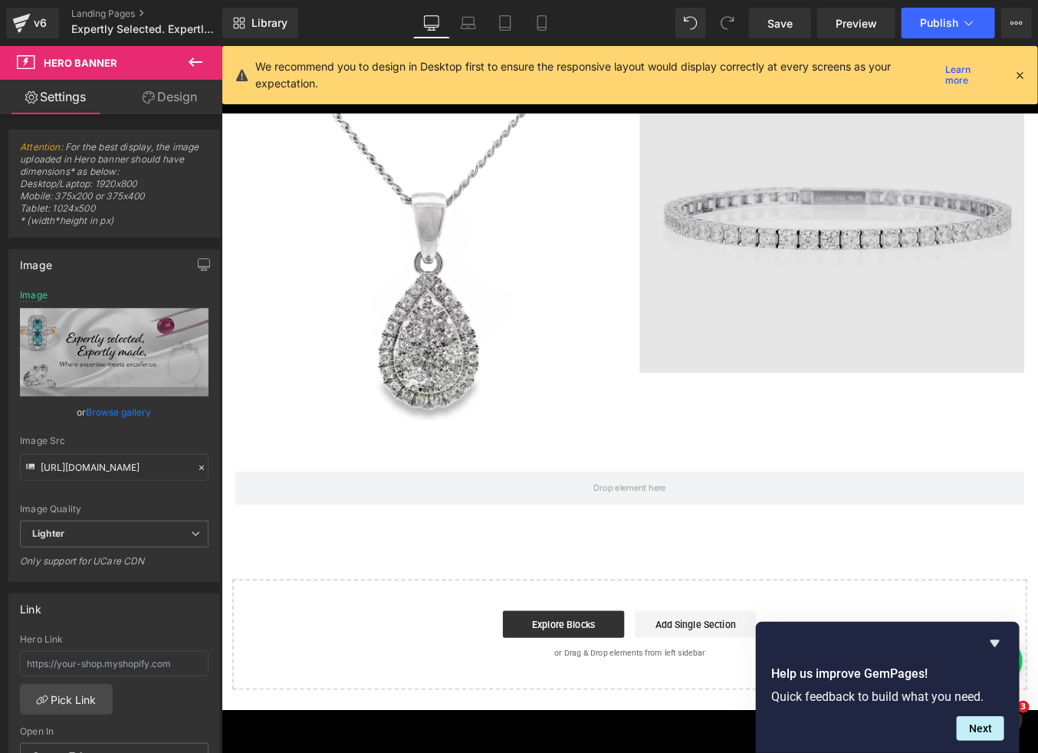
scroll to position [2183, 0]
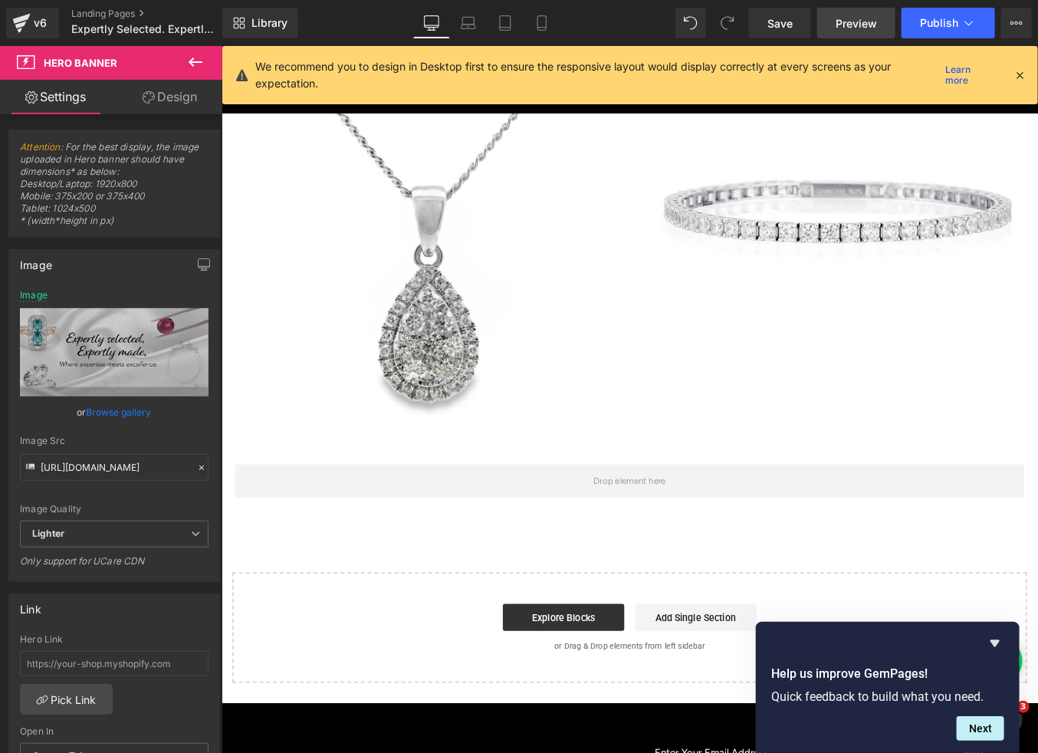
click at [862, 21] on span "Preview" at bounding box center [856, 23] width 41 height 16
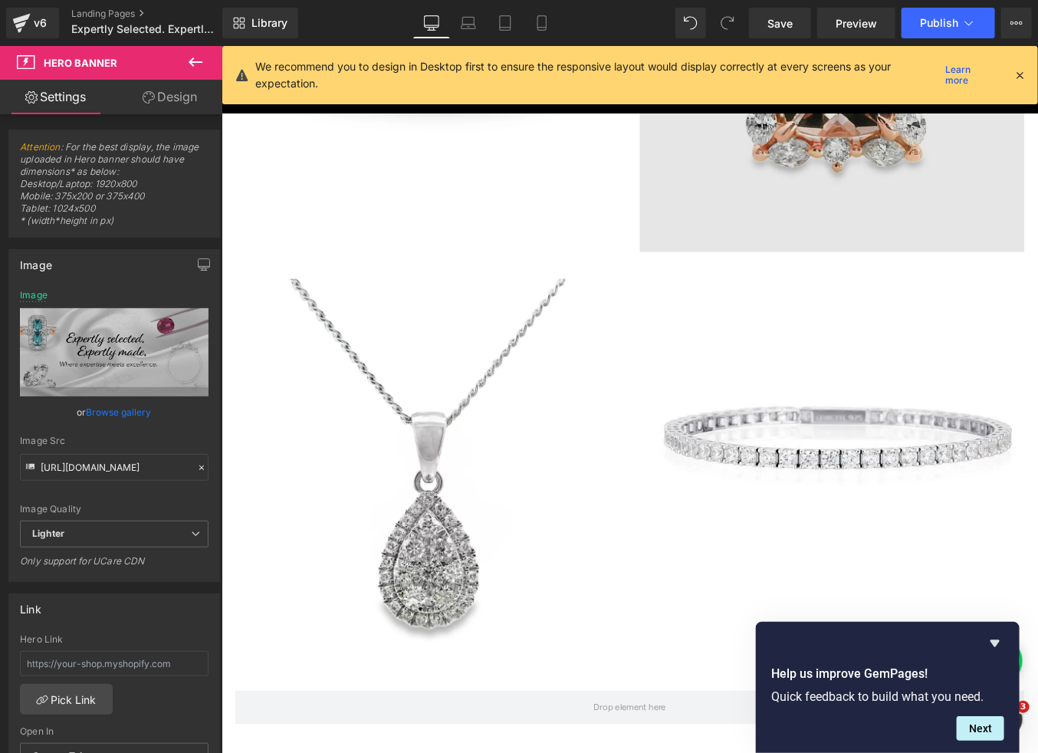
scroll to position [1918, 0]
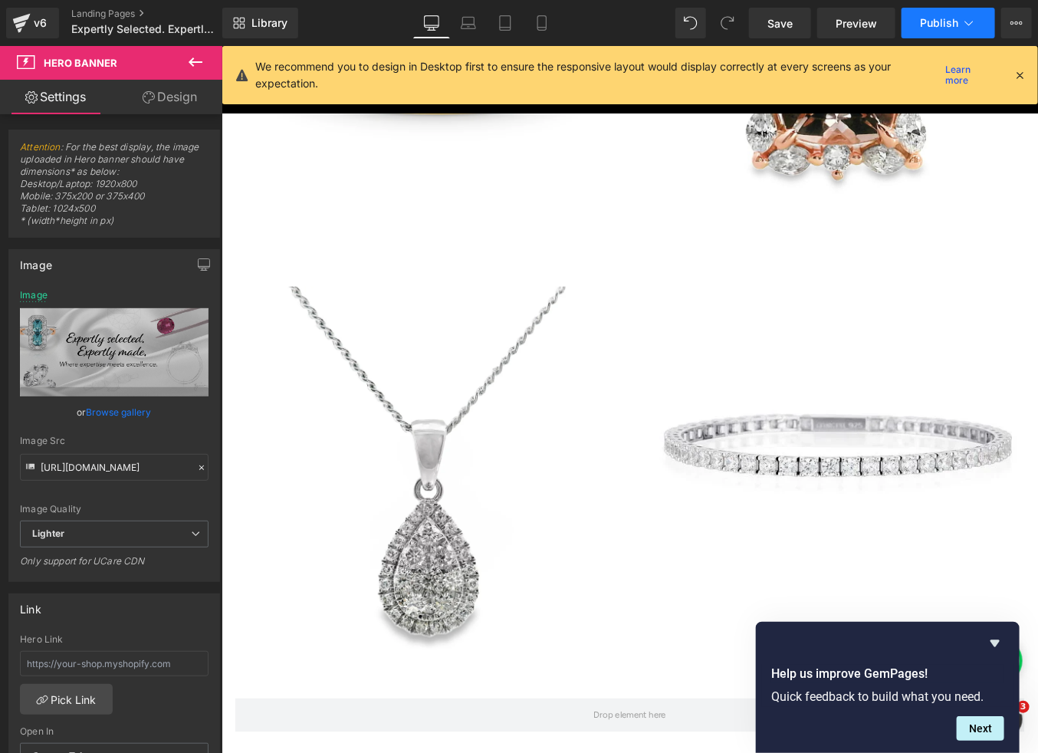
click at [930, 22] on span "Publish" at bounding box center [939, 23] width 38 height 12
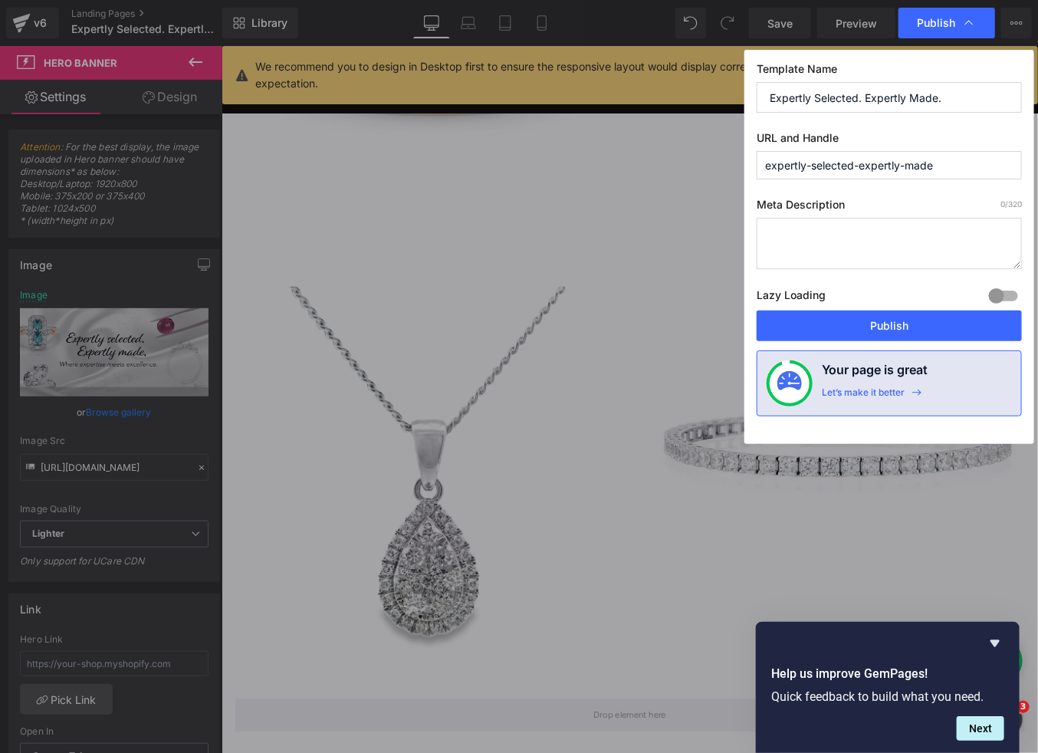
click at [795, 230] on textarea at bounding box center [889, 243] width 265 height 51
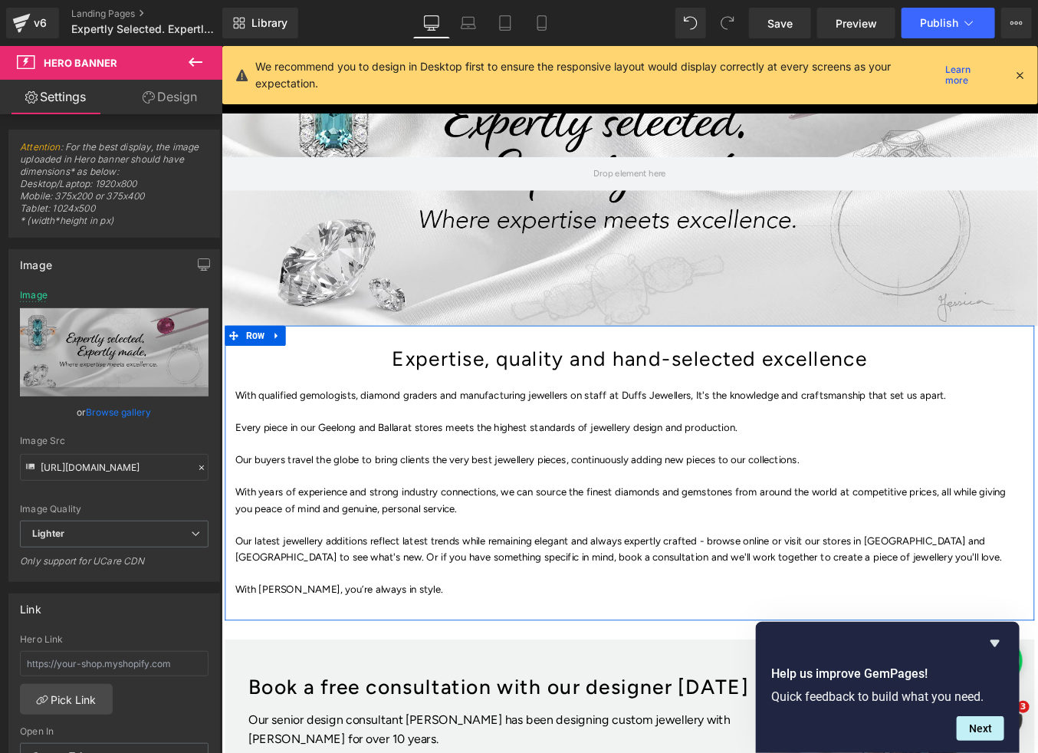
scroll to position [0, 0]
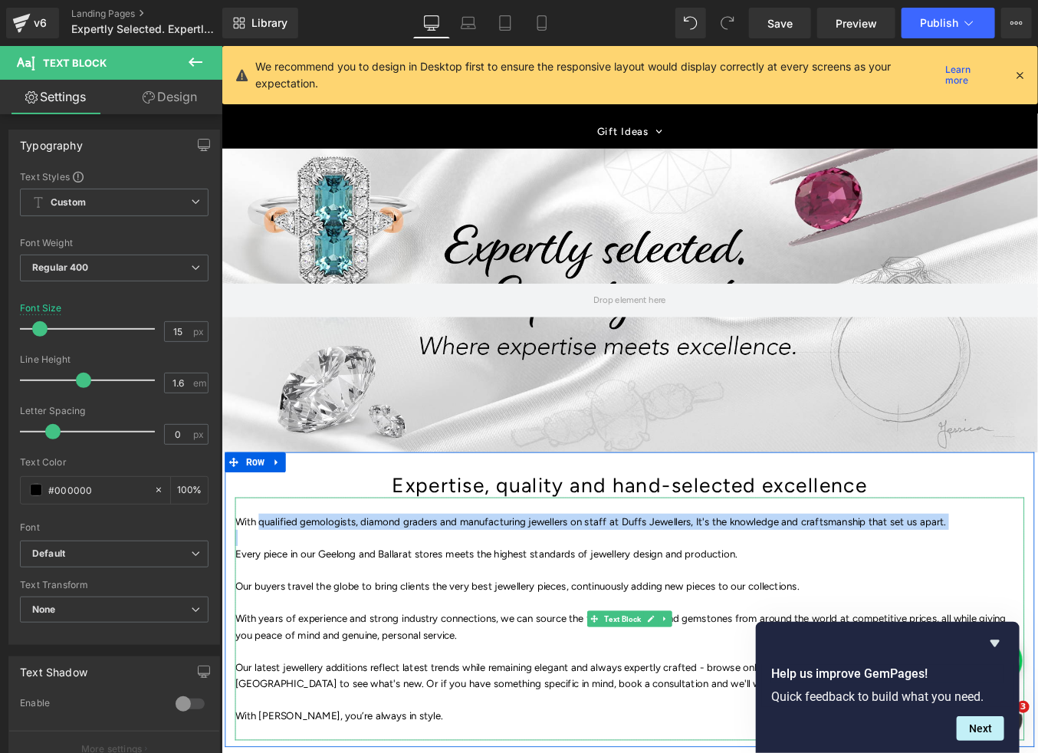
drag, startPoint x: 264, startPoint y: 583, endPoint x: 949, endPoint y: 598, distance: 685.5
click at [949, 598] on div "With qualified gemologists, diamond graders and manufacturing jewellers on staf…" at bounding box center [684, 696] width 897 height 276
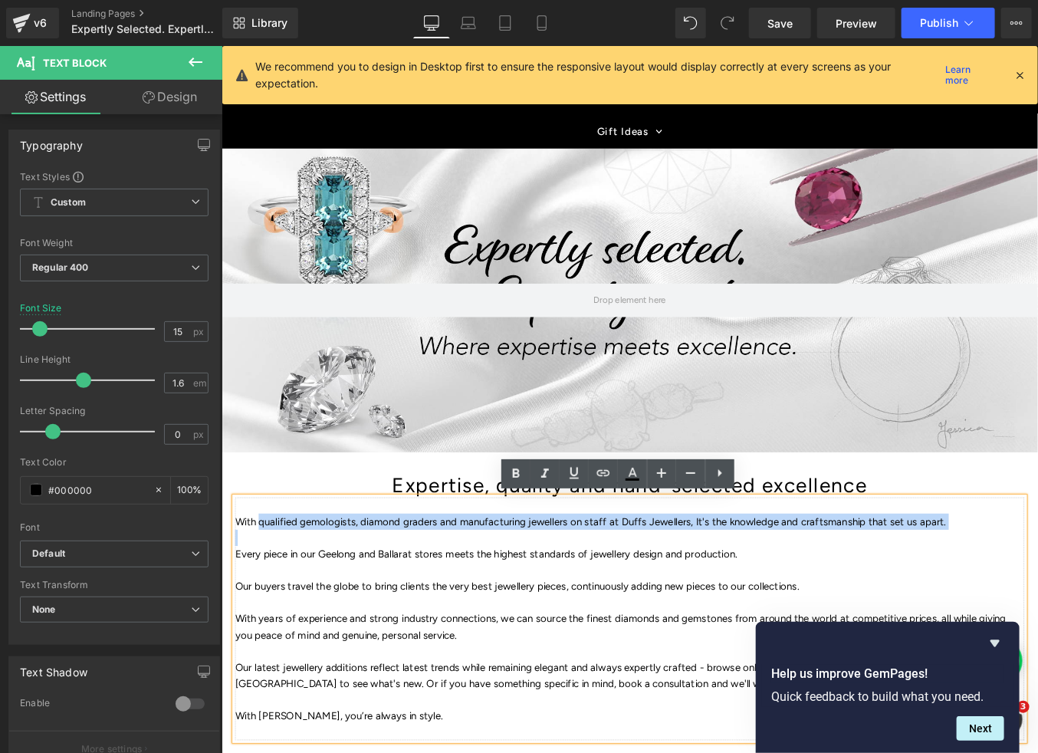
copy p "qualified gemologists, diamond graders and manufacturing jewellers on staff at …"
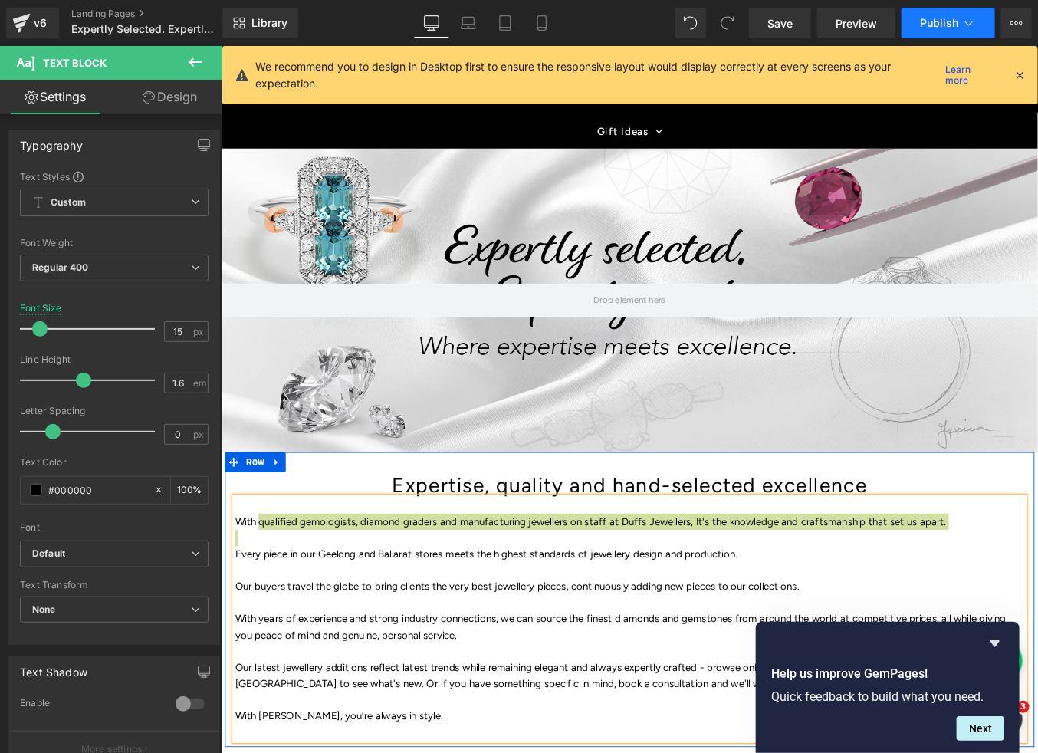
click at [953, 27] on span "Publish" at bounding box center [939, 23] width 38 height 12
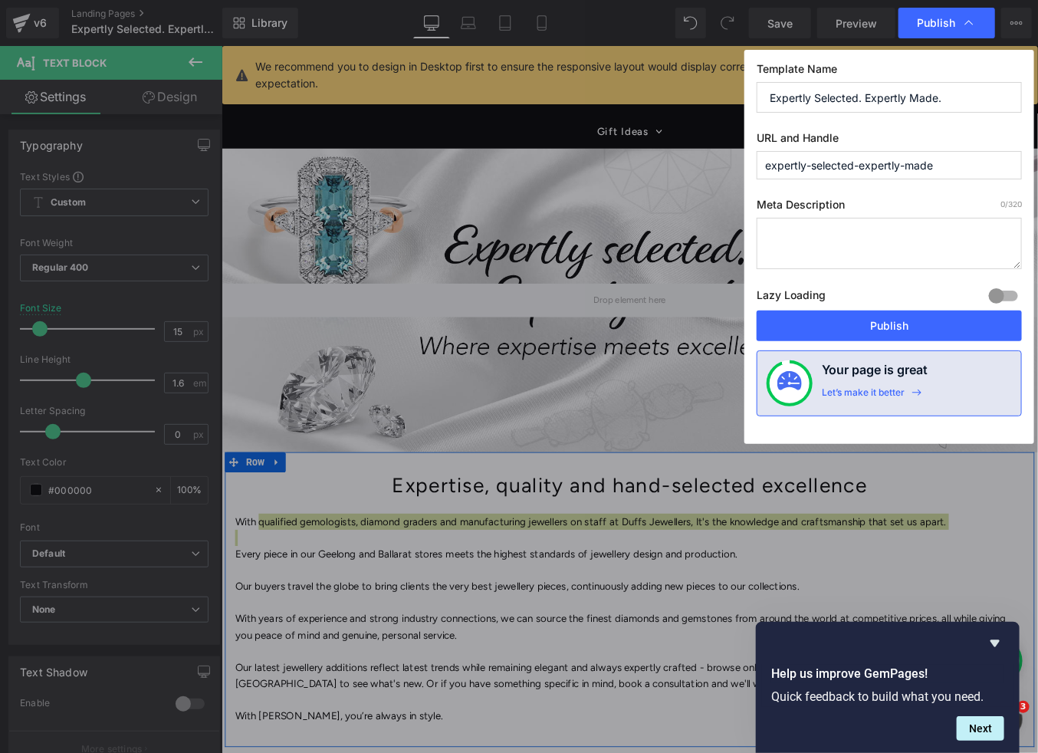
click at [790, 232] on textarea at bounding box center [889, 243] width 265 height 51
paste textarea "qualified gemologists, diamond graders and manufacturing jewellers on staff at …"
drag, startPoint x: 772, startPoint y: 225, endPoint x: 860, endPoint y: 241, distance: 89.6
click at [860, 241] on textarea "qualified gemologists, diamond graders and manufacturing jewellers on staff at …" at bounding box center [889, 243] width 265 height 51
click at [859, 251] on textarea "qualified gemologists, diamond graders and manufacturing jewellers on staff at …" at bounding box center [889, 243] width 265 height 51
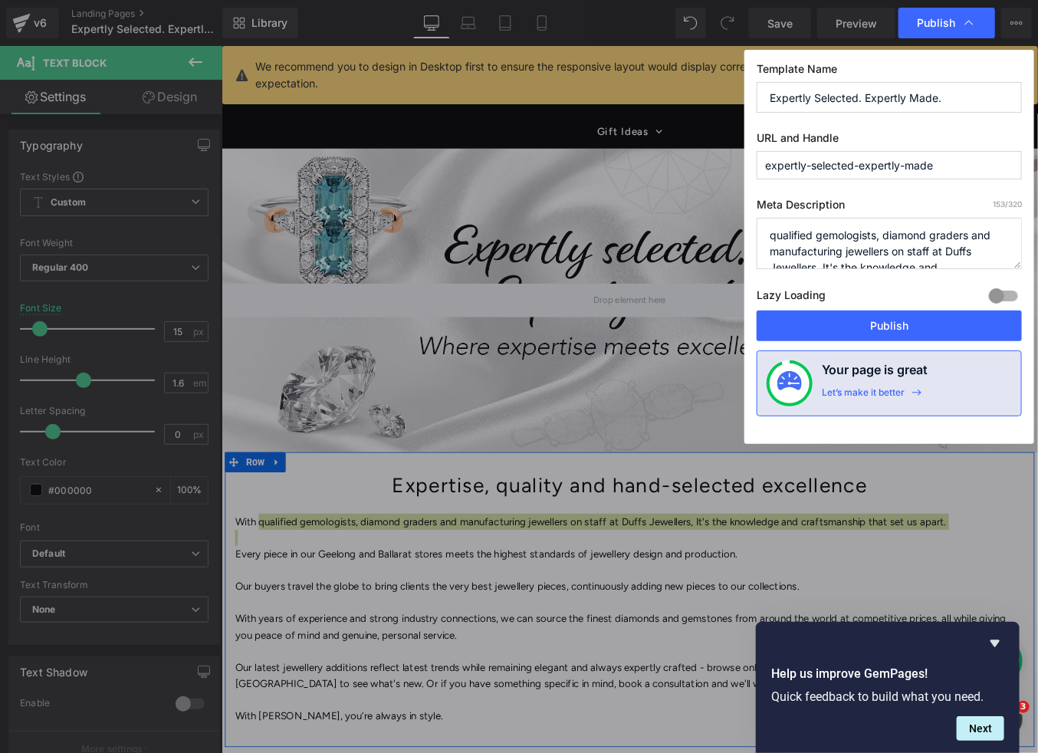
drag, startPoint x: 860, startPoint y: 260, endPoint x: 775, endPoint y: 225, distance: 91.8
click at [775, 225] on textarea "qualified gemologists, diamond graders and manufacturing jewellers on staff at …" at bounding box center [889, 243] width 265 height 51
type textarea "Knowledge and craftsmanship set Duffs Jewellers apart."
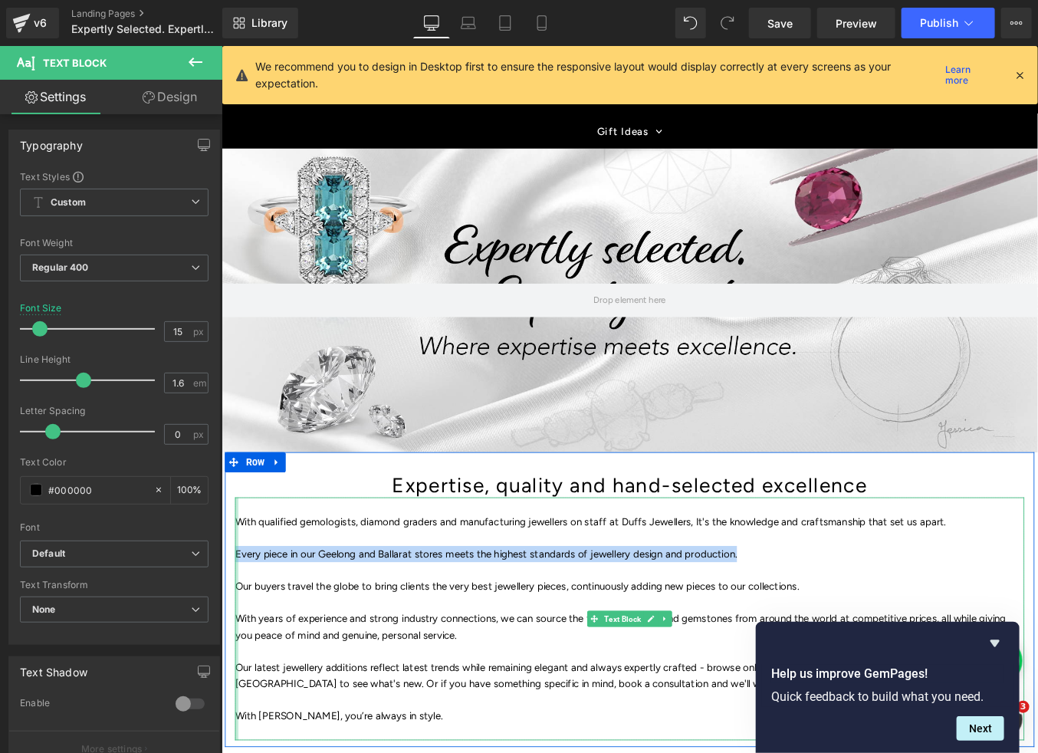
drag, startPoint x: 767, startPoint y: 622, endPoint x: 237, endPoint y: 628, distance: 529.7
click at [237, 628] on div "With qualified gemologists, diamond graders and manufacturing jewellers on staf…" at bounding box center [684, 696] width 897 height 276
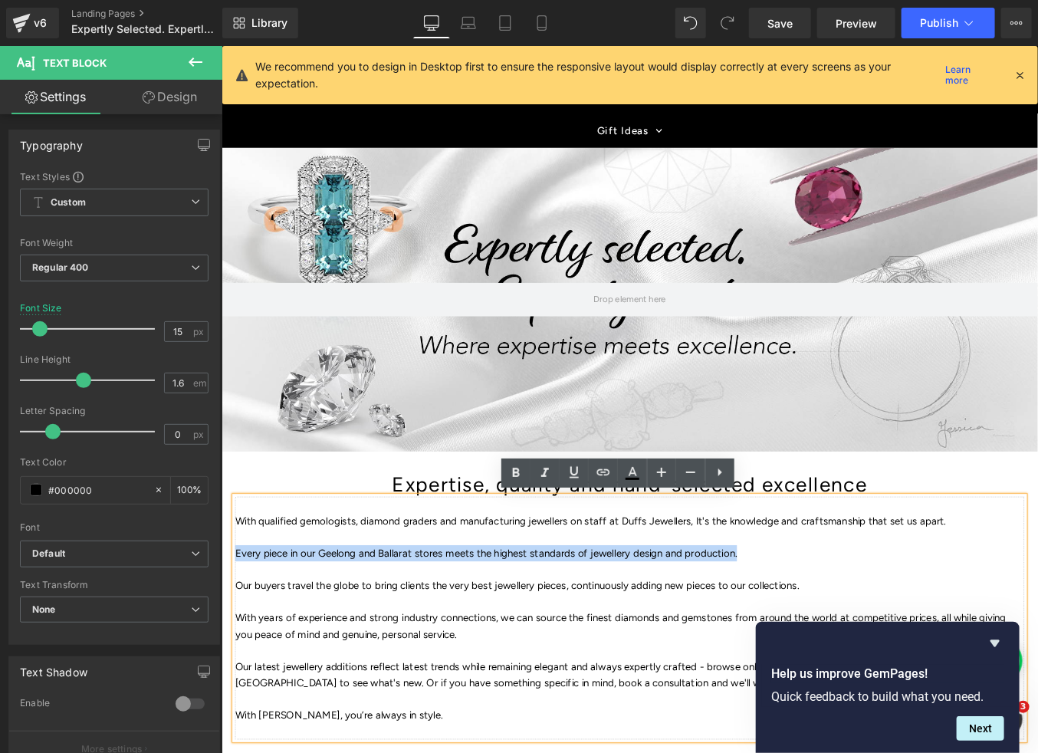
copy p "Every piece in our Geelong and Ballarat stores meets the highest standards of j…"
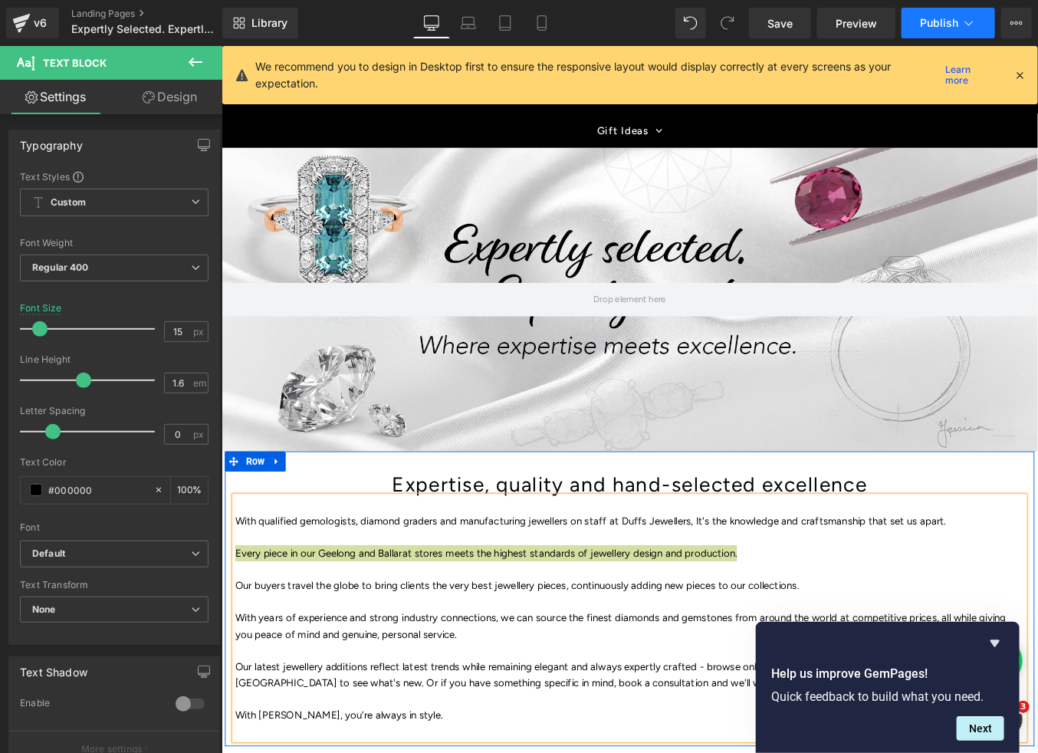
click at [934, 28] on span "Publish" at bounding box center [939, 23] width 38 height 12
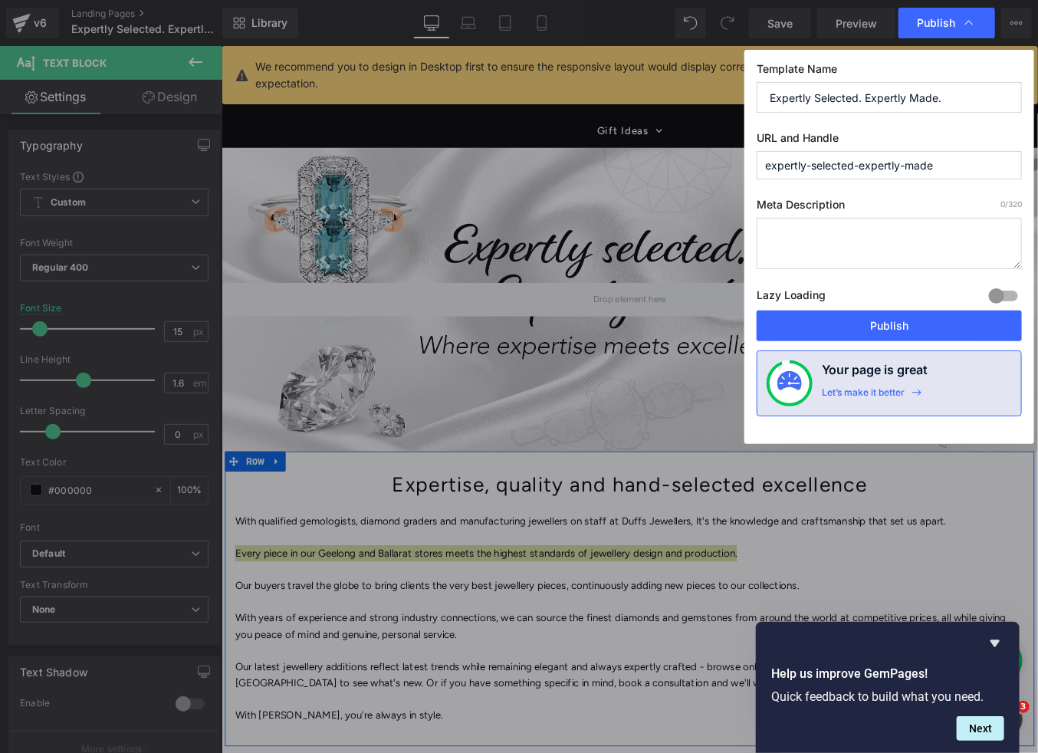
click at [812, 226] on textarea at bounding box center [889, 243] width 265 height 51
paste textarea "Every piece in our Geelong and Ballarat stores meets the highest standards of j…"
click at [829, 229] on textarea "Every piece in our Geelong and Ballarat stores meets the highest standards of j…" at bounding box center [889, 243] width 265 height 51
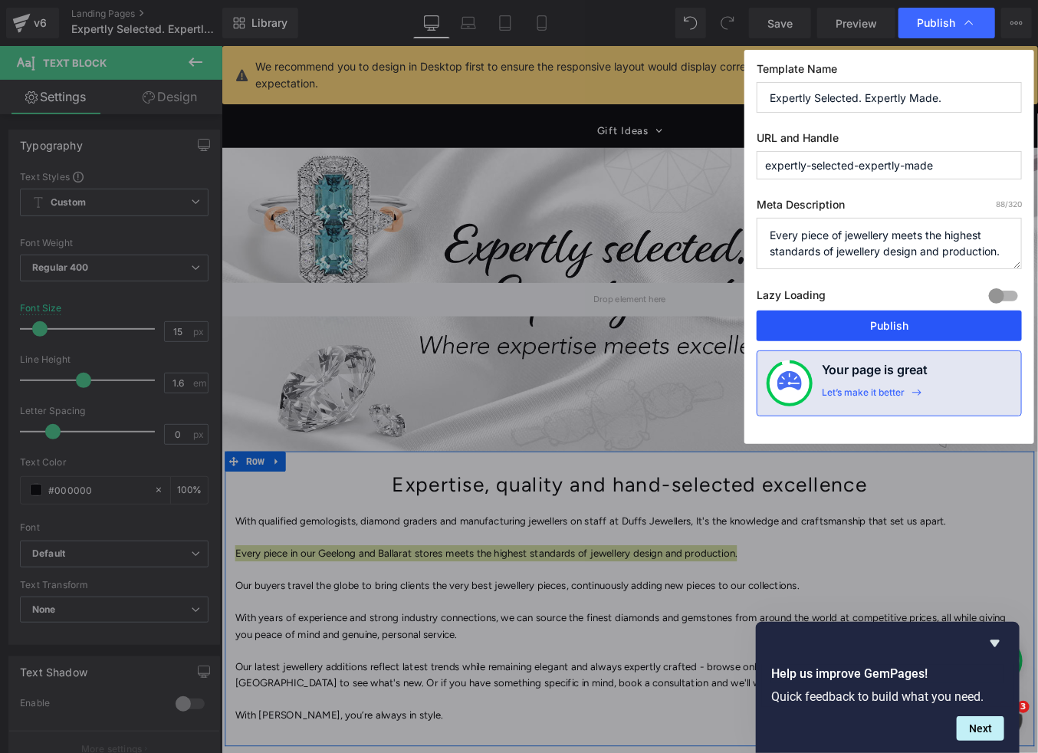
type textarea "Every piece of jewellery meets the highest standards of jewellery design and pr…"
click at [894, 324] on button "Publish" at bounding box center [889, 325] width 265 height 31
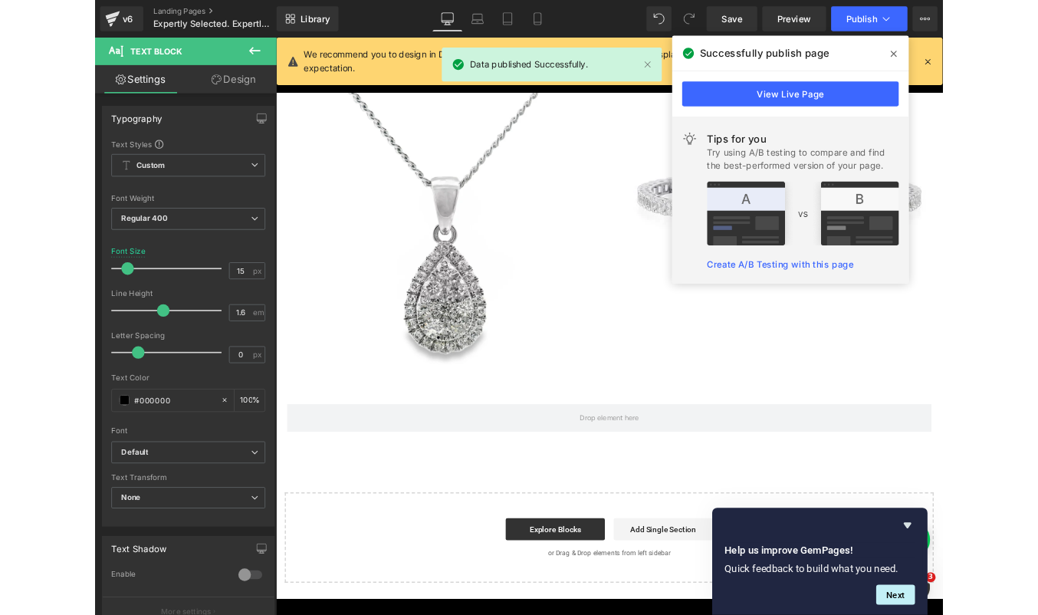
scroll to position [2162, 0]
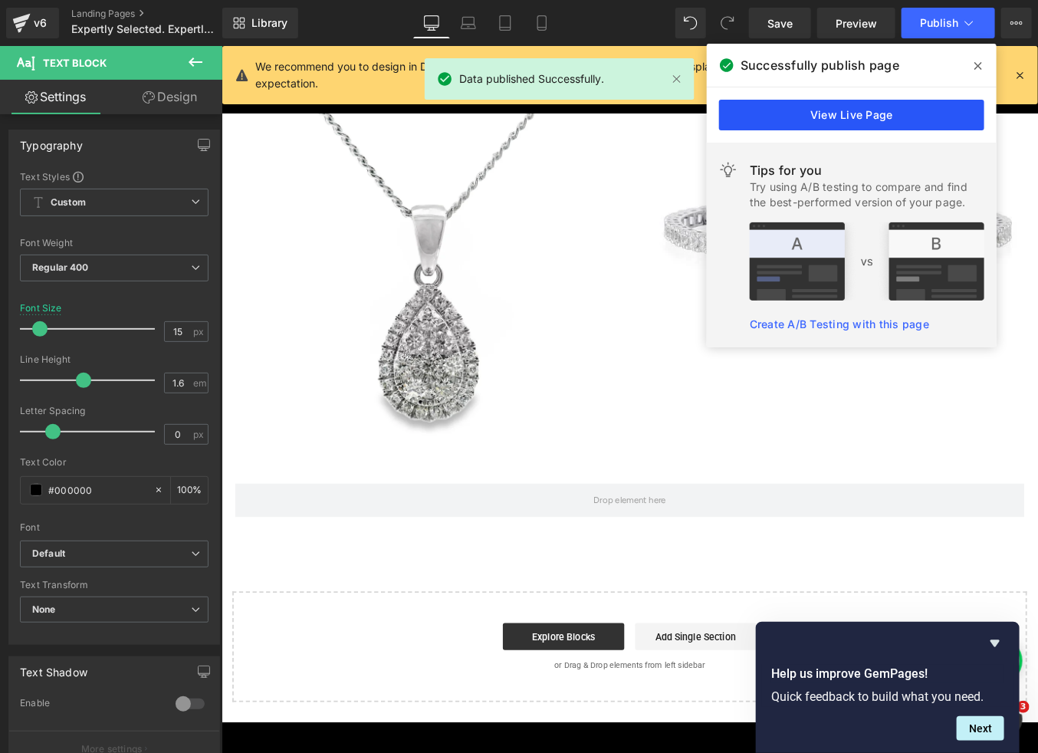
click at [850, 104] on link "View Live Page" at bounding box center [851, 115] width 265 height 31
